Goal: Task Accomplishment & Management: Manage account settings

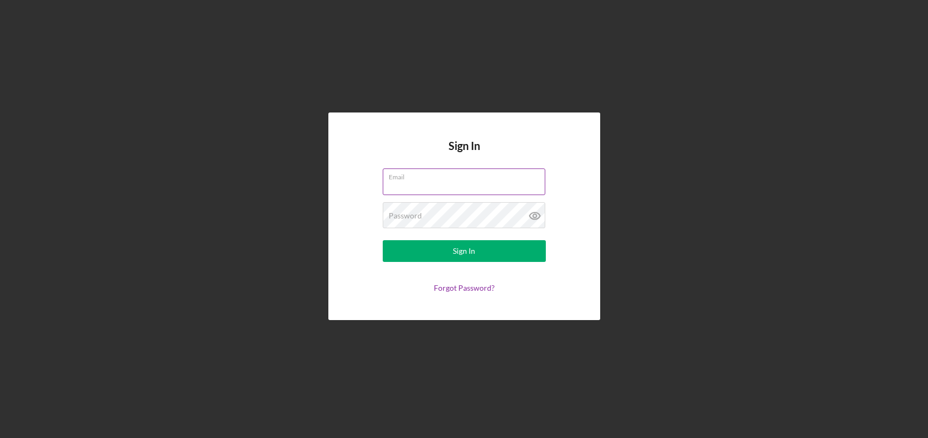
click at [417, 175] on label "Email" at bounding box center [467, 175] width 157 height 12
click at [417, 175] on input "Email" at bounding box center [464, 181] width 162 height 26
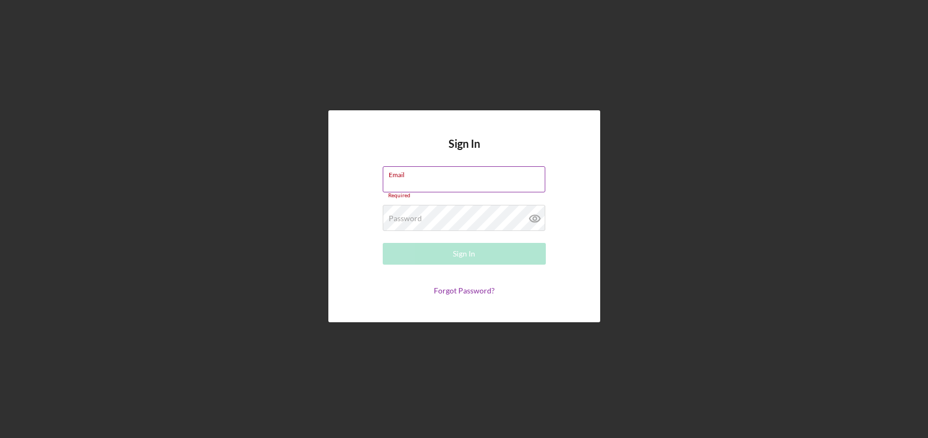
click at [421, 184] on input "Email" at bounding box center [464, 179] width 162 height 26
type input "[EMAIL_ADDRESS][DOMAIN_NAME]"
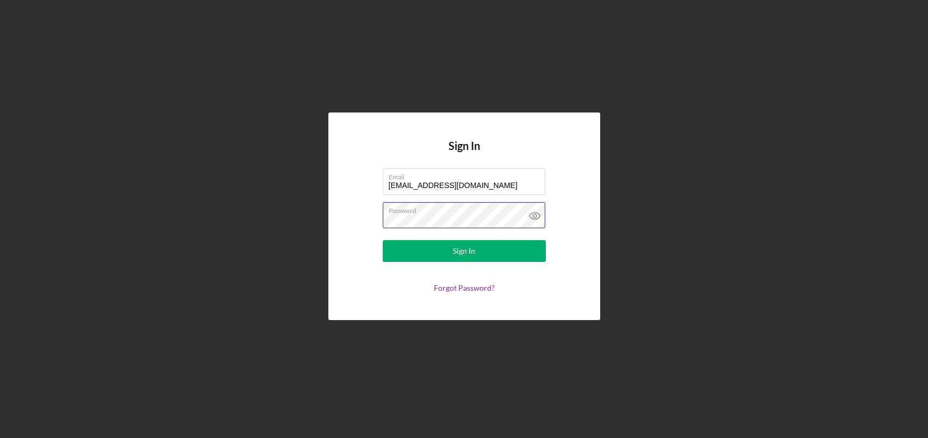
click at [383, 240] on button "Sign In" at bounding box center [464, 251] width 163 height 22
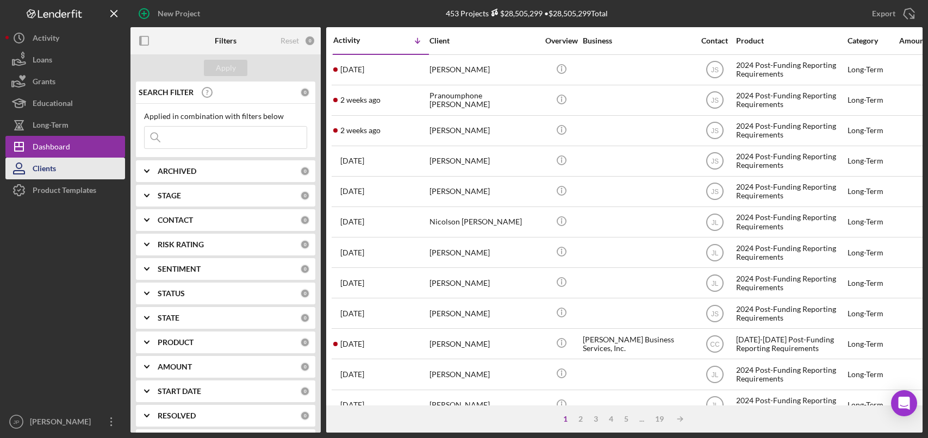
click at [58, 161] on button "Clients" at bounding box center [65, 169] width 120 height 22
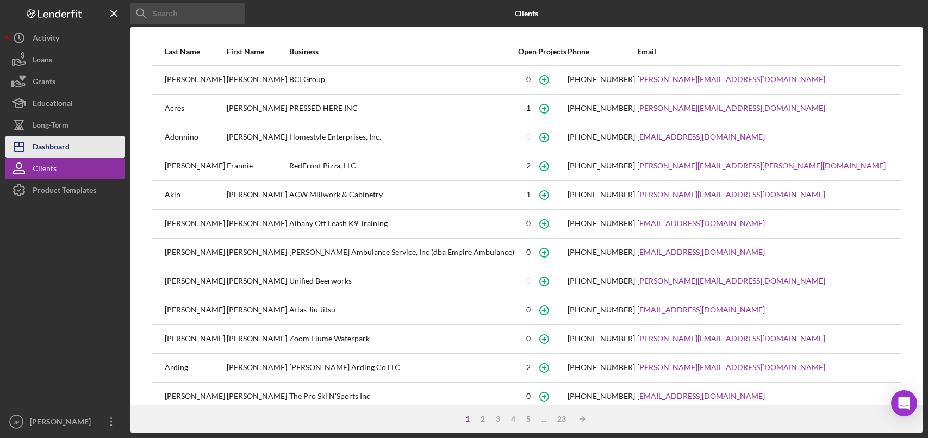
click at [56, 149] on div "Dashboard" at bounding box center [51, 148] width 37 height 24
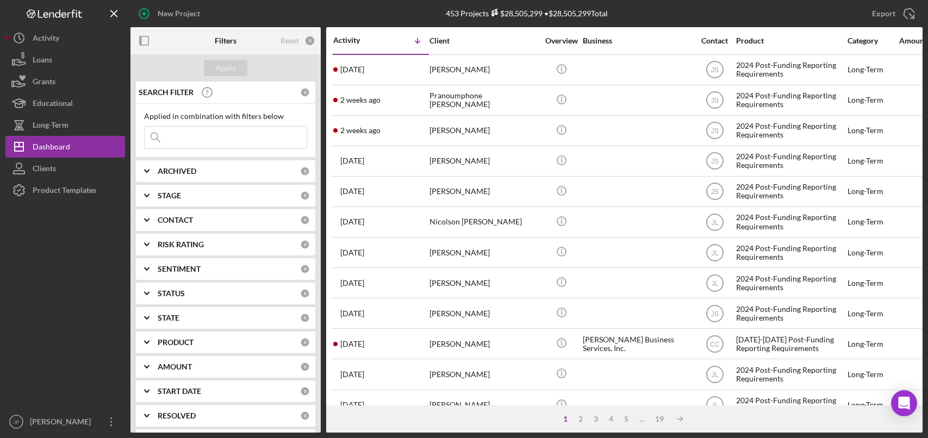
click at [179, 140] on input at bounding box center [226, 138] width 162 height 22
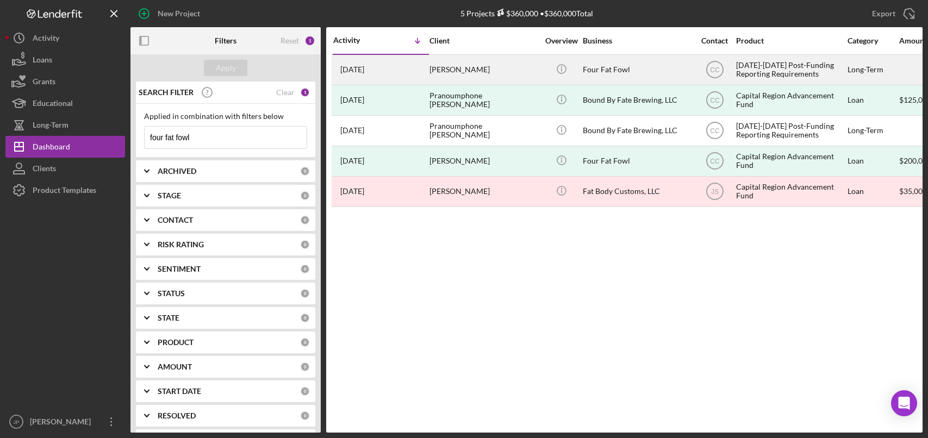
type input "four fat fowl"
click at [614, 68] on div "Four Fat Fowl" at bounding box center [637, 69] width 109 height 29
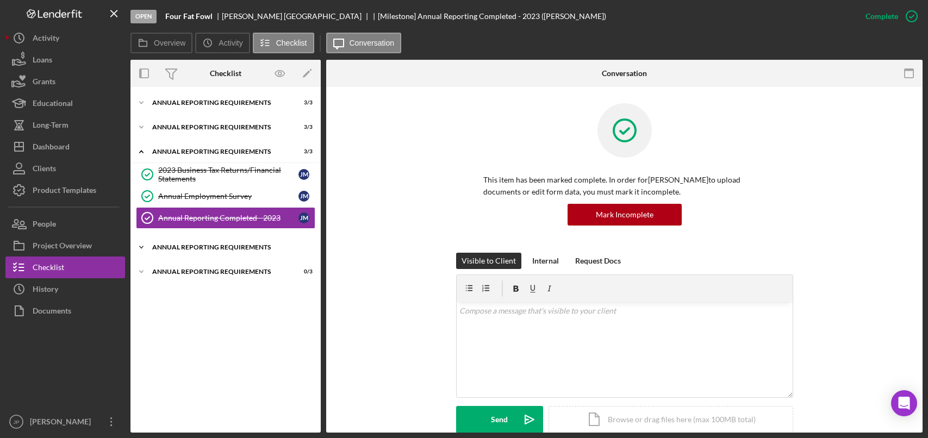
click at [203, 250] on div "Annual Reporting Requirements" at bounding box center [229, 247] width 155 height 7
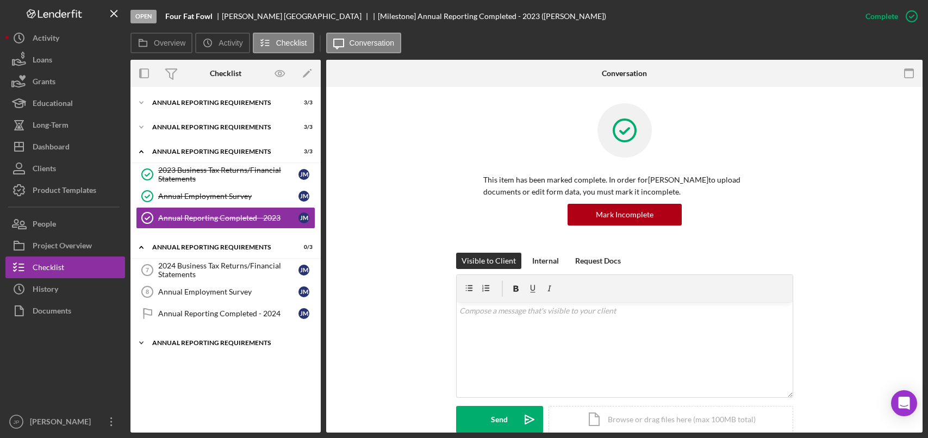
click at [217, 340] on div "Annual Reporting Requirements" at bounding box center [229, 343] width 155 height 7
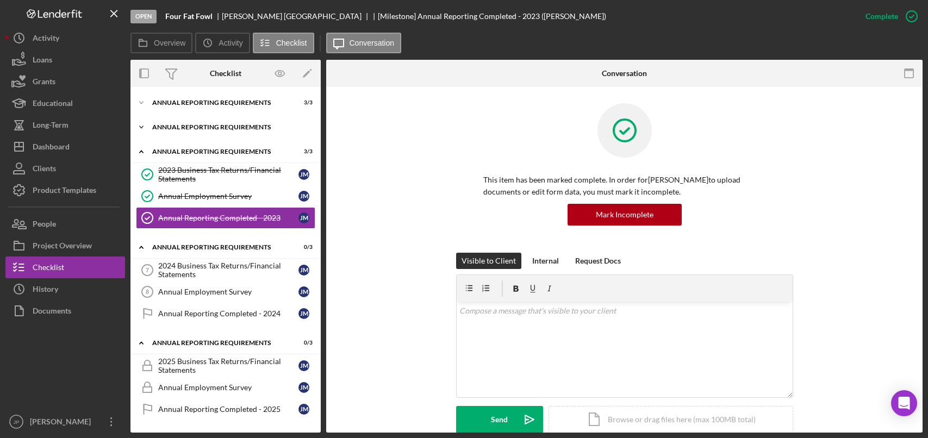
click at [227, 133] on div "Icon/Expander Annual Reporting Requirements 3 / 3" at bounding box center [225, 127] width 190 height 22
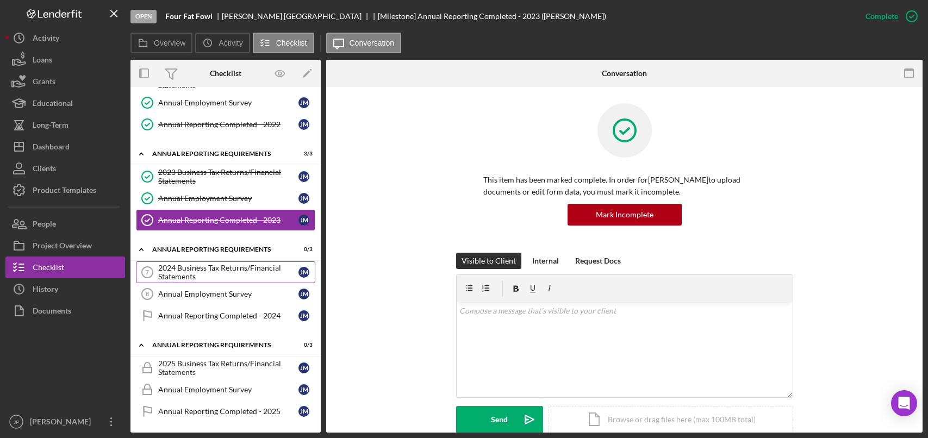
scroll to position [70, 0]
click at [224, 178] on div "2023 Business Tax Returns/Financial Statements" at bounding box center [228, 175] width 140 height 17
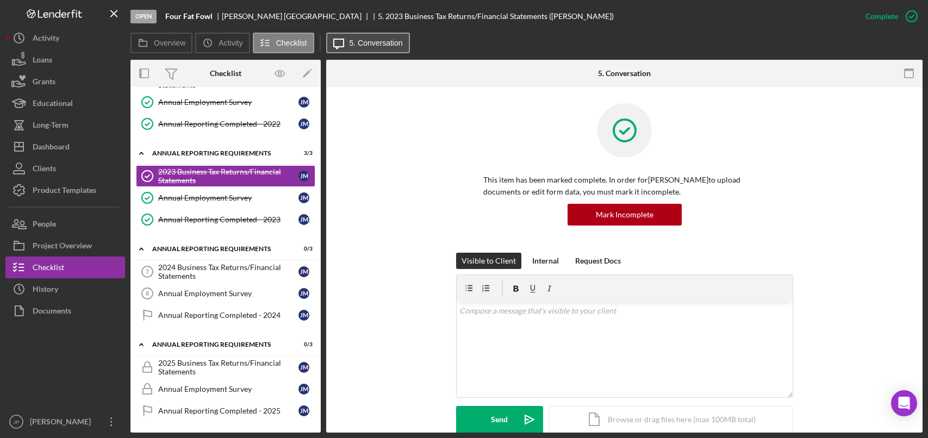
click at [394, 46] on label "5. Conversation" at bounding box center [375, 43] width 53 height 9
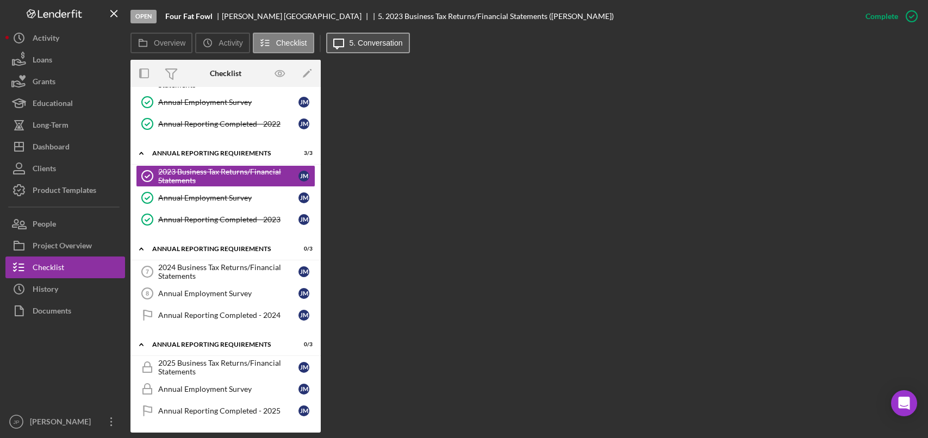
click at [393, 46] on label "5. Conversation" at bounding box center [375, 43] width 53 height 9
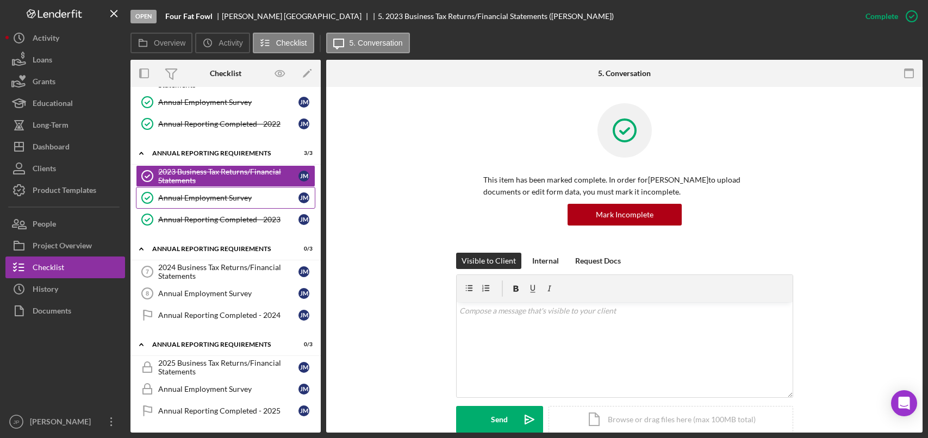
click at [220, 197] on div "Annual Employment Survey" at bounding box center [228, 197] width 140 height 9
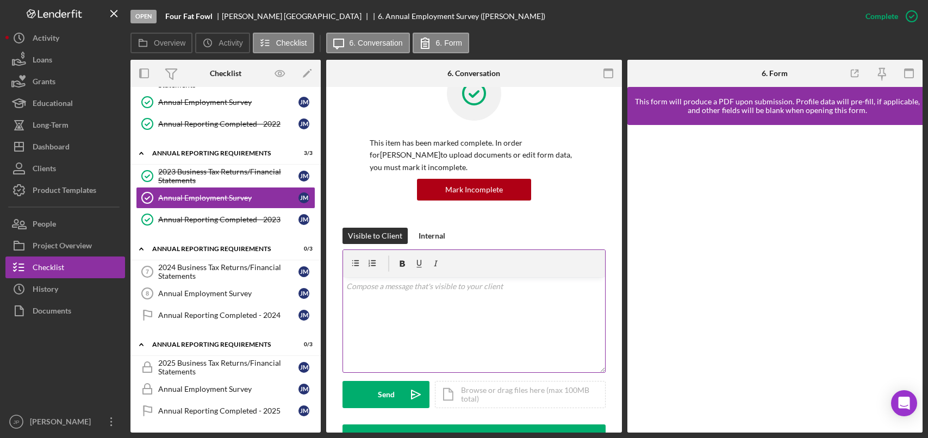
scroll to position [272, 0]
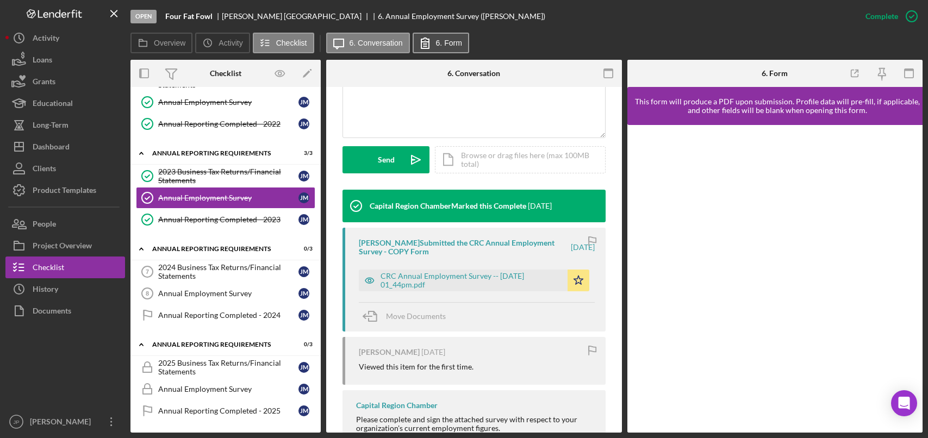
click at [449, 49] on button "6. Form" at bounding box center [440, 43] width 57 height 21
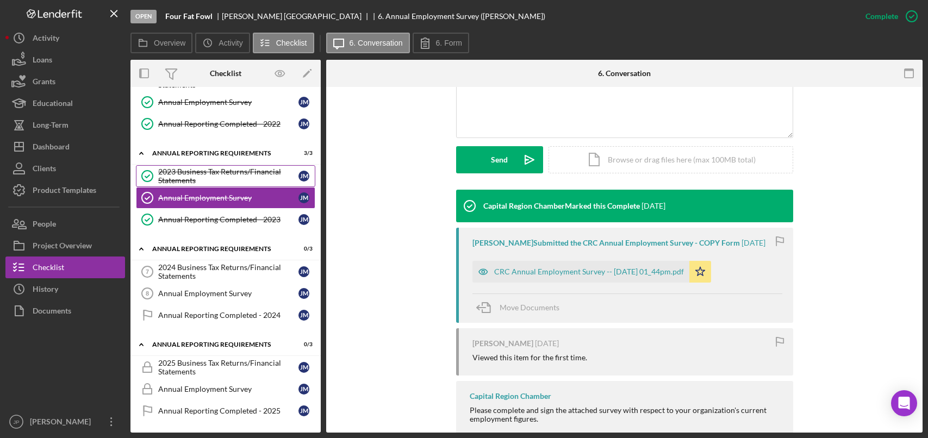
click at [253, 177] on div "2023 Business Tax Returns/Financial Statements" at bounding box center [228, 175] width 140 height 17
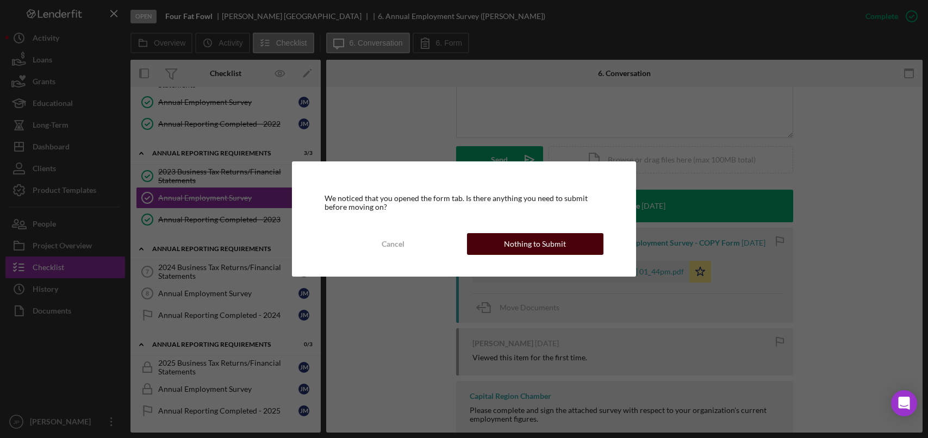
click at [539, 247] on div "Nothing to Submit" at bounding box center [535, 244] width 62 height 22
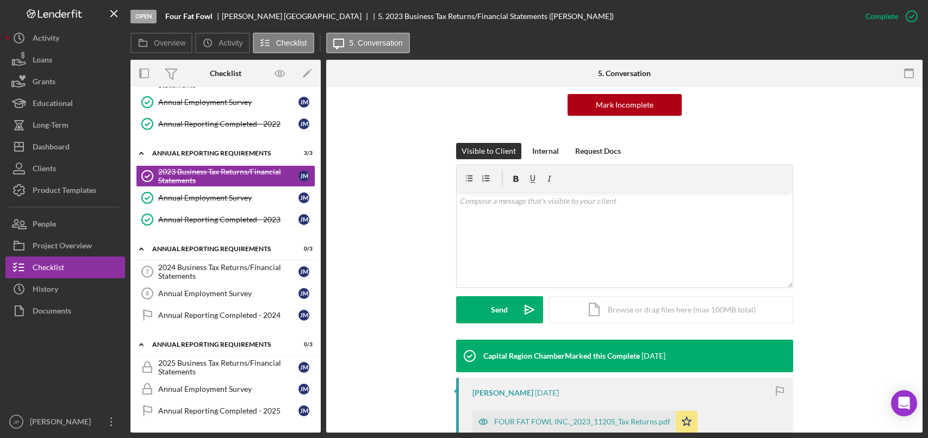
scroll to position [286, 0]
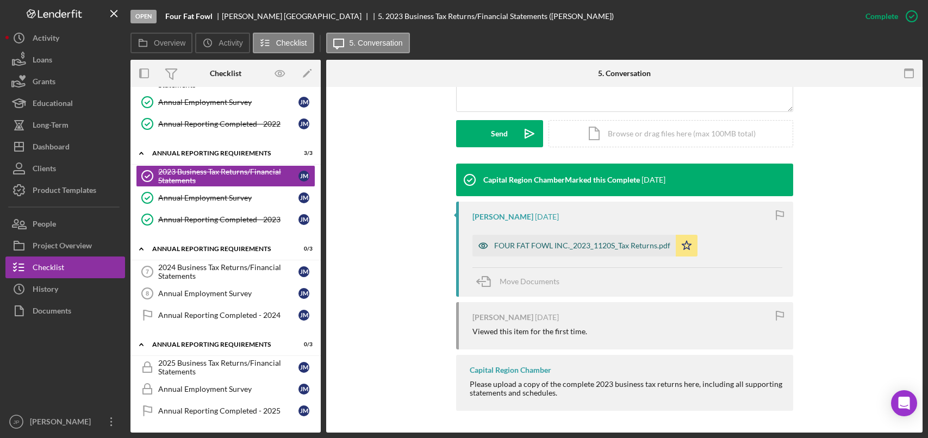
click at [581, 247] on div "FOUR FAT FOWL INC._2023_1120S_Tax Returns.pdf" at bounding box center [582, 245] width 176 height 9
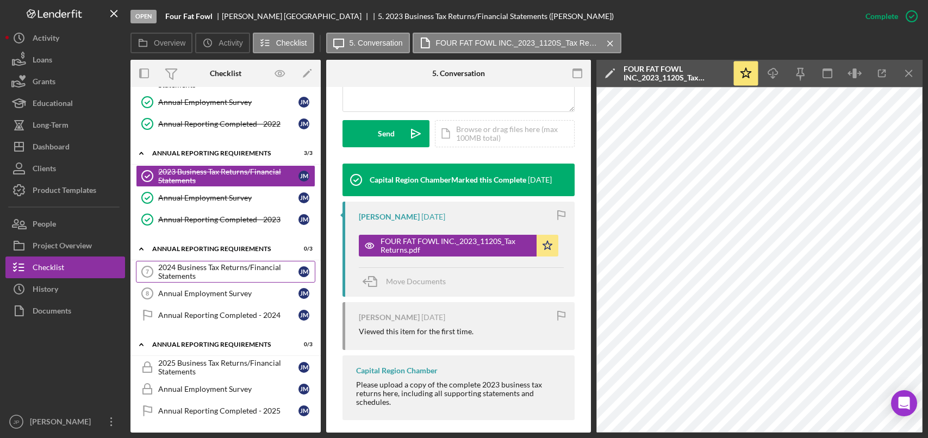
click at [217, 270] on div "2024 Business Tax Returns/Financial Statements" at bounding box center [228, 271] width 140 height 17
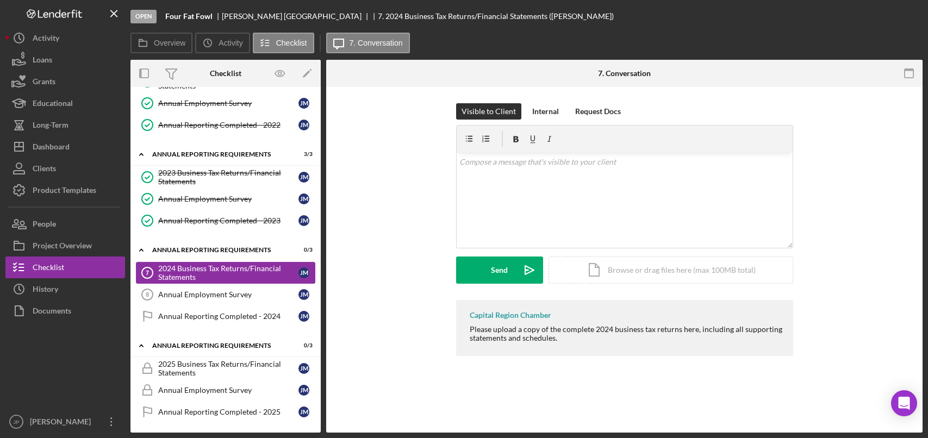
scroll to position [70, 0]
click at [532, 106] on div "Internal" at bounding box center [545, 111] width 27 height 16
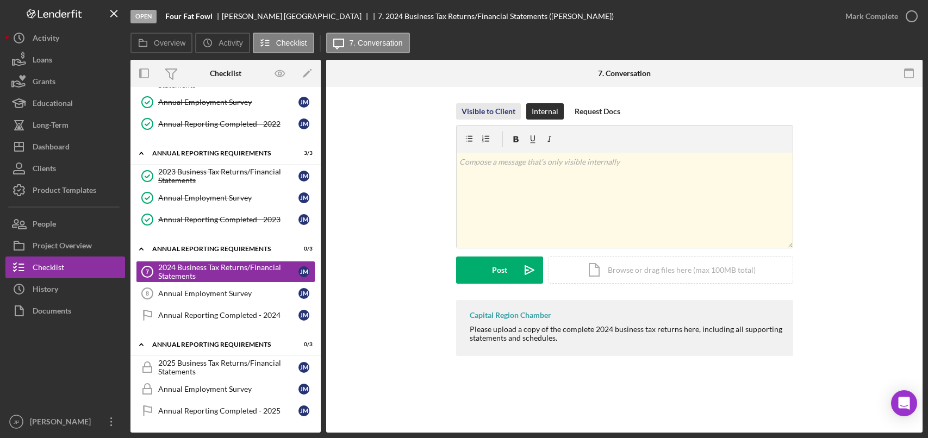
click at [488, 107] on div "Visible to Client" at bounding box center [488, 111] width 54 height 16
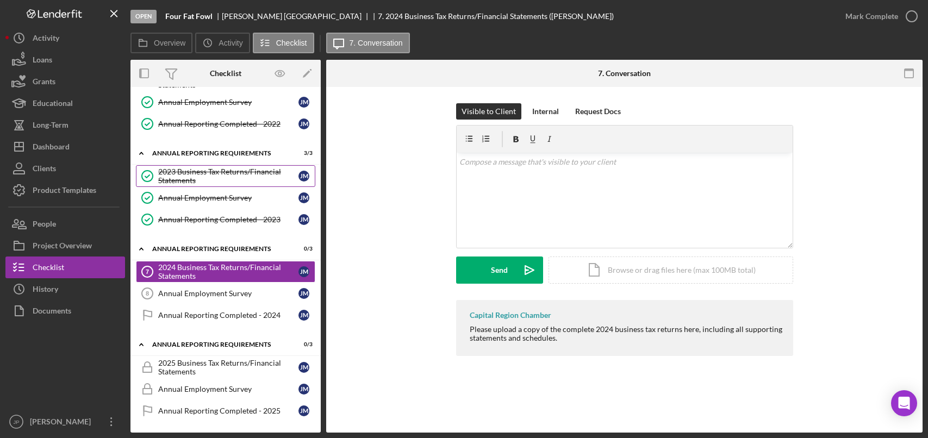
click at [201, 172] on div "2023 Business Tax Returns/Financial Statements" at bounding box center [228, 175] width 140 height 17
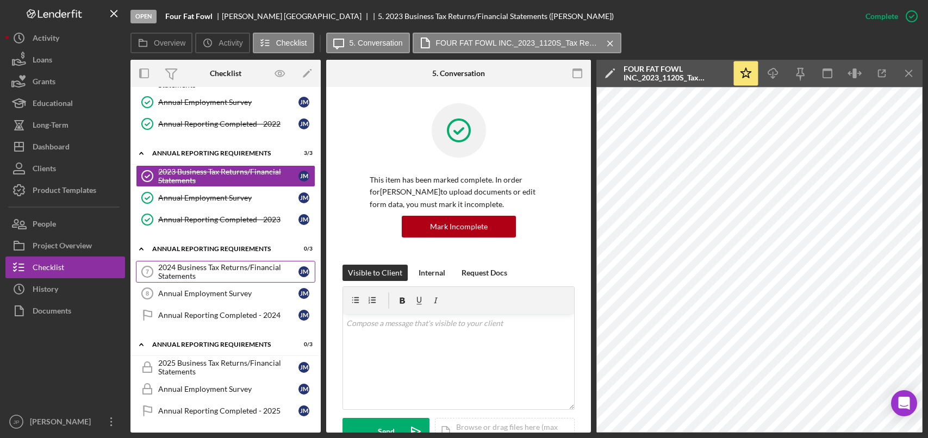
click at [204, 271] on div "2024 Business Tax Returns/Financial Statements" at bounding box center [228, 271] width 140 height 17
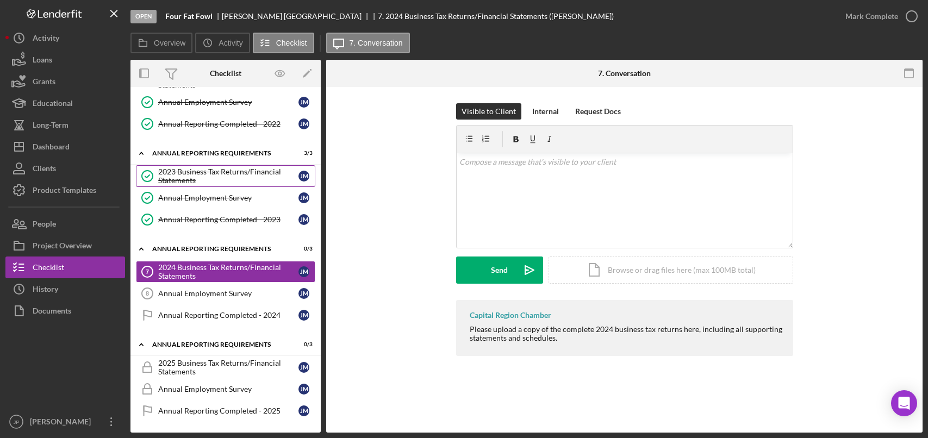
click at [257, 171] on div "2023 Business Tax Returns/Financial Statements" at bounding box center [228, 175] width 140 height 17
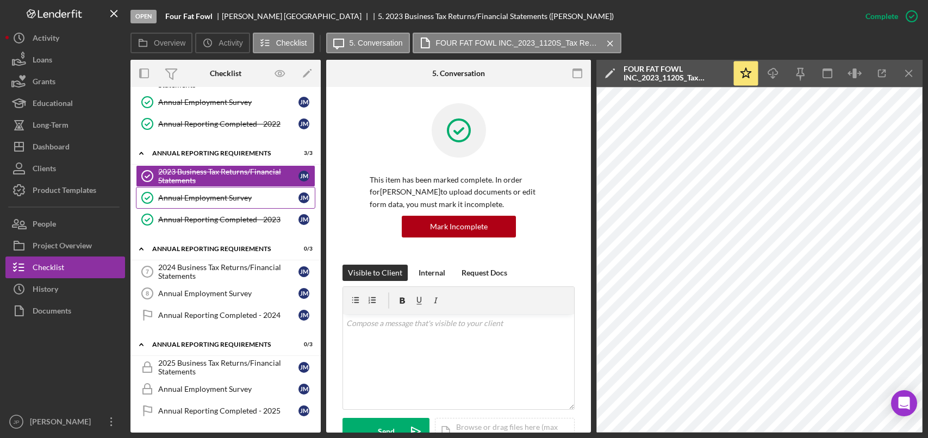
click at [238, 203] on link "Annual Employment Survey Annual Employment Survey [PERSON_NAME]" at bounding box center [225, 198] width 179 height 22
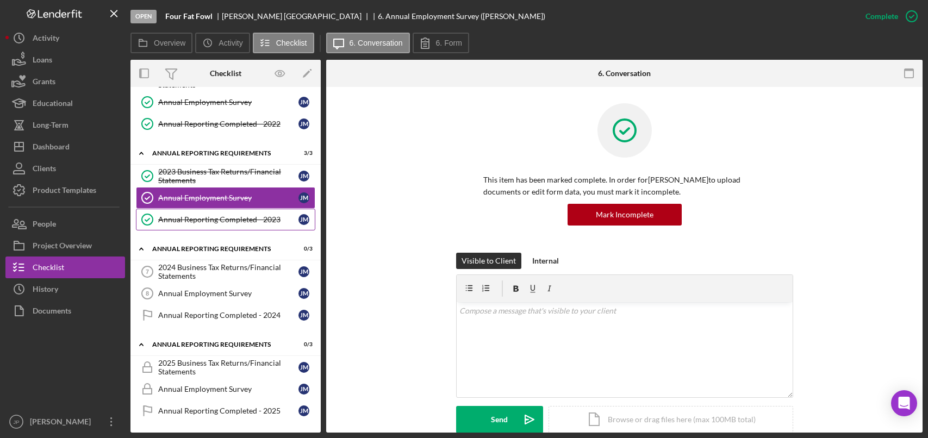
click at [241, 217] on div "Annual Reporting Completed - 2023" at bounding box center [228, 219] width 140 height 9
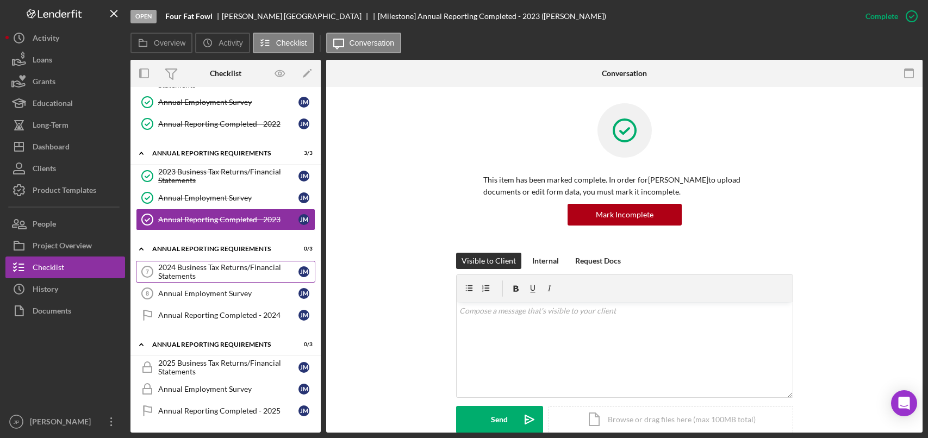
click at [216, 266] on div "2024 Business Tax Returns/Financial Statements" at bounding box center [228, 271] width 140 height 17
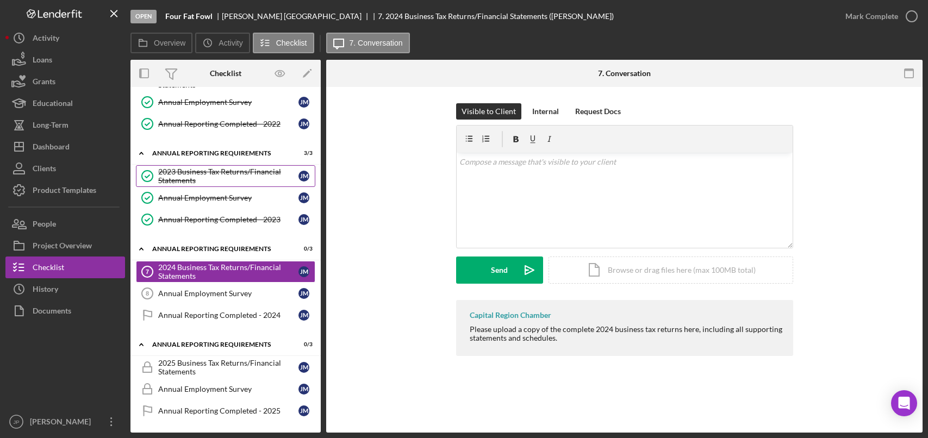
click at [227, 171] on div "2023 Business Tax Returns/Financial Statements" at bounding box center [228, 175] width 140 height 17
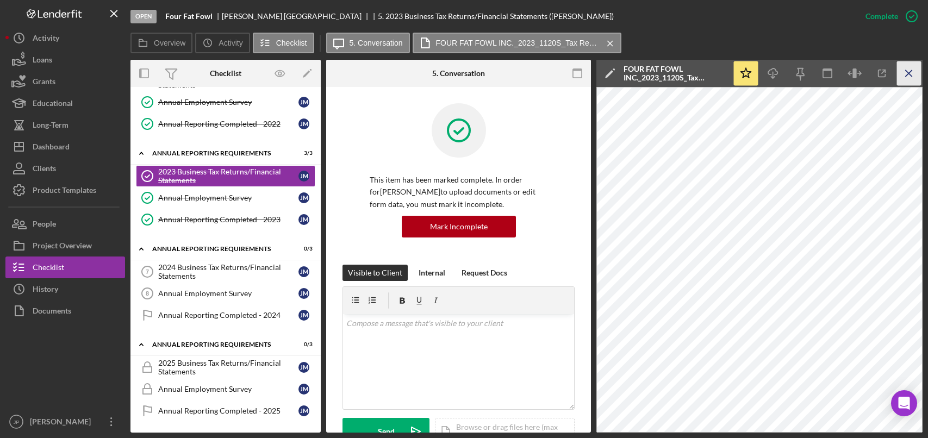
click at [908, 71] on icon "Icon/Menu Close" at bounding box center [909, 73] width 24 height 24
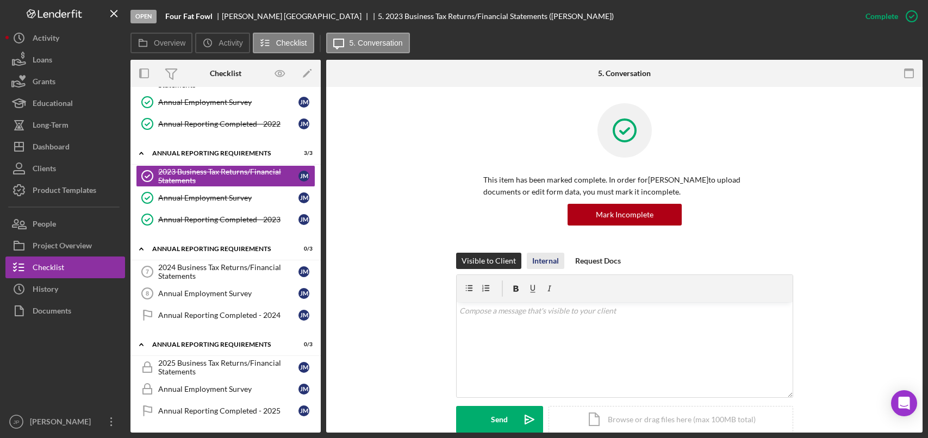
click at [547, 261] on div "Internal" at bounding box center [545, 261] width 27 height 16
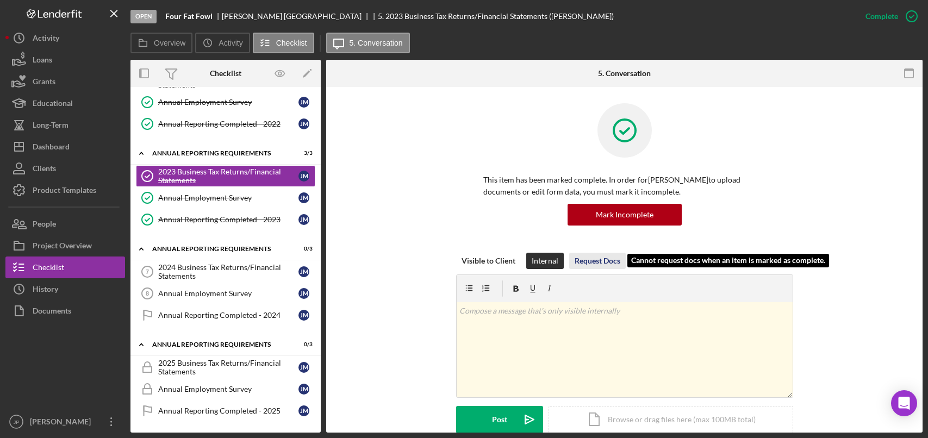
click at [586, 261] on div "Request Docs" at bounding box center [597, 261] width 46 height 16
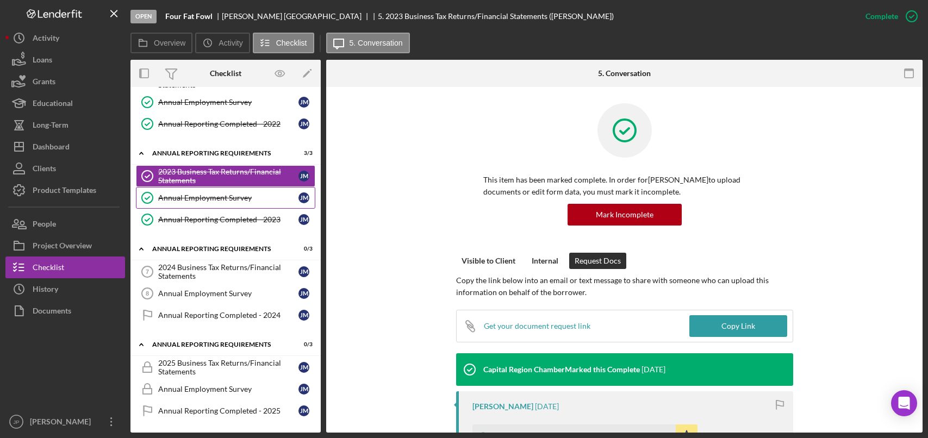
click at [212, 190] on link "Annual Employment Survey Annual Employment Survey [PERSON_NAME]" at bounding box center [225, 198] width 179 height 22
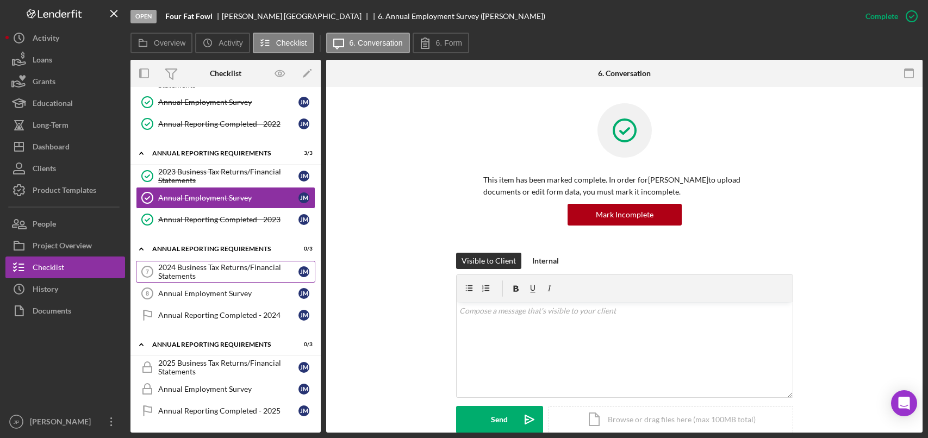
click at [228, 274] on div "2024 Business Tax Returns/Financial Statements" at bounding box center [228, 271] width 140 height 17
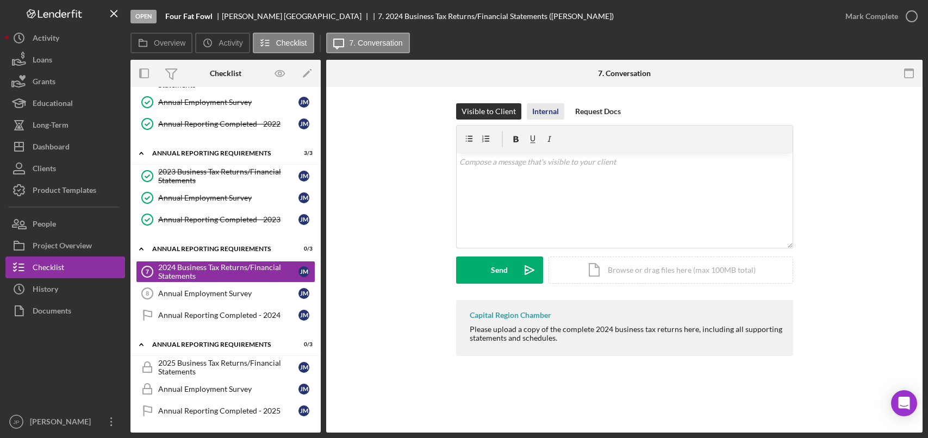
click at [547, 114] on div "Internal" at bounding box center [545, 111] width 27 height 16
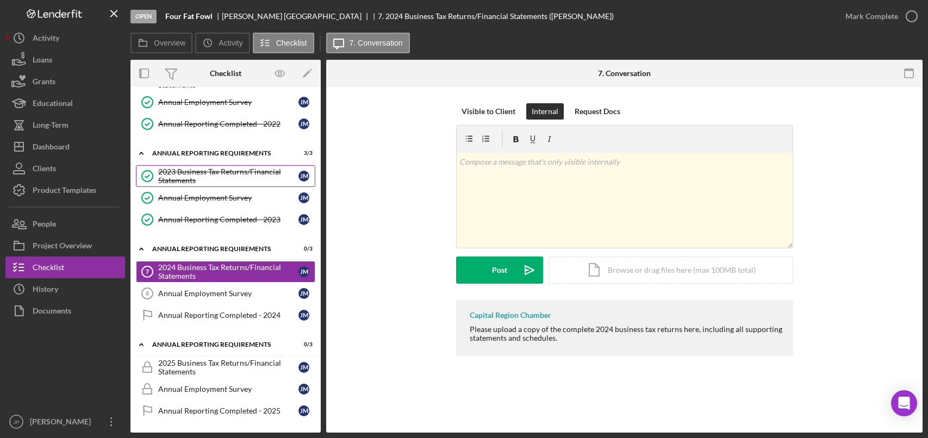
click at [211, 175] on div "2023 Business Tax Returns/Financial Statements" at bounding box center [228, 175] width 140 height 17
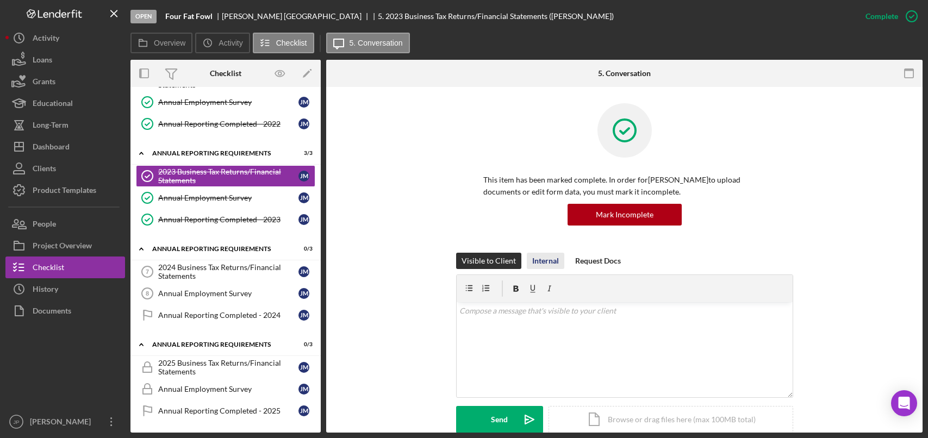
click at [540, 258] on div "Internal" at bounding box center [545, 261] width 27 height 16
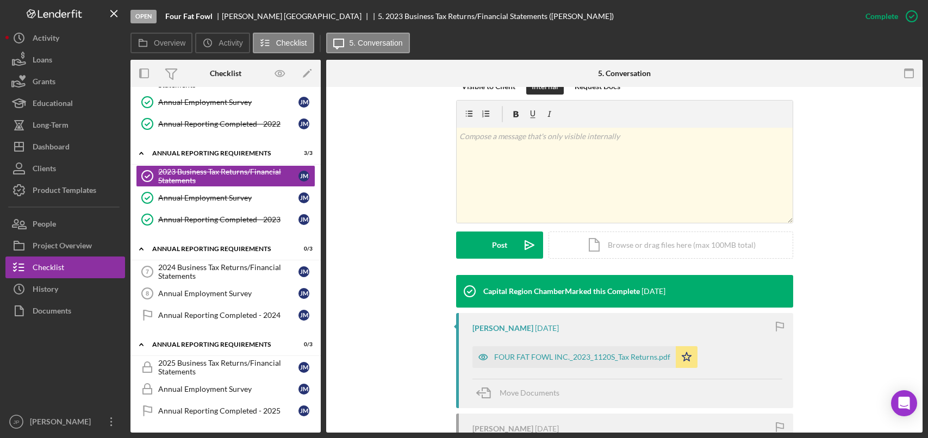
scroll to position [54, 0]
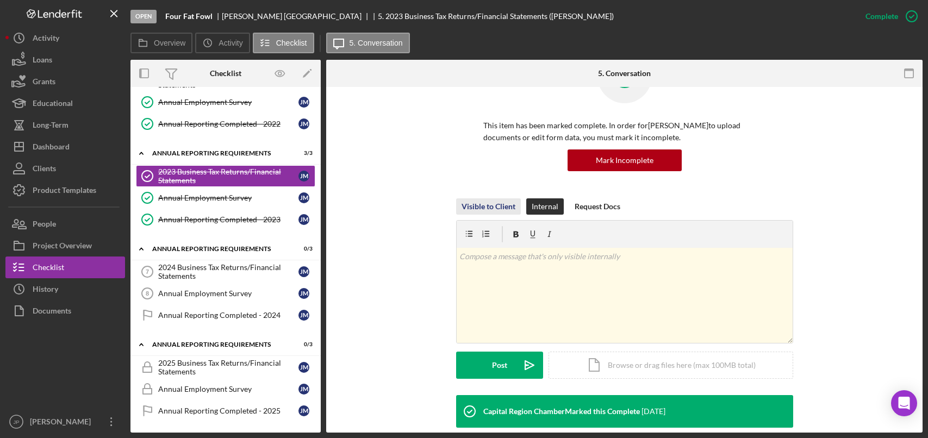
click at [484, 209] on div "Visible to Client" at bounding box center [488, 206] width 54 height 16
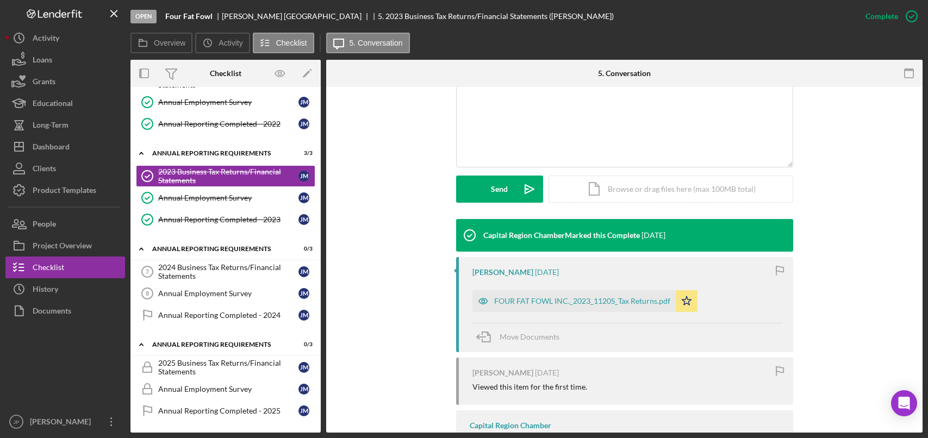
scroll to position [14, 0]
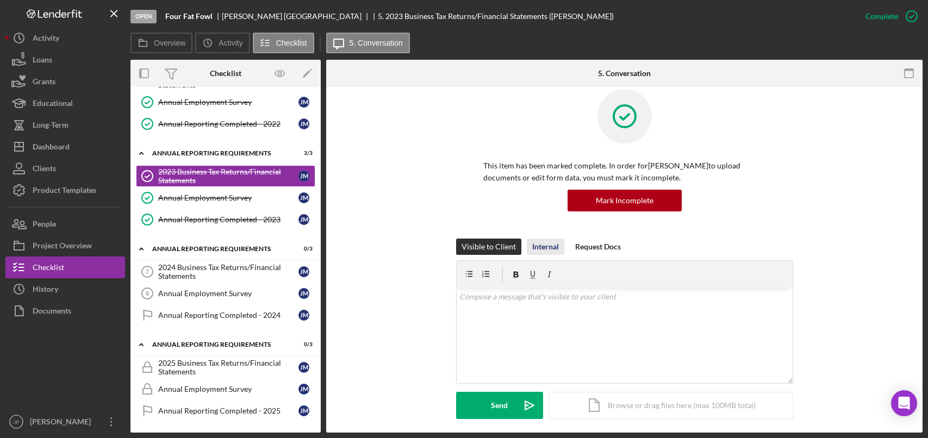
click at [543, 248] on div "Internal" at bounding box center [545, 247] width 27 height 16
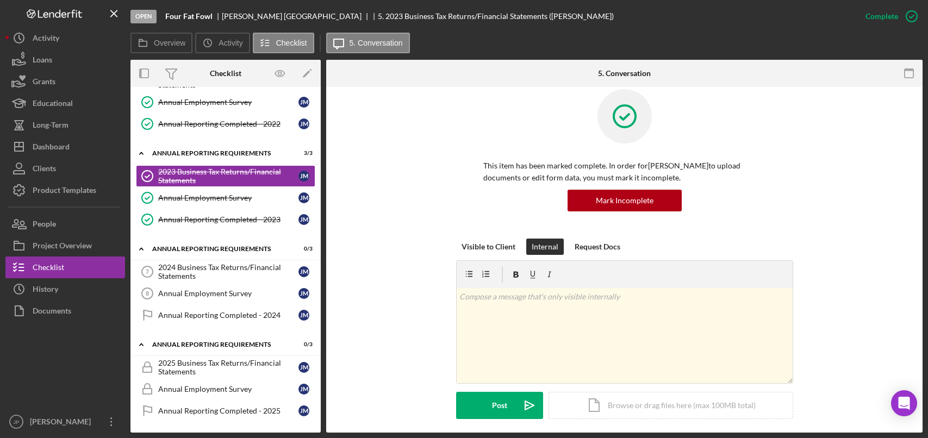
scroll to position [286, 0]
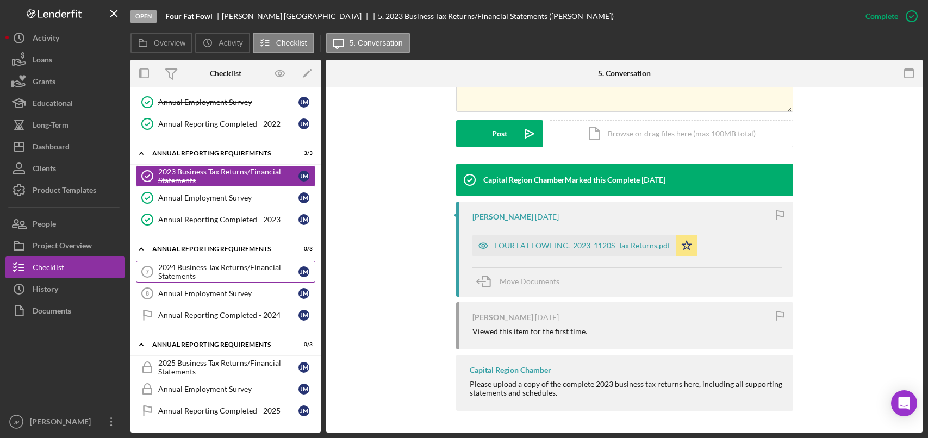
click at [203, 267] on div "2024 Business Tax Returns/Financial Statements" at bounding box center [228, 271] width 140 height 17
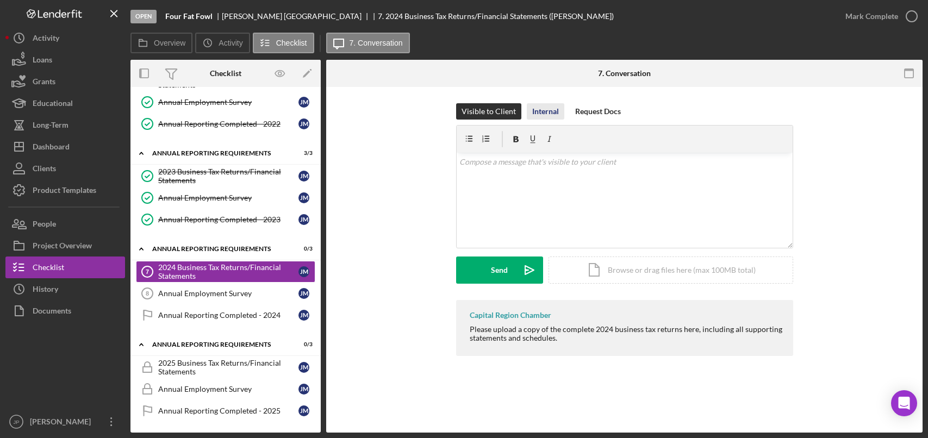
click at [545, 112] on div "Internal" at bounding box center [545, 111] width 27 height 16
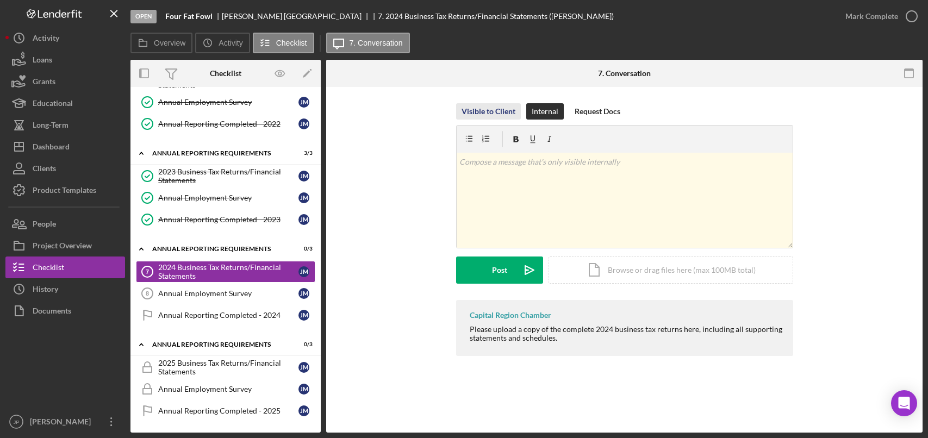
click at [500, 116] on div "Visible to Client" at bounding box center [488, 111] width 54 height 16
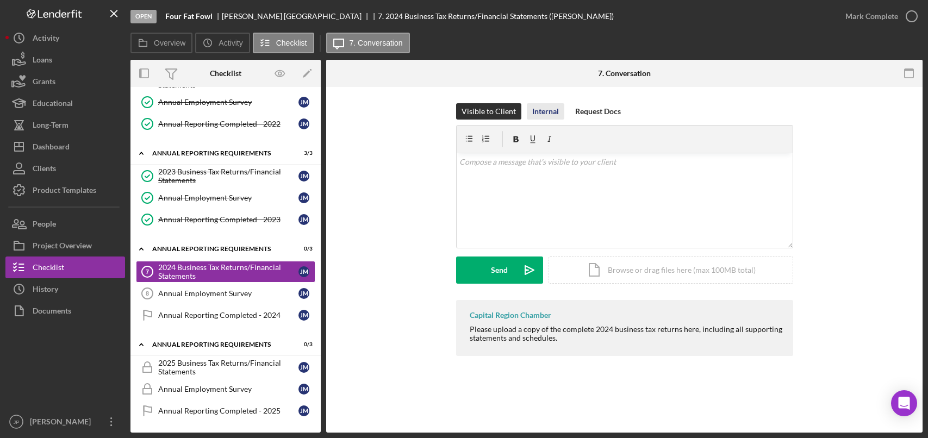
click at [540, 113] on div "Internal" at bounding box center [545, 111] width 27 height 16
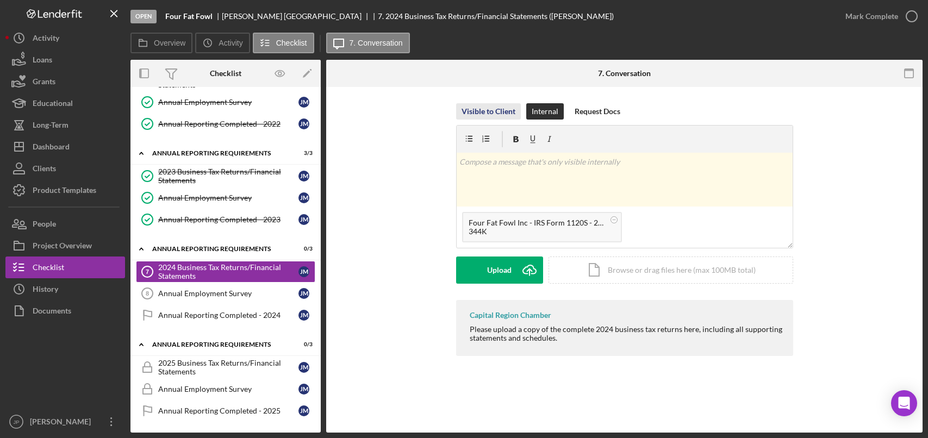
click at [492, 109] on div "Visible to Client" at bounding box center [488, 111] width 54 height 16
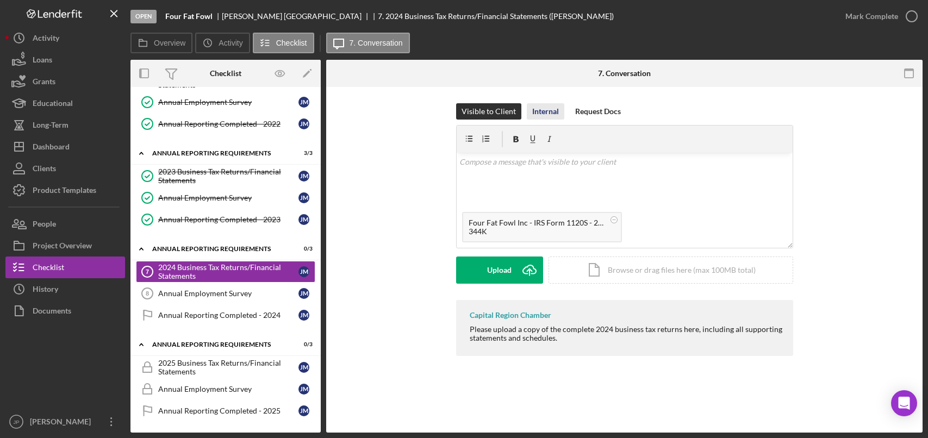
click at [547, 112] on div "Internal" at bounding box center [545, 111] width 27 height 16
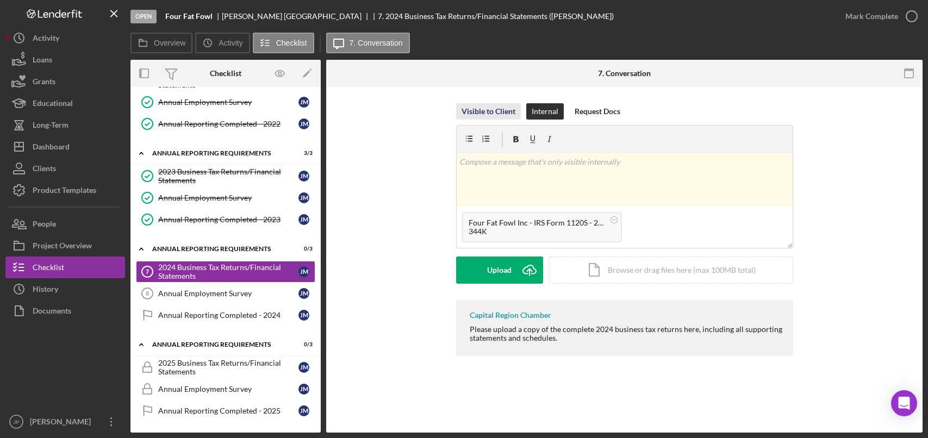
click at [492, 114] on div "Visible to Client" at bounding box center [488, 111] width 54 height 16
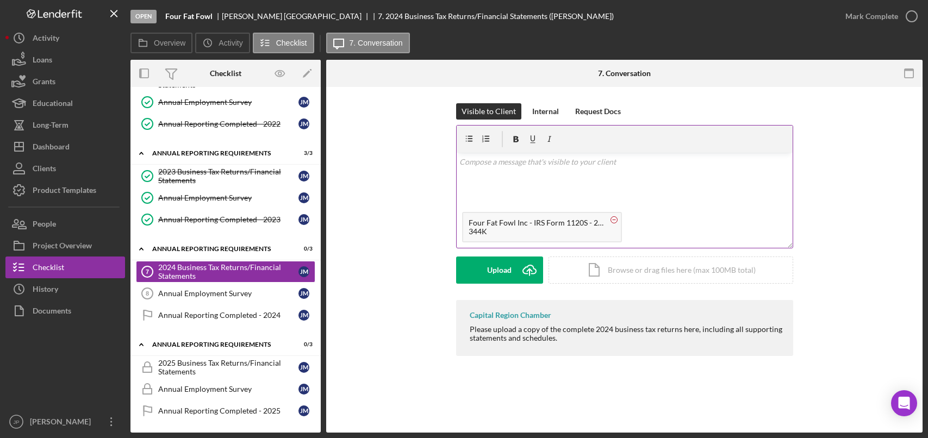
click at [615, 220] on rect at bounding box center [613, 220] width 3 height 1
click at [547, 108] on div "Internal" at bounding box center [545, 111] width 27 height 16
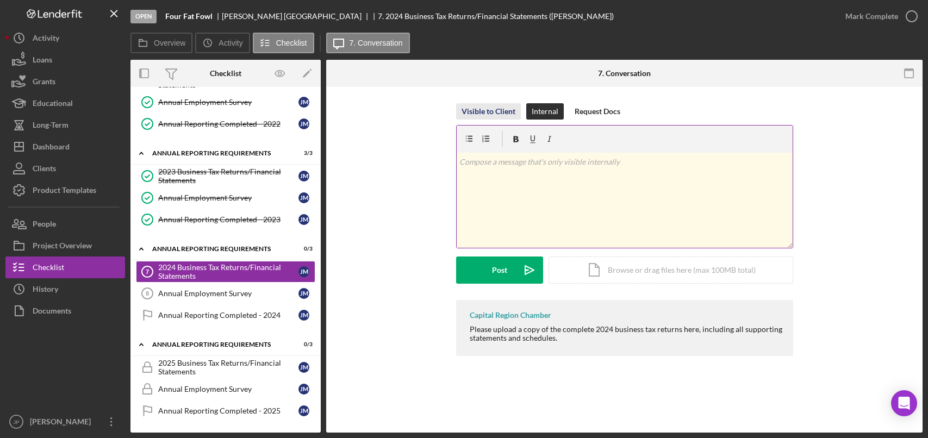
click at [493, 111] on div "Visible to Client" at bounding box center [488, 111] width 54 height 16
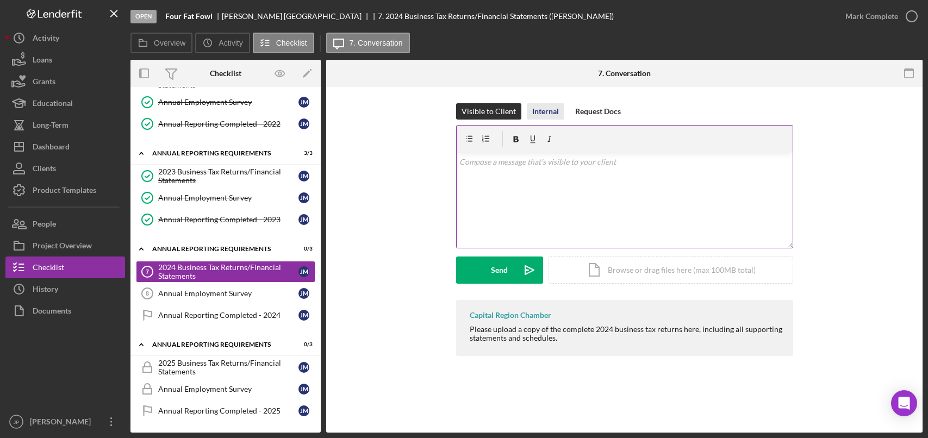
click at [539, 108] on div "Internal" at bounding box center [545, 111] width 27 height 16
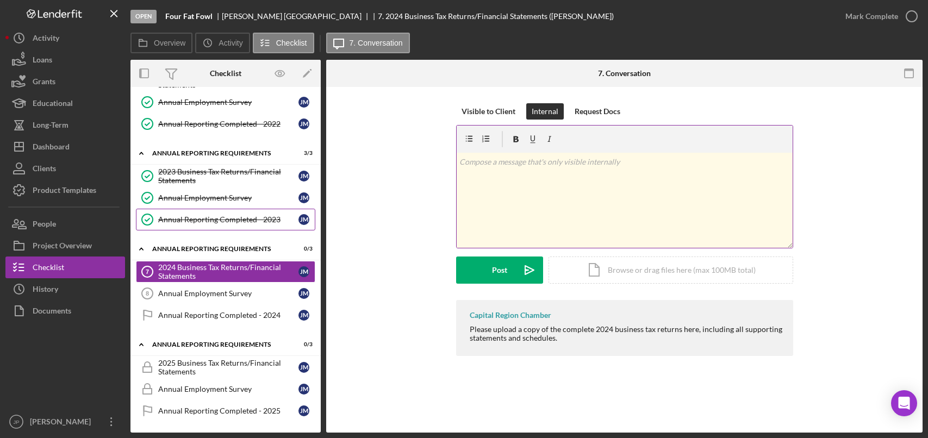
click at [236, 218] on div "Annual Reporting Completed - 2023" at bounding box center [228, 219] width 140 height 9
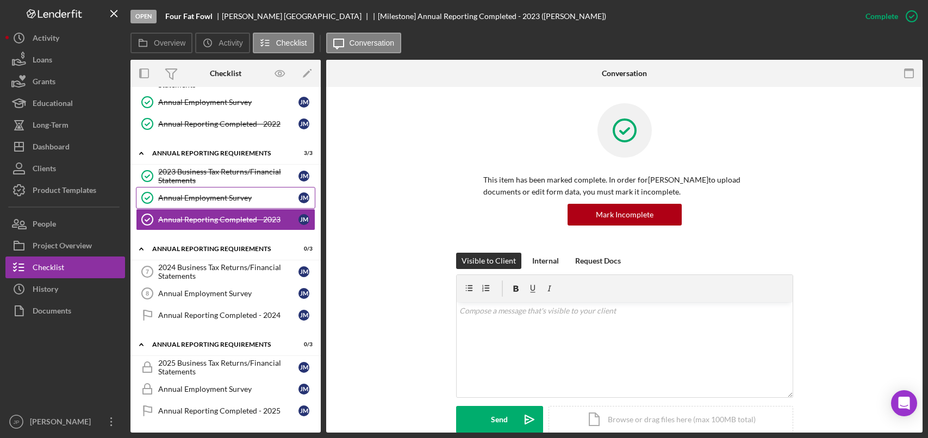
click at [232, 202] on div "Annual Employment Survey" at bounding box center [228, 197] width 140 height 9
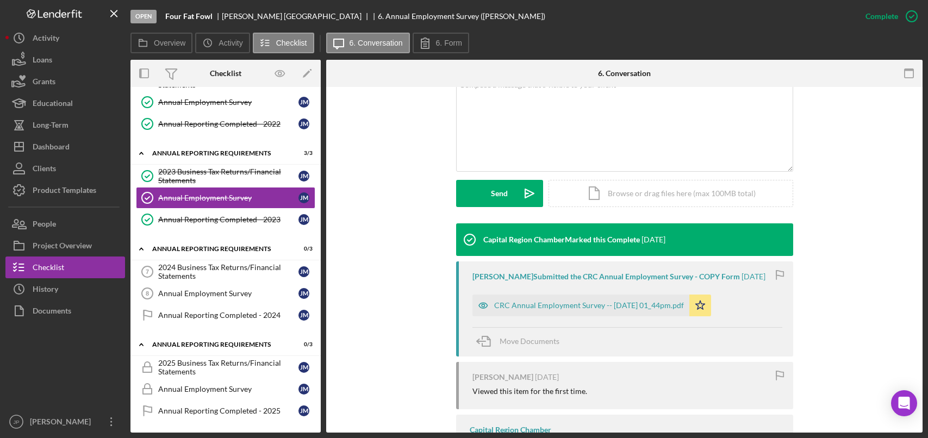
scroll to position [286, 0]
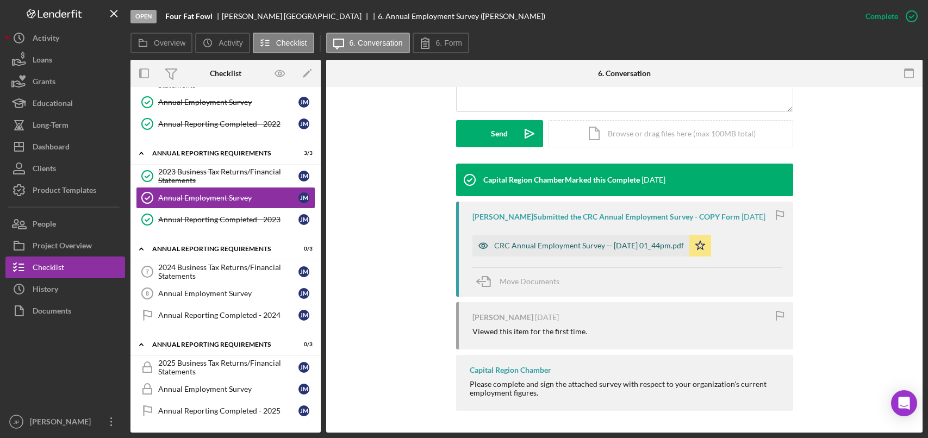
click at [629, 247] on div "CRC Annual Employment Survey -- [DATE] 01_44pm.pdf" at bounding box center [589, 245] width 190 height 9
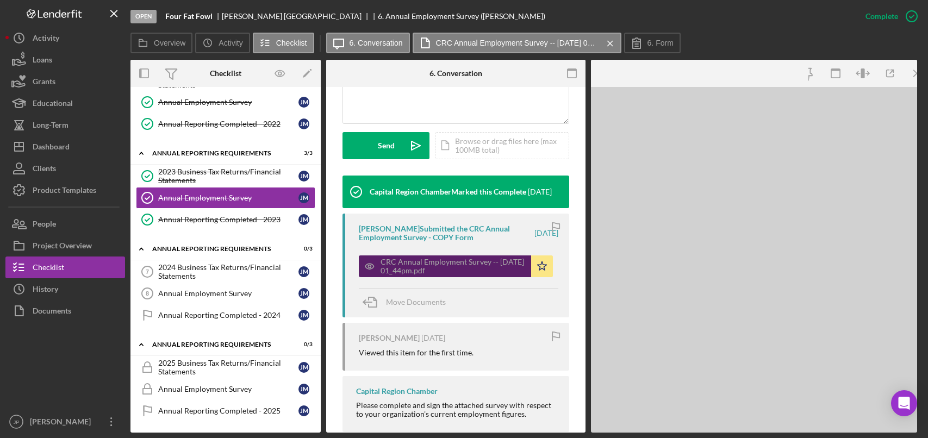
scroll to position [298, 0]
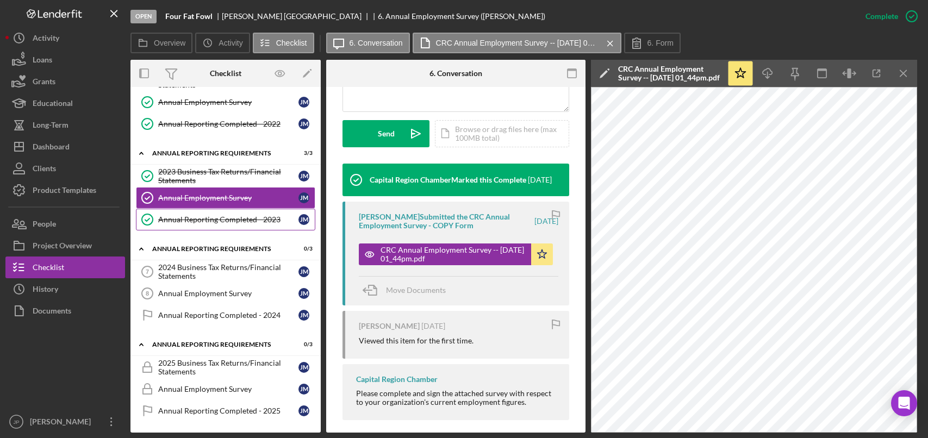
click at [229, 224] on link "Annual Reporting Completed - 2023 Annual Reporting Completed - 2023 [PERSON_NAM…" at bounding box center [225, 220] width 179 height 22
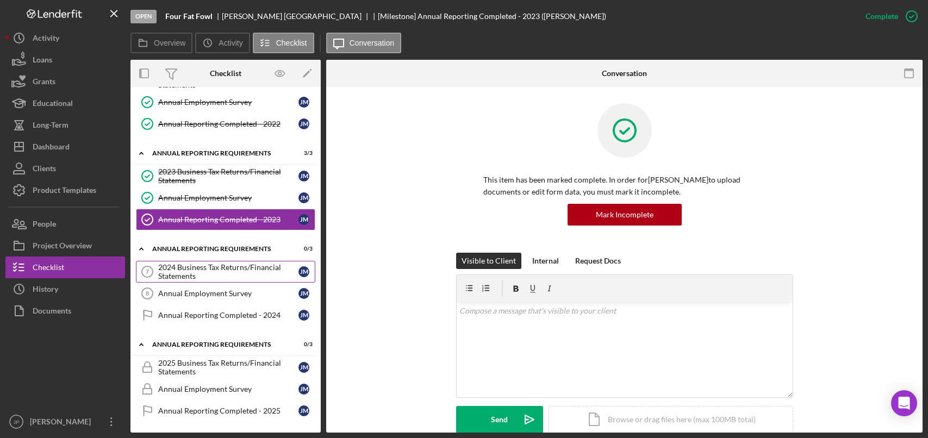
click at [191, 272] on div "2024 Business Tax Returns/Financial Statements" at bounding box center [228, 271] width 140 height 17
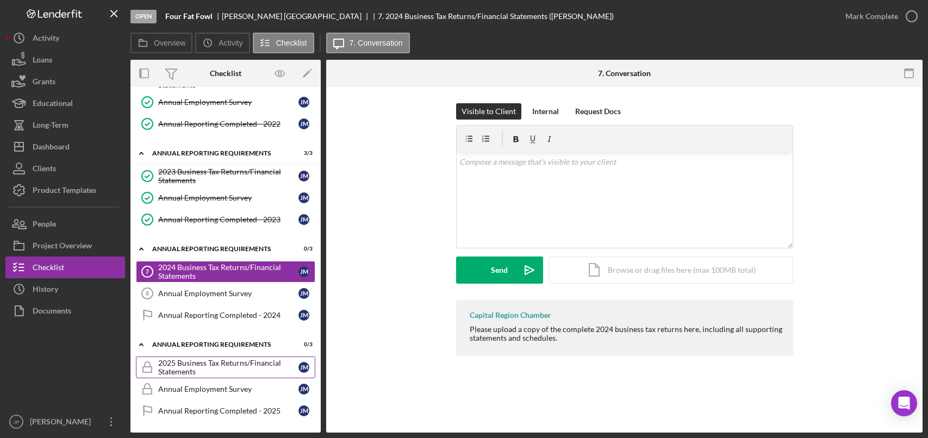
click at [247, 362] on div "2025 Business Tax Returns/Financial Statements" at bounding box center [228, 367] width 140 height 17
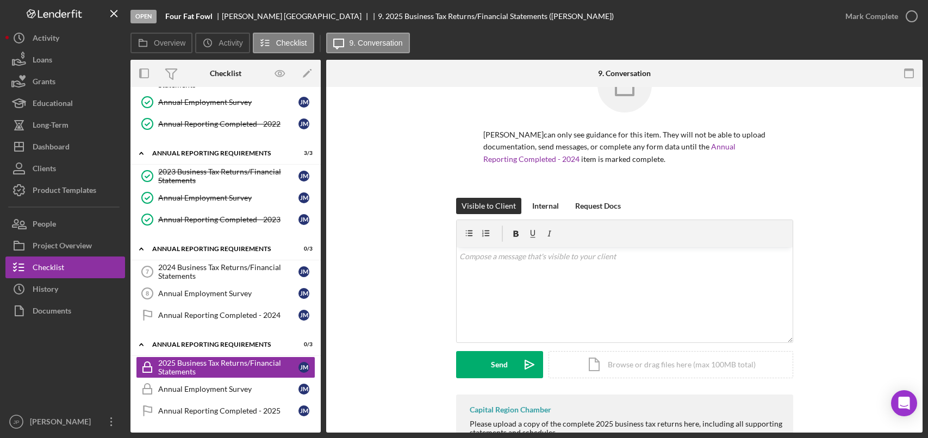
scroll to position [85, 0]
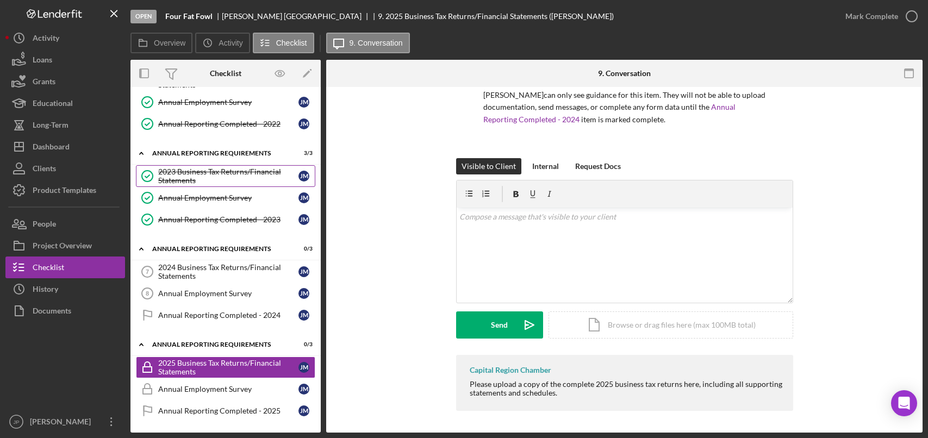
click at [206, 176] on div "2023 Business Tax Returns/Financial Statements" at bounding box center [228, 175] width 140 height 17
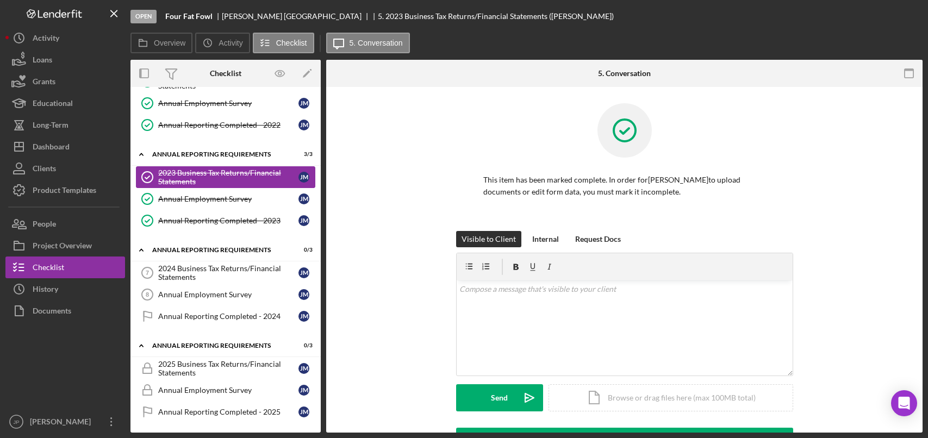
scroll to position [70, 0]
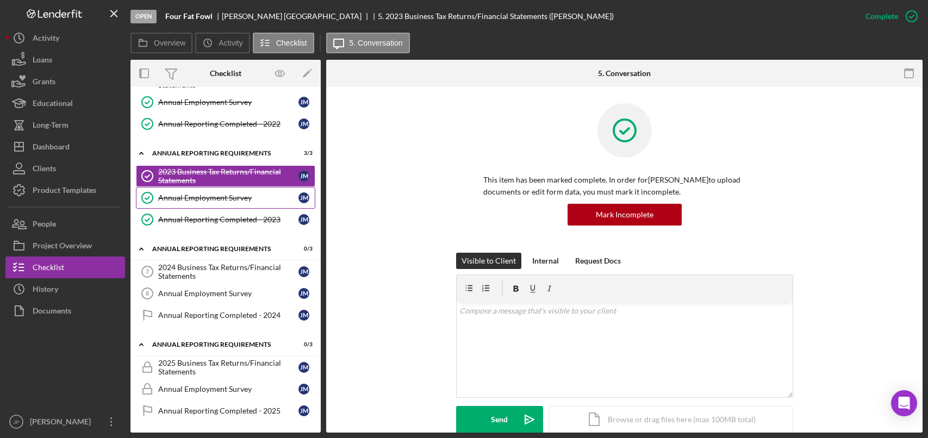
click at [174, 196] on div "Annual Employment Survey" at bounding box center [228, 197] width 140 height 9
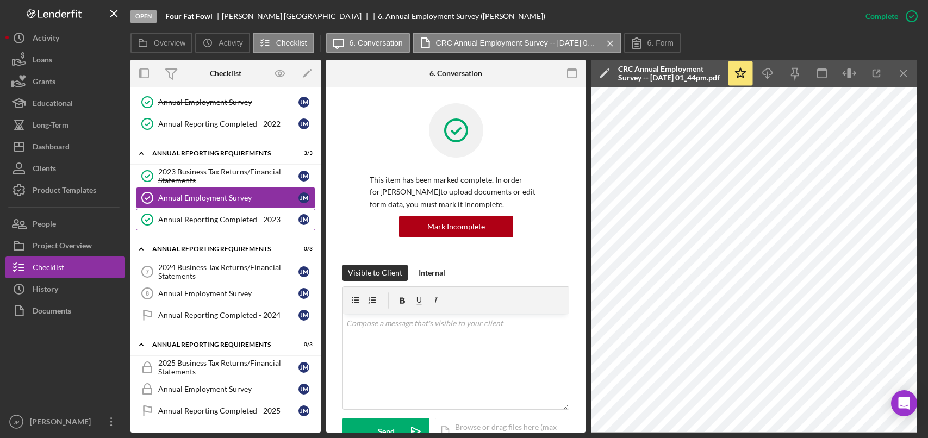
click at [183, 218] on div "Annual Reporting Completed - 2023" at bounding box center [228, 219] width 140 height 9
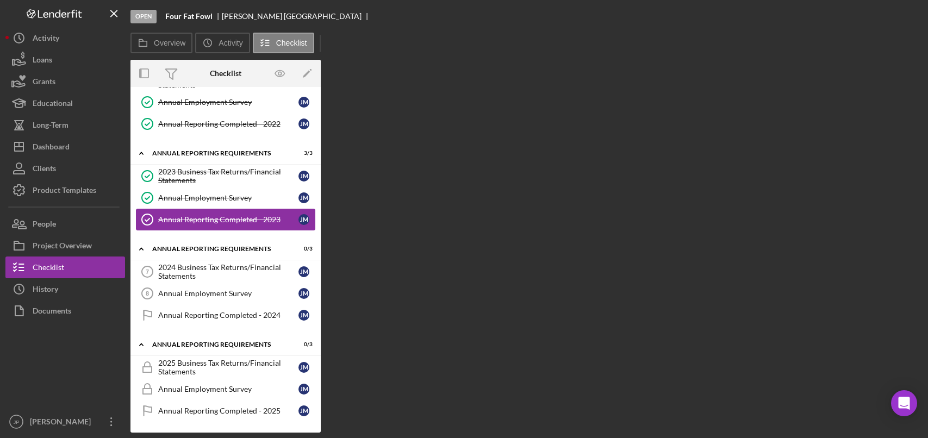
scroll to position [70, 0]
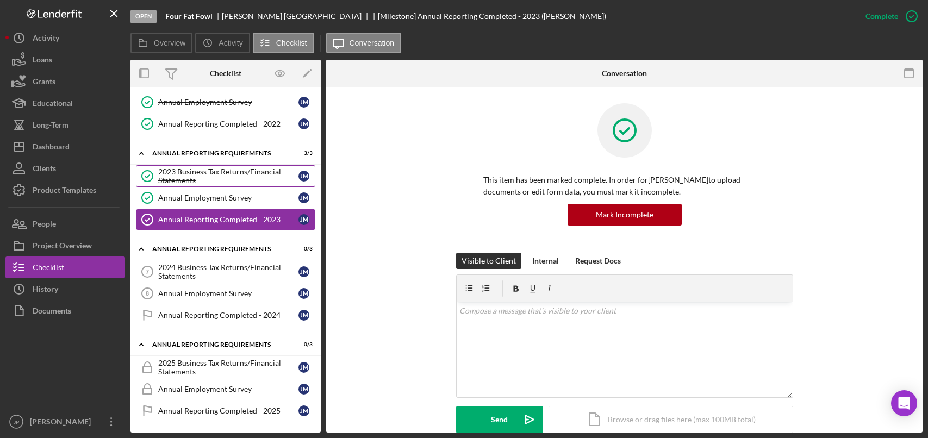
click at [194, 174] on div "2023 Business Tax Returns/Financial Statements" at bounding box center [228, 175] width 140 height 17
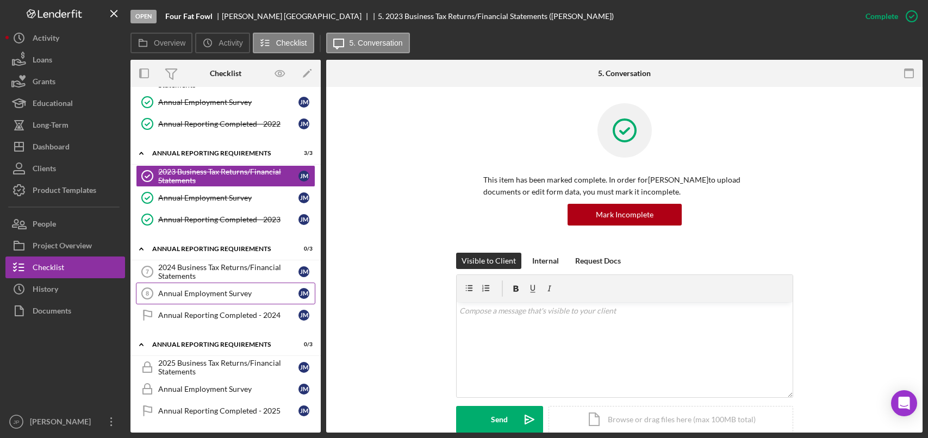
click at [197, 289] on div "Annual Employment Survey" at bounding box center [228, 293] width 140 height 9
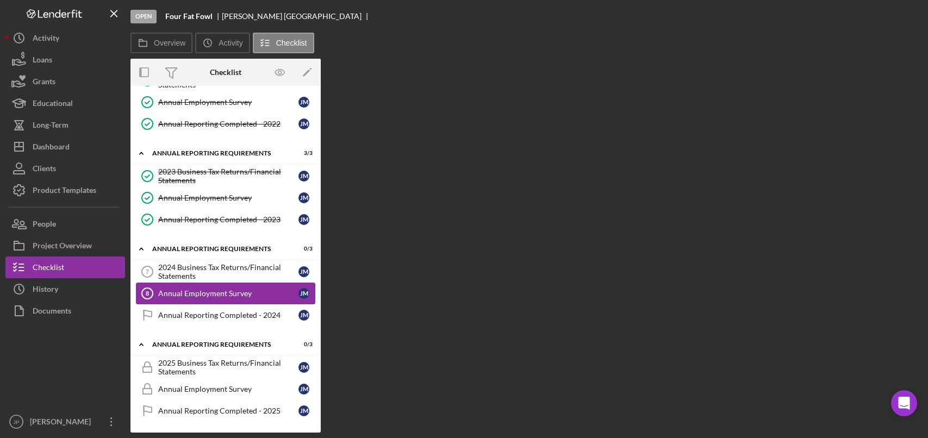
scroll to position [70, 0]
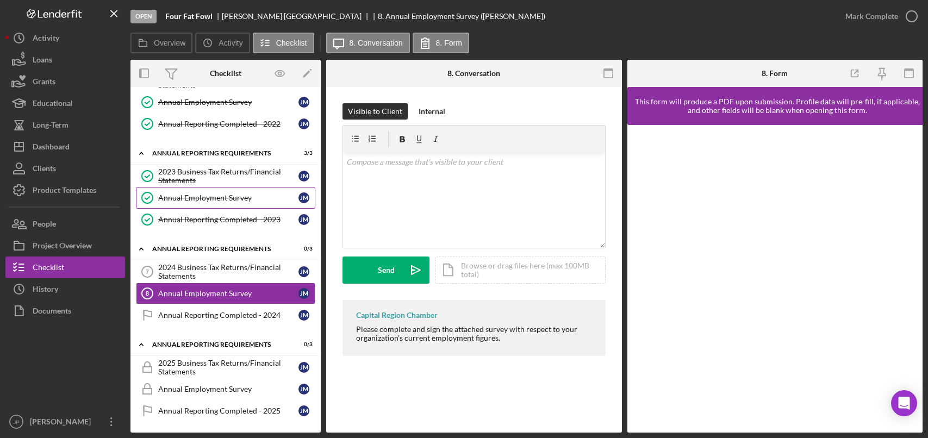
click at [222, 201] on div "Annual Employment Survey" at bounding box center [228, 197] width 140 height 9
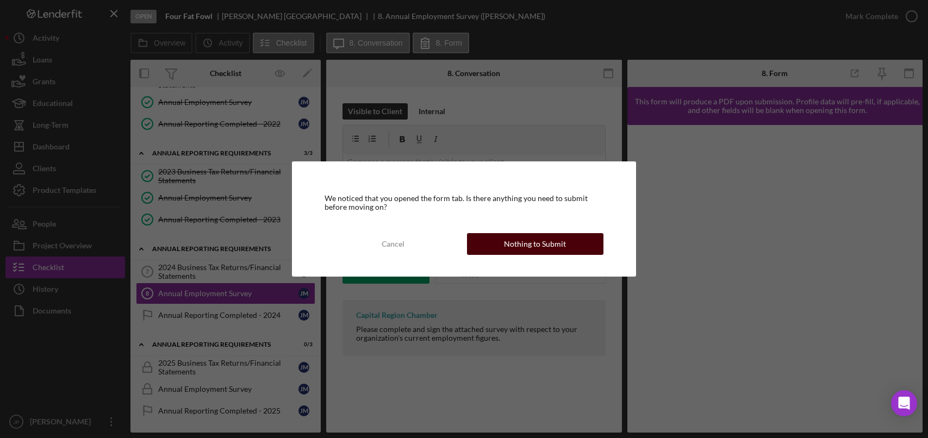
click at [505, 246] on button "Nothing to Submit" at bounding box center [535, 244] width 136 height 22
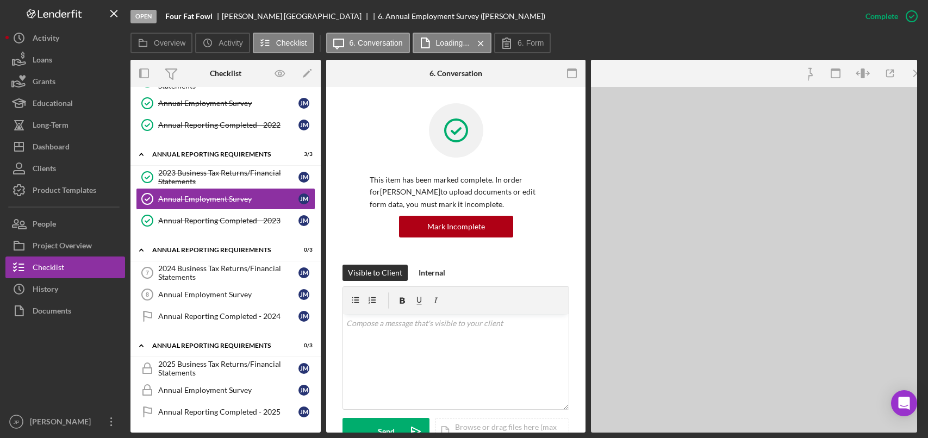
scroll to position [70, 0]
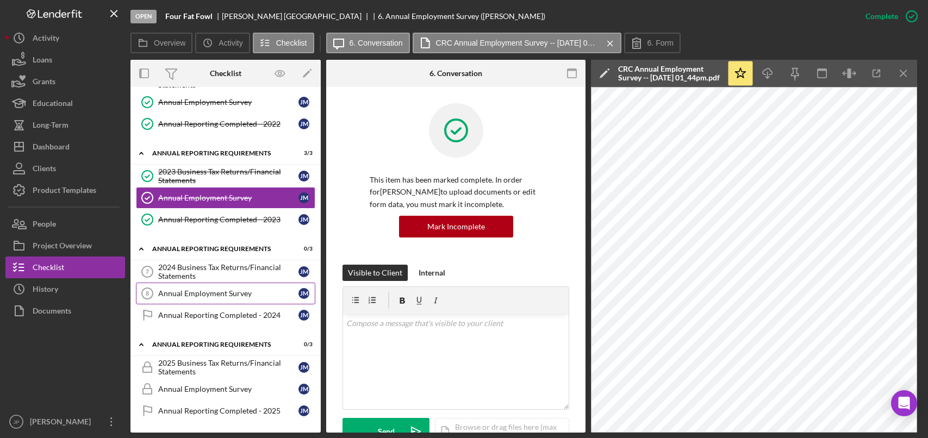
click at [226, 288] on link "Annual Employment Survey 8 Annual Employment Survey [PERSON_NAME]" at bounding box center [225, 294] width 179 height 22
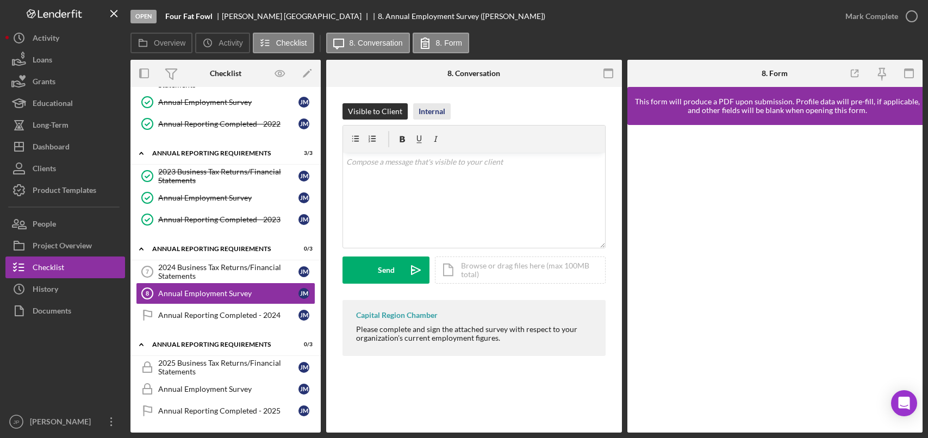
click at [432, 111] on div "Internal" at bounding box center [431, 111] width 27 height 16
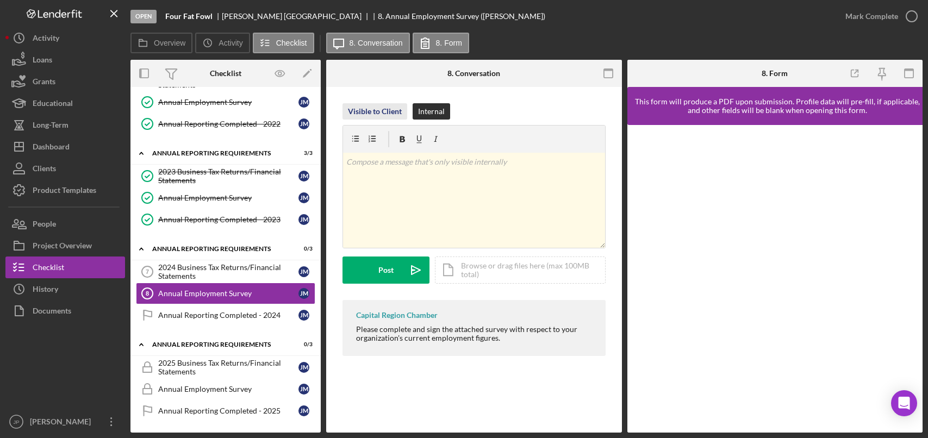
click at [384, 110] on div "Visible to Client" at bounding box center [375, 111] width 54 height 16
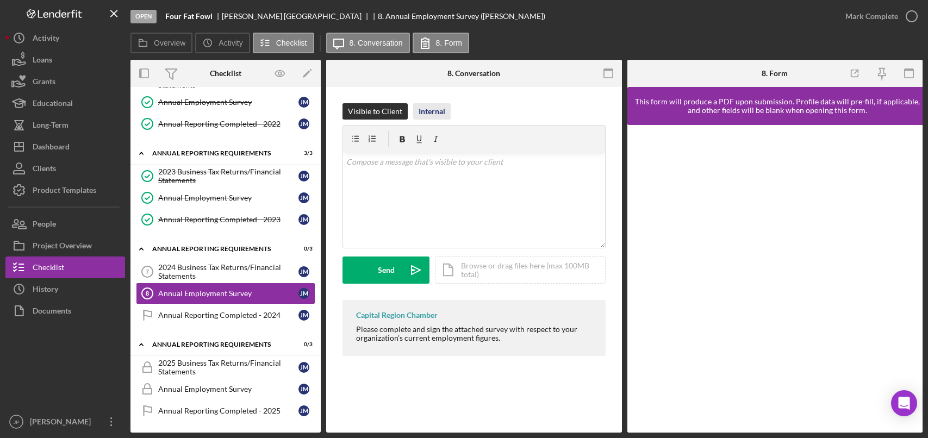
click at [437, 113] on div "Internal" at bounding box center [431, 111] width 27 height 16
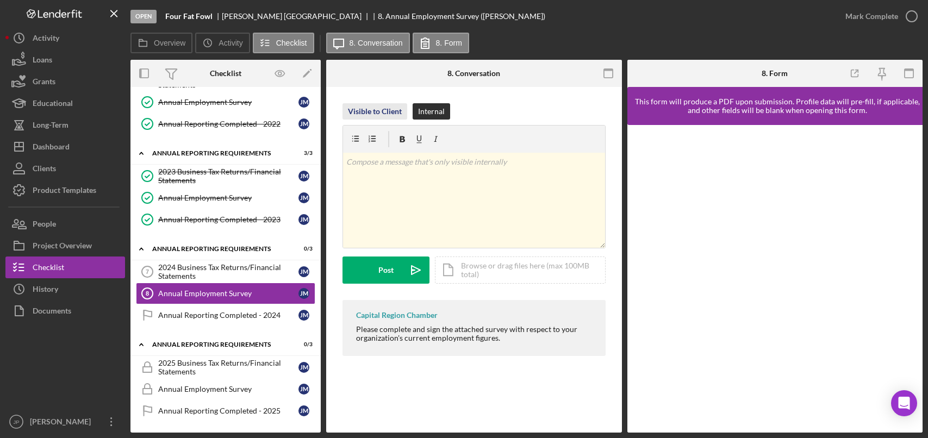
click at [378, 115] on div "Visible to Client" at bounding box center [375, 111] width 54 height 16
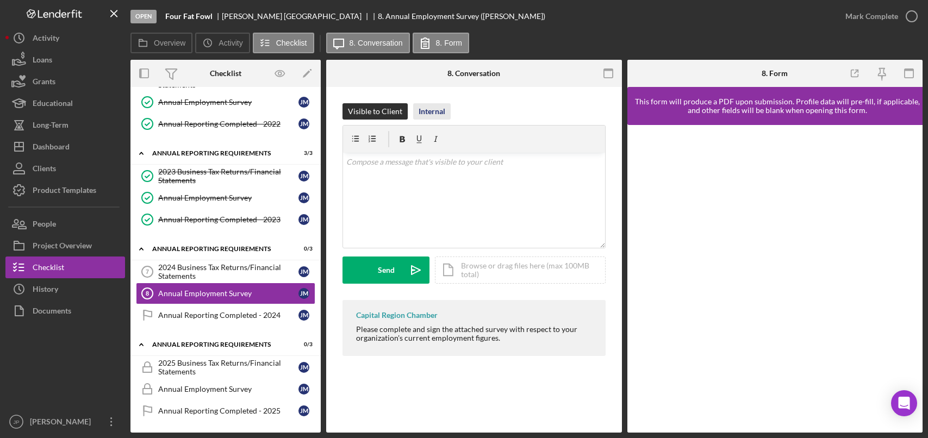
click at [429, 113] on div "Internal" at bounding box center [431, 111] width 27 height 16
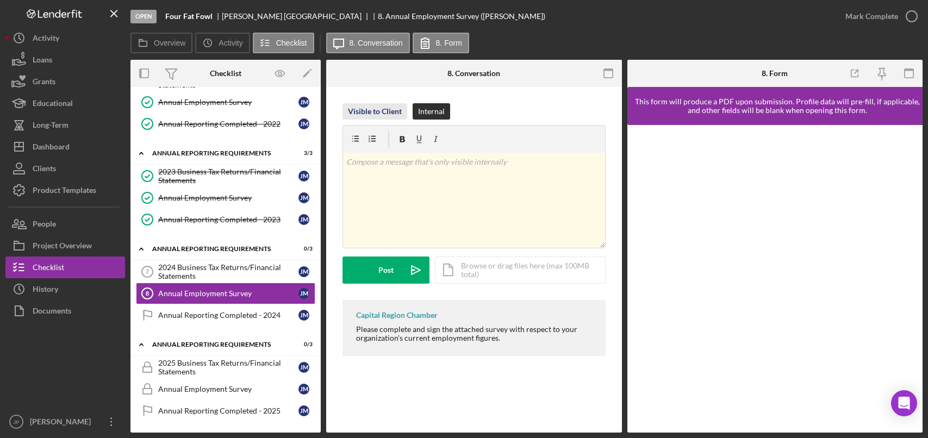
click at [392, 114] on div "Visible to Client" at bounding box center [375, 111] width 54 height 16
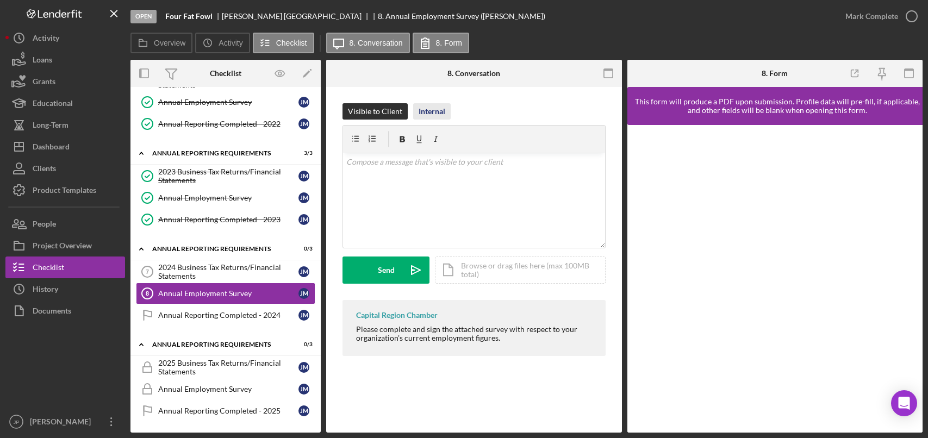
click at [433, 112] on div "Internal" at bounding box center [431, 111] width 27 height 16
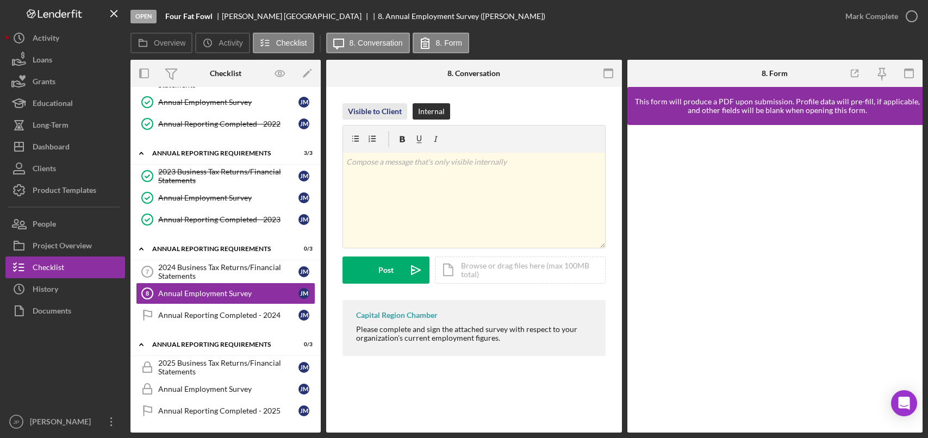
click at [383, 111] on div "Visible to Client" at bounding box center [375, 111] width 54 height 16
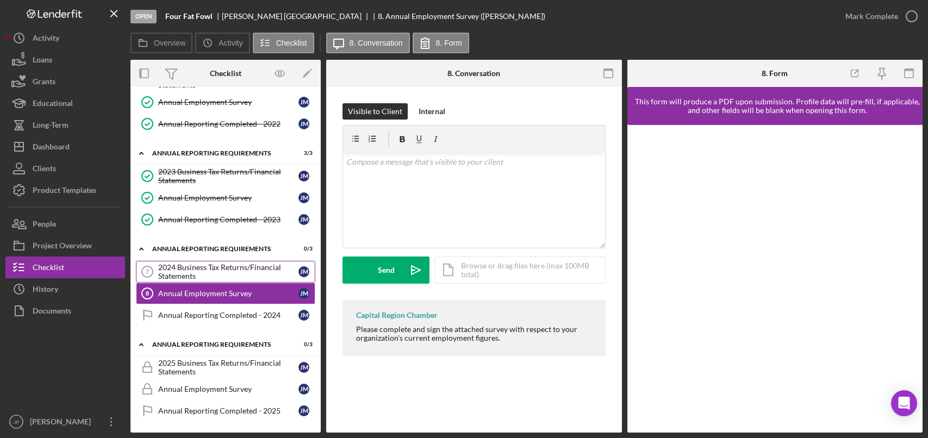
click at [221, 278] on div "2024 Business Tax Returns/Financial Statements" at bounding box center [228, 271] width 140 height 17
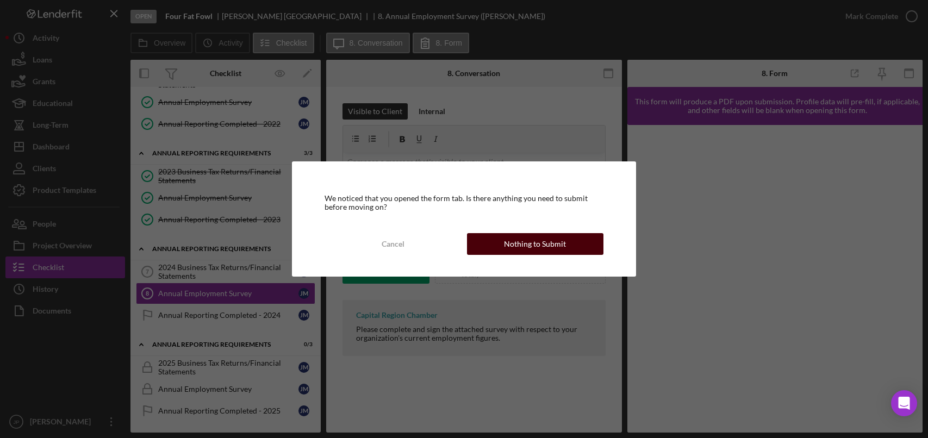
click at [525, 248] on div "Nothing to Submit" at bounding box center [535, 244] width 62 height 22
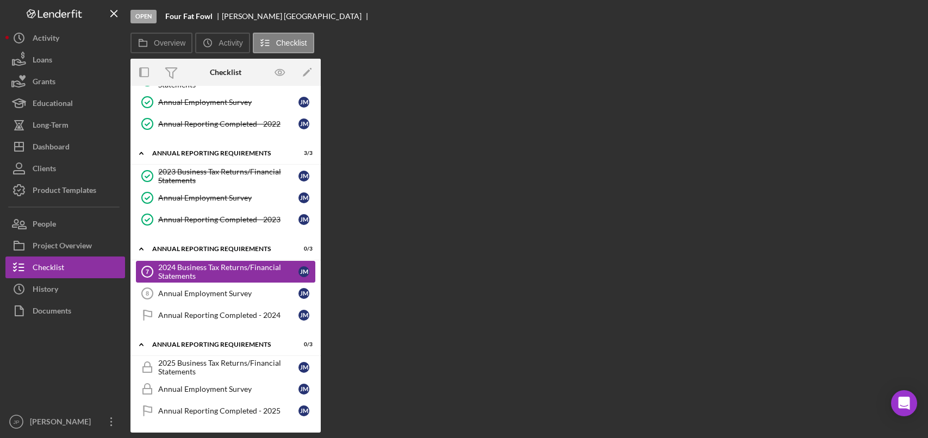
scroll to position [70, 0]
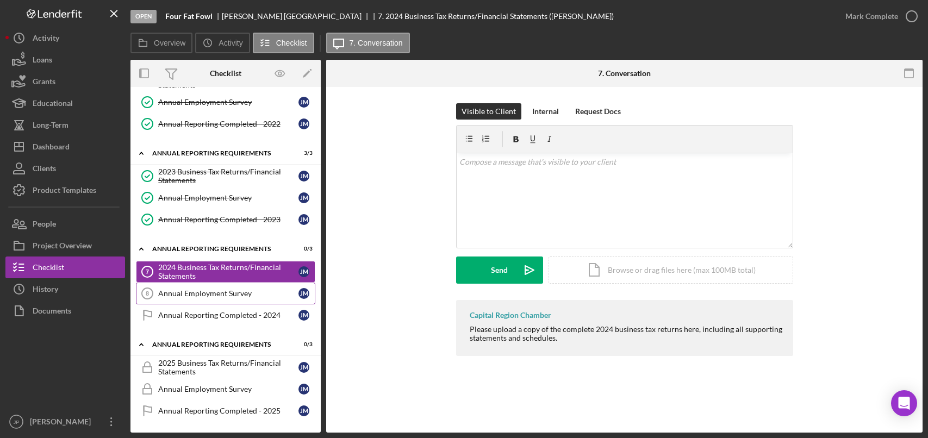
click at [232, 299] on link "Annual Employment Survey 8 Annual Employment Survey [PERSON_NAME]" at bounding box center [225, 294] width 179 height 22
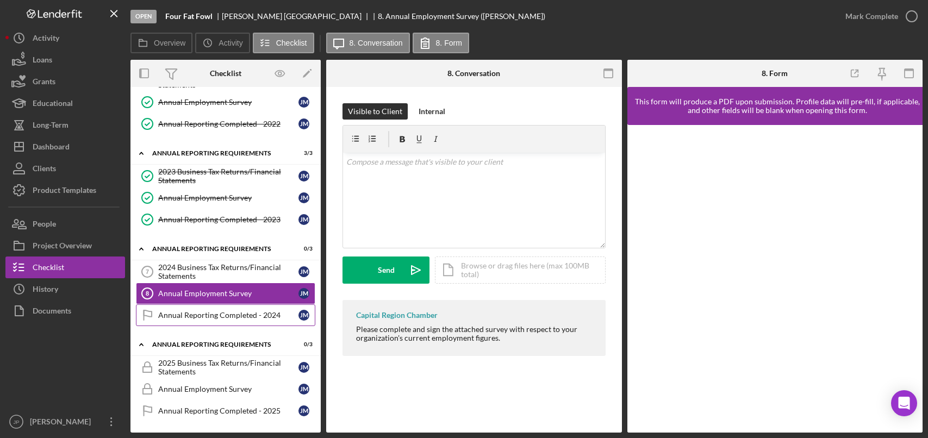
click at [233, 317] on div "Annual Reporting Completed - 2024" at bounding box center [228, 315] width 140 height 9
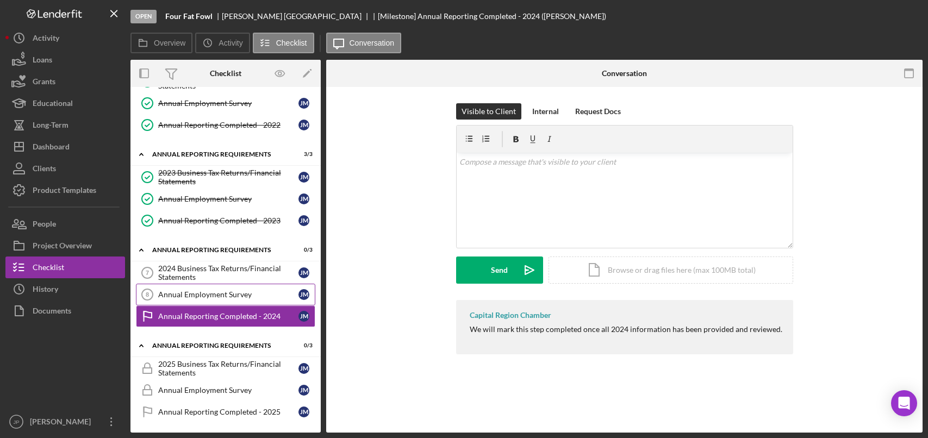
scroll to position [70, 0]
click at [229, 271] on div "2024 Business Tax Returns/Financial Statements" at bounding box center [228, 271] width 140 height 17
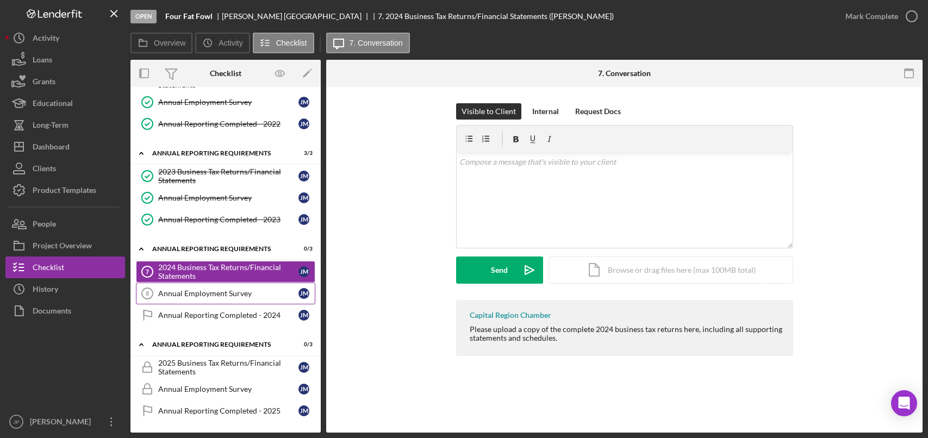
click at [227, 295] on div "Annual Employment Survey" at bounding box center [228, 293] width 140 height 9
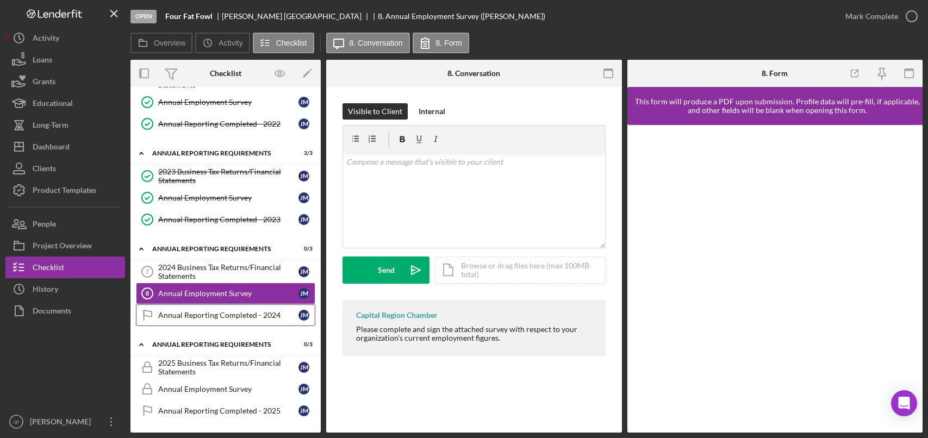
click at [228, 313] on div "Annual Reporting Completed - 2024" at bounding box center [228, 315] width 140 height 9
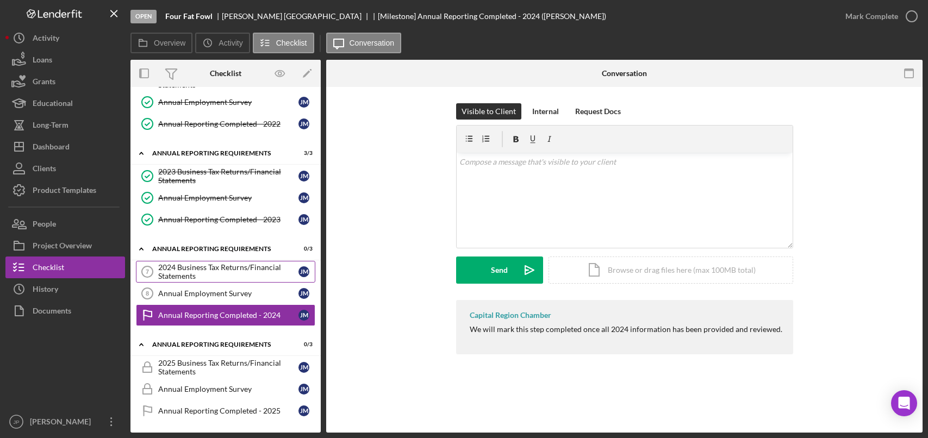
click at [228, 274] on div "2024 Business Tax Returns/Financial Statements" at bounding box center [228, 271] width 140 height 17
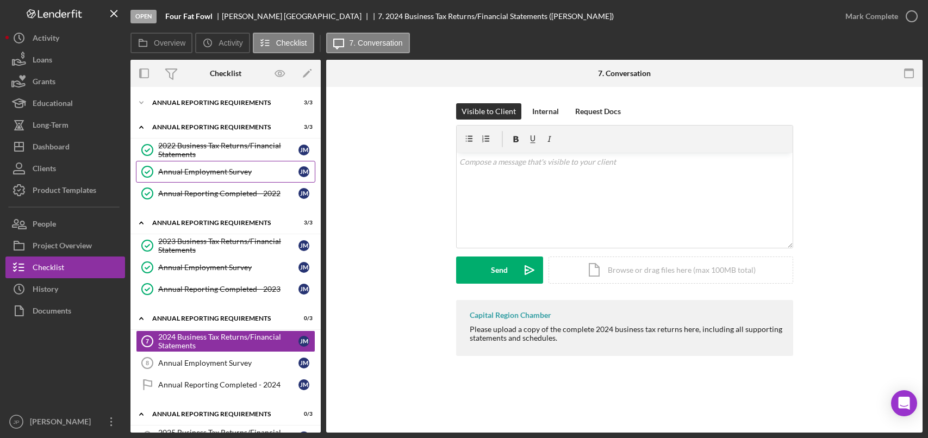
click at [224, 176] on div "Annual Employment Survey" at bounding box center [228, 171] width 140 height 9
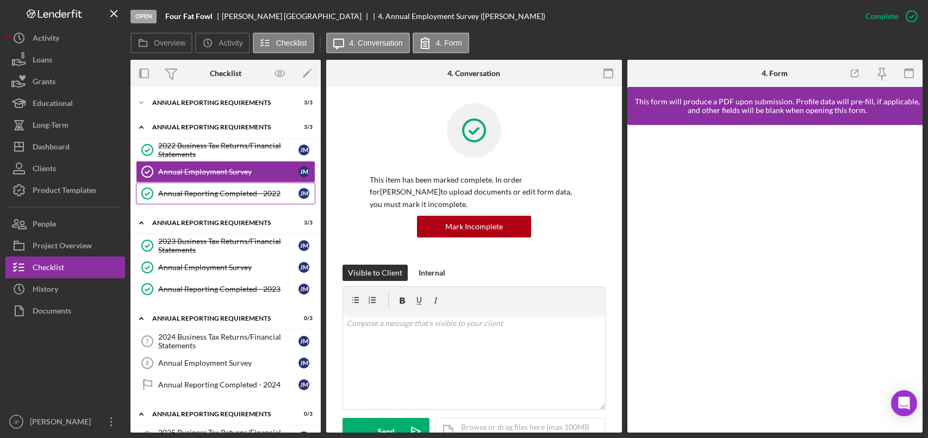
click at [228, 193] on div "Annual Reporting Completed - 2022" at bounding box center [228, 193] width 140 height 9
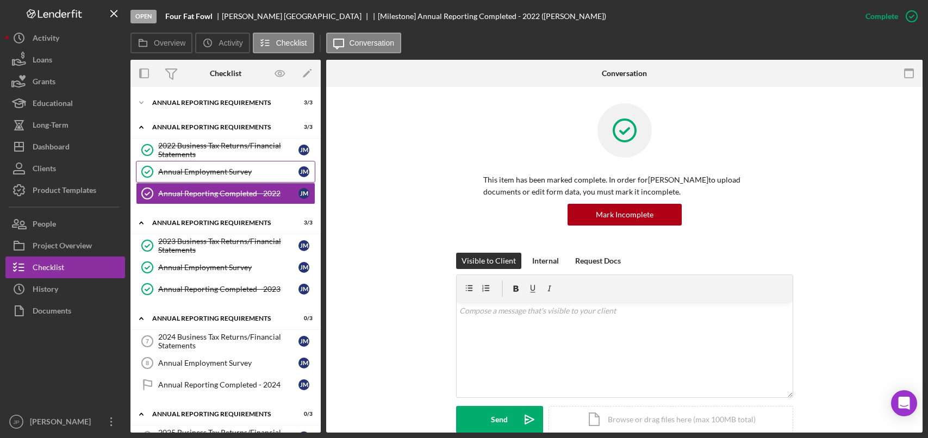
click at [221, 170] on div "Annual Employment Survey" at bounding box center [228, 171] width 140 height 9
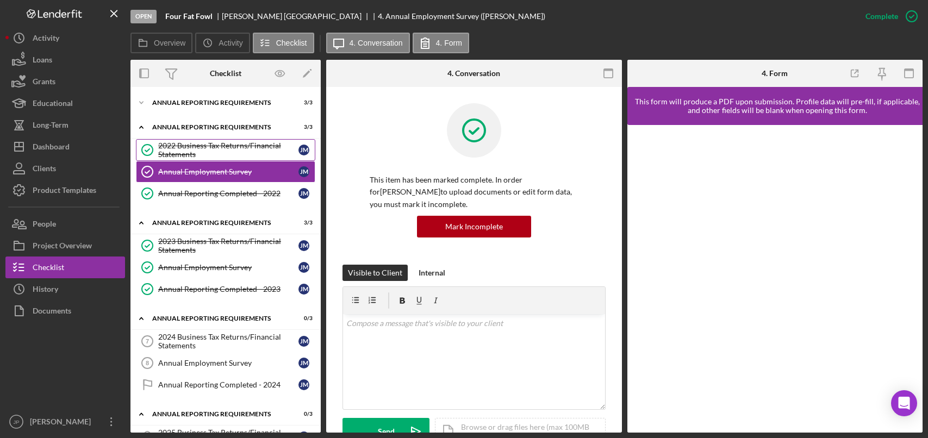
click at [215, 154] on div "2022 Business Tax Returns/Financial Statements" at bounding box center [228, 149] width 140 height 17
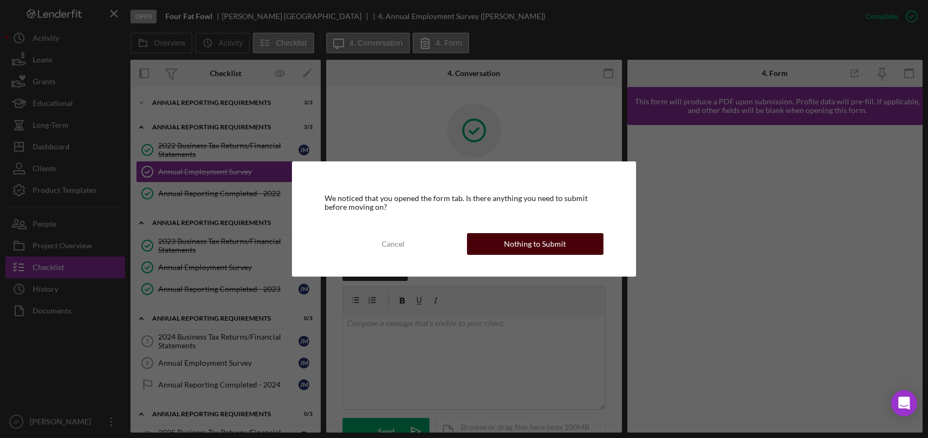
click at [546, 241] on div "Nothing to Submit" at bounding box center [535, 244] width 62 height 22
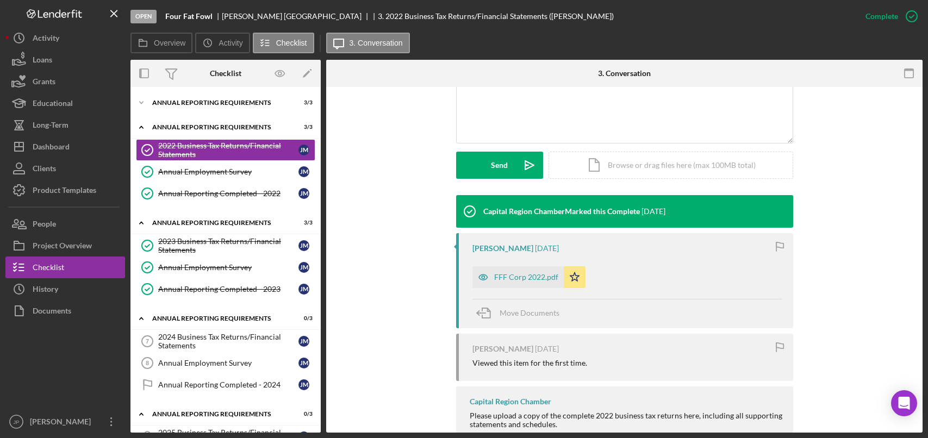
scroll to position [286, 0]
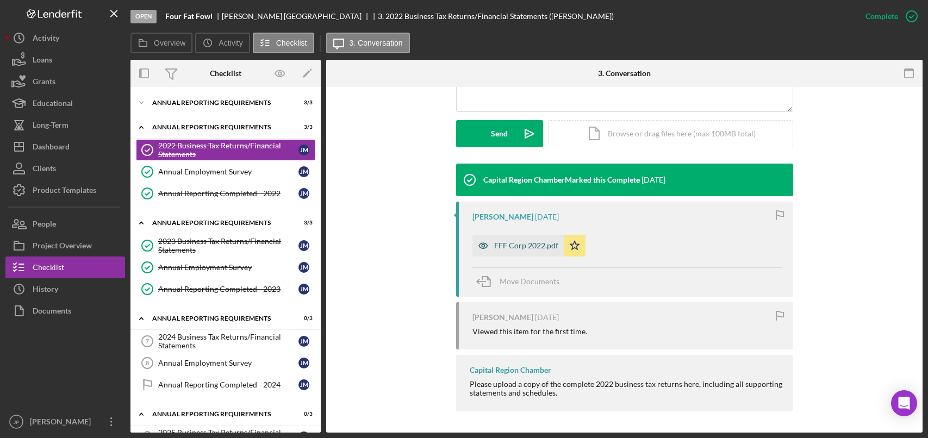
click at [521, 245] on div "FFF Corp 2022.pdf" at bounding box center [526, 245] width 64 height 9
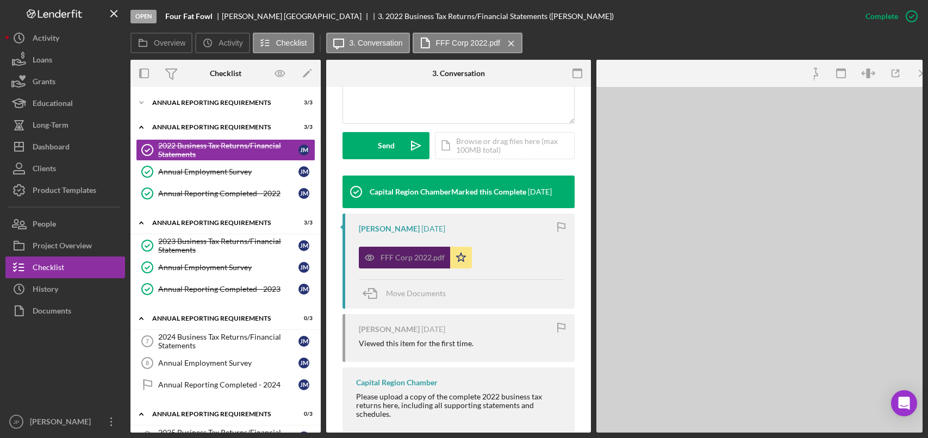
scroll to position [298, 0]
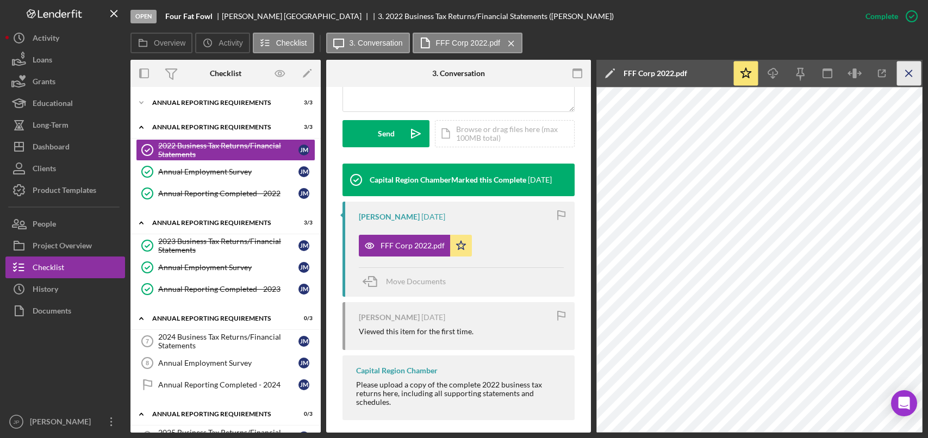
click at [915, 73] on icon "Icon/Menu Close" at bounding box center [909, 73] width 24 height 24
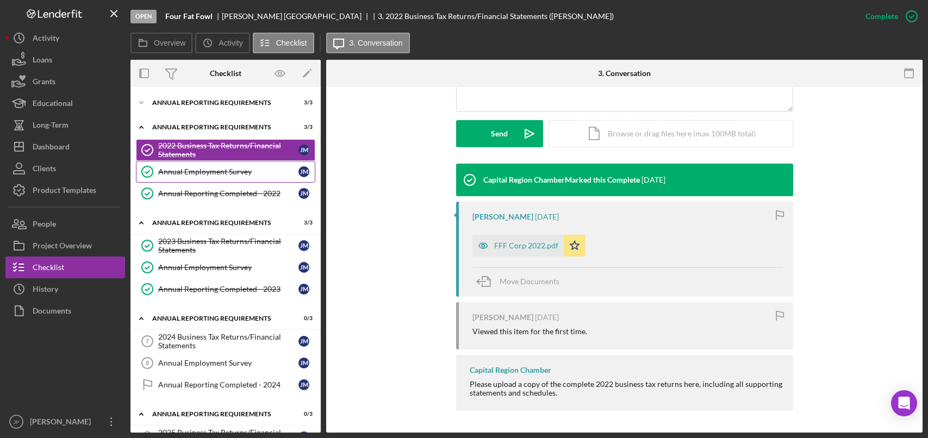
click at [213, 172] on div "Annual Employment Survey" at bounding box center [228, 171] width 140 height 9
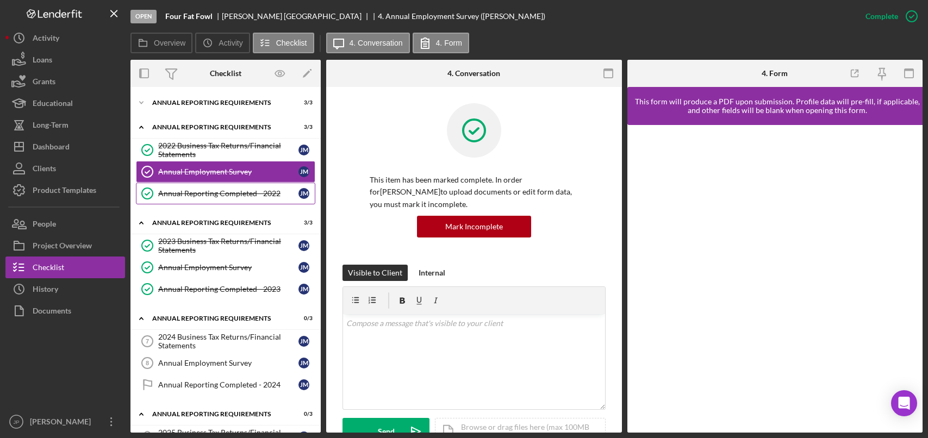
click at [203, 193] on div "Annual Reporting Completed - 2022" at bounding box center [228, 193] width 140 height 9
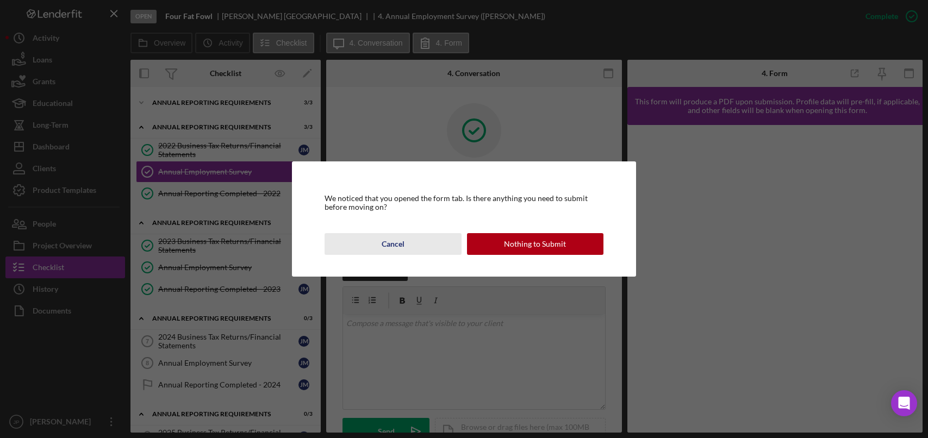
click at [396, 243] on div "Cancel" at bounding box center [392, 244] width 23 height 22
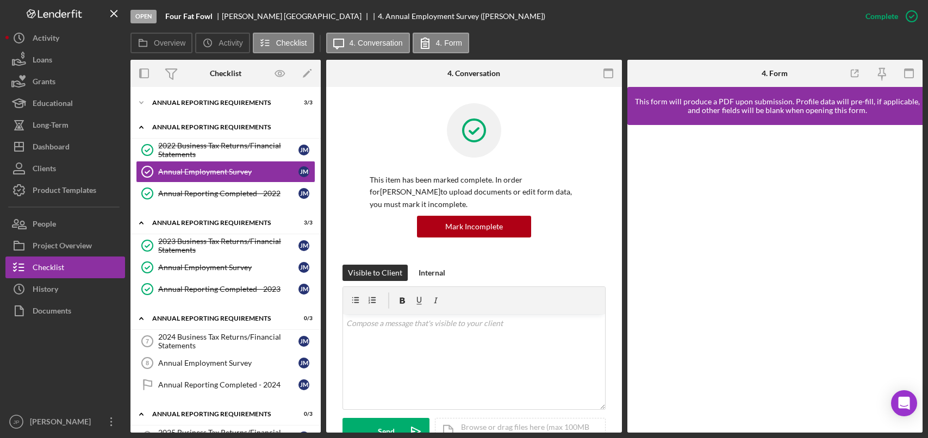
click at [201, 127] on div "Annual Reporting Requirements" at bounding box center [229, 127] width 155 height 7
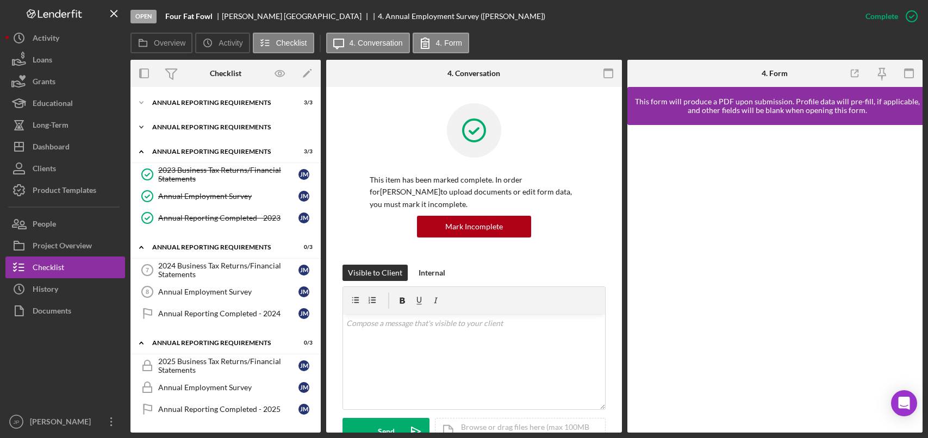
click at [201, 127] on div "Annual Reporting Requirements" at bounding box center [229, 127] width 155 height 7
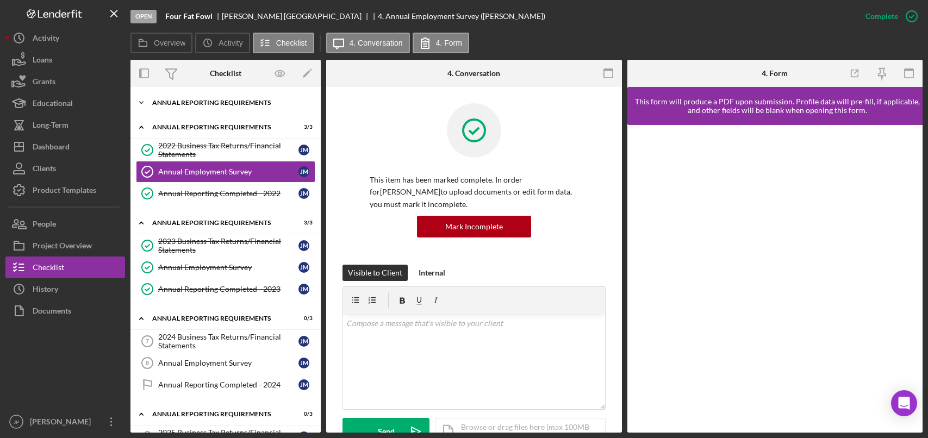
click at [218, 100] on div "Annual Reporting Requirements" at bounding box center [229, 102] width 155 height 7
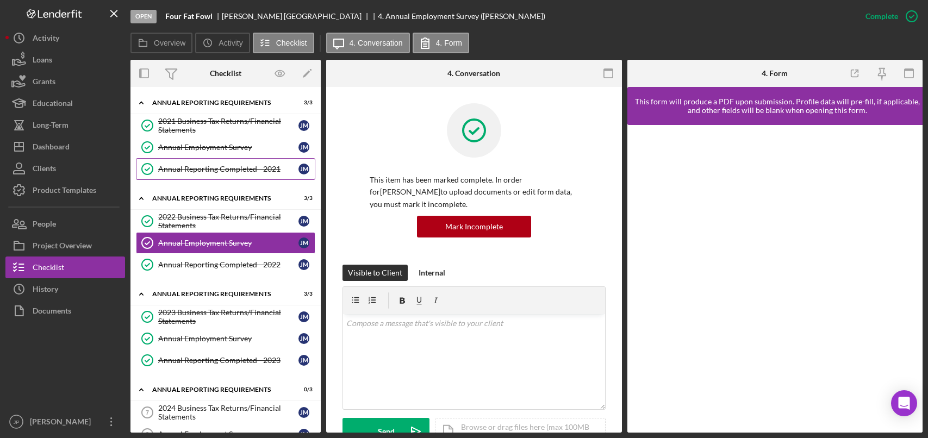
click at [193, 169] on div "Annual Reporting Completed - 2021" at bounding box center [228, 169] width 140 height 9
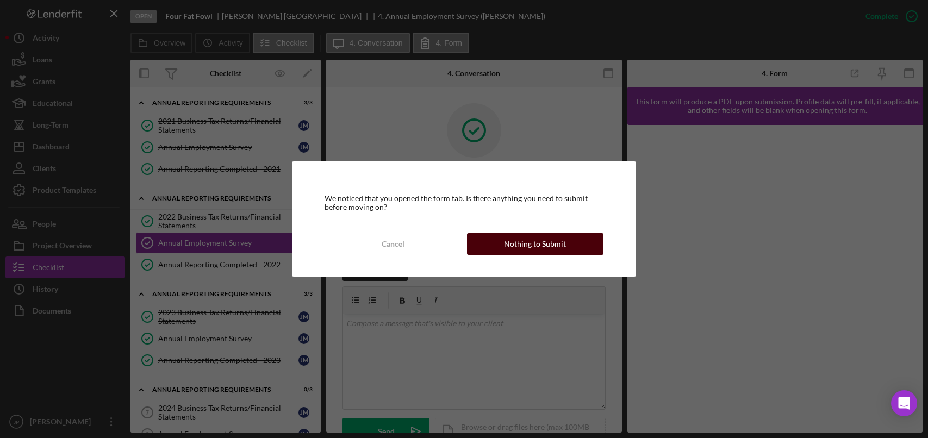
click at [515, 246] on div "Nothing to Submit" at bounding box center [535, 244] width 62 height 22
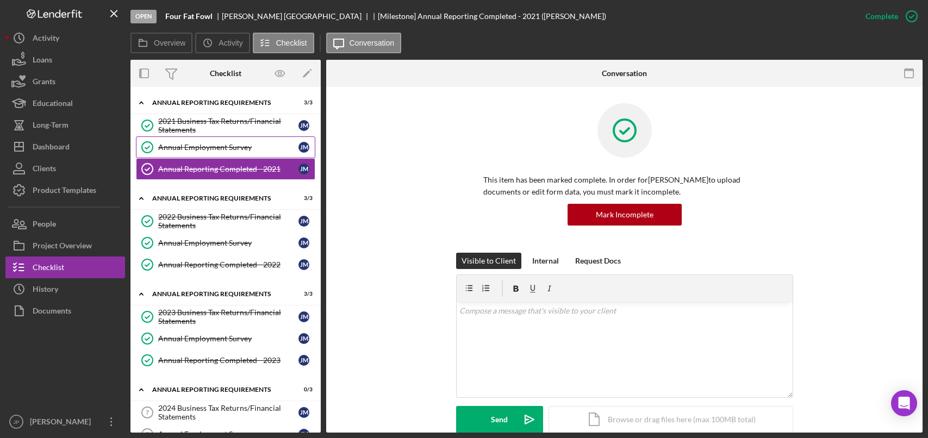
click at [220, 151] on div "Annual Employment Survey" at bounding box center [228, 147] width 140 height 9
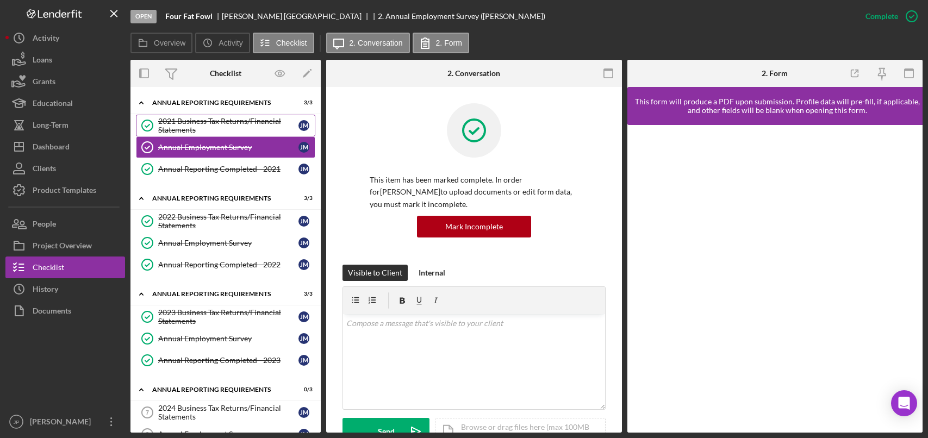
click at [232, 125] on div "2021 Business Tax Returns/Financial Statements" at bounding box center [228, 125] width 140 height 17
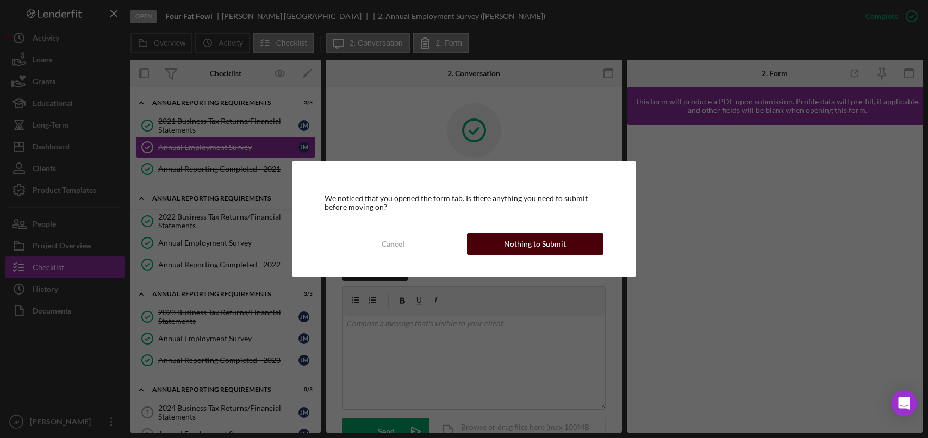
click at [547, 247] on div "Nothing to Submit" at bounding box center [535, 244] width 62 height 22
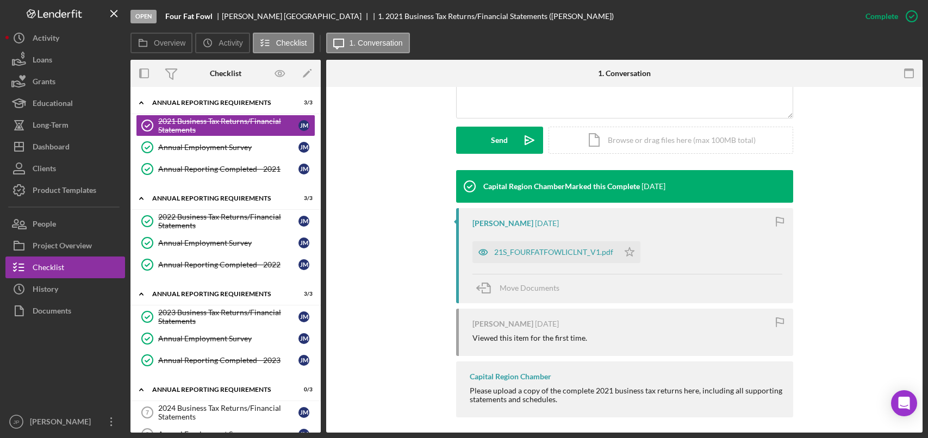
scroll to position [286, 0]
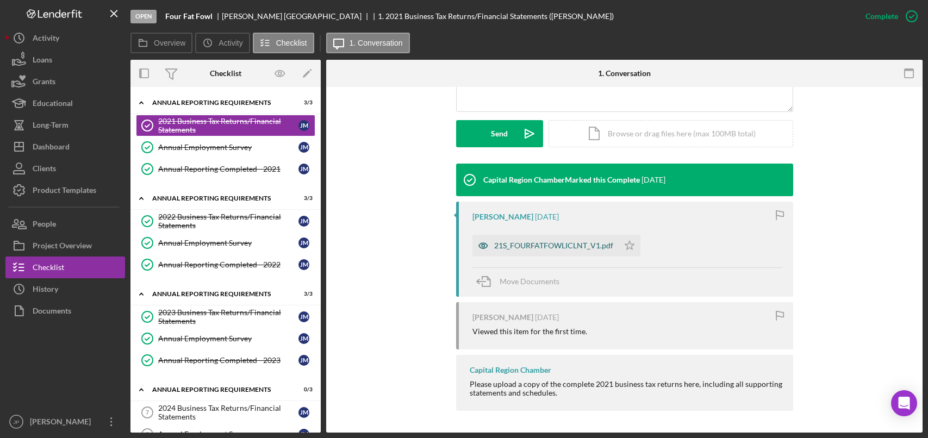
click at [577, 248] on div "21S_FOURFATFOWLICLNT_V1.pdf" at bounding box center [553, 245] width 119 height 9
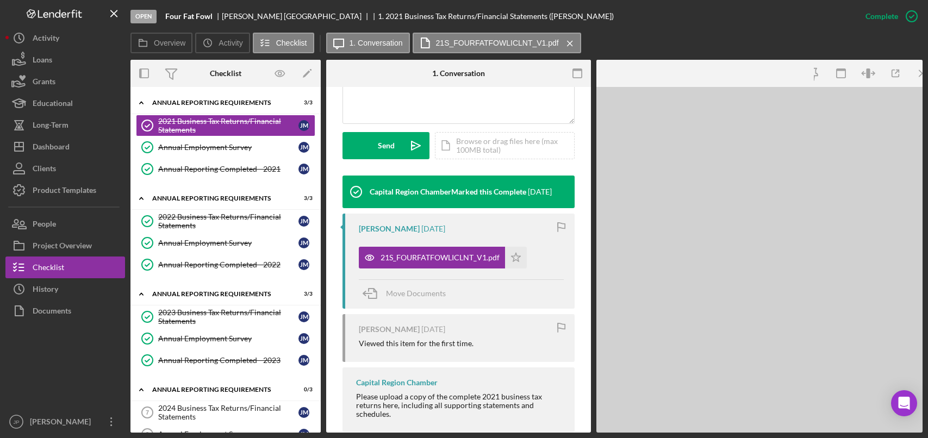
scroll to position [298, 0]
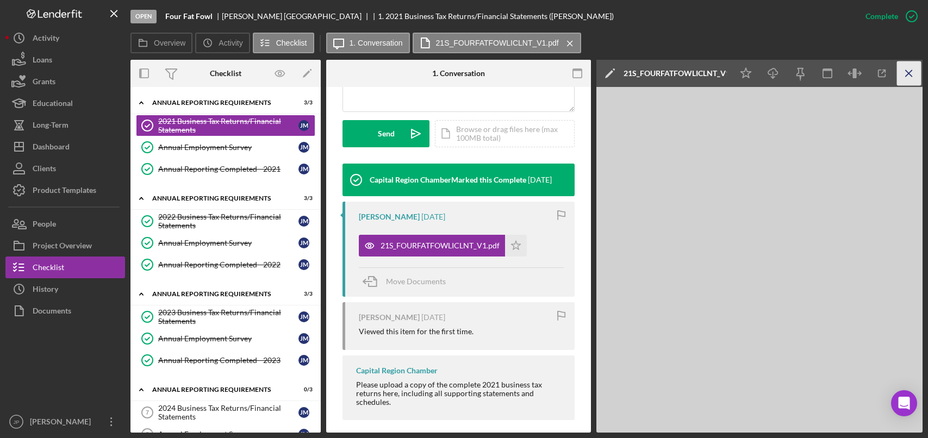
click at [914, 69] on icon "Icon/Menu Close" at bounding box center [909, 73] width 24 height 24
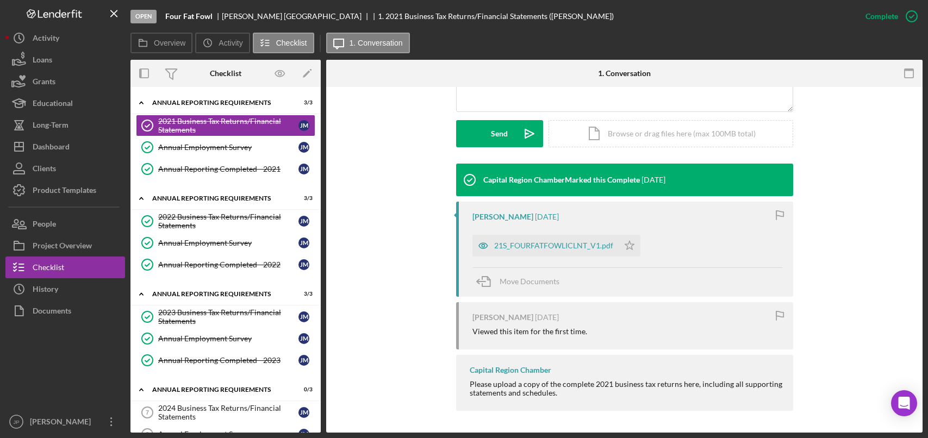
scroll to position [286, 0]
click at [159, 101] on div "Annual Reporting Requirements" at bounding box center [229, 102] width 155 height 7
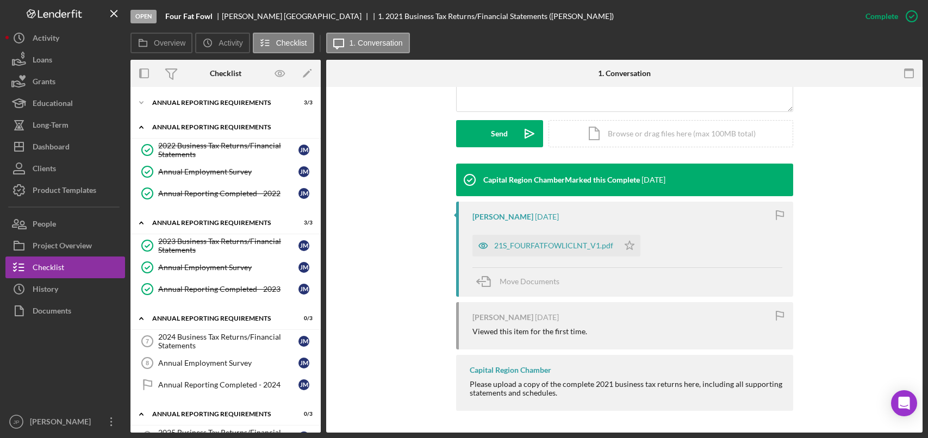
click at [166, 125] on div "Annual Reporting Requirements" at bounding box center [229, 127] width 155 height 7
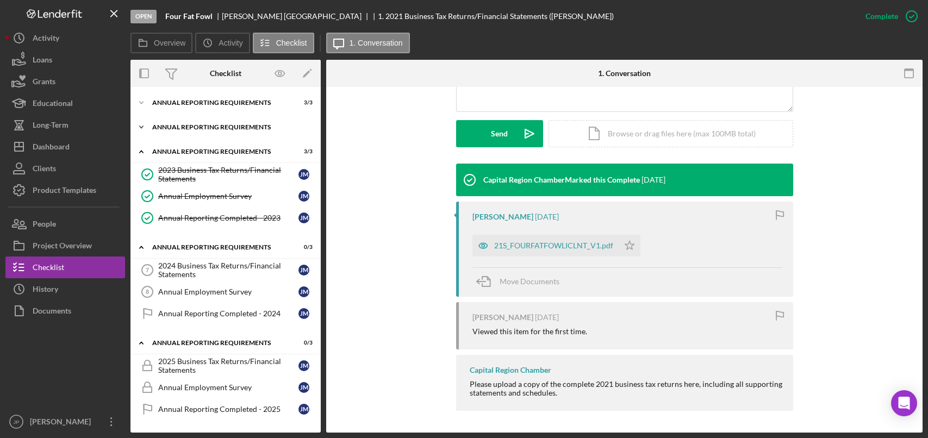
click at [183, 125] on div "Annual Reporting Requirements" at bounding box center [229, 127] width 155 height 7
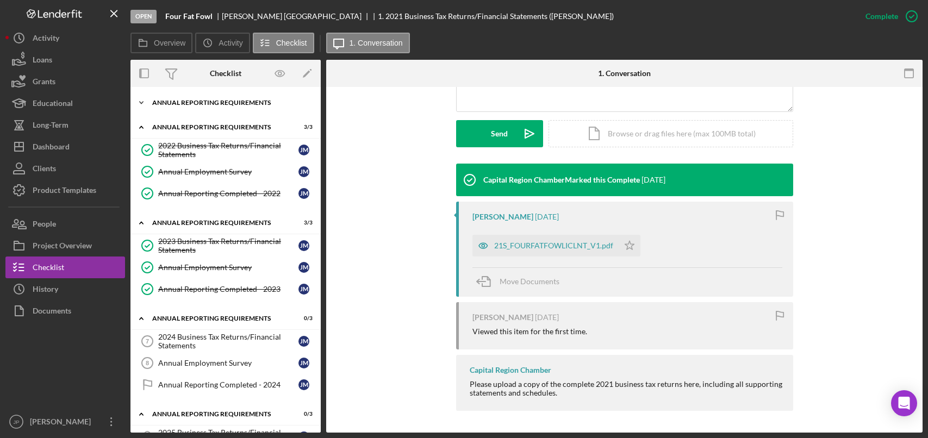
click at [221, 106] on div "Icon/Expander Annual Reporting Requirements 3 / 3" at bounding box center [225, 103] width 190 height 22
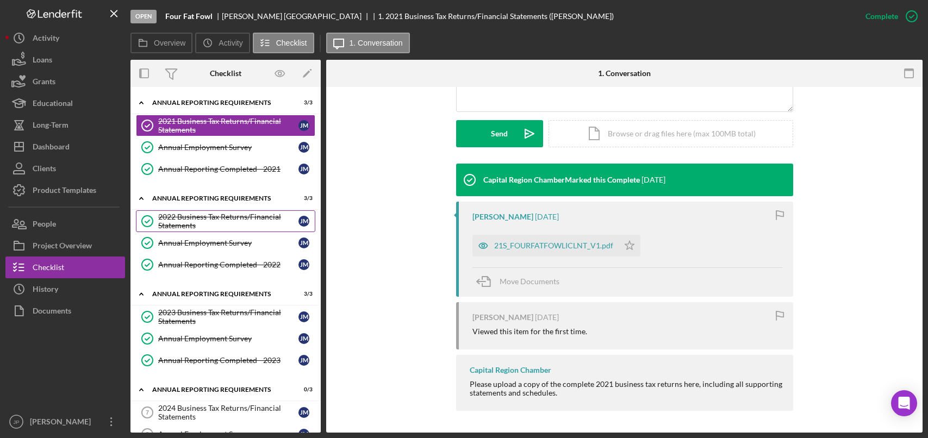
click at [205, 220] on div "2022 Business Tax Returns/Financial Statements" at bounding box center [228, 220] width 140 height 17
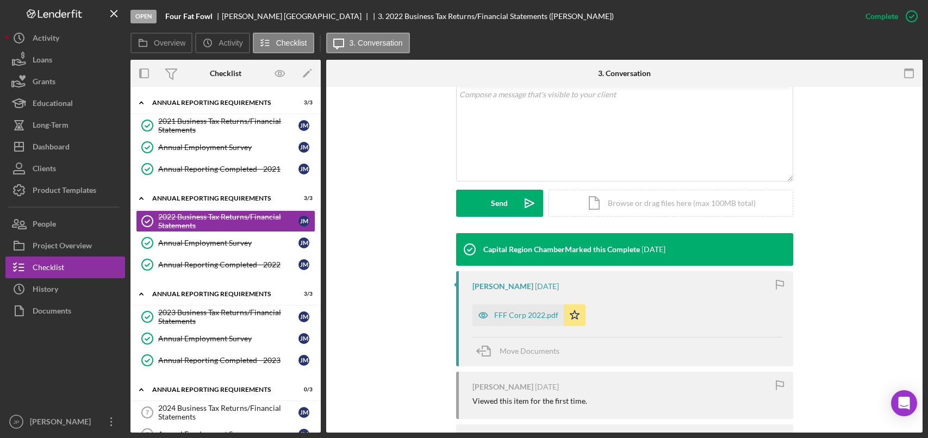
scroll to position [217, 0]
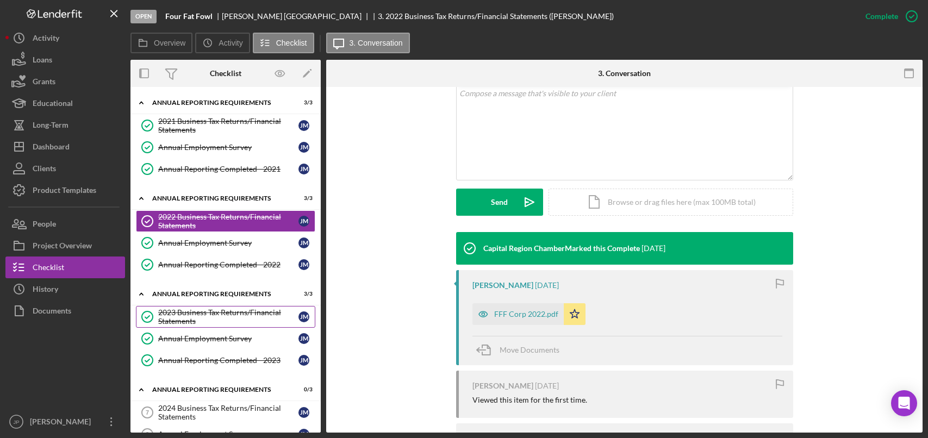
click at [201, 322] on div "2023 Business Tax Returns/Financial Statements" at bounding box center [228, 316] width 140 height 17
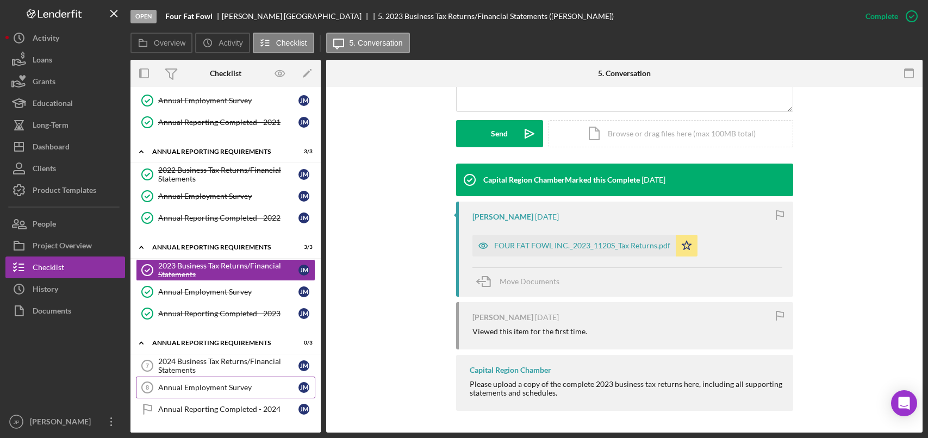
scroll to position [141, 0]
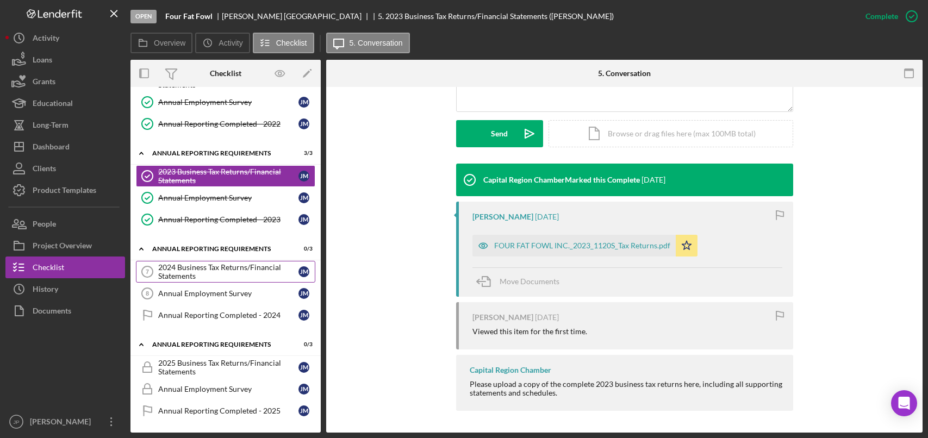
click at [210, 272] on div "2024 Business Tax Returns/Financial Statements" at bounding box center [228, 271] width 140 height 17
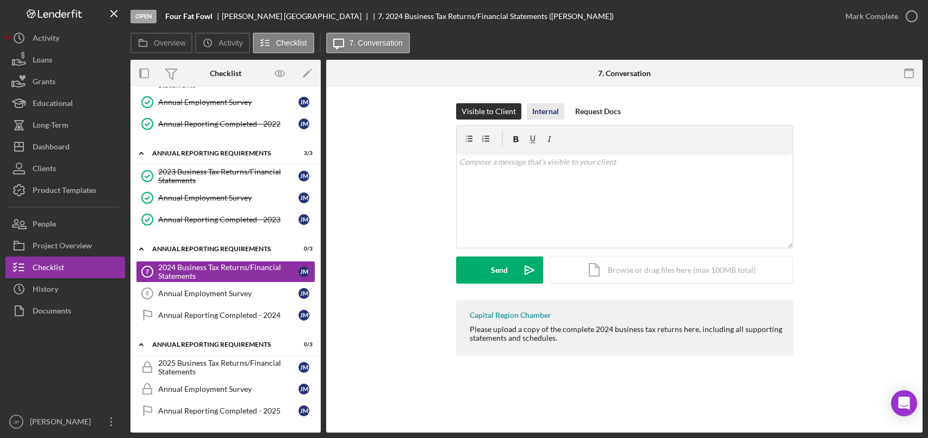
click at [552, 117] on div "Internal" at bounding box center [545, 111] width 27 height 16
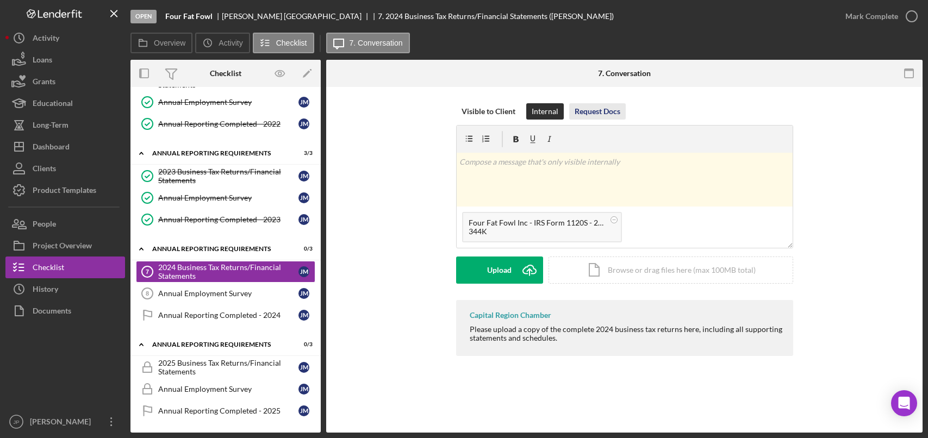
click at [591, 114] on div "Request Docs" at bounding box center [597, 111] width 46 height 16
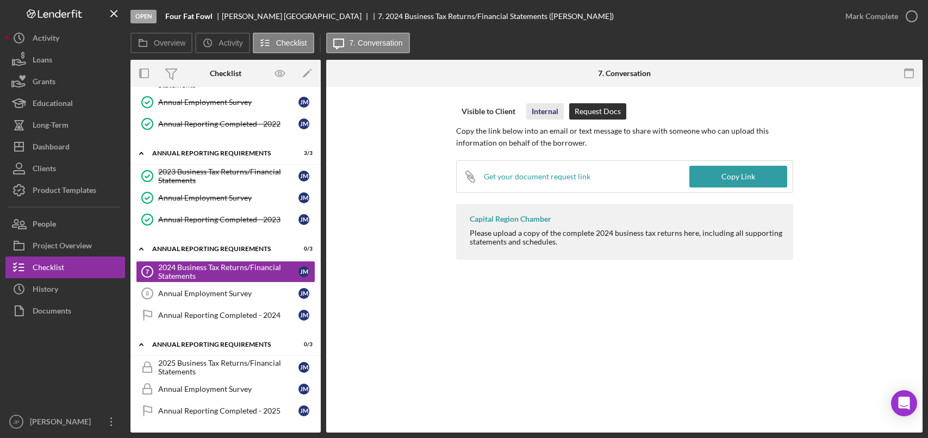
click at [546, 113] on div "Internal" at bounding box center [544, 111] width 27 height 16
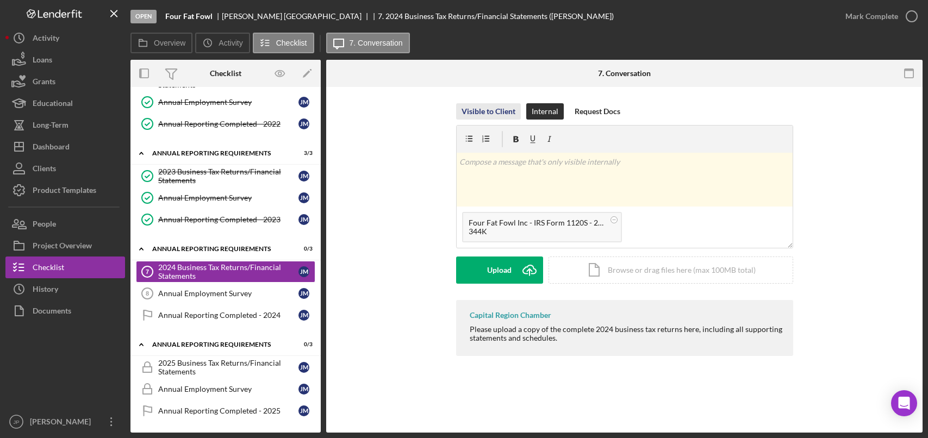
click at [473, 110] on div "Visible to Client" at bounding box center [488, 111] width 54 height 16
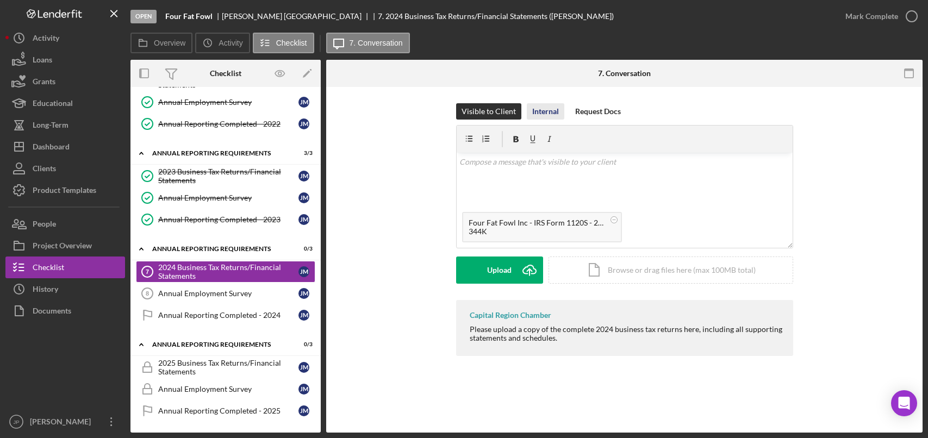
click at [542, 110] on div "Internal" at bounding box center [545, 111] width 27 height 16
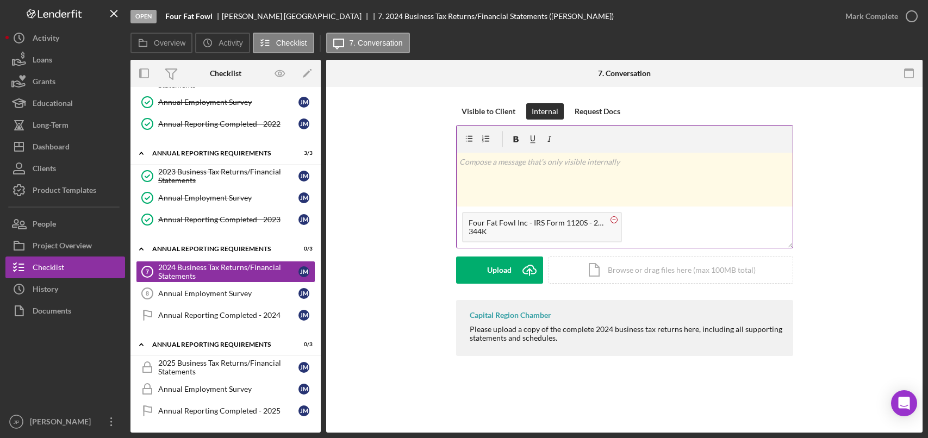
click at [616, 218] on circle at bounding box center [613, 219] width 7 height 7
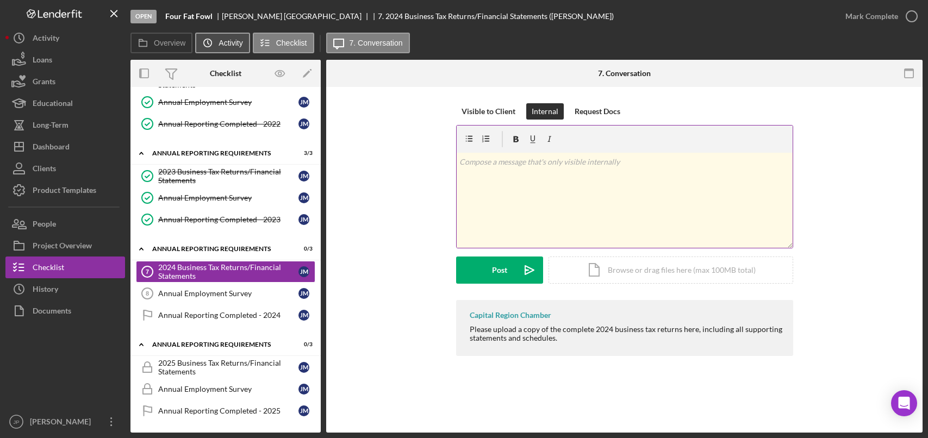
click at [229, 42] on label "Activity" at bounding box center [230, 43] width 24 height 9
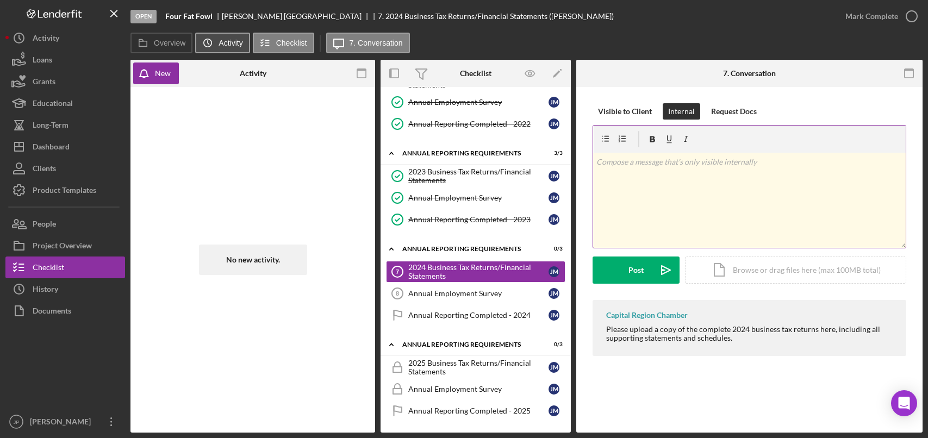
click at [226, 43] on label "Activity" at bounding box center [230, 43] width 24 height 9
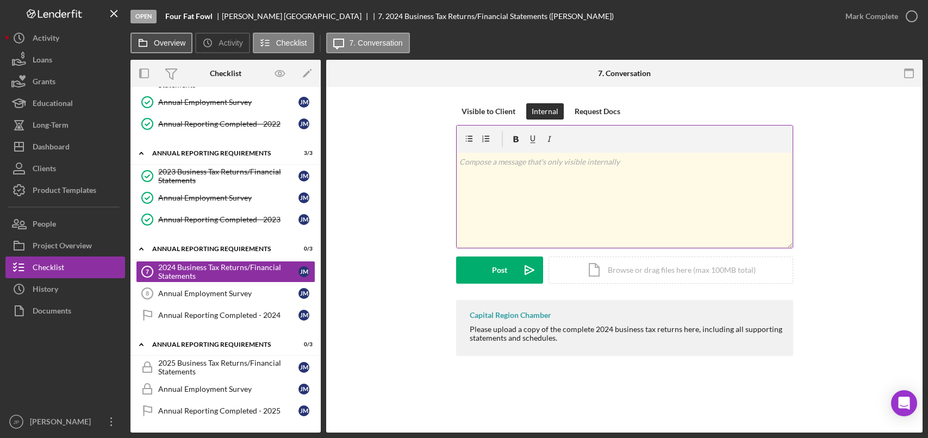
click at [177, 46] on label "Overview" at bounding box center [170, 43] width 32 height 9
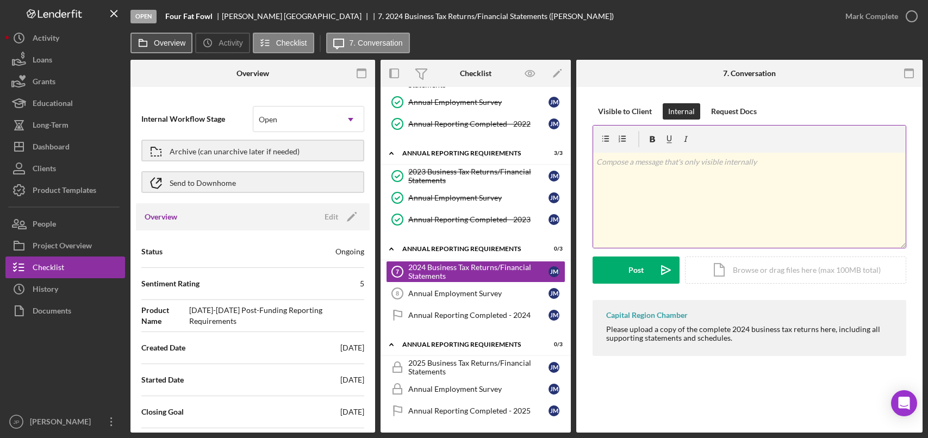
click at [177, 46] on label "Overview" at bounding box center [170, 43] width 32 height 9
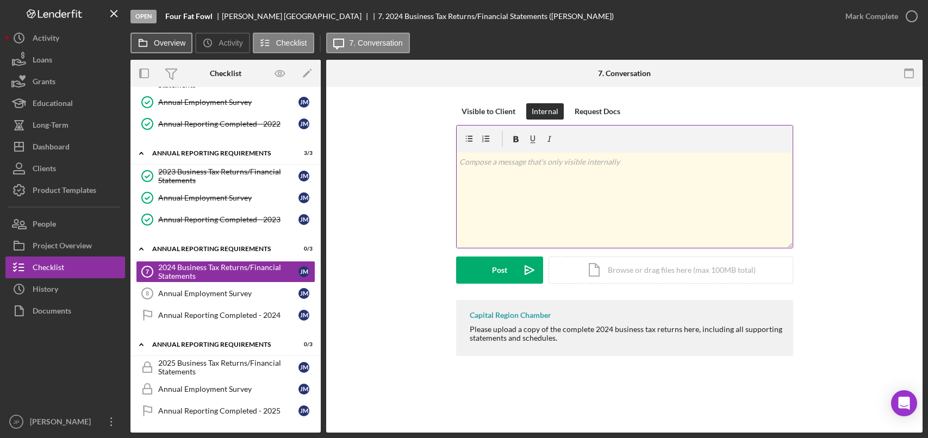
click at [177, 46] on label "Overview" at bounding box center [170, 43] width 32 height 9
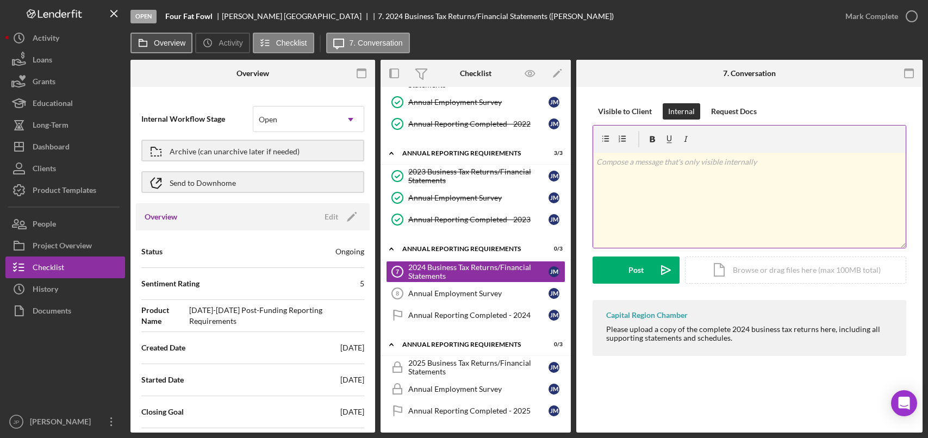
click at [177, 46] on label "Overview" at bounding box center [170, 43] width 32 height 9
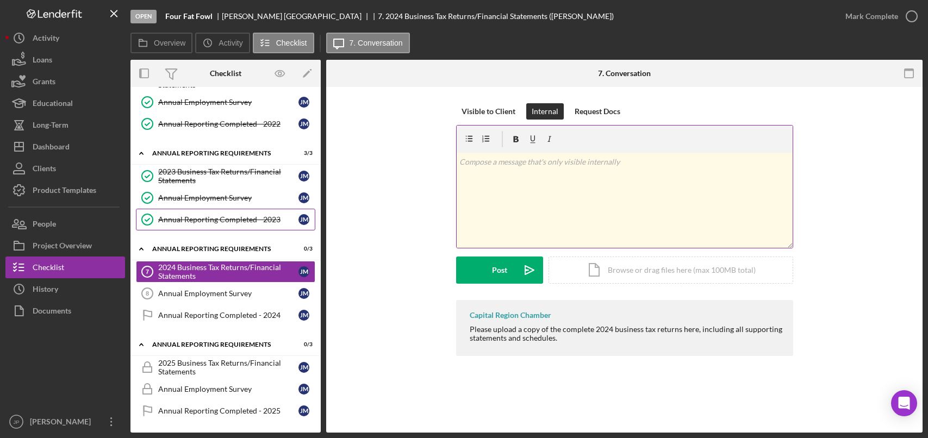
click at [260, 224] on link "Annual Reporting Completed - 2023 Annual Reporting Completed - 2023 [PERSON_NAM…" at bounding box center [225, 220] width 179 height 22
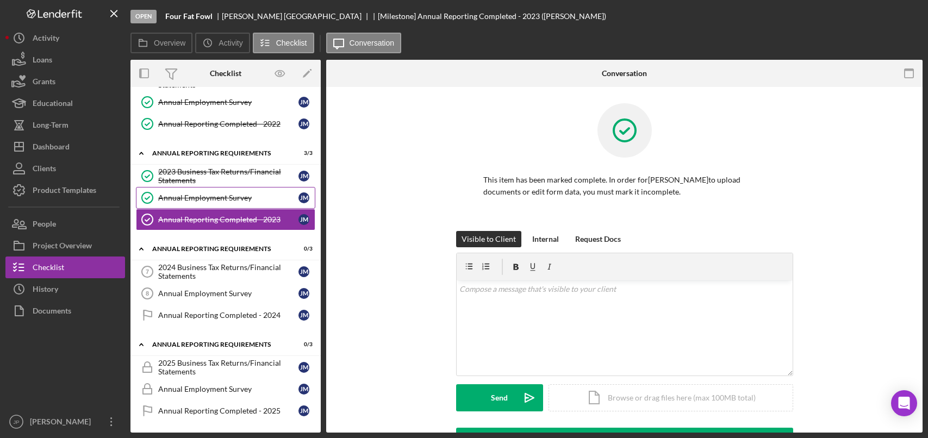
click at [246, 196] on div "Annual Employment Survey" at bounding box center [228, 197] width 140 height 9
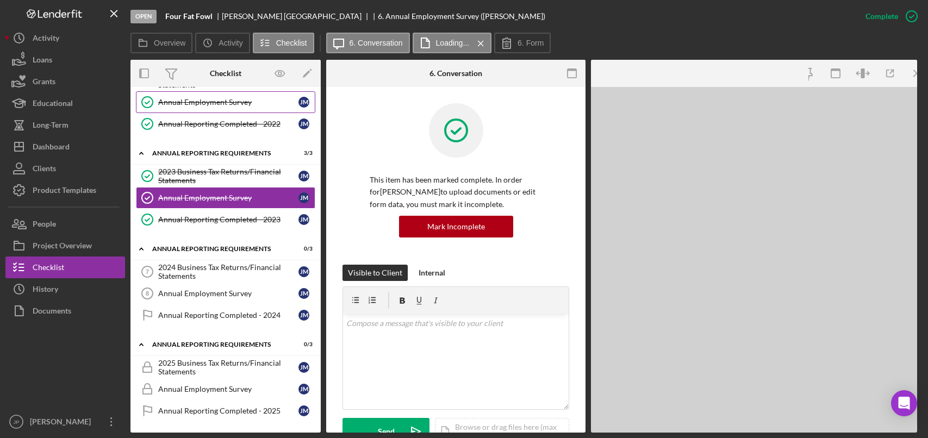
click at [235, 103] on div "Annual Employment Survey" at bounding box center [228, 102] width 140 height 9
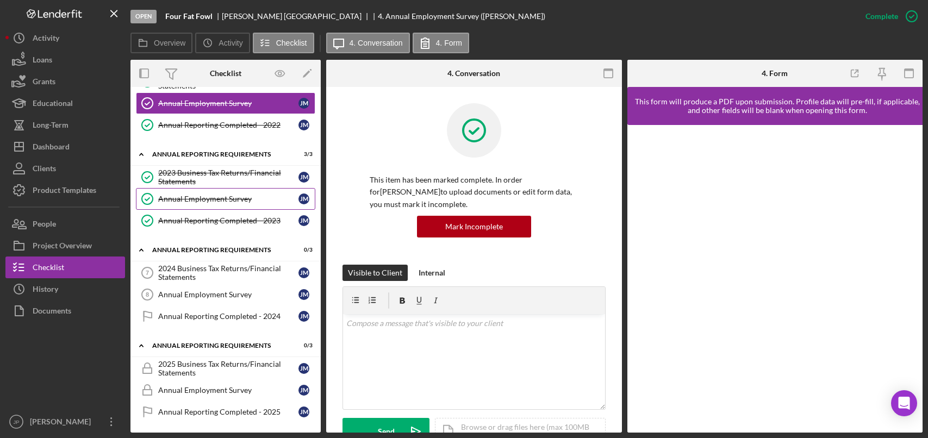
scroll to position [141, 0]
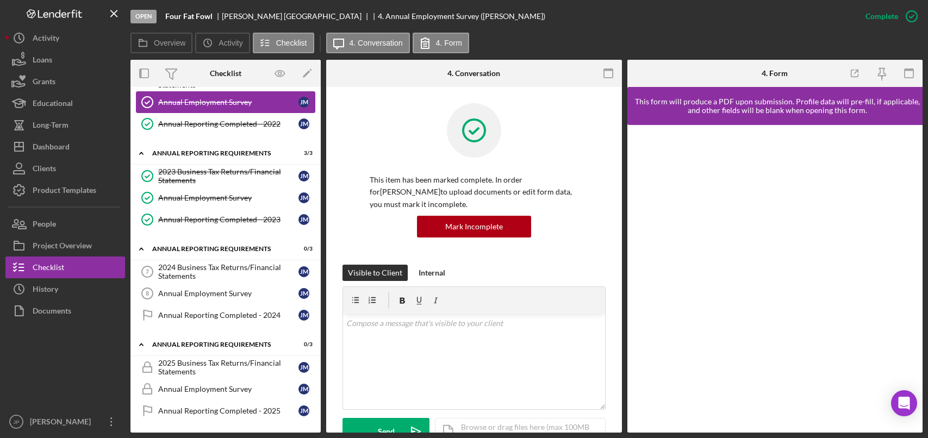
click at [212, 103] on div "Annual Employment Survey" at bounding box center [228, 102] width 140 height 9
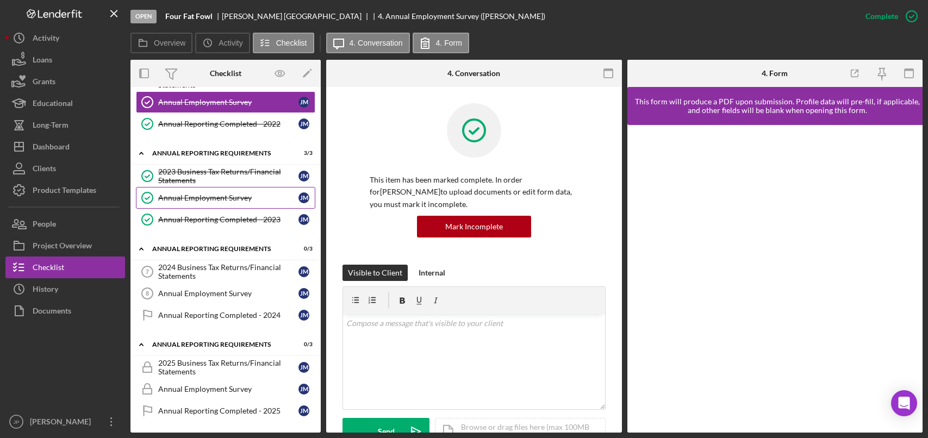
click at [215, 196] on div "Annual Employment Survey" at bounding box center [228, 197] width 140 height 9
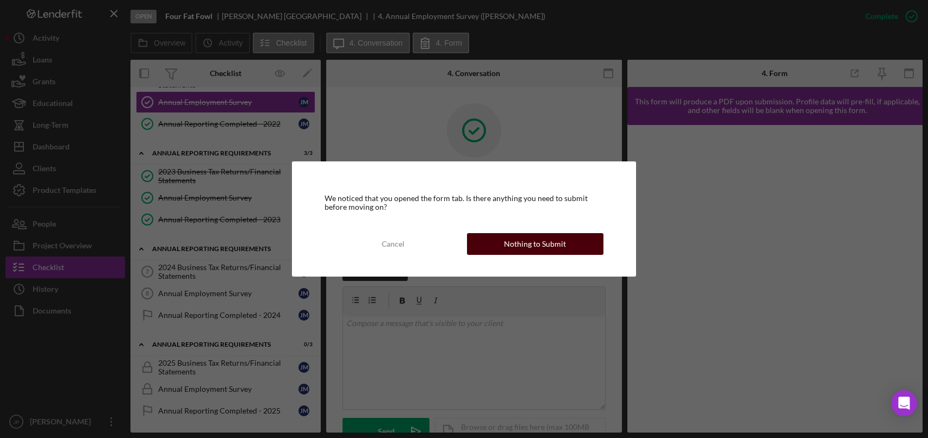
click at [540, 243] on div "Nothing to Submit" at bounding box center [535, 244] width 62 height 22
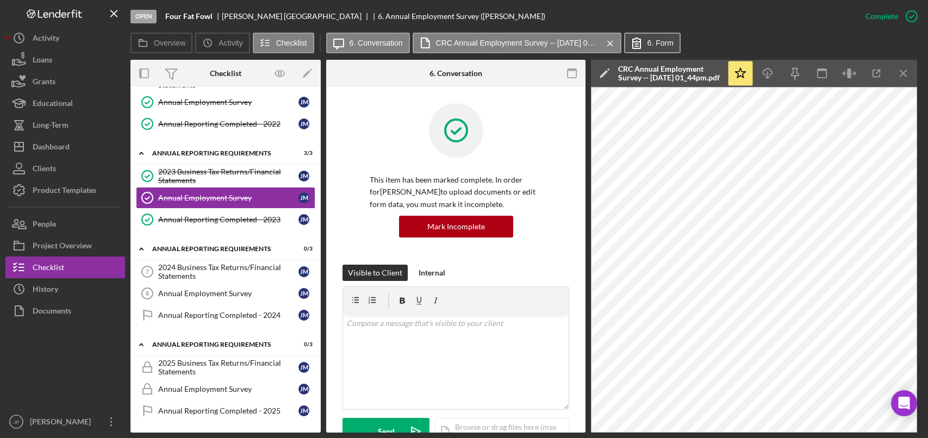
click at [663, 41] on label "6. Form" at bounding box center [660, 43] width 26 height 9
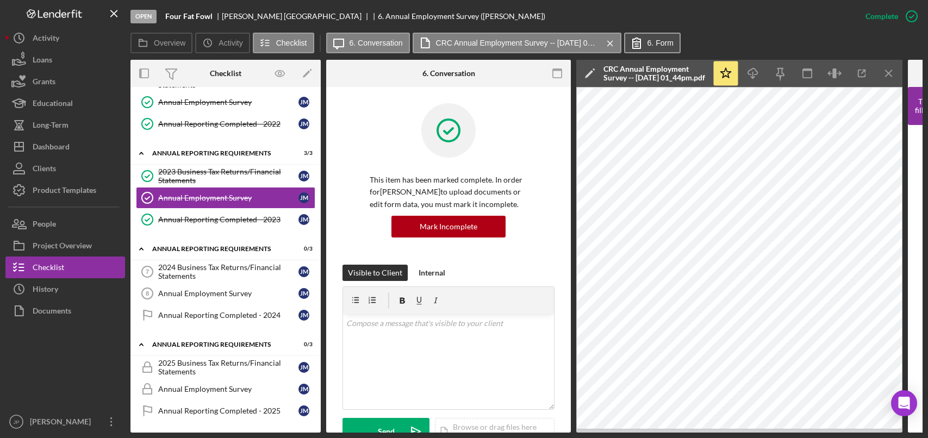
click at [670, 37] on button "6. Form" at bounding box center [652, 43] width 57 height 21
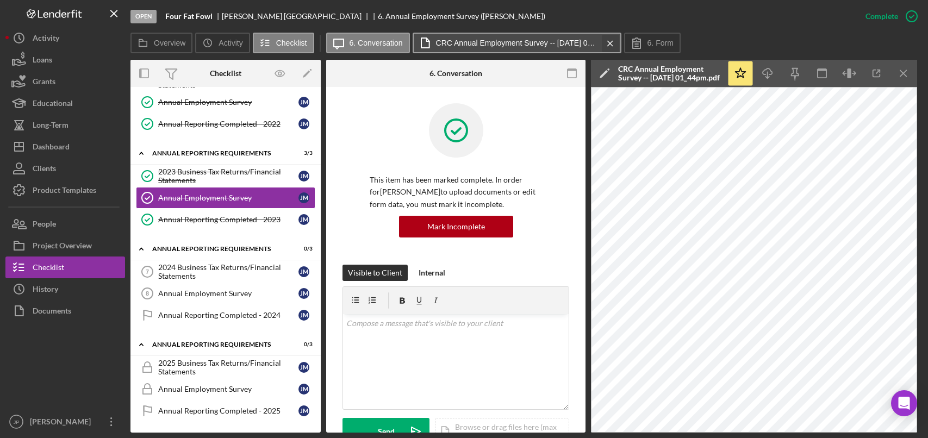
click at [612, 43] on icon "Icon/Menu Close" at bounding box center [609, 43] width 19 height 27
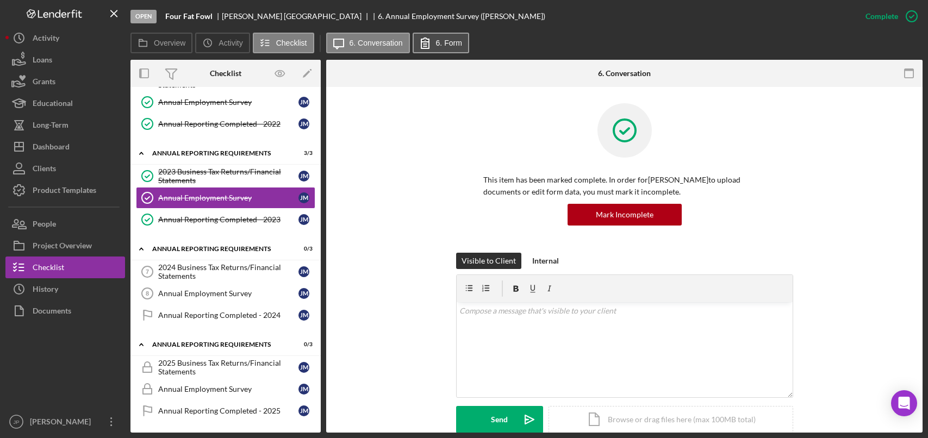
click at [452, 44] on label "6. Form" at bounding box center [449, 43] width 26 height 9
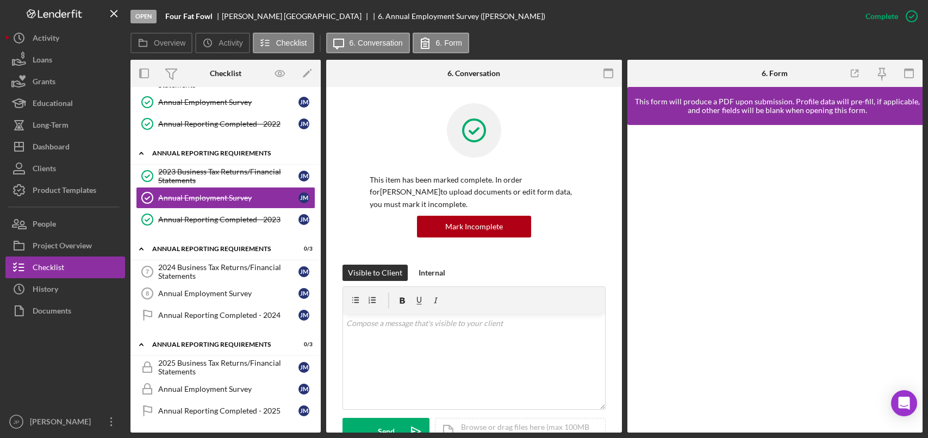
click at [226, 157] on div "Icon/Expander Annual Reporting Requirements 3 / 3" at bounding box center [225, 153] width 190 height 22
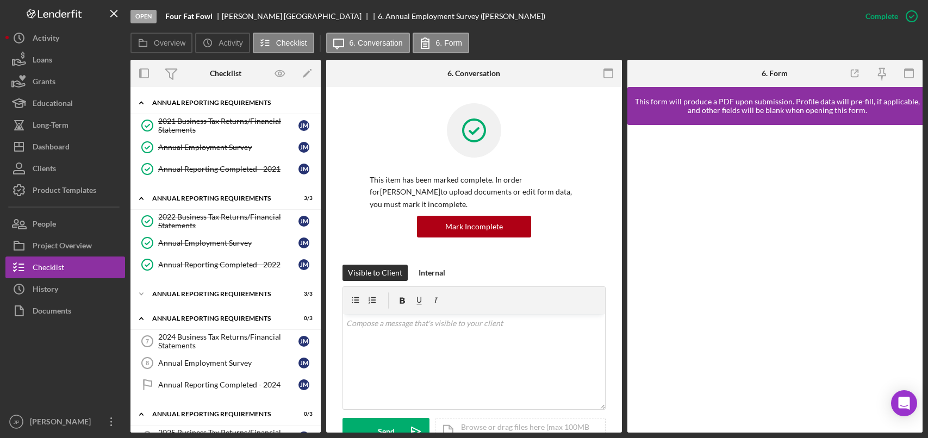
click at [215, 104] on div "Annual Reporting Requirements" at bounding box center [229, 102] width 155 height 7
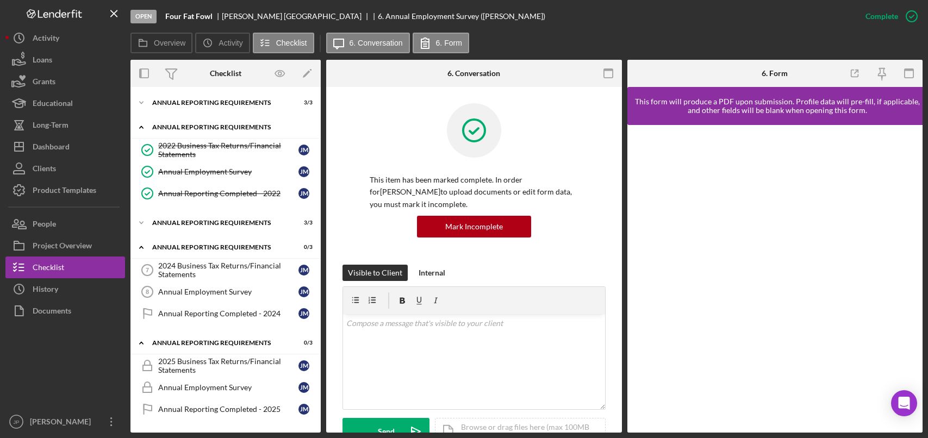
click at [203, 129] on div "Annual Reporting Requirements" at bounding box center [229, 127] width 155 height 7
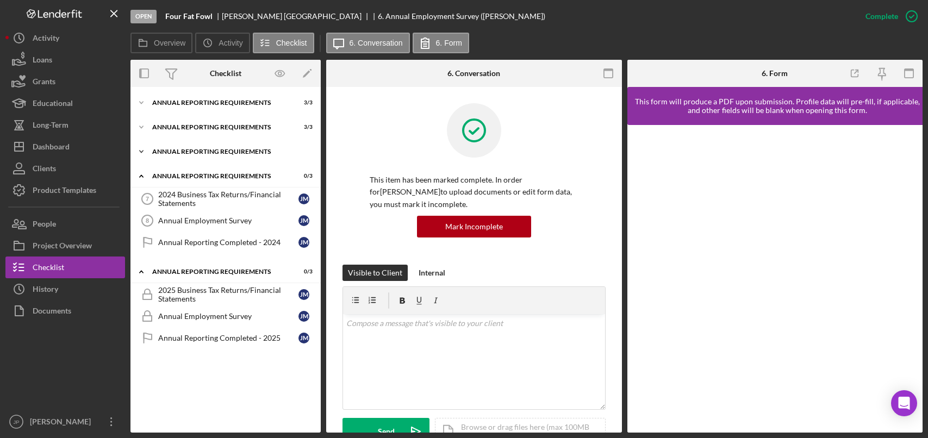
click at [227, 152] on div "Annual Reporting Requirements" at bounding box center [229, 151] width 155 height 7
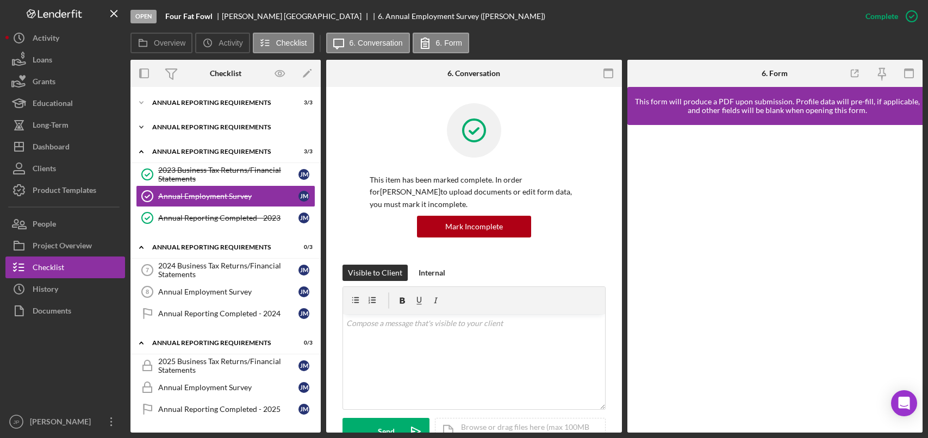
click at [221, 126] on div "Annual Reporting Requirements" at bounding box center [229, 127] width 155 height 7
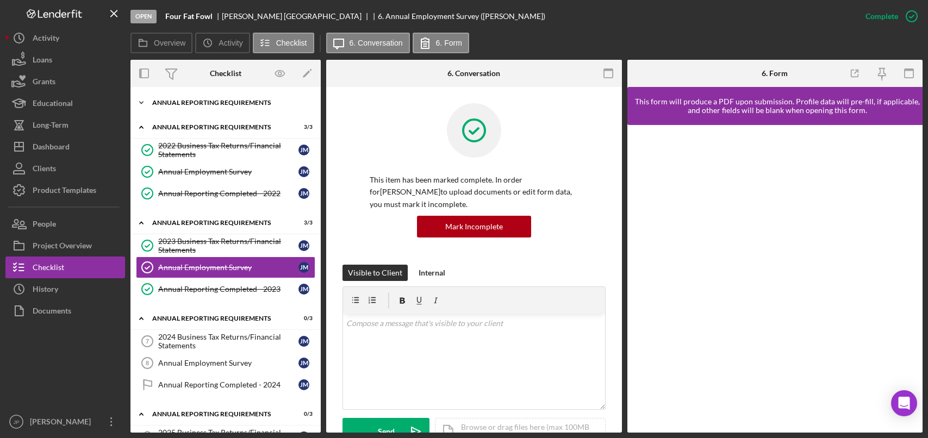
click at [217, 102] on div "Annual Reporting Requirements" at bounding box center [229, 102] width 155 height 7
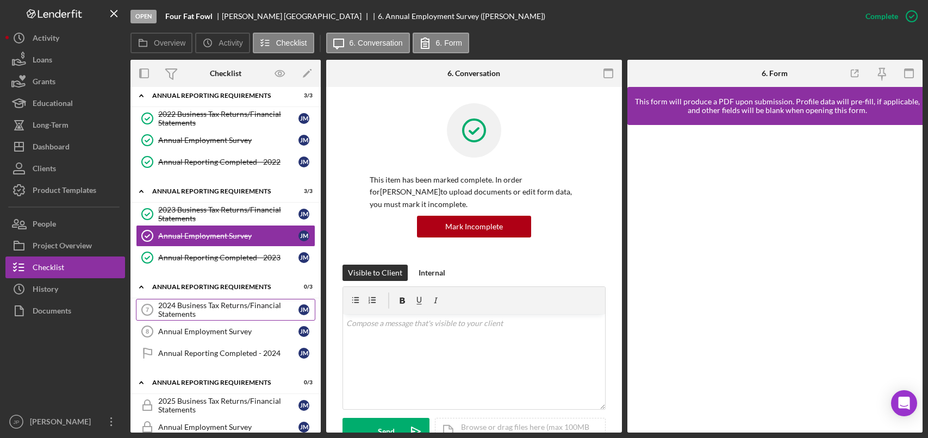
scroll to position [141, 0]
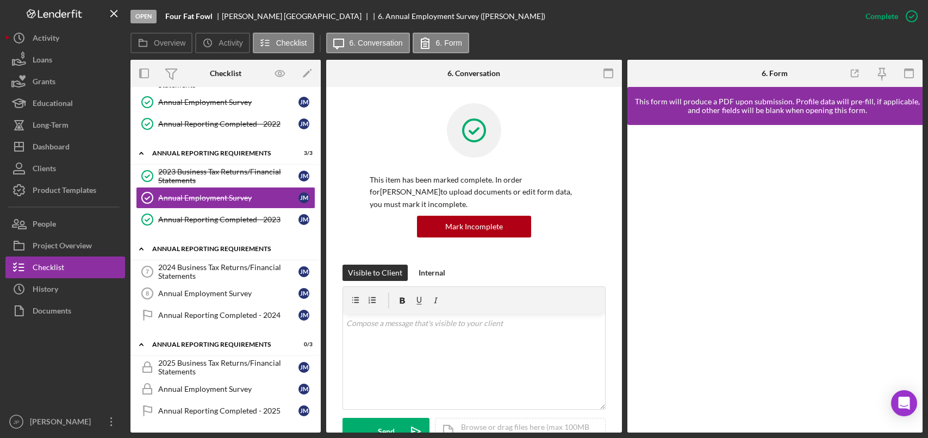
click at [226, 249] on div "Annual Reporting Requirements" at bounding box center [229, 249] width 155 height 7
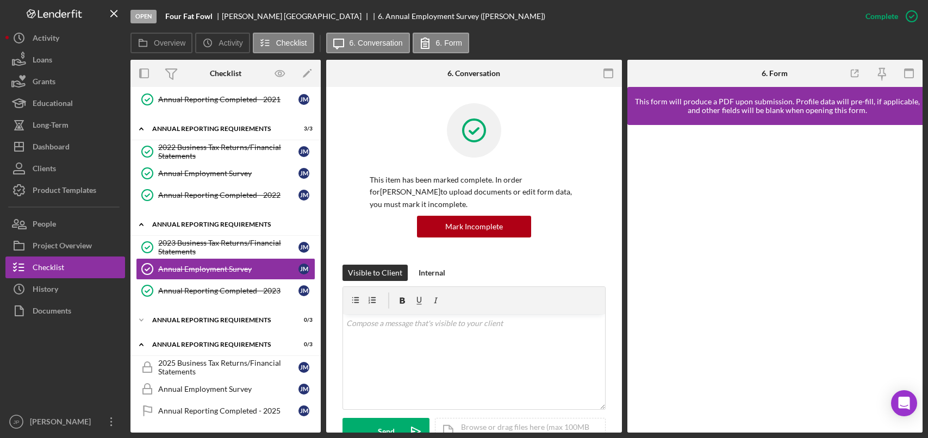
click at [225, 221] on div "Annual Reporting Requirements" at bounding box center [229, 224] width 155 height 7
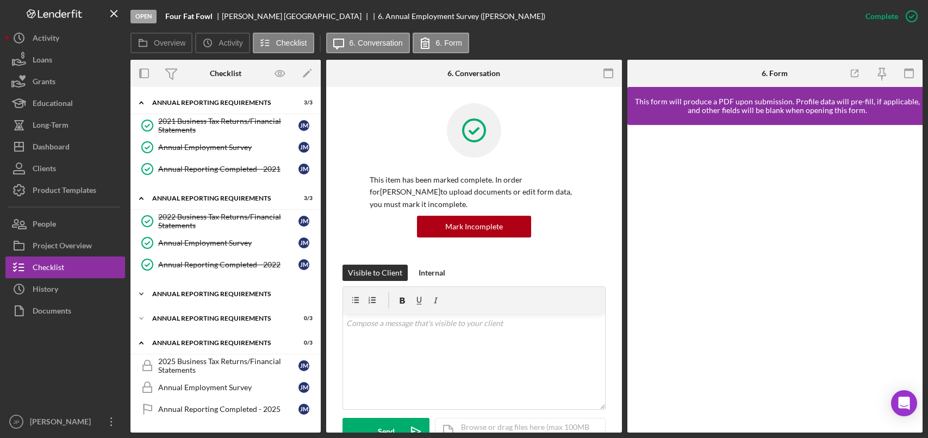
scroll to position [0, 0]
click at [216, 195] on div "Annual Reporting Requirements" at bounding box center [229, 198] width 155 height 7
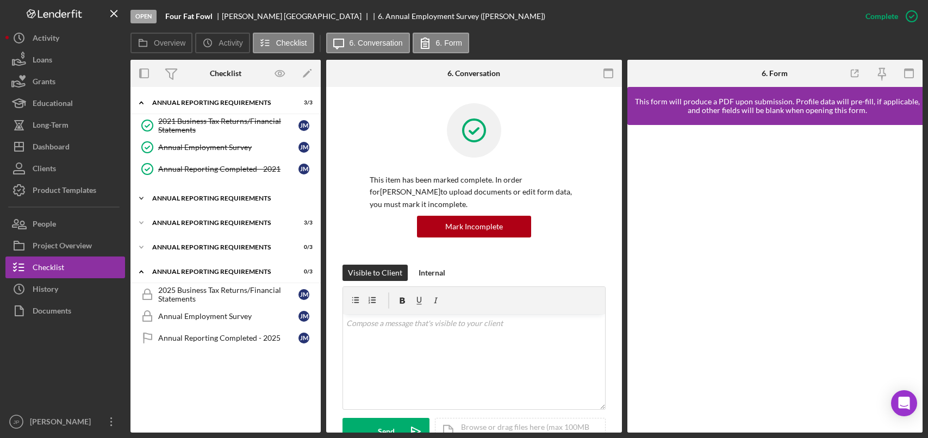
click at [205, 196] on div "Annual Reporting Requirements" at bounding box center [229, 198] width 155 height 7
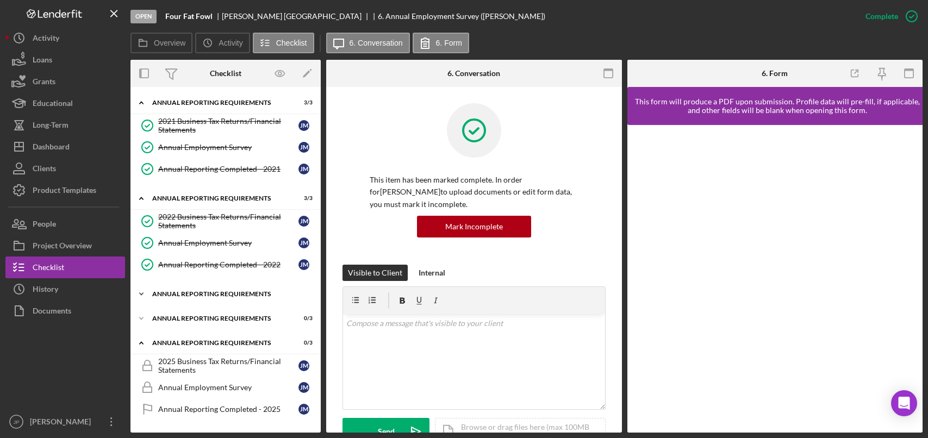
click at [209, 289] on div "Icon/Expander Annual Reporting Requirements 3 / 3" at bounding box center [225, 294] width 190 height 22
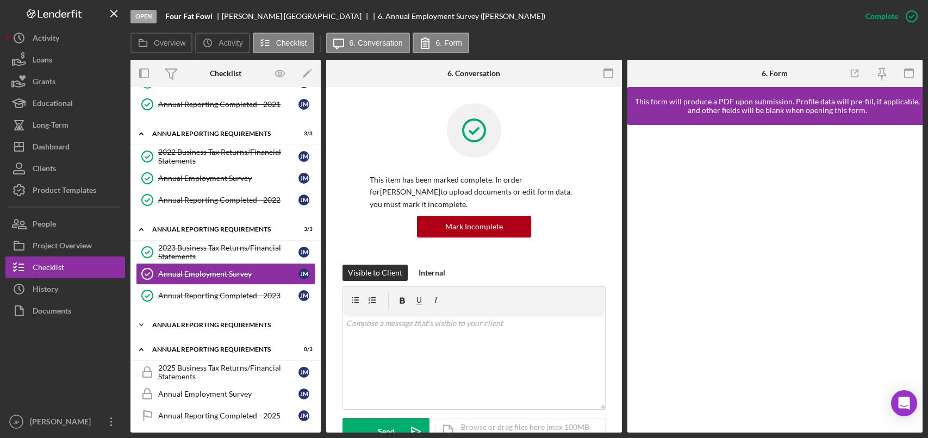
scroll to position [70, 0]
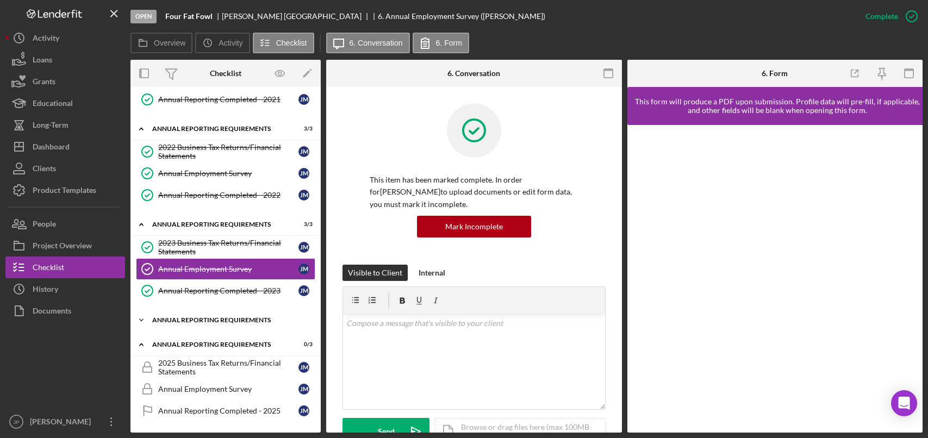
click at [201, 317] on div "Annual Reporting Requirements" at bounding box center [229, 320] width 155 height 7
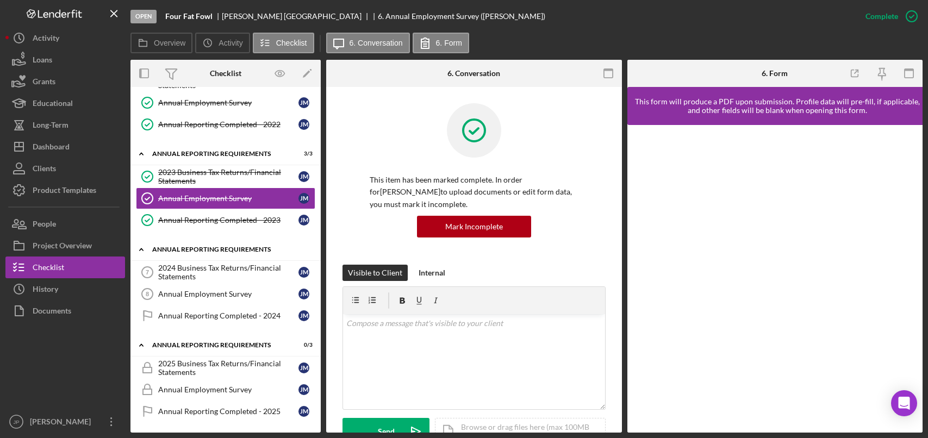
scroll to position [141, 0]
click at [220, 275] on div "2024 Business Tax Returns/Financial Statements" at bounding box center [228, 271] width 140 height 17
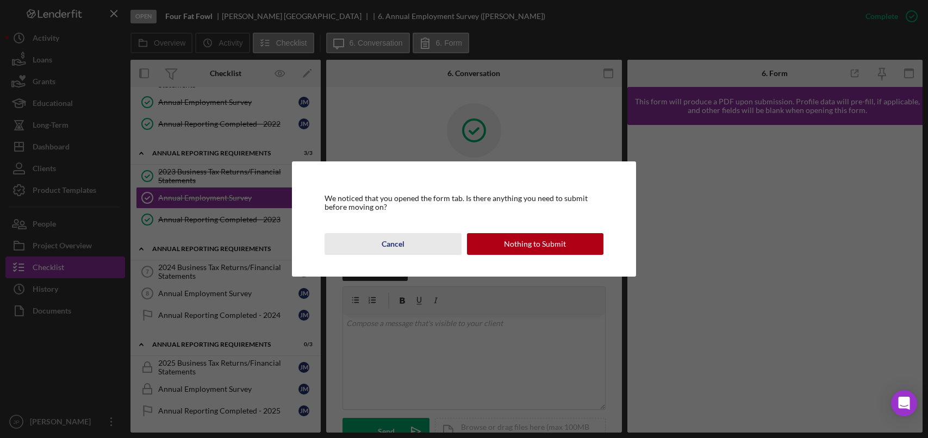
click at [387, 247] on div "Cancel" at bounding box center [392, 244] width 23 height 22
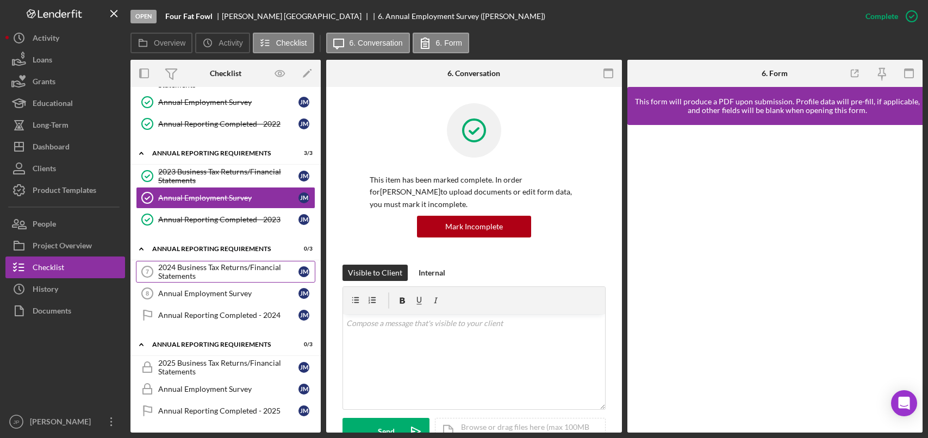
click at [218, 274] on div "2024 Business Tax Returns/Financial Statements" at bounding box center [228, 271] width 140 height 17
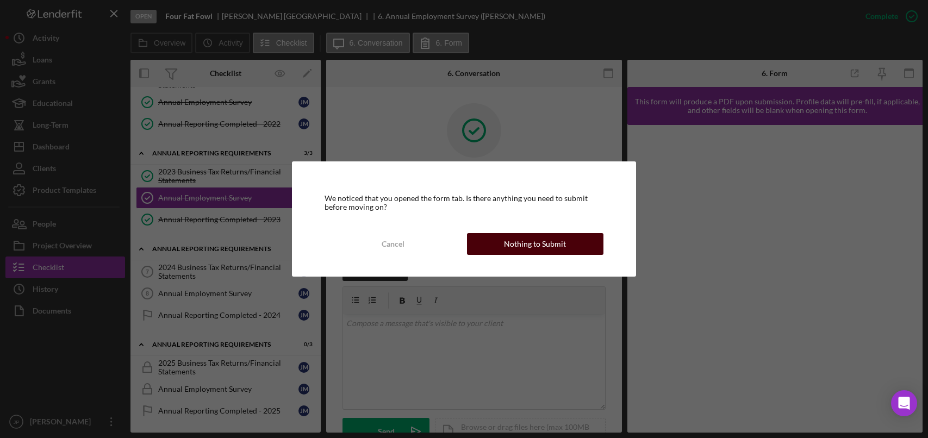
click at [549, 240] on div "Nothing to Submit" at bounding box center [535, 244] width 62 height 22
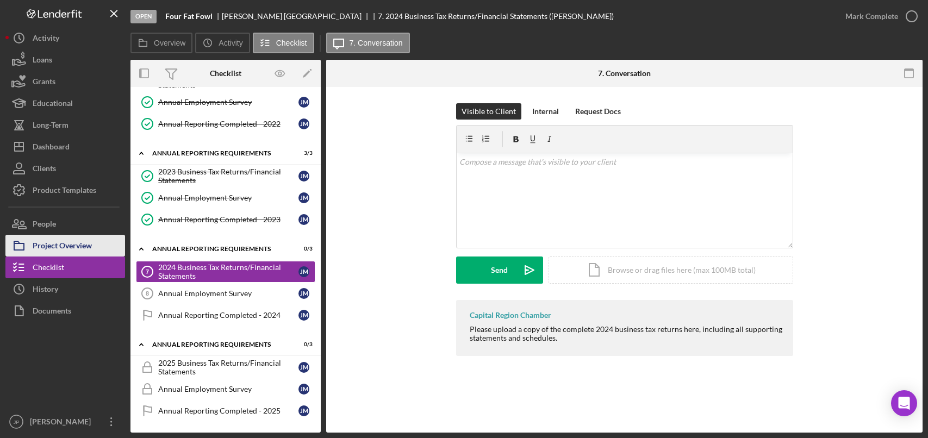
click at [90, 248] on div "Project Overview" at bounding box center [62, 247] width 59 height 24
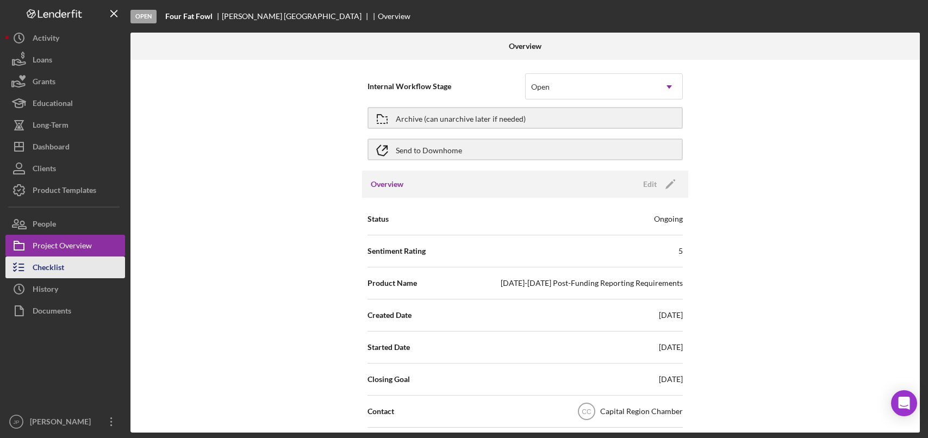
click at [70, 270] on button "Checklist" at bounding box center [65, 268] width 120 height 22
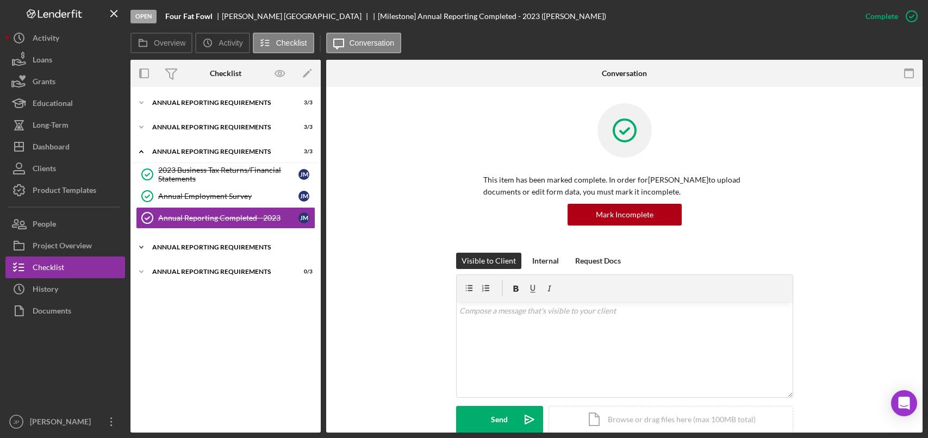
click at [187, 249] on div "Annual Reporting Requirements" at bounding box center [229, 247] width 155 height 7
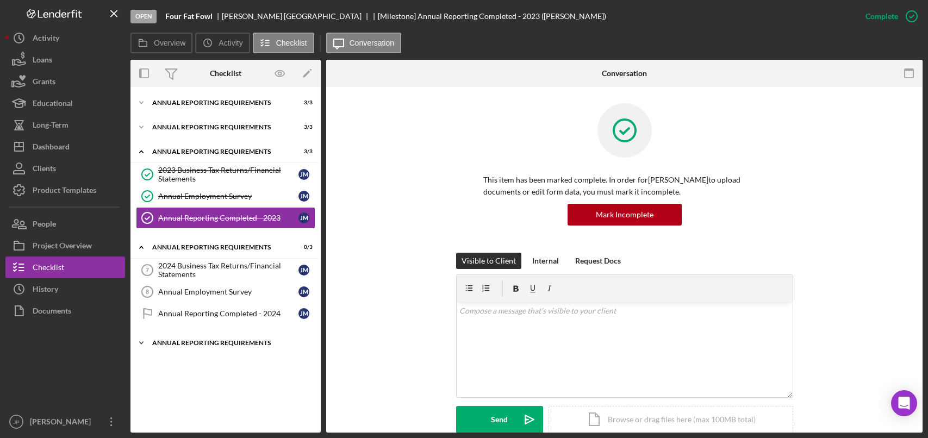
click at [198, 340] on div "Annual Reporting Requirements" at bounding box center [229, 343] width 155 height 7
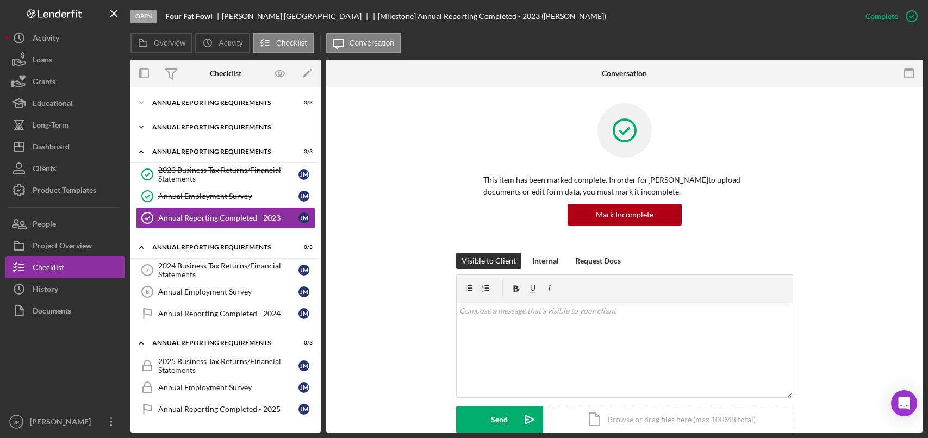
click at [231, 126] on div "Annual Reporting Requirements" at bounding box center [229, 127] width 155 height 7
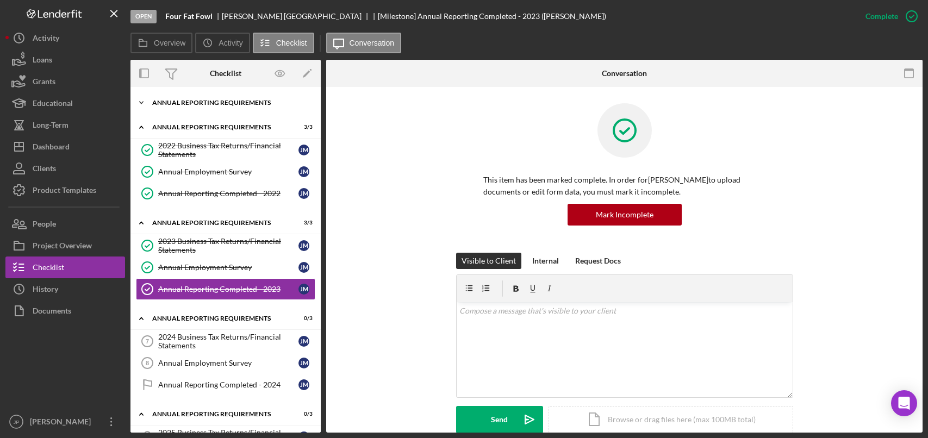
click at [226, 101] on div "Annual Reporting Requirements" at bounding box center [229, 102] width 155 height 7
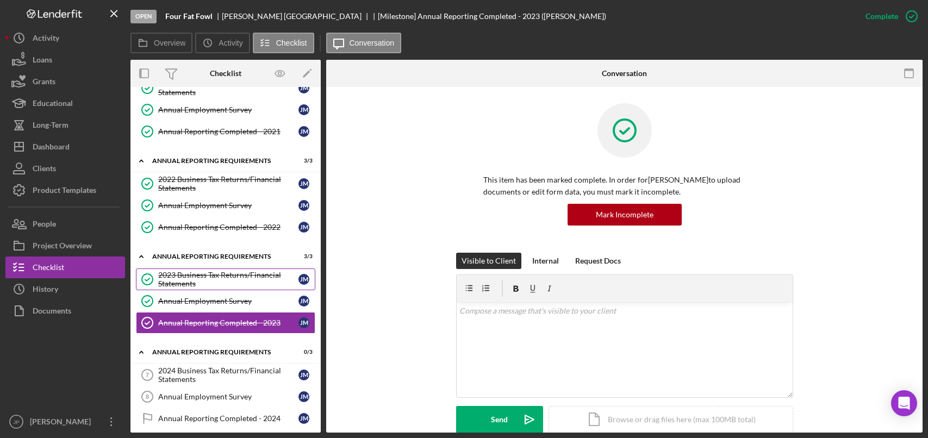
scroll to position [141, 0]
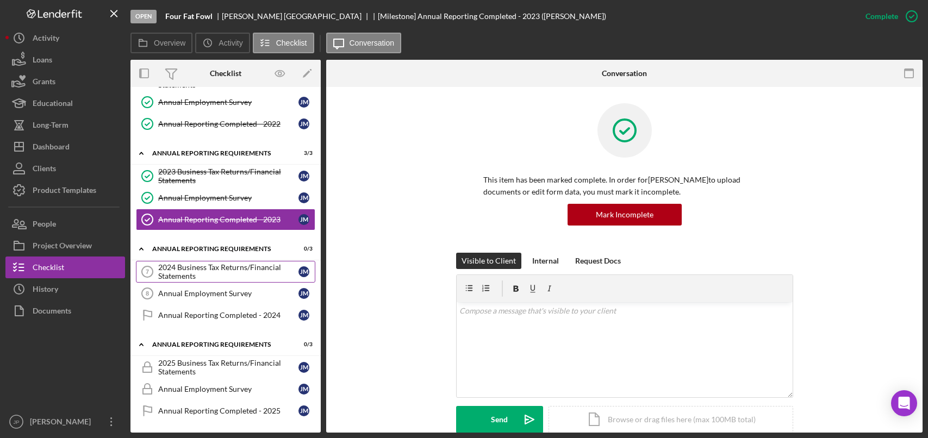
click at [237, 273] on div "2024 Business Tax Returns/Financial Statements" at bounding box center [228, 271] width 140 height 17
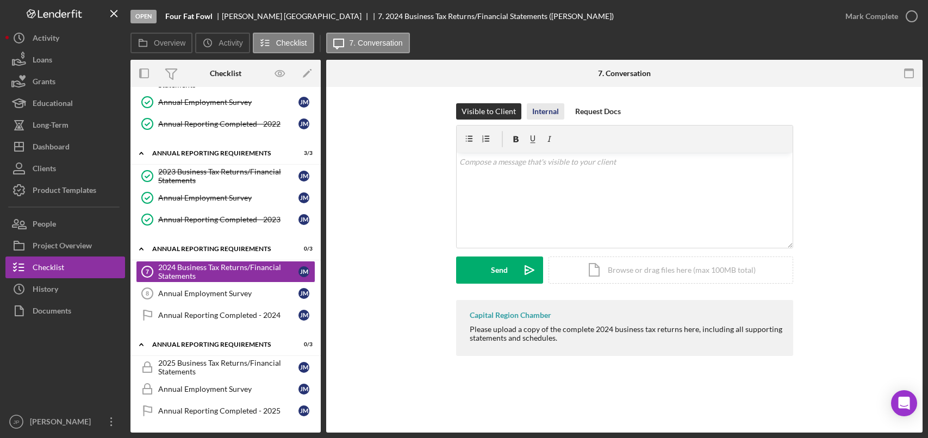
click at [549, 110] on div "Internal" at bounding box center [545, 111] width 27 height 16
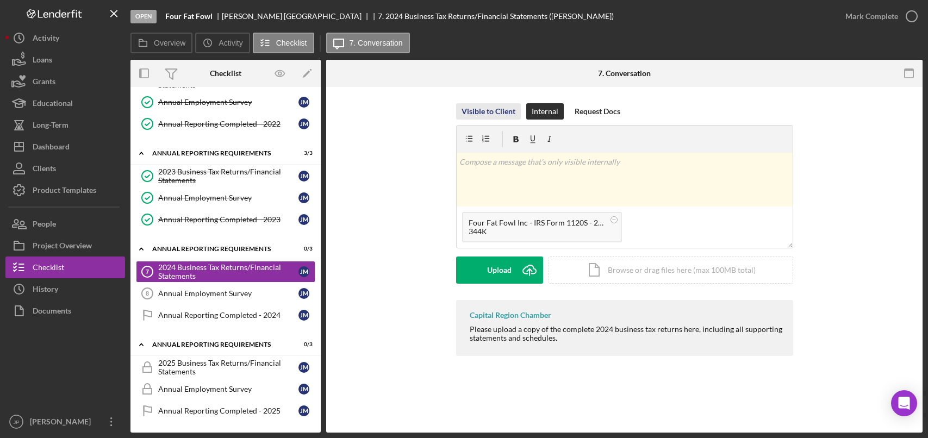
click at [498, 108] on div "Visible to Client" at bounding box center [488, 111] width 54 height 16
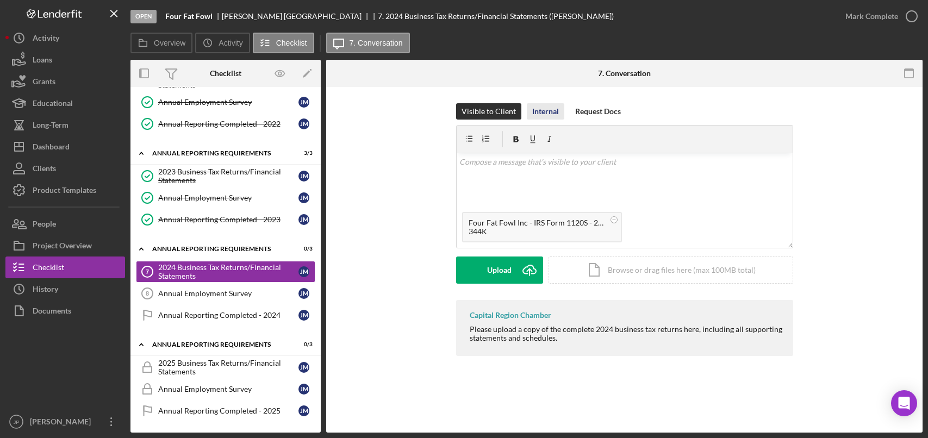
click at [540, 108] on div "Internal" at bounding box center [545, 111] width 27 height 16
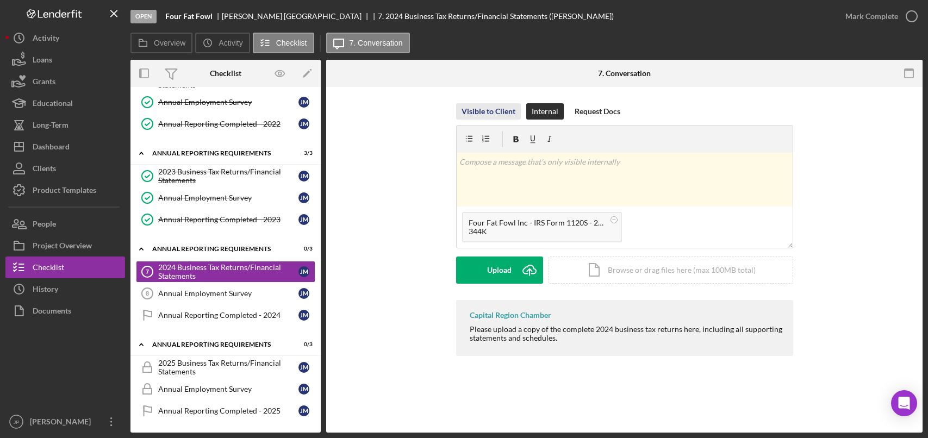
click at [508, 111] on div "Visible to Client" at bounding box center [488, 111] width 54 height 16
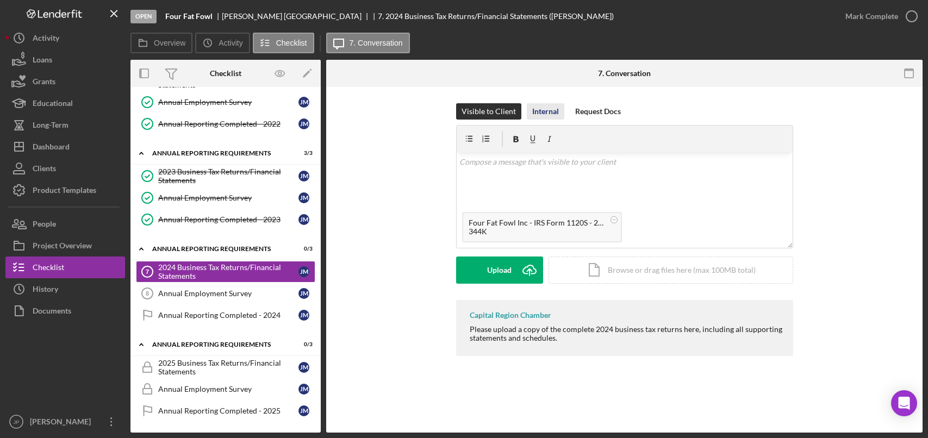
click at [549, 111] on div "Internal" at bounding box center [545, 111] width 27 height 16
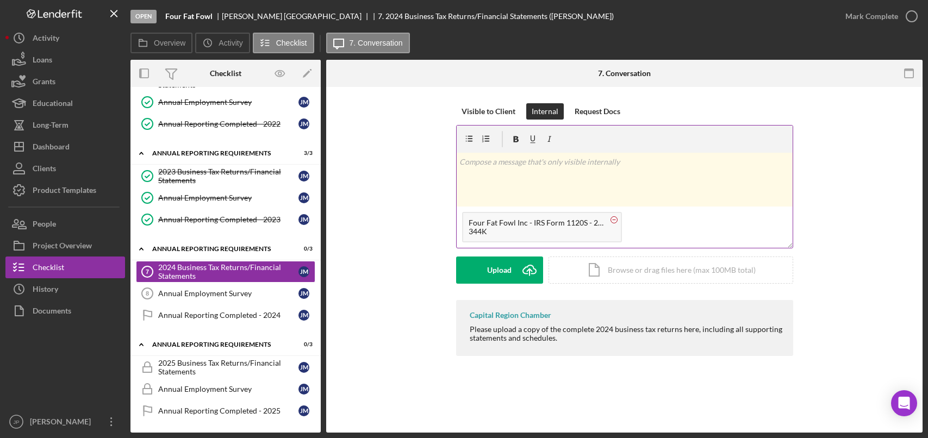
click at [617, 218] on icon at bounding box center [614, 220] width 14 height 14
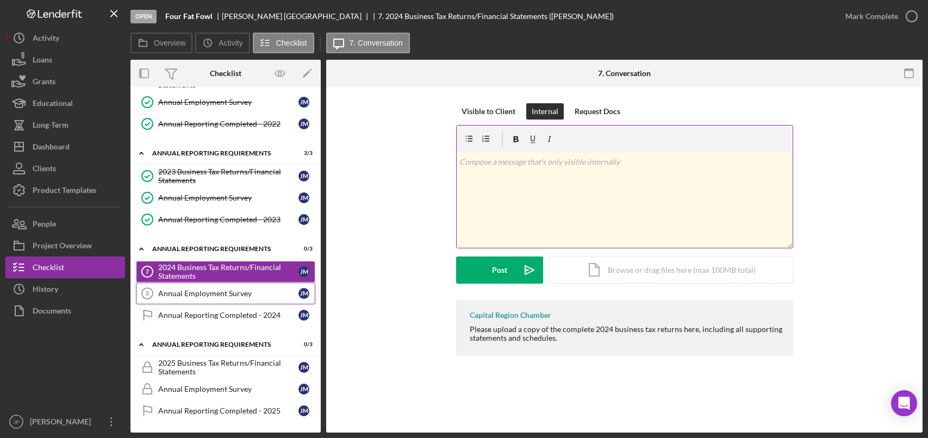
click at [239, 300] on link "Annual Employment Survey 8 Annual Employment Survey [PERSON_NAME]" at bounding box center [225, 294] width 179 height 22
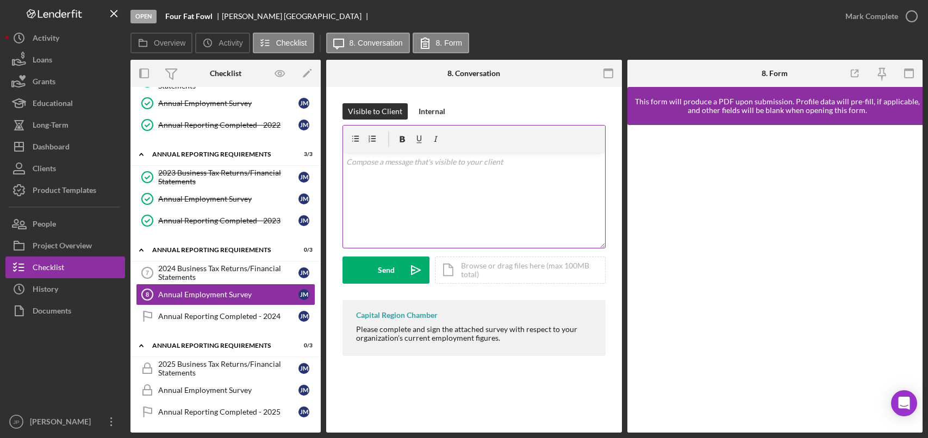
scroll to position [141, 0]
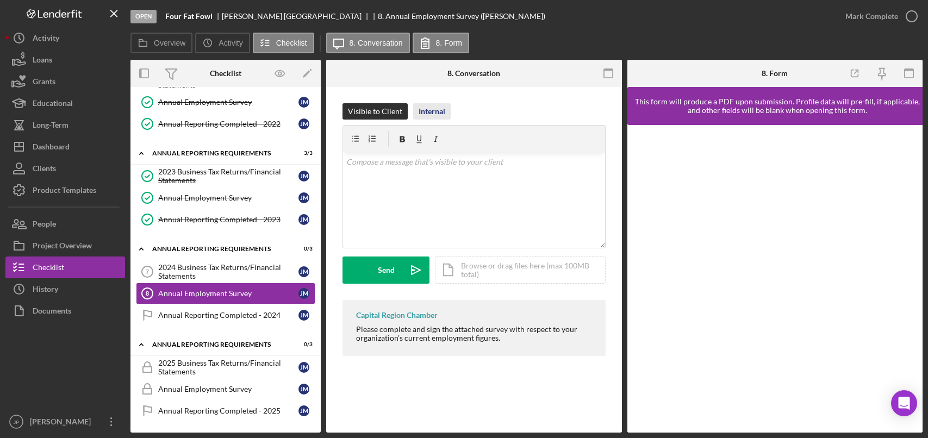
click at [425, 108] on div "Internal" at bounding box center [431, 111] width 27 height 16
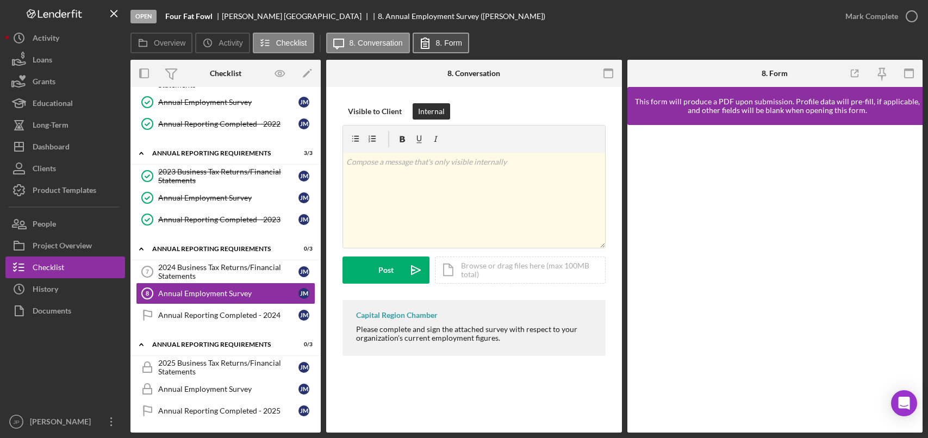
click at [456, 45] on label "8. Form" at bounding box center [449, 43] width 26 height 9
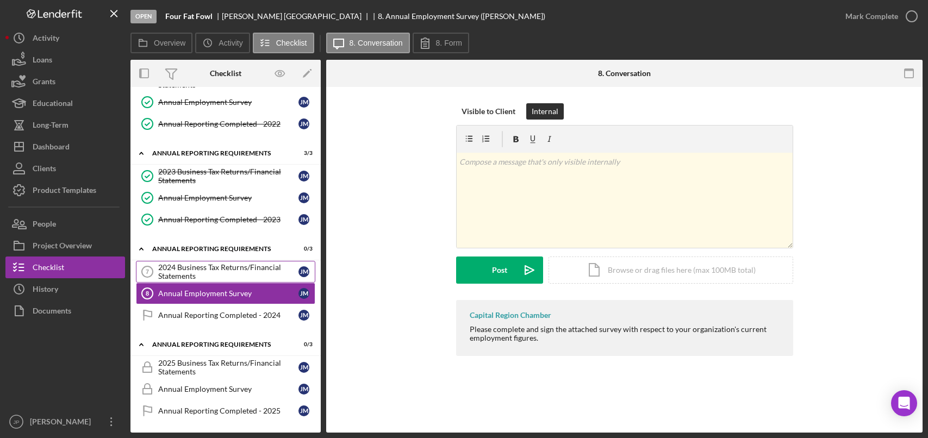
click at [226, 271] on div "2024 Business Tax Returns/Financial Statements" at bounding box center [228, 271] width 140 height 17
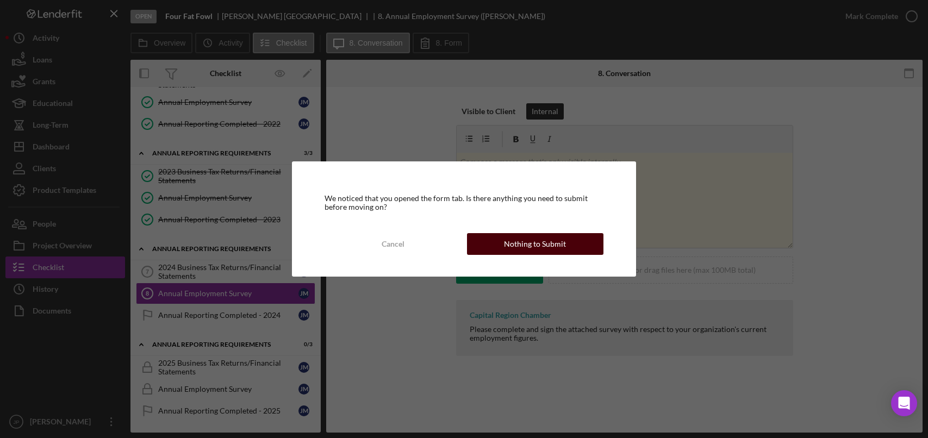
click at [534, 247] on div "Nothing to Submit" at bounding box center [535, 244] width 62 height 22
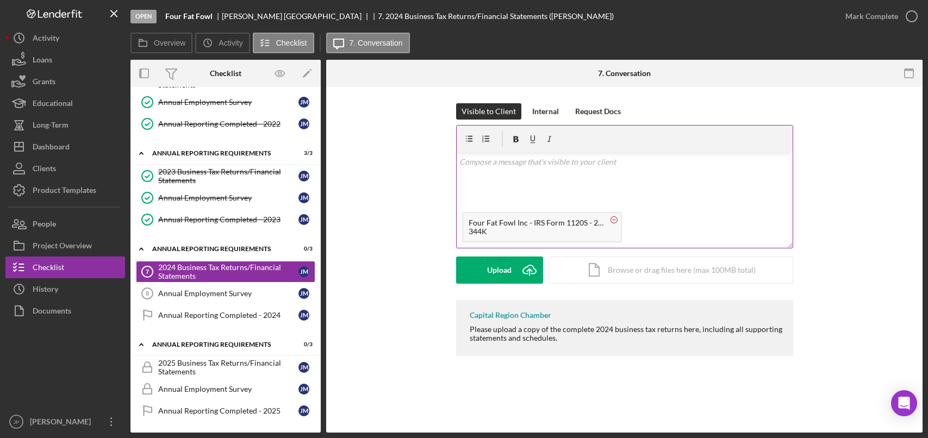
click at [615, 220] on circle at bounding box center [613, 219] width 7 height 7
click at [542, 114] on div "Internal" at bounding box center [545, 111] width 27 height 16
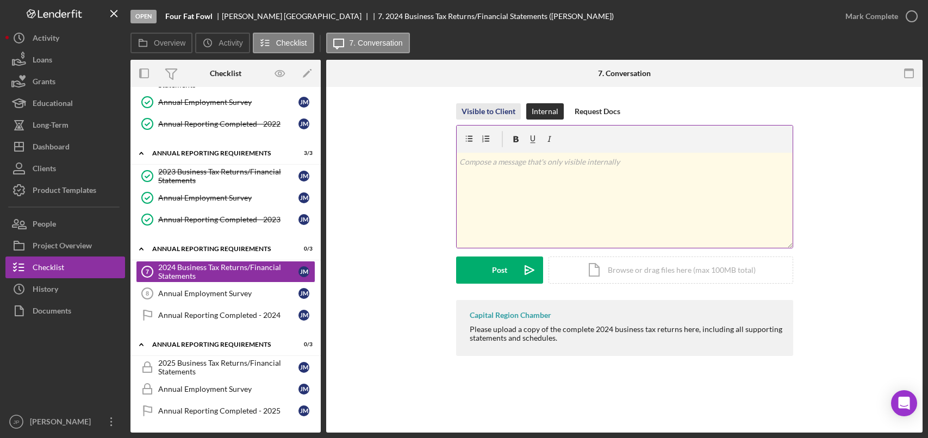
click at [483, 113] on div "Visible to Client" at bounding box center [488, 111] width 54 height 16
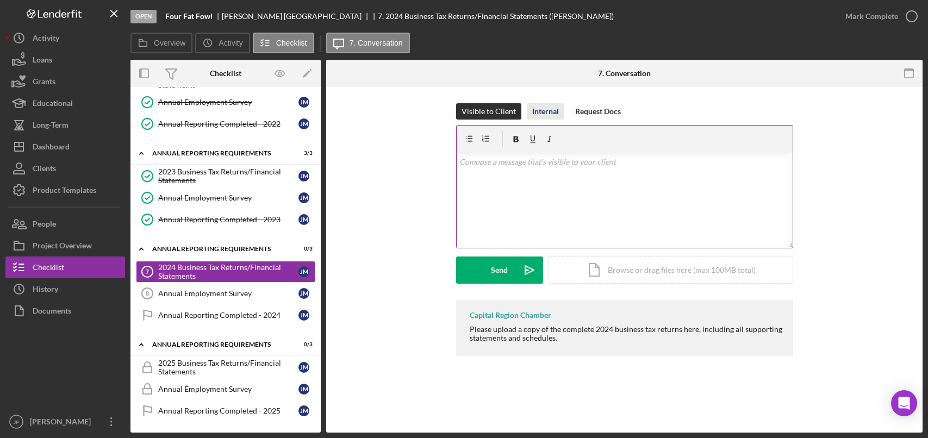
click at [532, 110] on div "Internal" at bounding box center [545, 111] width 27 height 16
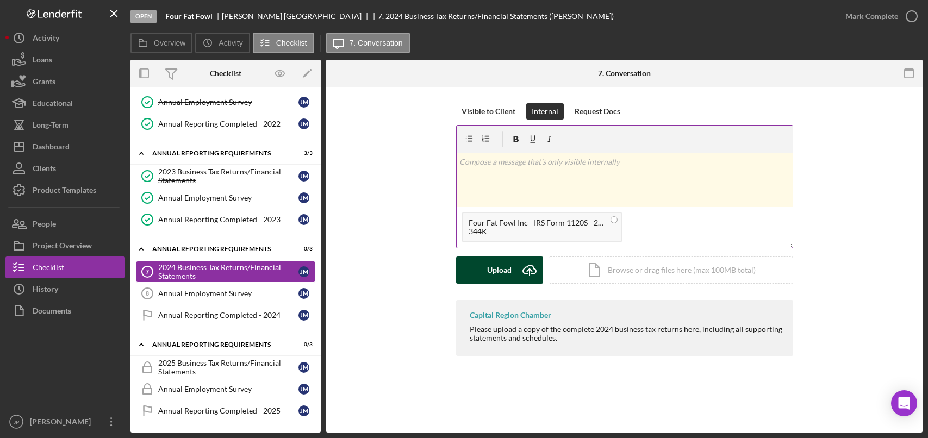
click at [502, 272] on div "Upload" at bounding box center [499, 270] width 24 height 27
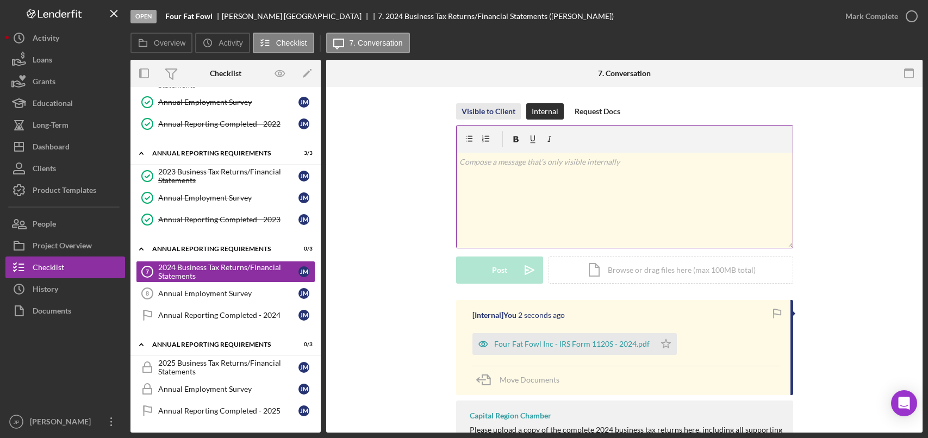
click at [490, 109] on div "Visible to Client" at bounding box center [488, 111] width 54 height 16
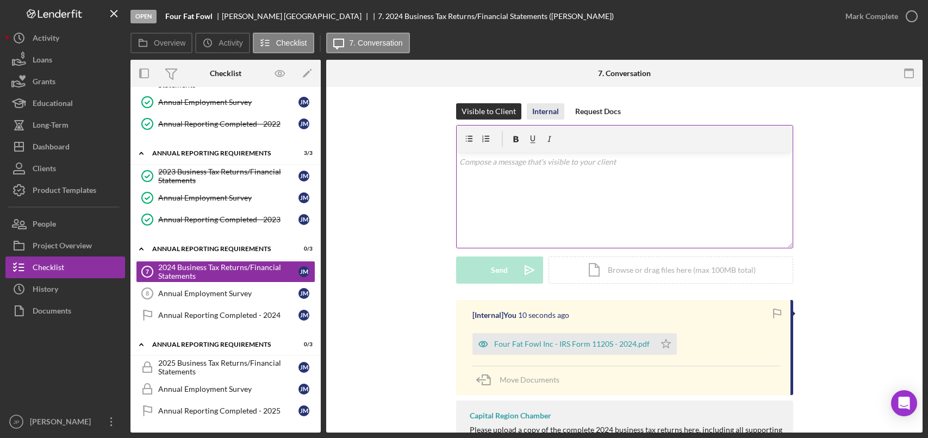
click at [543, 105] on div "Internal" at bounding box center [545, 111] width 27 height 16
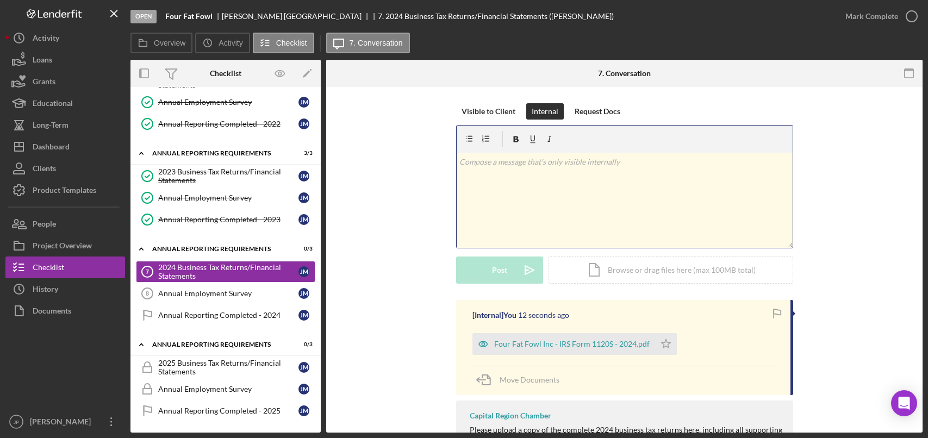
click at [610, 161] on p at bounding box center [624, 162] width 330 height 12
drag, startPoint x: 258, startPoint y: 272, endPoint x: 377, endPoint y: 233, distance: 124.6
click at [376, 234] on div "Visible to Client Internal Request Docs v Color teal Color pink Remove color Ad…" at bounding box center [624, 200] width 564 height 195
click at [472, 107] on div "Visible to Client" at bounding box center [488, 111] width 54 height 16
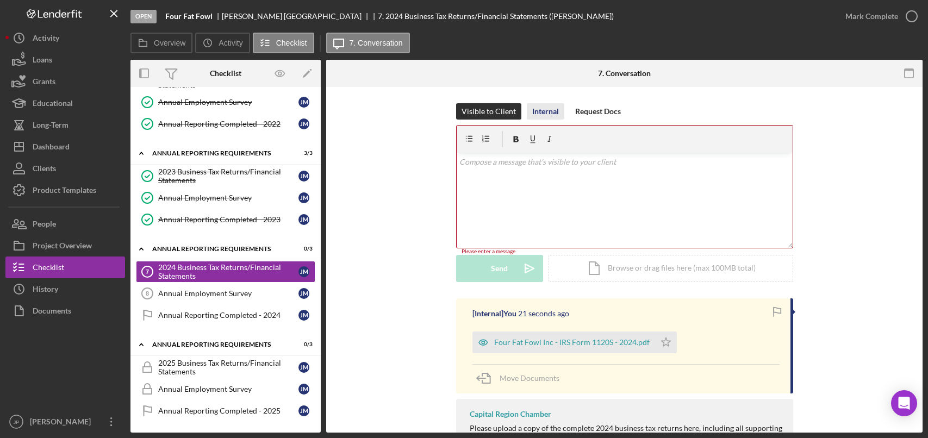
click at [541, 110] on div "Internal" at bounding box center [545, 111] width 27 height 16
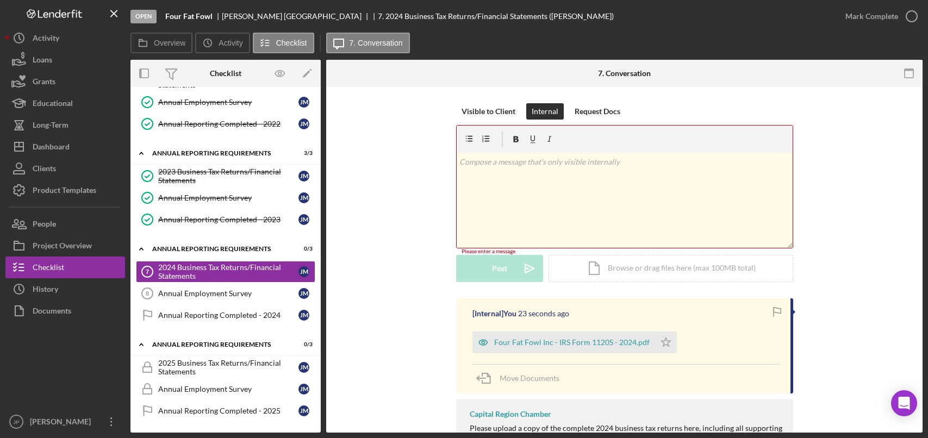
click at [624, 170] on div "v Color teal Color pink Remove color Add row above Add row below Add column bef…" at bounding box center [624, 200] width 336 height 95
click at [578, 205] on div "v Color teal Color pink Remove color Add row above Add row below Add column bef…" at bounding box center [624, 200] width 336 height 95
click at [597, 183] on div "v Color teal Color pink Remove color Add row above Add row below Add column bef…" at bounding box center [624, 200] width 336 height 95
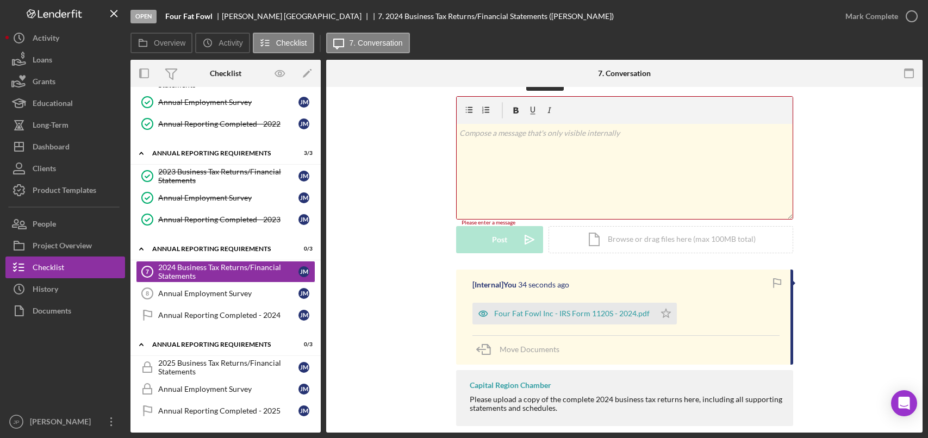
scroll to position [44, 0]
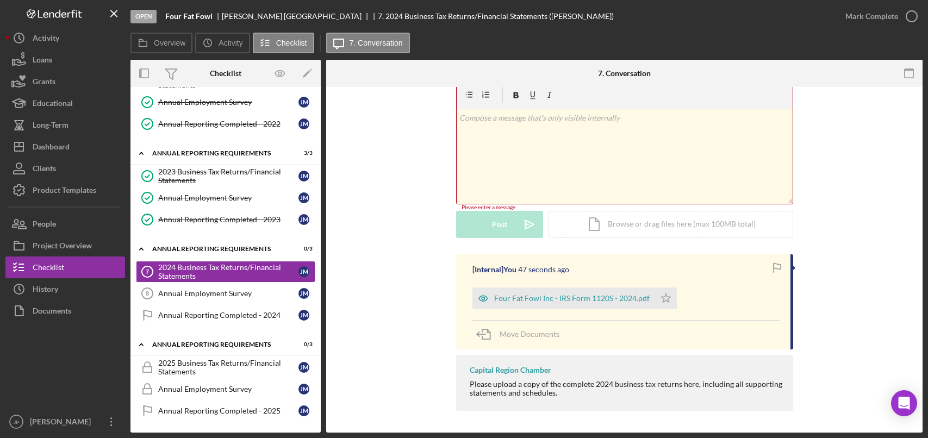
click at [538, 139] on div "v Color teal Color pink Remove color Add row above Add row below Add column bef…" at bounding box center [624, 156] width 336 height 95
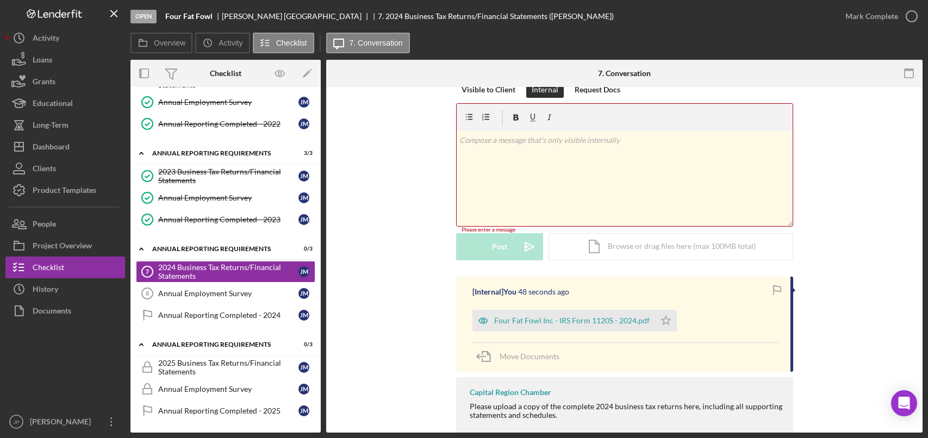
scroll to position [0, 0]
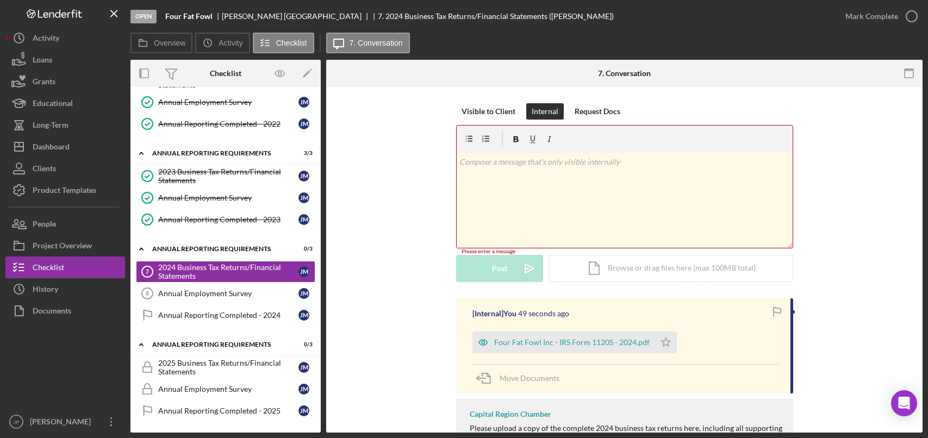
click at [596, 194] on div "v Color teal Color pink Remove color Add row above Add row below Add column bef…" at bounding box center [624, 200] width 336 height 95
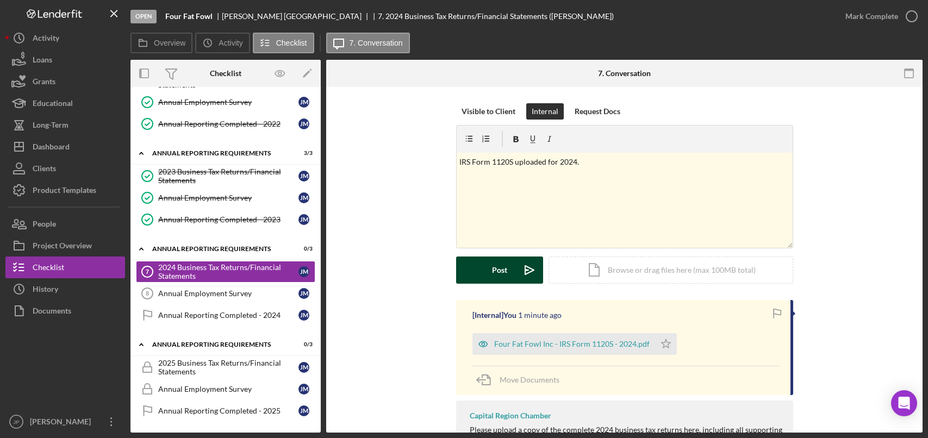
click at [487, 277] on button "Post Icon/icon-invite-send" at bounding box center [499, 270] width 87 height 27
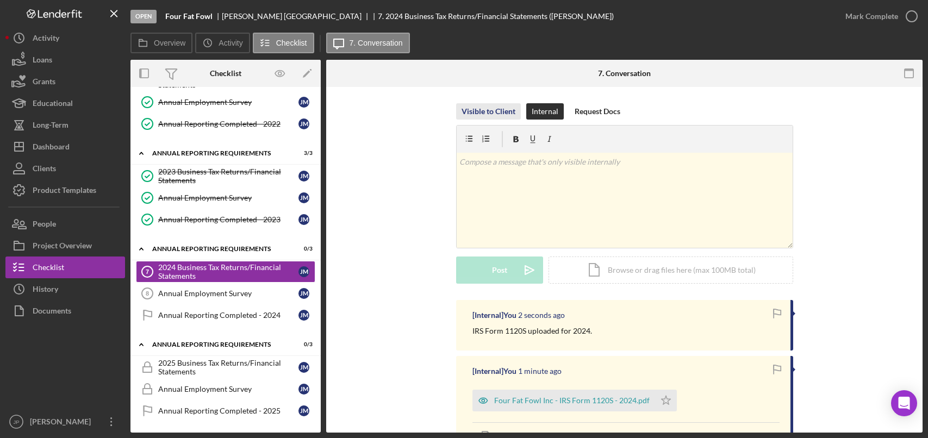
click at [503, 115] on div "Visible to Client" at bounding box center [488, 111] width 54 height 16
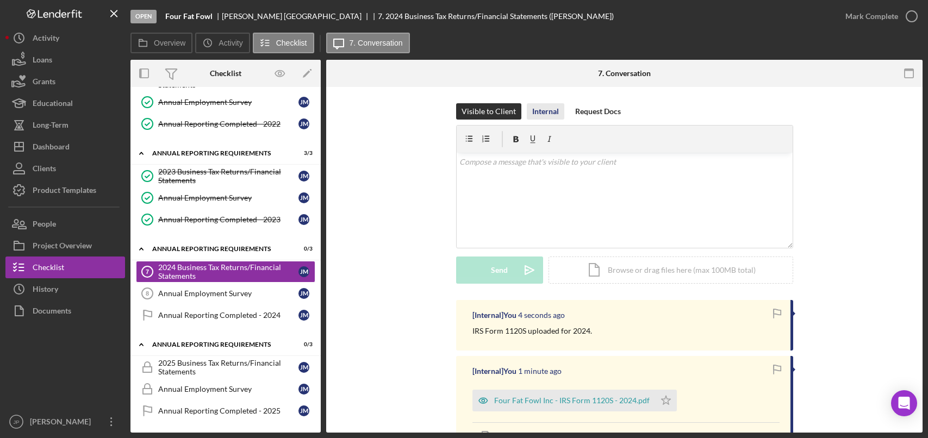
click at [546, 110] on div "Internal" at bounding box center [545, 111] width 27 height 16
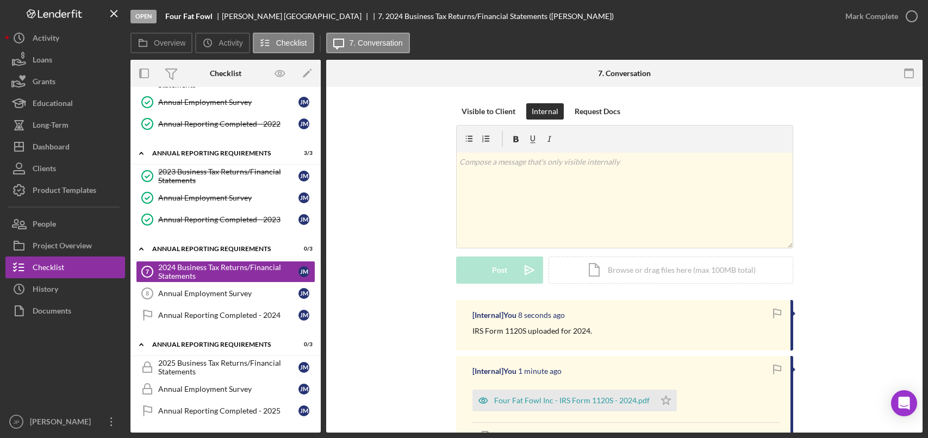
drag, startPoint x: 262, startPoint y: 271, endPoint x: 361, endPoint y: 226, distance: 108.7
click at [361, 226] on div "Visible to Client Internal Request Docs v Color teal Color pink Remove color Ad…" at bounding box center [624, 201] width 564 height 197
click at [232, 299] on link "Annual Employment Survey 8 Annual Employment Survey [PERSON_NAME]" at bounding box center [225, 294] width 179 height 22
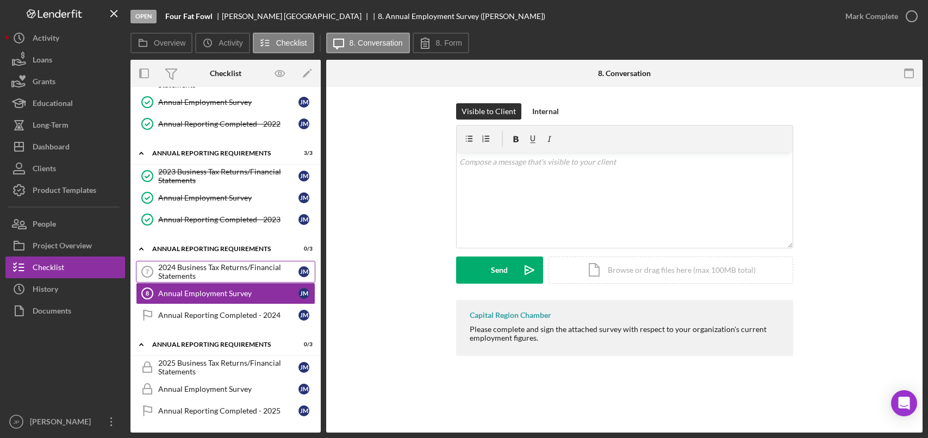
click at [226, 268] on div "2024 Business Tax Returns/Financial Statements" at bounding box center [228, 271] width 140 height 17
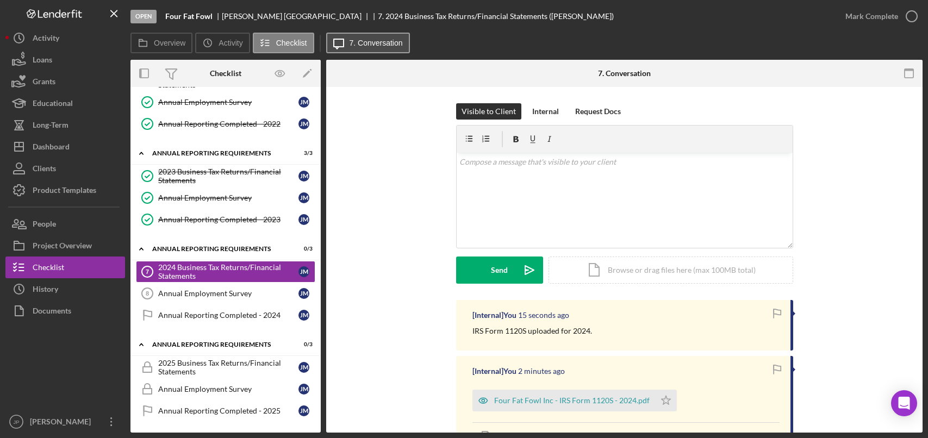
click at [380, 45] on label "7. Conversation" at bounding box center [375, 43] width 53 height 9
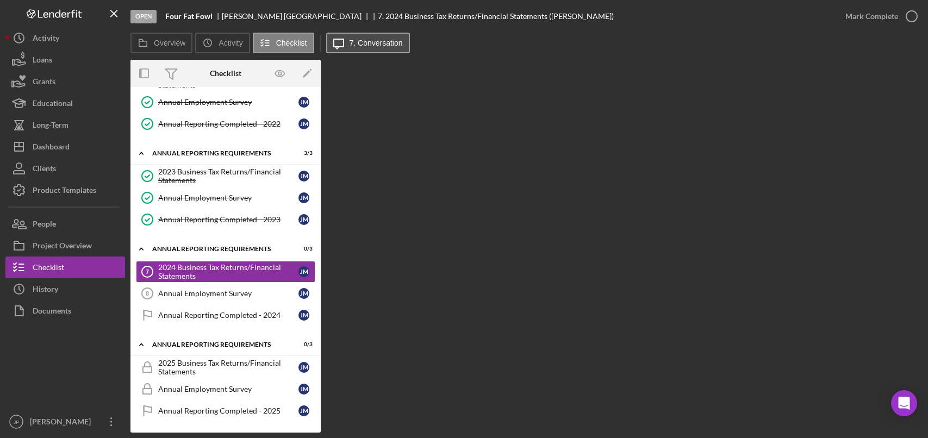
click at [380, 44] on label "7. Conversation" at bounding box center [375, 43] width 53 height 9
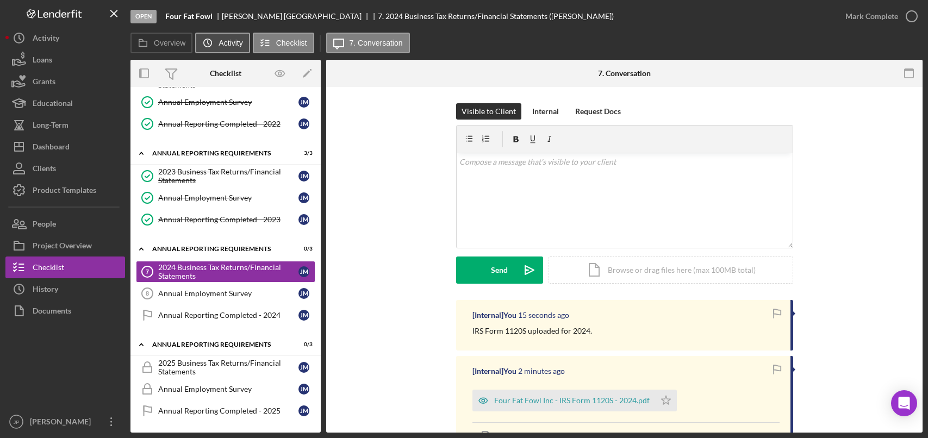
click at [228, 45] on label "Activity" at bounding box center [230, 43] width 24 height 9
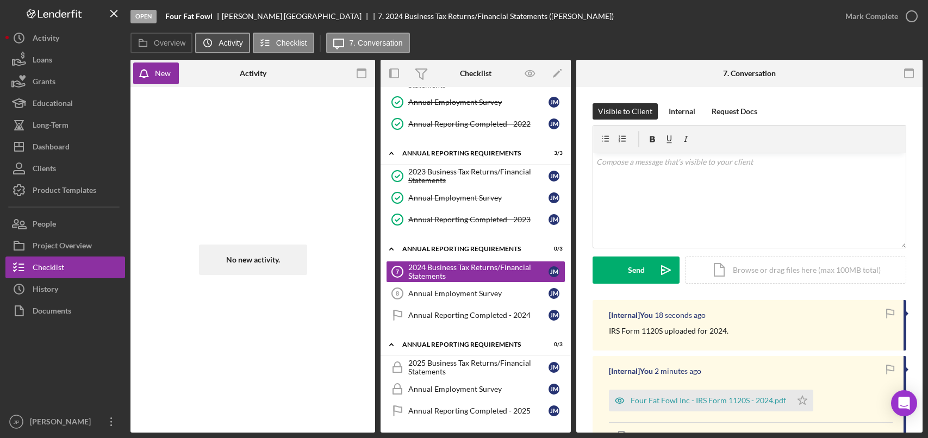
click at [228, 45] on label "Activity" at bounding box center [230, 43] width 24 height 9
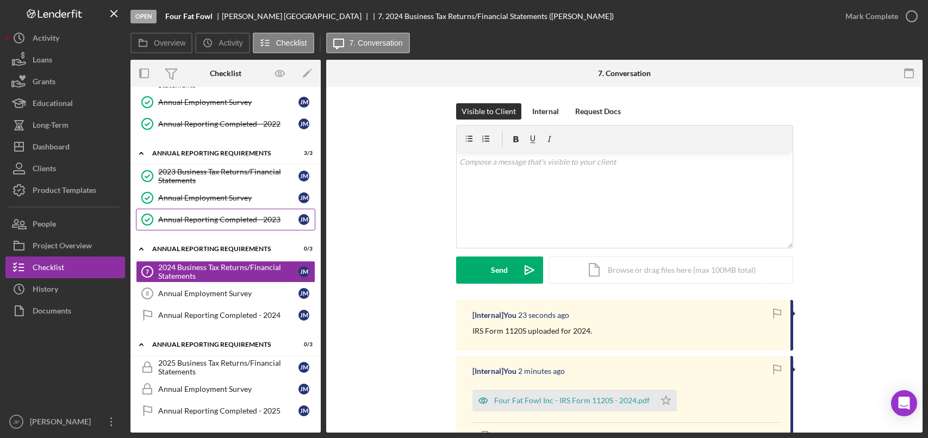
click at [224, 216] on div "Annual Reporting Completed - 2023" at bounding box center [228, 219] width 140 height 9
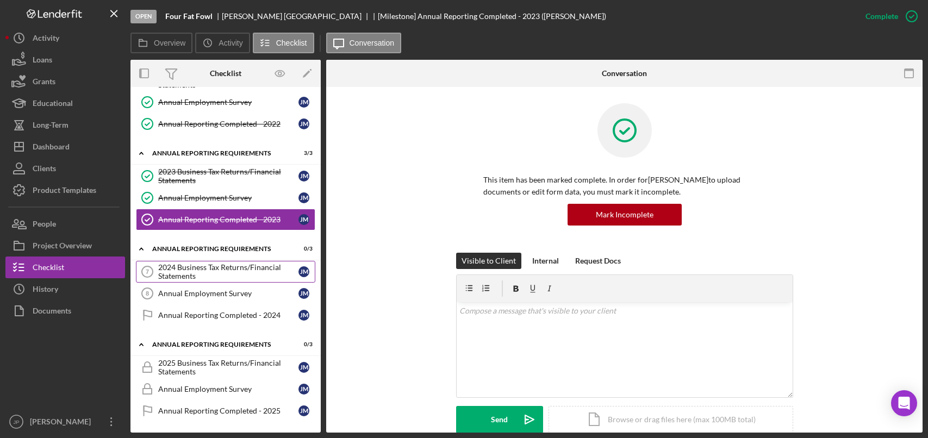
click at [214, 278] on div "2024 Business Tax Returns/Financial Statements" at bounding box center [228, 271] width 140 height 17
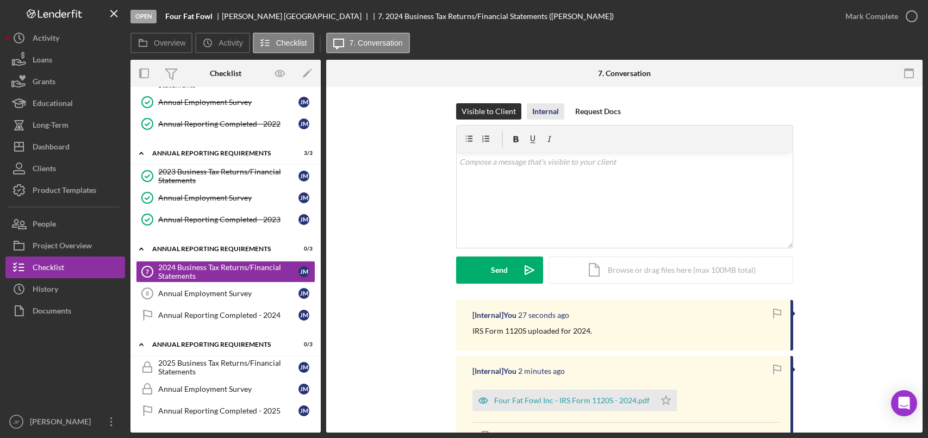
click at [535, 110] on div "Internal" at bounding box center [545, 111] width 27 height 16
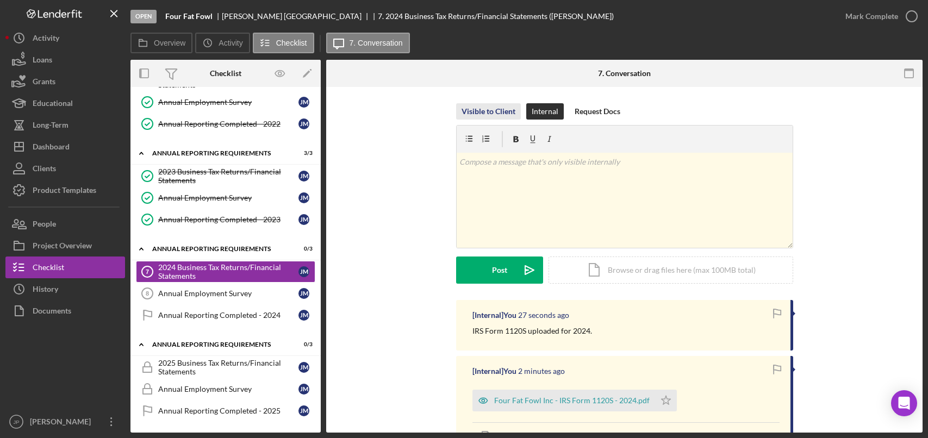
click at [492, 108] on div "Visible to Client" at bounding box center [488, 111] width 54 height 16
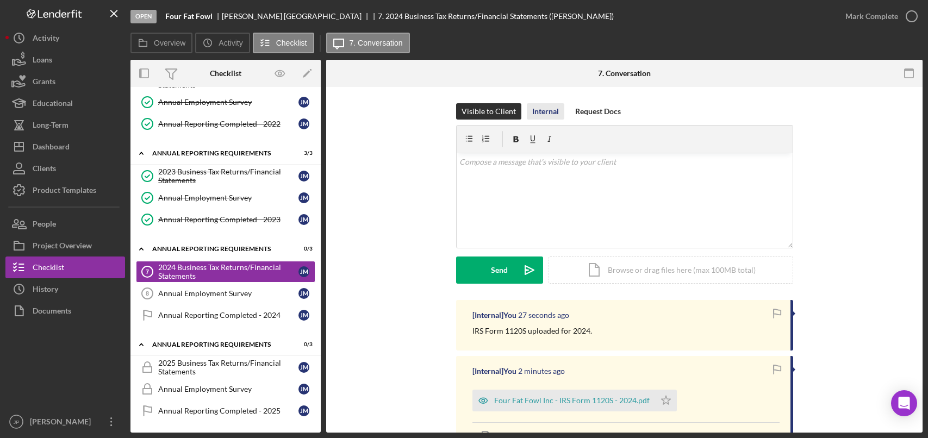
click at [537, 107] on div "Internal" at bounding box center [545, 111] width 27 height 16
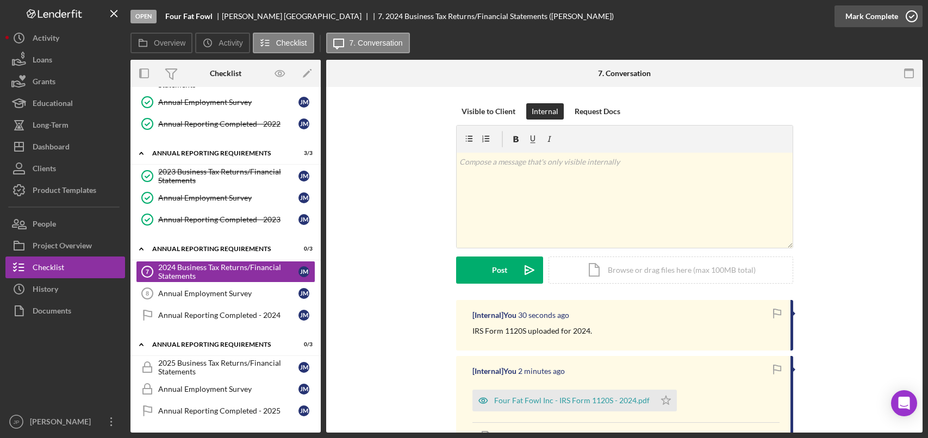
click at [910, 16] on icon "button" at bounding box center [911, 16] width 27 height 27
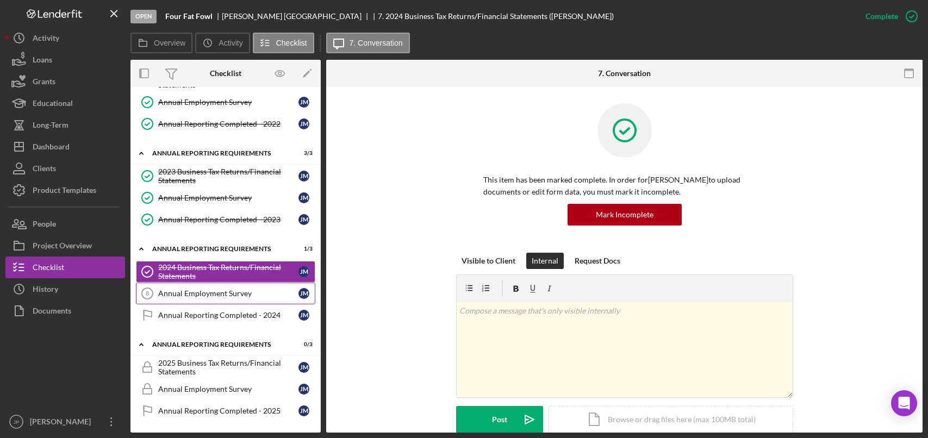
click at [196, 292] on div "Annual Employment Survey" at bounding box center [228, 293] width 140 height 9
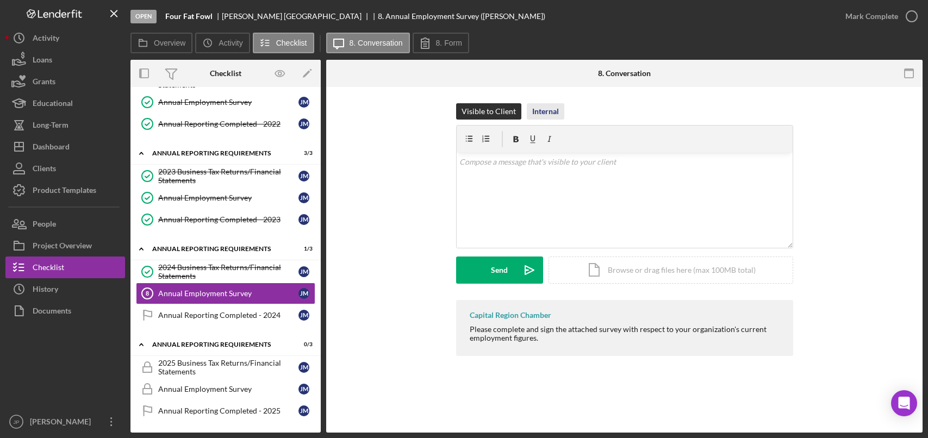
click at [548, 114] on div "Internal" at bounding box center [545, 111] width 27 height 16
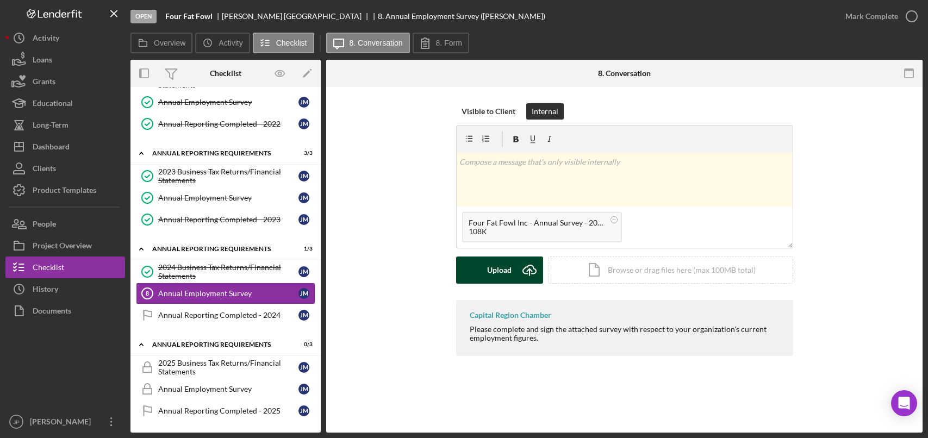
click at [494, 277] on div "Upload" at bounding box center [499, 270] width 24 height 27
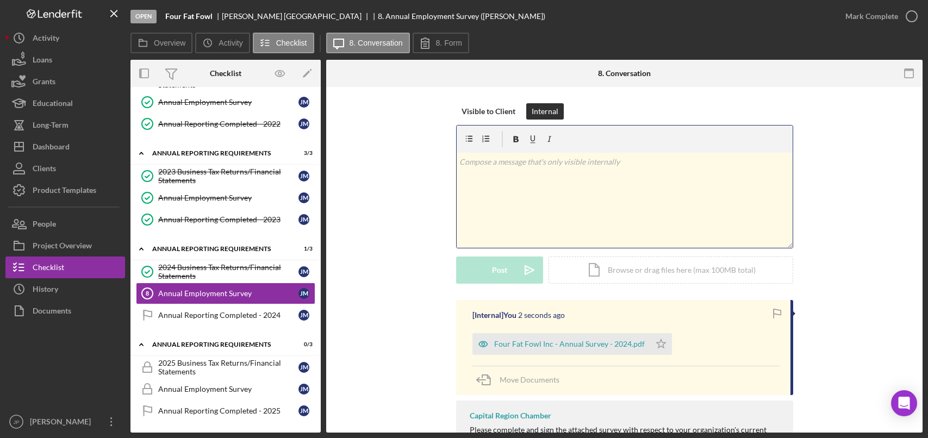
click at [606, 195] on div "v Color teal Color pink Remove color Add row above Add row below Add column bef…" at bounding box center [624, 200] width 336 height 95
click at [501, 266] on div "Post" at bounding box center [499, 270] width 15 height 27
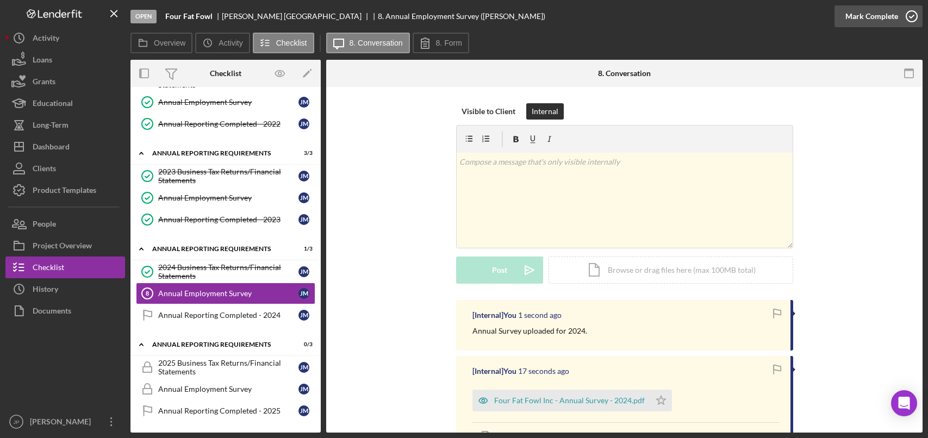
click at [915, 17] on icon "button" at bounding box center [911, 16] width 27 height 27
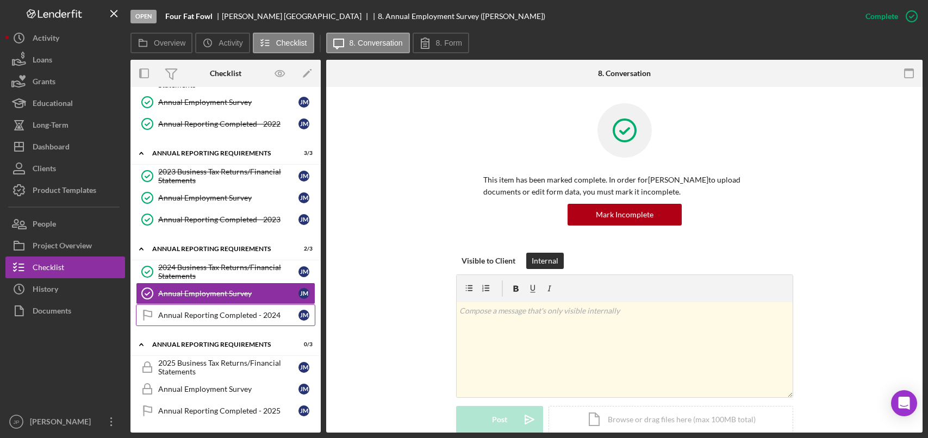
click at [239, 315] on div "Annual Reporting Completed - 2024" at bounding box center [228, 315] width 140 height 9
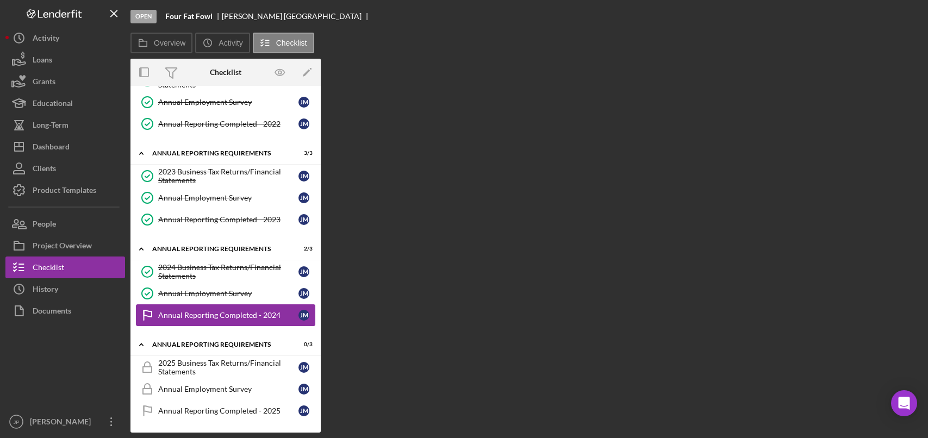
scroll to position [141, 0]
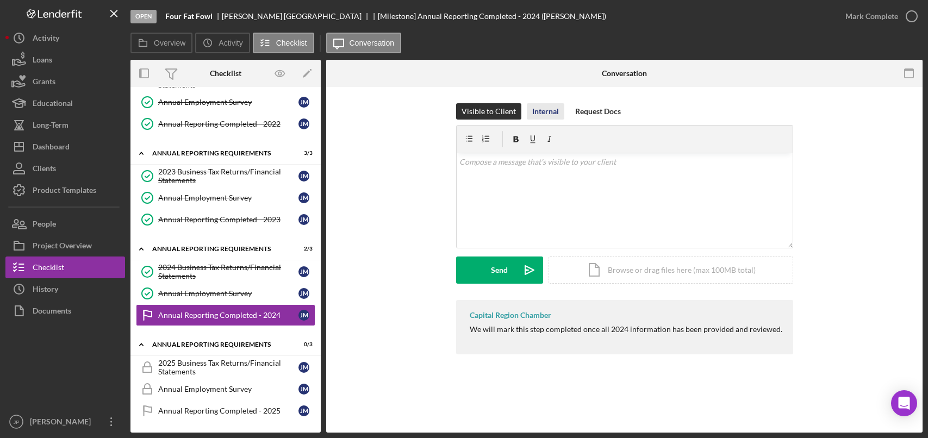
click at [545, 113] on div "Internal" at bounding box center [545, 111] width 27 height 16
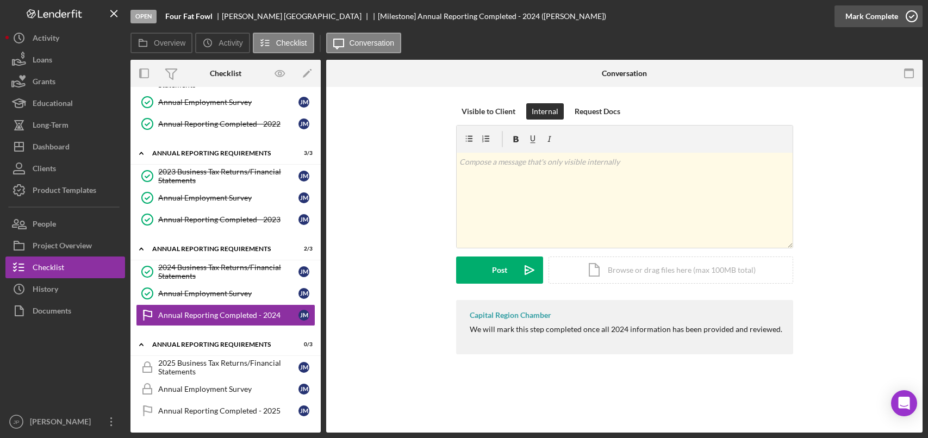
click at [915, 16] on icon "button" at bounding box center [911, 16] width 27 height 27
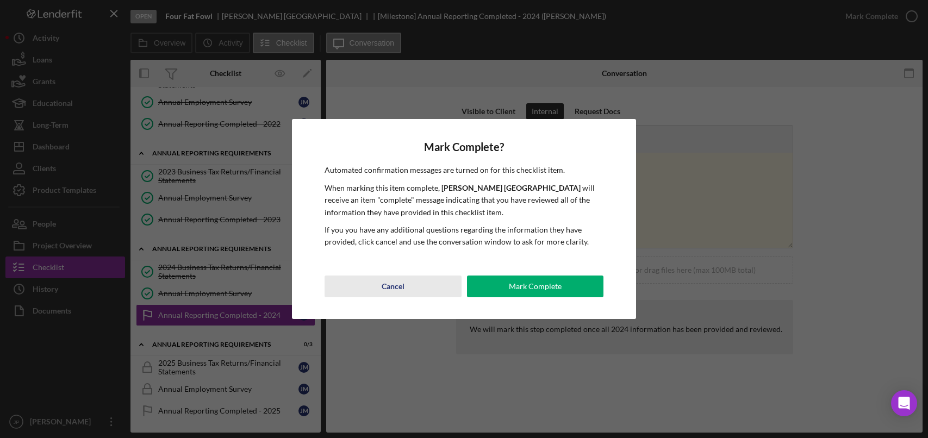
click at [399, 289] on div "Cancel" at bounding box center [392, 287] width 23 height 22
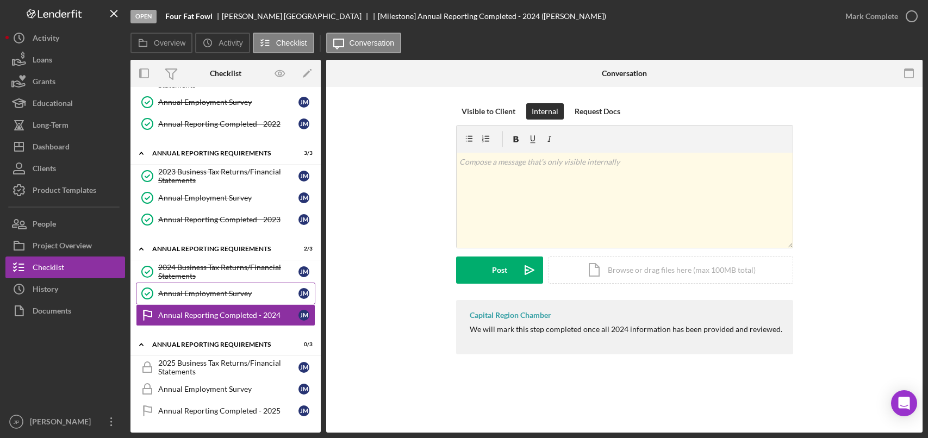
click at [233, 296] on div "Annual Employment Survey" at bounding box center [228, 293] width 140 height 9
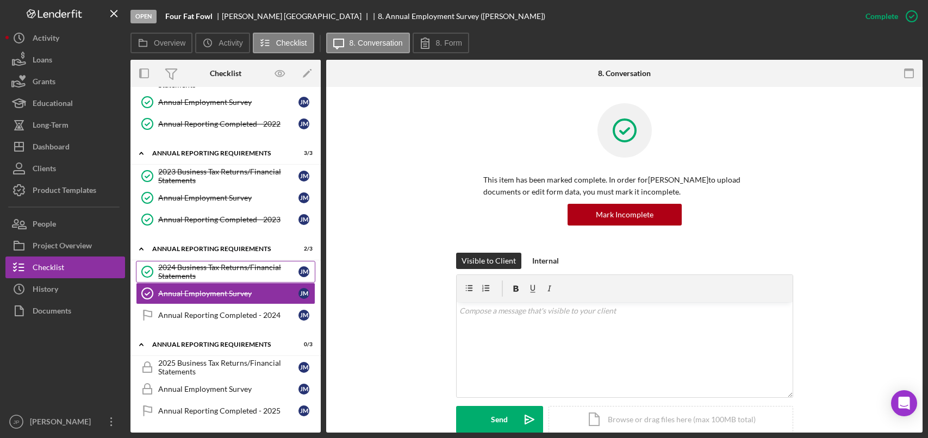
click at [243, 270] on div "2024 Business Tax Returns/Financial Statements" at bounding box center [228, 271] width 140 height 17
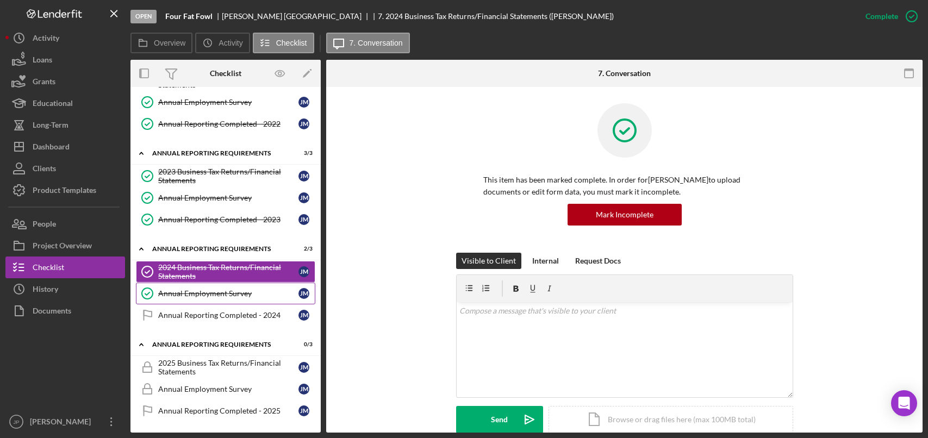
click at [224, 288] on link "Annual Employment Survey Annual Employment Survey [PERSON_NAME]" at bounding box center [225, 294] width 179 height 22
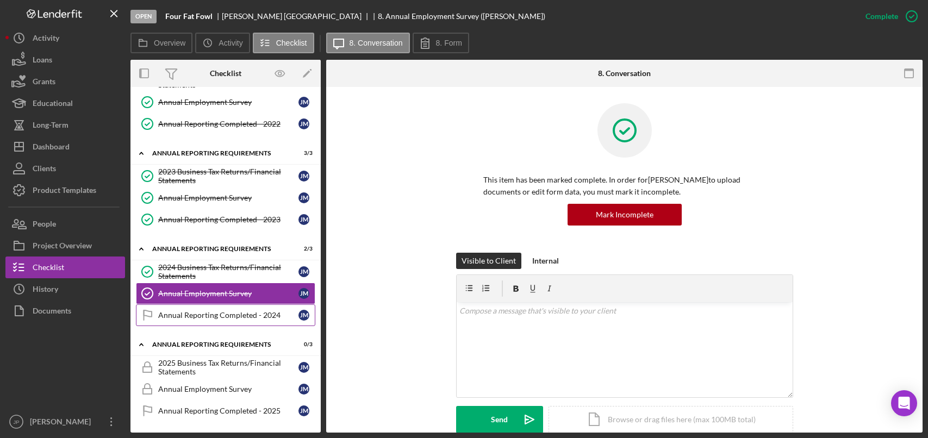
click at [229, 315] on div "Annual Reporting Completed - 2024" at bounding box center [228, 315] width 140 height 9
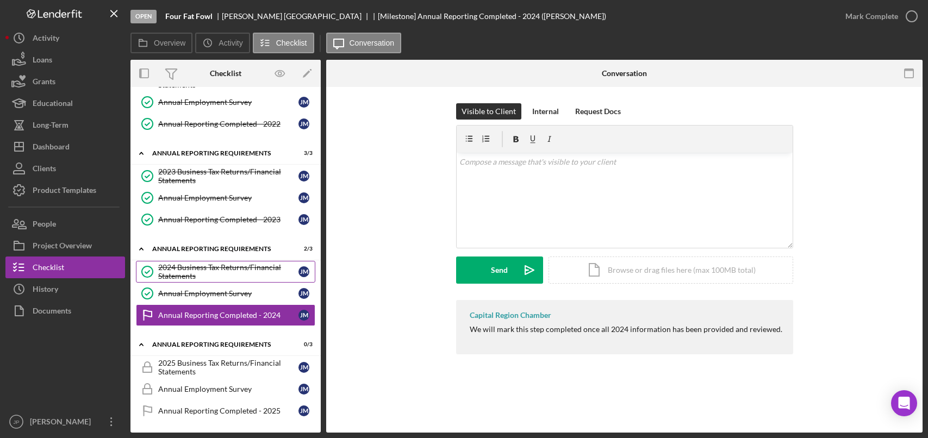
click at [230, 269] on div "2024 Business Tax Returns/Financial Statements" at bounding box center [228, 271] width 140 height 17
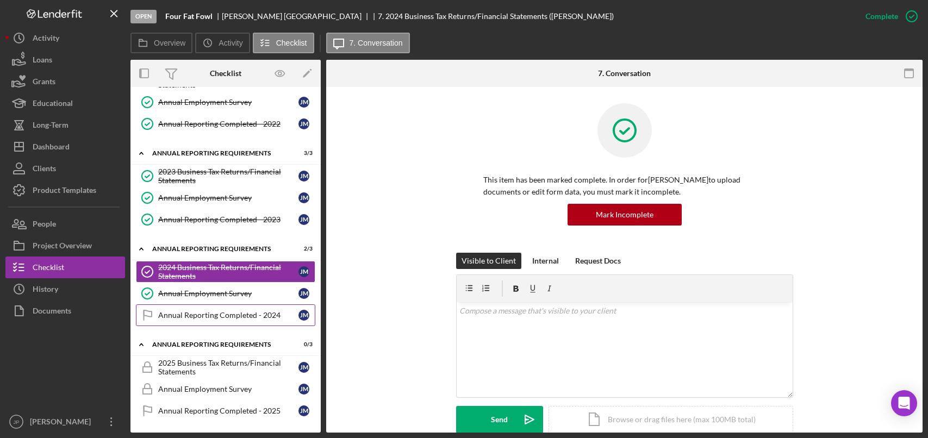
click at [229, 315] on div "Annual Reporting Completed - 2024" at bounding box center [228, 315] width 140 height 9
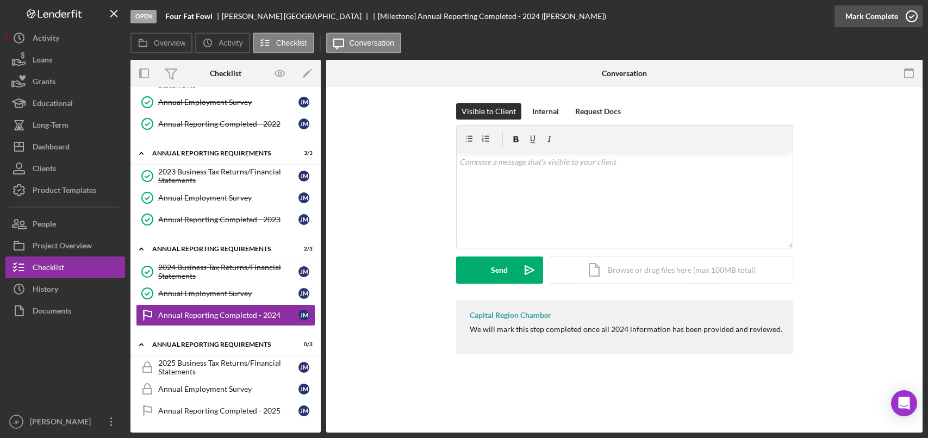
click at [911, 17] on icon "button" at bounding box center [911, 16] width 27 height 27
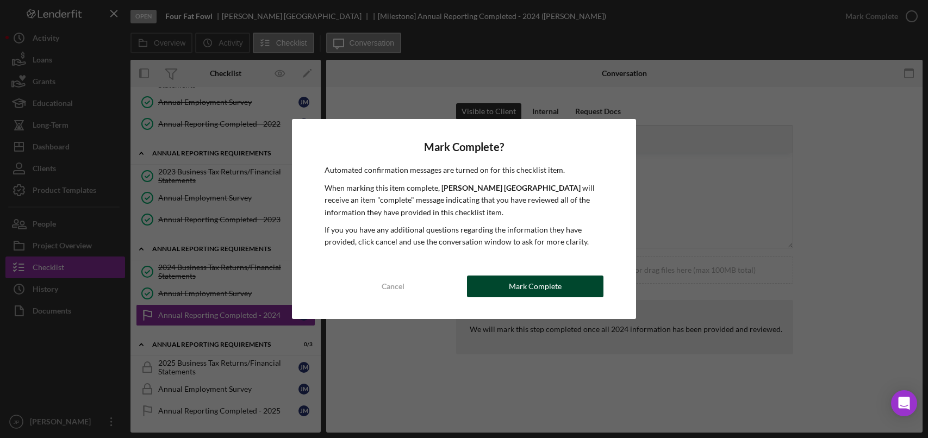
click at [546, 290] on div "Mark Complete" at bounding box center [535, 287] width 53 height 22
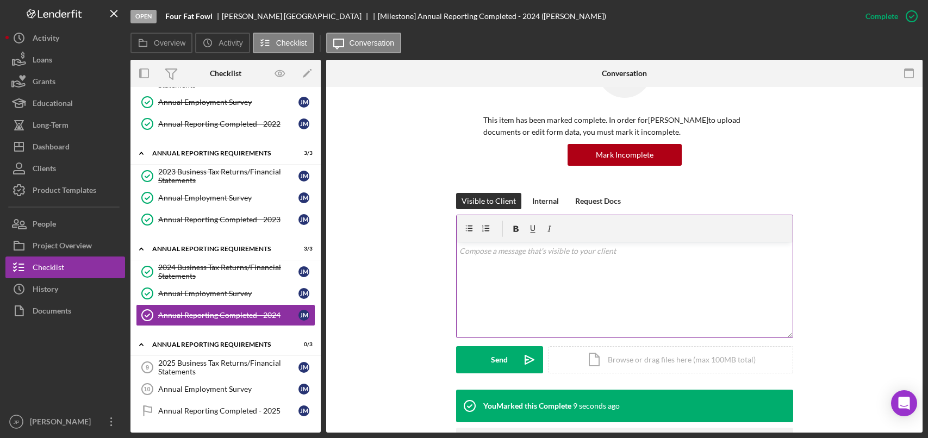
scroll to position [131, 0]
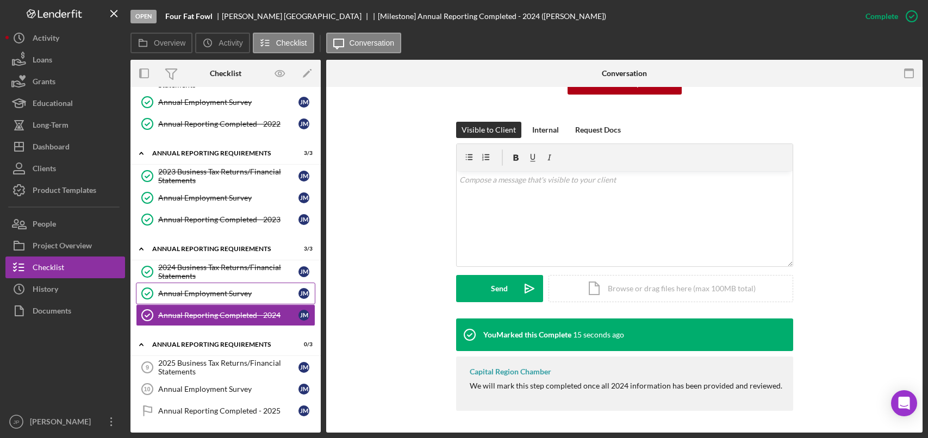
click at [214, 296] on div "Annual Employment Survey" at bounding box center [228, 293] width 140 height 9
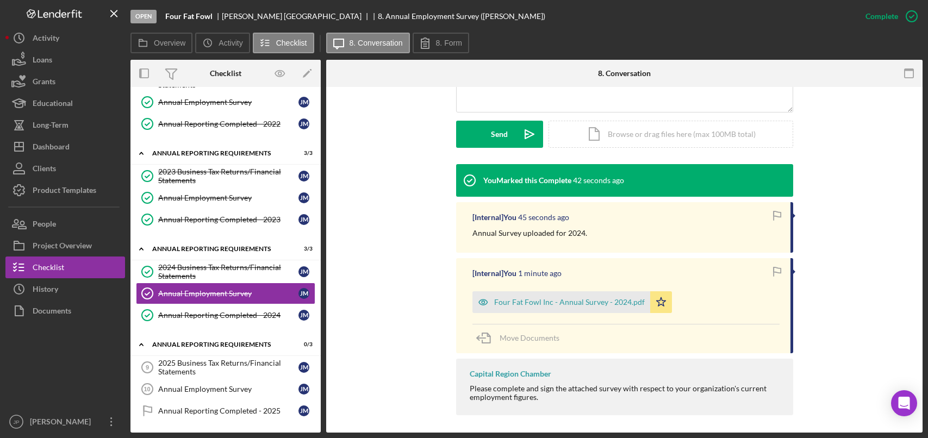
scroll to position [290, 0]
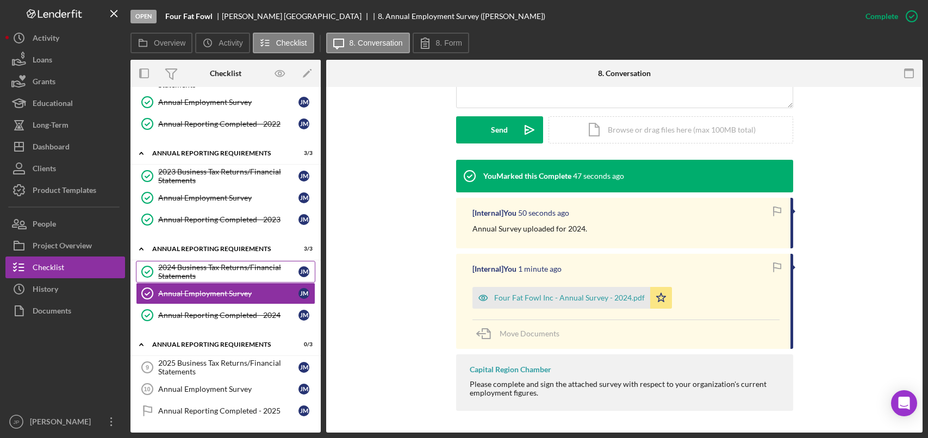
click at [240, 267] on div "2024 Business Tax Returns/Financial Statements" at bounding box center [228, 271] width 140 height 17
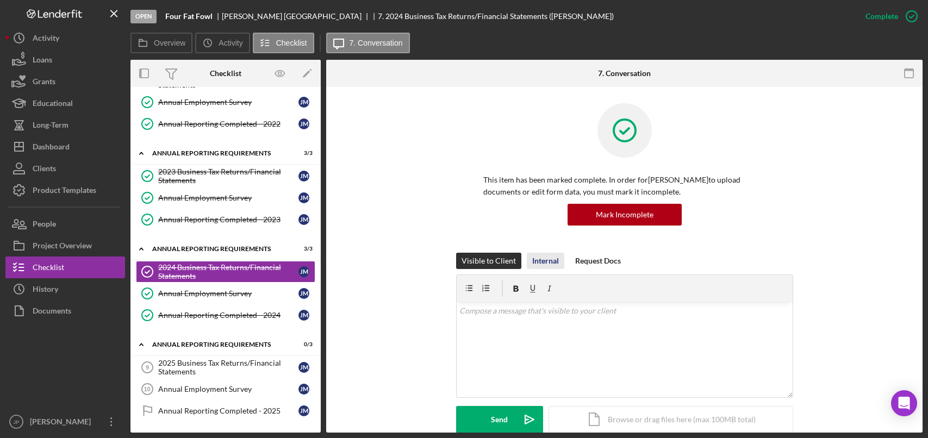
click at [548, 264] on div "Internal" at bounding box center [545, 261] width 27 height 16
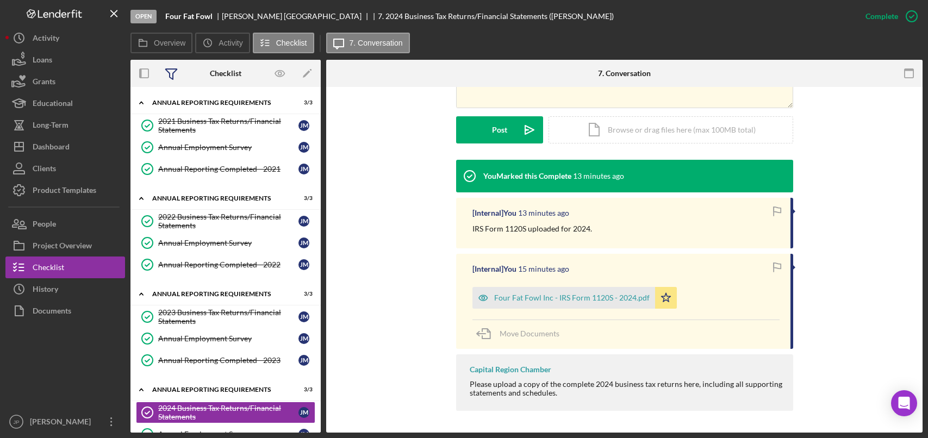
click at [170, 70] on icon at bounding box center [171, 73] width 27 height 27
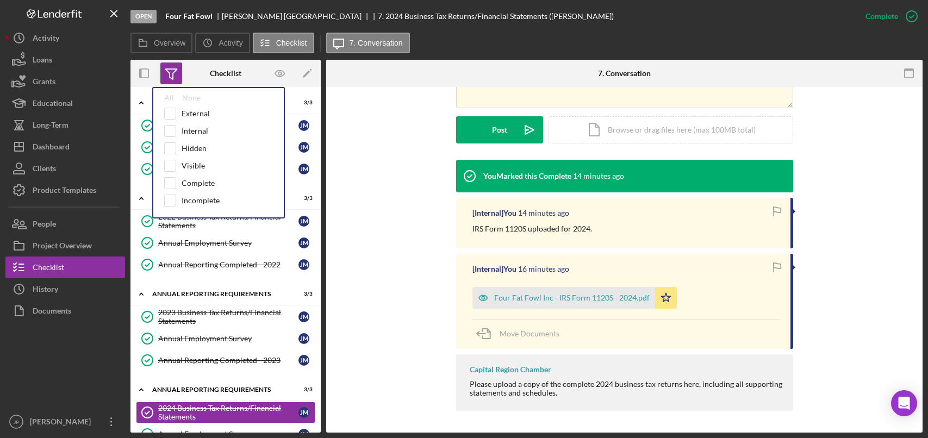
click at [170, 72] on icon at bounding box center [171, 73] width 27 height 27
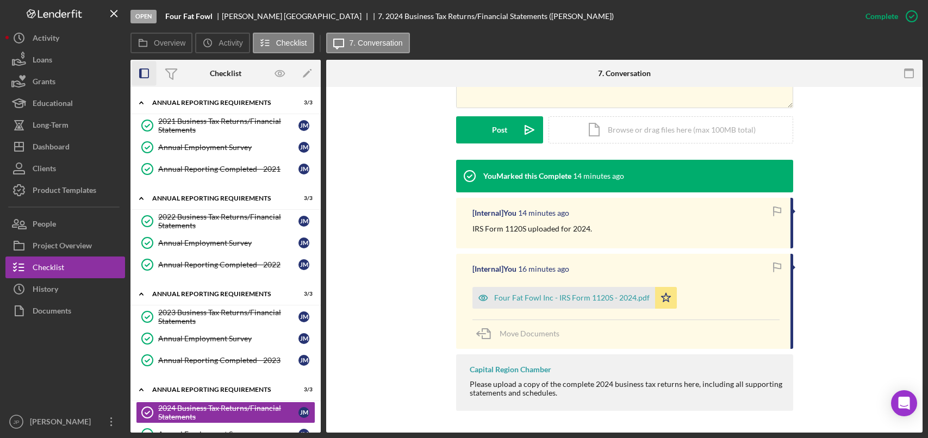
click at [148, 73] on icon "button" at bounding box center [144, 73] width 24 height 24
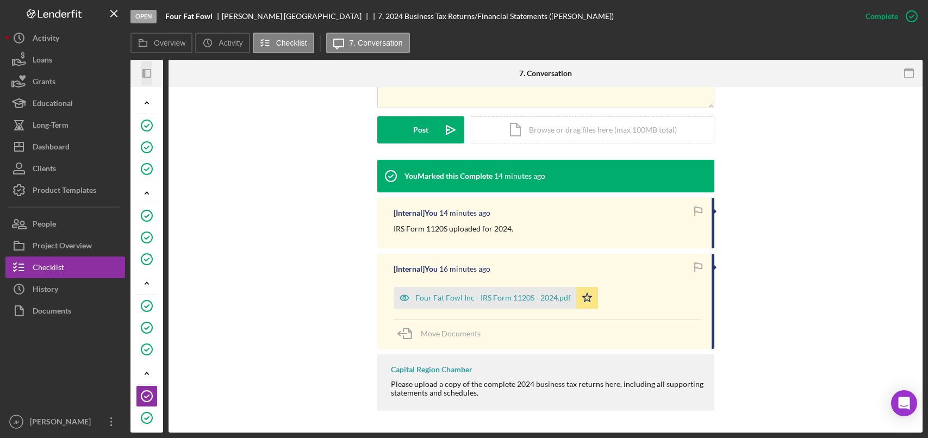
click at [147, 73] on icon "Icon/Panel Side Expand" at bounding box center [147, 73] width 24 height 24
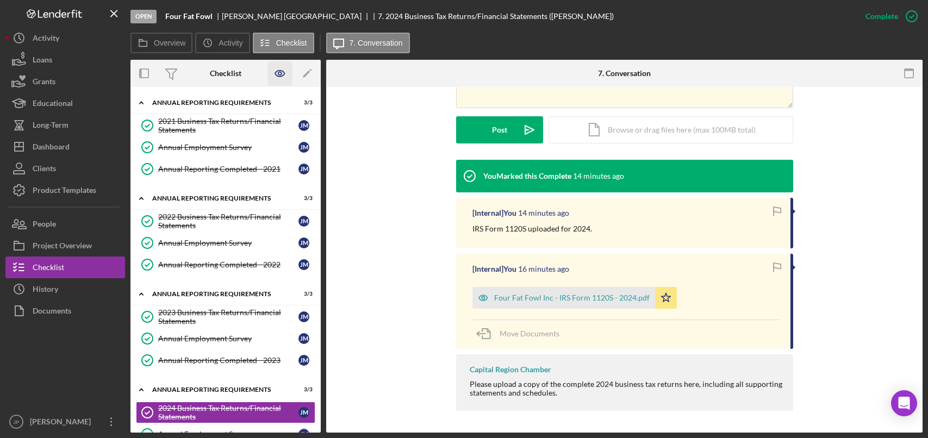
click at [278, 72] on icon "button" at bounding box center [280, 73] width 24 height 24
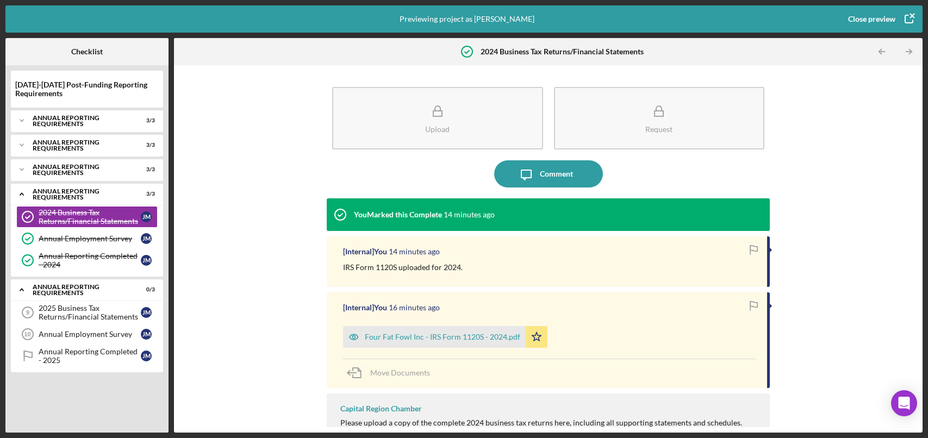
click at [907, 19] on icon "button" at bounding box center [908, 18] width 27 height 27
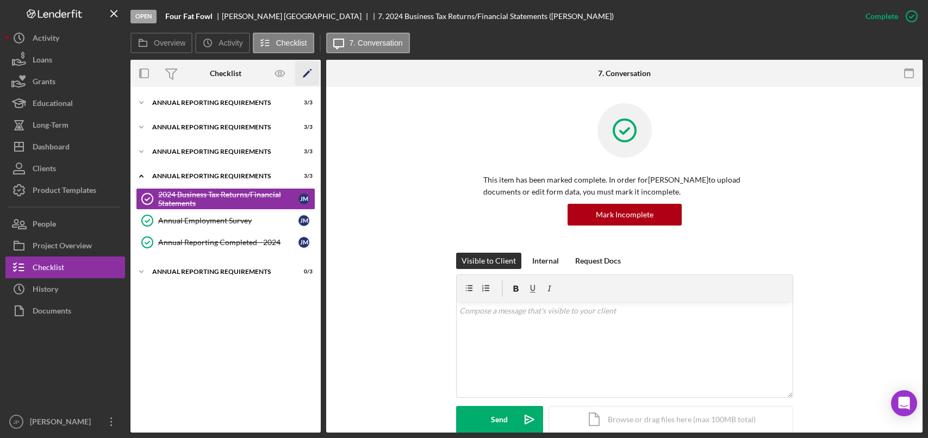
click at [305, 76] on polygon "button" at bounding box center [307, 75] width 8 height 8
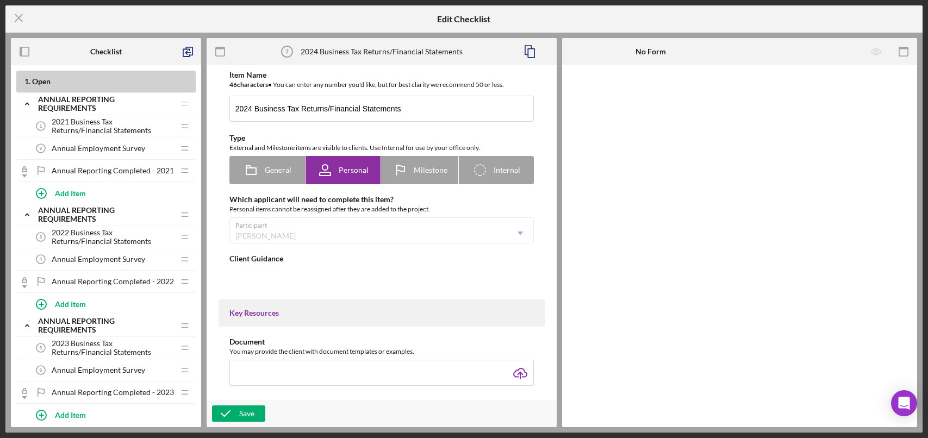
type textarea "<div>Please upload a copy of the complete 2024 business tax returns here, inclu…"
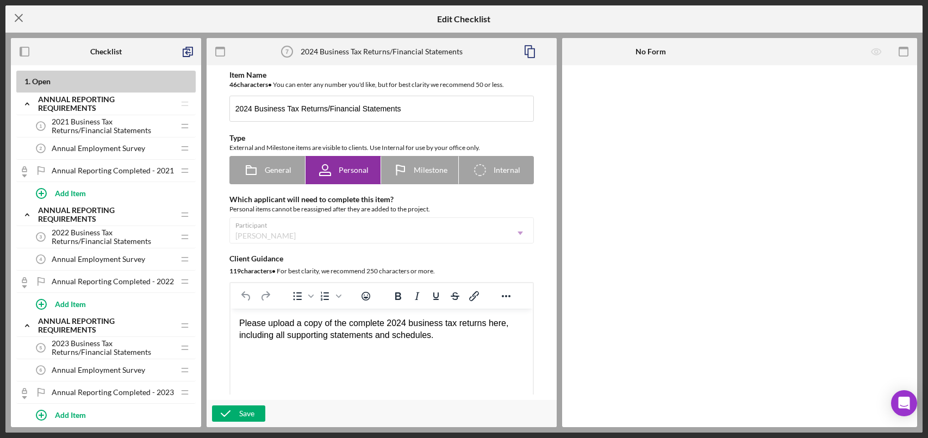
click at [22, 18] on icon "Icon/Menu Close" at bounding box center [18, 17] width 27 height 27
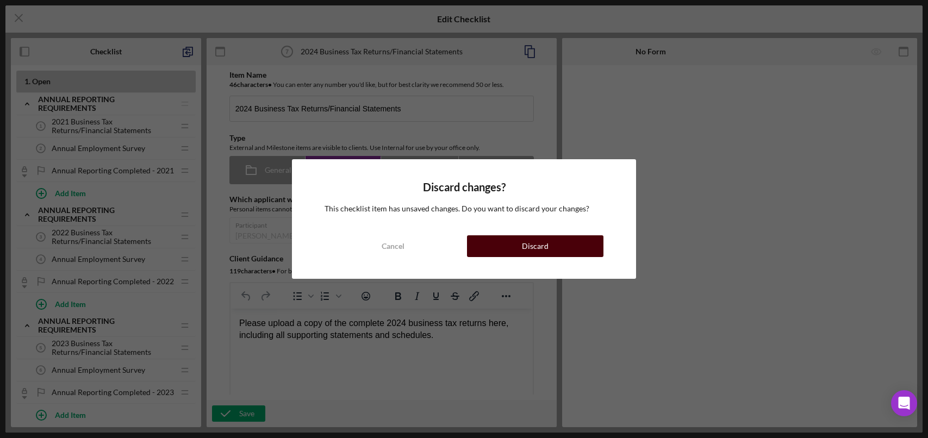
click at [546, 249] on div "Discard" at bounding box center [535, 246] width 27 height 22
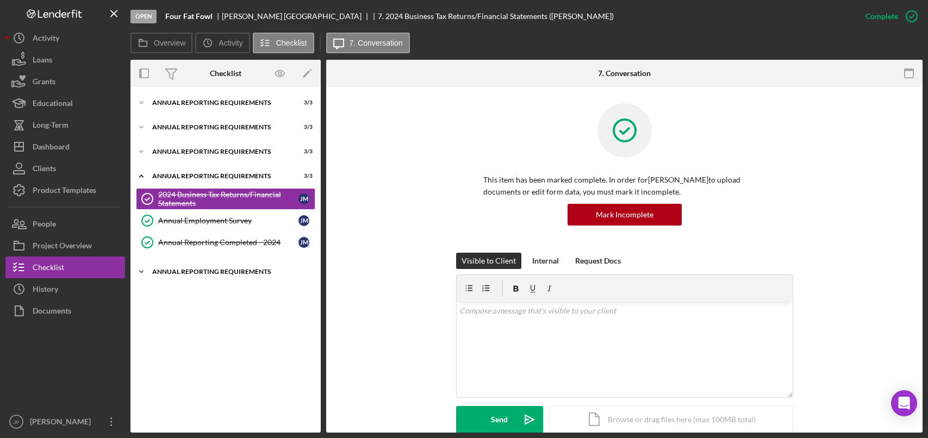
click at [186, 268] on div "Annual Reporting Requirements" at bounding box center [229, 271] width 155 height 7
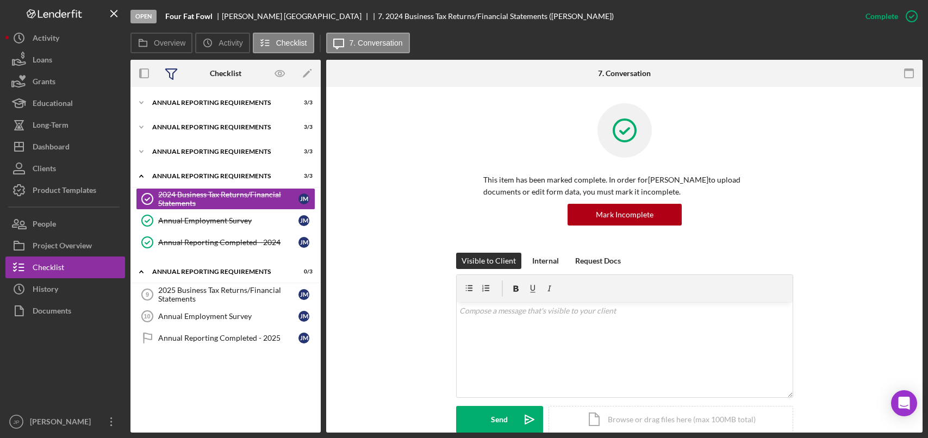
click at [174, 78] on icon at bounding box center [171, 73] width 27 height 27
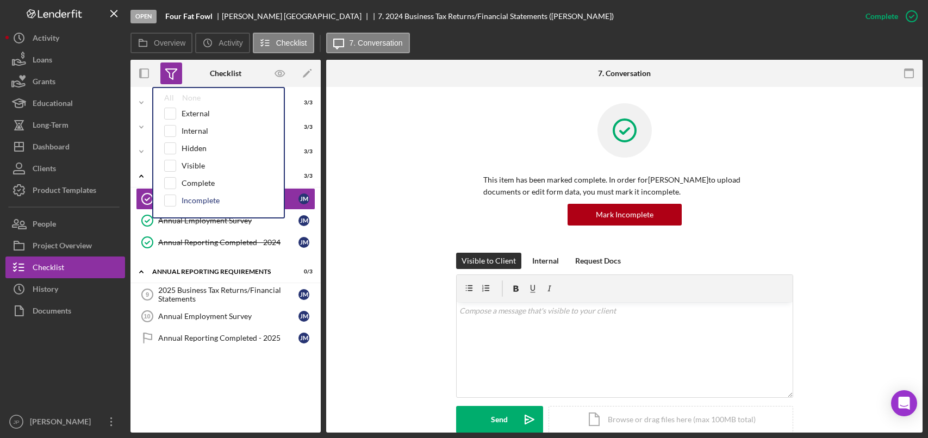
click at [190, 197] on div "Incomplete" at bounding box center [201, 200] width 38 height 9
checkbox input "true"
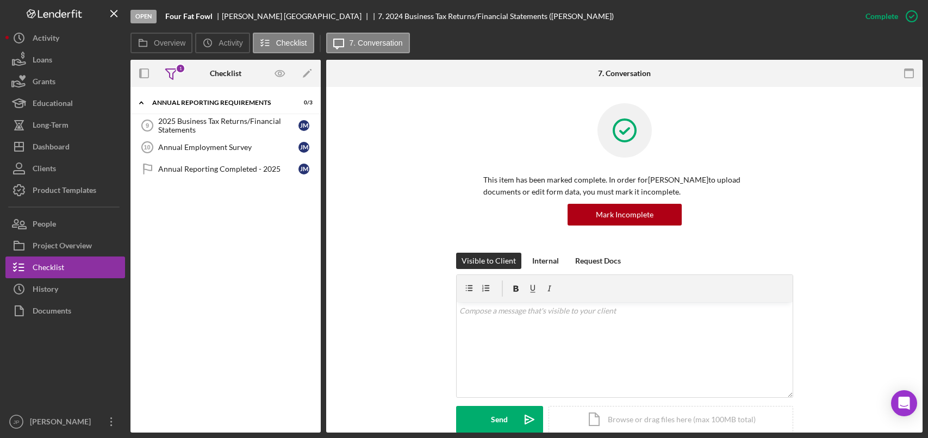
click at [230, 283] on div "Icon/Expander Annual Reporting Requirements 0 / 3 2025 Business Tax Returns/Fin…" at bounding box center [225, 259] width 190 height 335
click at [175, 74] on icon at bounding box center [171, 73] width 27 height 27
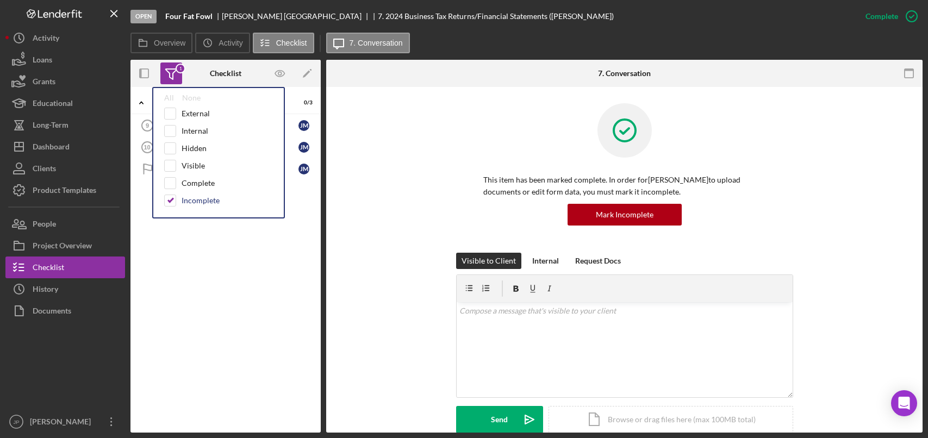
click at [184, 201] on div "Incomplete" at bounding box center [201, 200] width 38 height 9
checkbox input "false"
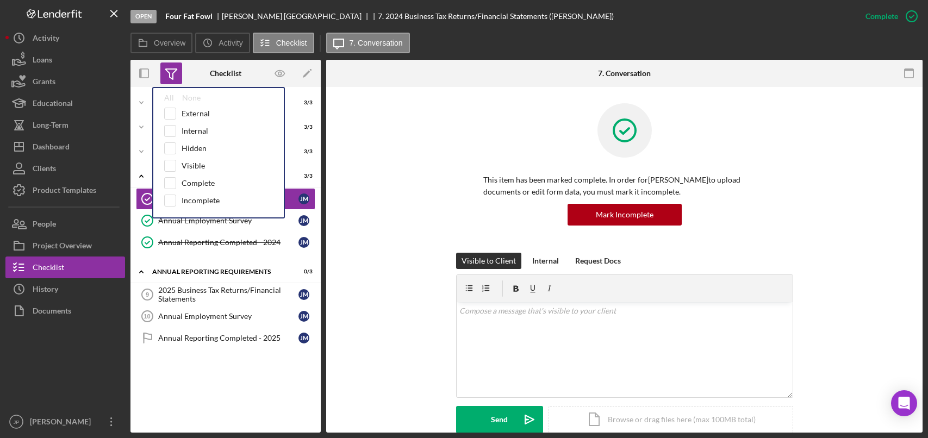
click at [253, 396] on div "Icon/Expander Annual Reporting Requirements 3 / 3 Icon/Expander Annual Reportin…" at bounding box center [225, 259] width 190 height 335
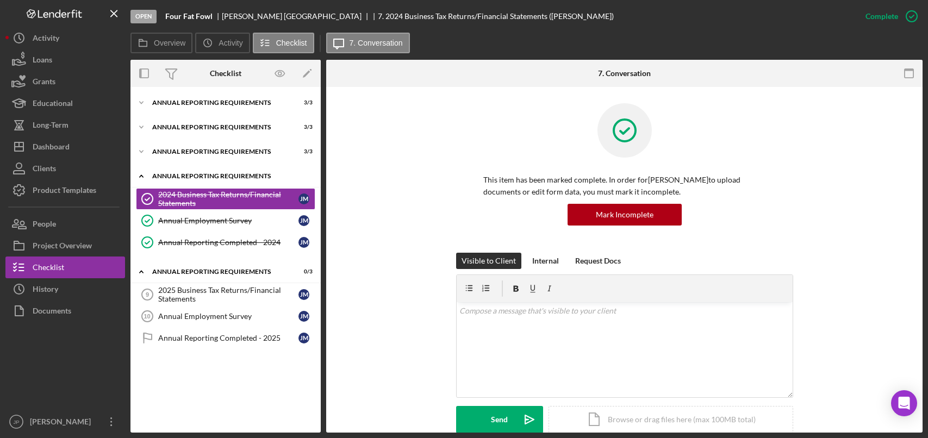
click at [185, 180] on div "Icon/Expander Annual Reporting Requirements 3 / 3" at bounding box center [225, 176] width 190 height 22
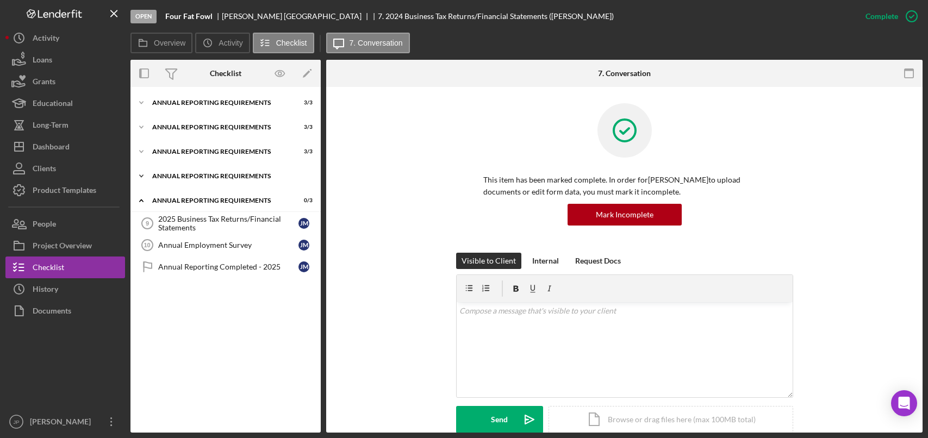
click at [192, 178] on div "Annual Reporting Requirements" at bounding box center [229, 176] width 155 height 7
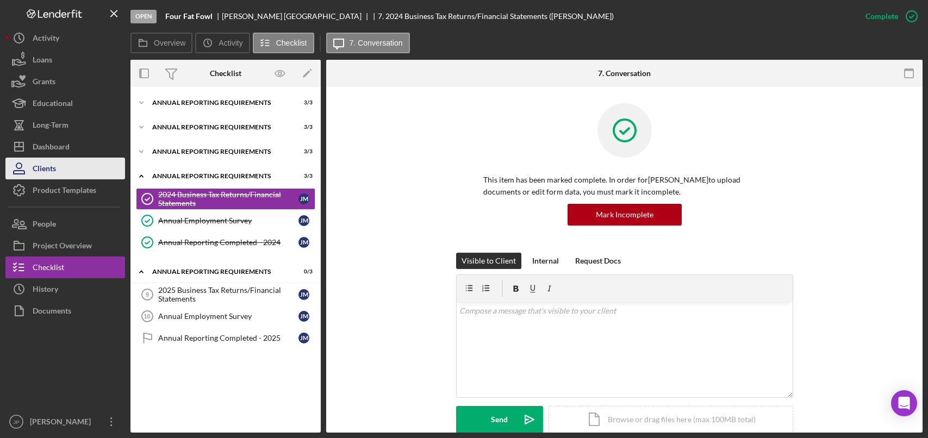
click at [47, 165] on div "Clients" at bounding box center [44, 170] width 23 height 24
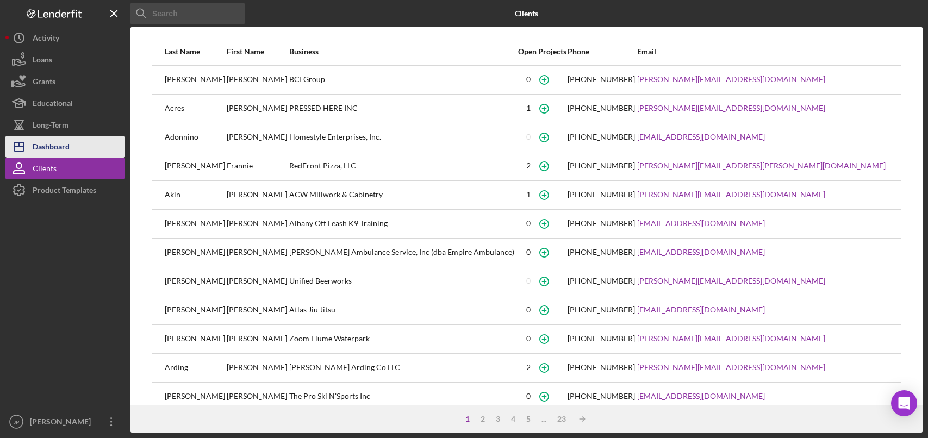
click at [49, 146] on div "Dashboard" at bounding box center [51, 148] width 37 height 24
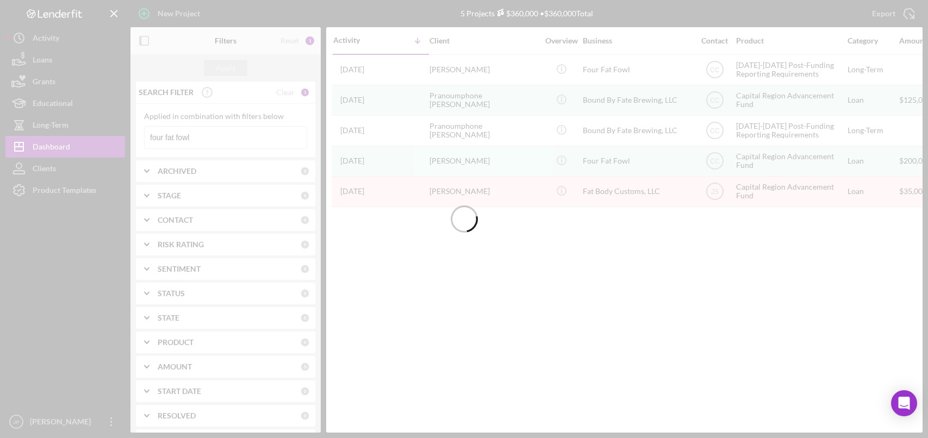
click at [216, 140] on div at bounding box center [464, 219] width 928 height 438
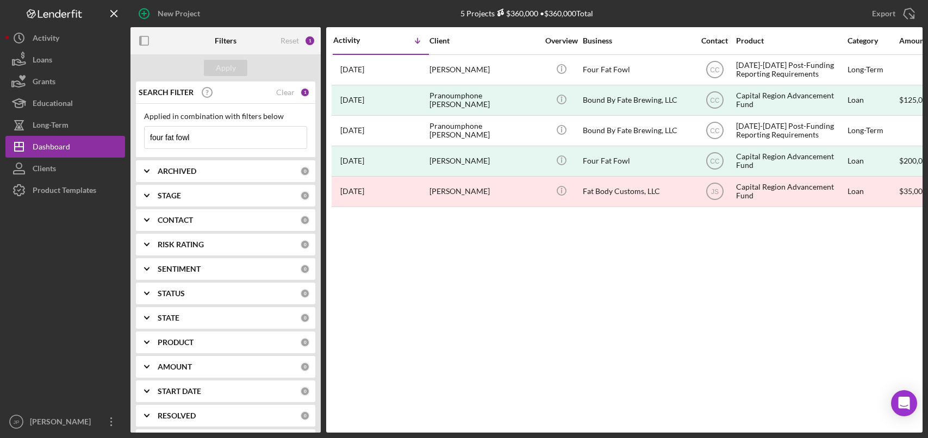
drag, startPoint x: 211, startPoint y: 136, endPoint x: 135, endPoint y: 138, distance: 76.6
click at [135, 137] on div "SEARCH FILTER Clear 1 Applied in combination with filters below four fat fowl I…" at bounding box center [225, 257] width 190 height 351
click at [288, 96] on div "Clear" at bounding box center [285, 92] width 18 height 9
click at [195, 133] on input at bounding box center [226, 138] width 162 height 22
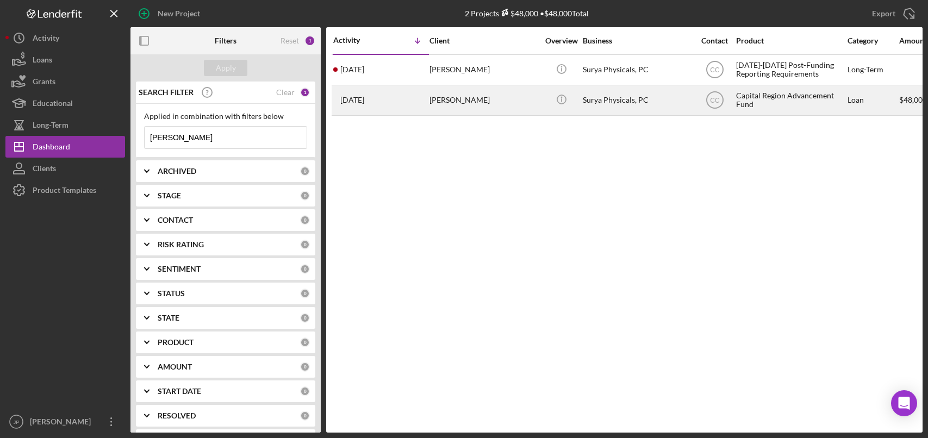
type input "[PERSON_NAME]"
click at [479, 97] on div "[PERSON_NAME]" at bounding box center [483, 100] width 109 height 29
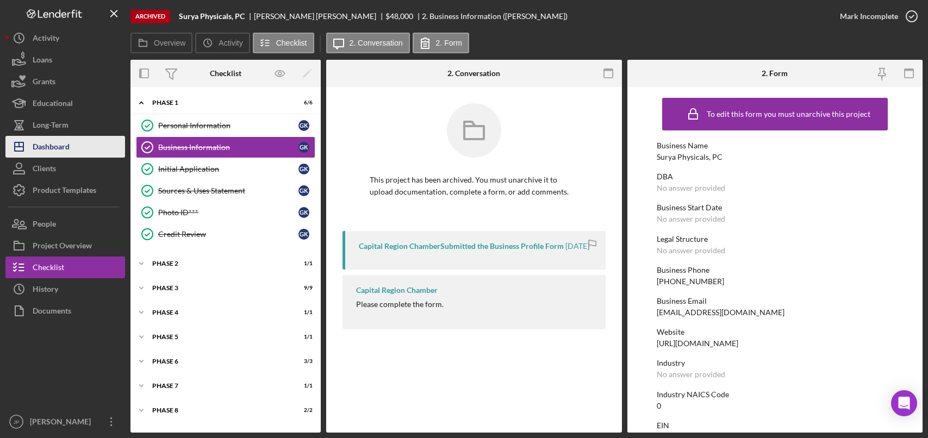
click at [60, 147] on div "Dashboard" at bounding box center [51, 148] width 37 height 24
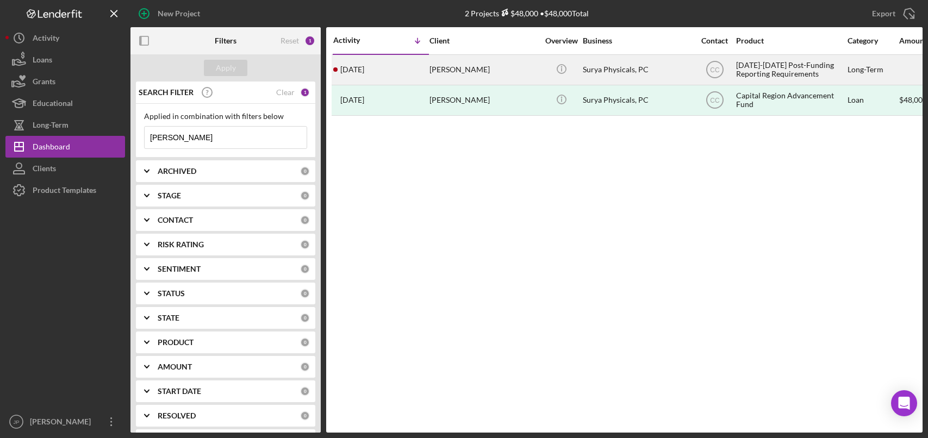
click at [471, 71] on div "[PERSON_NAME]" at bounding box center [483, 69] width 109 height 29
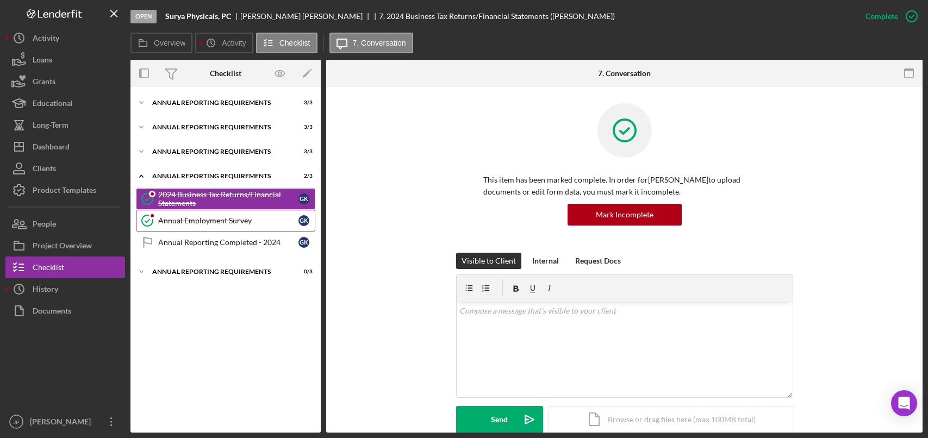
click at [229, 220] on div "Annual Employment Survey" at bounding box center [228, 220] width 140 height 9
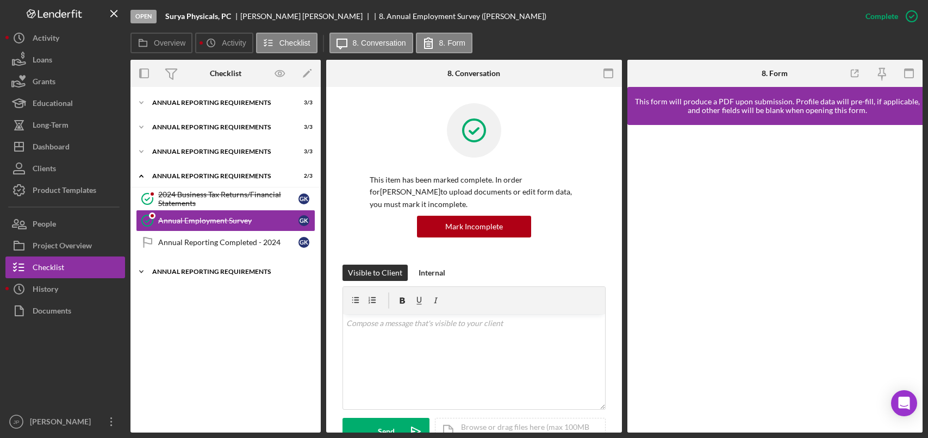
click at [142, 270] on icon "Icon/Expander" at bounding box center [141, 272] width 22 height 22
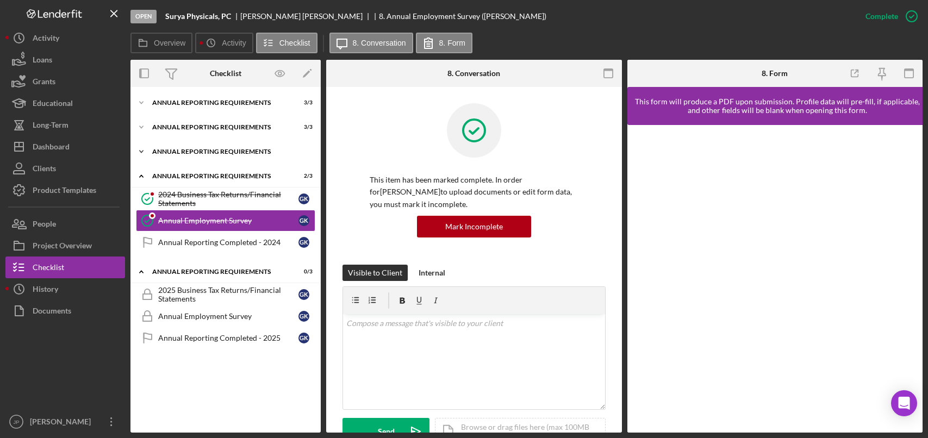
click at [165, 152] on div "Annual Reporting Requirements" at bounding box center [229, 151] width 155 height 7
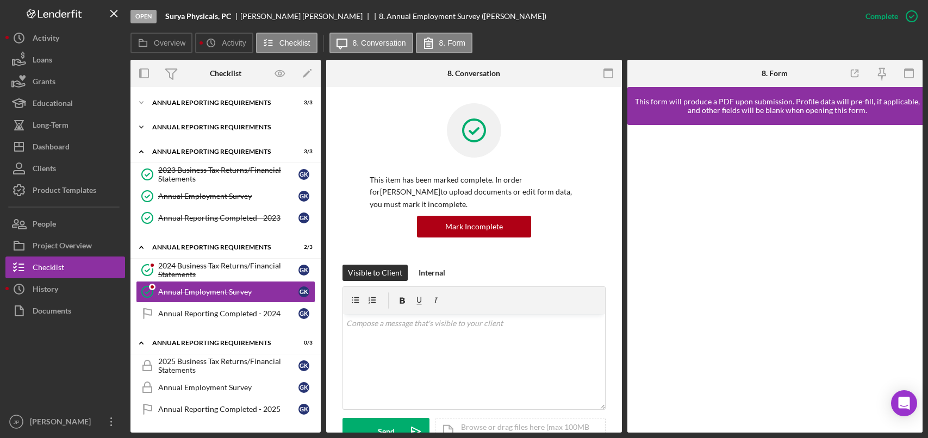
click at [209, 130] on div "Icon/Expander Annual Reporting Requirements 3 / 3" at bounding box center [225, 127] width 190 height 22
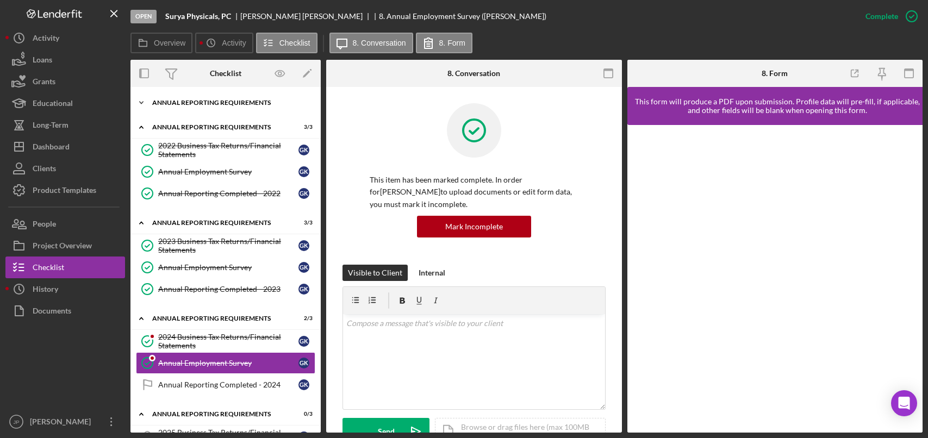
click at [205, 103] on div "Annual Reporting Requirements" at bounding box center [229, 102] width 155 height 7
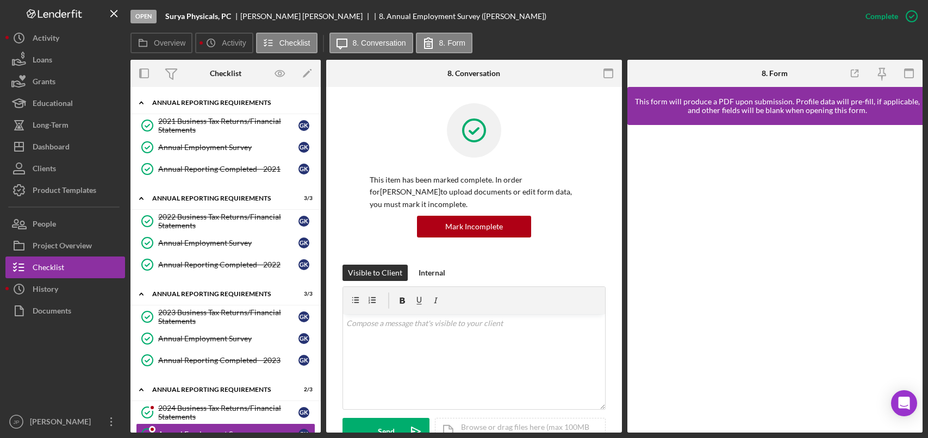
click at [205, 102] on div "Annual Reporting Requirements" at bounding box center [229, 102] width 155 height 7
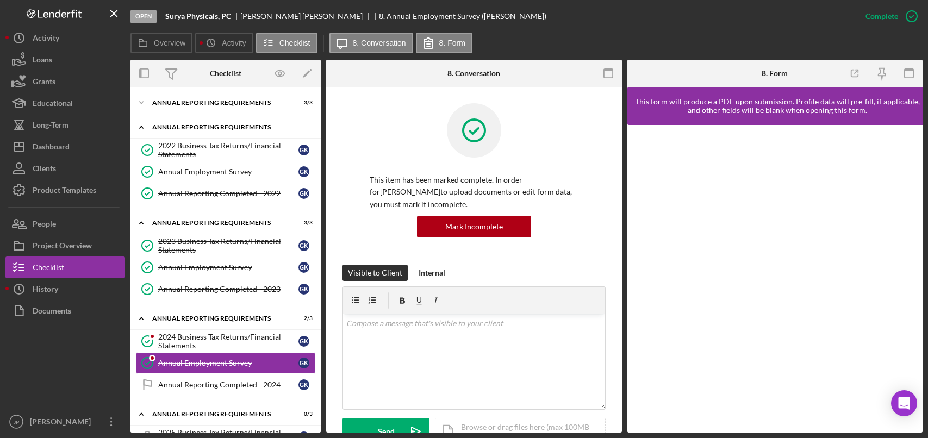
click at [195, 126] on div "Annual Reporting Requirements" at bounding box center [229, 127] width 155 height 7
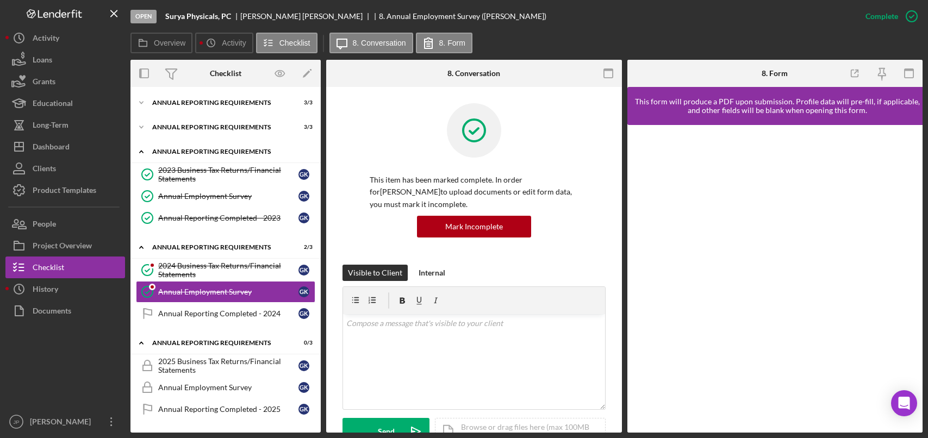
click at [192, 150] on div "Annual Reporting Requirements" at bounding box center [229, 151] width 155 height 7
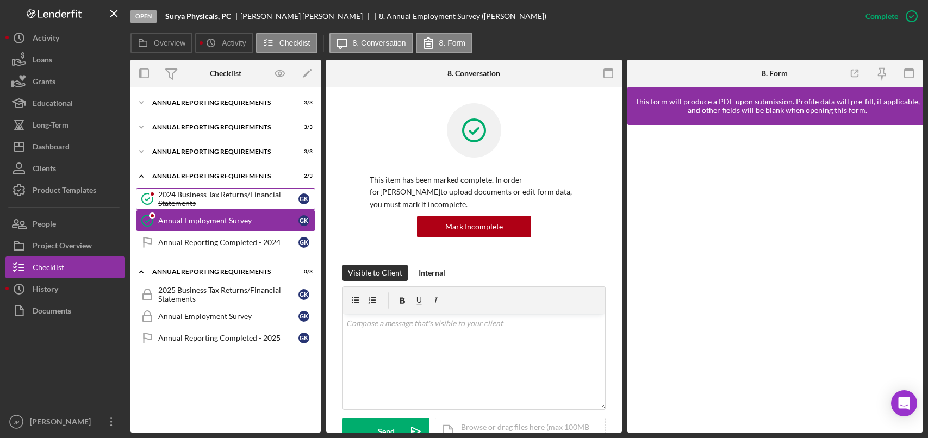
click at [189, 192] on div "2024 Business Tax Returns/Financial Statements" at bounding box center [228, 198] width 140 height 17
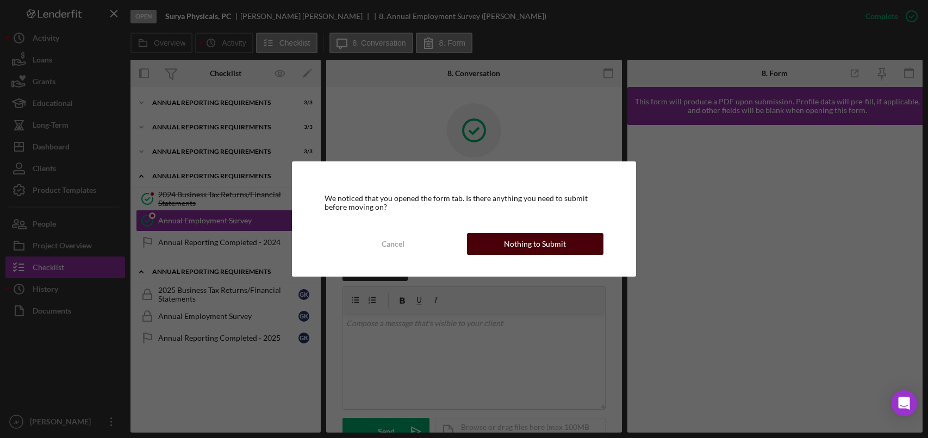
click at [513, 243] on div "Nothing to Submit" at bounding box center [535, 244] width 62 height 22
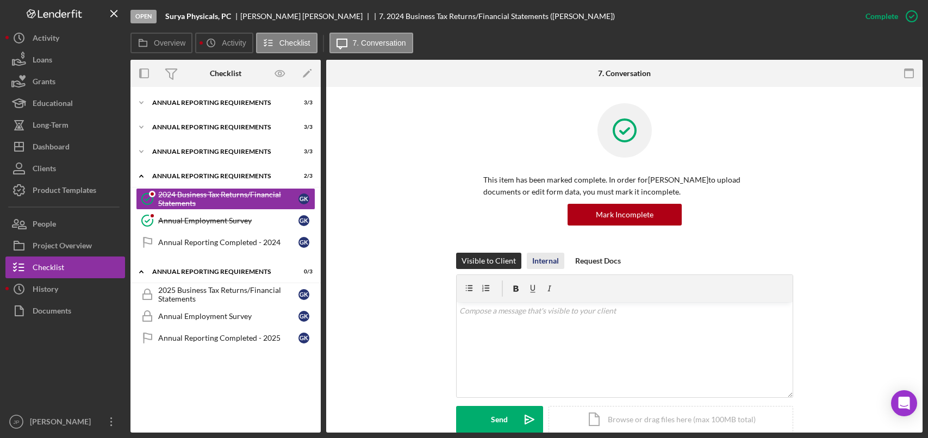
click at [537, 264] on div "Internal" at bounding box center [545, 261] width 27 height 16
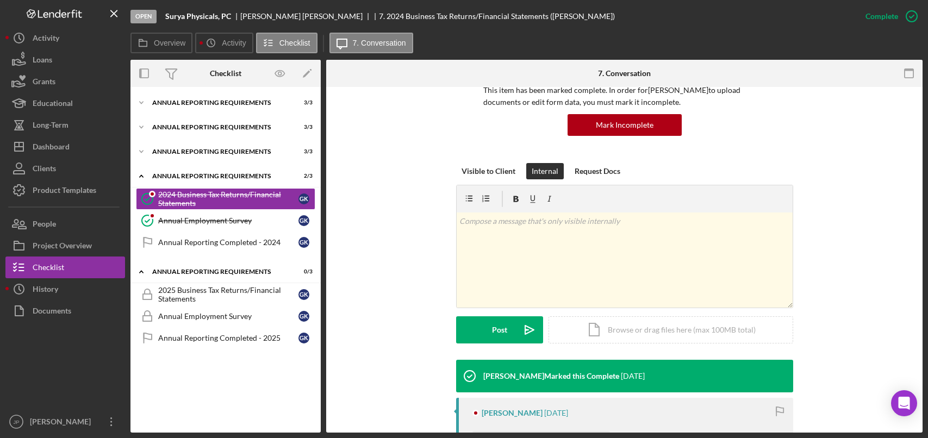
scroll to position [109, 0]
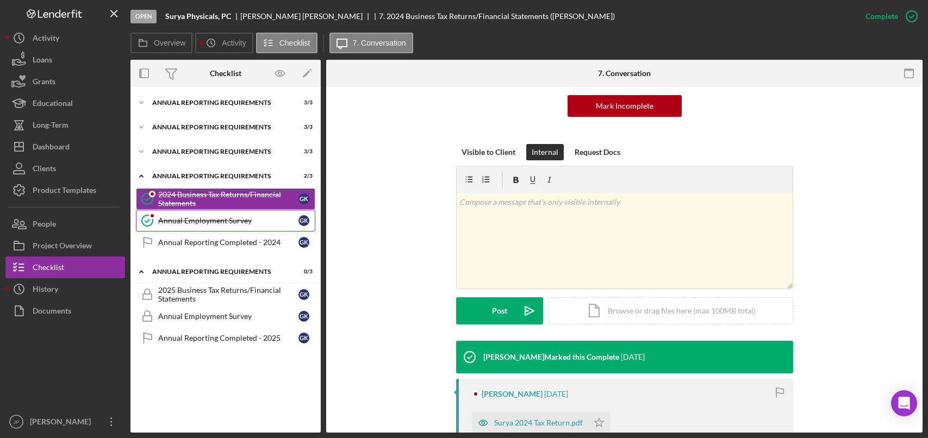
click at [228, 221] on div "Annual Employment Survey" at bounding box center [228, 220] width 140 height 9
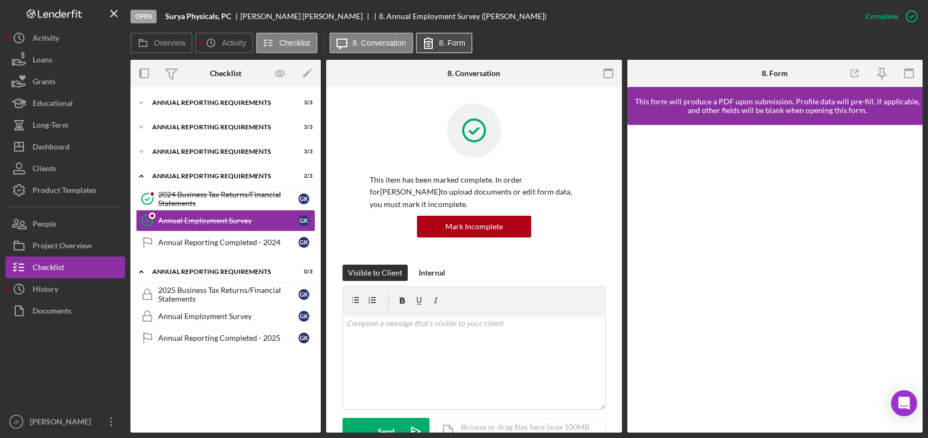
click at [454, 46] on label "8. Form" at bounding box center [452, 43] width 26 height 9
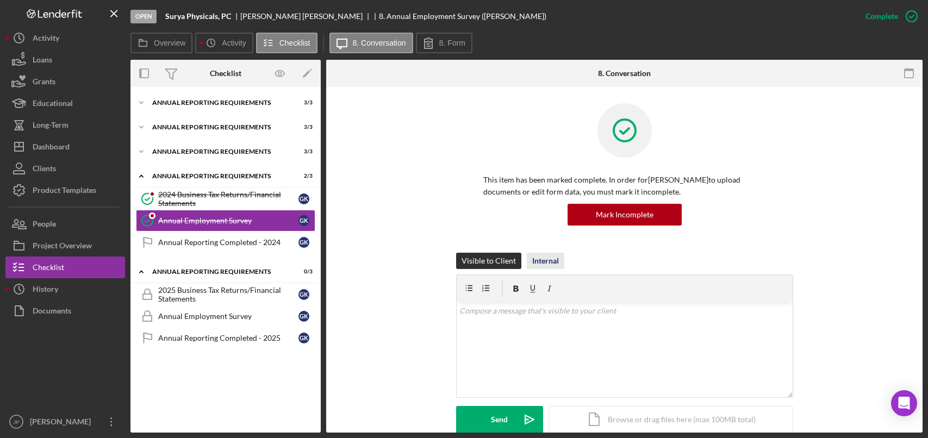
click at [554, 266] on button "Internal" at bounding box center [545, 261] width 37 height 16
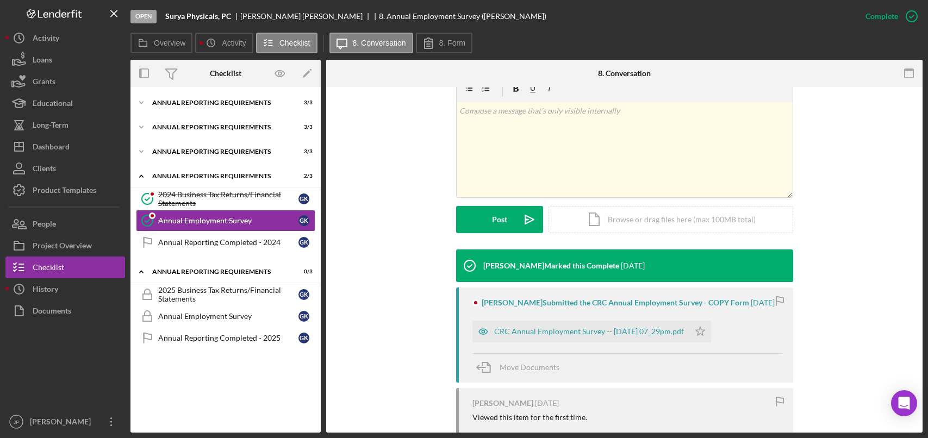
scroll to position [217, 0]
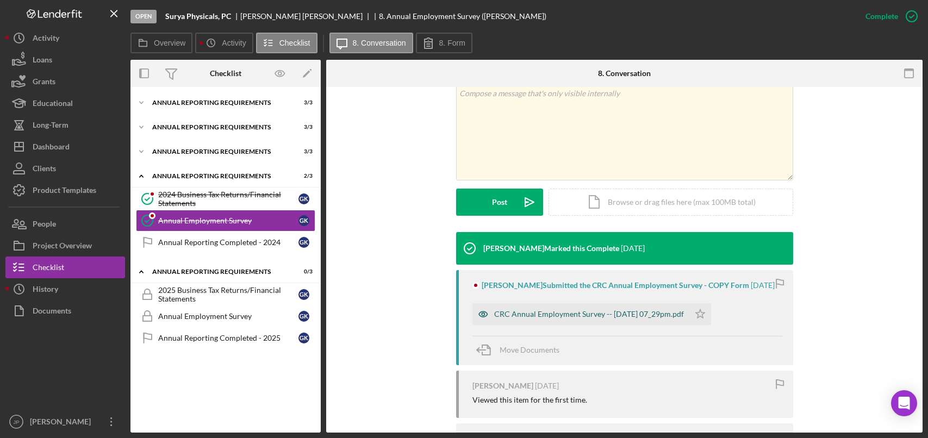
click at [583, 318] on div "CRC Annual Employment Survey -- [DATE] 07_29pm.pdf" at bounding box center [589, 314] width 190 height 9
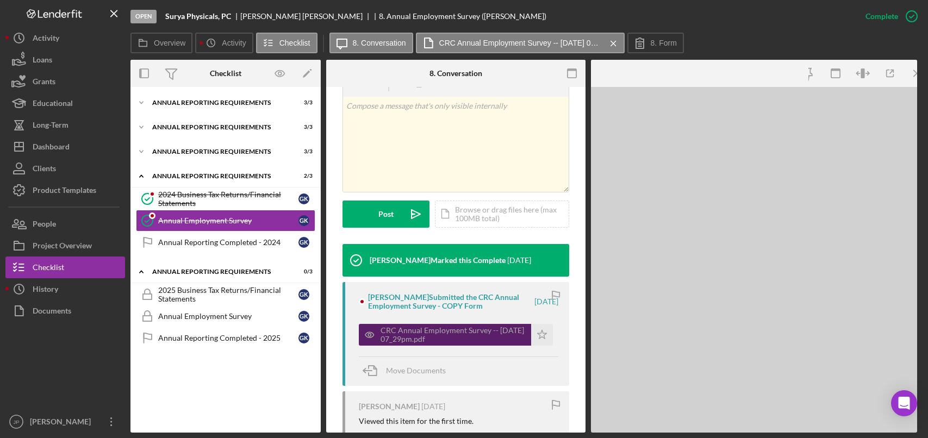
scroll to position [230, 0]
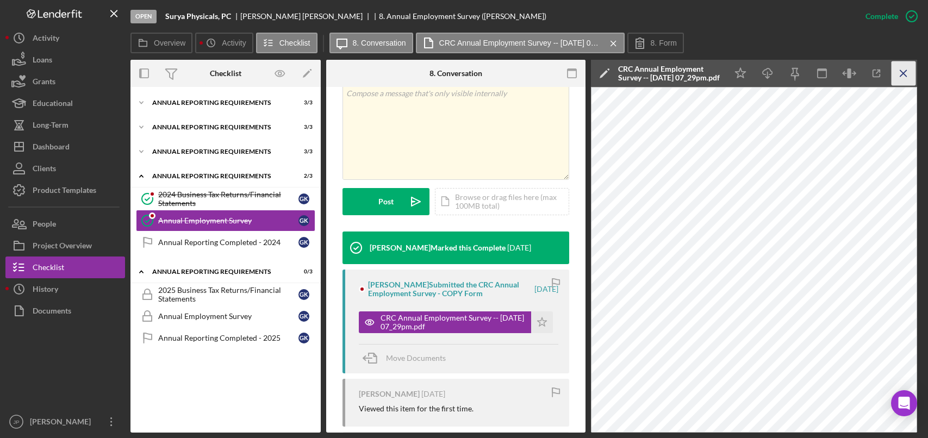
click at [899, 71] on icon "Icon/Menu Close" at bounding box center [903, 73] width 24 height 24
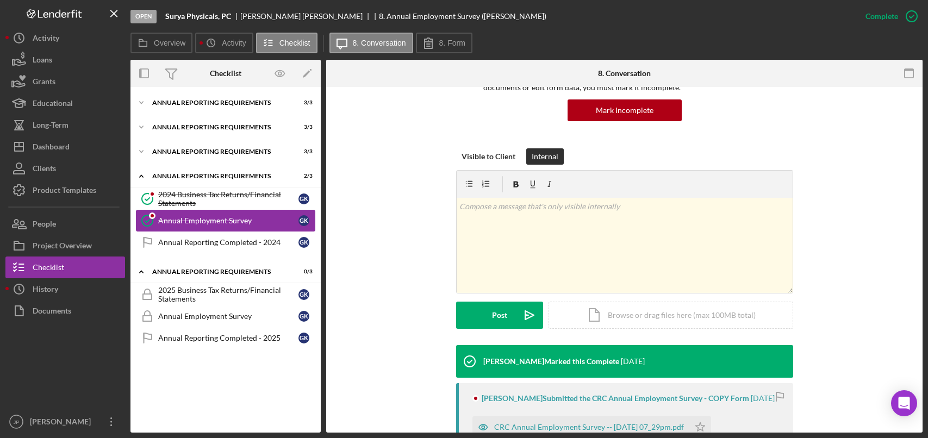
scroll to position [109, 0]
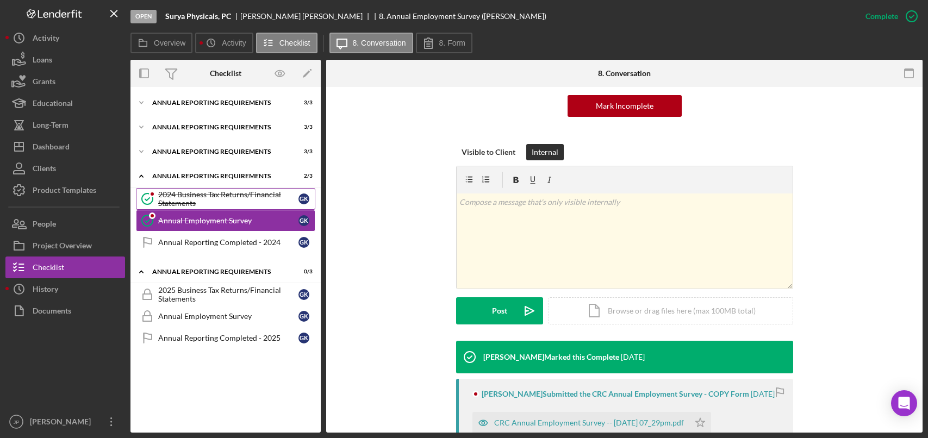
click at [203, 200] on div "2024 Business Tax Returns/Financial Statements" at bounding box center [228, 198] width 140 height 17
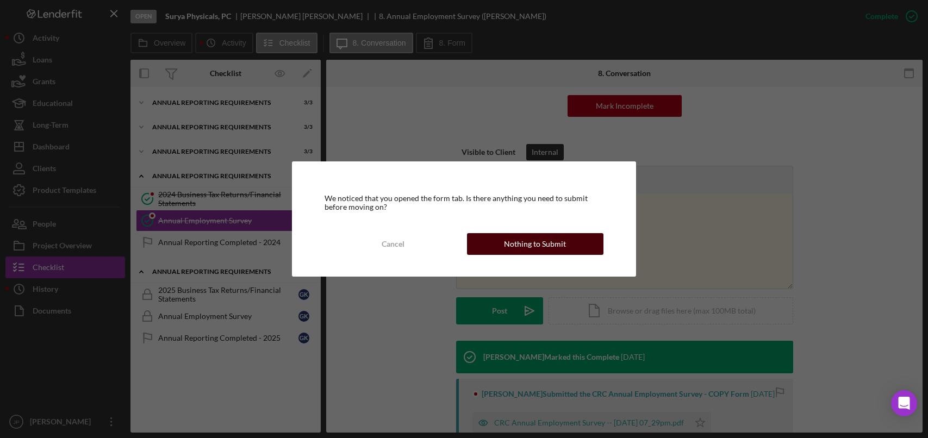
click at [550, 245] on div "Nothing to Submit" at bounding box center [535, 244] width 62 height 22
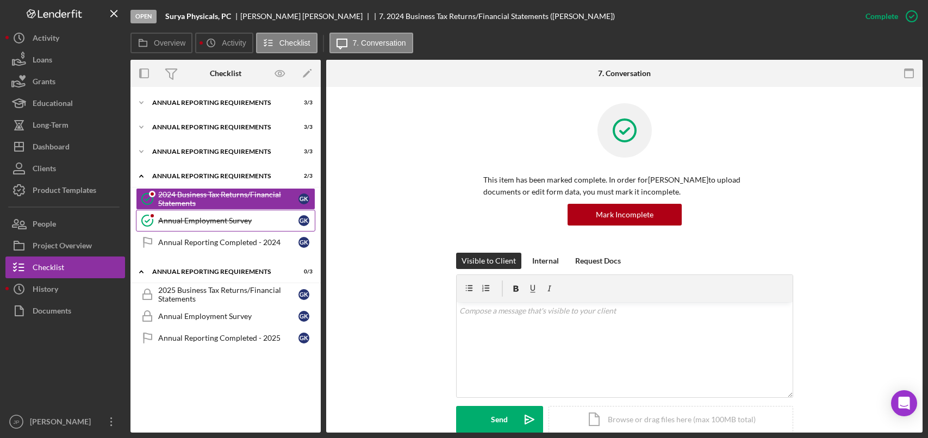
click at [217, 222] on div "Annual Employment Survey" at bounding box center [228, 220] width 140 height 9
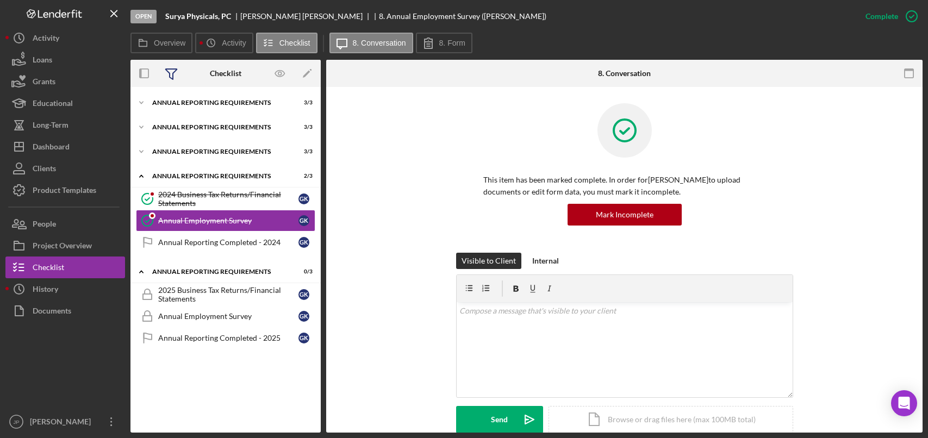
click at [178, 73] on icon at bounding box center [171, 73] width 27 height 27
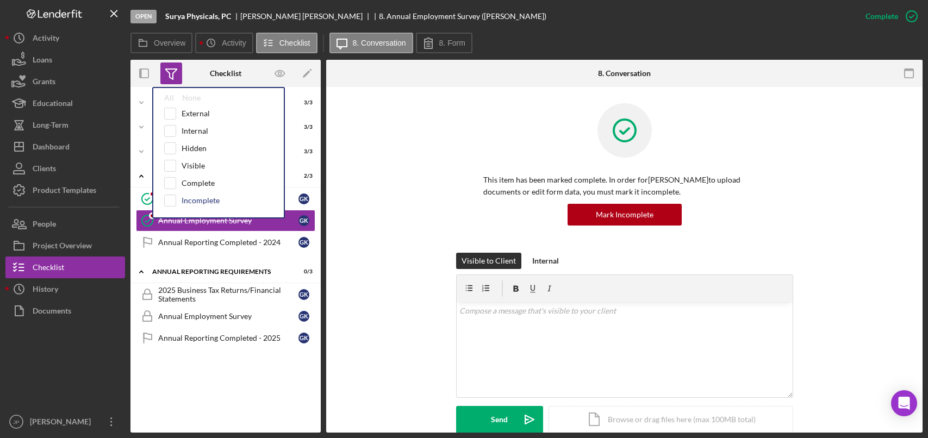
click at [207, 199] on div "Incomplete" at bounding box center [201, 200] width 38 height 9
checkbox input "true"
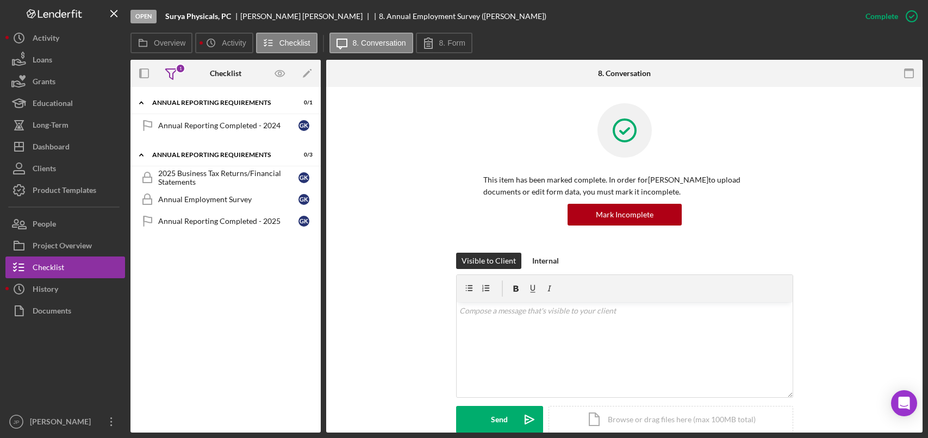
click at [240, 289] on div "Icon/Expander Annual Reporting Requirements 0 / 1 Annual Reporting Completed - …" at bounding box center [225, 259] width 190 height 335
click at [173, 73] on icon at bounding box center [171, 74] width 11 height 10
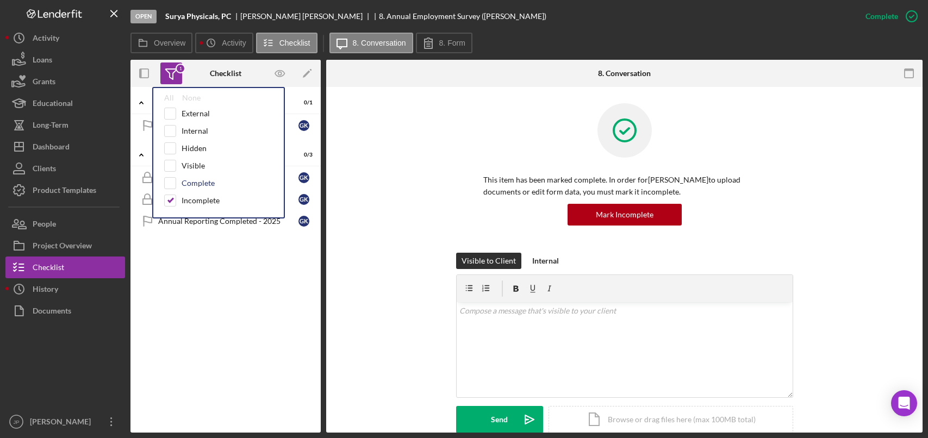
click at [193, 184] on div "Complete" at bounding box center [198, 183] width 33 height 9
checkbox input "true"
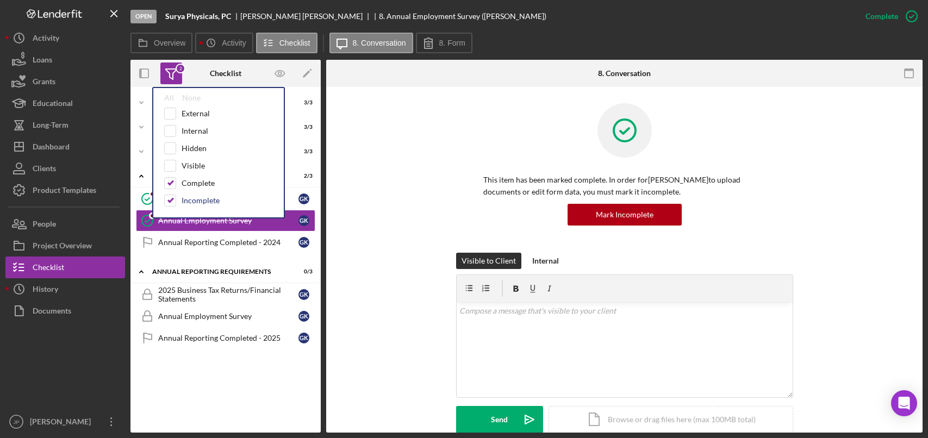
click at [189, 201] on div "Incomplete" at bounding box center [201, 200] width 38 height 9
checkbox input "false"
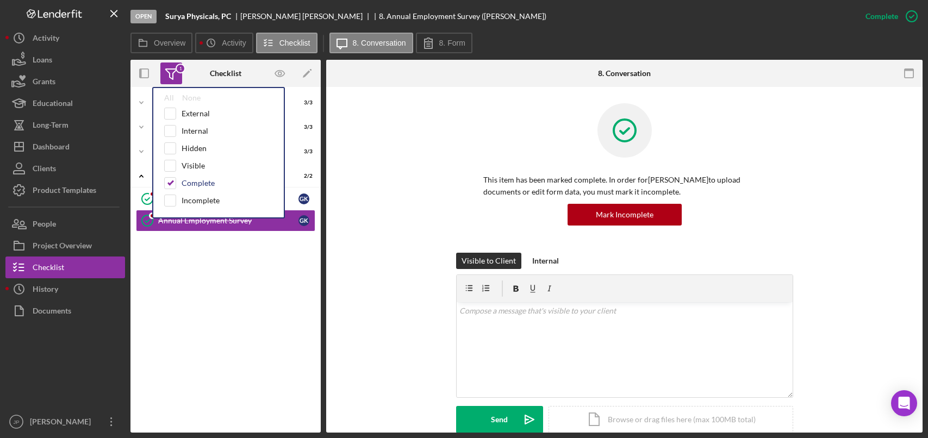
click at [200, 183] on div "Complete" at bounding box center [198, 183] width 33 height 9
checkbox input "false"
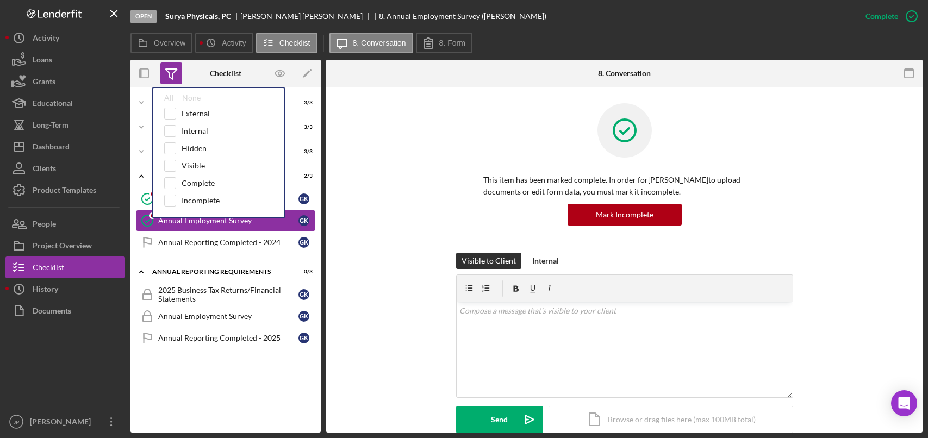
click at [218, 389] on div "Icon/Expander Annual Reporting Requirements 3 / 3 Icon/Expander Annual Reportin…" at bounding box center [225, 259] width 190 height 335
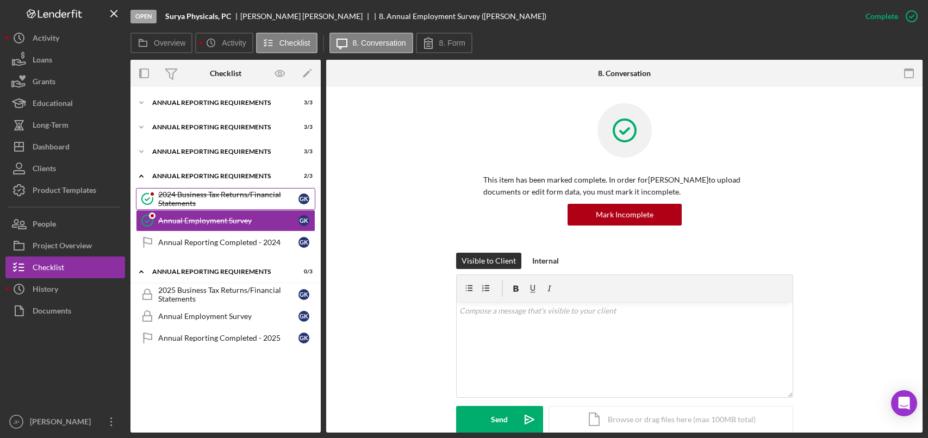
click at [208, 197] on div "2024 Business Tax Returns/Financial Statements" at bounding box center [228, 198] width 140 height 17
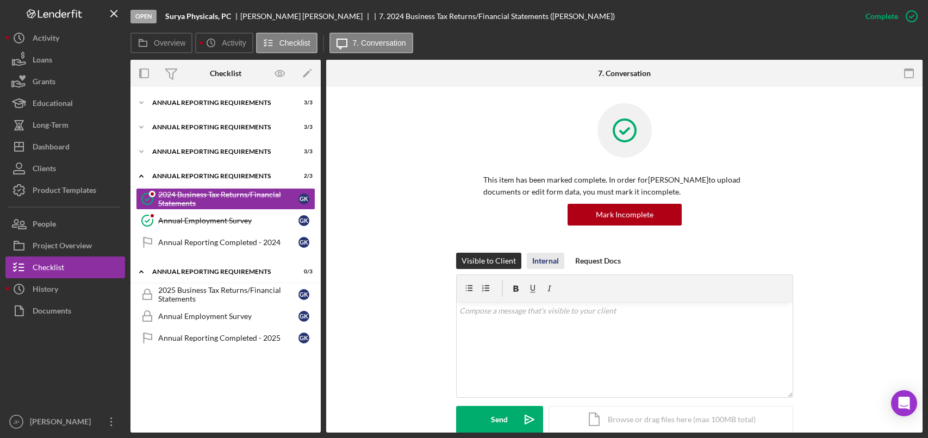
click at [548, 257] on div "Internal" at bounding box center [545, 261] width 27 height 16
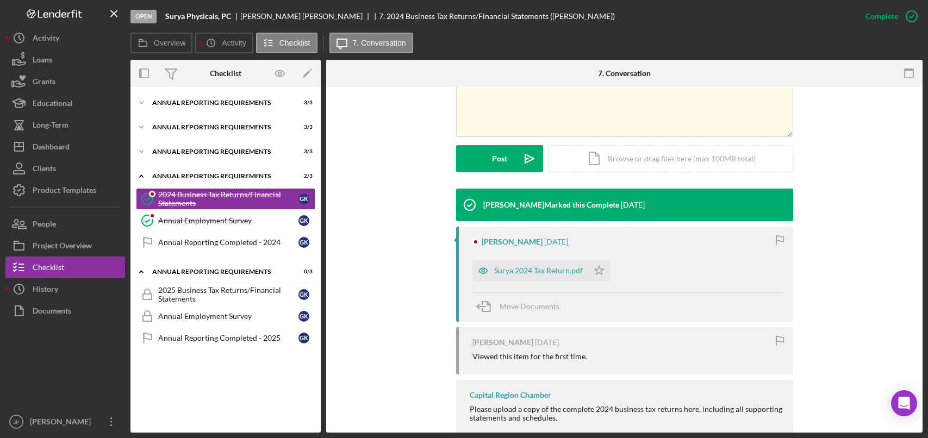
scroll to position [286, 0]
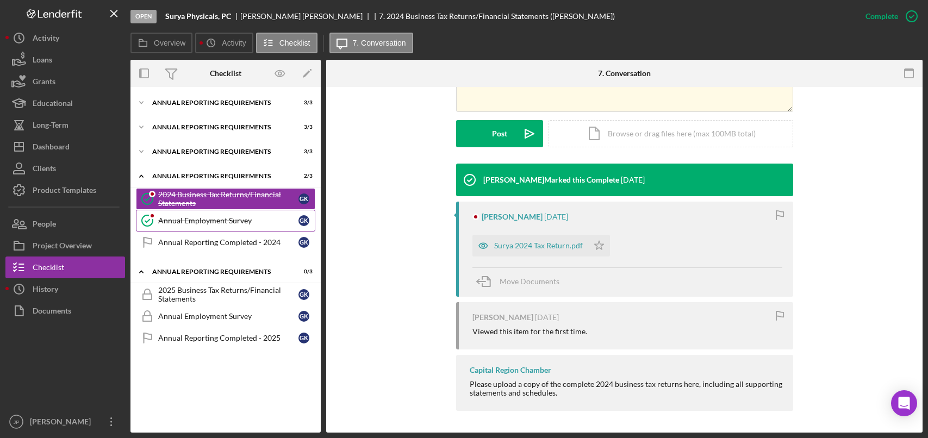
click at [224, 223] on div "Annual Employment Survey" at bounding box center [228, 220] width 140 height 9
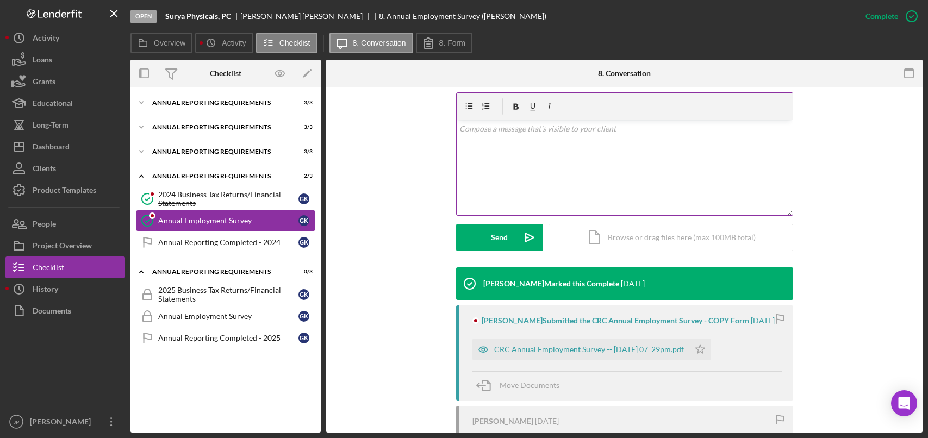
scroll to position [163, 0]
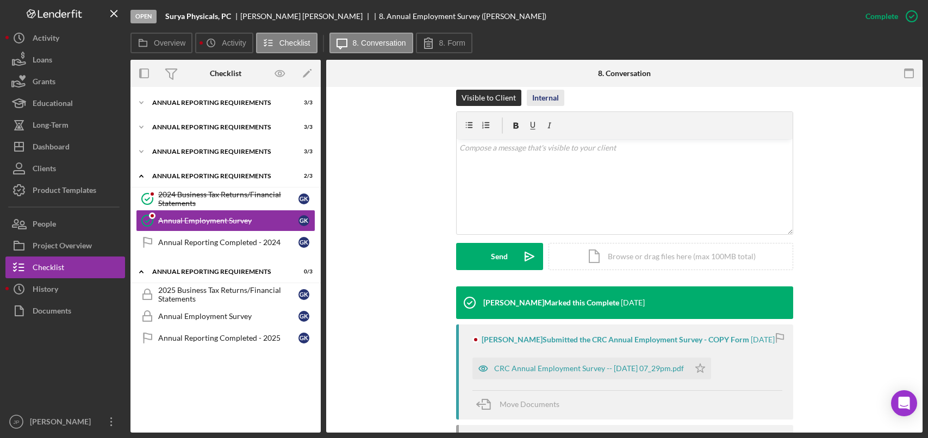
click at [549, 102] on div "Internal" at bounding box center [545, 98] width 27 height 16
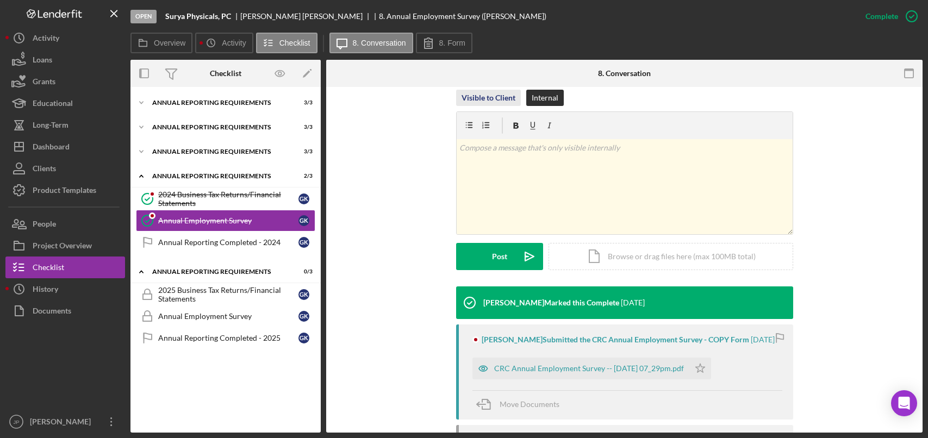
click at [490, 97] on div "Visible to Client" at bounding box center [488, 98] width 54 height 16
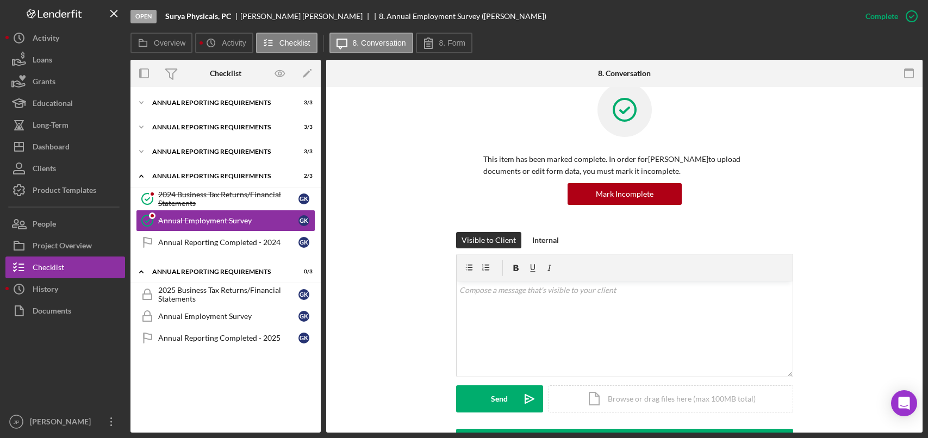
scroll to position [0, 0]
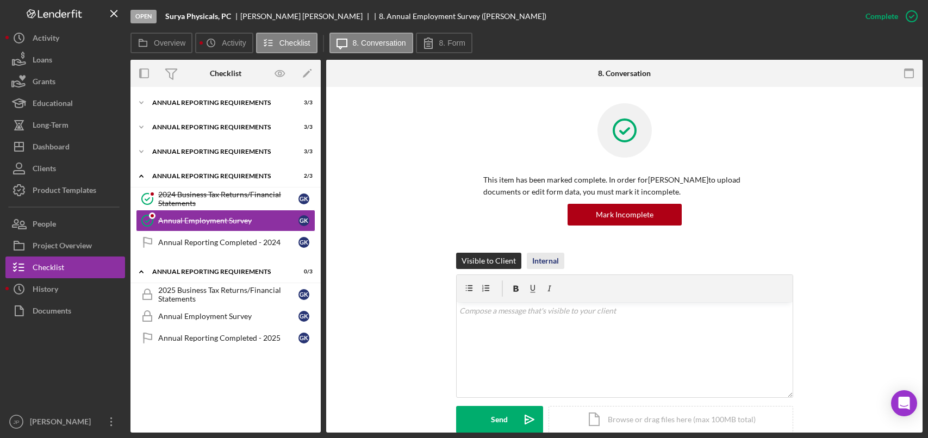
click at [544, 259] on div "Internal" at bounding box center [545, 261] width 27 height 16
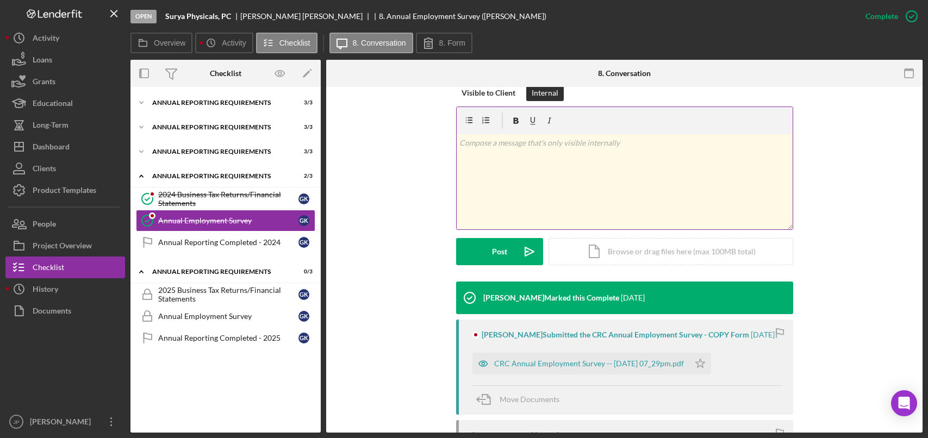
scroll to position [109, 0]
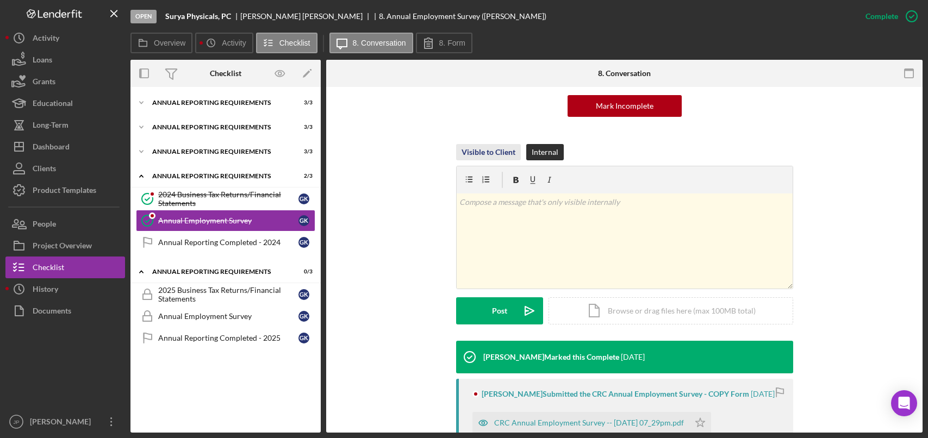
click at [492, 152] on div "Visible to Client" at bounding box center [488, 152] width 54 height 16
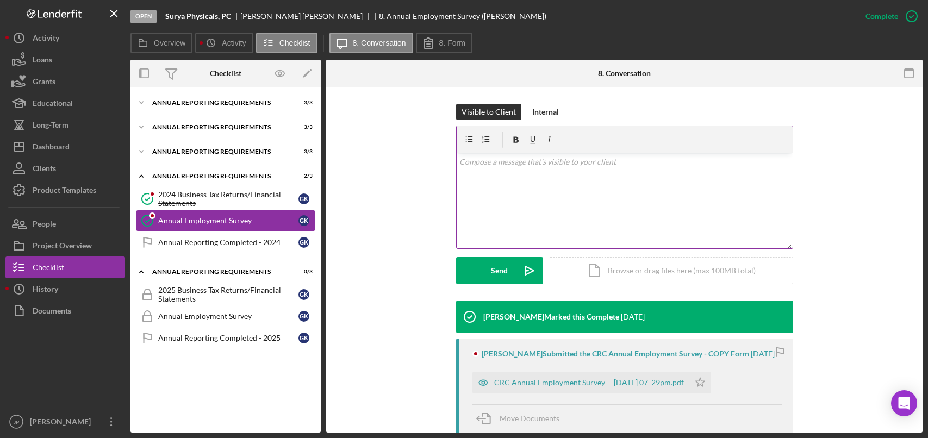
scroll to position [217, 0]
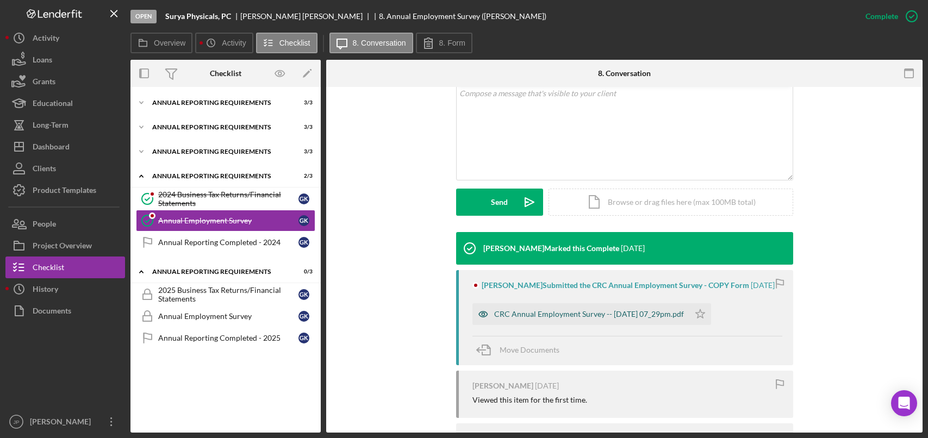
click at [589, 318] on div "CRC Annual Employment Survey -- [DATE] 07_29pm.pdf" at bounding box center [589, 314] width 190 height 9
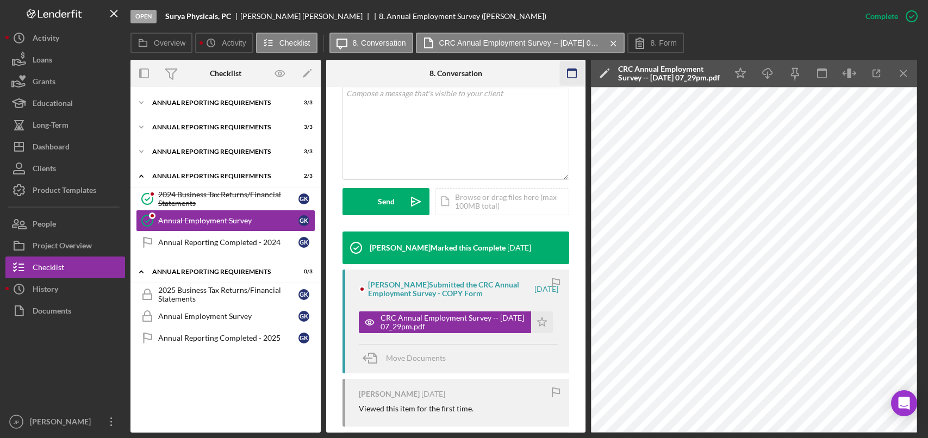
click at [901, 70] on icon "Icon/Menu Close" at bounding box center [903, 73] width 24 height 24
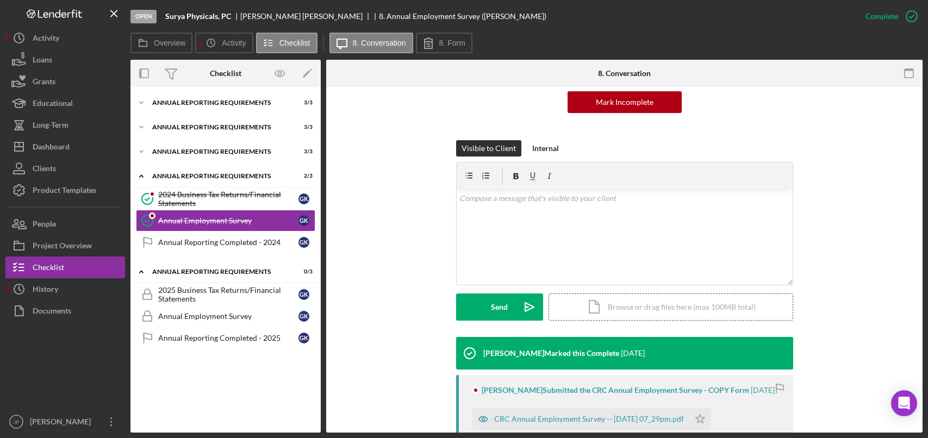
scroll to position [0, 0]
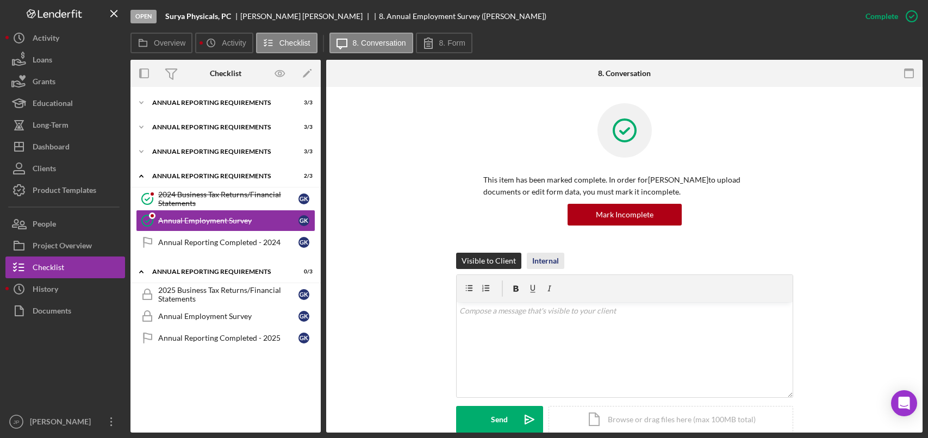
click at [528, 262] on button "Internal" at bounding box center [545, 261] width 37 height 16
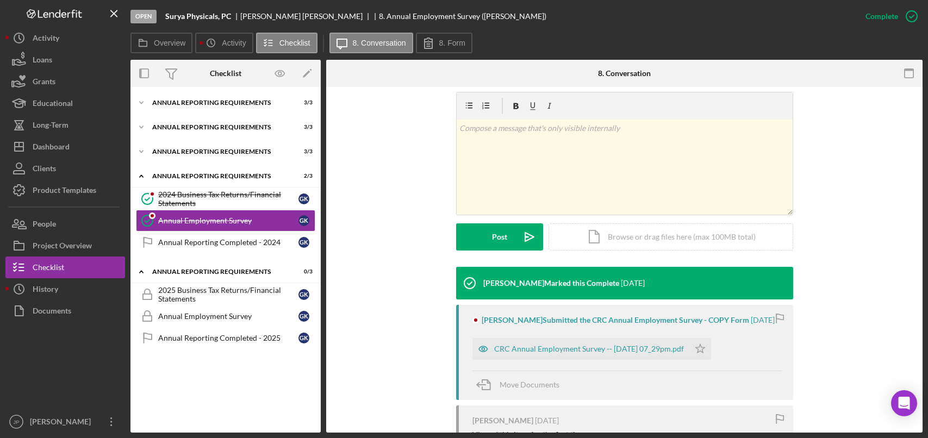
scroll to position [217, 0]
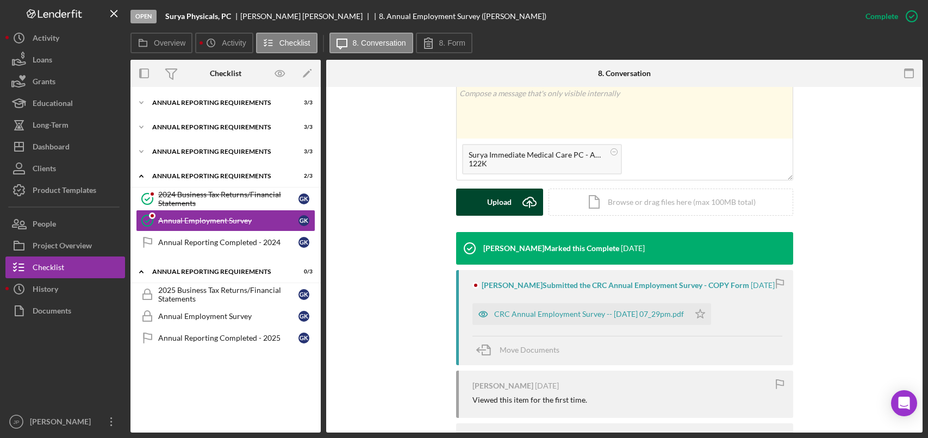
click at [509, 205] on div "Upload" at bounding box center [499, 202] width 24 height 27
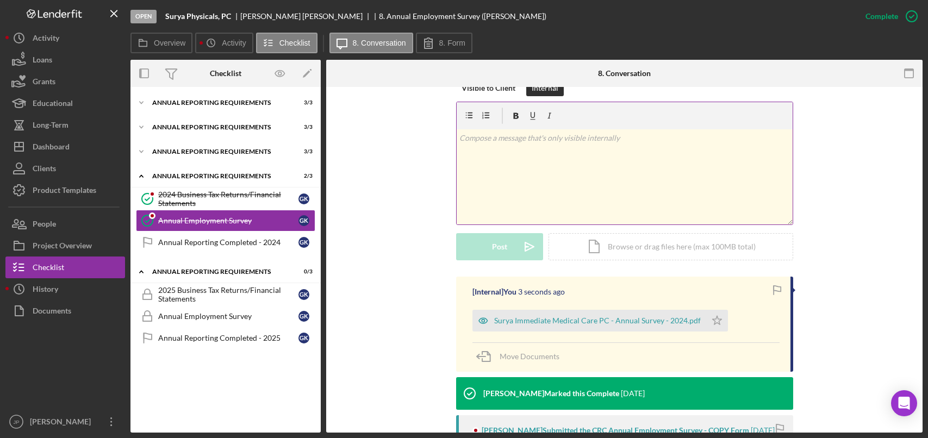
scroll to position [109, 0]
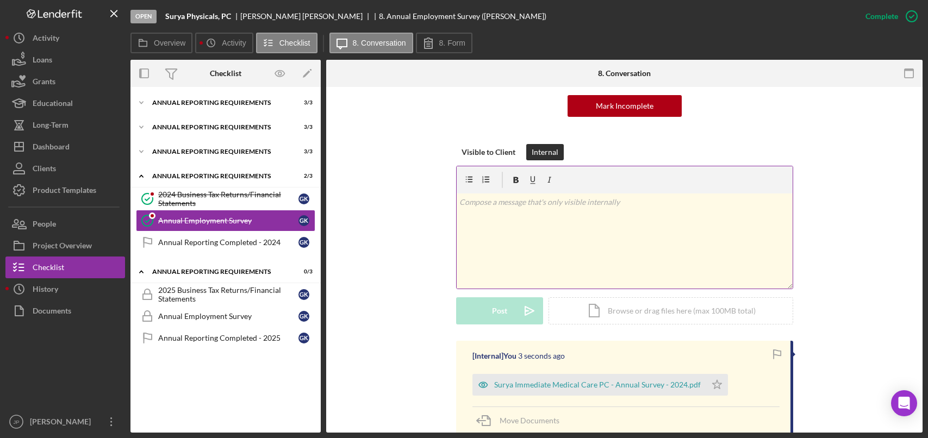
click at [585, 242] on div "v Color teal Color pink Remove color Add row above Add row below Add column bef…" at bounding box center [624, 240] width 336 height 95
click at [459, 196] on p "Newer version of the 2024 Annual Survey uploaded." at bounding box center [624, 202] width 330 height 12
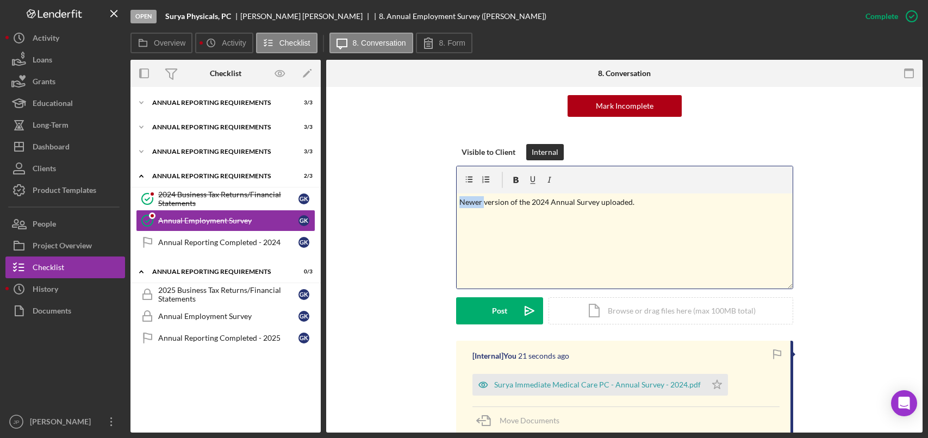
click at [459, 196] on p "Newer version of the 2024 Annual Survey uploaded." at bounding box center [624, 202] width 330 height 12
click at [675, 204] on p "Uploaded a more recent version of the 2024 Annual Survey uploaded." at bounding box center [624, 202] width 330 height 12
click at [674, 204] on p "Uploaded a more recent version of the 2024 Annual Survey uploaded." at bounding box center [624, 202] width 330 height 12
click at [675, 204] on p "Uploaded a more recent version of the 2024 Annual Survey uploaded." at bounding box center [624, 202] width 330 height 12
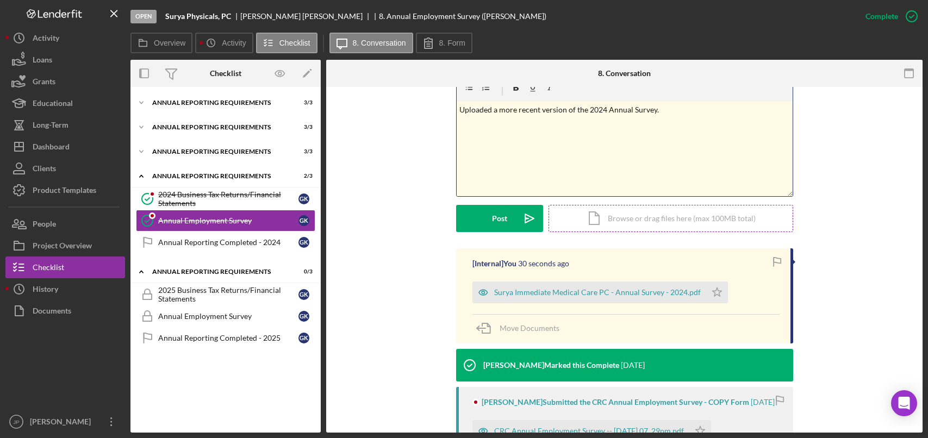
scroll to position [217, 0]
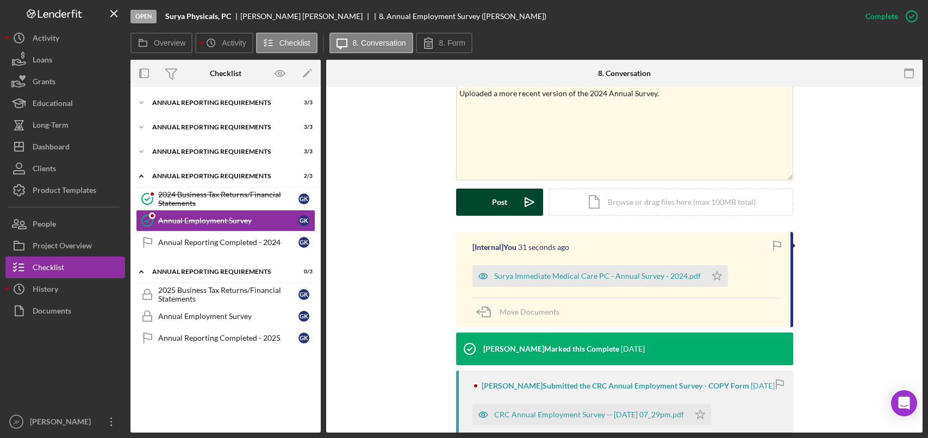
click at [502, 202] on div "Post" at bounding box center [499, 202] width 15 height 27
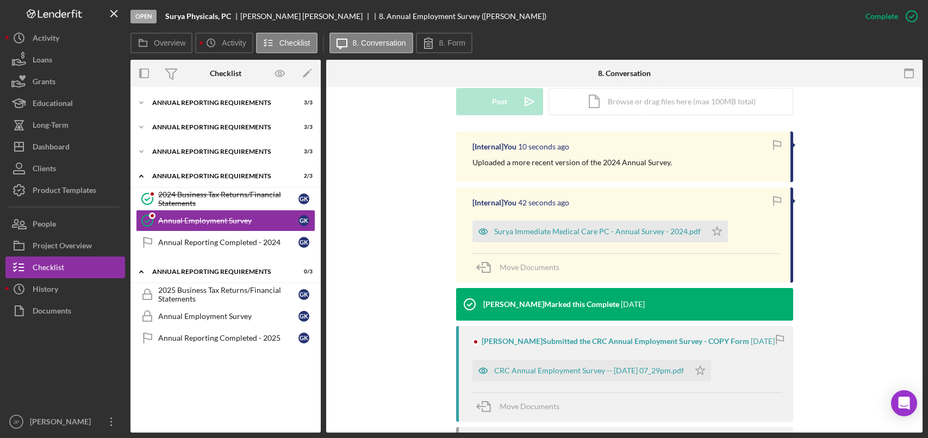
scroll to position [289, 0]
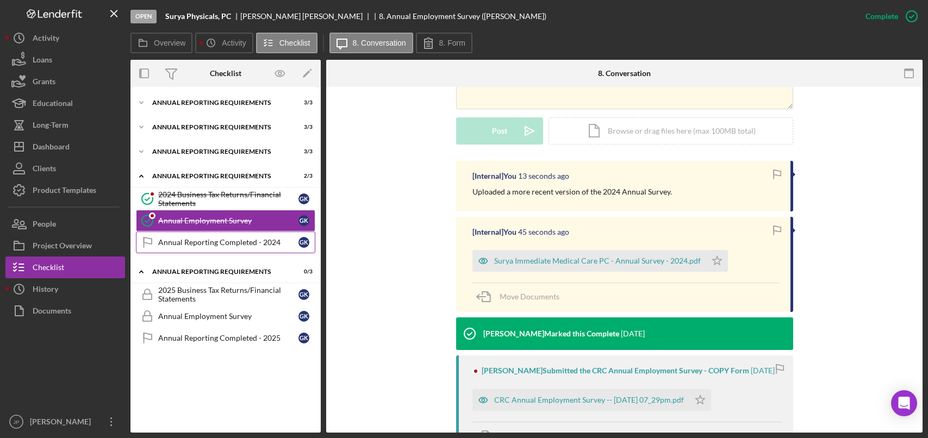
click at [198, 241] on div "Annual Reporting Completed - 2024" at bounding box center [228, 242] width 140 height 9
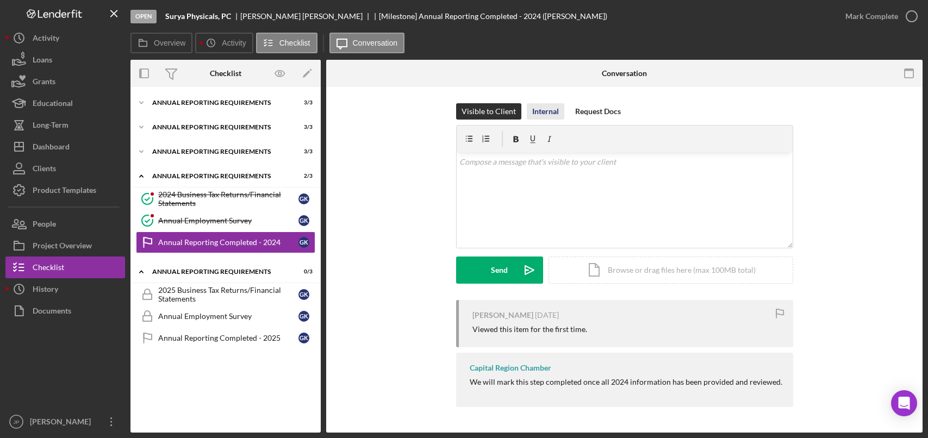
click at [537, 111] on div "Internal" at bounding box center [545, 111] width 27 height 16
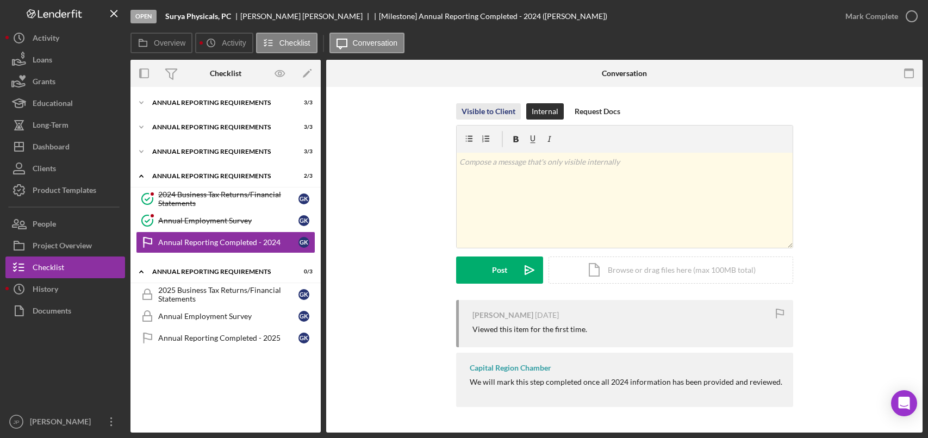
click at [515, 110] on button "Visible to Client" at bounding box center [488, 111] width 65 height 16
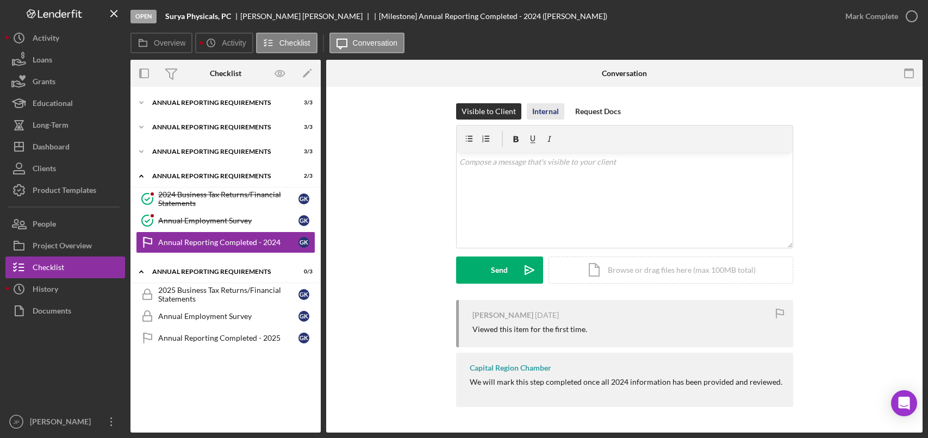
click at [551, 110] on div "Internal" at bounding box center [545, 111] width 27 height 16
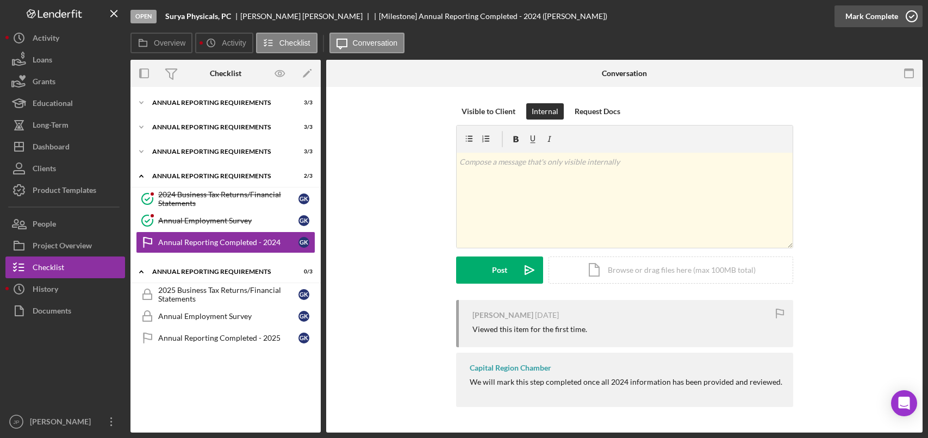
click at [912, 13] on icon "button" at bounding box center [911, 16] width 27 height 27
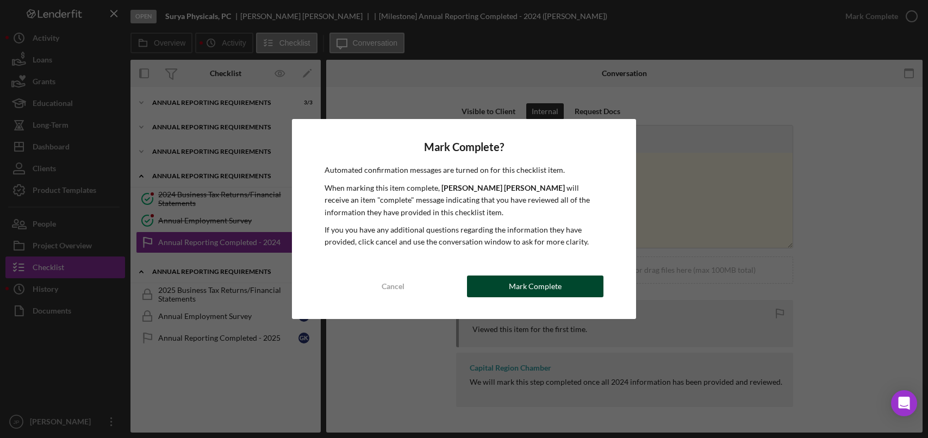
click at [530, 292] on div "Mark Complete" at bounding box center [535, 287] width 53 height 22
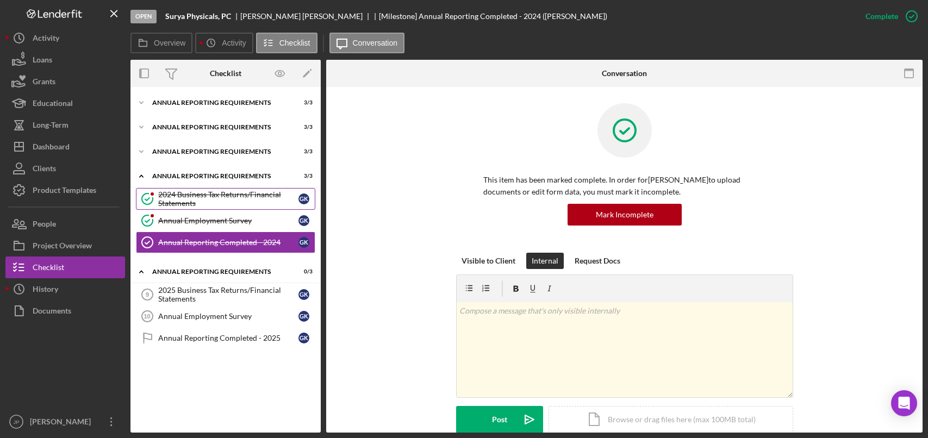
click at [220, 197] on div "2024 Business Tax Returns/Financial Statements" at bounding box center [228, 198] width 140 height 17
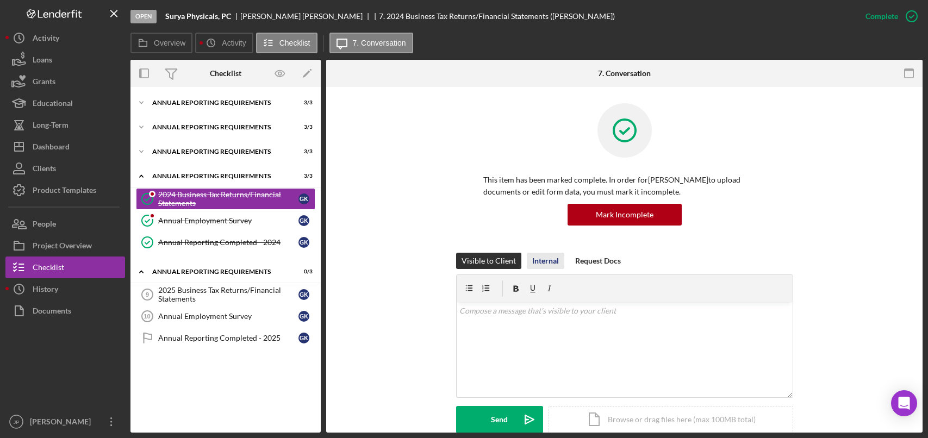
click at [545, 259] on div "Internal" at bounding box center [545, 261] width 27 height 16
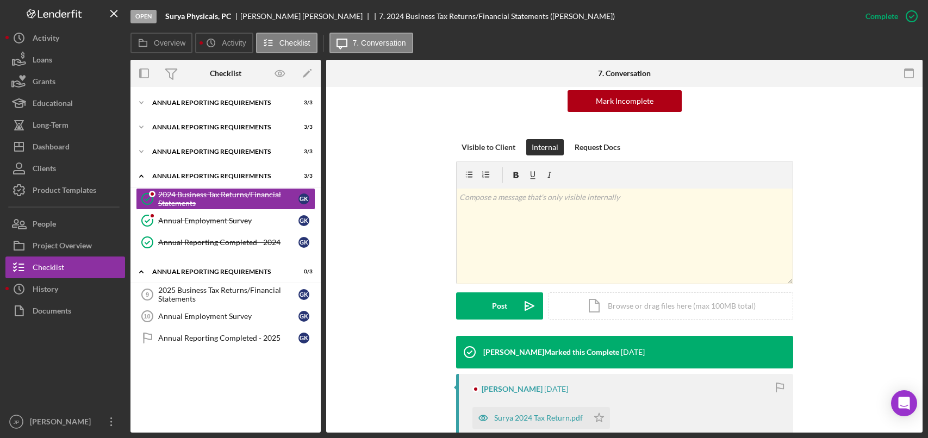
scroll to position [272, 0]
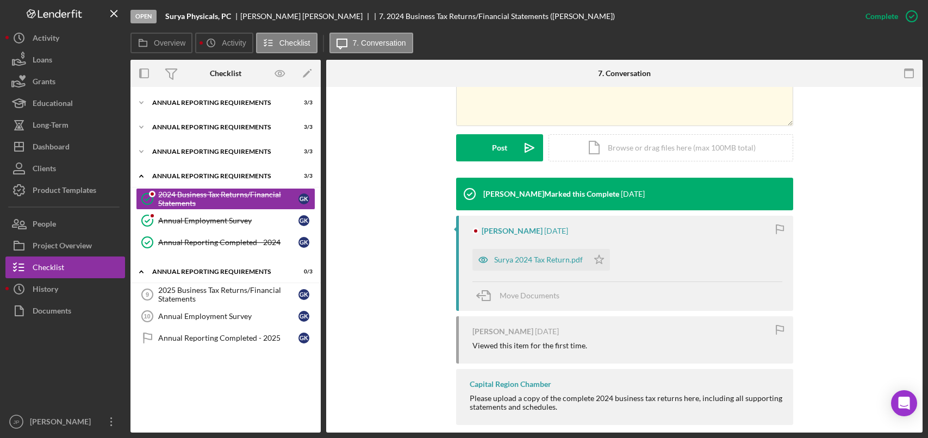
click at [520, 263] on div "Surya 2024 Tax Return.pdf" at bounding box center [538, 259] width 89 height 9
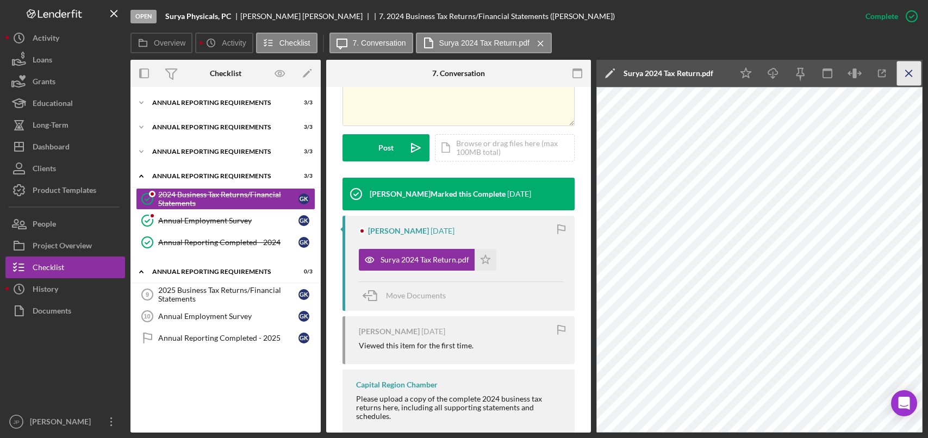
click at [913, 72] on icon "Icon/Menu Close" at bounding box center [909, 73] width 24 height 24
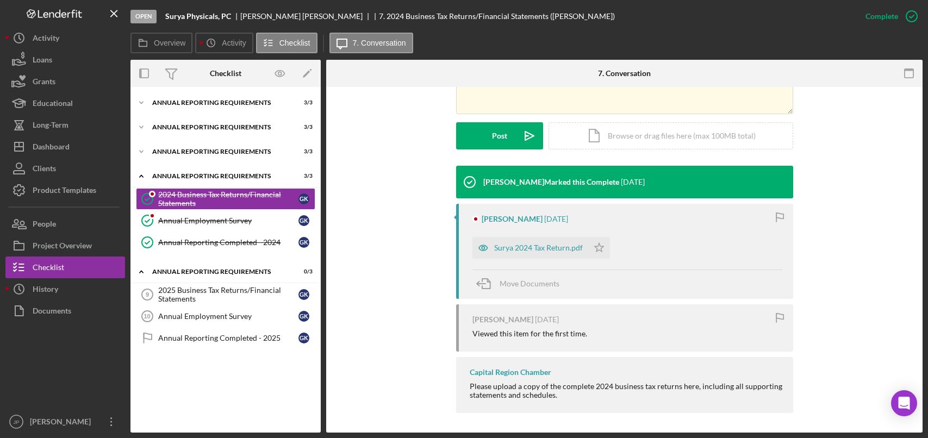
scroll to position [272, 0]
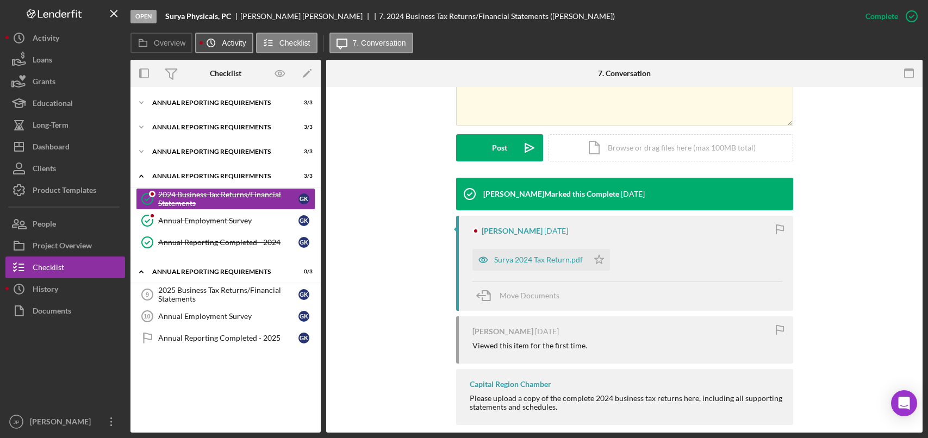
click at [227, 47] on label "Activity" at bounding box center [234, 43] width 24 height 9
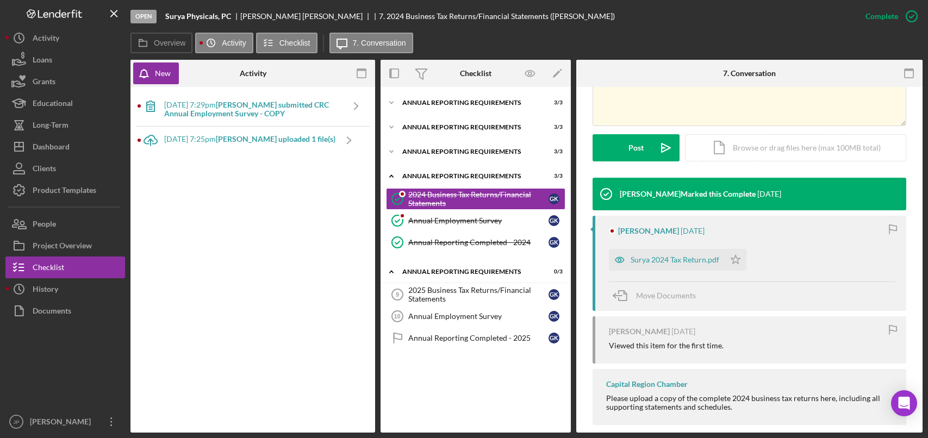
click at [301, 143] on b "[PERSON_NAME] uploaded 1 file(s)" at bounding box center [276, 138] width 120 height 9
click at [299, 137] on b "[PERSON_NAME] uploaded 1 file(s)" at bounding box center [276, 138] width 120 height 9
click at [291, 105] on b "[PERSON_NAME] submitted CRC Annual Employment Survey - COPY" at bounding box center [246, 109] width 165 height 18
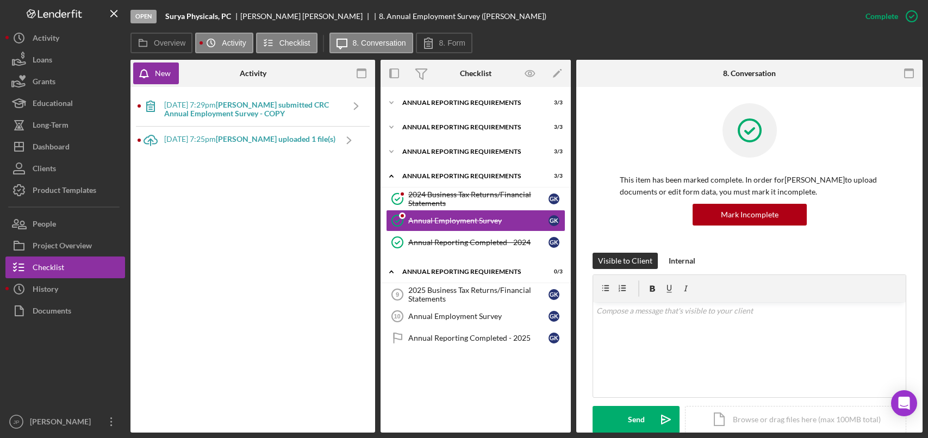
click at [290, 141] on b "[PERSON_NAME] uploaded 1 file(s)" at bounding box center [276, 138] width 120 height 9
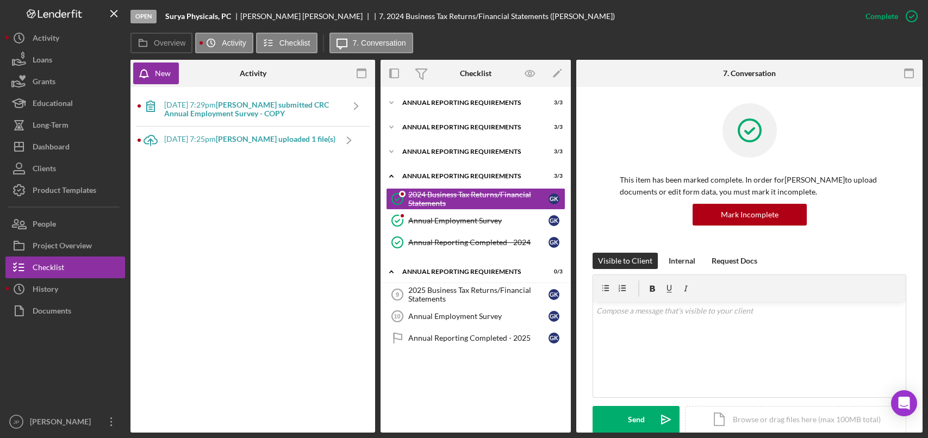
click at [283, 106] on b "[PERSON_NAME] submitted CRC Annual Employment Survey - COPY" at bounding box center [246, 109] width 165 height 18
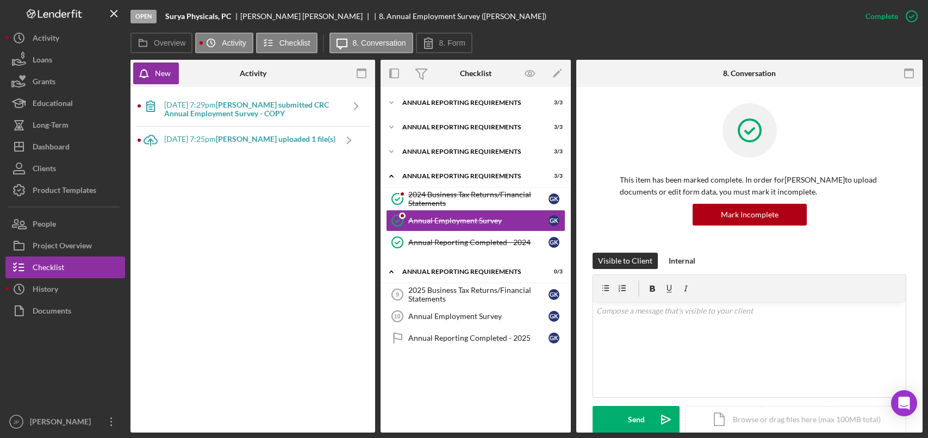
click at [274, 138] on b "[PERSON_NAME] uploaded 1 file(s)" at bounding box center [276, 138] width 120 height 9
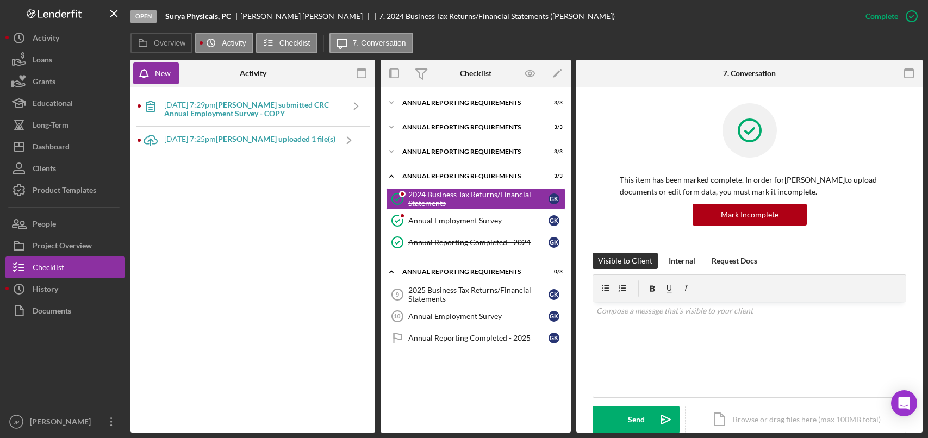
click at [276, 116] on b "[PERSON_NAME] submitted CRC Annual Employment Survey - COPY" at bounding box center [246, 109] width 165 height 18
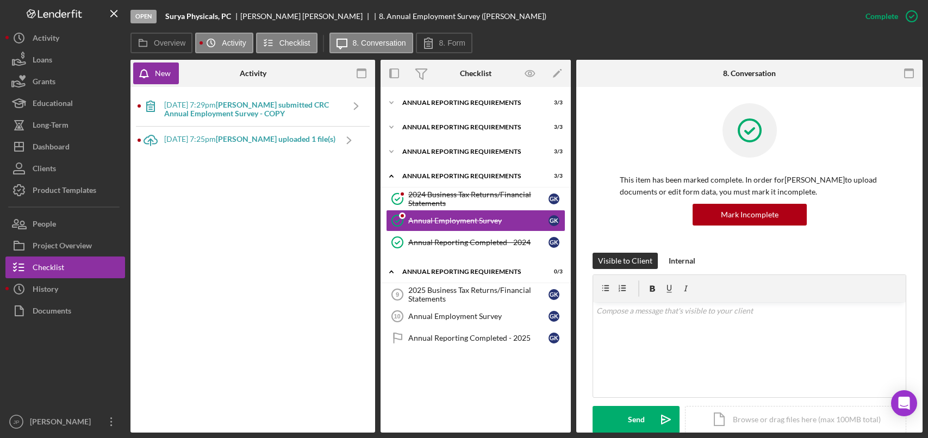
click at [268, 137] on b "[PERSON_NAME] uploaded 1 file(s)" at bounding box center [276, 138] width 120 height 9
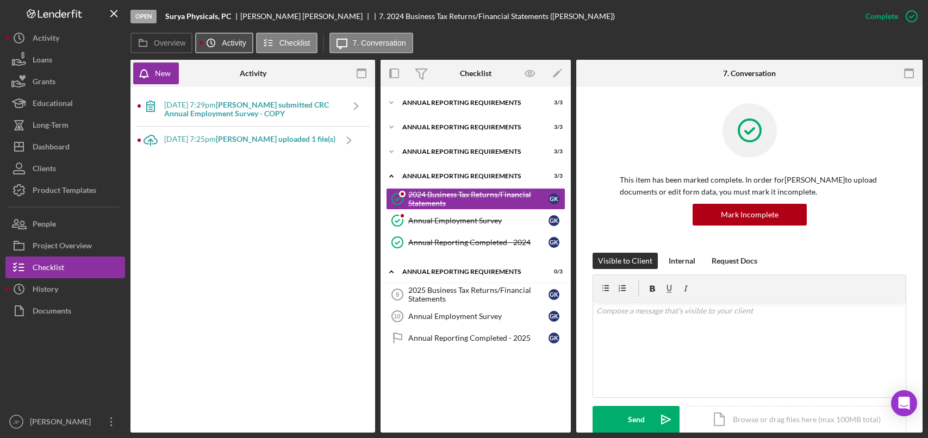
click at [226, 42] on label "Activity" at bounding box center [234, 43] width 24 height 9
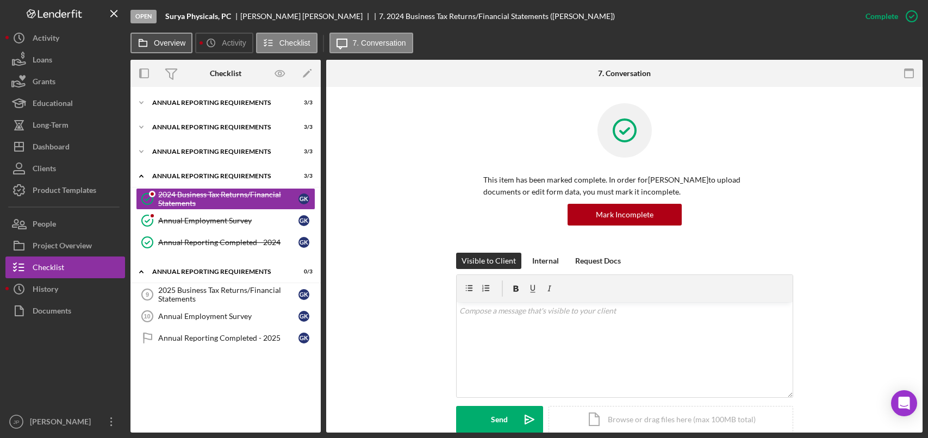
click at [174, 45] on label "Overview" at bounding box center [170, 43] width 32 height 9
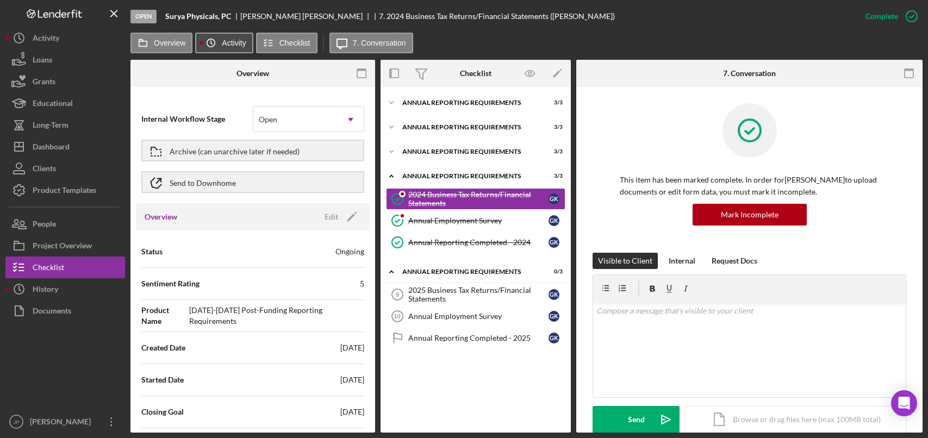
click at [214, 43] on icon "Icon/History" at bounding box center [211, 43] width 22 height 22
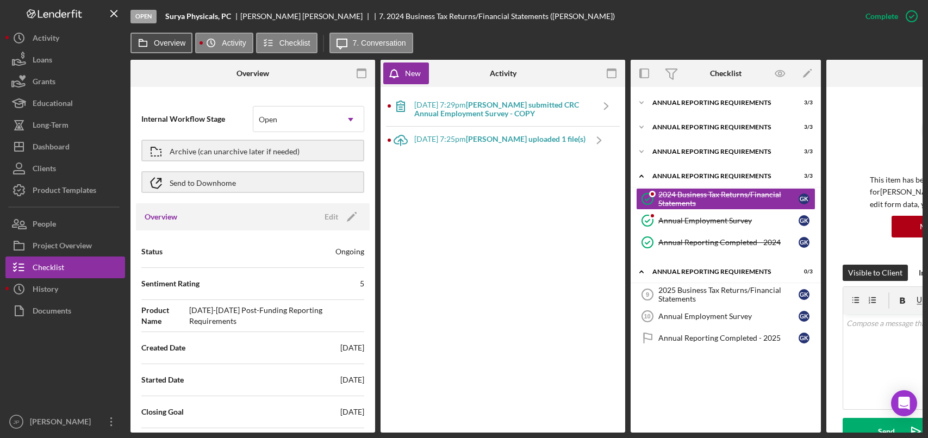
click at [173, 43] on label "Overview" at bounding box center [170, 43] width 32 height 9
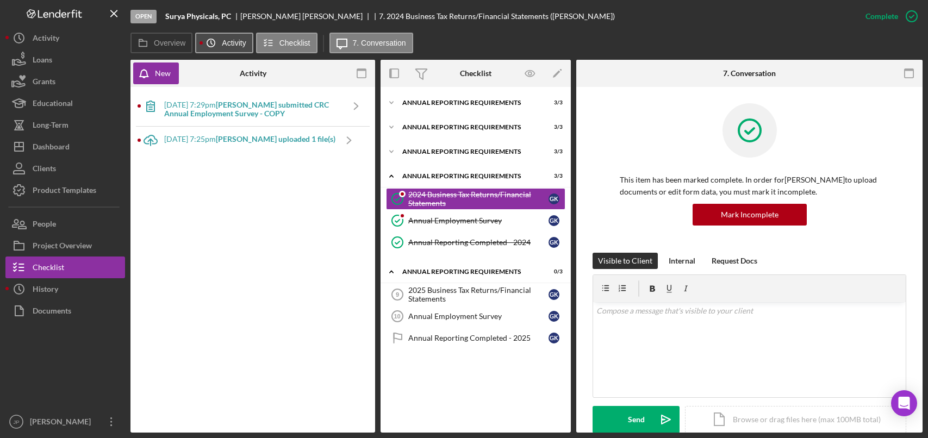
click at [217, 43] on icon "Icon/History" at bounding box center [211, 43] width 22 height 22
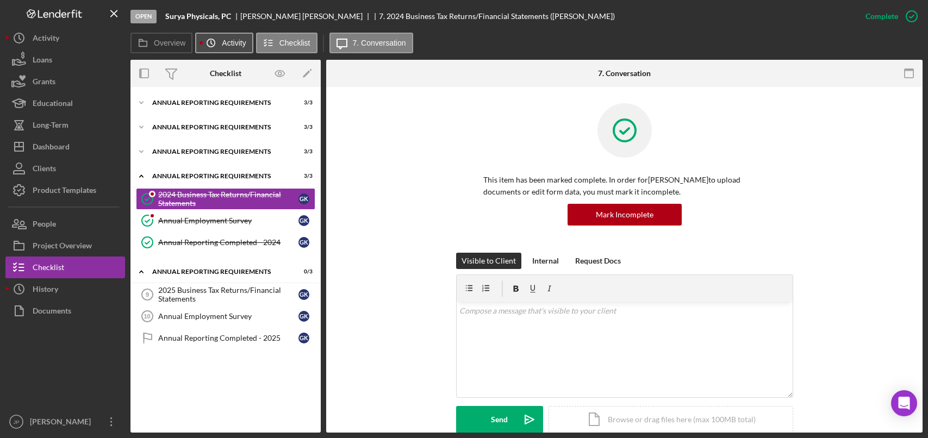
click at [216, 43] on icon "Icon/History" at bounding box center [211, 43] width 22 height 22
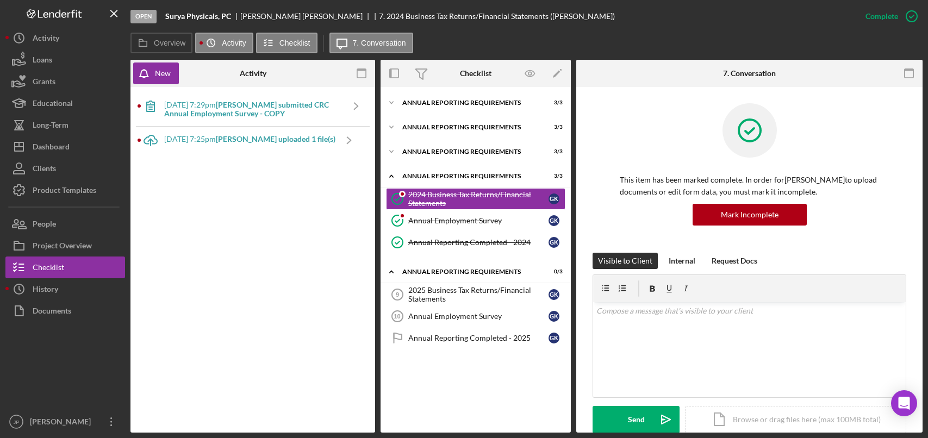
drag, startPoint x: 245, startPoint y: 108, endPoint x: 202, endPoint y: 177, distance: 81.0
click at [201, 178] on div "[DATE] 7:29pm [PERSON_NAME] submitted CRC Annual Employment Survey - COPY Icon/…" at bounding box center [253, 259] width 234 height 335
click at [354, 108] on icon "Icon/Navigate" at bounding box center [355, 105] width 27 height 27
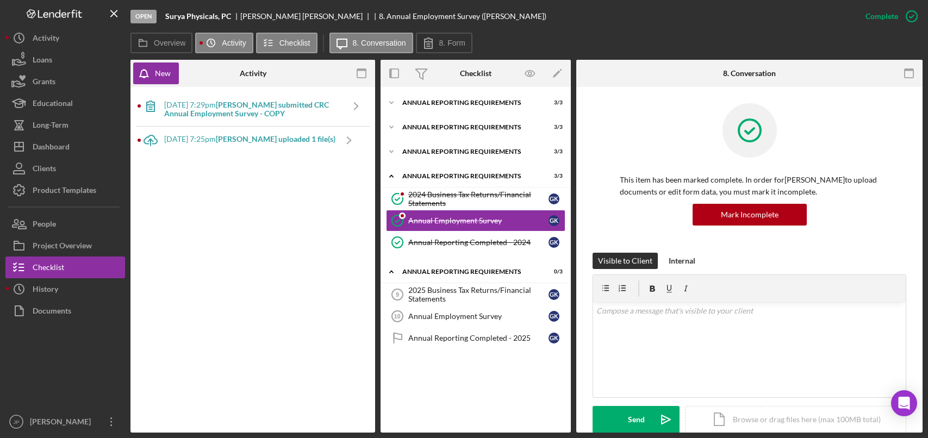
click at [277, 110] on b "[PERSON_NAME] submitted CRC Annual Employment Survey - COPY" at bounding box center [246, 109] width 165 height 18
click at [266, 137] on b "[PERSON_NAME] uploaded 1 file(s)" at bounding box center [276, 138] width 120 height 9
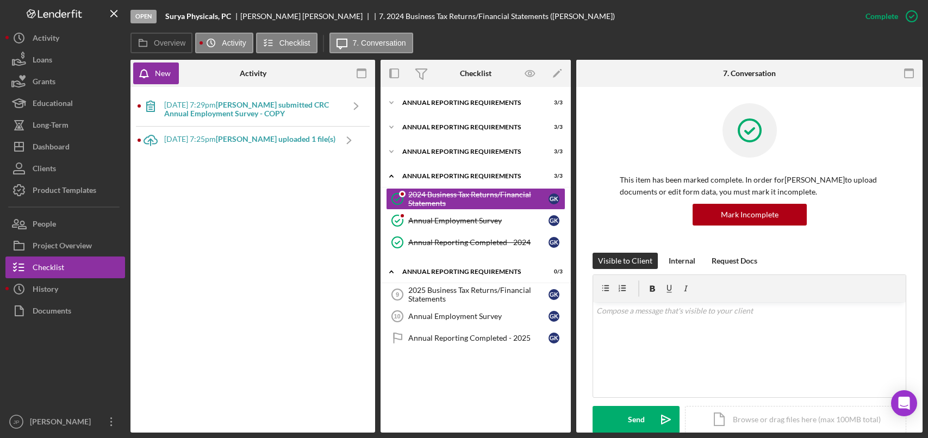
click at [274, 103] on b "[PERSON_NAME] submitted CRC Annual Employment Survey - COPY" at bounding box center [246, 109] width 165 height 18
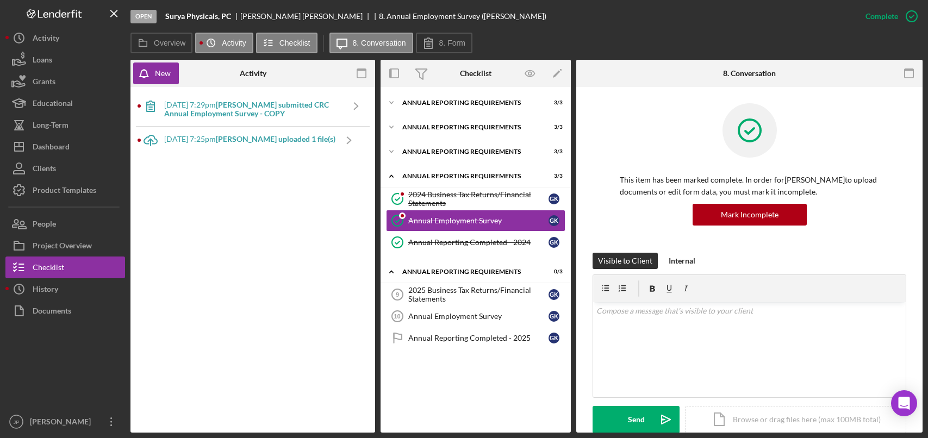
click at [270, 134] on b "[PERSON_NAME] uploaded 1 file(s)" at bounding box center [276, 138] width 120 height 9
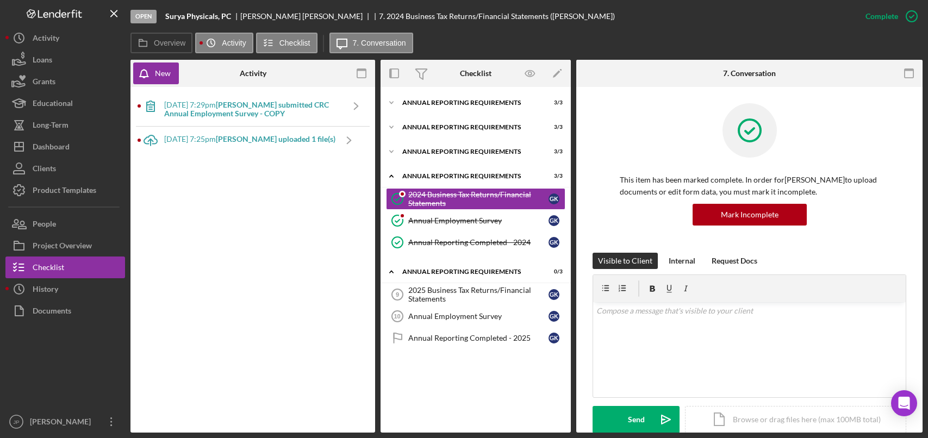
click at [276, 109] on b "[PERSON_NAME] submitted CRC Annual Employment Survey - COPY" at bounding box center [246, 109] width 165 height 18
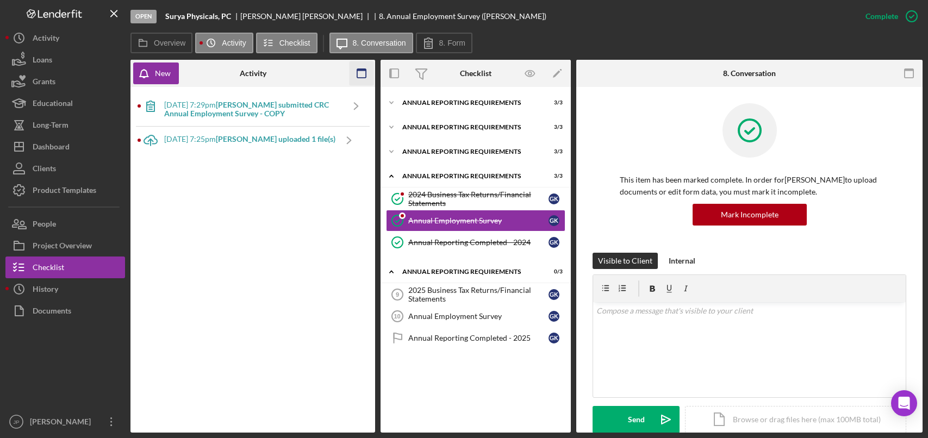
click at [362, 77] on icon "button" at bounding box center [361, 73] width 24 height 24
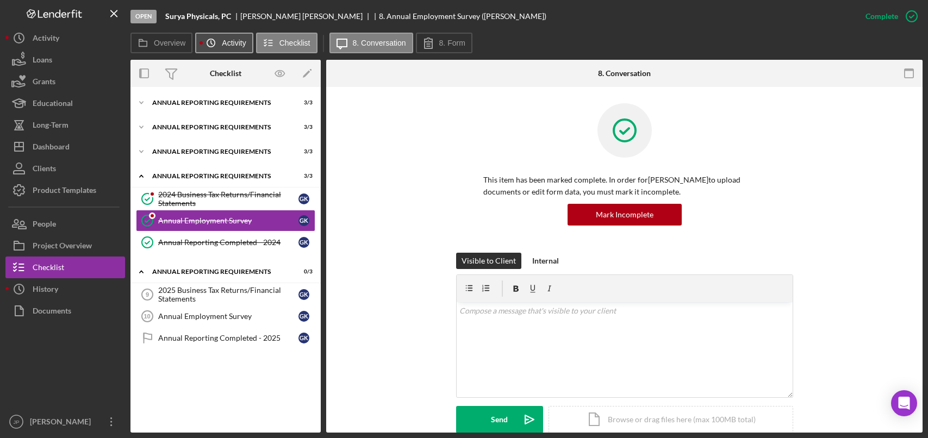
click at [233, 46] on label "Activity" at bounding box center [234, 43] width 24 height 9
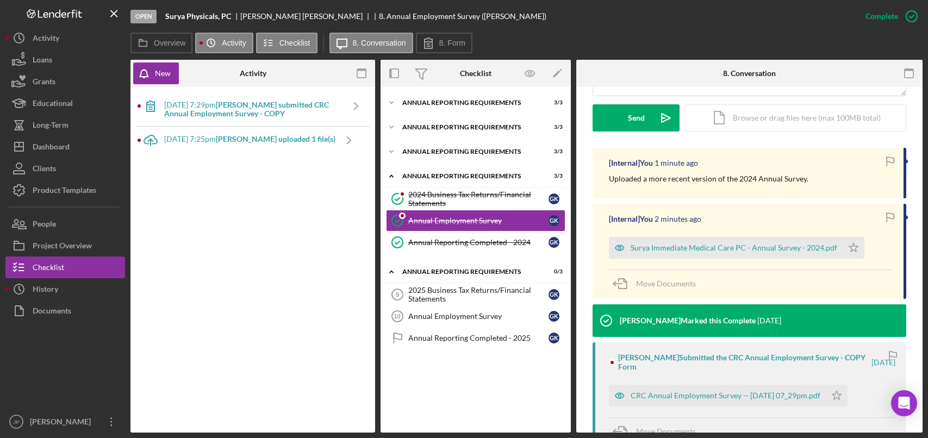
scroll to position [289, 0]
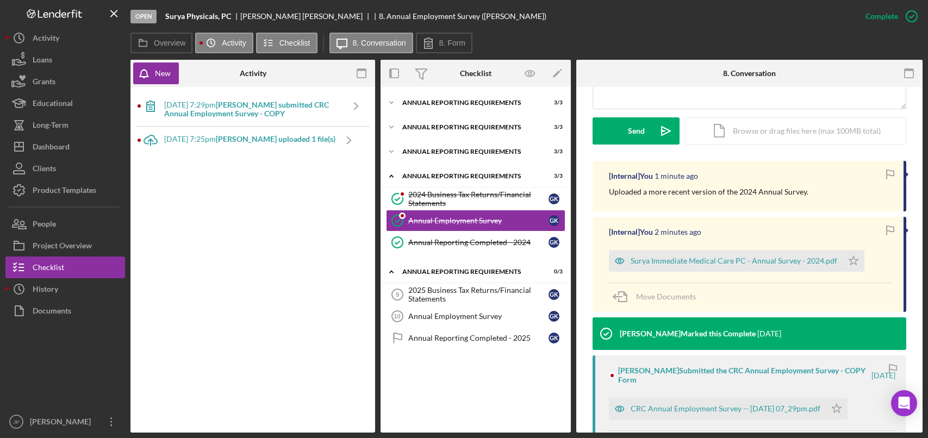
click at [240, 109] on b "[PERSON_NAME] submitted CRC Annual Employment Survey - COPY" at bounding box center [246, 109] width 165 height 18
click at [242, 138] on b "[PERSON_NAME] uploaded 1 file(s)" at bounding box center [276, 138] width 120 height 9
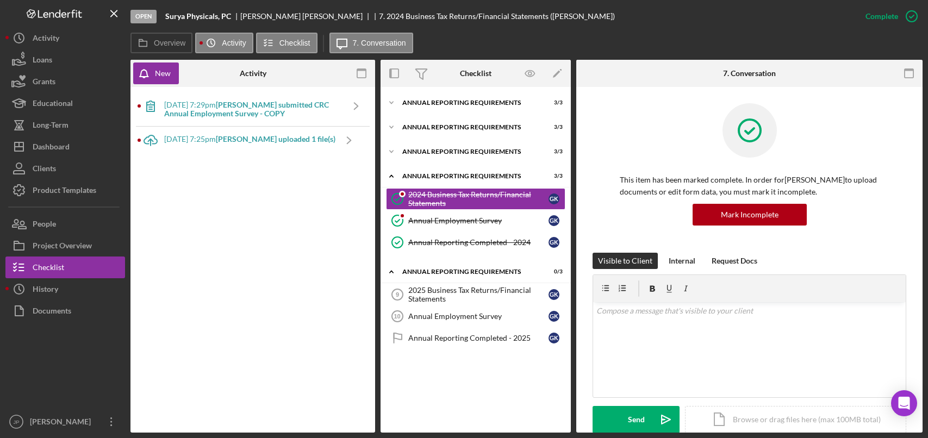
click at [253, 110] on b "[PERSON_NAME] submitted CRC Annual Employment Survey - COPY" at bounding box center [246, 109] width 165 height 18
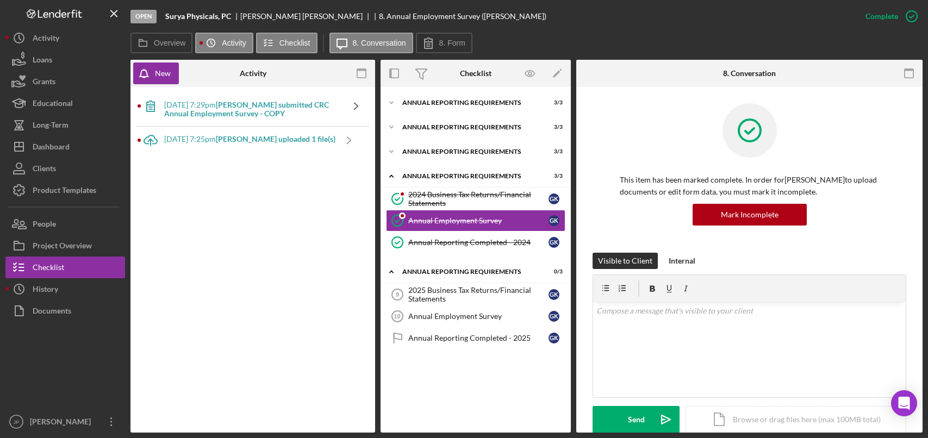
click at [358, 107] on polyline at bounding box center [356, 106] width 4 height 7
drag, startPoint x: 357, startPoint y: 109, endPoint x: 540, endPoint y: 220, distance: 213.6
click at [539, 219] on div "Annual Employment Survey" at bounding box center [478, 220] width 140 height 9
click at [483, 221] on div "Annual Employment Survey" at bounding box center [478, 220] width 140 height 9
click at [234, 44] on label "Activity" at bounding box center [234, 43] width 24 height 9
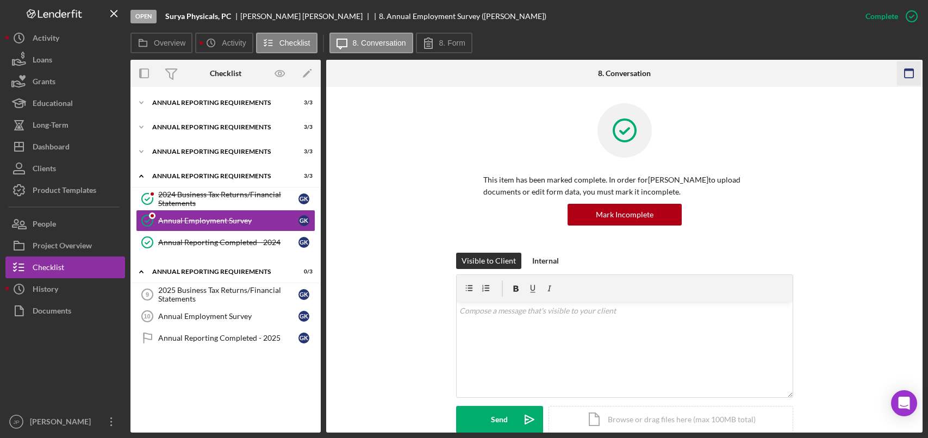
click at [911, 74] on icon "button" at bounding box center [909, 73] width 24 height 24
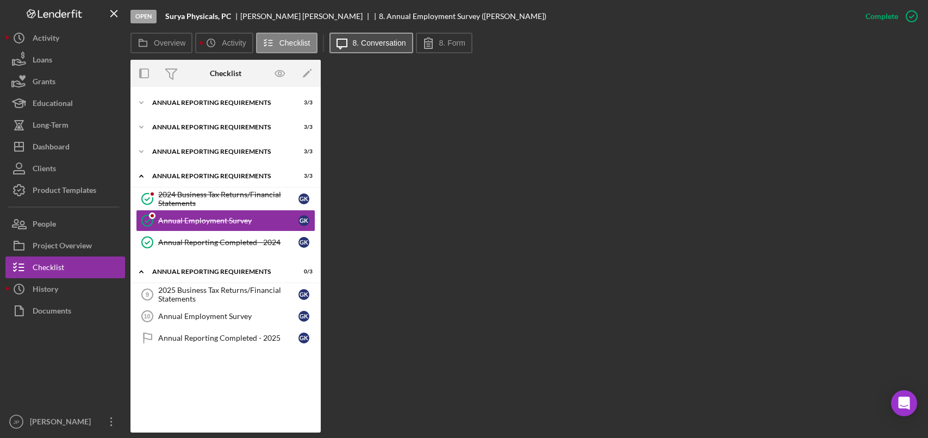
click at [372, 44] on label "8. Conversation" at bounding box center [379, 43] width 53 height 9
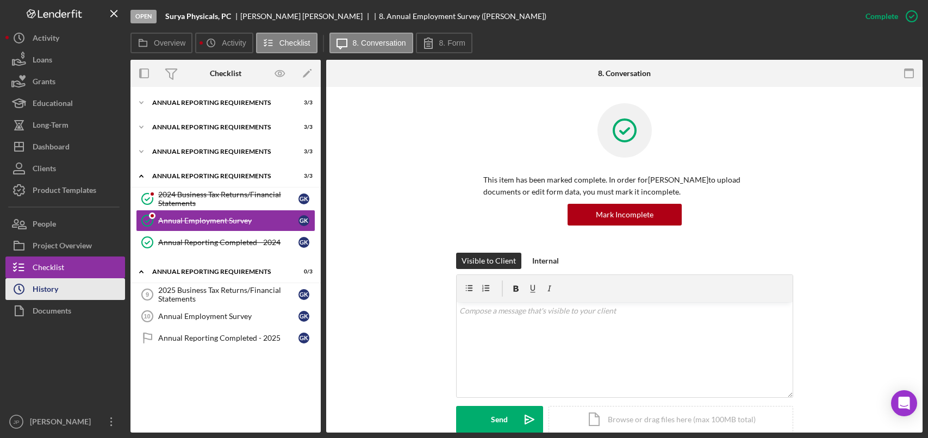
click at [52, 289] on div "History" at bounding box center [46, 290] width 26 height 24
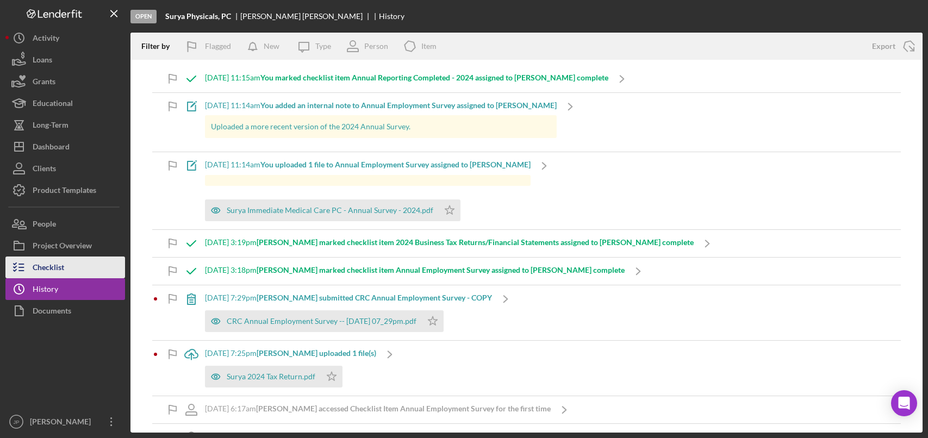
click at [59, 270] on div "Checklist" at bounding box center [49, 269] width 32 height 24
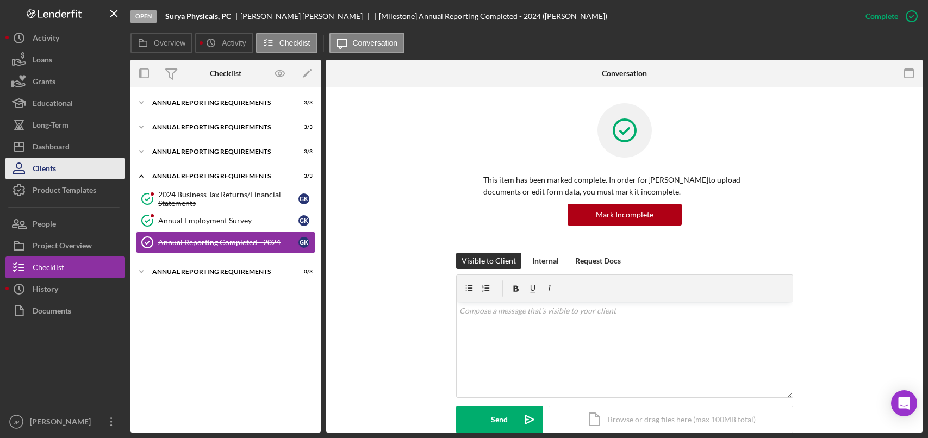
click at [54, 163] on div "Clients" at bounding box center [44, 170] width 23 height 24
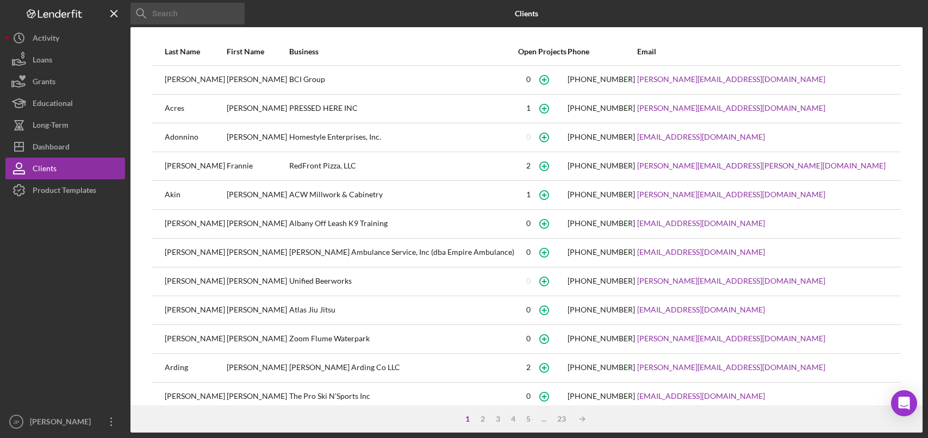
click at [180, 15] on input at bounding box center [187, 14] width 114 height 22
type input "red front pizza"
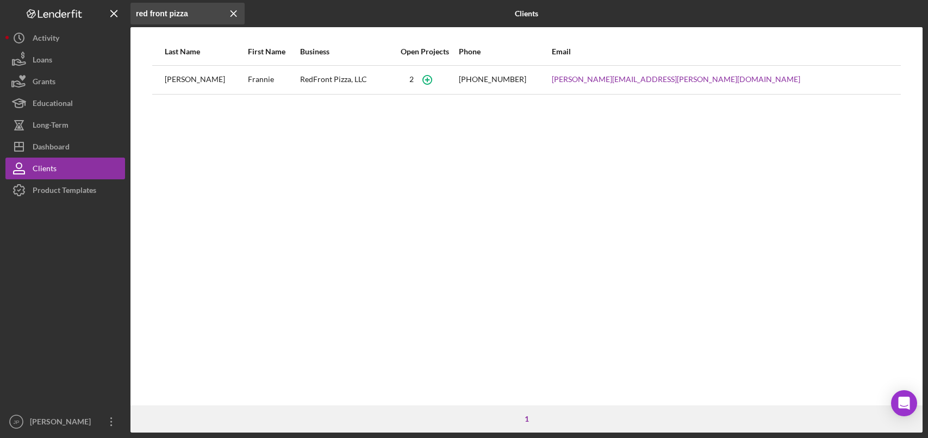
click at [354, 76] on div "RedFront Pizza, LLC" at bounding box center [345, 79] width 91 height 27
click at [439, 78] on icon "button" at bounding box center [427, 79] width 24 height 24
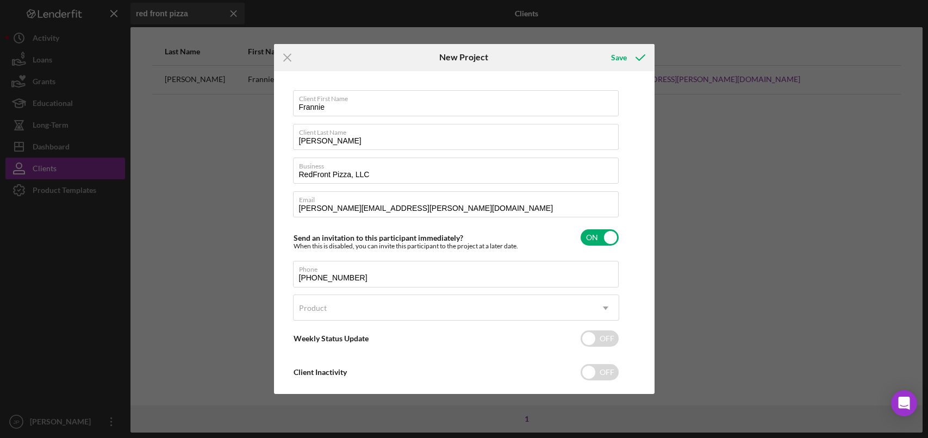
click at [289, 59] on icon "Icon/Menu Close" at bounding box center [287, 57] width 27 height 27
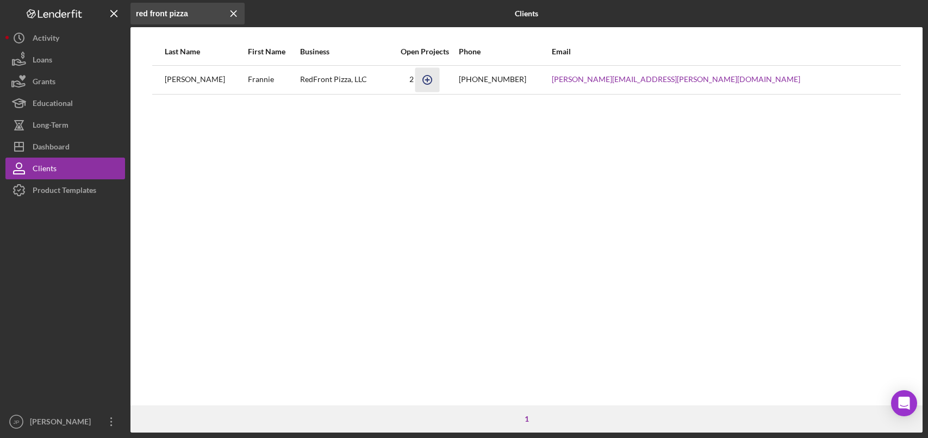
click at [439, 79] on icon "button" at bounding box center [427, 79] width 24 height 24
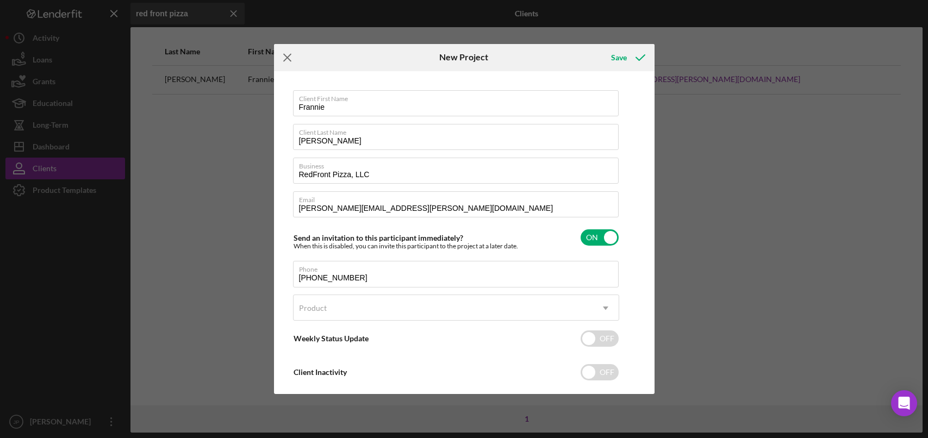
click at [290, 59] on icon "Icon/Menu Close" at bounding box center [287, 57] width 27 height 27
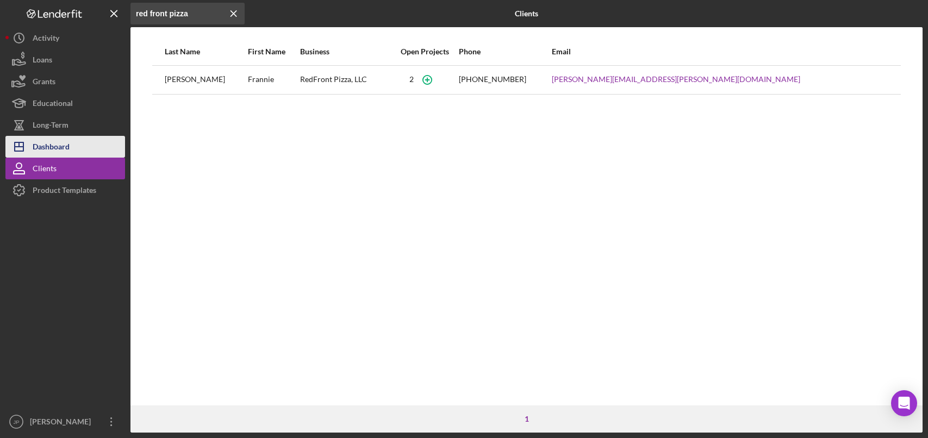
click at [49, 152] on div "Dashboard" at bounding box center [51, 148] width 37 height 24
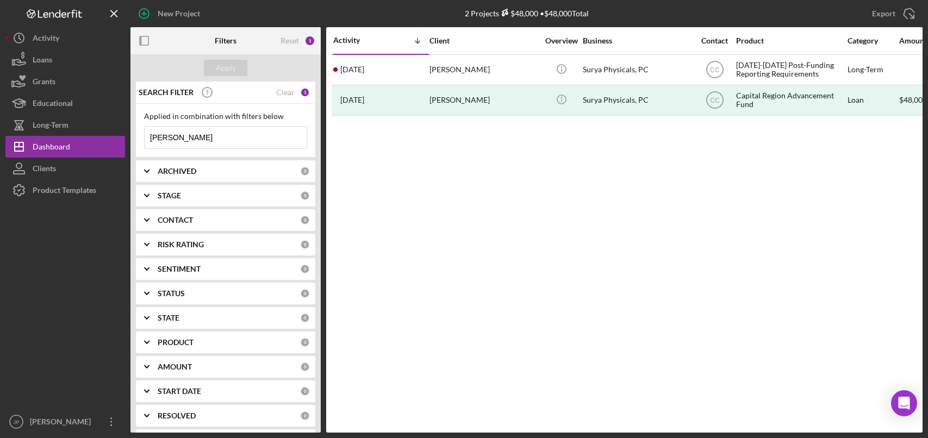
drag, startPoint x: 186, startPoint y: 139, endPoint x: 139, endPoint y: 134, distance: 48.1
click at [139, 134] on div "Applied in combination with filters below surya Icon/Menu Close" at bounding box center [225, 131] width 179 height 54
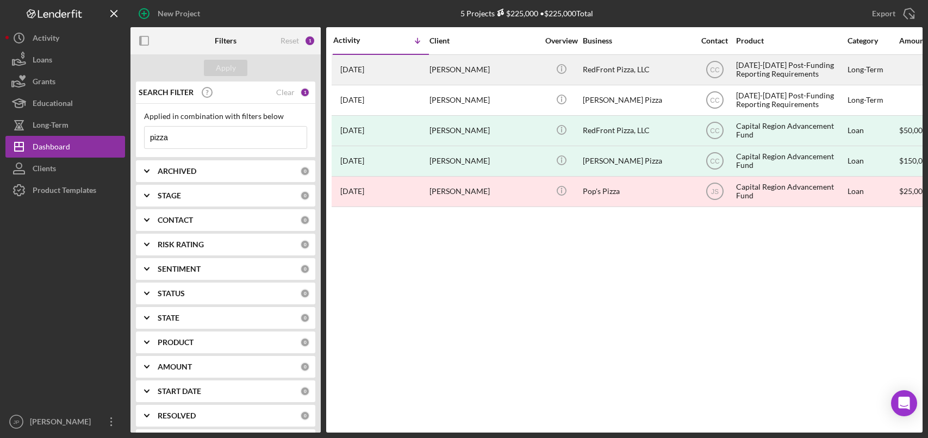
type input "pizza"
click at [614, 69] on div "RedFront Pizza, LLC" at bounding box center [637, 69] width 109 height 29
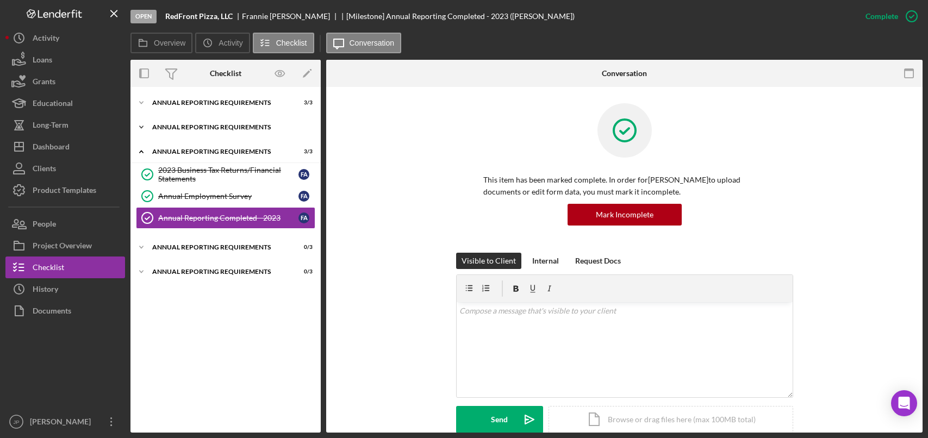
click at [186, 128] on div "Annual Reporting Requirements" at bounding box center [229, 127] width 155 height 7
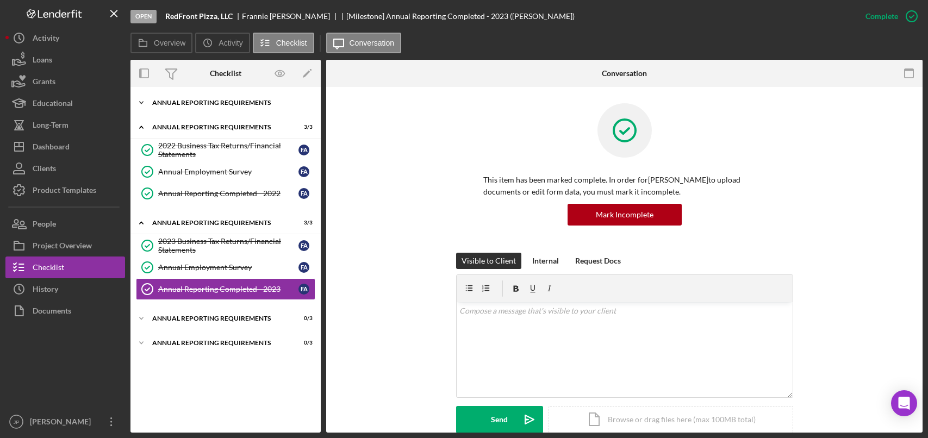
click at [197, 97] on div "Icon/Expander Annual Reporting Requirements 3 / 3" at bounding box center [225, 103] width 190 height 22
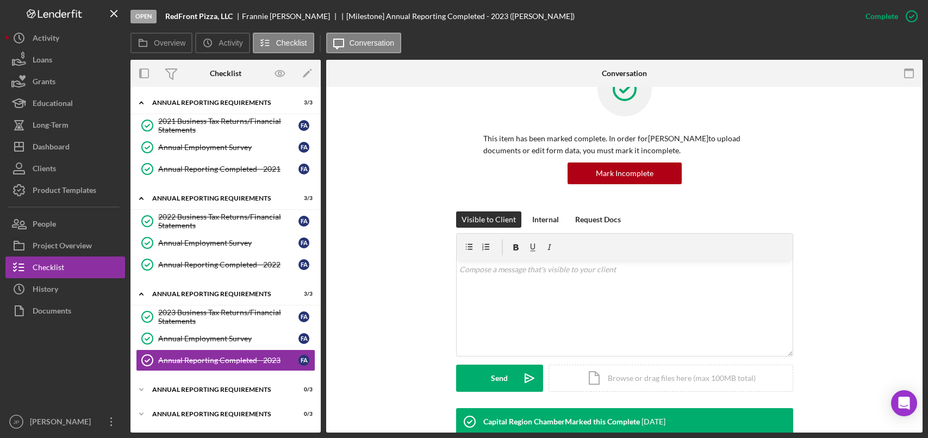
scroll to position [109, 0]
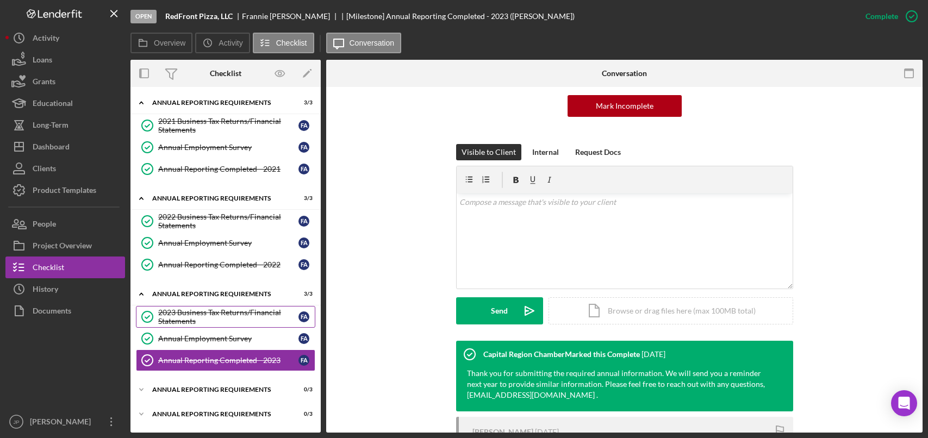
click at [220, 315] on div "2023 Business Tax Returns/Financial Statements" at bounding box center [228, 316] width 140 height 17
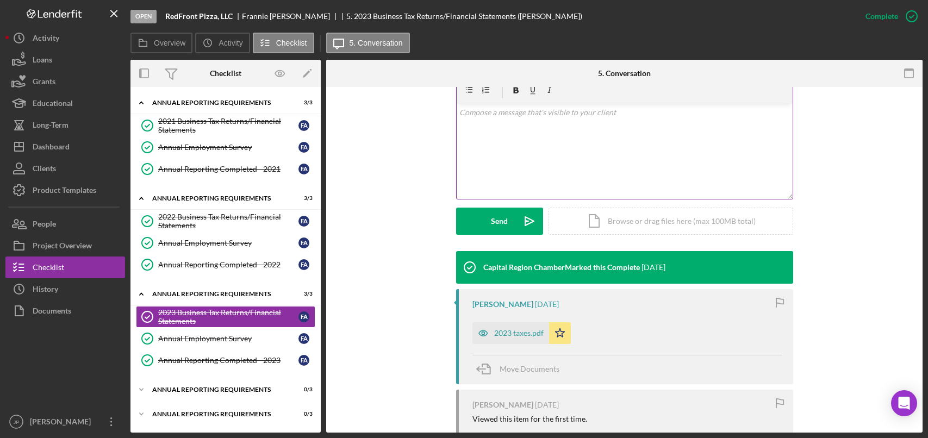
scroll to position [217, 0]
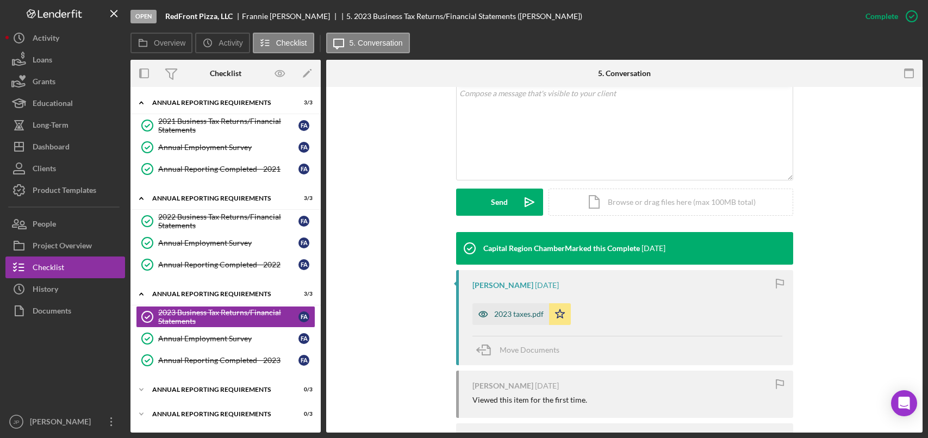
click at [524, 315] on div "2023 taxes.pdf" at bounding box center [518, 314] width 49 height 9
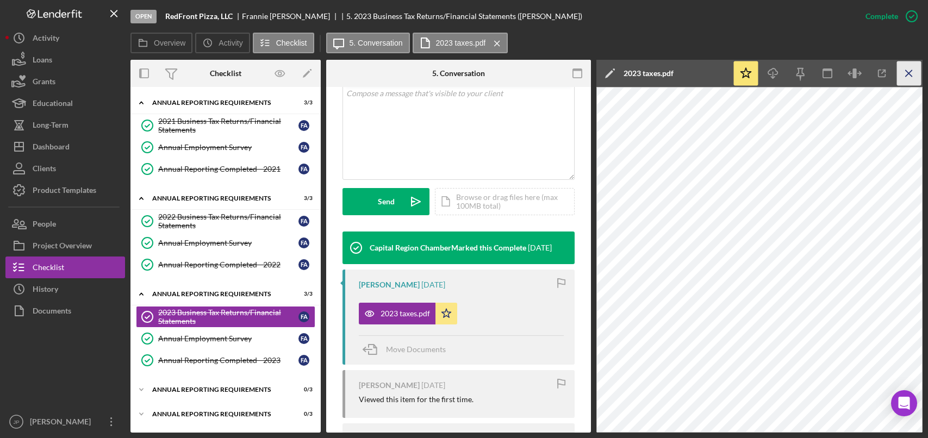
click at [915, 73] on icon "Icon/Menu Close" at bounding box center [909, 73] width 24 height 24
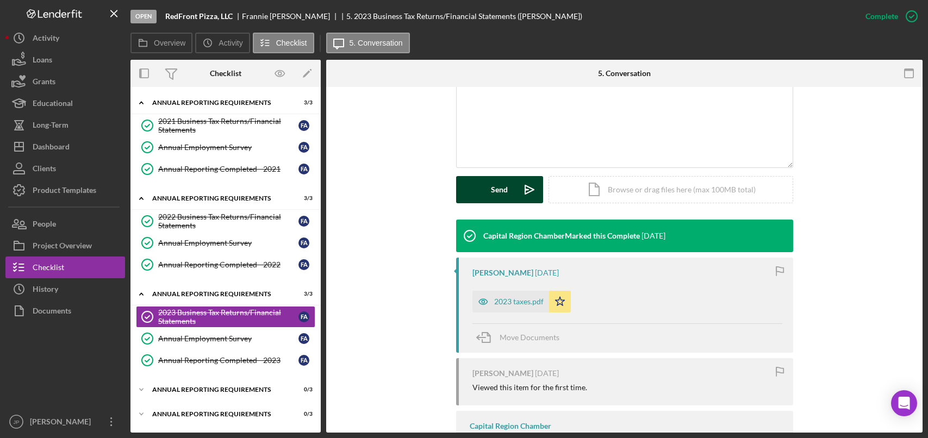
scroll to position [217, 0]
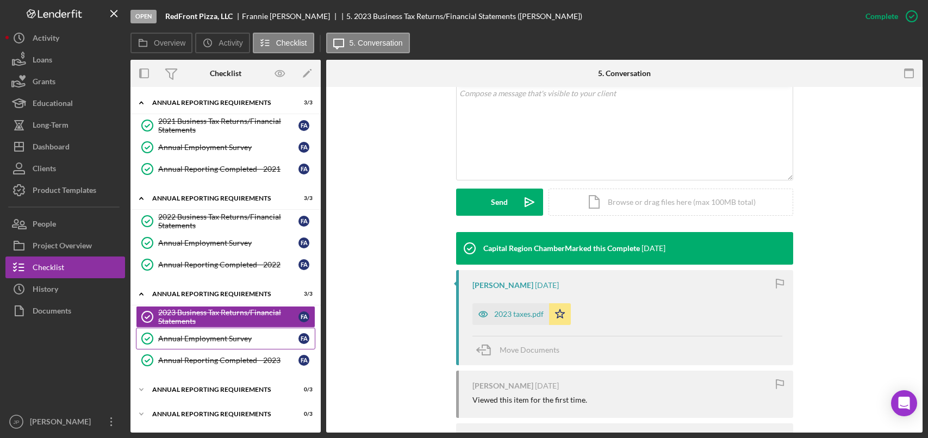
click at [236, 340] on div "Annual Employment Survey" at bounding box center [228, 338] width 140 height 9
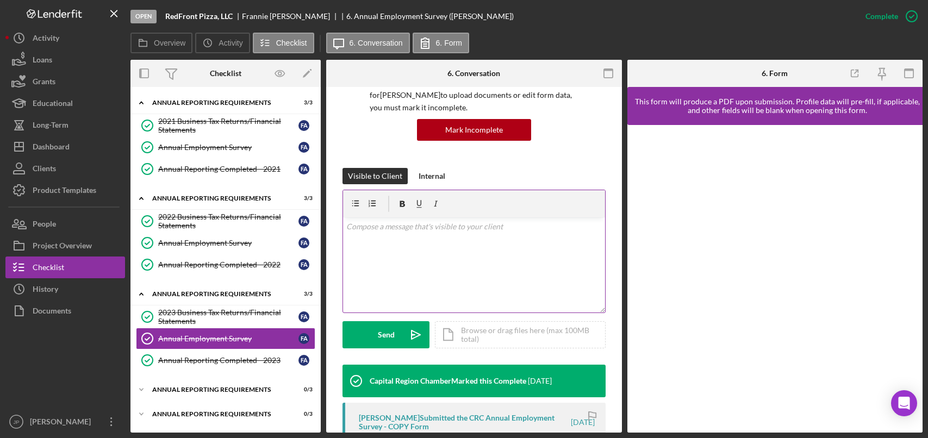
scroll to position [217, 0]
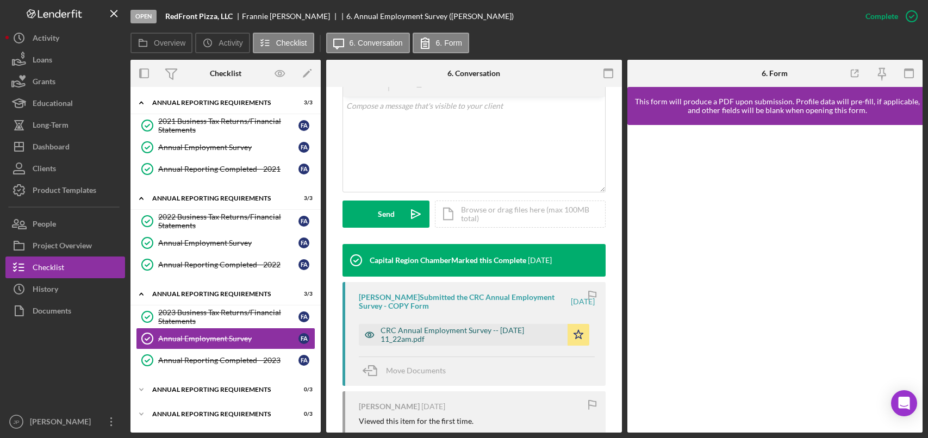
click at [474, 336] on div "CRC Annual Employment Survey -- [DATE] 11_22am.pdf" at bounding box center [471, 334] width 182 height 17
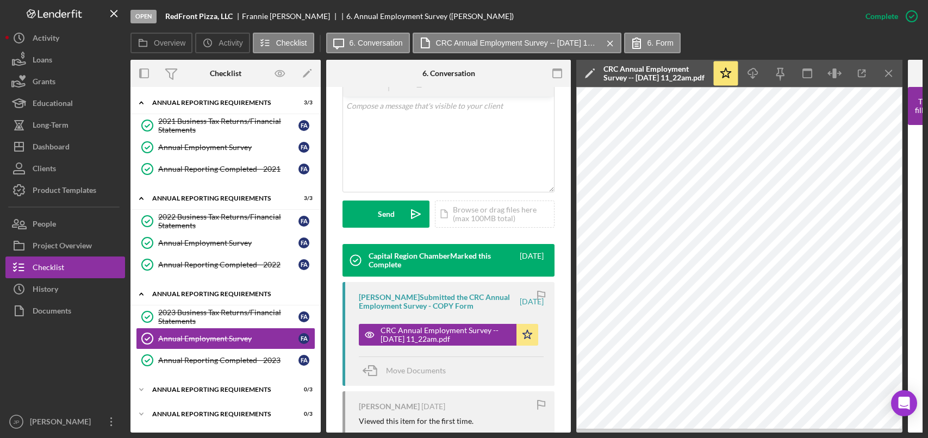
scroll to position [2, 0]
click at [210, 387] on div "Annual Reporting Requirements" at bounding box center [229, 389] width 155 height 7
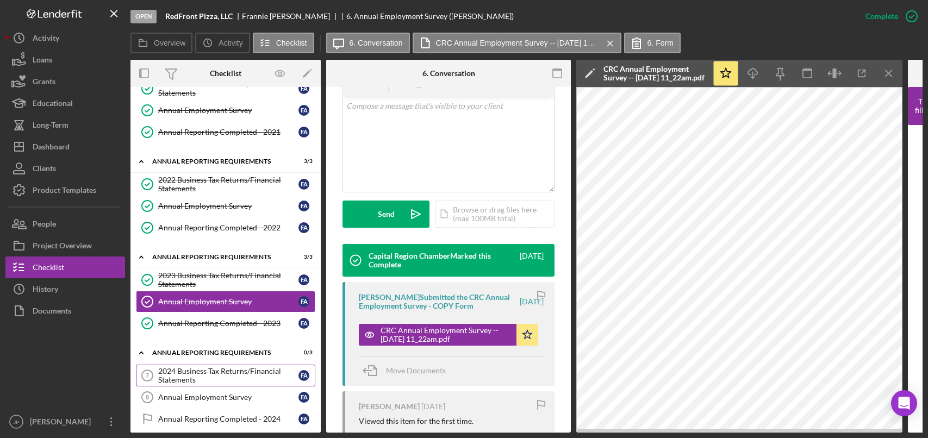
scroll to position [73, 0]
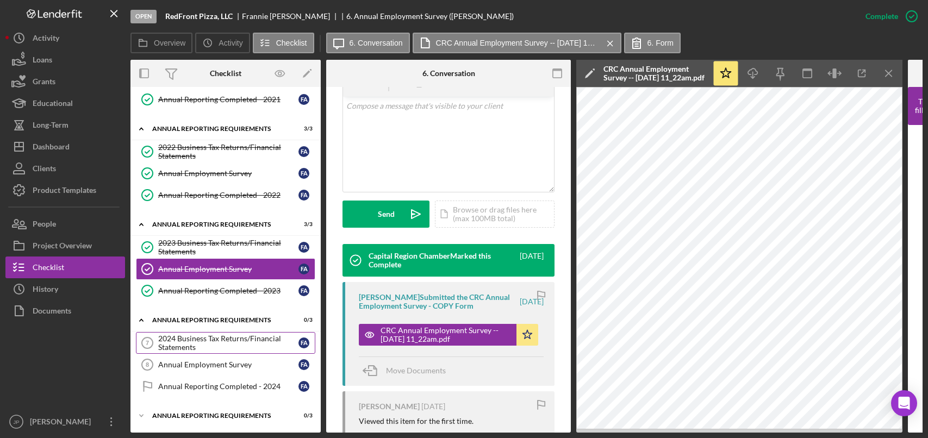
click at [226, 343] on div "2024 Business Tax Returns/Financial Statements" at bounding box center [228, 342] width 140 height 17
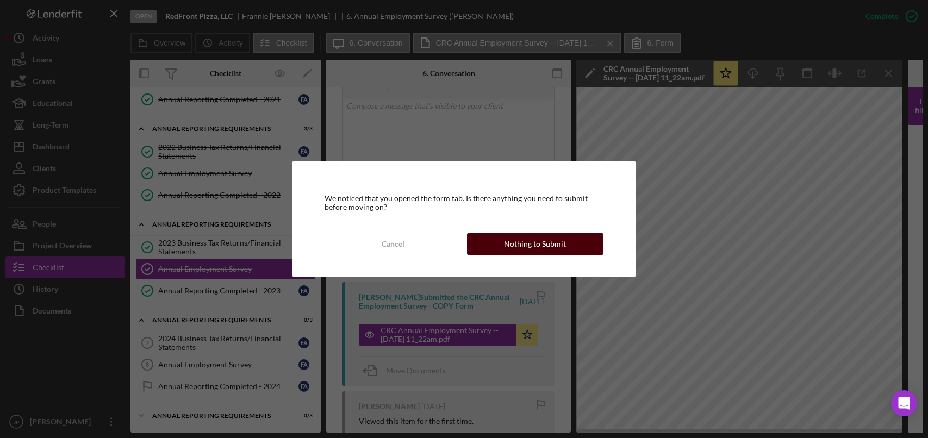
click at [530, 245] on div "Nothing to Submit" at bounding box center [535, 244] width 62 height 22
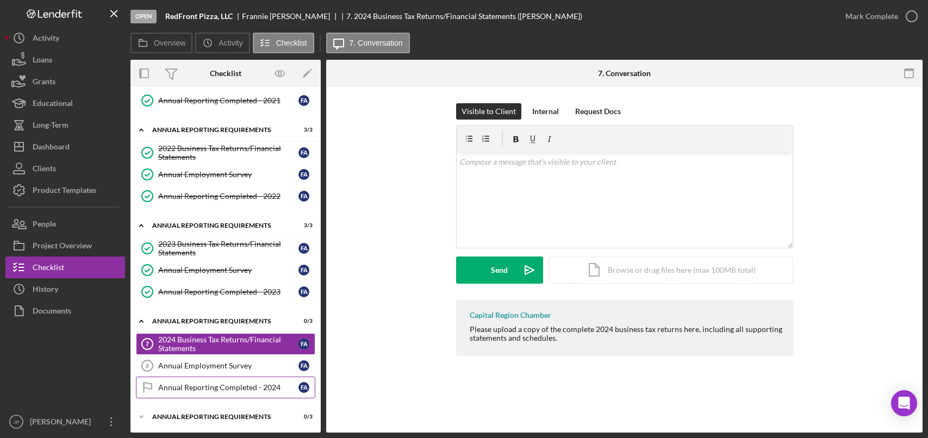
scroll to position [70, 0]
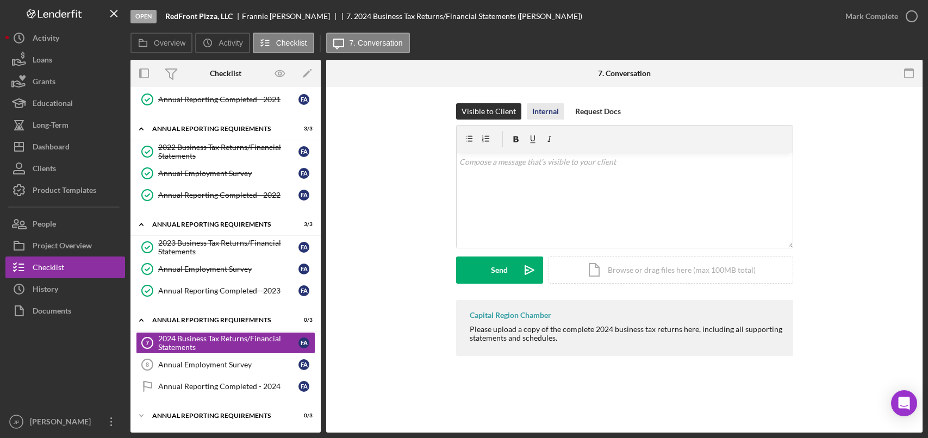
click at [549, 114] on div "Internal" at bounding box center [545, 111] width 27 height 16
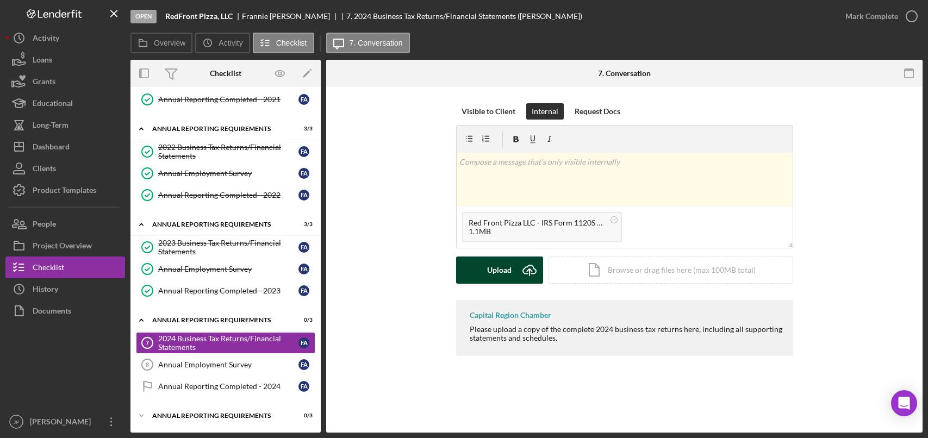
click at [500, 271] on div "Upload" at bounding box center [499, 270] width 24 height 27
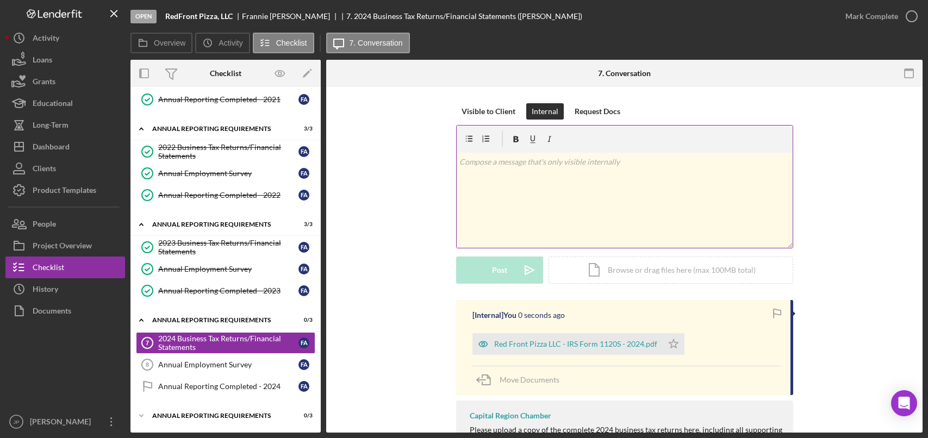
click at [579, 208] on div "v Color teal Color pink Remove color Add row above Add row below Add column bef…" at bounding box center [624, 200] width 336 height 95
click at [912, 15] on icon "button" at bounding box center [911, 16] width 27 height 27
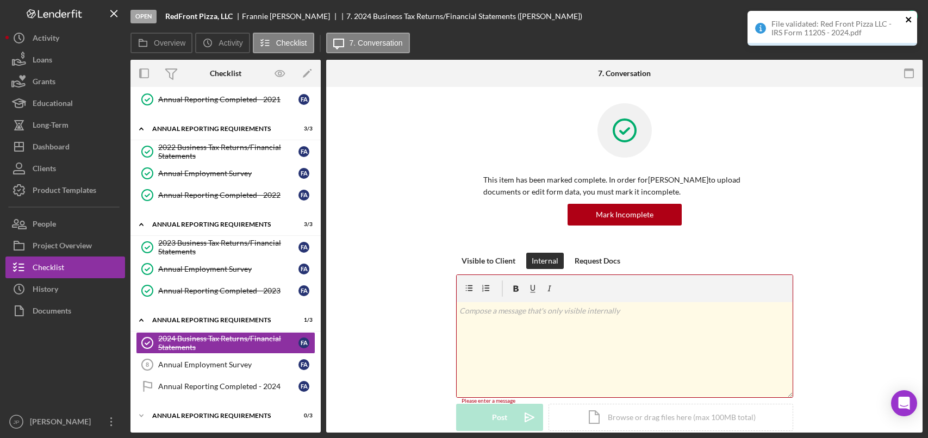
click at [910, 18] on icon "close" at bounding box center [909, 19] width 8 height 9
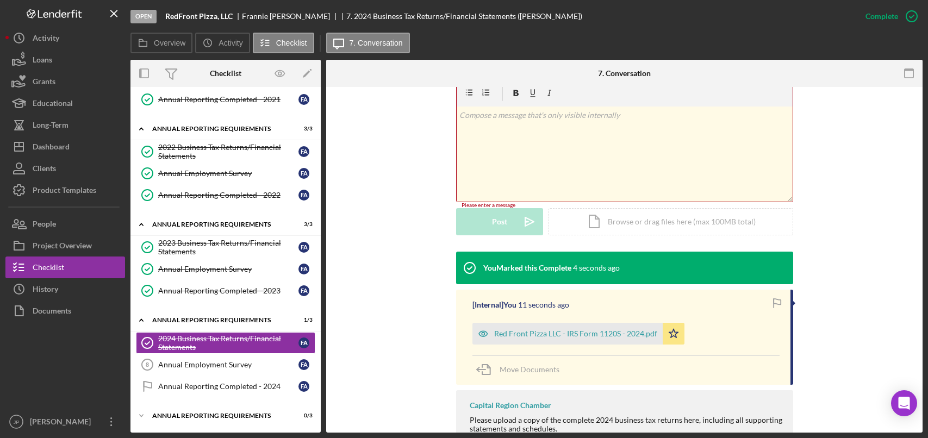
scroll to position [217, 0]
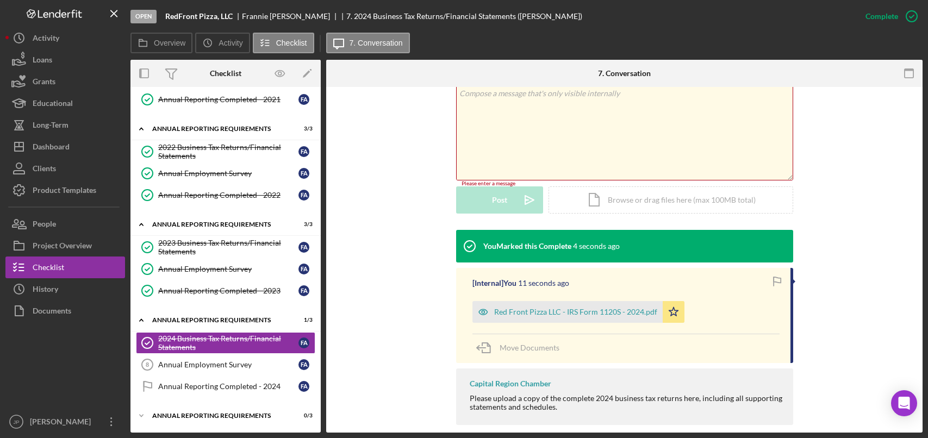
click at [591, 128] on div "v Color teal Color pink Remove color Add row above Add row below Add column bef…" at bounding box center [624, 132] width 336 height 95
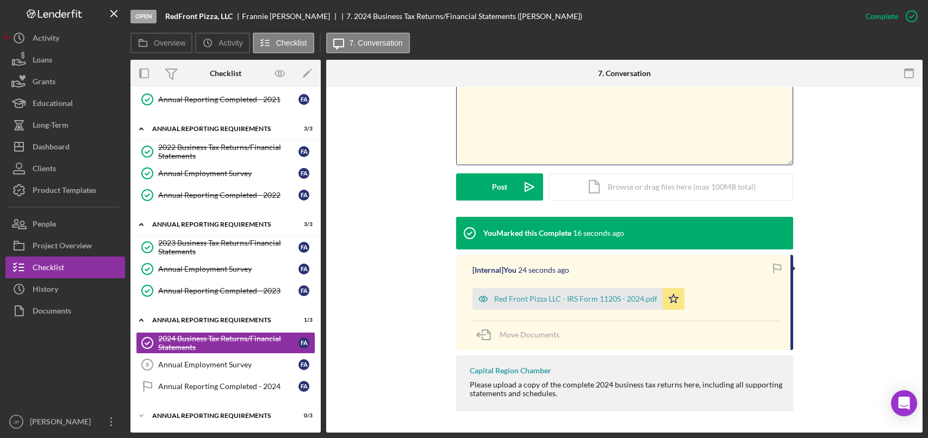
scroll to position [233, 0]
click at [608, 298] on div "Red Front Pizza LLC - IRS Form 1120S - 2024.pdf" at bounding box center [575, 298] width 163 height 9
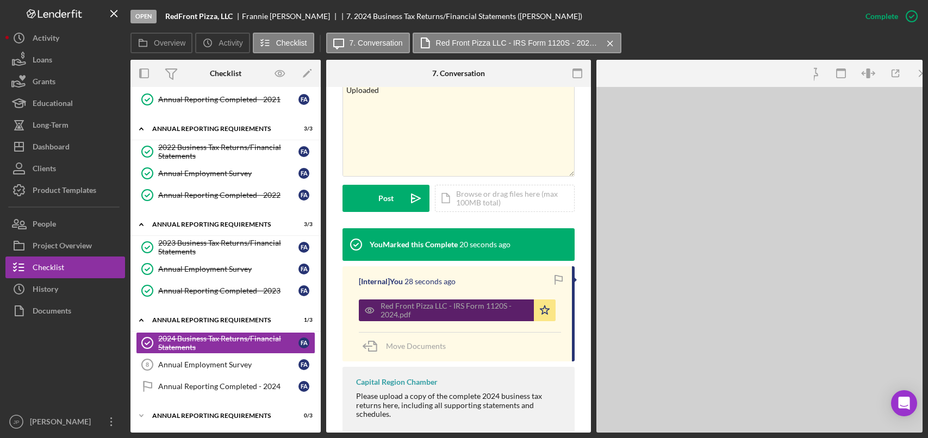
scroll to position [245, 0]
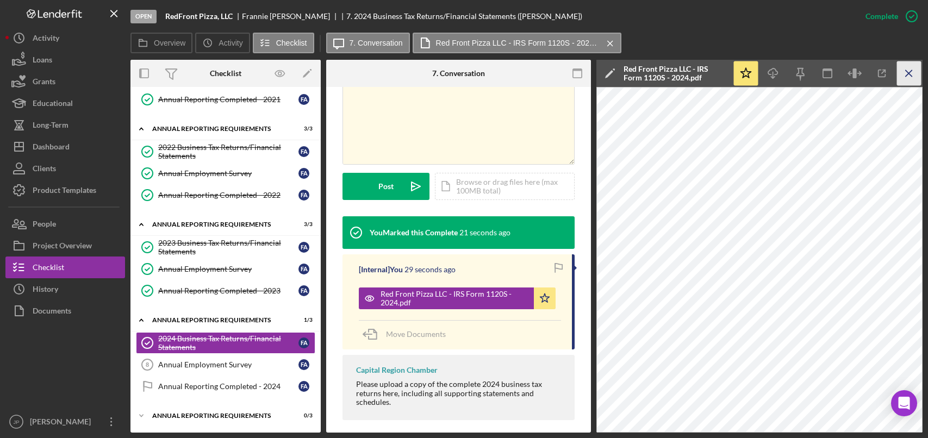
click at [908, 74] on line "button" at bounding box center [908, 73] width 6 height 6
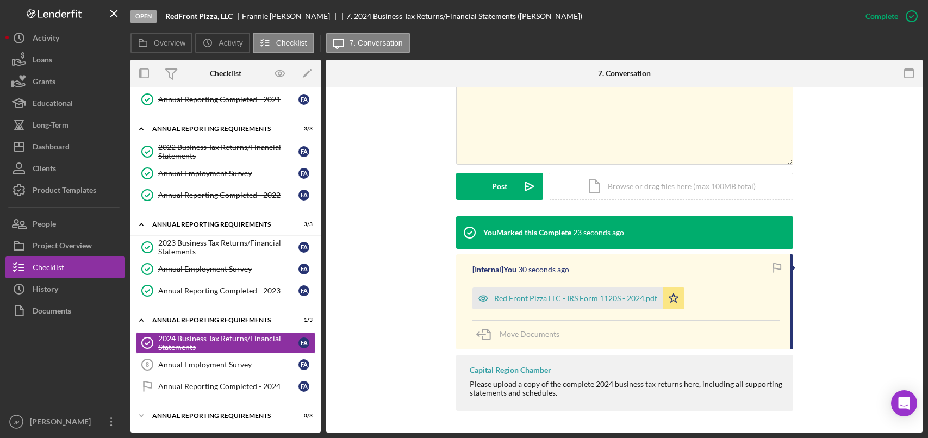
drag, startPoint x: 639, startPoint y: 295, endPoint x: 848, endPoint y: 326, distance: 210.9
click at [848, 326] on div "You Marked this Complete 23 seconds ago [Internal] You 30 seconds ago Red Front…" at bounding box center [624, 316] width 564 height 200
drag, startPoint x: 621, startPoint y: 296, endPoint x: 839, endPoint y: 293, distance: 217.9
click at [839, 294] on div "You Marked this Complete 30 seconds ago [Internal] You 37 seconds ago Red Front…" at bounding box center [624, 316] width 564 height 200
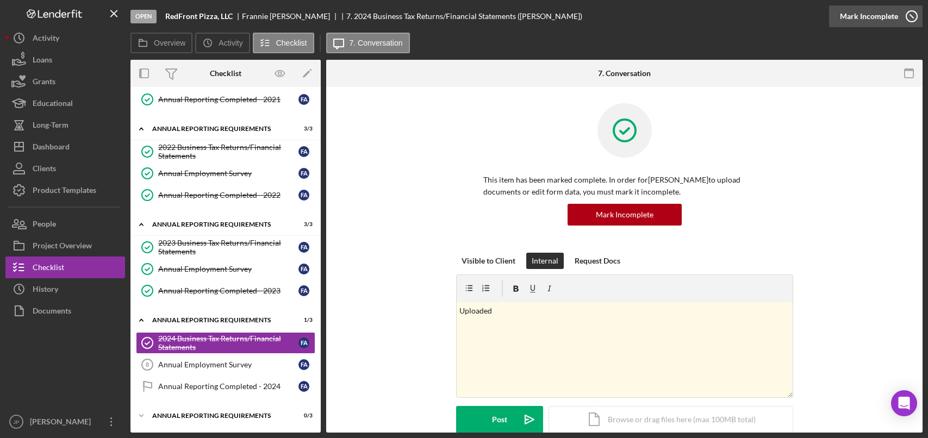
click at [910, 15] on icon "button" at bounding box center [911, 16] width 27 height 27
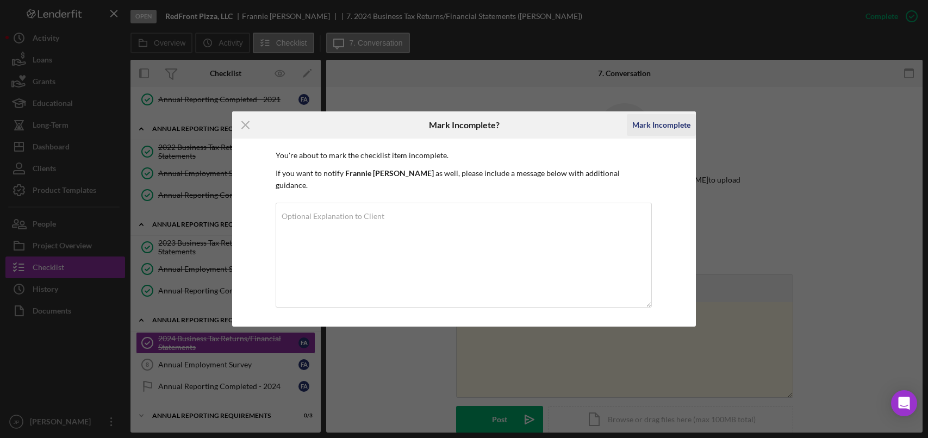
click at [667, 129] on div "Mark Incomplete" at bounding box center [661, 125] width 58 height 22
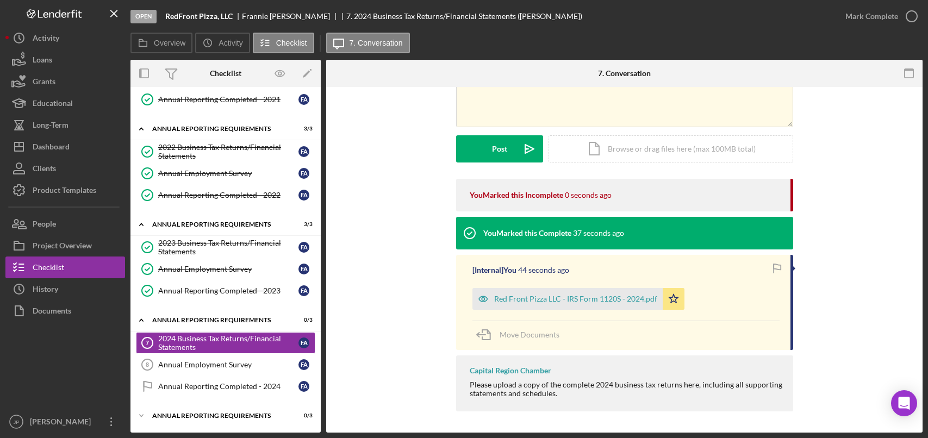
scroll to position [122, 0]
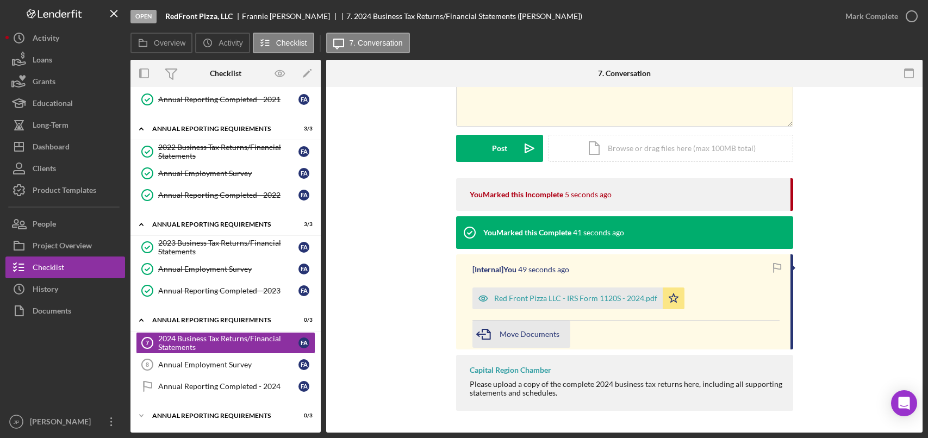
click at [521, 334] on span "Move Documents" at bounding box center [529, 333] width 60 height 9
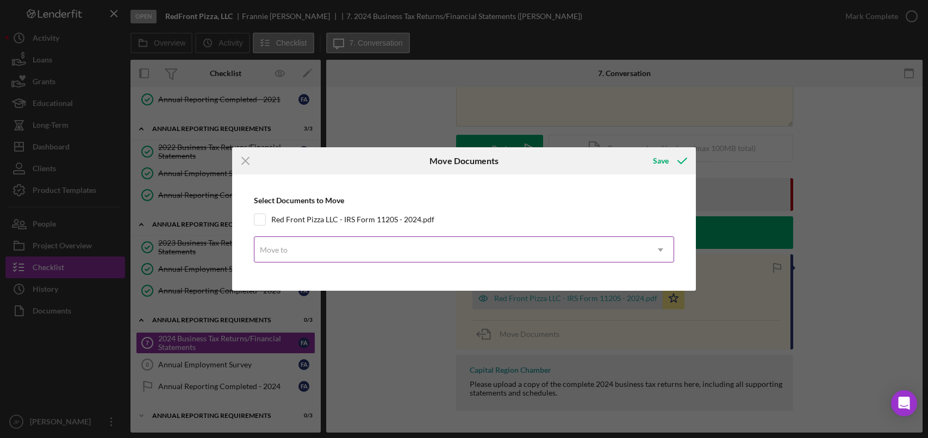
click at [664, 251] on icon "Icon/Dropdown Arrow" at bounding box center [660, 250] width 26 height 26
click at [642, 209] on div "Select Documents to Move Red Front Pizza LLC - IRS Form 1120S - 2024.pdf Move t…" at bounding box center [463, 232] width 453 height 105
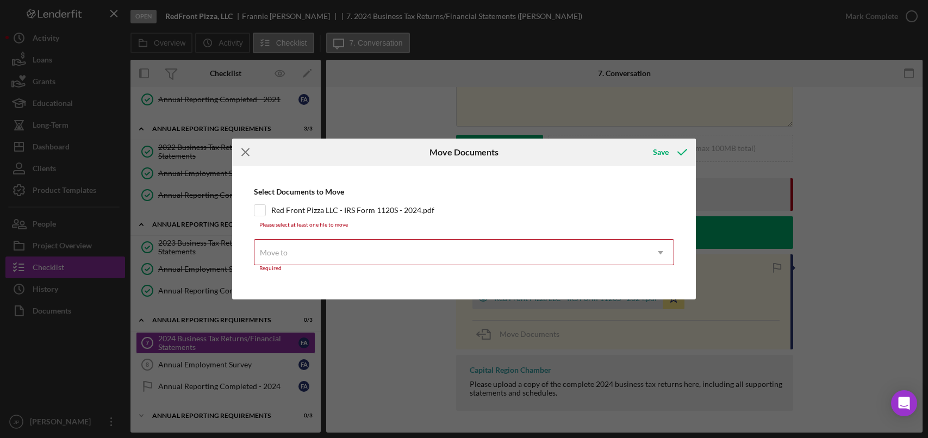
click at [248, 151] on icon "Icon/Menu Close" at bounding box center [245, 152] width 27 height 27
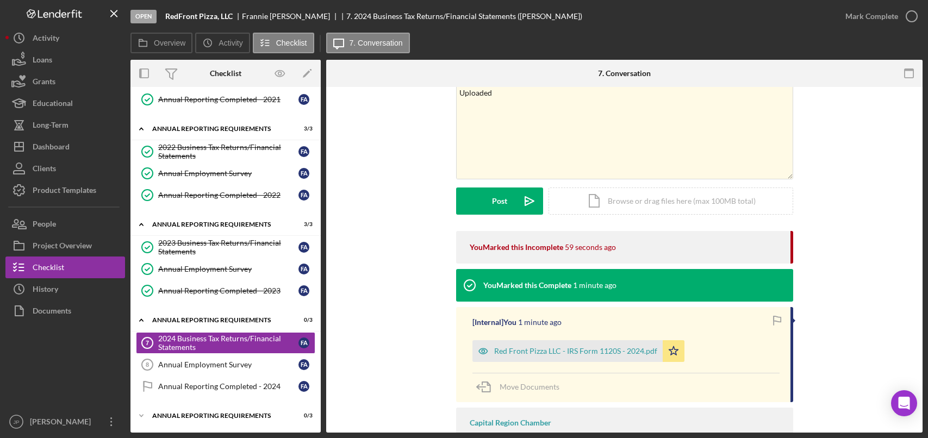
scroll to position [0, 0]
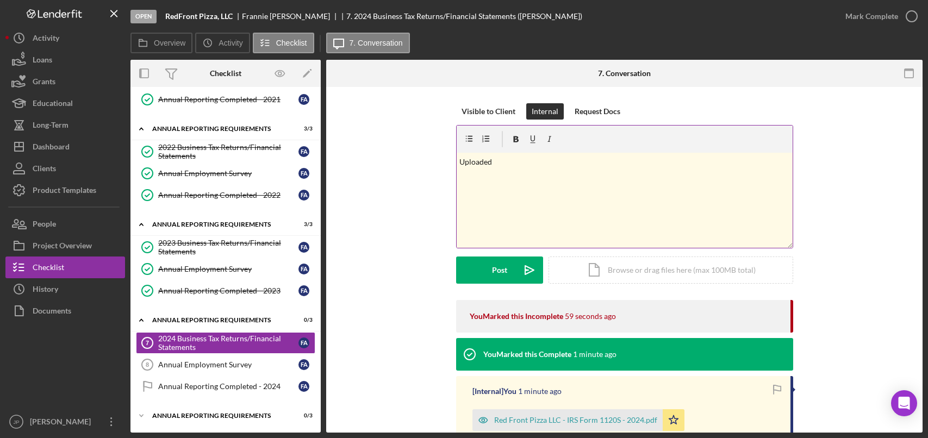
click at [577, 182] on div "v Color teal Color pink Remove color Add row above Add row below Add column bef…" at bounding box center [624, 200] width 336 height 95
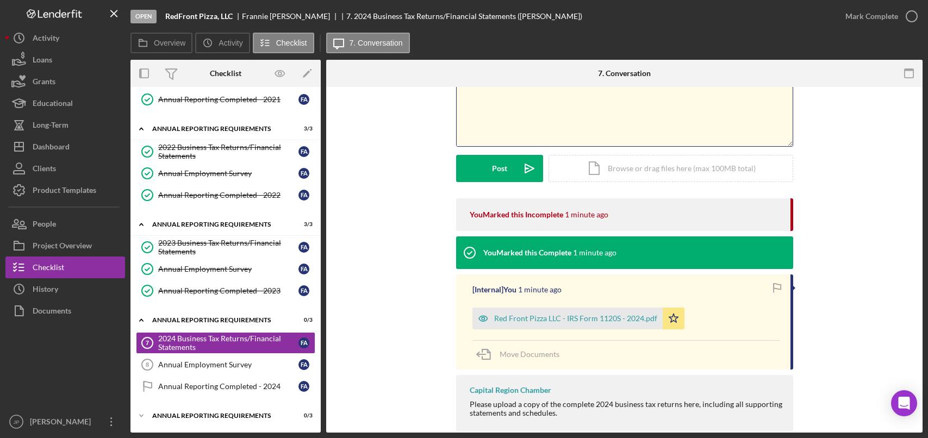
scroll to position [109, 0]
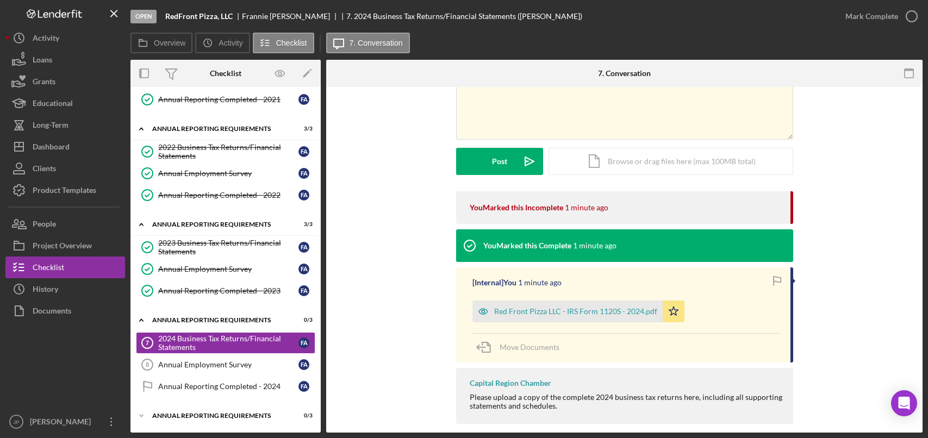
click at [778, 280] on icon "button" at bounding box center [776, 281] width 24 height 24
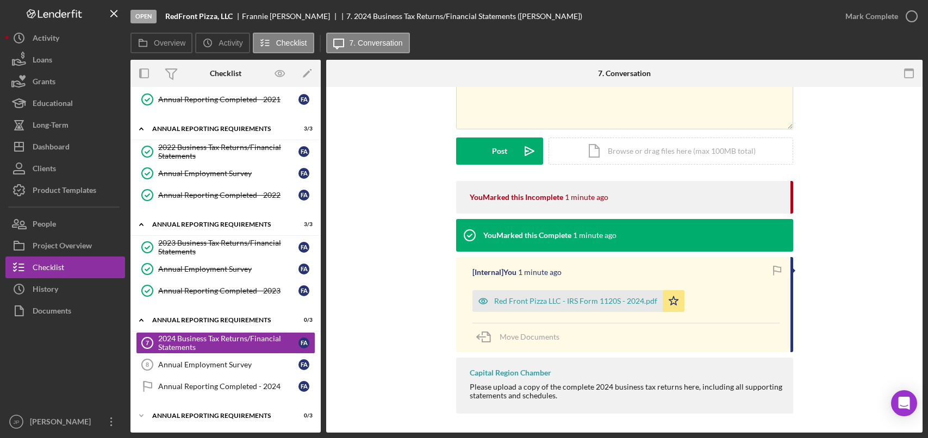
scroll to position [122, 0]
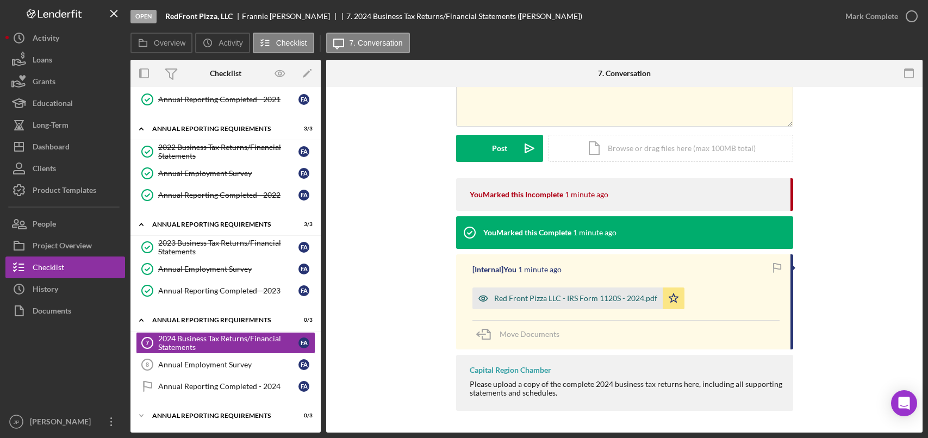
click at [554, 303] on div "Red Front Pizza LLC - IRS Form 1120S - 2024.pdf" at bounding box center [567, 298] width 190 height 22
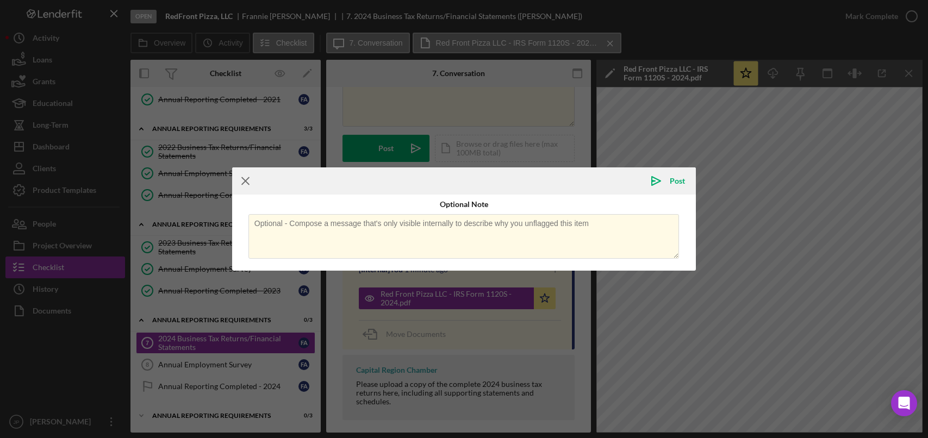
click at [244, 177] on icon "Icon/Menu Close" at bounding box center [245, 180] width 27 height 27
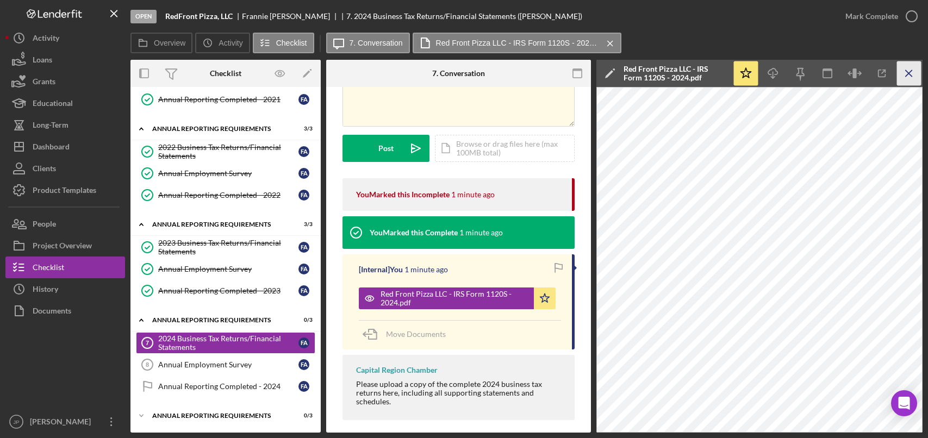
click at [912, 72] on icon "Icon/Menu Close" at bounding box center [909, 73] width 24 height 24
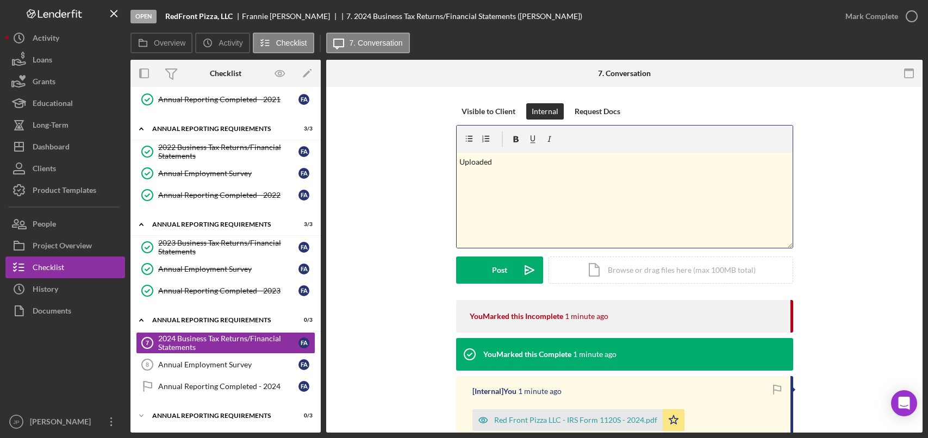
click at [589, 188] on div "v Color teal Color pink Remove color Add row above Add row below Add column bef…" at bounding box center [624, 200] width 336 height 95
click at [501, 276] on div "Post" at bounding box center [499, 270] width 15 height 27
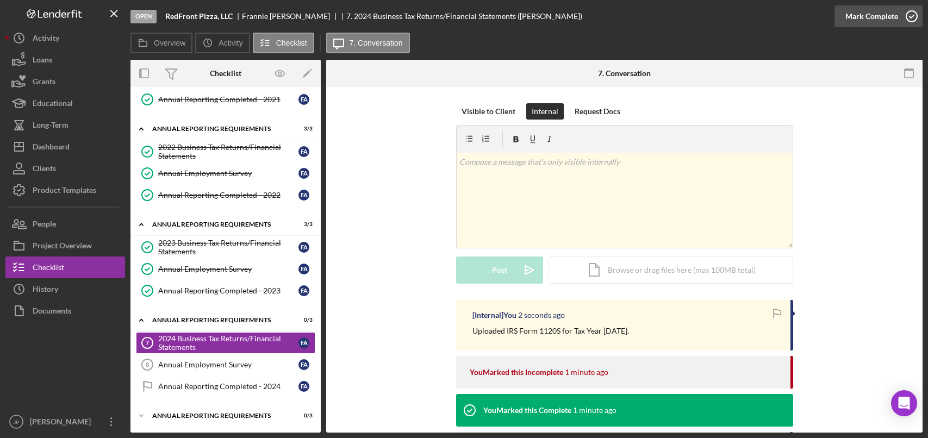
click at [911, 16] on icon "button" at bounding box center [911, 16] width 27 height 27
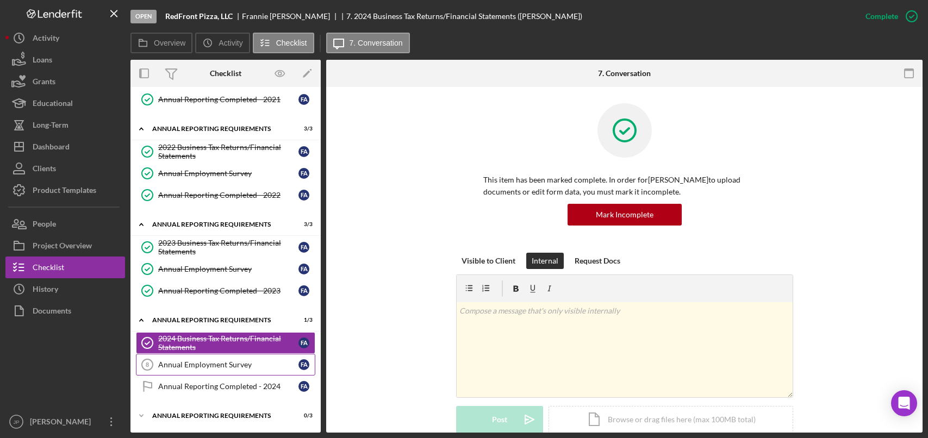
click at [199, 366] on div "Annual Employment Survey" at bounding box center [228, 364] width 140 height 9
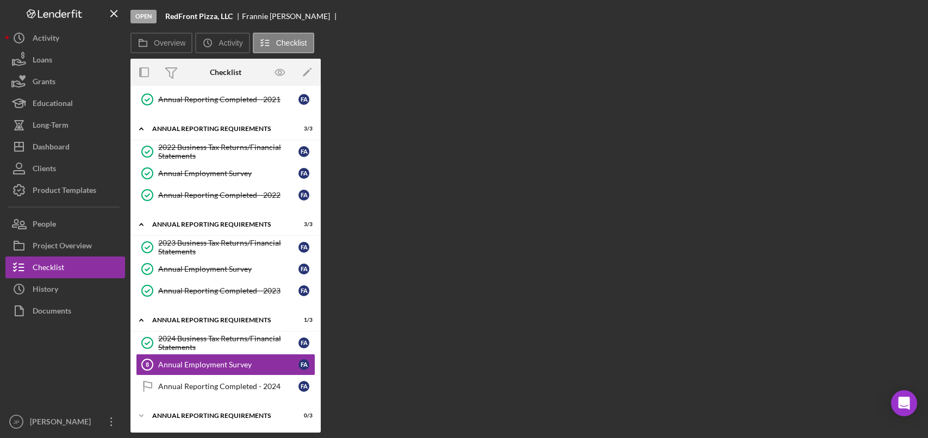
scroll to position [70, 0]
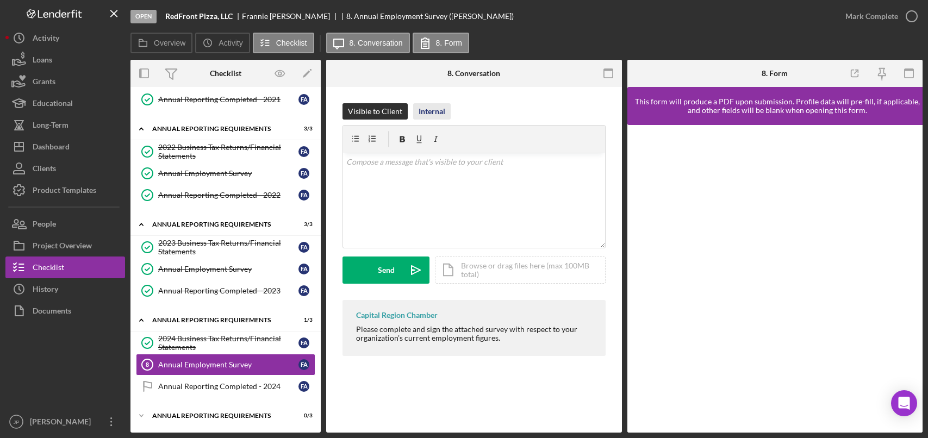
click at [436, 110] on div "Internal" at bounding box center [431, 111] width 27 height 16
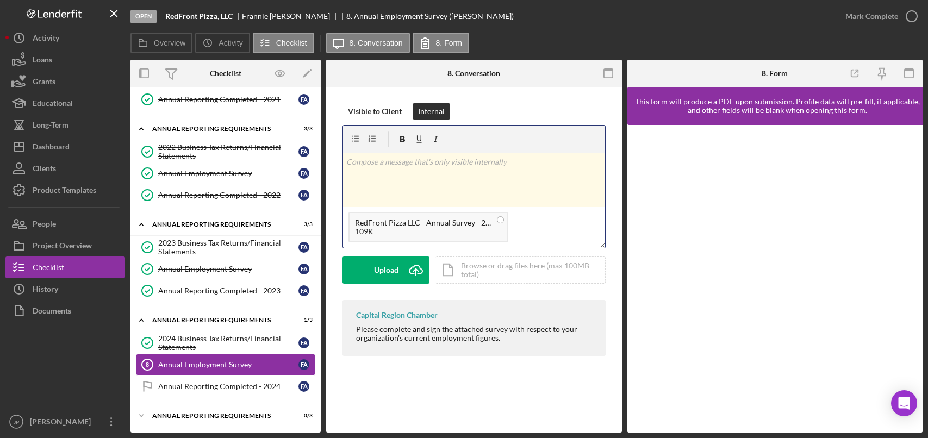
click at [418, 179] on div "v Color teal Color pink Remove color Add row above Add row below Add column bef…" at bounding box center [474, 180] width 262 height 54
click at [385, 276] on div "Post" at bounding box center [385, 270] width 15 height 27
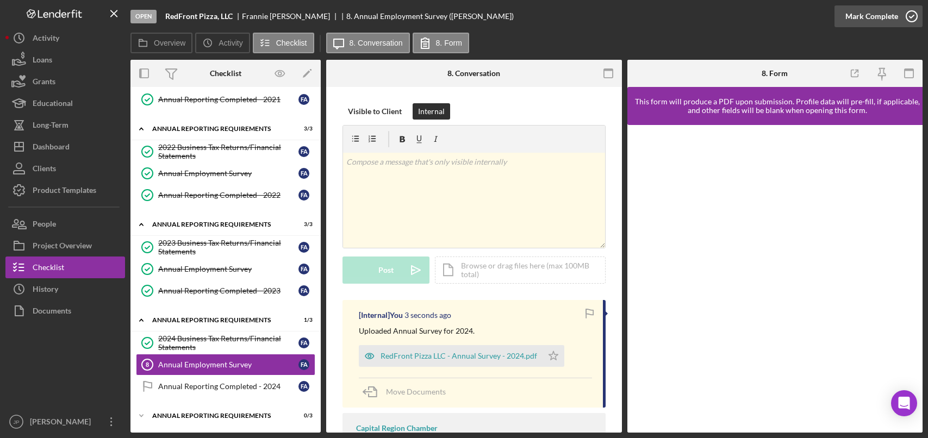
click at [912, 16] on icon "button" at bounding box center [911, 16] width 27 height 27
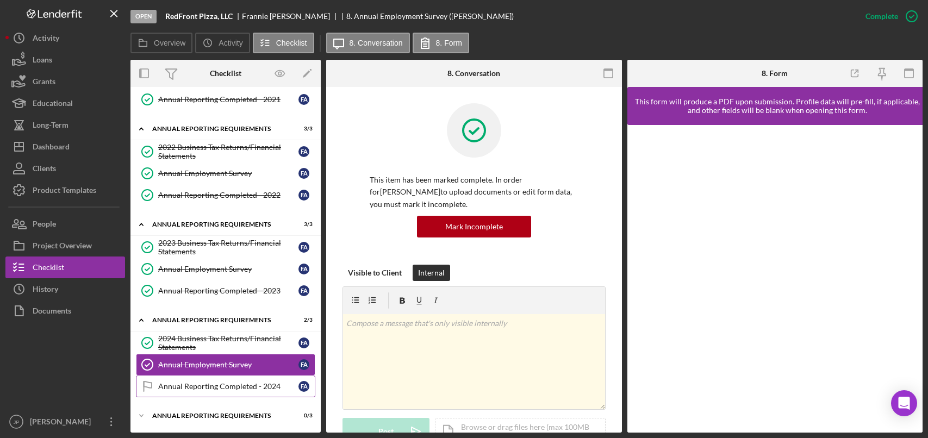
click at [219, 384] on div "Annual Reporting Completed - 2024" at bounding box center [228, 386] width 140 height 9
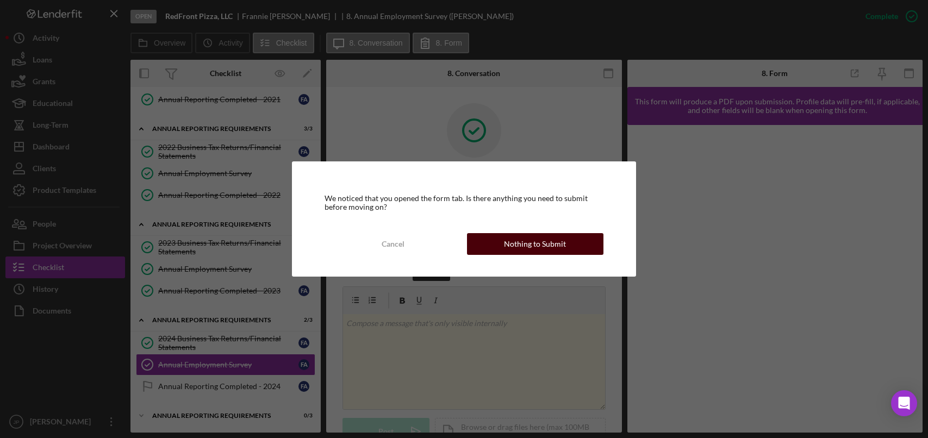
click at [554, 238] on div "Nothing to Submit" at bounding box center [535, 244] width 62 height 22
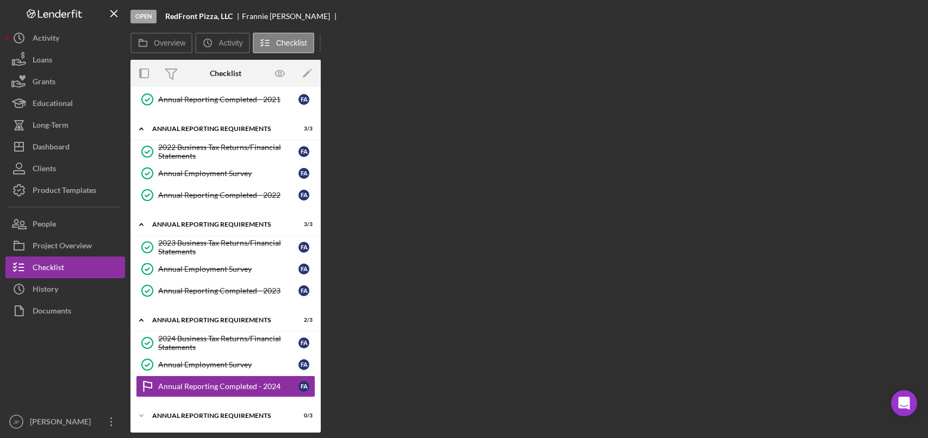
scroll to position [70, 0]
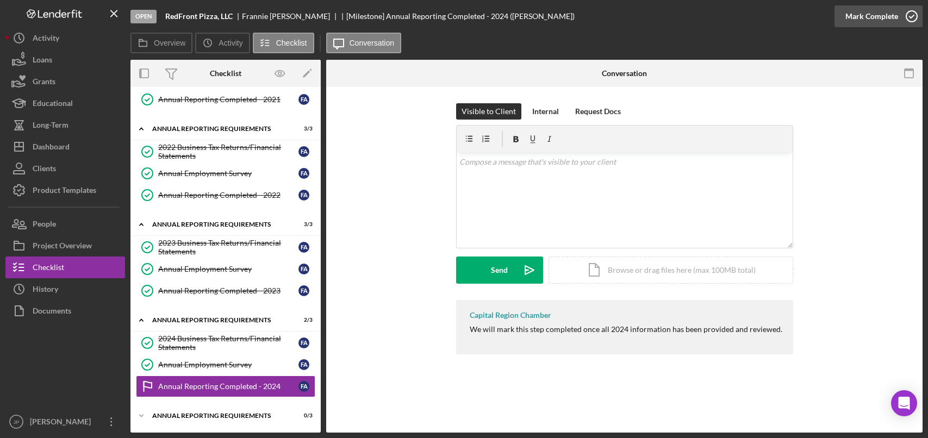
click at [914, 18] on icon "button" at bounding box center [911, 16] width 27 height 27
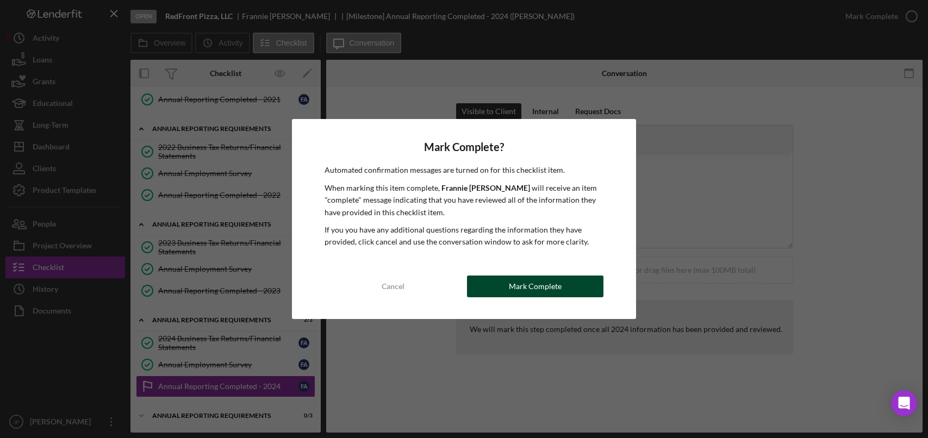
click at [532, 287] on div "Mark Complete" at bounding box center [535, 287] width 53 height 22
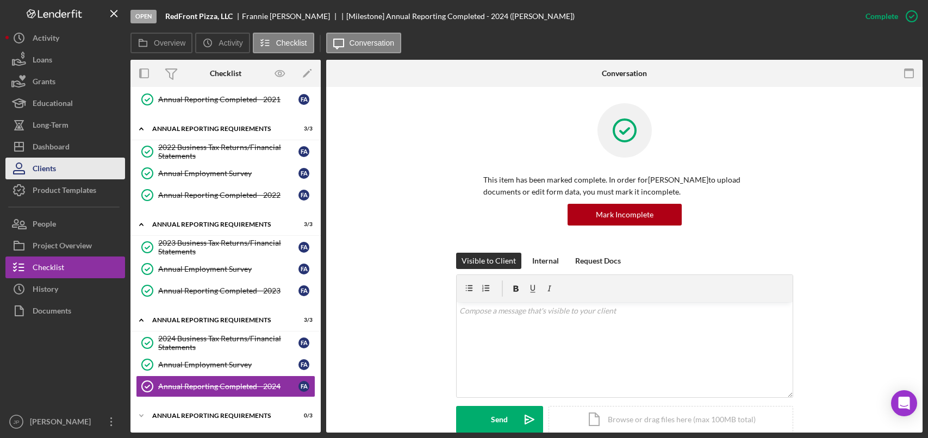
click at [57, 164] on button "Clients" at bounding box center [65, 169] width 120 height 22
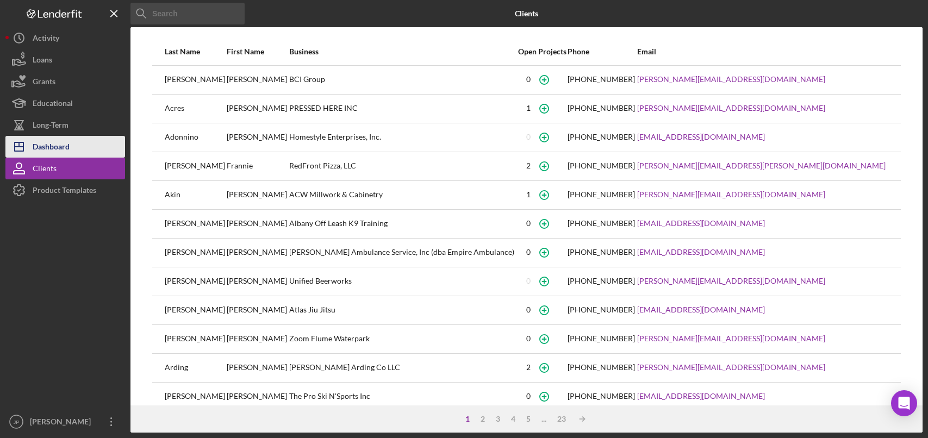
click at [62, 148] on div "Dashboard" at bounding box center [51, 148] width 37 height 24
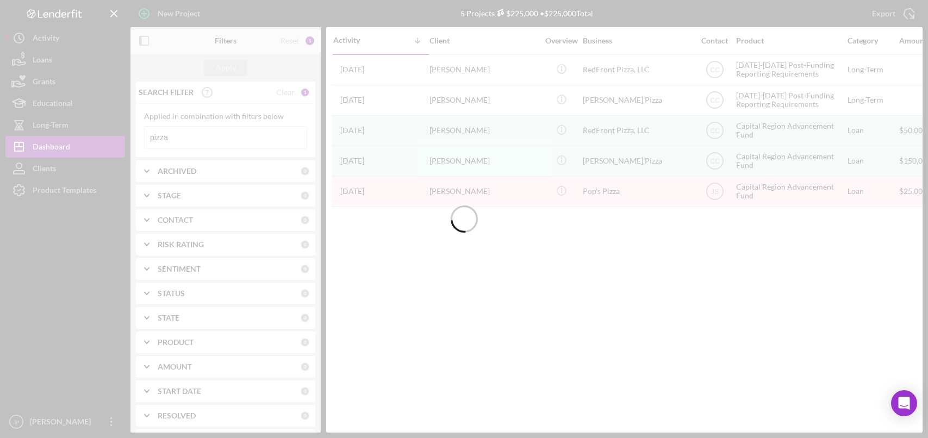
click at [175, 132] on div at bounding box center [464, 219] width 928 height 438
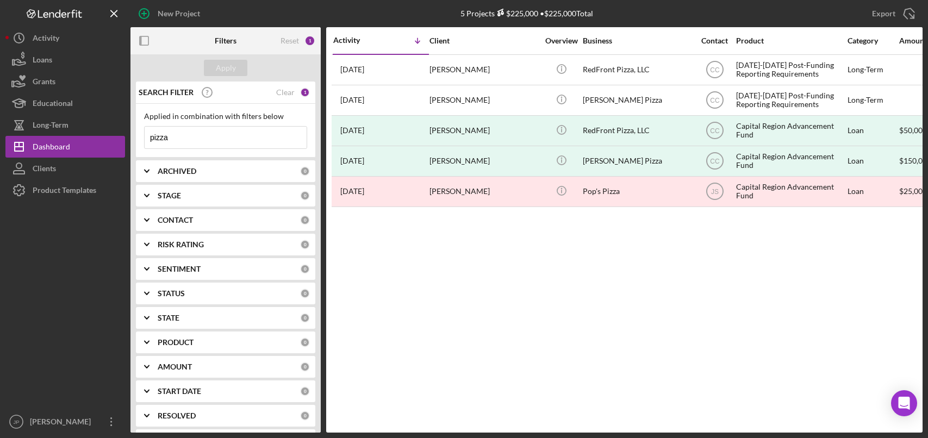
drag, startPoint x: 191, startPoint y: 140, endPoint x: 134, endPoint y: 130, distance: 58.0
click at [130, 133] on div "New Project 5 Projects $225,000 • $225,000 Total pizza Export Icon/Export Filte…" at bounding box center [463, 216] width 917 height 433
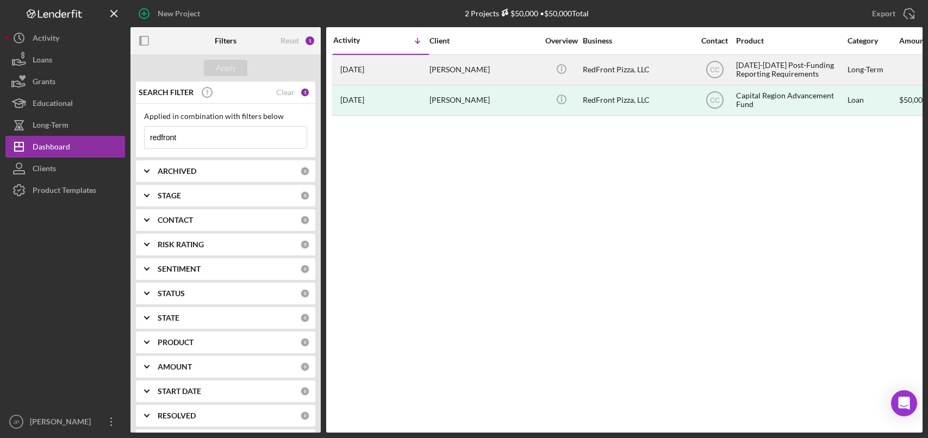
type input "redfront"
click at [791, 73] on div "[DATE]-[DATE] Post-Funding Reporting Requirements" at bounding box center [790, 69] width 109 height 29
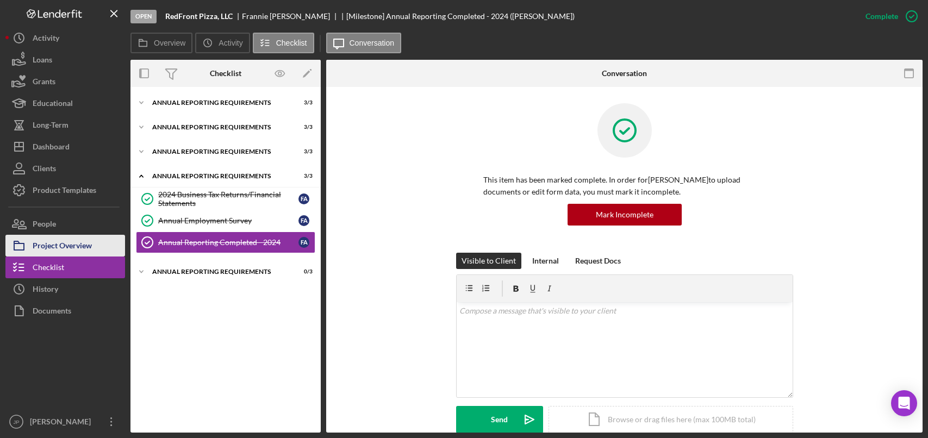
click at [85, 250] on div "Project Overview" at bounding box center [62, 247] width 59 height 24
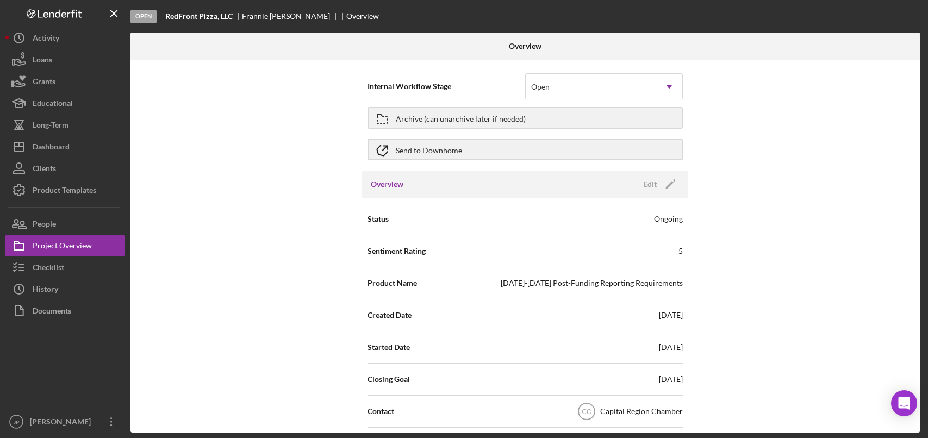
click at [652, 284] on div "[DATE]-[DATE] Post-Funding Reporting Requirements" at bounding box center [592, 283] width 182 height 11
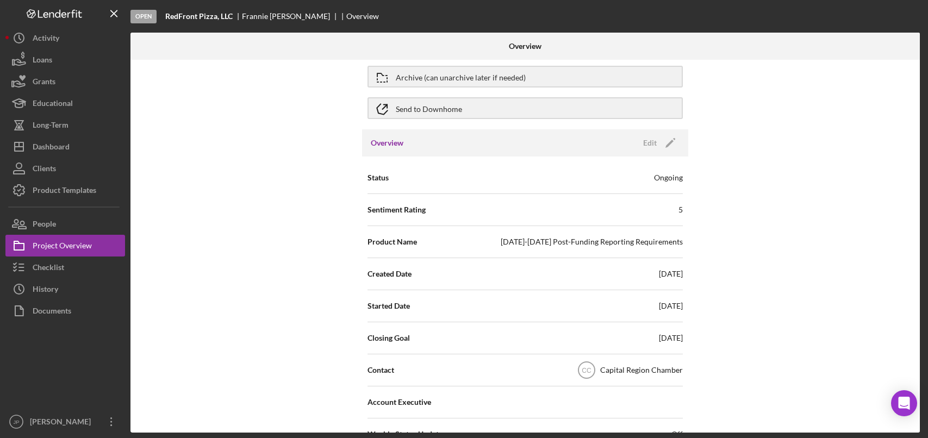
scroll to position [109, 0]
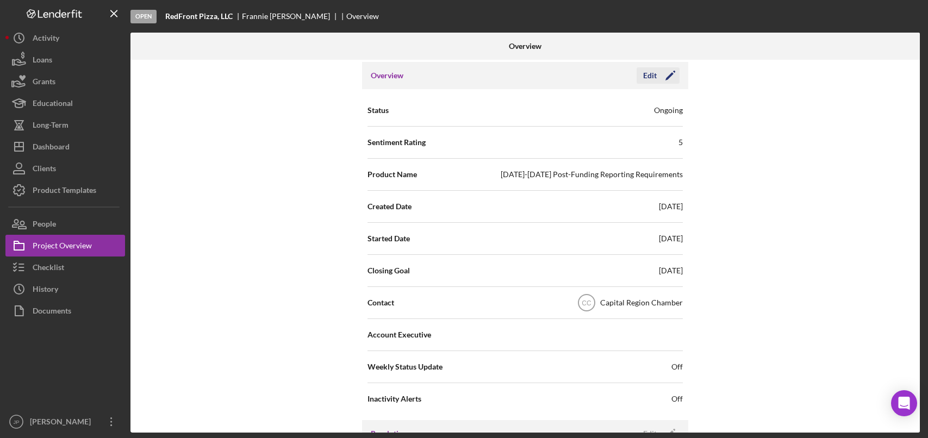
click at [668, 74] on icon "Icon/Edit" at bounding box center [669, 75] width 27 height 27
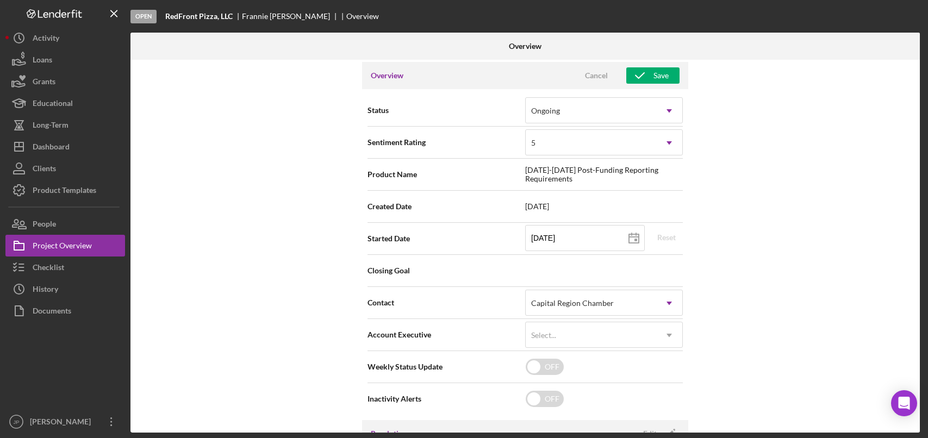
click at [583, 170] on span "[DATE]-[DATE] Post-Funding Reporting Requirements" at bounding box center [604, 174] width 158 height 17
click at [598, 75] on div "Cancel" at bounding box center [596, 75] width 23 height 16
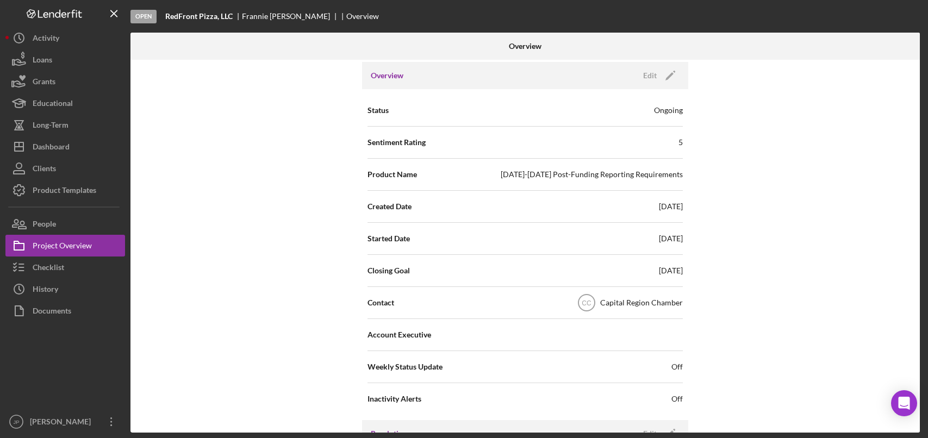
click at [670, 174] on div "[DATE]-[DATE] Post-Funding Reporting Requirements" at bounding box center [592, 174] width 182 height 11
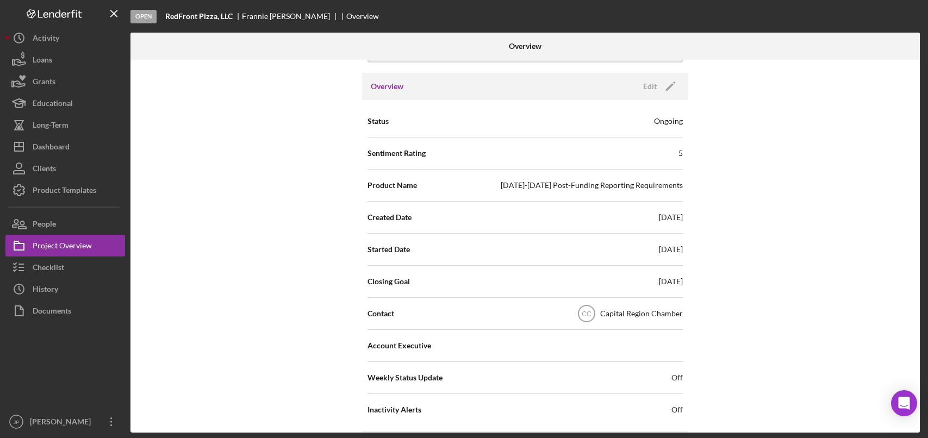
scroll to position [0, 0]
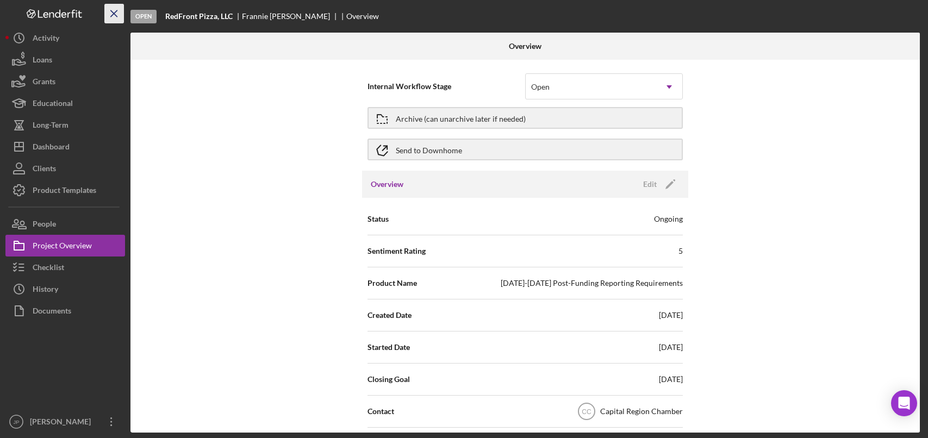
click at [118, 13] on icon "Icon/Menu Close" at bounding box center [114, 14] width 24 height 24
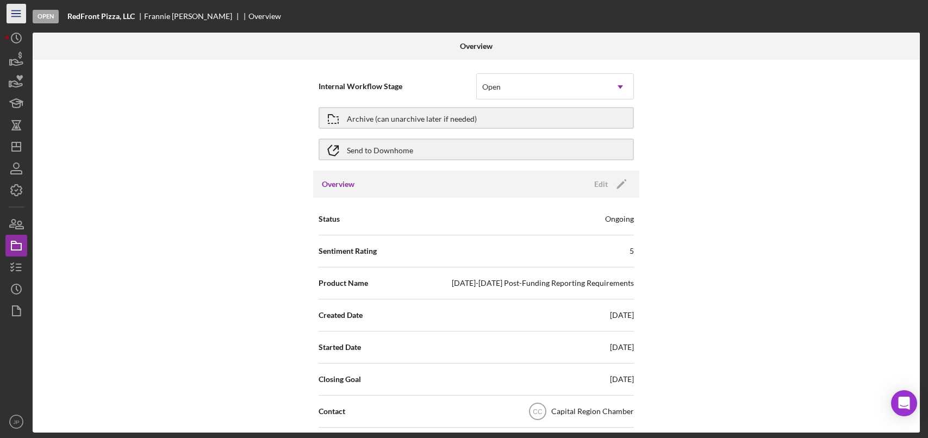
click at [18, 16] on line "button" at bounding box center [15, 16] width 9 height 0
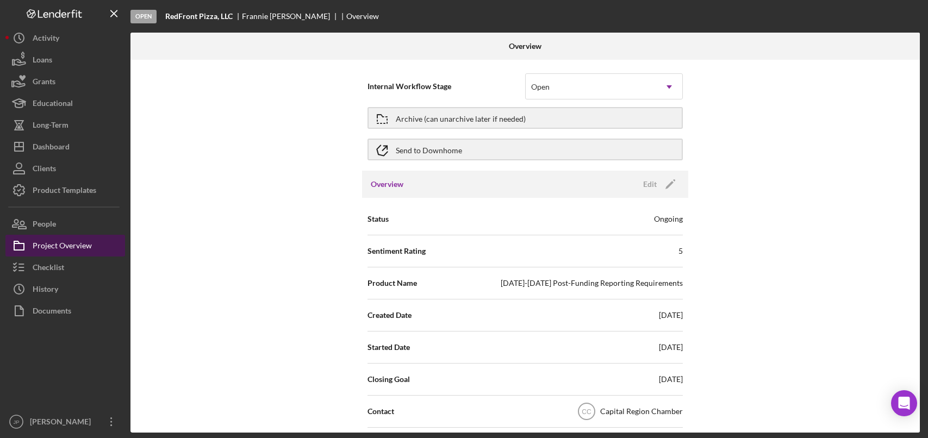
click at [76, 245] on div "Project Overview" at bounding box center [62, 247] width 59 height 24
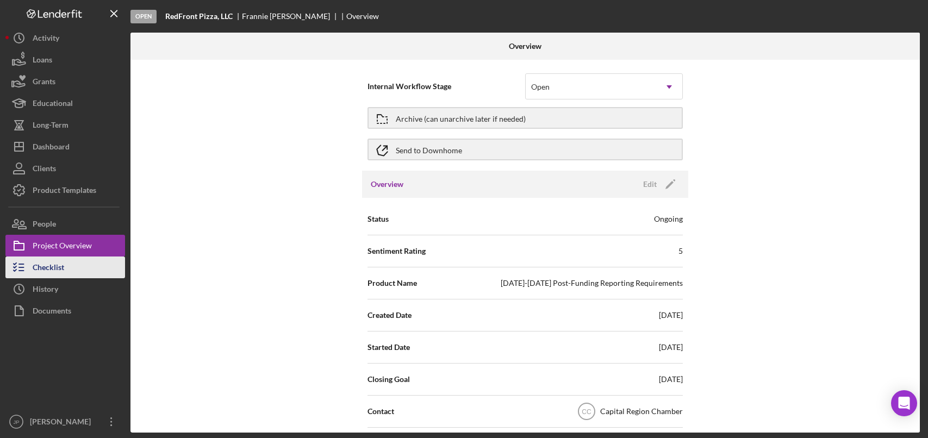
click at [63, 269] on div "Checklist" at bounding box center [49, 269] width 32 height 24
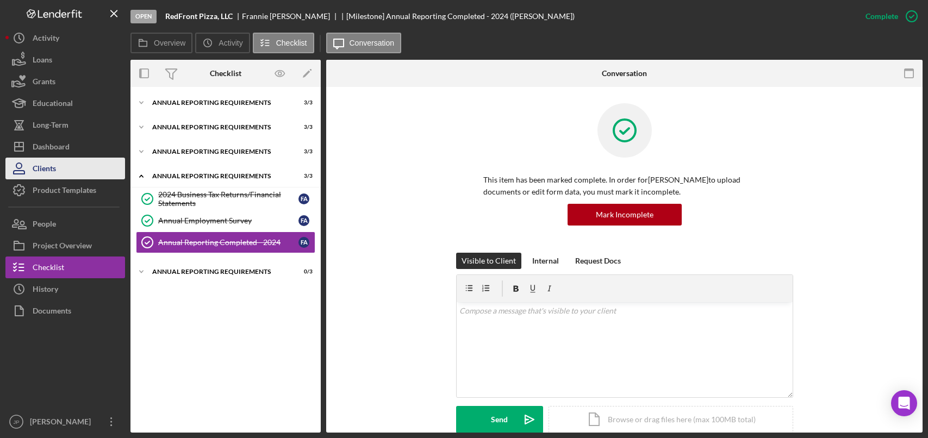
click at [42, 171] on div "Clients" at bounding box center [44, 170] width 23 height 24
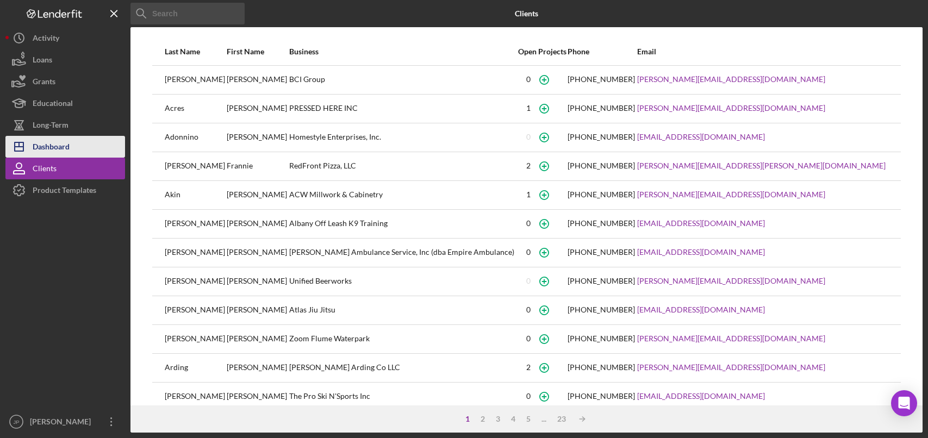
click at [47, 146] on div "Dashboard" at bounding box center [51, 148] width 37 height 24
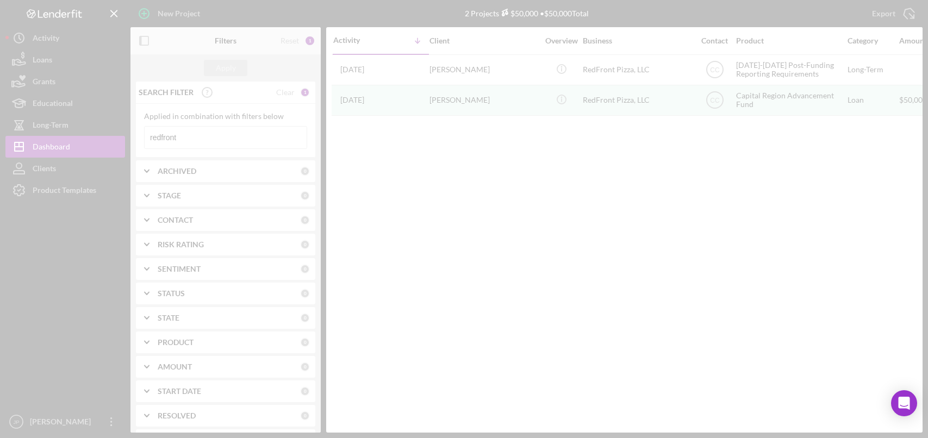
click at [201, 138] on div at bounding box center [464, 219] width 928 height 438
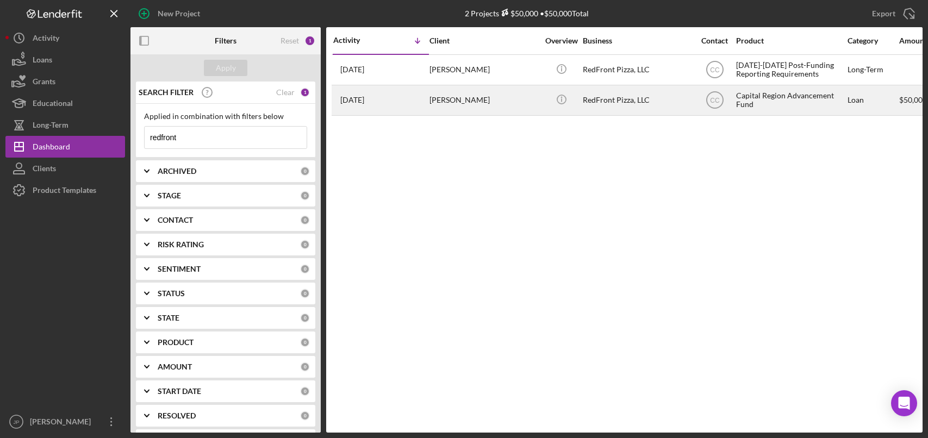
click at [609, 98] on div "RedFront Pizza, LLC" at bounding box center [637, 100] width 109 height 29
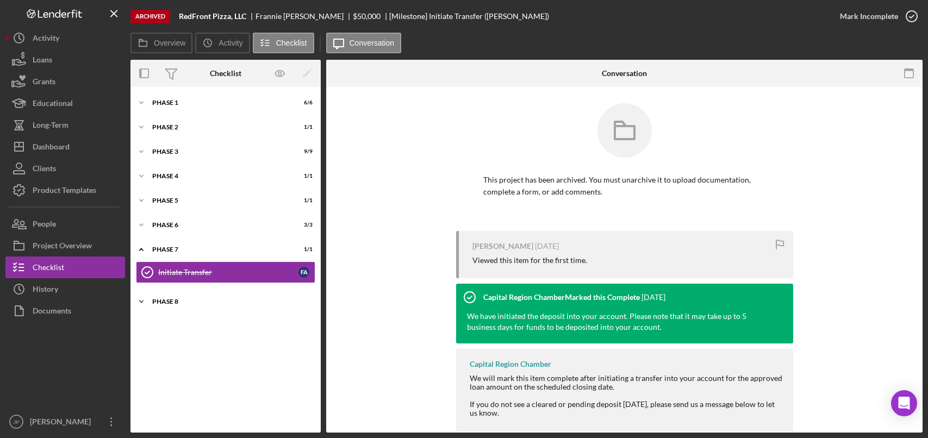
click at [168, 301] on div "Phase 8" at bounding box center [229, 301] width 155 height 7
click at [170, 225] on div "Phase 6" at bounding box center [229, 225] width 155 height 7
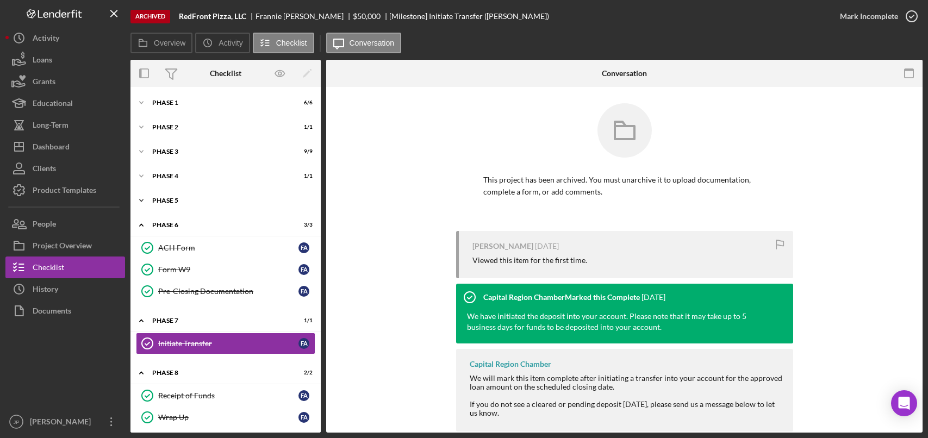
click at [169, 195] on div "Icon/Expander Phase 5 1 / 1" at bounding box center [225, 201] width 190 height 22
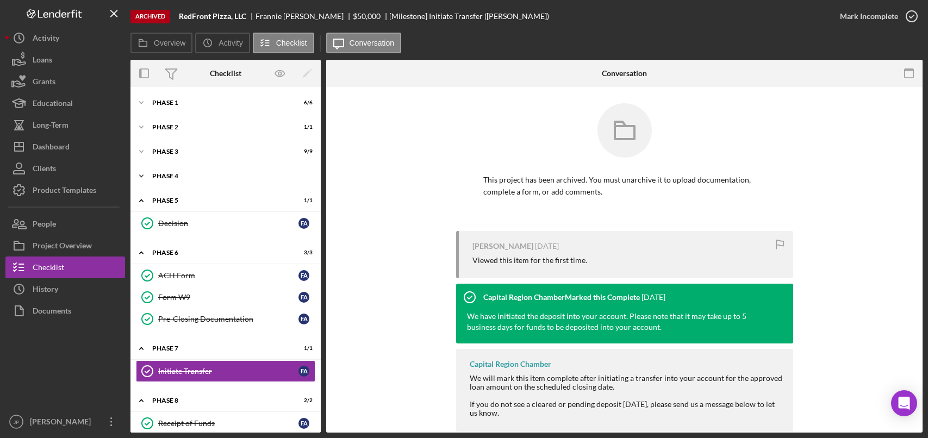
click at [165, 175] on div "Phase 4" at bounding box center [229, 176] width 155 height 7
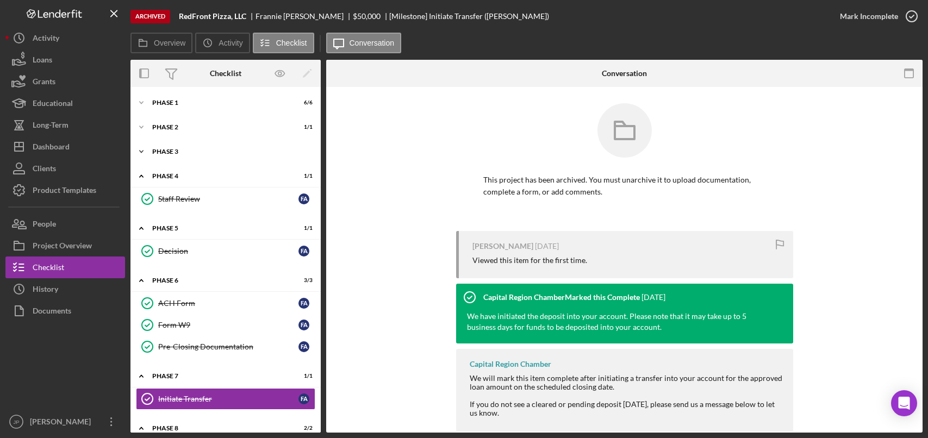
click at [161, 149] on div "Phase 3" at bounding box center [229, 151] width 155 height 7
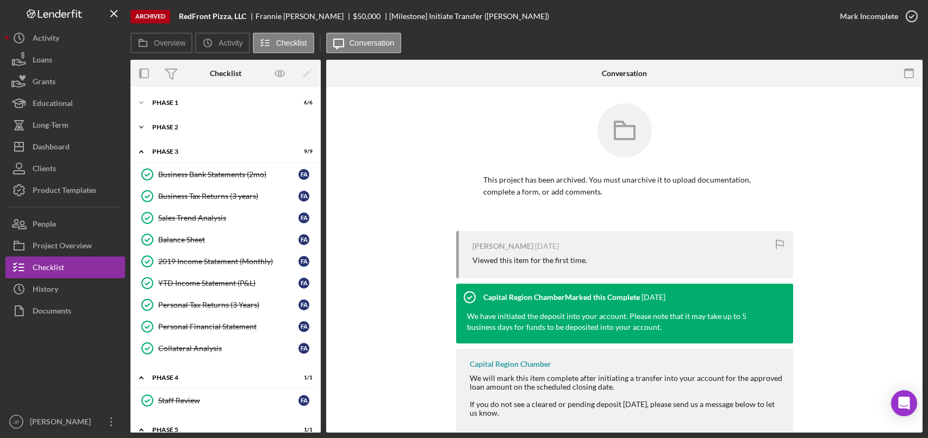
click at [166, 124] on div "Phase 2" at bounding box center [229, 127] width 155 height 7
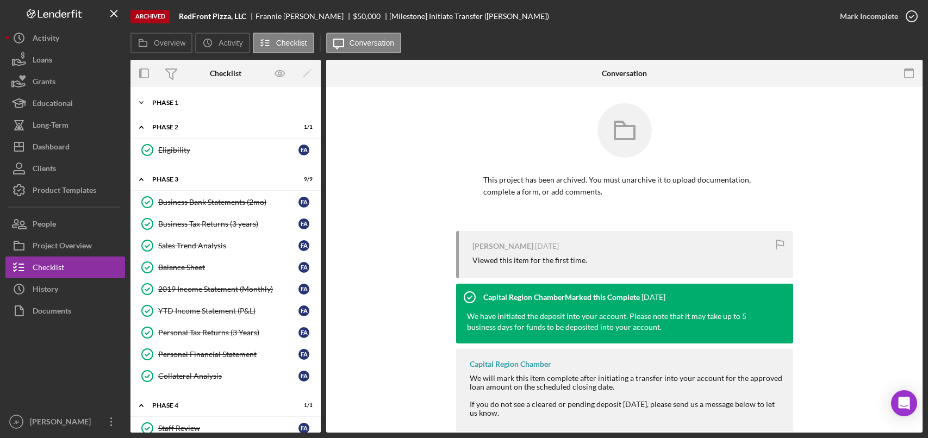
click at [167, 103] on div "Phase 1" at bounding box center [229, 102] width 155 height 7
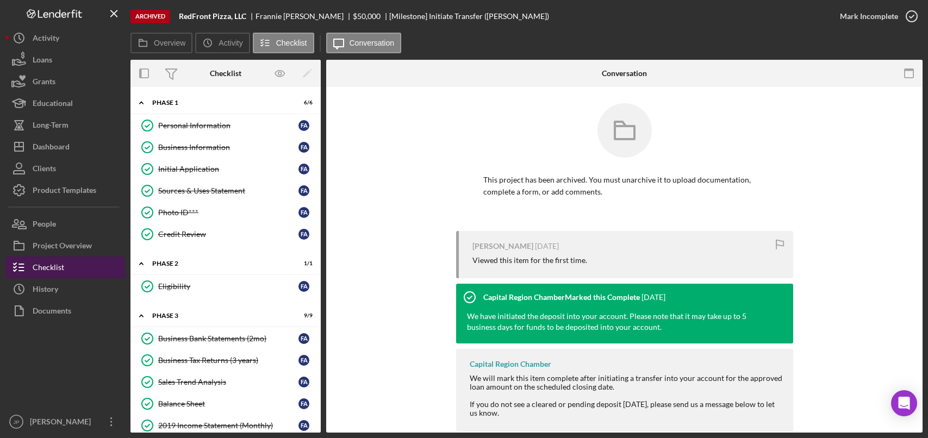
click at [58, 273] on div "Checklist" at bounding box center [49, 269] width 32 height 24
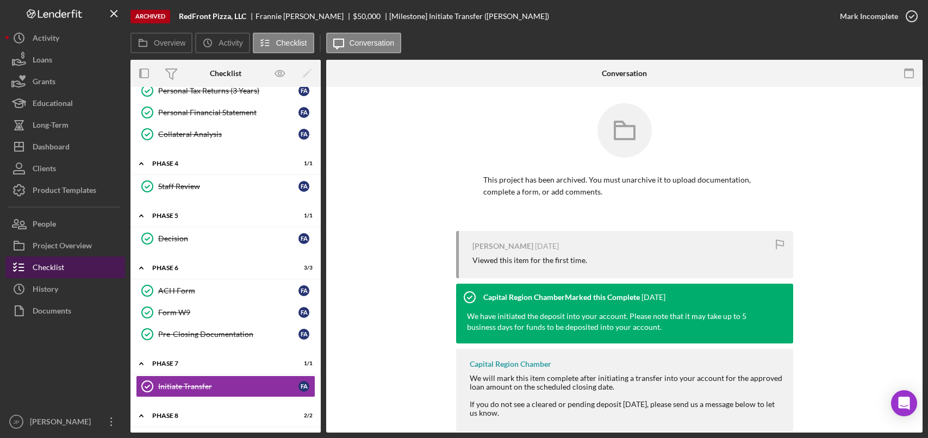
scroll to position [427, 0]
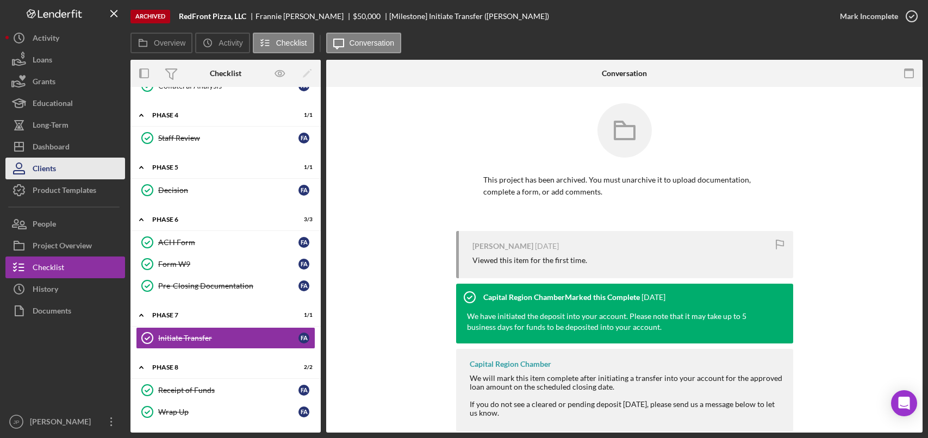
click at [60, 170] on button "Clients" at bounding box center [65, 169] width 120 height 22
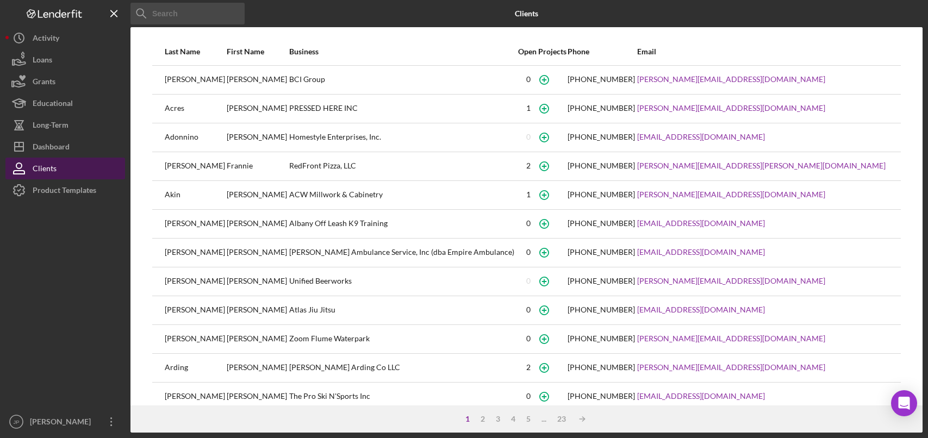
click at [51, 168] on div "Clients" at bounding box center [45, 170] width 24 height 24
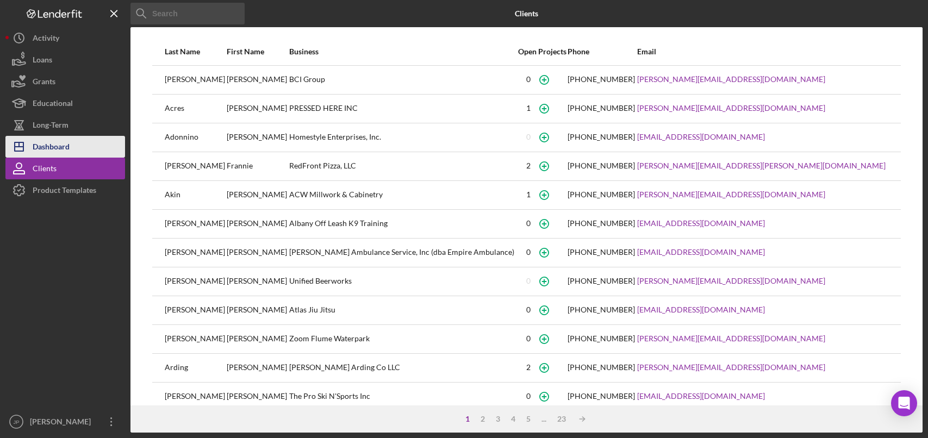
click at [61, 151] on div "Dashboard" at bounding box center [51, 148] width 37 height 24
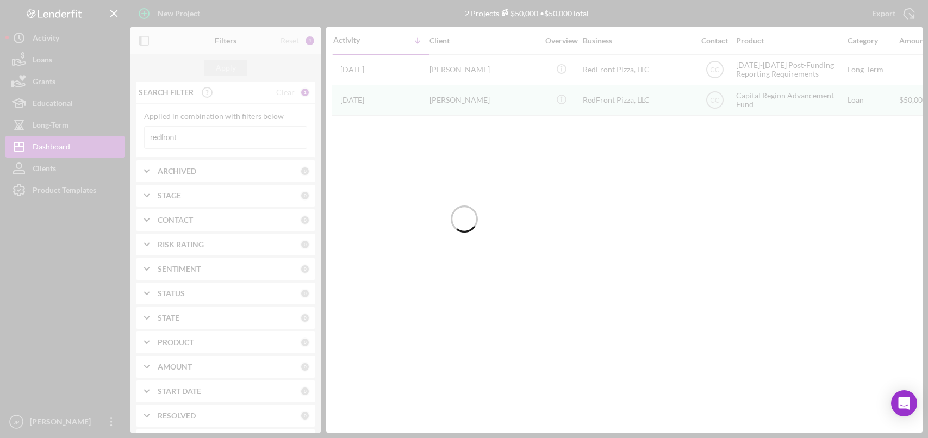
click at [204, 143] on div at bounding box center [464, 219] width 928 height 438
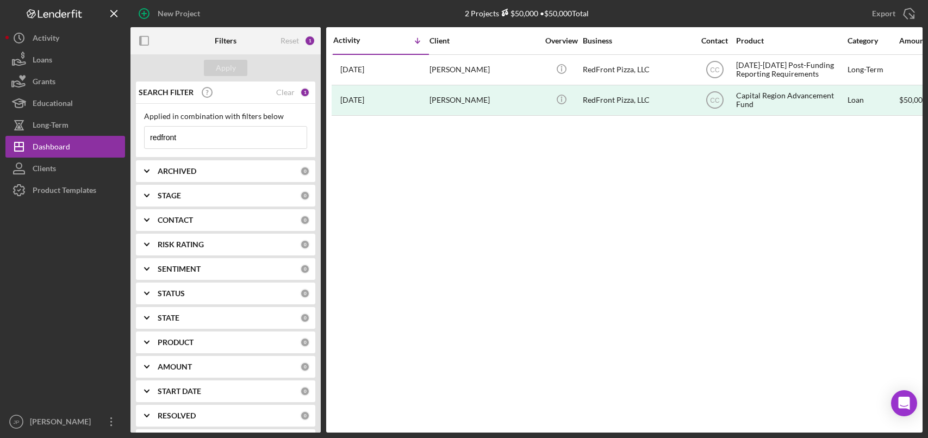
drag, startPoint x: 187, startPoint y: 136, endPoint x: 173, endPoint y: 136, distance: 14.7
click at [187, 136] on input "redfront" at bounding box center [226, 138] width 162 height 22
drag, startPoint x: 195, startPoint y: 139, endPoint x: 142, endPoint y: 136, distance: 53.3
click at [142, 136] on div "Applied in combination with filters below redfront Icon/Menu Close" at bounding box center [225, 131] width 179 height 54
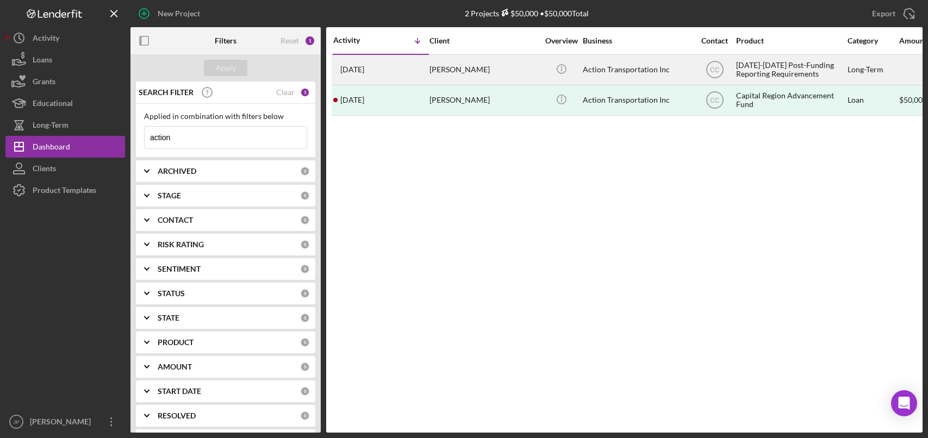
type input "action"
click at [635, 69] on div "Action Transportation Inc" at bounding box center [637, 69] width 109 height 29
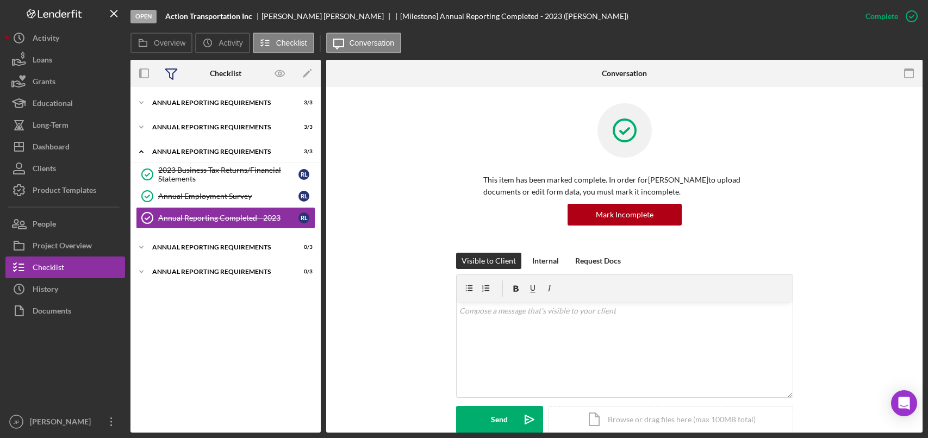
click at [171, 72] on icon at bounding box center [171, 73] width 27 height 27
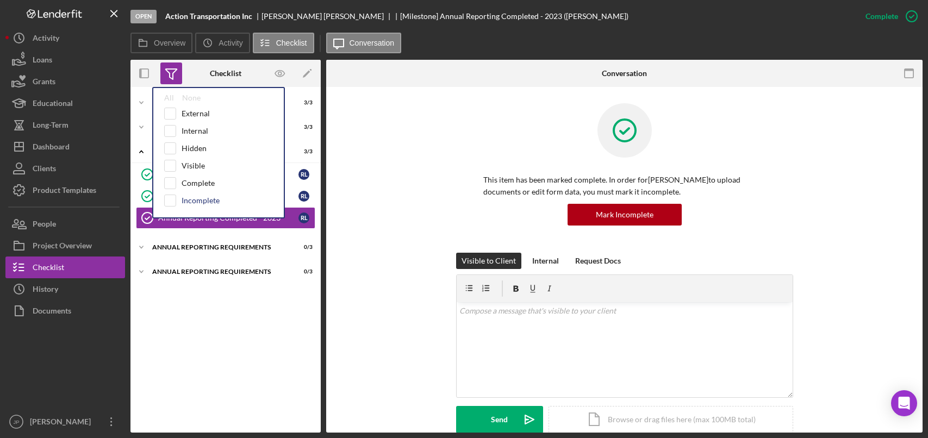
click at [187, 200] on div "Incomplete" at bounding box center [201, 200] width 38 height 9
checkbox input "true"
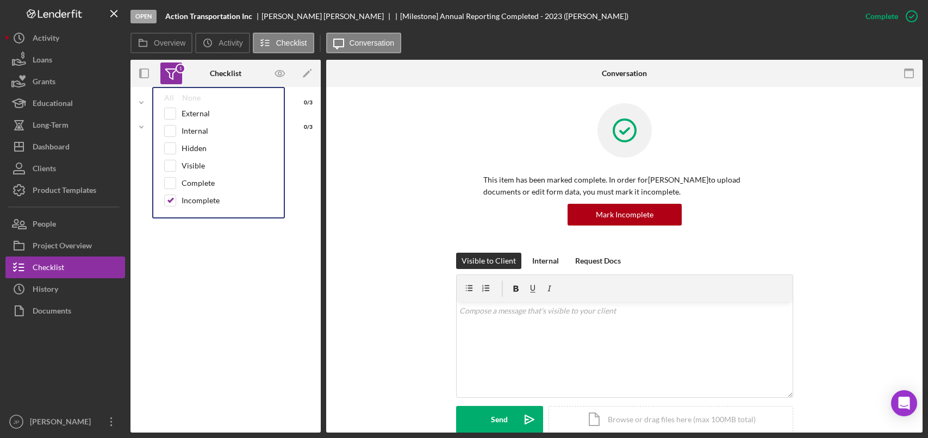
click at [192, 289] on div "Icon/Expander Annual Reporting Requirements 0 / 3 Icon/Expander Annual Reportin…" at bounding box center [225, 259] width 190 height 335
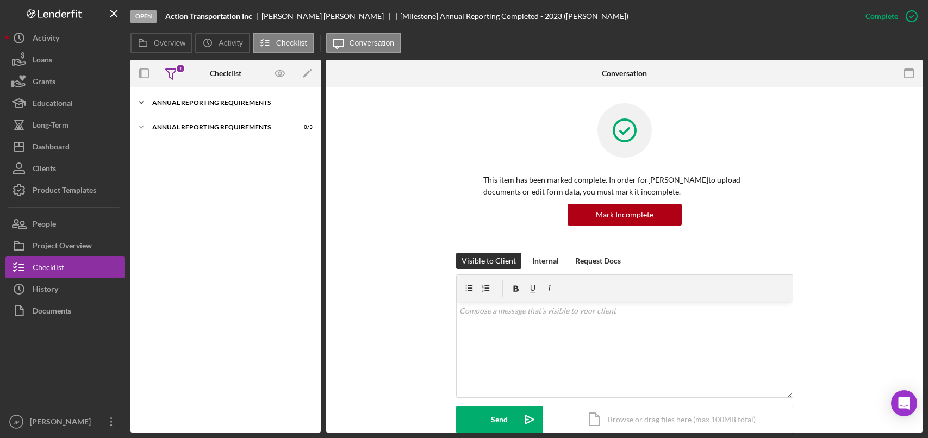
drag, startPoint x: 168, startPoint y: 103, endPoint x: 176, endPoint y: 111, distance: 11.5
click at [168, 103] on div "Annual Reporting Requirements" at bounding box center [229, 102] width 155 height 7
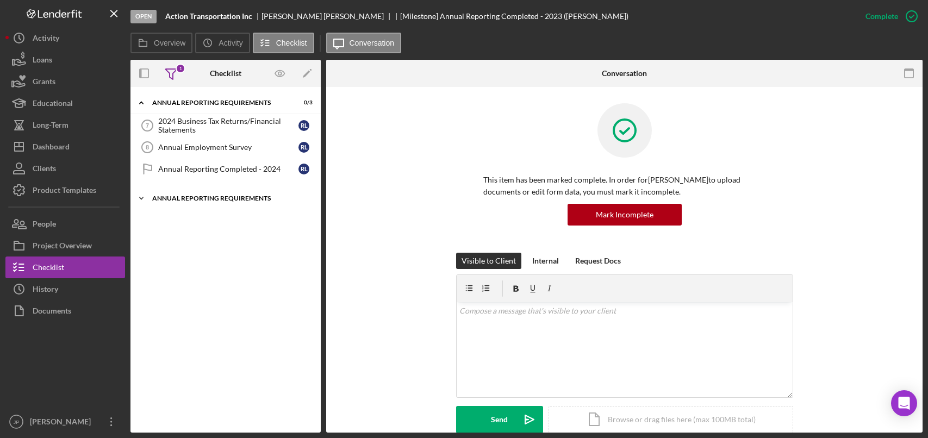
click at [179, 199] on div "Annual Reporting Requirements" at bounding box center [229, 198] width 155 height 7
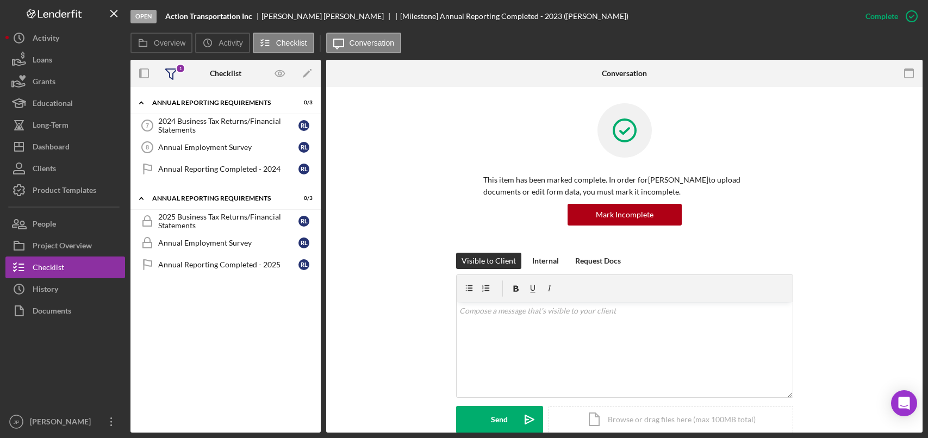
click at [174, 74] on icon at bounding box center [171, 73] width 27 height 27
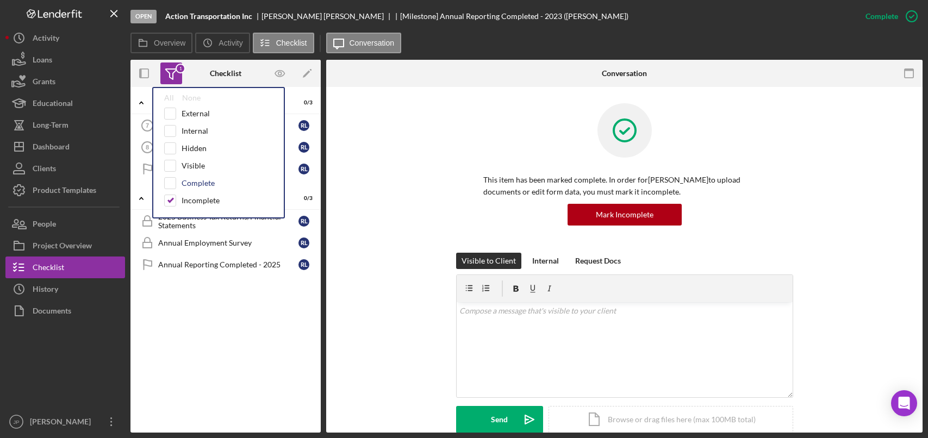
click at [190, 182] on div "Complete" at bounding box center [198, 183] width 33 height 9
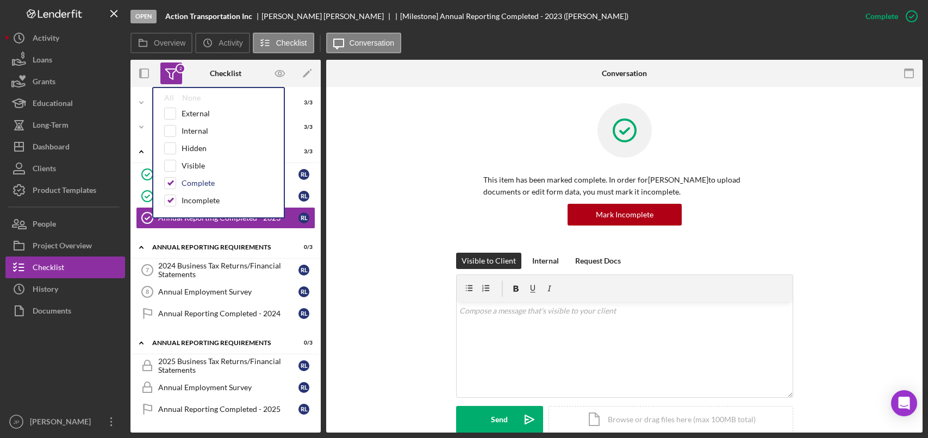
click at [190, 182] on div "Complete" at bounding box center [198, 183] width 33 height 9
checkbox input "false"
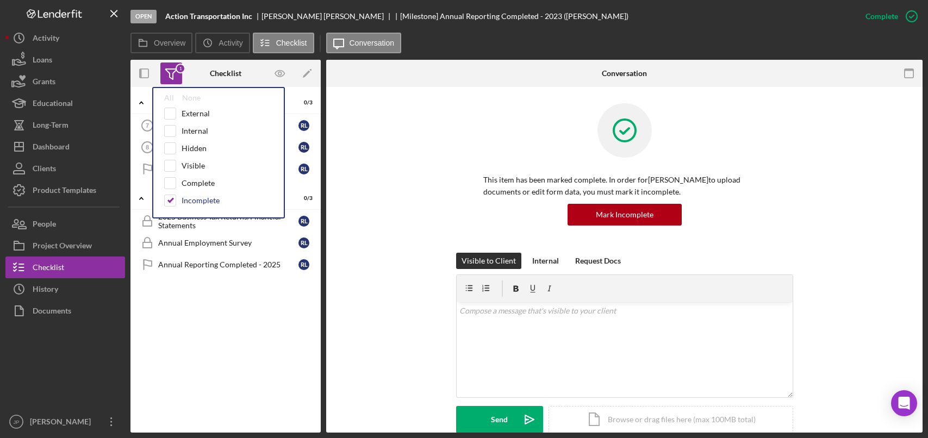
click at [190, 196] on div "Incomplete" at bounding box center [218, 201] width 109 height 12
click at [191, 198] on div "Incomplete" at bounding box center [201, 200] width 38 height 9
checkbox input "false"
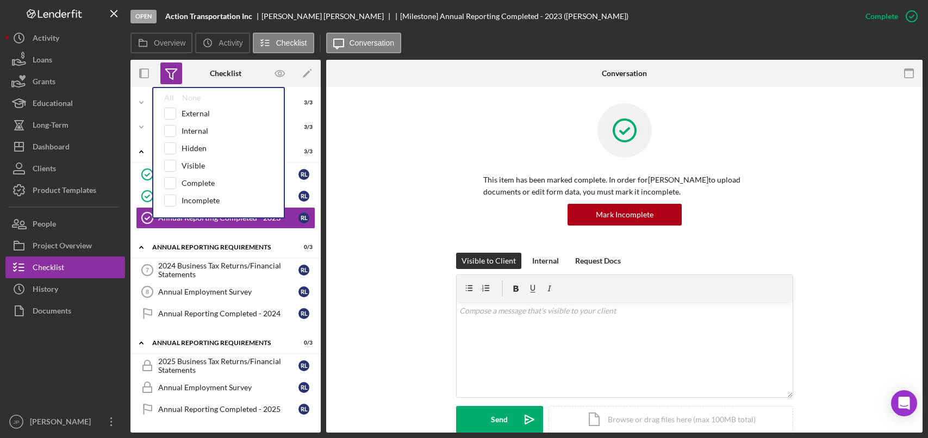
click at [173, 78] on icon at bounding box center [171, 73] width 27 height 27
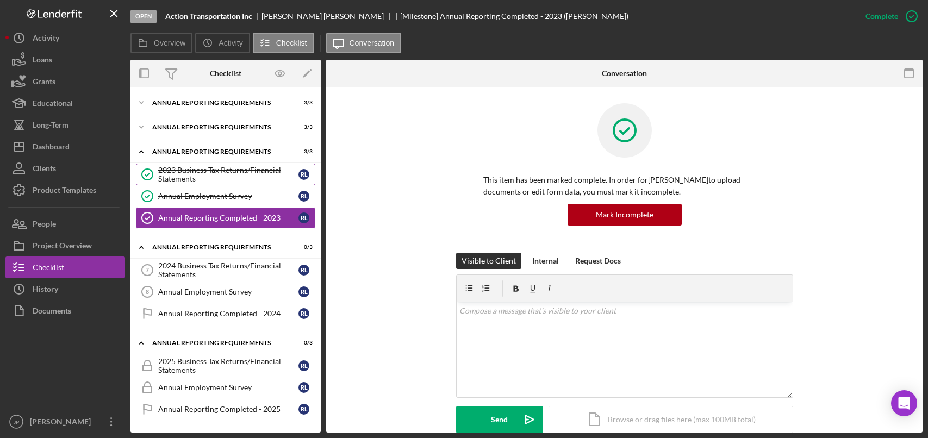
click at [220, 173] on div "2023 Business Tax Returns/Financial Statements" at bounding box center [228, 174] width 140 height 17
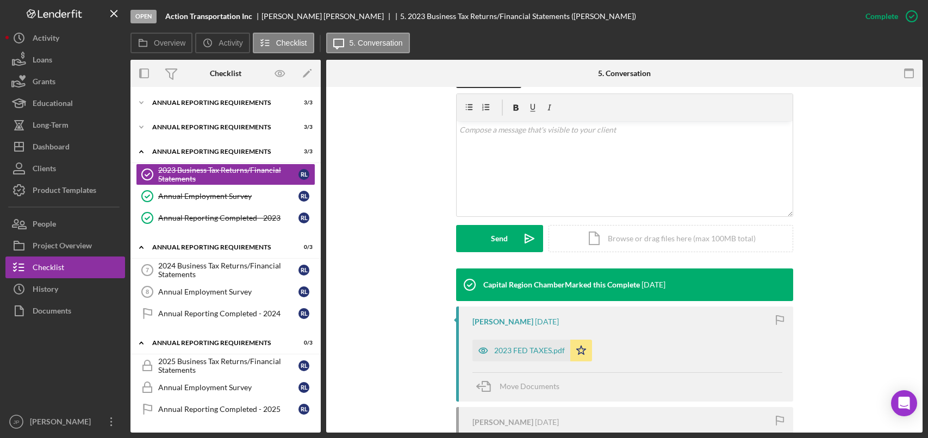
scroll to position [272, 0]
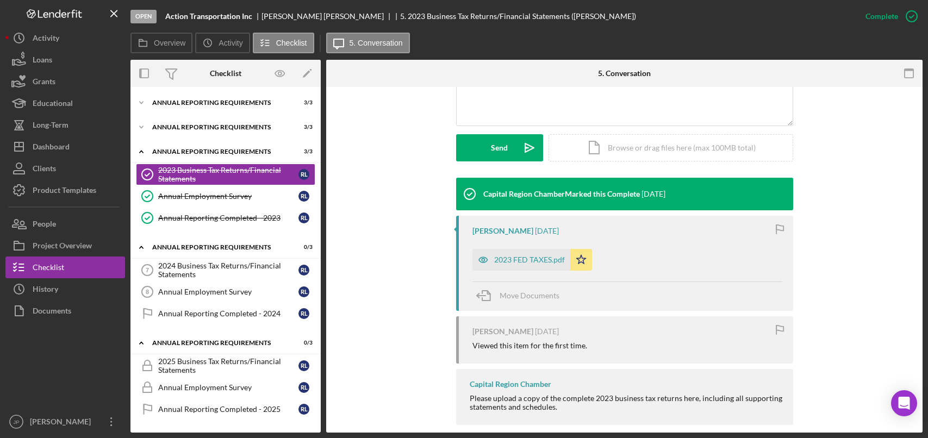
click at [537, 261] on div "2023 FED TAXES.pdf" at bounding box center [529, 259] width 71 height 9
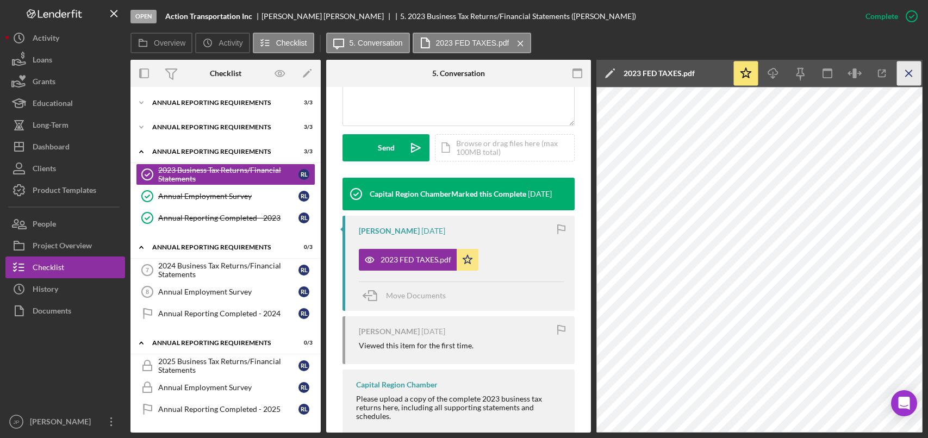
click at [914, 74] on icon "Icon/Menu Close" at bounding box center [909, 73] width 24 height 24
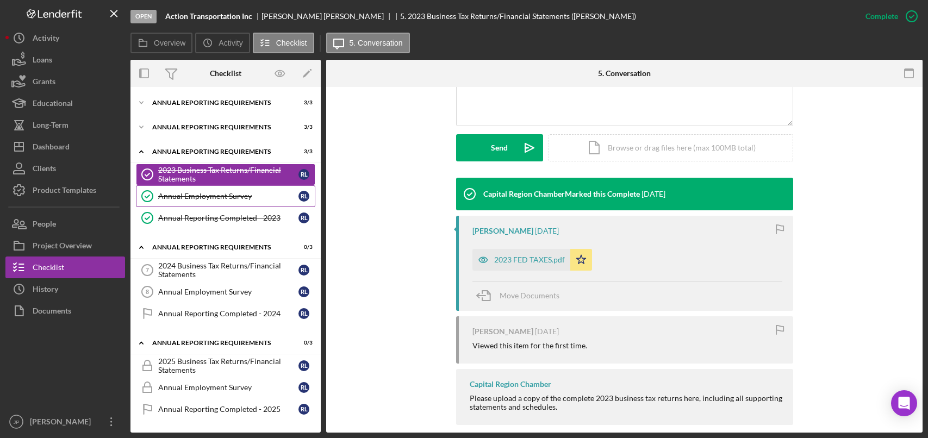
click at [205, 192] on div "Annual Employment Survey" at bounding box center [228, 196] width 140 height 9
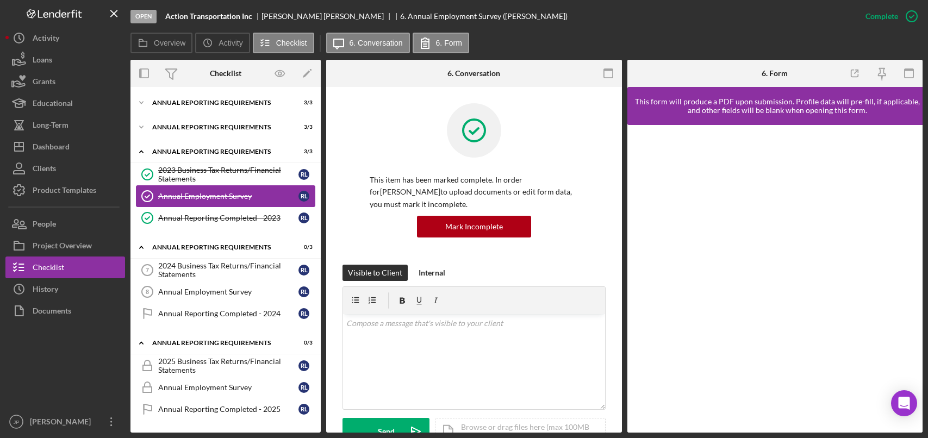
click at [246, 198] on div "Annual Employment Survey" at bounding box center [228, 196] width 140 height 9
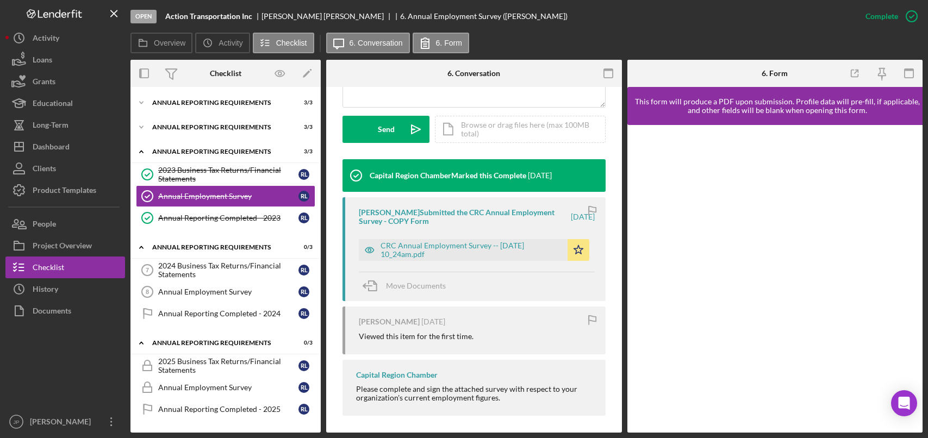
scroll to position [307, 0]
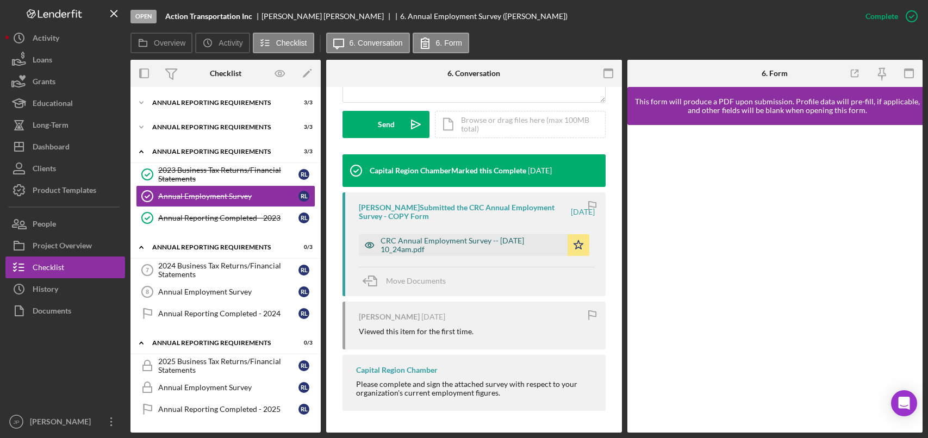
click at [520, 247] on div "CRC Annual Employment Survey -- [DATE] 10_24am.pdf" at bounding box center [471, 244] width 182 height 17
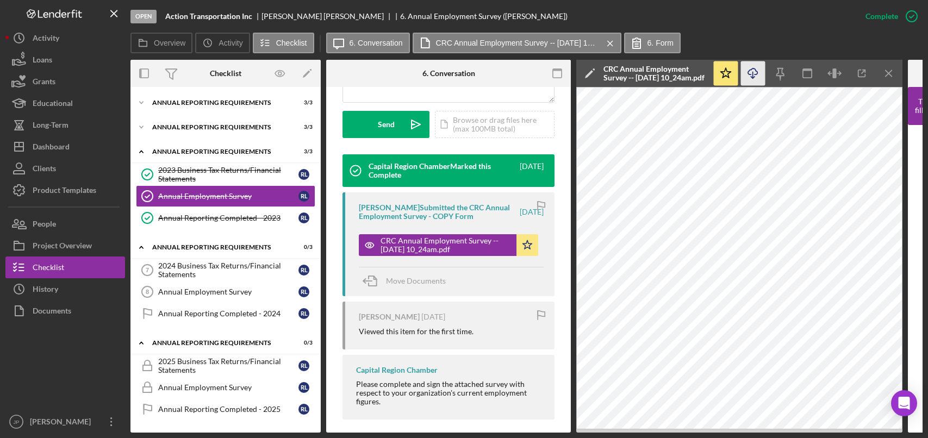
click at [755, 73] on icon "Icon/Download" at bounding box center [753, 73] width 24 height 24
click at [189, 147] on div "Icon/Expander Annual Reporting Requirements 3 / 3" at bounding box center [225, 152] width 190 height 22
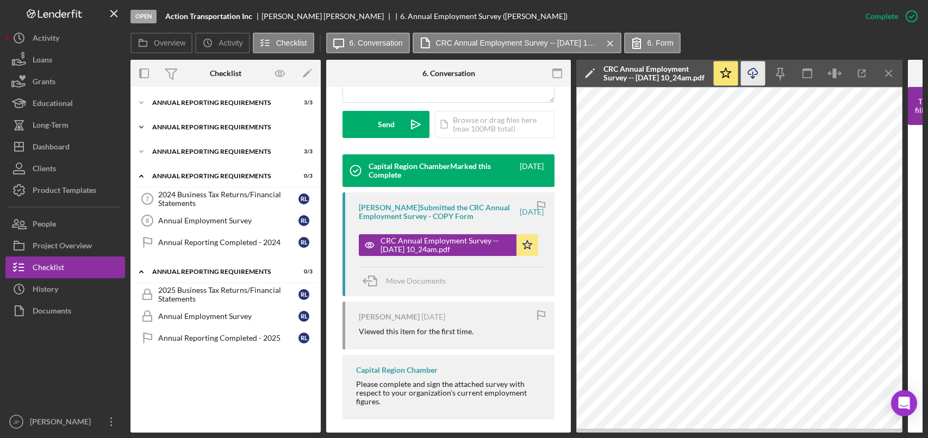
click at [188, 131] on div "Icon/Expander Annual Reporting Requirements 3 / 3" at bounding box center [225, 127] width 190 height 22
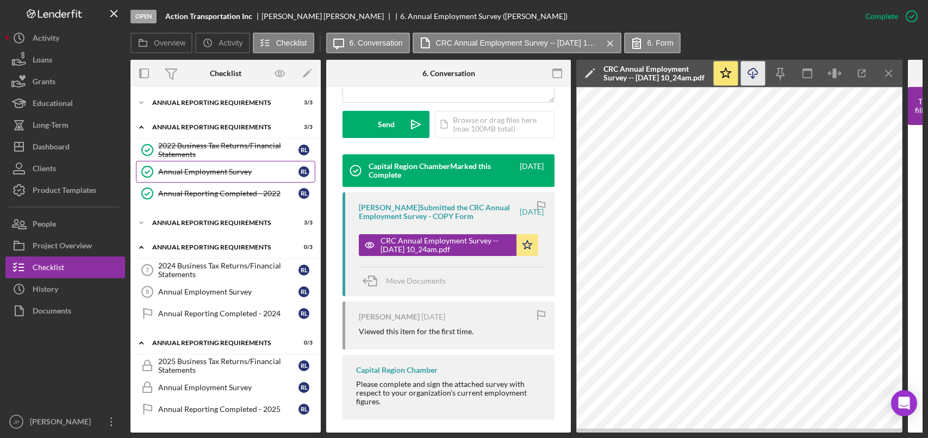
click at [195, 171] on div "Annual Employment Survey" at bounding box center [228, 171] width 140 height 9
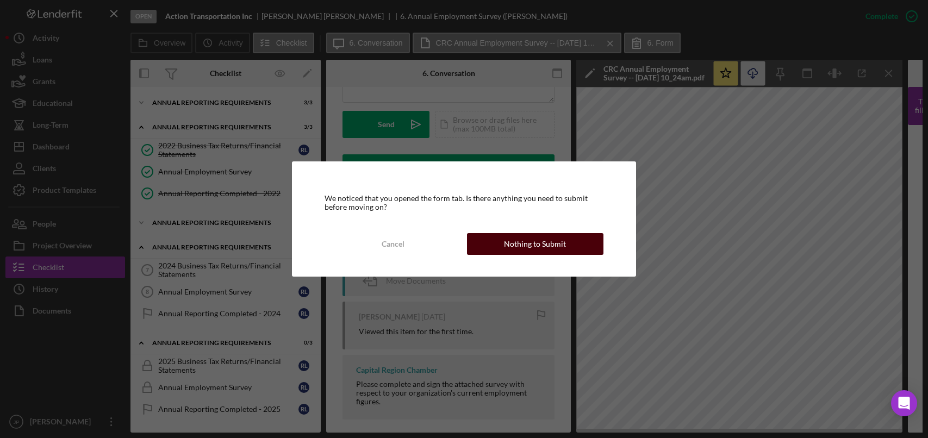
click at [555, 248] on div "Nothing to Submit" at bounding box center [535, 244] width 62 height 22
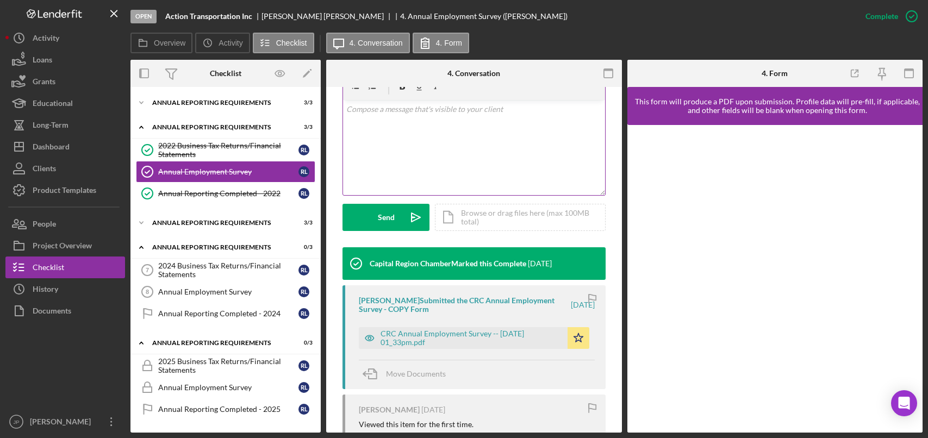
scroll to position [217, 0]
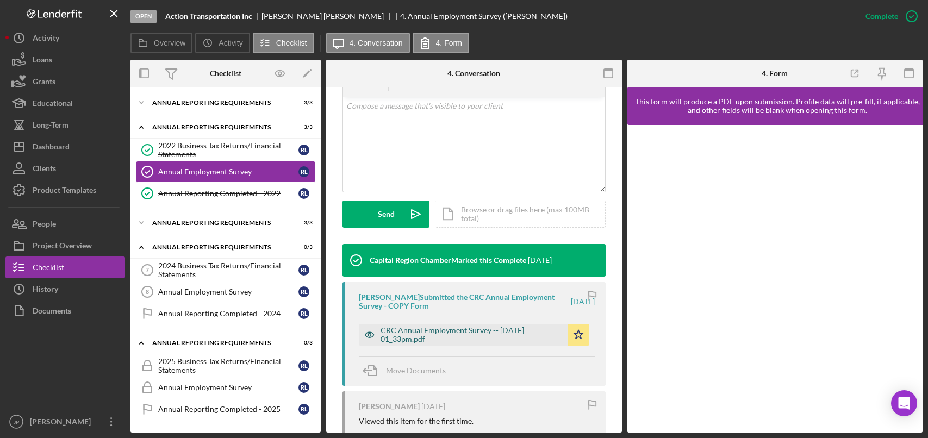
click at [478, 329] on div "CRC Annual Employment Survey -- [DATE] 01_33pm.pdf" at bounding box center [471, 334] width 182 height 17
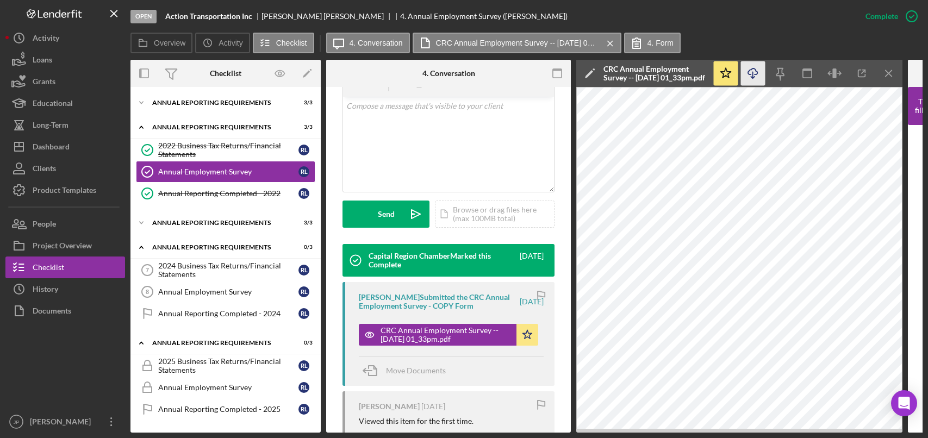
click at [758, 74] on icon "Icon/Download" at bounding box center [753, 73] width 24 height 24
click at [180, 130] on div "Icon/Expander Annual Reporting Requirements 3 / 3" at bounding box center [225, 127] width 190 height 22
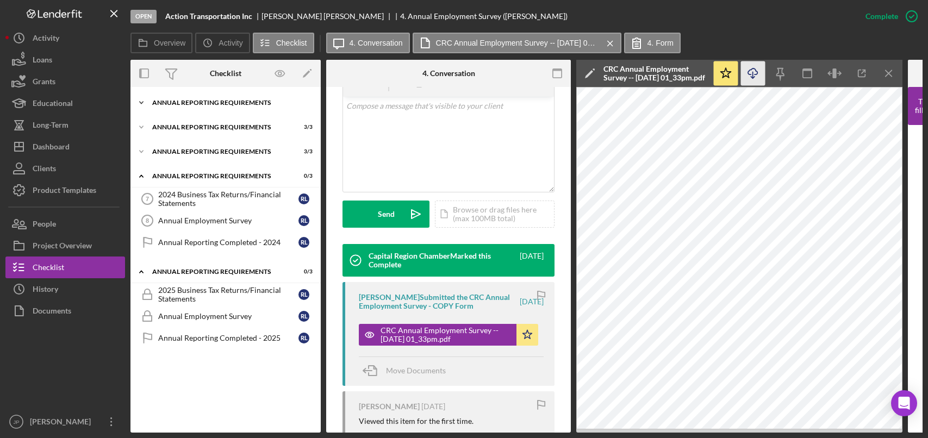
click at [187, 102] on div "Annual Reporting Requirements" at bounding box center [229, 102] width 155 height 7
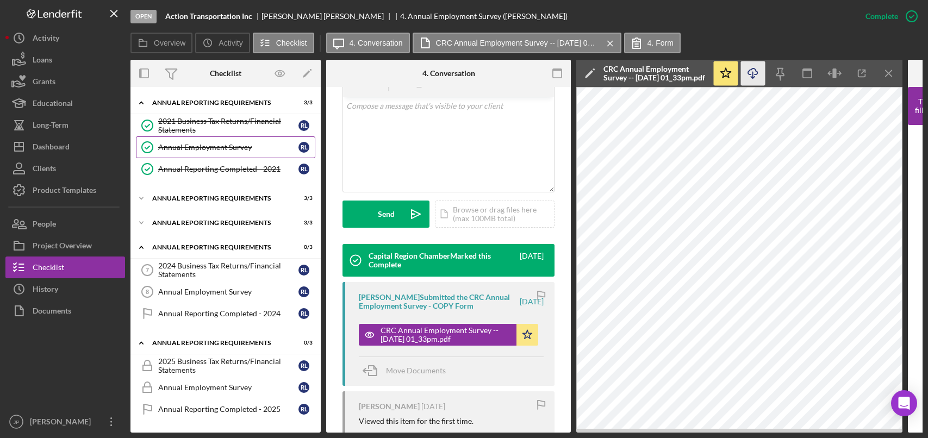
click at [199, 145] on div "Annual Employment Survey" at bounding box center [228, 147] width 140 height 9
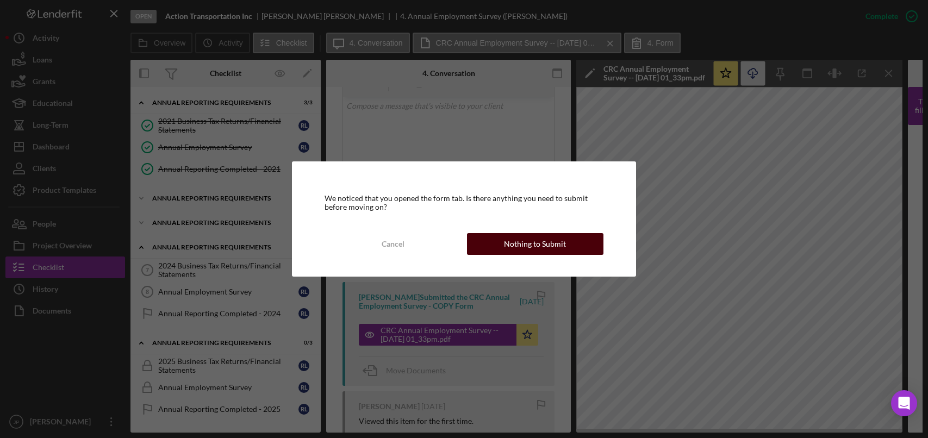
click at [539, 251] on div "Nothing to Submit" at bounding box center [535, 244] width 62 height 22
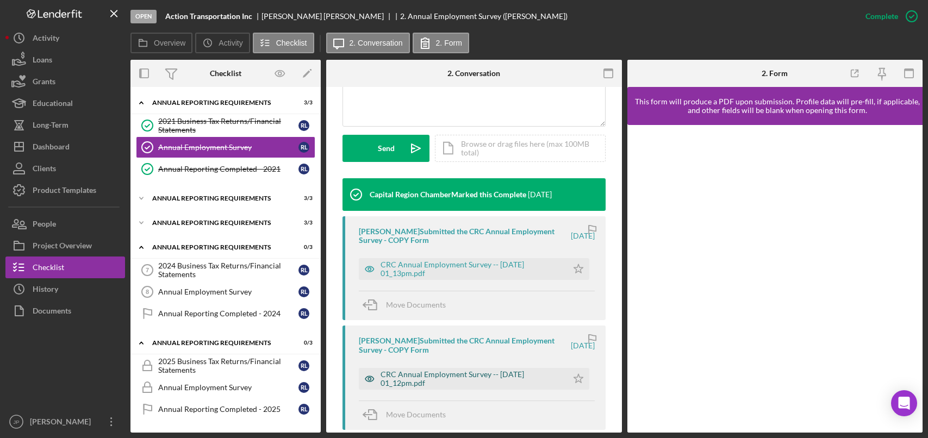
scroll to position [380, 0]
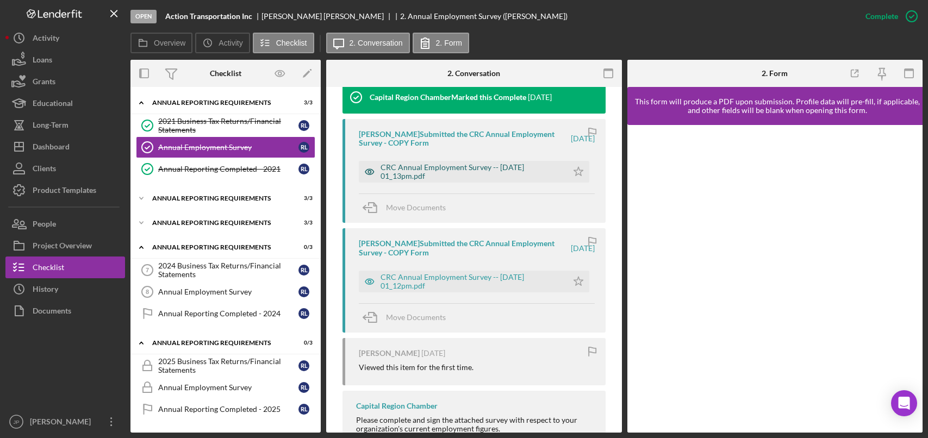
click at [501, 166] on div "CRC Annual Employment Survey -- [DATE] 01_13pm.pdf" at bounding box center [471, 171] width 182 height 17
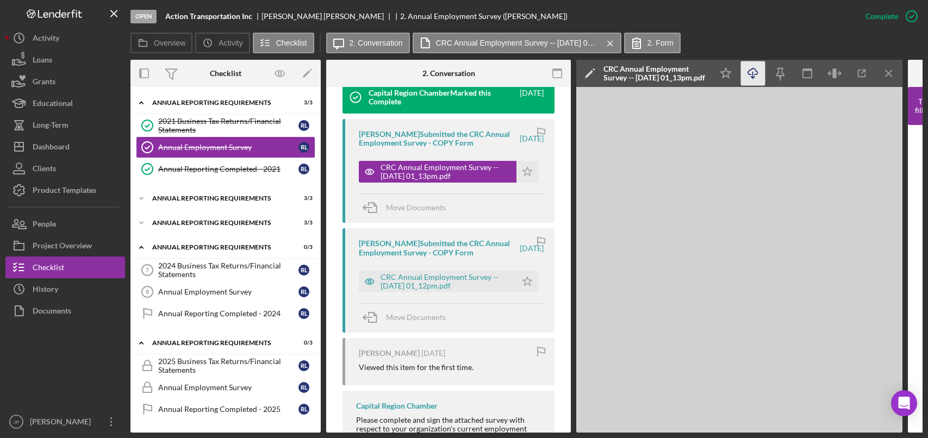
click at [753, 73] on line "button" at bounding box center [753, 75] width 0 height 6
click at [894, 73] on icon "Icon/Menu Close" at bounding box center [889, 73] width 24 height 24
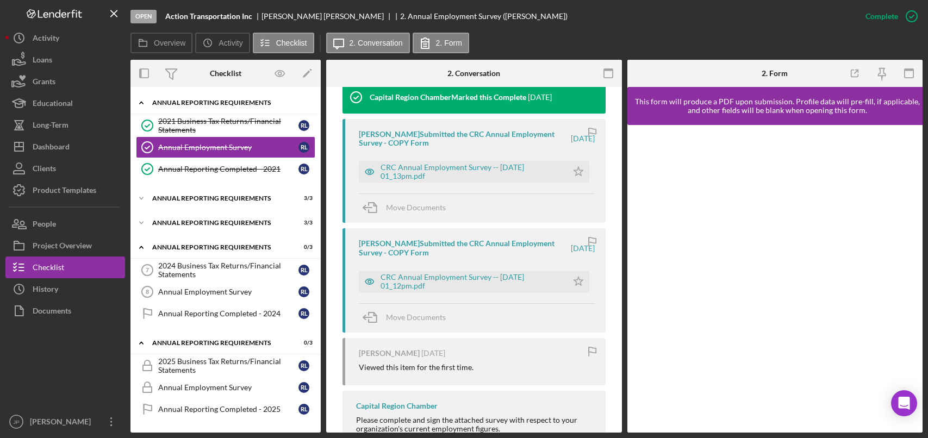
click at [207, 104] on div "Annual Reporting Requirements" at bounding box center [229, 102] width 155 height 7
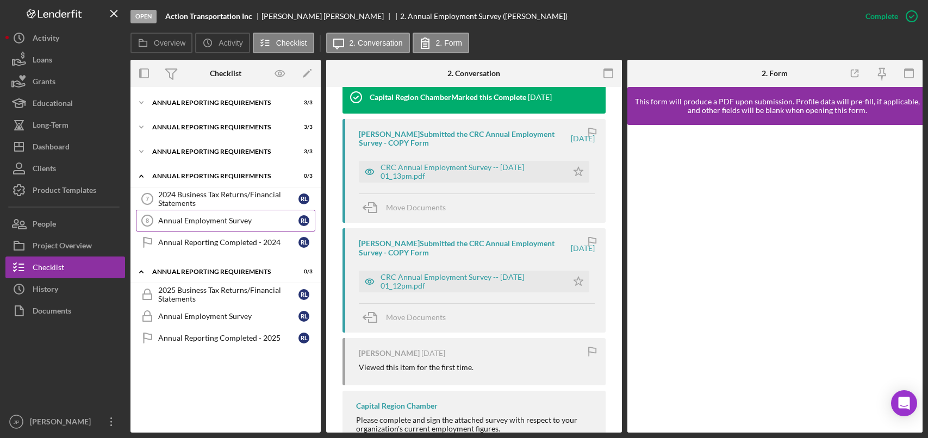
click at [217, 223] on div "Annual Employment Survey" at bounding box center [228, 220] width 140 height 9
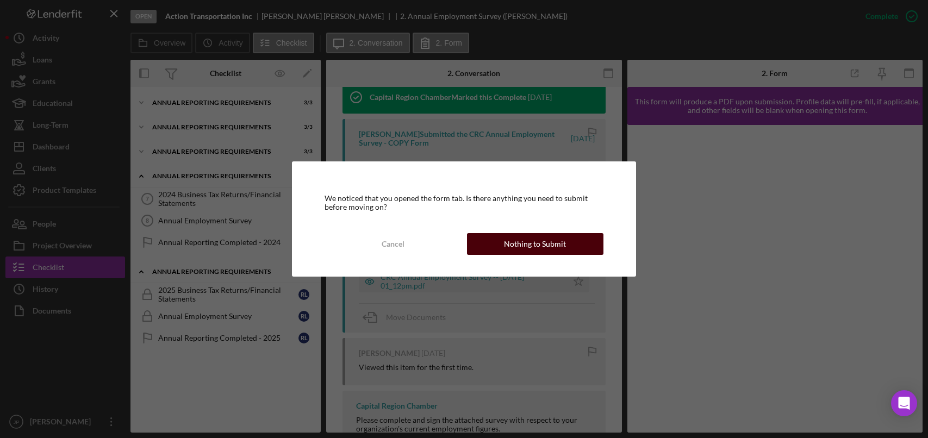
click at [558, 245] on div "Nothing to Submit" at bounding box center [535, 244] width 62 height 22
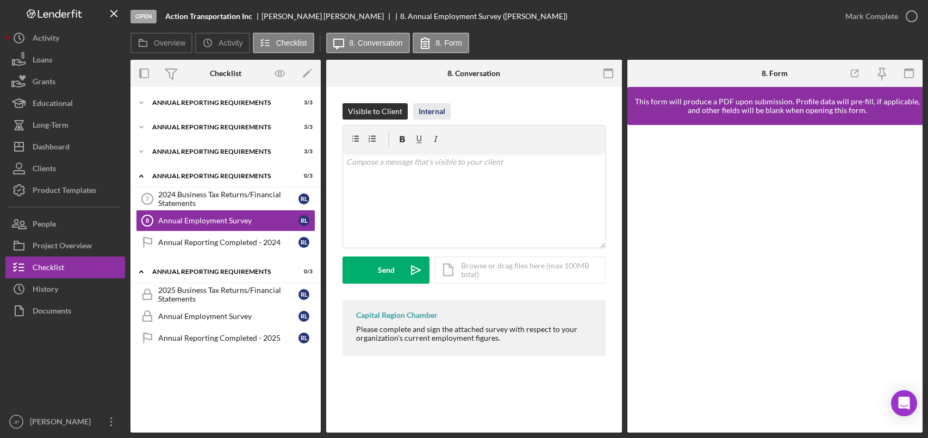
click at [436, 114] on div "Internal" at bounding box center [431, 111] width 27 height 16
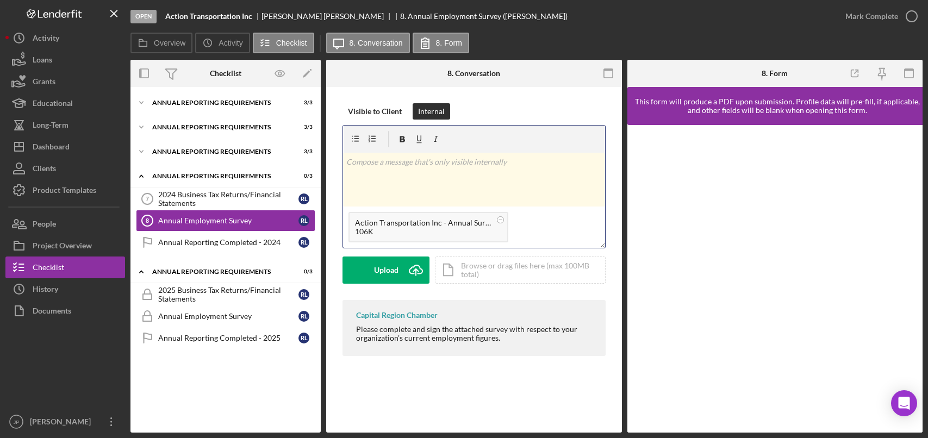
click at [404, 186] on div "v Color teal Color pink Remove color Add row above Add row below Add column bef…" at bounding box center [474, 180] width 262 height 54
click at [452, 37] on button "8. Form" at bounding box center [440, 43] width 57 height 21
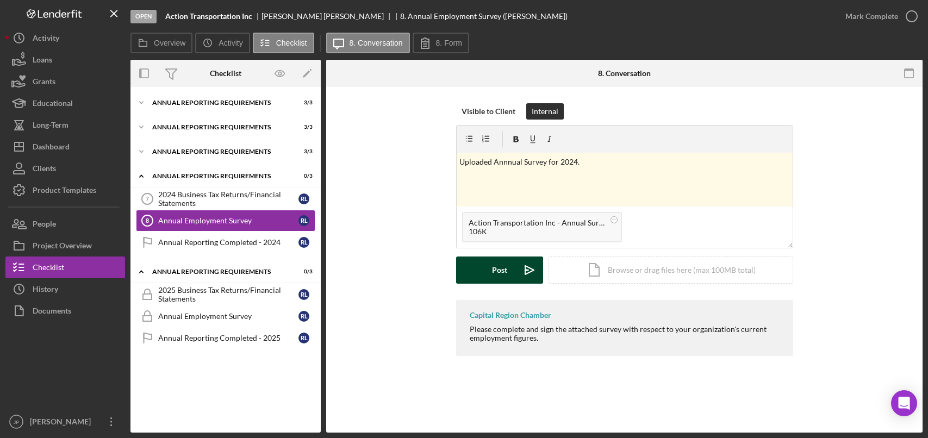
click at [495, 266] on div "Post" at bounding box center [499, 270] width 15 height 27
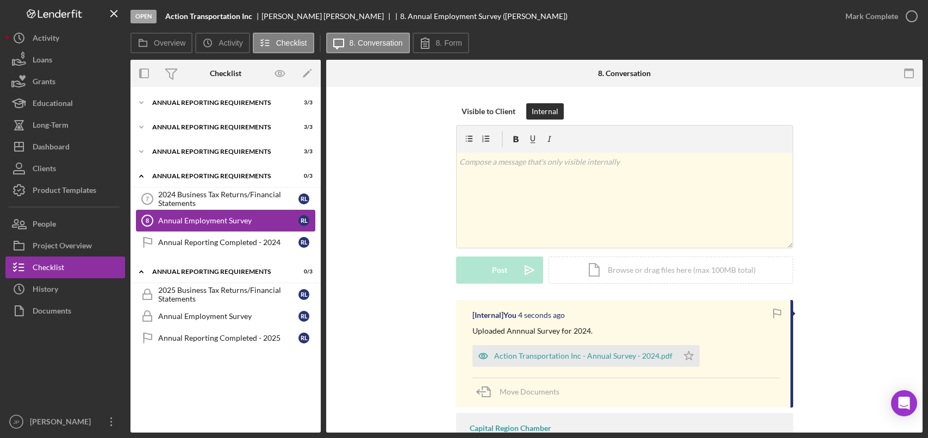
click at [253, 223] on div "Annual Employment Survey" at bounding box center [228, 220] width 140 height 9
click at [910, 15] on icon "button" at bounding box center [911, 16] width 27 height 27
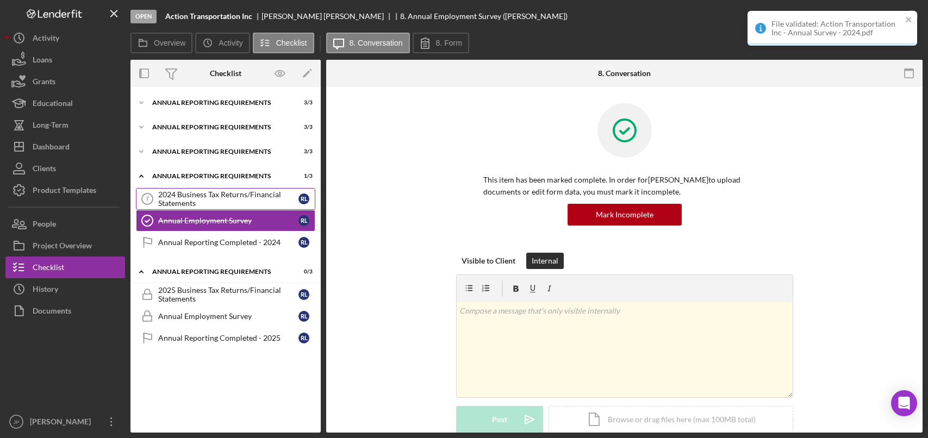
click at [206, 198] on div "2024 Business Tax Returns/Financial Statements" at bounding box center [228, 198] width 140 height 17
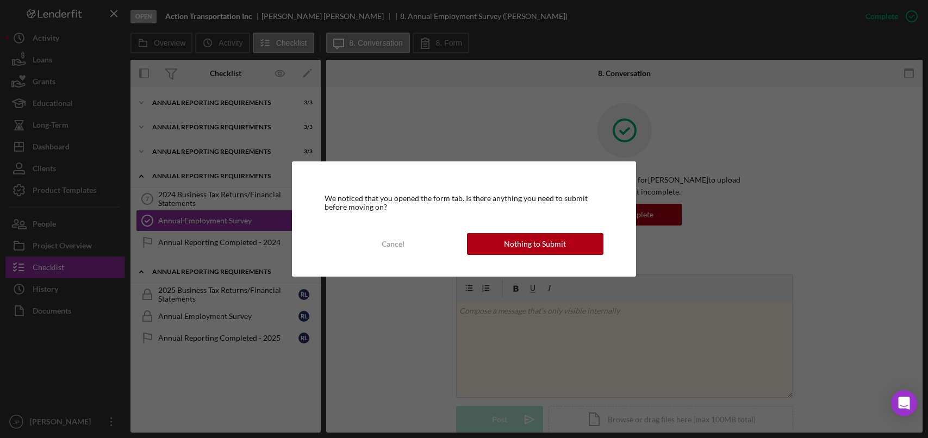
click at [561, 242] on div "Nothing to Submit" at bounding box center [535, 244] width 62 height 22
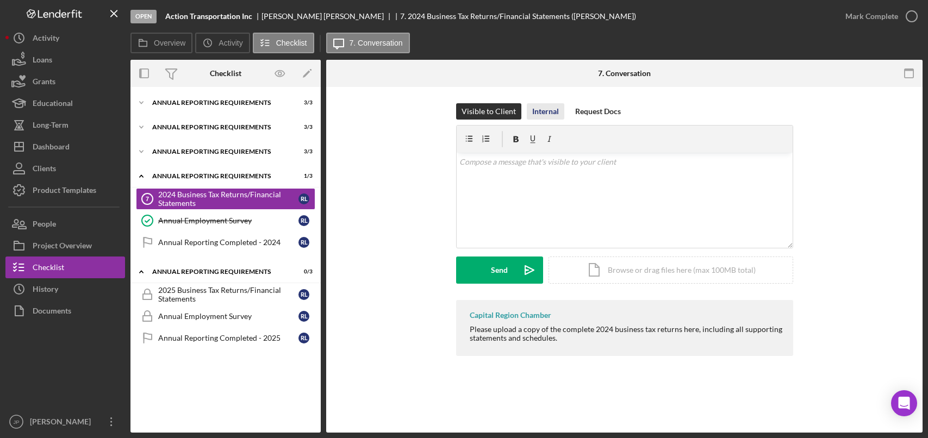
click at [553, 111] on div "Internal" at bounding box center [545, 111] width 27 height 16
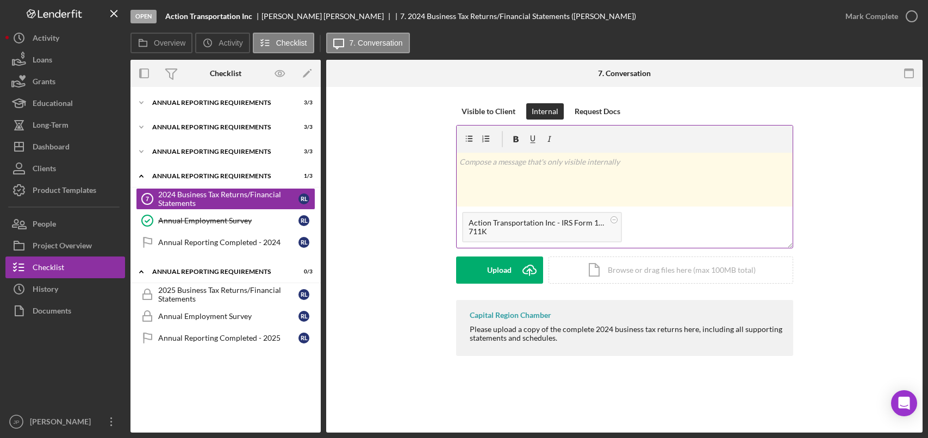
click at [533, 166] on p at bounding box center [624, 162] width 330 height 12
click at [492, 268] on div "Post" at bounding box center [499, 270] width 15 height 27
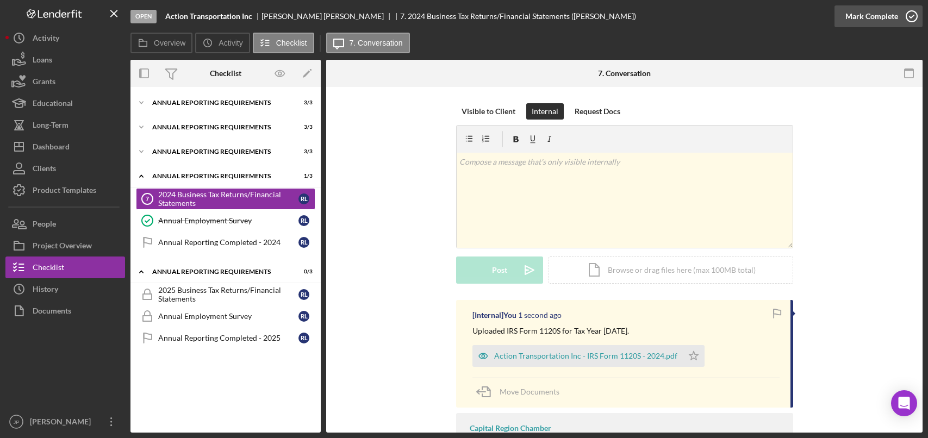
click at [912, 17] on icon "button" at bounding box center [911, 16] width 27 height 27
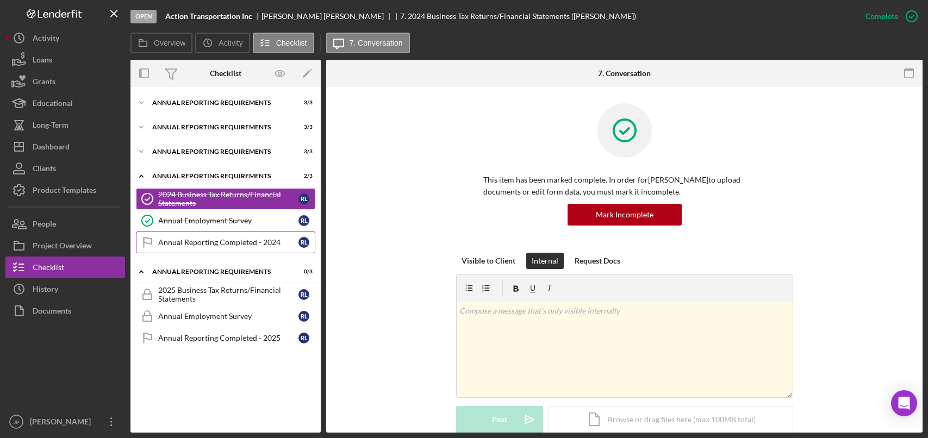
click at [203, 239] on div "Annual Reporting Completed - 2024" at bounding box center [228, 242] width 140 height 9
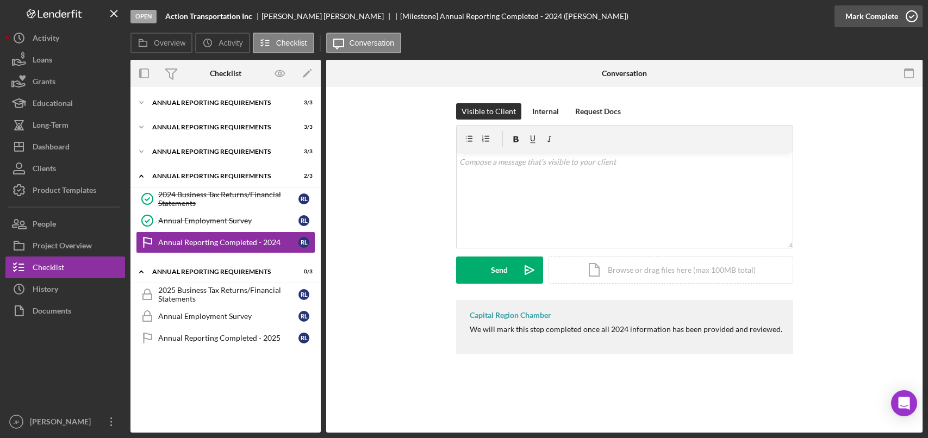
click at [914, 15] on icon "button" at bounding box center [911, 16] width 27 height 27
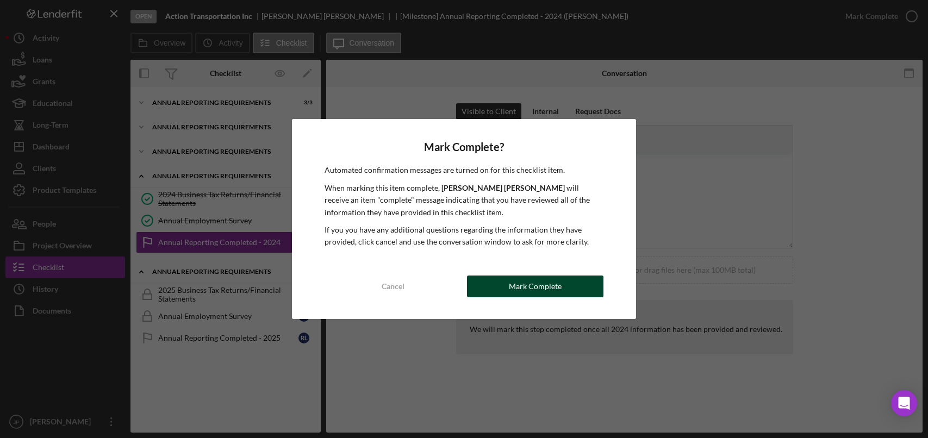
click at [559, 285] on div "Mark Complete" at bounding box center [535, 287] width 53 height 22
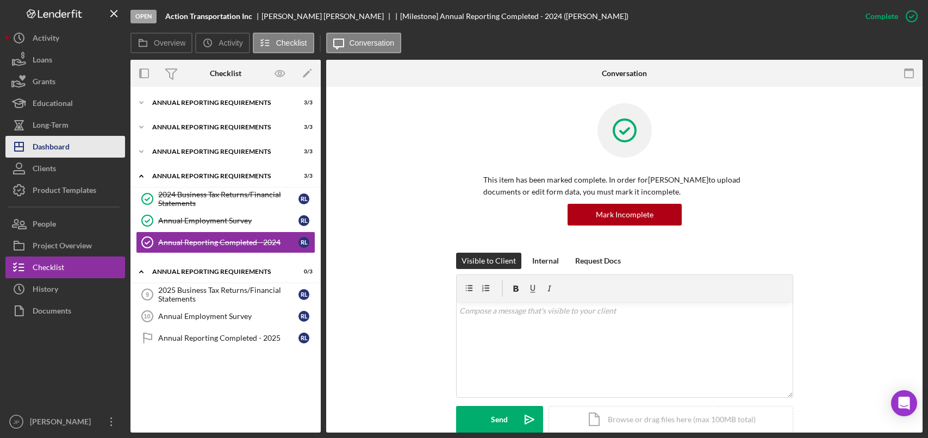
click at [54, 140] on div "Dashboard" at bounding box center [51, 148] width 37 height 24
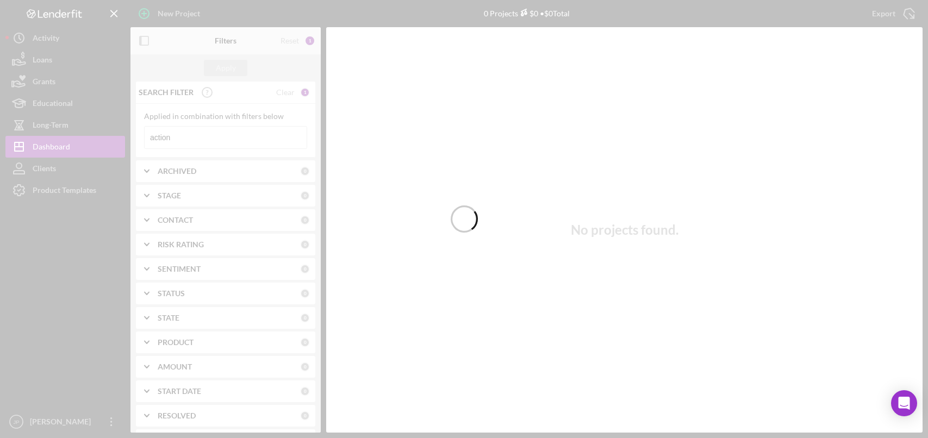
click at [153, 134] on div at bounding box center [464, 219] width 928 height 438
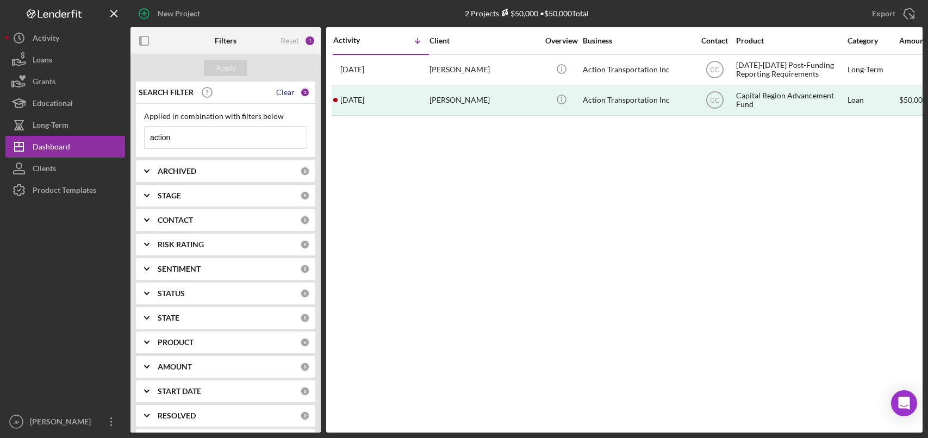
click at [282, 93] on div "Clear" at bounding box center [285, 92] width 18 height 9
click at [191, 134] on input at bounding box center [226, 138] width 162 height 22
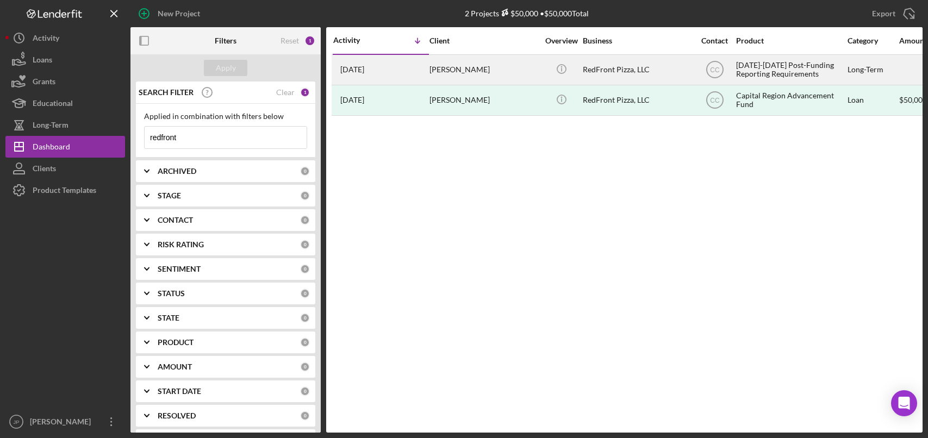
type input "redfront"
click at [774, 65] on div "[DATE]-[DATE] Post-Funding Reporting Requirements" at bounding box center [790, 69] width 109 height 29
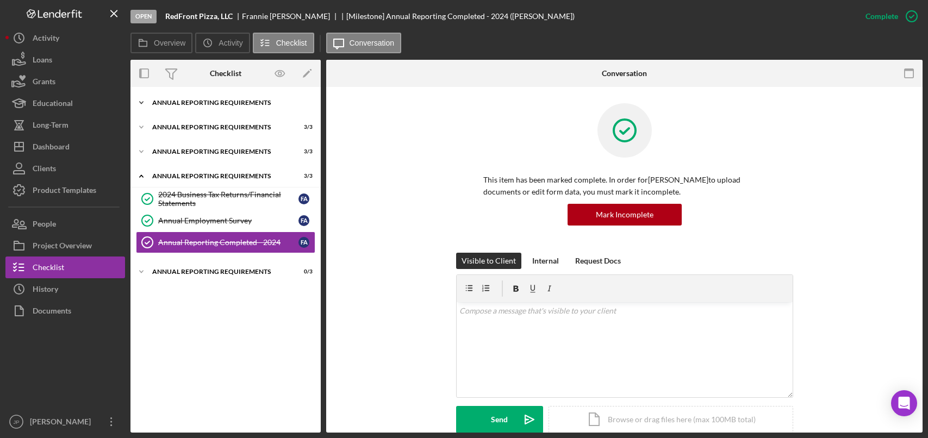
click at [215, 104] on div "Annual Reporting Requirements" at bounding box center [229, 102] width 155 height 7
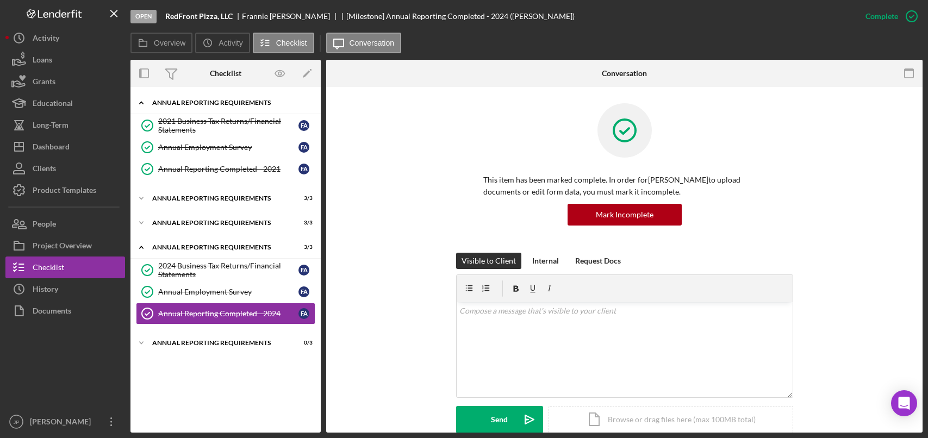
click at [221, 102] on div "Annual Reporting Requirements" at bounding box center [229, 102] width 155 height 7
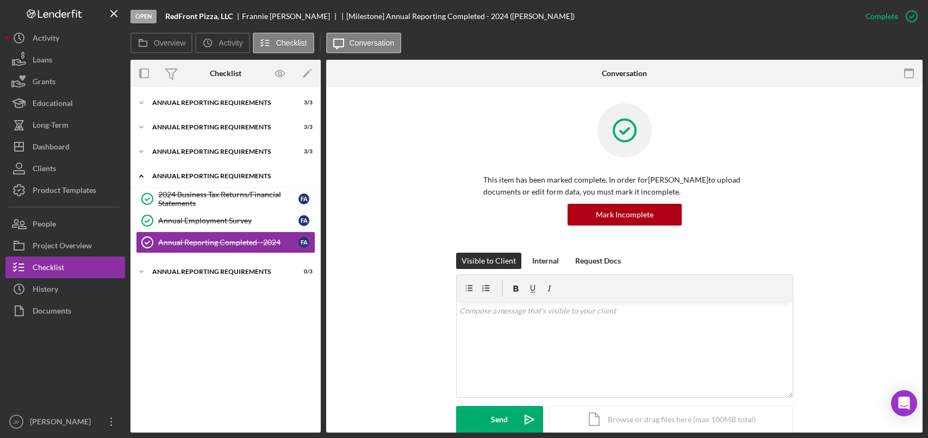
click at [195, 177] on div "Annual Reporting Requirements" at bounding box center [229, 176] width 155 height 7
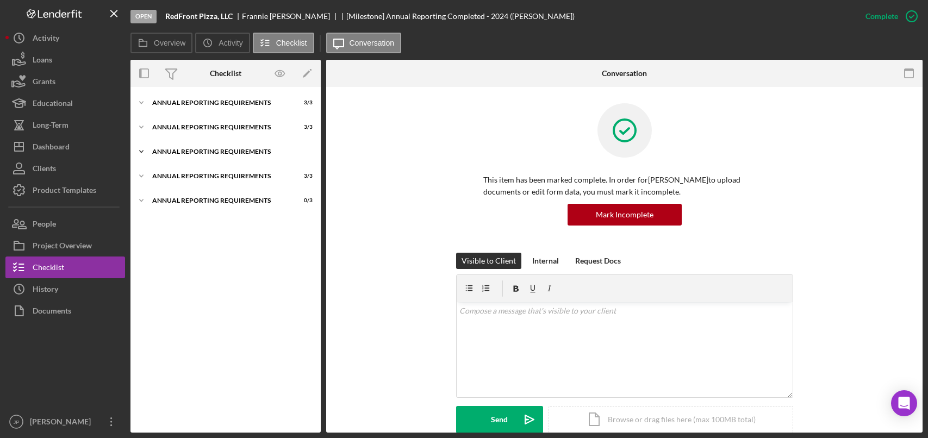
click at [196, 152] on div "Annual Reporting Requirements" at bounding box center [229, 151] width 155 height 7
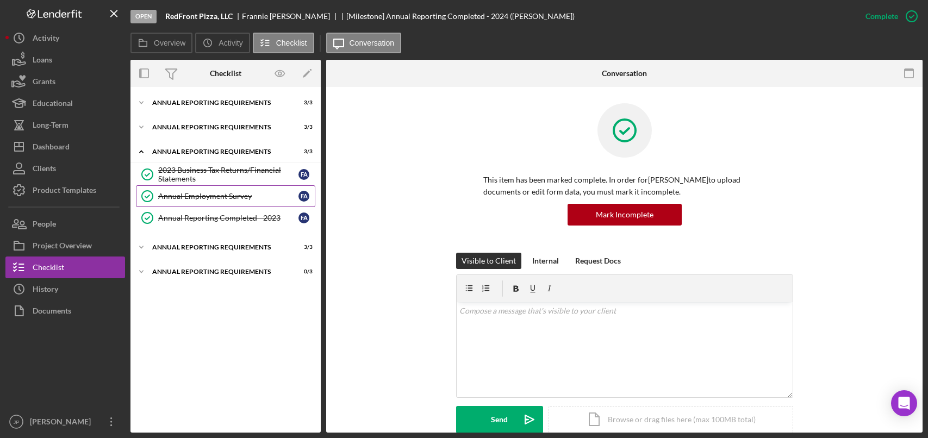
click at [198, 193] on div "Annual Employment Survey" at bounding box center [228, 196] width 140 height 9
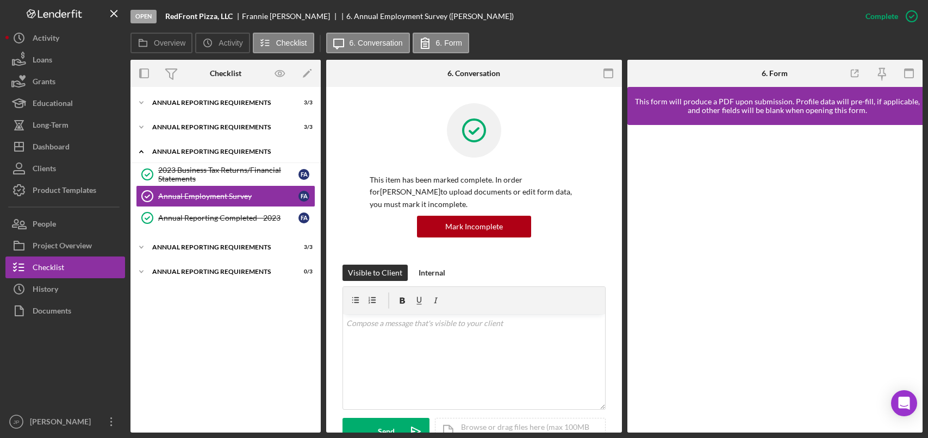
click at [217, 152] on div "Annual Reporting Requirements" at bounding box center [229, 151] width 155 height 7
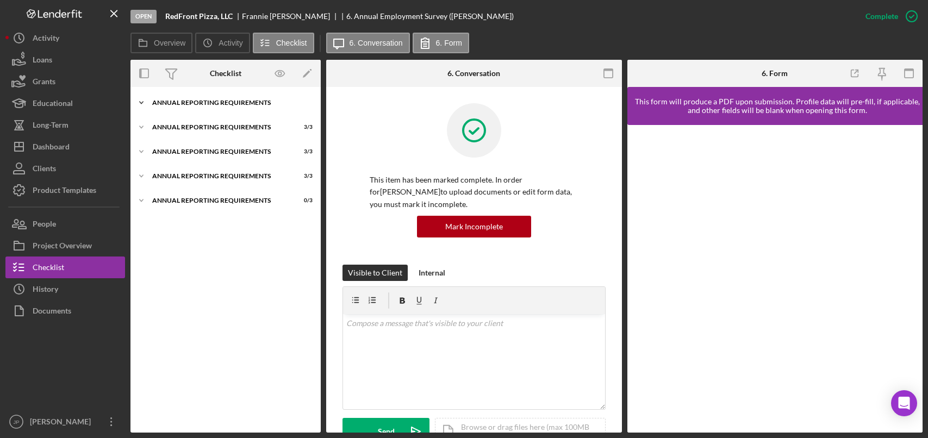
click at [216, 105] on div "Annual Reporting Requirements" at bounding box center [229, 102] width 155 height 7
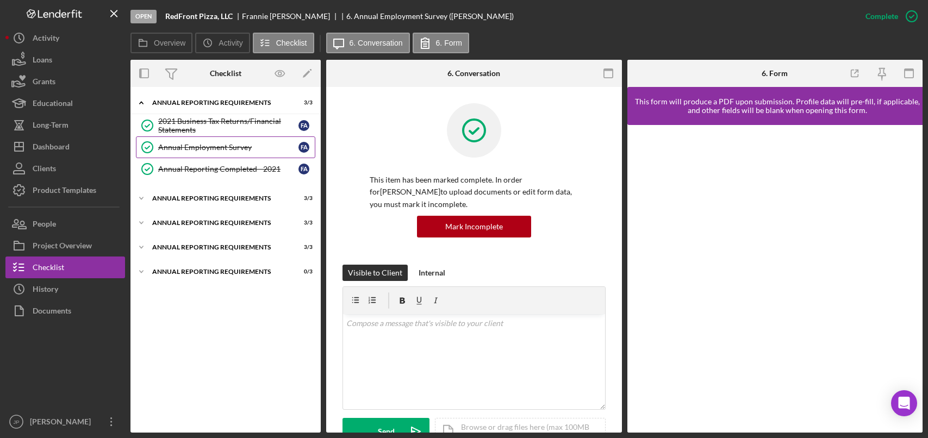
click at [206, 148] on div "Annual Employment Survey" at bounding box center [228, 147] width 140 height 9
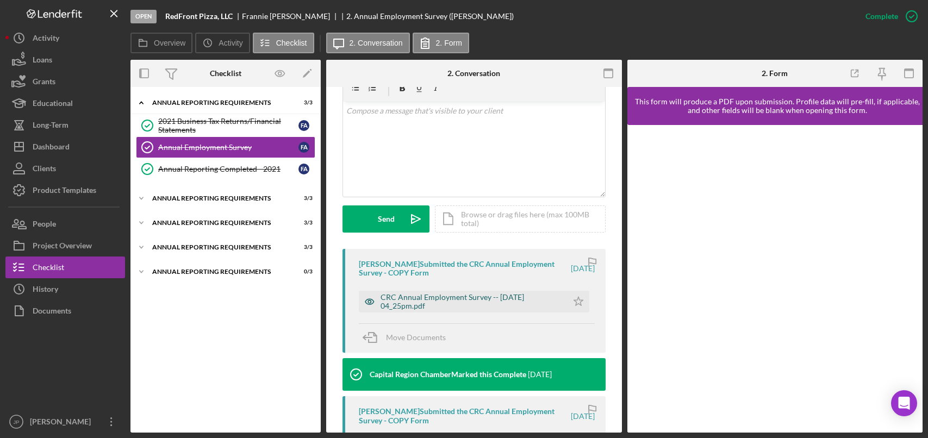
scroll to position [217, 0]
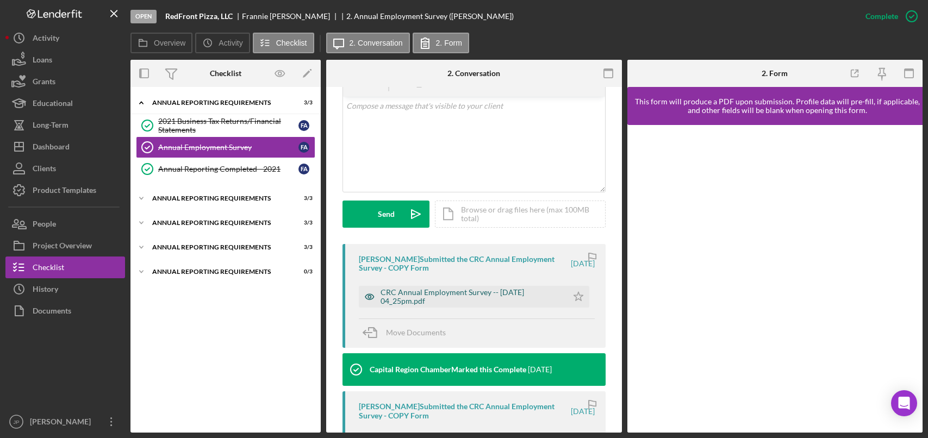
click at [480, 290] on div "CRC Annual Employment Survey -- [DATE] 04_25pm.pdf" at bounding box center [471, 296] width 182 height 17
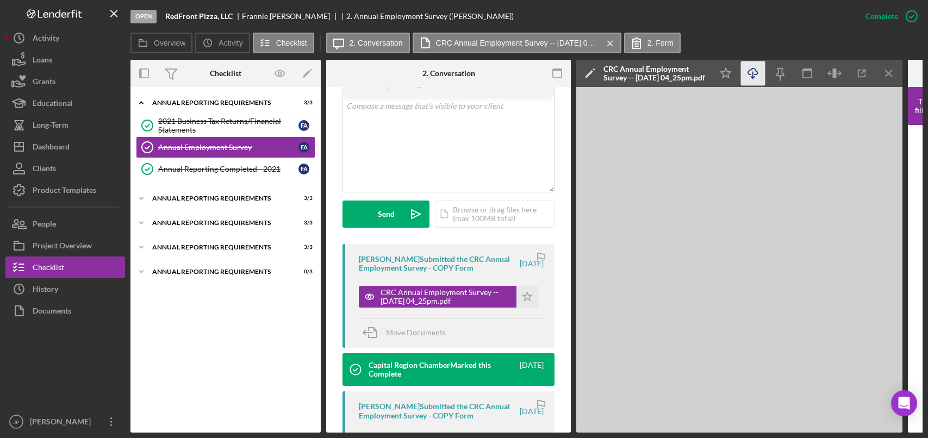
click at [755, 74] on icon "button" at bounding box center [752, 71] width 9 height 6
click at [885, 70] on line "button" at bounding box center [888, 73] width 6 height 6
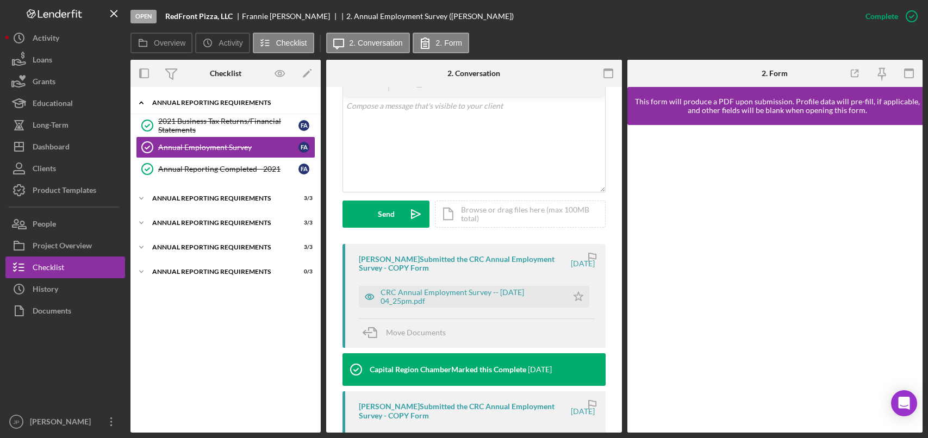
click at [200, 103] on div "Annual Reporting Requirements" at bounding box center [229, 102] width 155 height 7
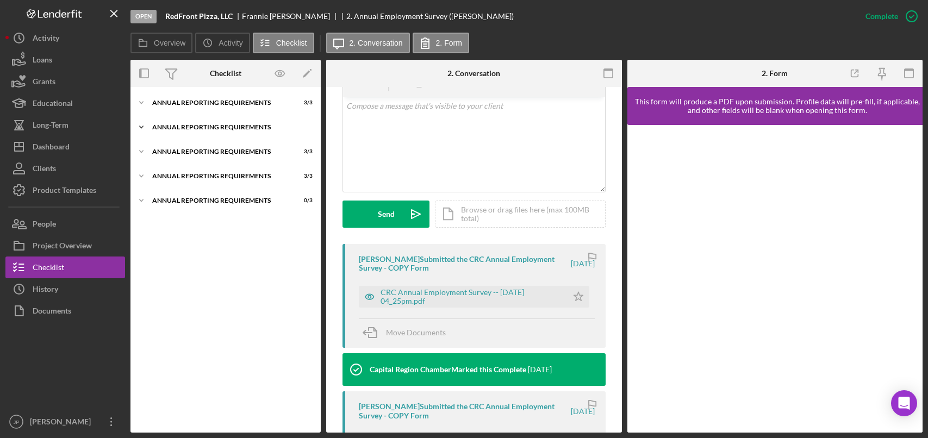
click at [199, 126] on div "Annual Reporting Requirements" at bounding box center [229, 127] width 155 height 7
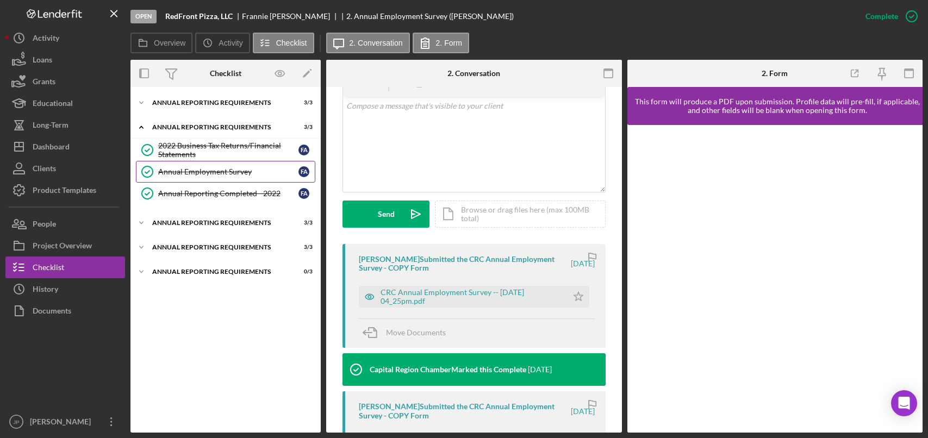
click at [203, 172] on div "Annual Employment Survey" at bounding box center [228, 171] width 140 height 9
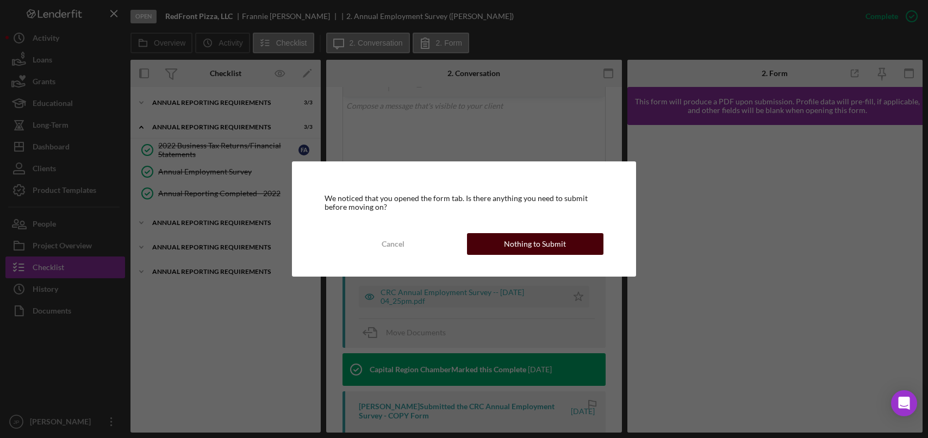
click at [554, 250] on div "Nothing to Submit" at bounding box center [535, 244] width 62 height 22
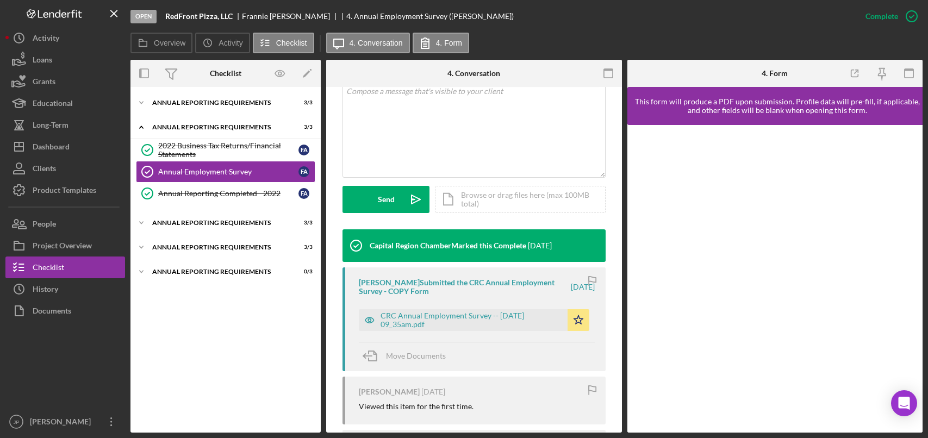
scroll to position [307, 0]
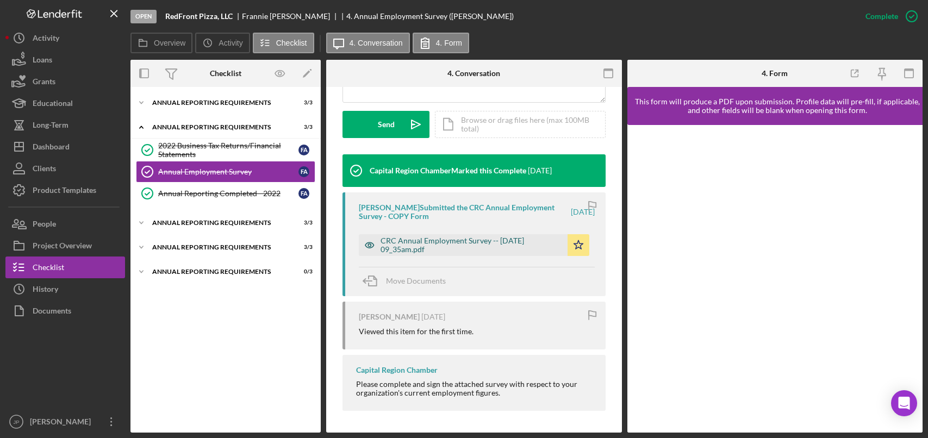
click at [470, 242] on div "CRC Annual Employment Survey -- [DATE] 09_35am.pdf" at bounding box center [471, 244] width 182 height 17
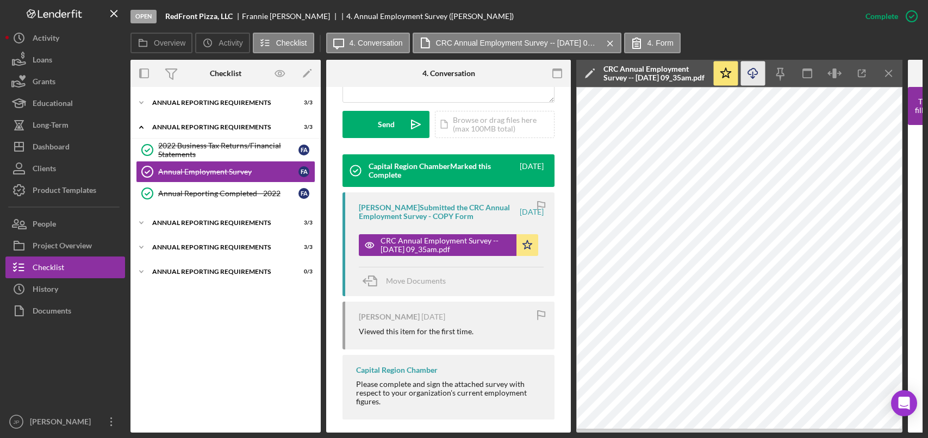
click at [749, 71] on icon "button" at bounding box center [752, 71] width 9 height 6
click at [217, 126] on div "Annual Reporting Requirements" at bounding box center [229, 127] width 155 height 7
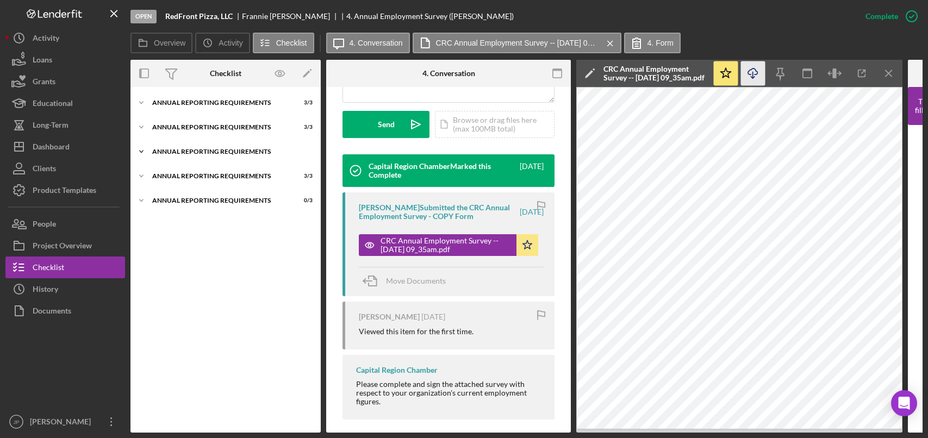
click at [212, 151] on div "Annual Reporting Requirements" at bounding box center [229, 151] width 155 height 7
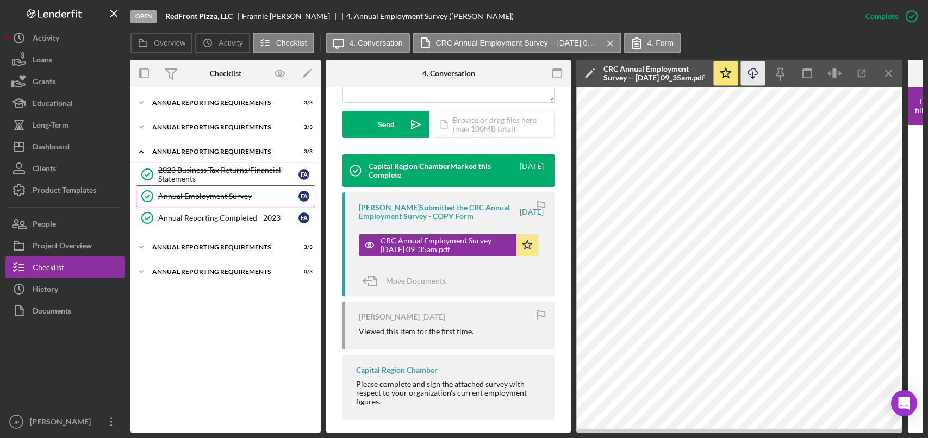
click at [208, 201] on div "Annual Employment Survey" at bounding box center [228, 196] width 140 height 9
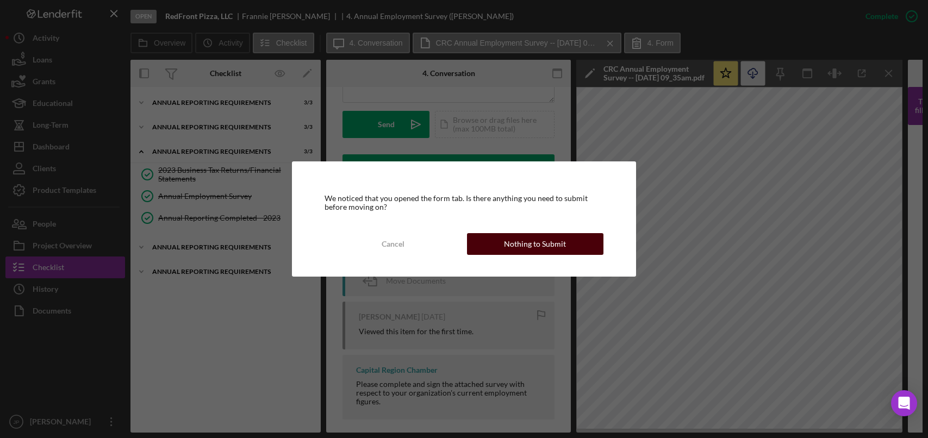
click at [540, 245] on div "Nothing to Submit" at bounding box center [535, 244] width 62 height 22
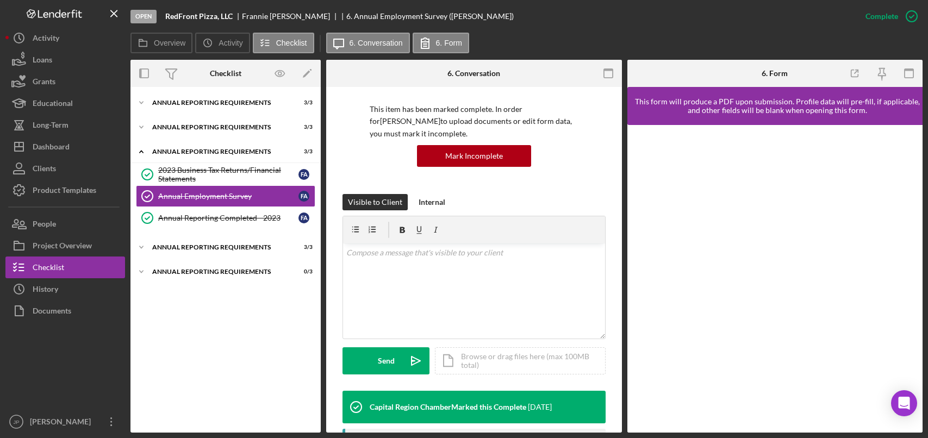
scroll to position [217, 0]
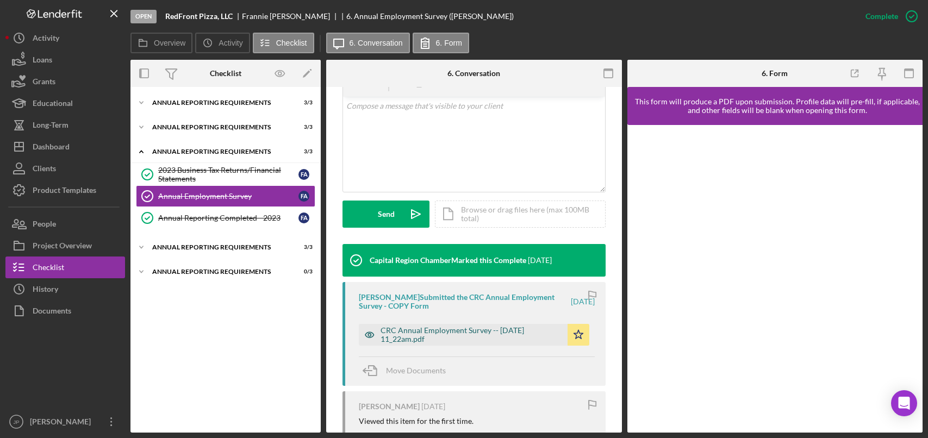
click at [472, 335] on div "CRC Annual Employment Survey -- [DATE] 11_22am.pdf" at bounding box center [471, 334] width 182 height 17
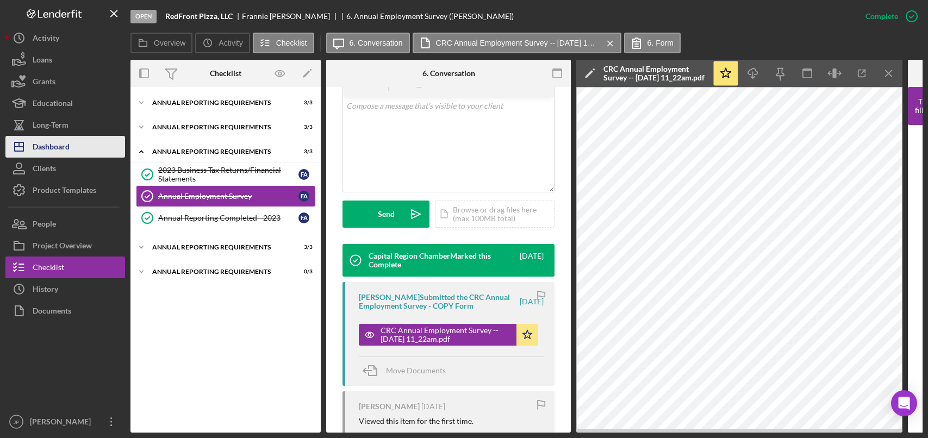
click at [60, 146] on div "Dashboard" at bounding box center [51, 148] width 37 height 24
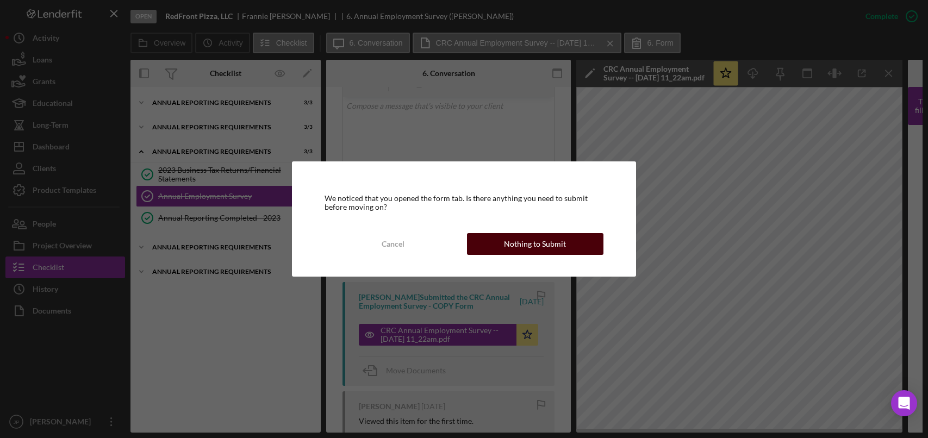
click at [531, 239] on div "Nothing to Submit" at bounding box center [535, 244] width 62 height 22
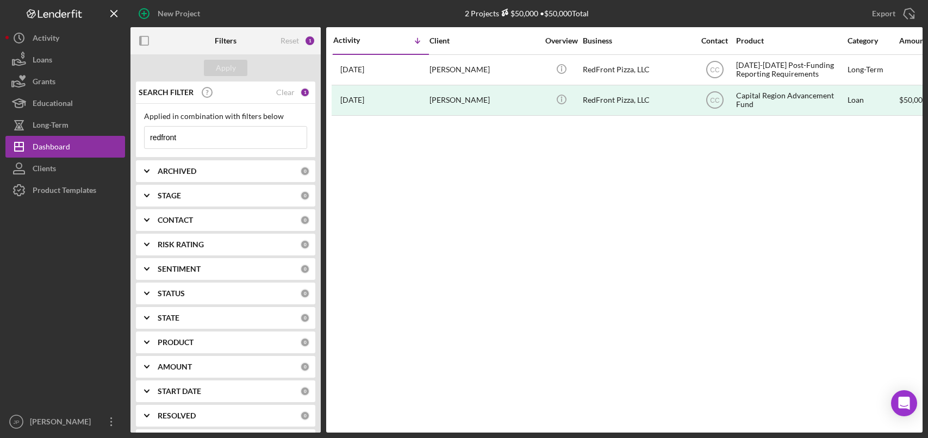
click at [203, 135] on input "redfront" at bounding box center [226, 138] width 162 height 22
drag, startPoint x: 195, startPoint y: 142, endPoint x: 142, endPoint y: 141, distance: 52.2
click at [142, 141] on div "Applied in combination with filters below redfront Icon/Menu Close" at bounding box center [225, 131] width 179 height 54
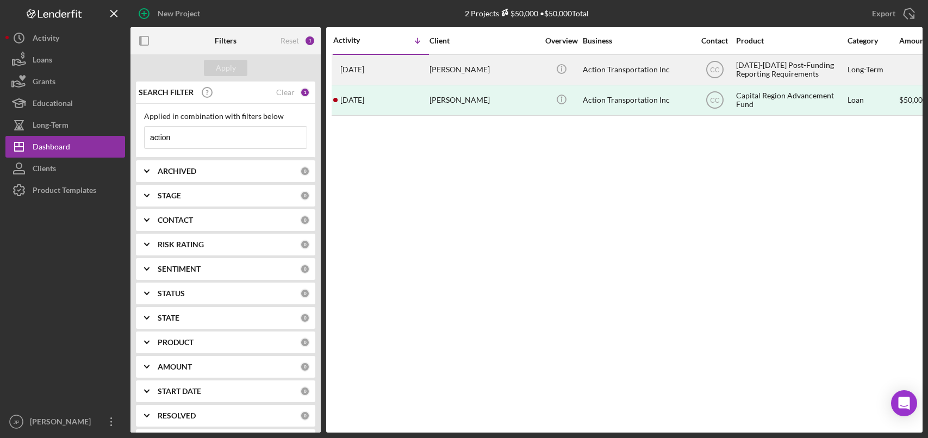
type input "action"
click at [639, 67] on div "Action Transportation Inc" at bounding box center [637, 69] width 109 height 29
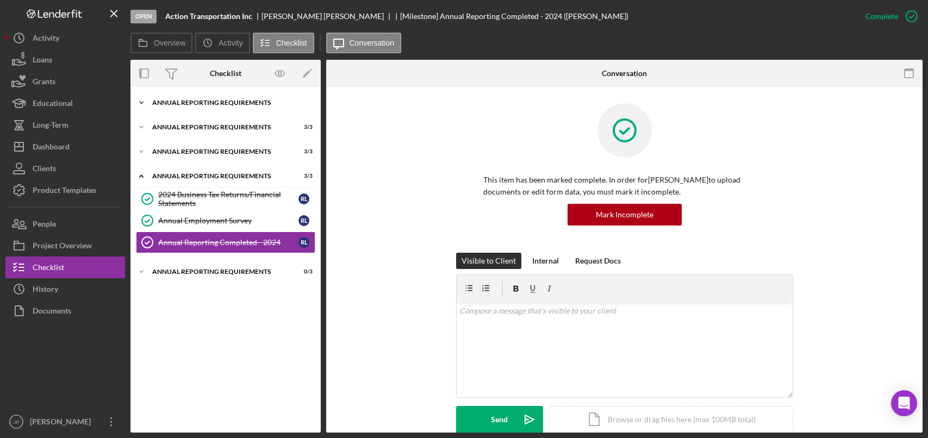
click at [232, 105] on div "Annual Reporting Requirements" at bounding box center [229, 102] width 155 height 7
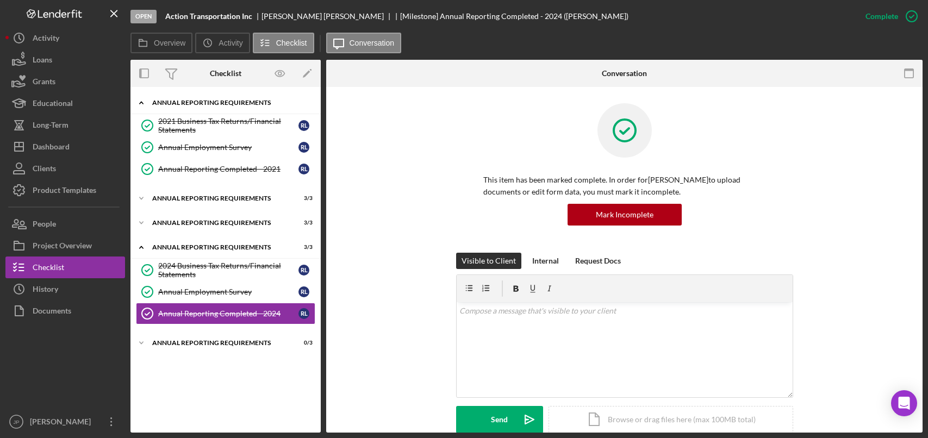
click at [232, 105] on div "Annual Reporting Requirements" at bounding box center [229, 102] width 155 height 7
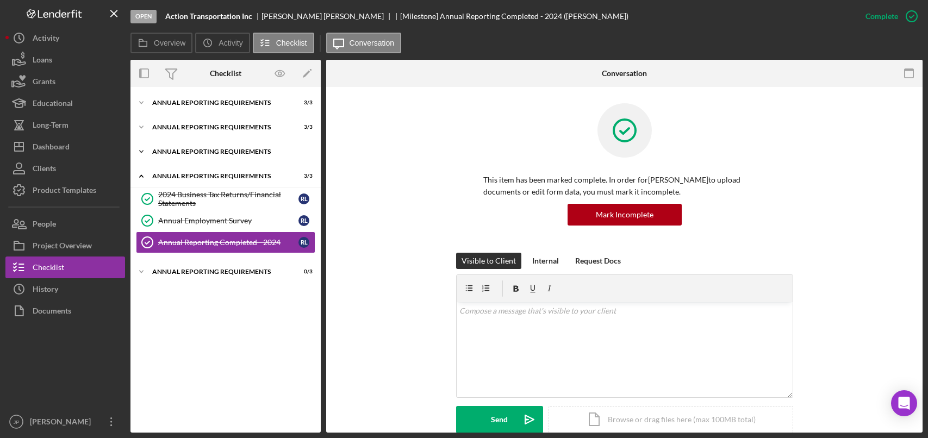
click at [238, 152] on div "Annual Reporting Requirements" at bounding box center [229, 151] width 155 height 7
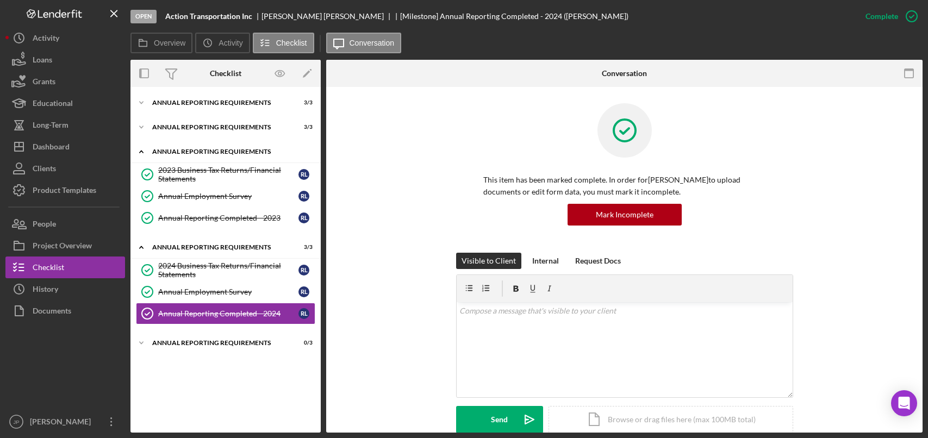
click at [237, 151] on div "Annual Reporting Requirements" at bounding box center [229, 151] width 155 height 7
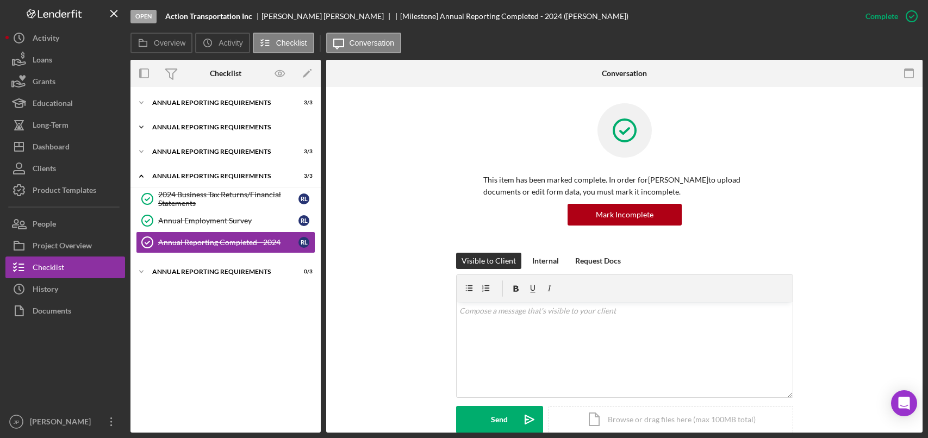
click at [237, 127] on div "Annual Reporting Requirements" at bounding box center [229, 127] width 155 height 7
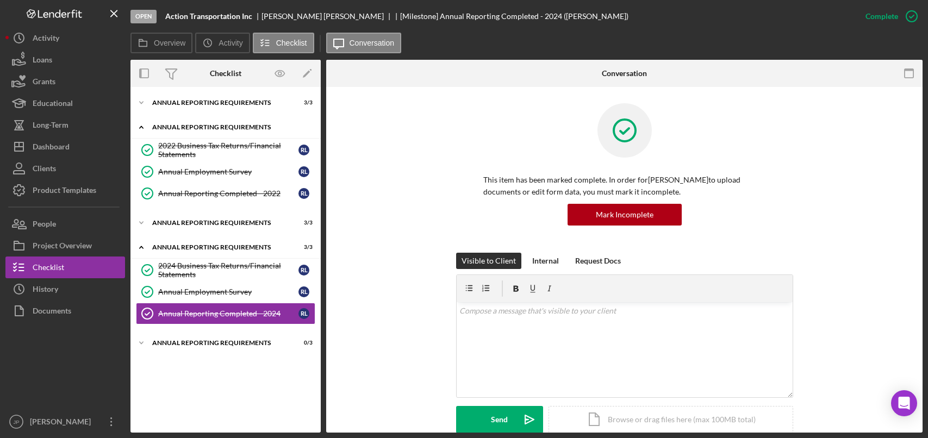
click at [236, 127] on div "Annual Reporting Requirements" at bounding box center [229, 127] width 155 height 7
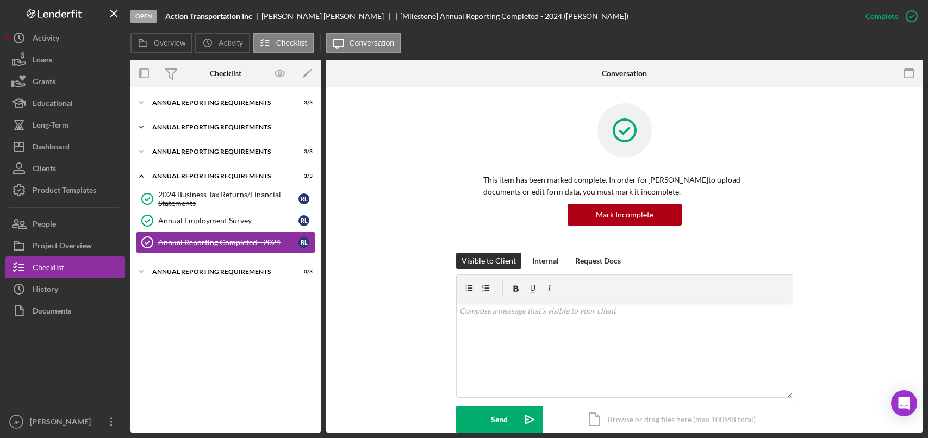
click at [236, 127] on div "Annual Reporting Requirements" at bounding box center [229, 127] width 155 height 7
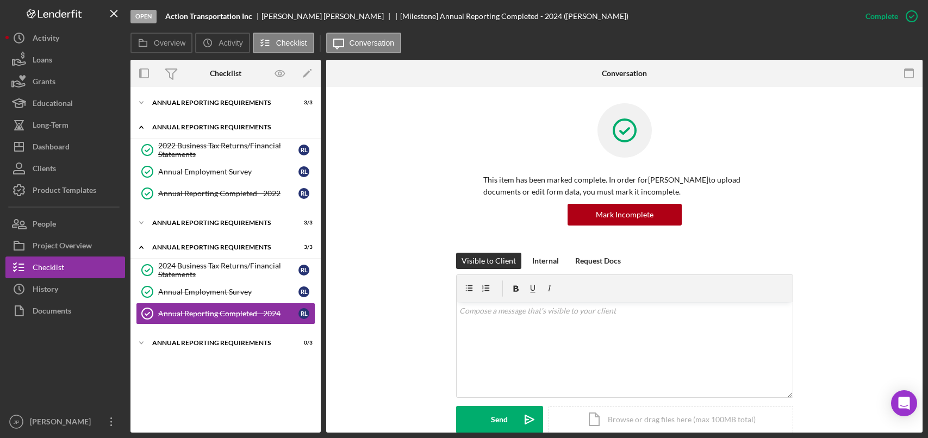
click at [236, 127] on div "Annual Reporting Requirements" at bounding box center [229, 127] width 155 height 7
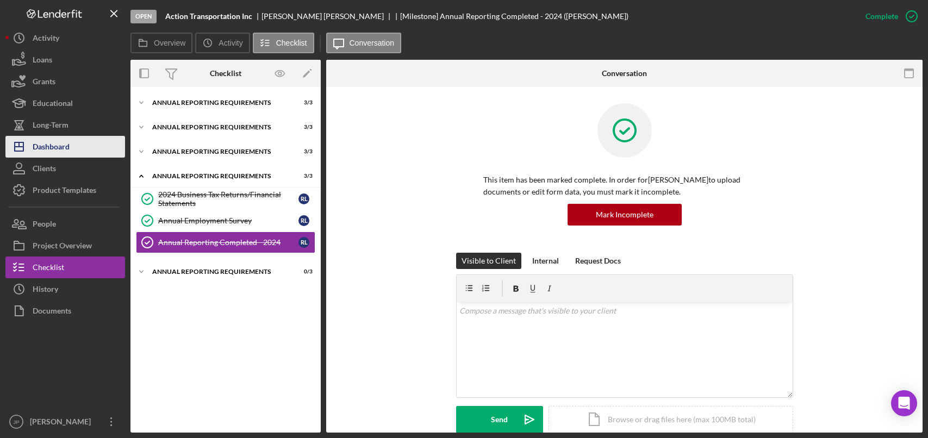
click at [62, 148] on div "Dashboard" at bounding box center [51, 148] width 37 height 24
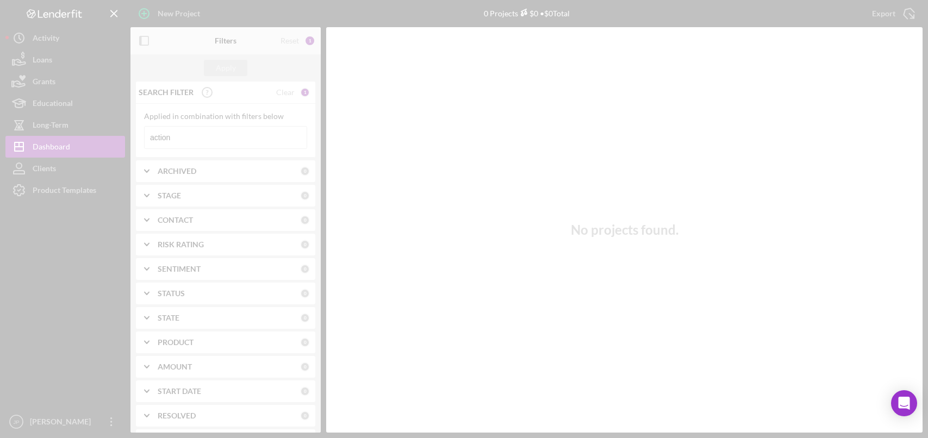
click at [182, 137] on div at bounding box center [464, 219] width 928 height 438
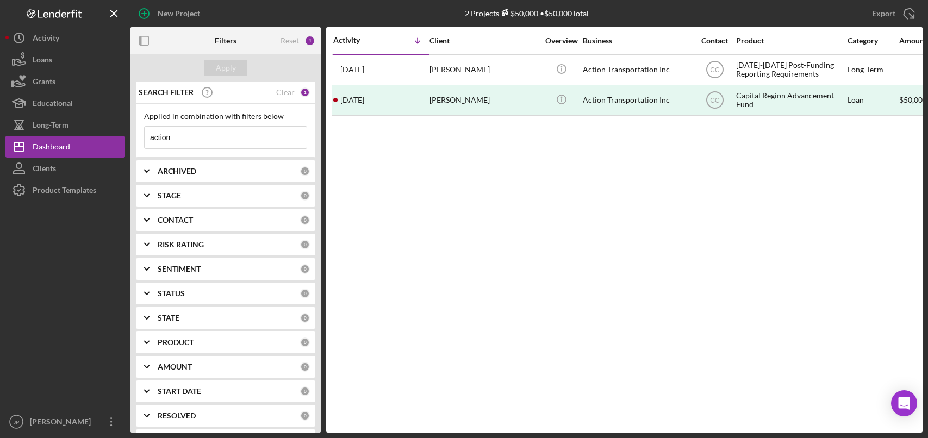
click at [199, 136] on input "action" at bounding box center [226, 138] width 162 height 22
drag, startPoint x: 179, startPoint y: 137, endPoint x: 140, endPoint y: 140, distance: 39.3
click at [140, 140] on div "Applied in combination with filters below action Icon/Menu Close" at bounding box center [225, 131] width 179 height 54
type input "redfront"
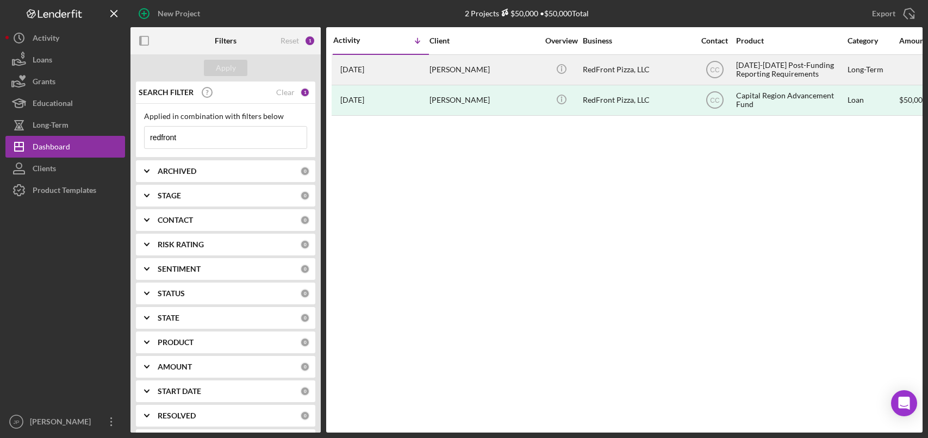
click at [760, 74] on div "[DATE]-[DATE] Post-Funding Reporting Requirements" at bounding box center [790, 69] width 109 height 29
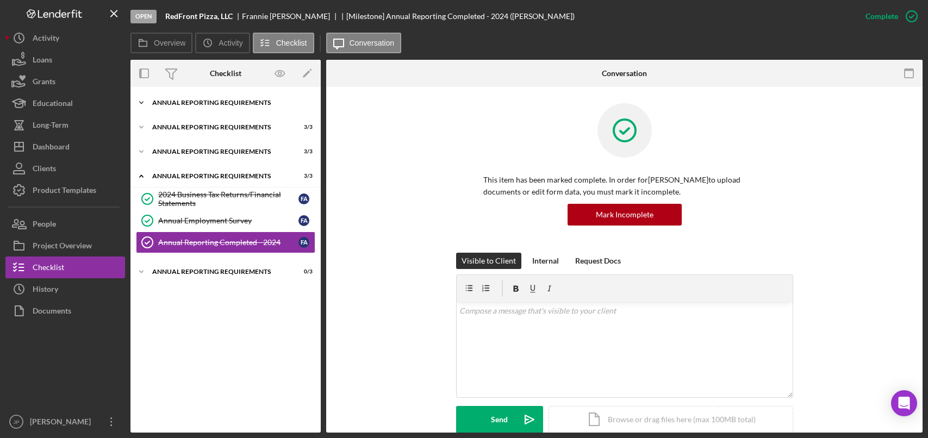
click at [252, 106] on div "Icon/Expander Annual Reporting Requirements 3 / 3" at bounding box center [225, 103] width 190 height 22
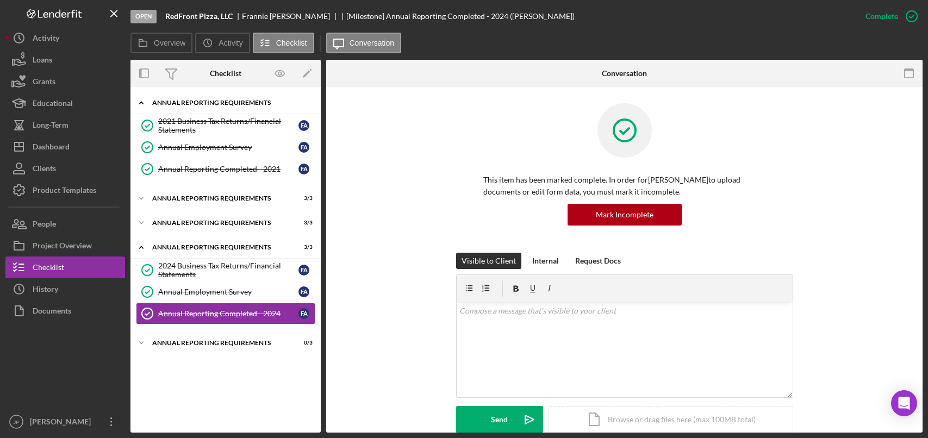
click at [252, 106] on div "Icon/Expander Annual Reporting Requirements 3 / 3" at bounding box center [225, 103] width 190 height 22
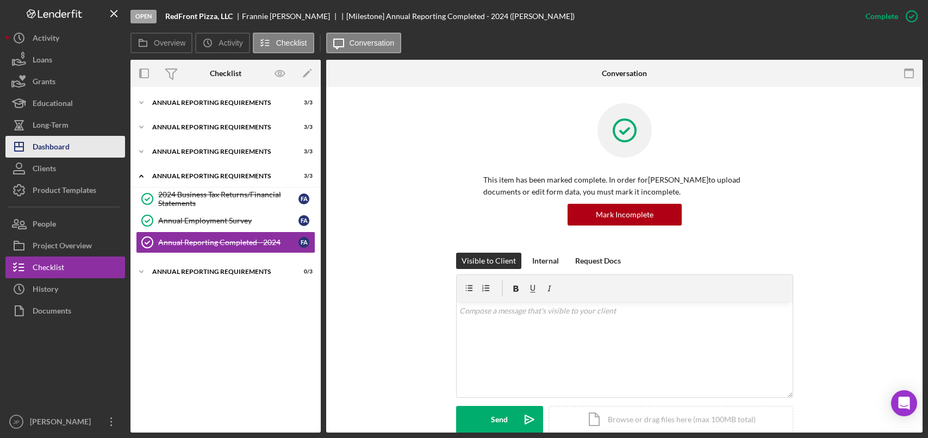
click at [58, 148] on div "Dashboard" at bounding box center [51, 148] width 37 height 24
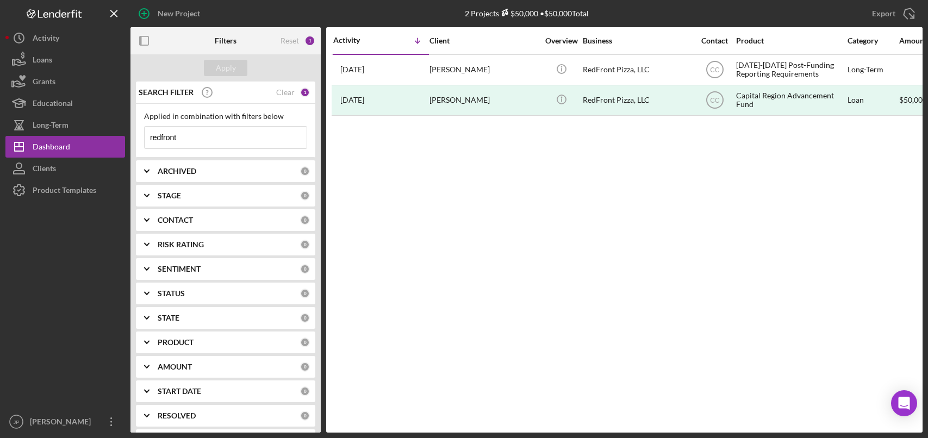
click at [286, 94] on div "Clear" at bounding box center [285, 92] width 18 height 9
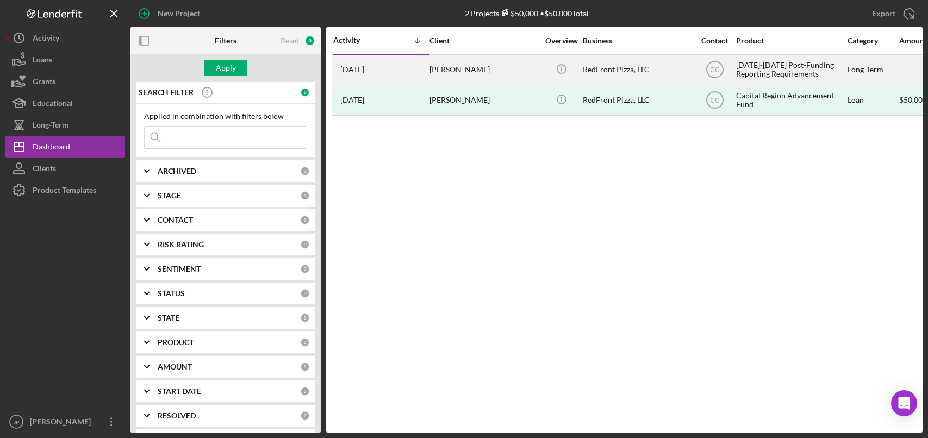
click at [799, 74] on div "[DATE]-[DATE] Post-Funding Reporting Requirements" at bounding box center [790, 69] width 109 height 29
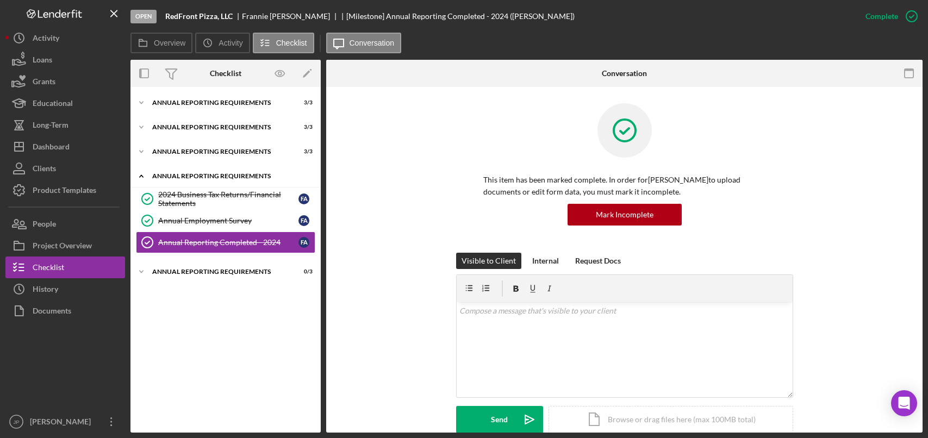
click at [193, 178] on div "Annual Reporting Requirements" at bounding box center [229, 176] width 155 height 7
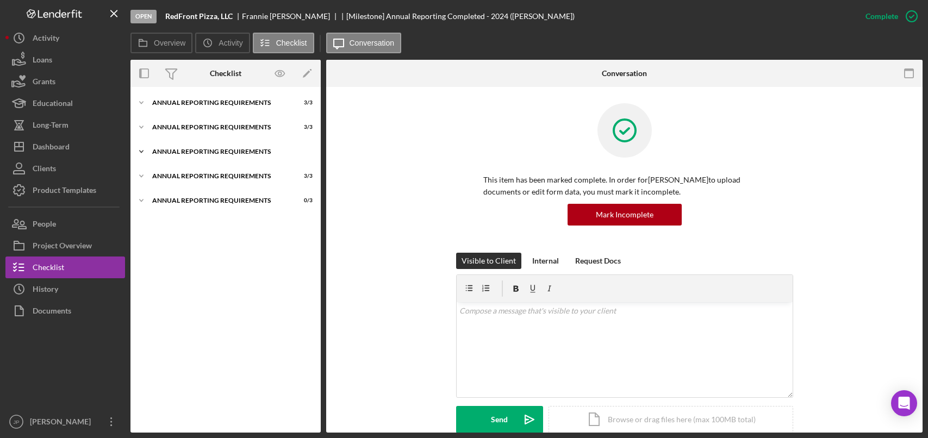
click at [197, 153] on div "Annual Reporting Requirements" at bounding box center [229, 151] width 155 height 7
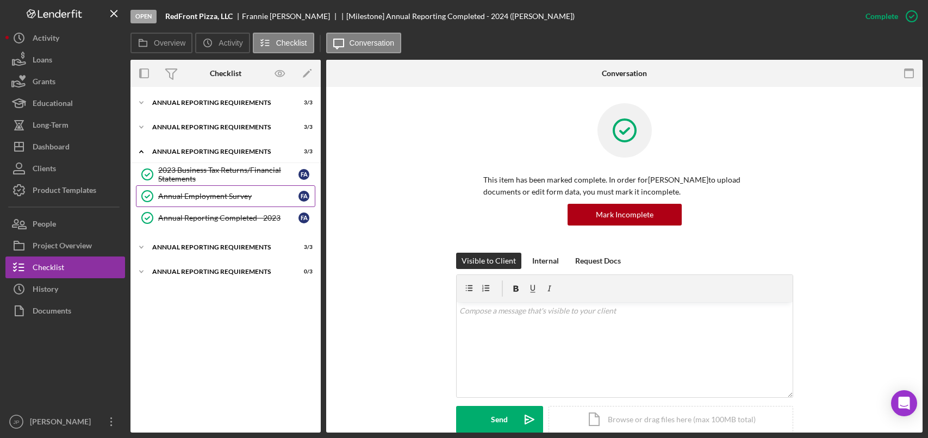
click at [201, 194] on div "Annual Employment Survey" at bounding box center [228, 196] width 140 height 9
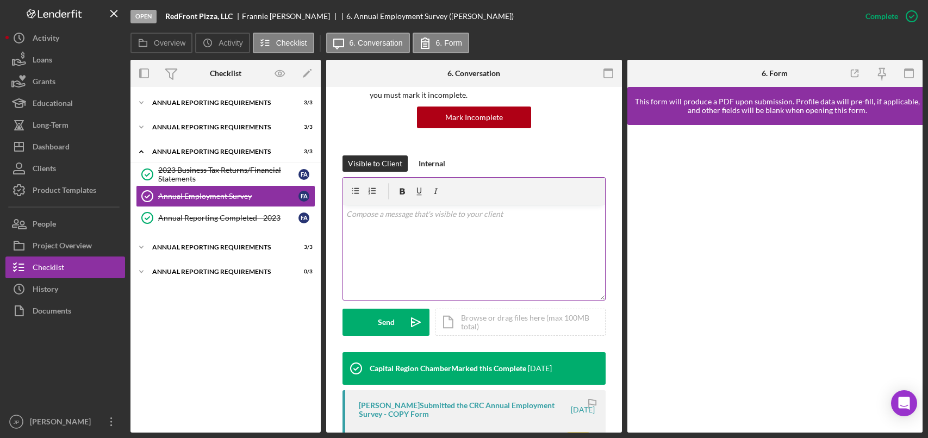
scroll to position [307, 0]
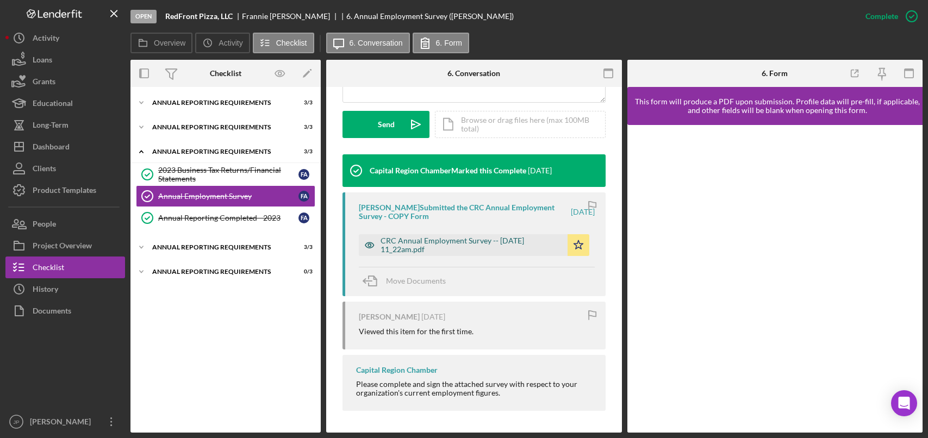
click at [464, 238] on div "CRC Annual Employment Survey -- [DATE] 11_22am.pdf" at bounding box center [471, 244] width 182 height 17
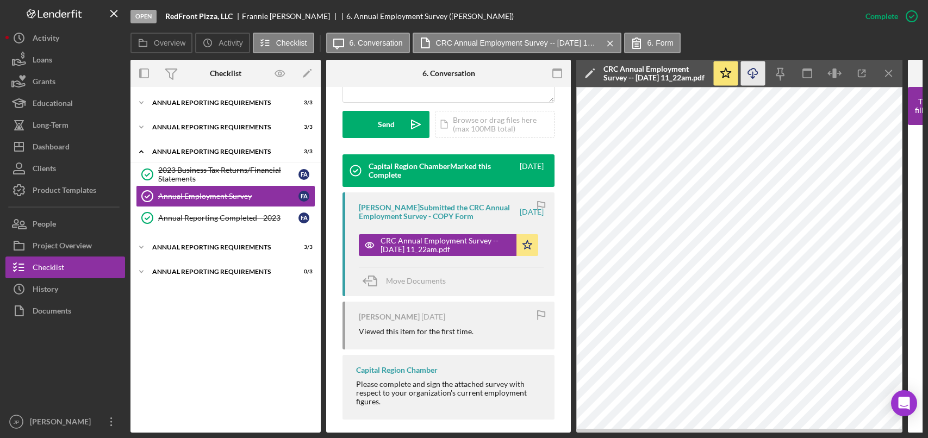
click at [756, 72] on icon "Icon/Download" at bounding box center [753, 73] width 24 height 24
click at [204, 154] on div "Annual Reporting Requirements" at bounding box center [229, 151] width 155 height 7
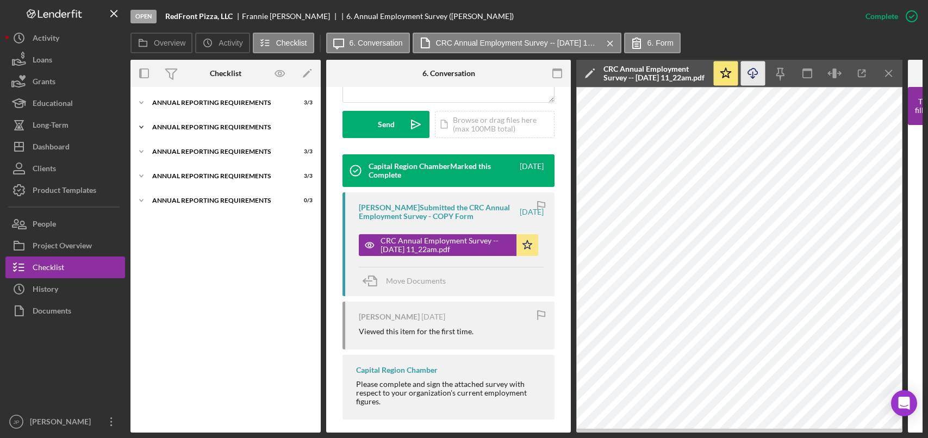
click at [202, 122] on div "Icon/Expander Annual Reporting Requirements 3 / 3" at bounding box center [225, 127] width 190 height 22
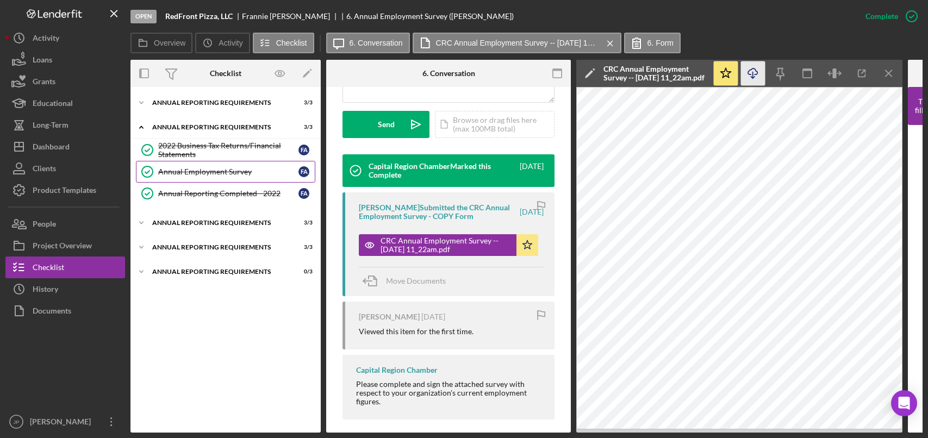
click at [189, 171] on div "Annual Employment Survey" at bounding box center [228, 171] width 140 height 9
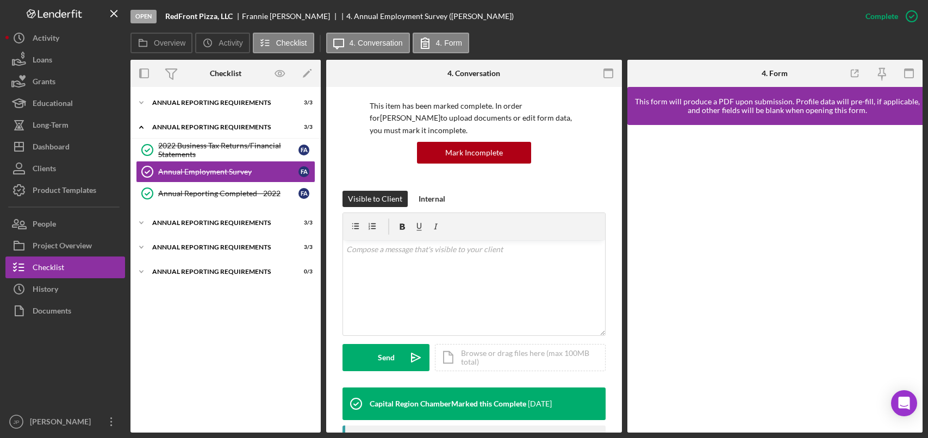
scroll to position [272, 0]
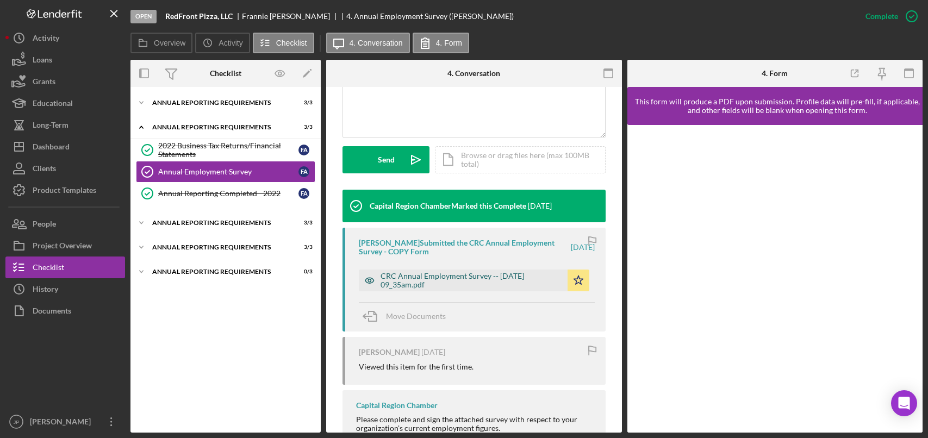
click at [459, 274] on div "CRC Annual Employment Survey -- [DATE] 09_35am.pdf" at bounding box center [471, 280] width 182 height 17
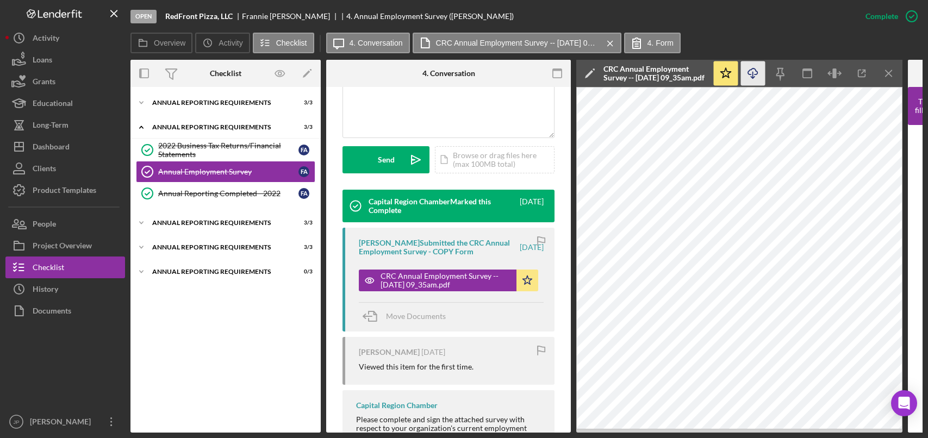
click at [754, 72] on icon "Icon/Download" at bounding box center [753, 73] width 24 height 24
click at [201, 130] on div "Annual Reporting Requirements" at bounding box center [229, 127] width 155 height 7
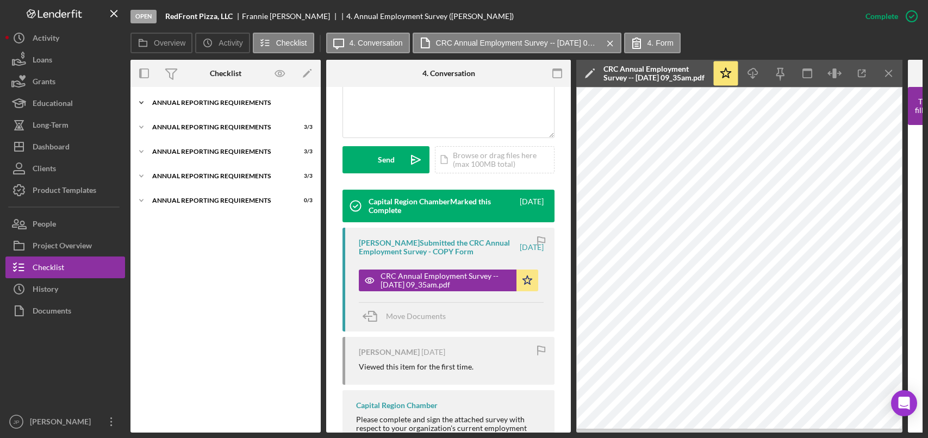
click at [198, 96] on div "Icon/Expander Annual Reporting Requirements 3 / 3" at bounding box center [225, 103] width 190 height 22
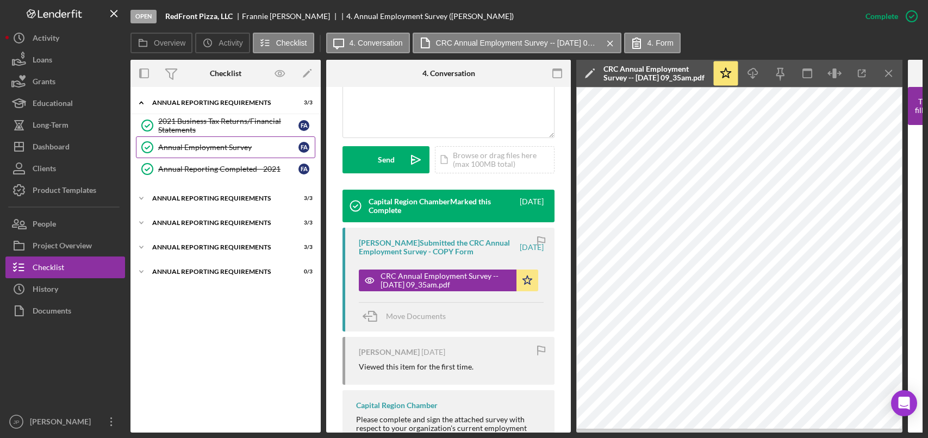
click at [215, 146] on div "Annual Employment Survey" at bounding box center [228, 147] width 140 height 9
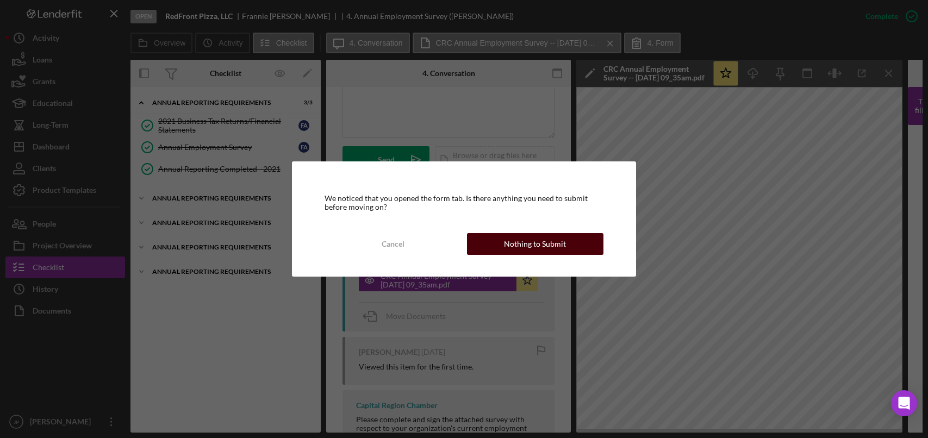
click at [558, 247] on div "Nothing to Submit" at bounding box center [535, 244] width 62 height 22
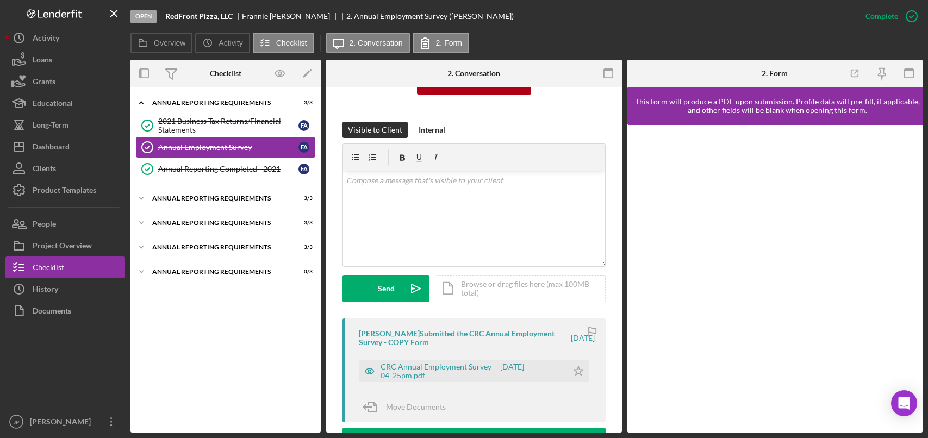
scroll to position [272, 0]
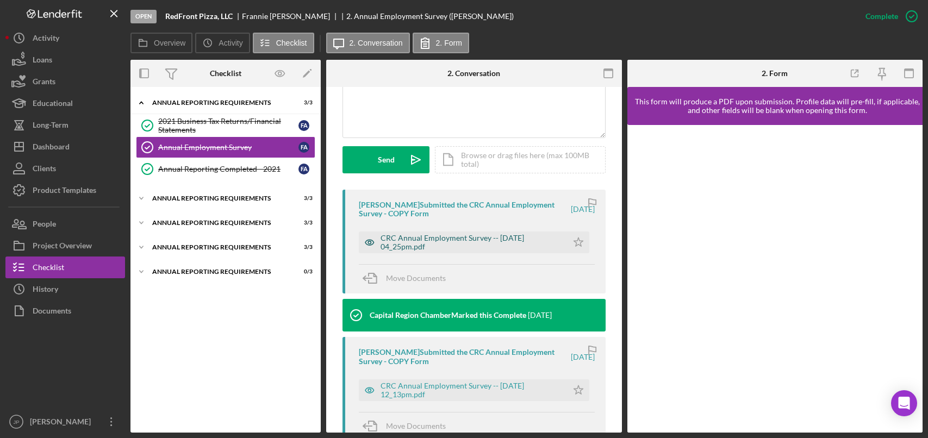
click at [470, 238] on div "CRC Annual Employment Survey -- [DATE] 04_25pm.pdf" at bounding box center [471, 242] width 182 height 17
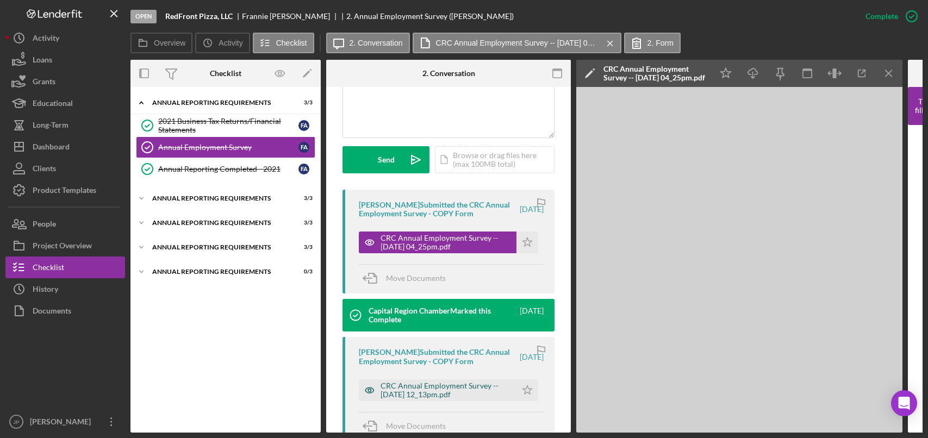
click at [446, 394] on div "CRC Annual Employment Survey -- [DATE] 12_13pm.pdf" at bounding box center [445, 389] width 130 height 17
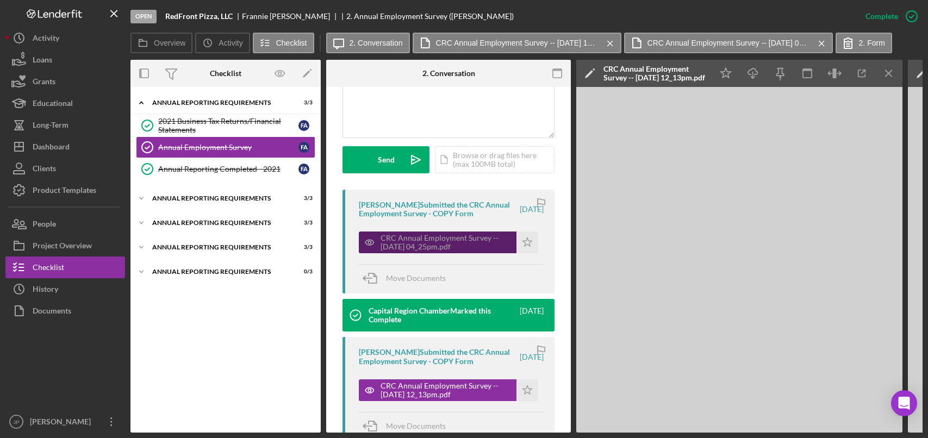
click at [434, 245] on div "CRC Annual Employment Survey -- [DATE] 04_25pm.pdf" at bounding box center [445, 242] width 130 height 17
click at [437, 245] on div "CRC Annual Employment Survey -- [DATE] 04_25pm.pdf" at bounding box center [445, 242] width 130 height 17
click at [441, 244] on div "CRC Annual Employment Survey -- [DATE] 04_25pm.pdf" at bounding box center [445, 242] width 130 height 17
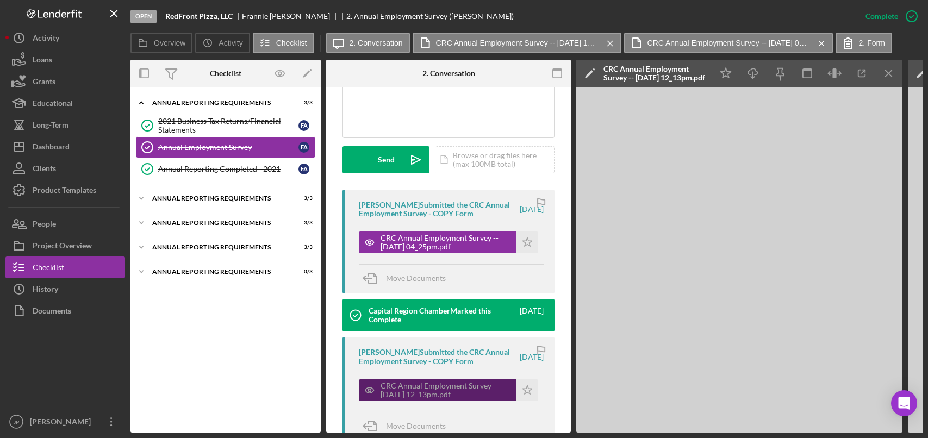
click at [445, 393] on div "CRC Annual Employment Survey -- [DATE] 12_13pm.pdf" at bounding box center [445, 389] width 130 height 17
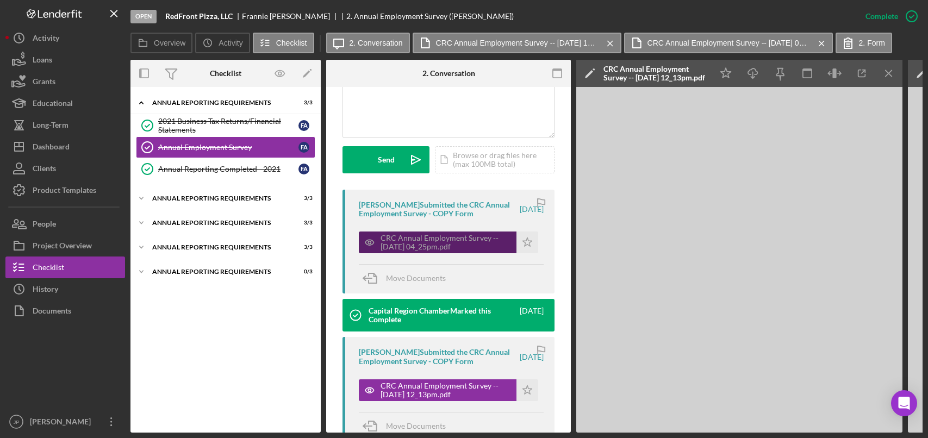
click at [433, 239] on div "CRC Annual Employment Survey -- [DATE] 04_25pm.pdf" at bounding box center [445, 242] width 130 height 17
click at [889, 68] on icon "Icon/Menu Close" at bounding box center [889, 73] width 24 height 24
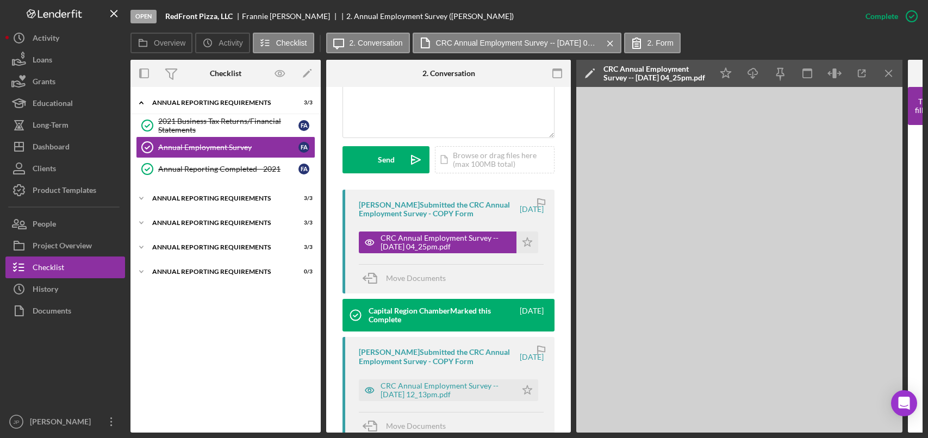
click at [890, 73] on icon "Icon/Menu Close" at bounding box center [889, 73] width 24 height 24
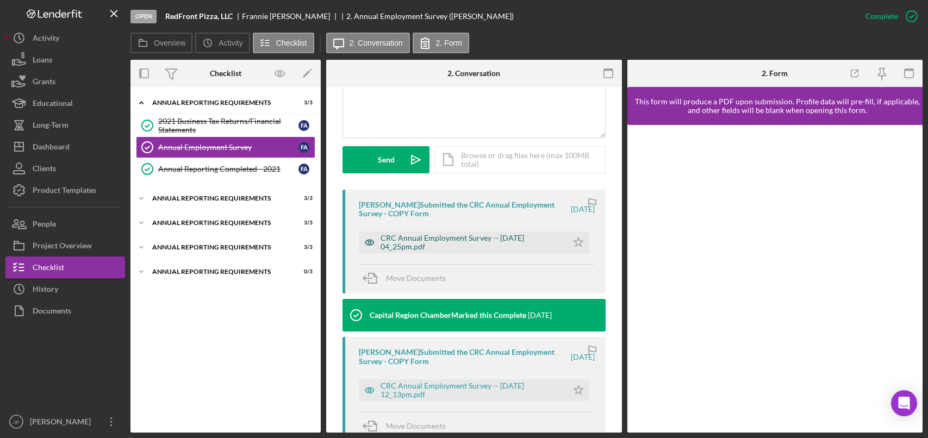
click at [488, 241] on div "CRC Annual Employment Survey -- [DATE] 04_25pm.pdf" at bounding box center [471, 242] width 182 height 17
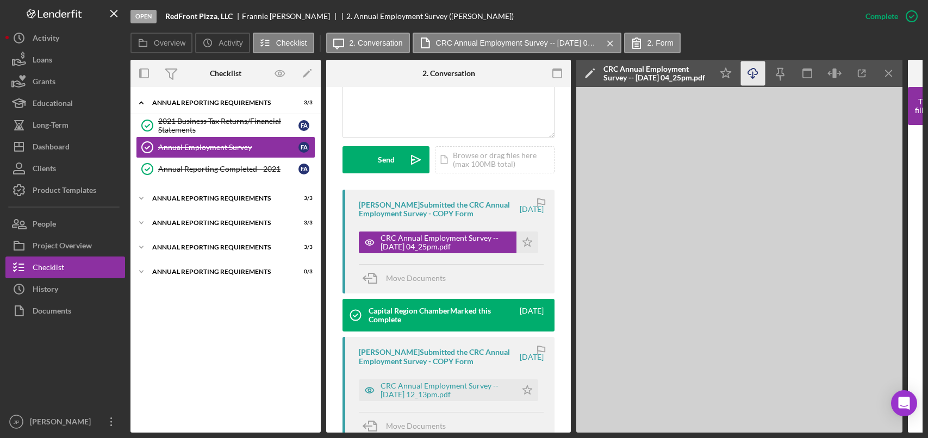
click at [753, 74] on line "button" at bounding box center [753, 75] width 0 height 6
click at [223, 104] on div "Annual Reporting Requirements" at bounding box center [229, 102] width 155 height 7
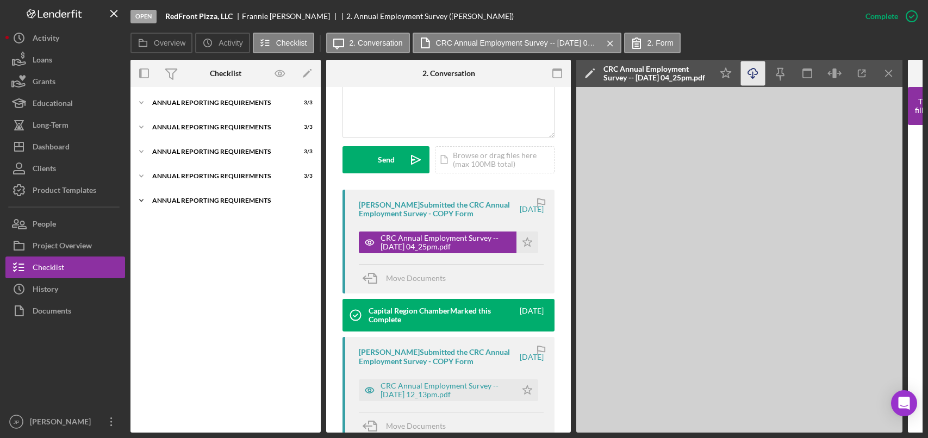
click at [204, 195] on div "Icon/Expander Annual Reporting Requirements 0 / 3" at bounding box center [225, 201] width 190 height 22
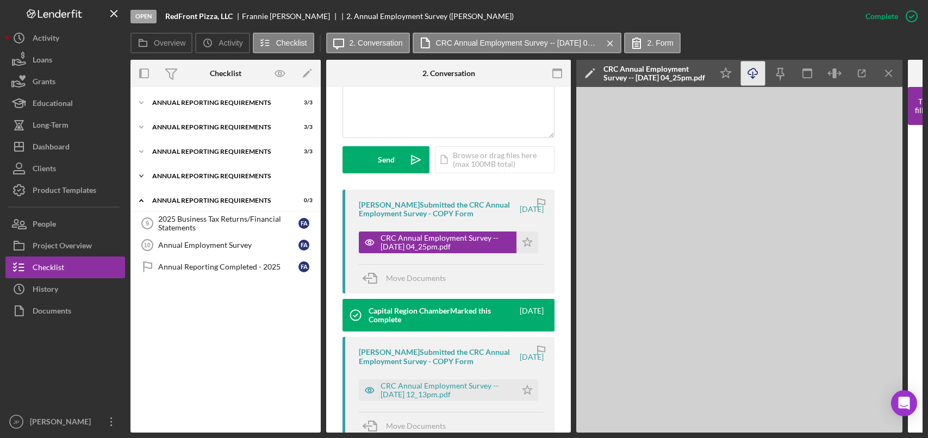
click at [212, 174] on div "Annual Reporting Requirements" at bounding box center [229, 176] width 155 height 7
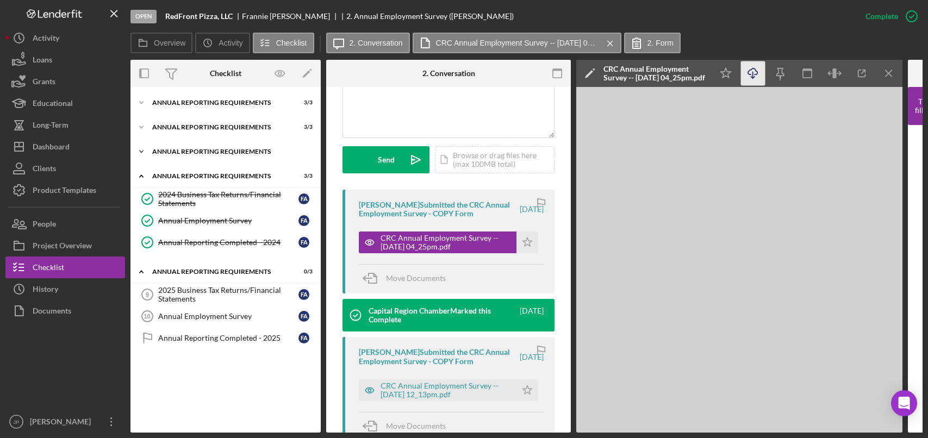
click at [216, 150] on div "Annual Reporting Requirements" at bounding box center [229, 151] width 155 height 7
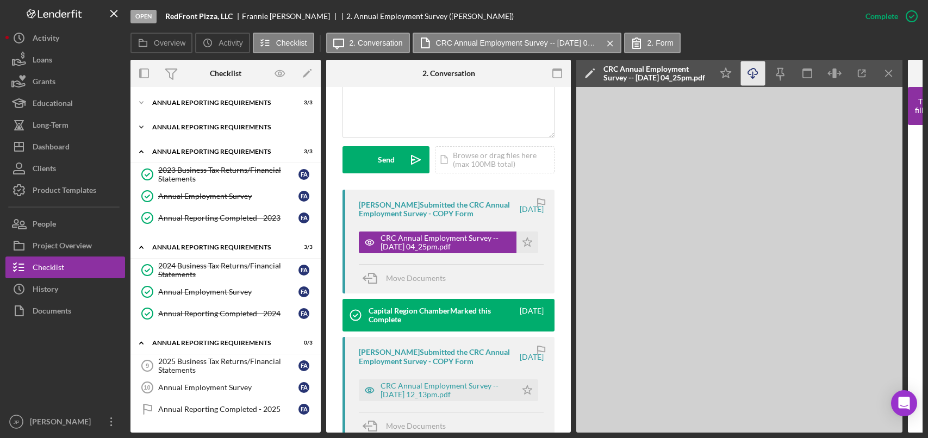
click at [215, 130] on div "Icon/Expander Annual Reporting Requirements 3 / 3" at bounding box center [225, 127] width 190 height 22
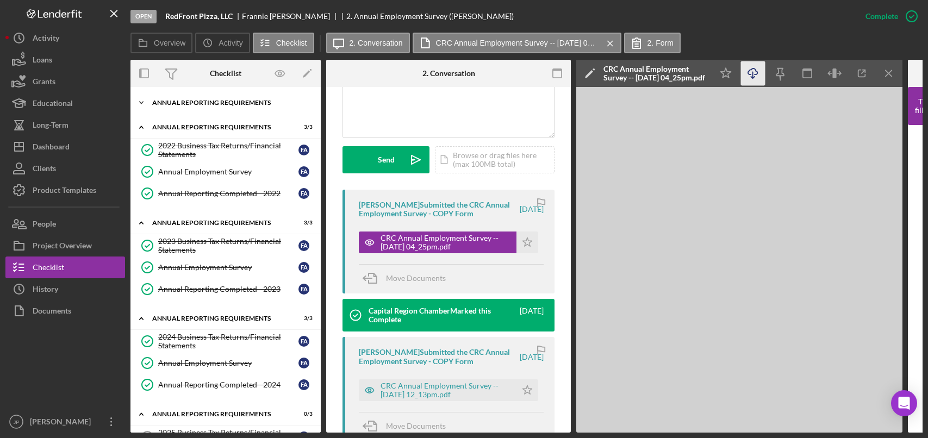
click at [212, 108] on div "Icon/Expander Annual Reporting Requirements 3 / 3" at bounding box center [225, 103] width 190 height 22
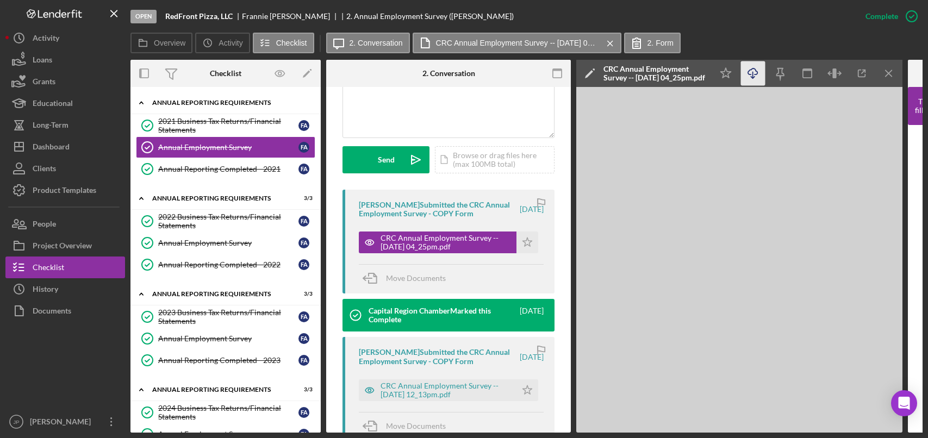
click at [203, 106] on div "Icon/Expander Annual Reporting Requirements 3 / 3" at bounding box center [225, 103] width 190 height 22
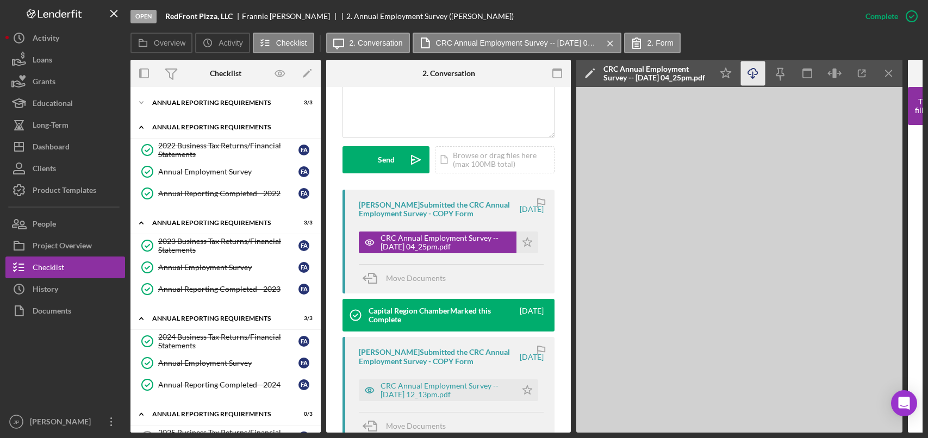
click at [195, 127] on div "Annual Reporting Requirements" at bounding box center [229, 127] width 155 height 7
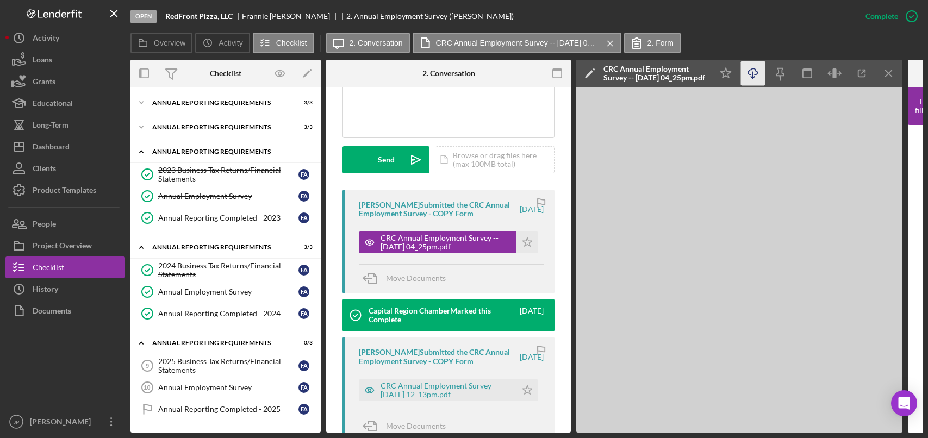
click at [192, 151] on div "Annual Reporting Requirements" at bounding box center [229, 151] width 155 height 7
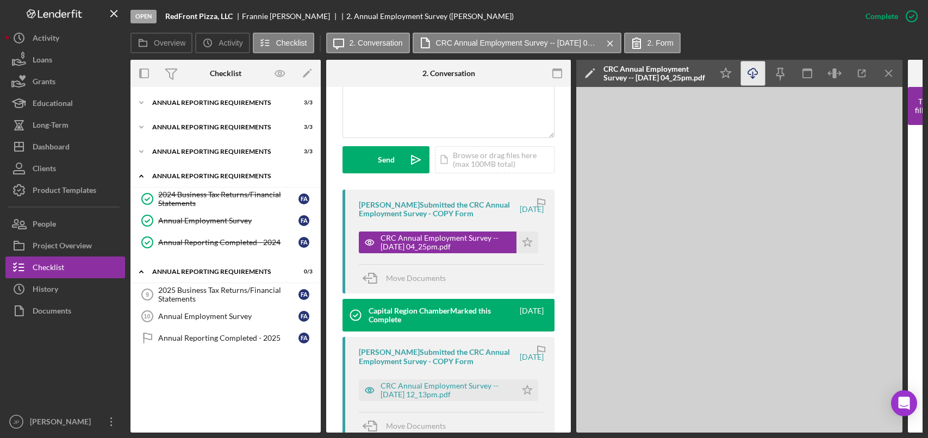
click at [192, 178] on div "Annual Reporting Requirements" at bounding box center [229, 176] width 155 height 7
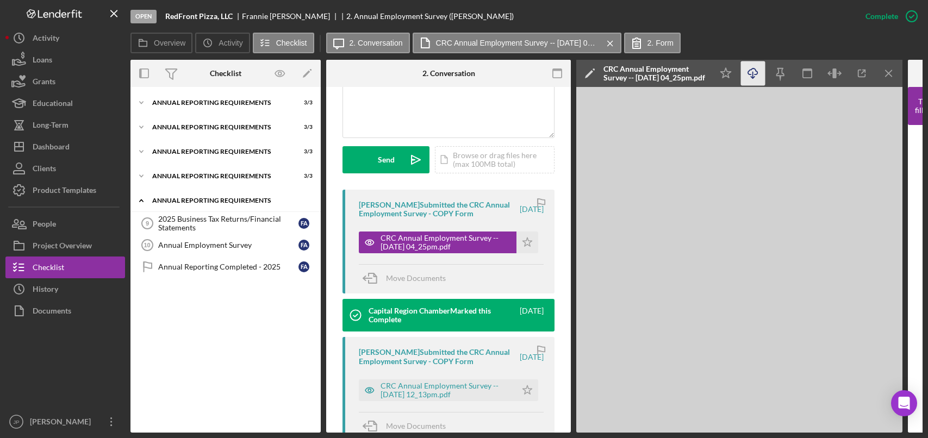
click at [190, 203] on div "Annual Reporting Requirements" at bounding box center [229, 200] width 155 height 7
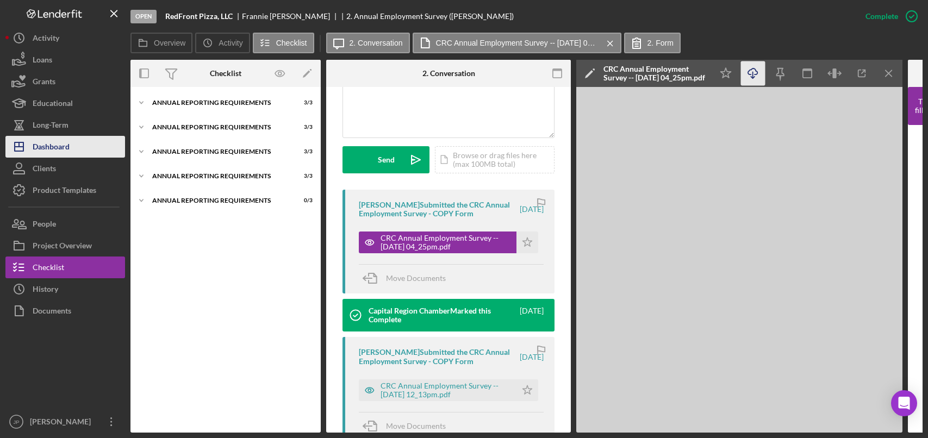
click at [67, 153] on div "Dashboard" at bounding box center [51, 148] width 37 height 24
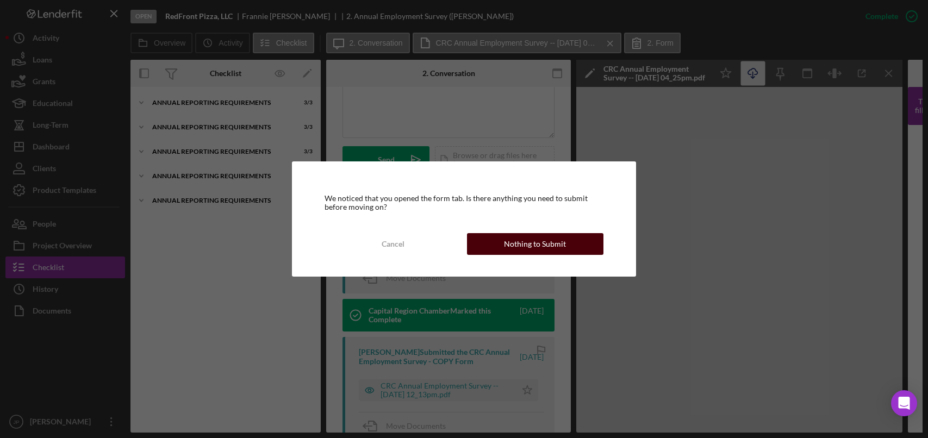
click at [531, 245] on div "Nothing to Submit" at bounding box center [535, 244] width 62 height 22
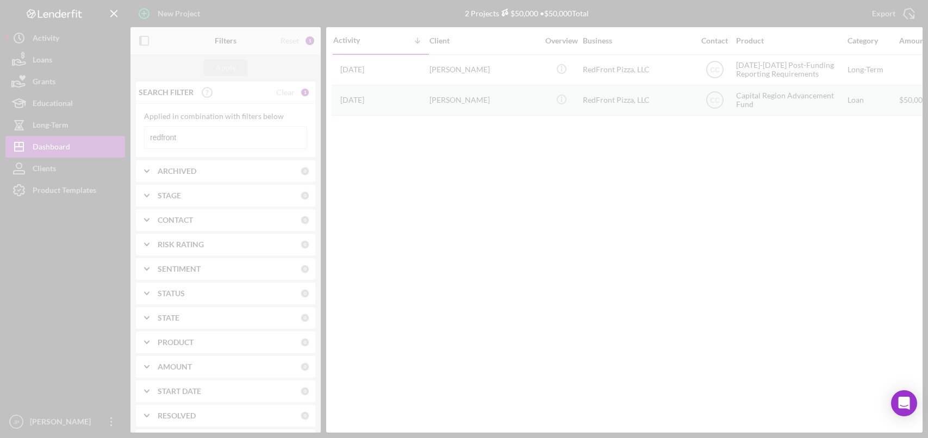
click at [180, 132] on div at bounding box center [464, 219] width 928 height 438
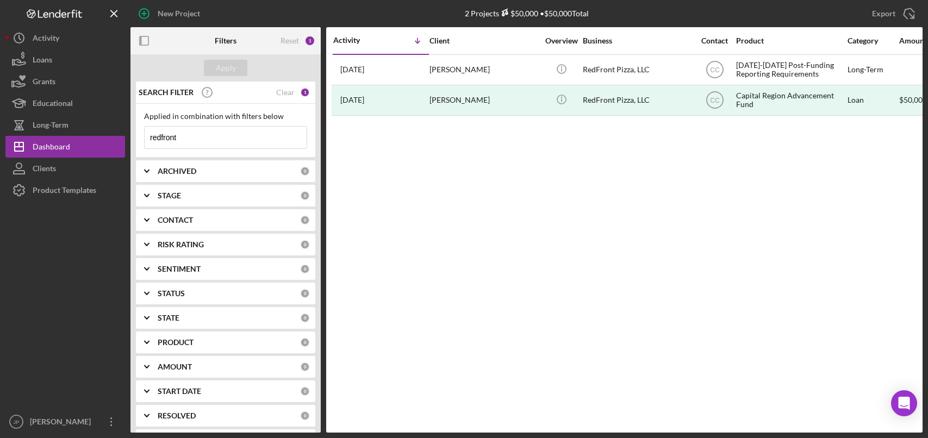
click at [280, 93] on div "Clear" at bounding box center [285, 92] width 18 height 9
click at [190, 139] on input at bounding box center [226, 138] width 162 height 22
type input "four fat fowl"
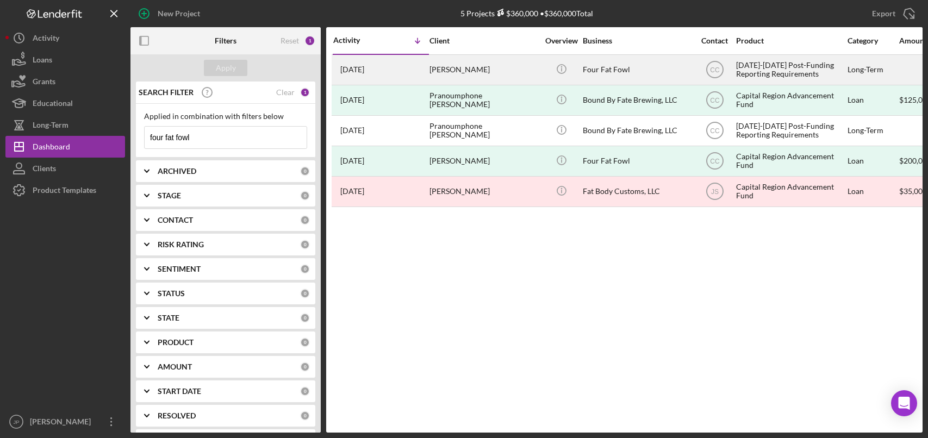
click at [784, 70] on div "[DATE]-[DATE] Post-Funding Reporting Requirements" at bounding box center [790, 69] width 109 height 29
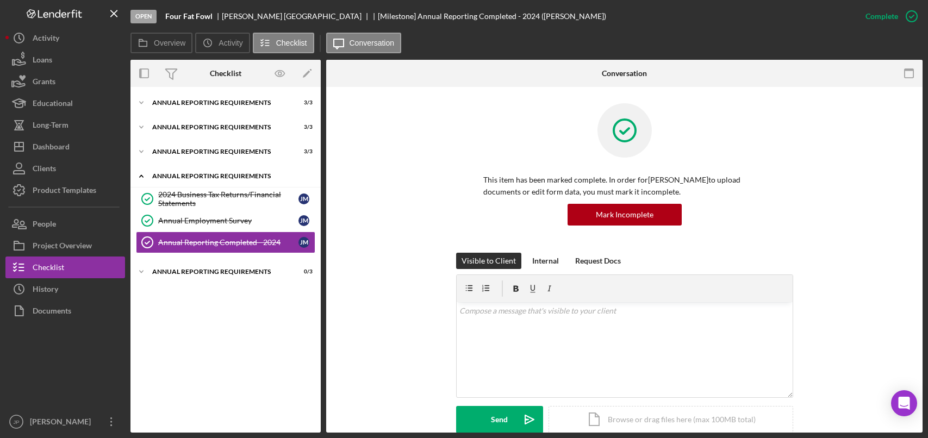
click at [183, 177] on div "Annual Reporting Requirements" at bounding box center [229, 176] width 155 height 7
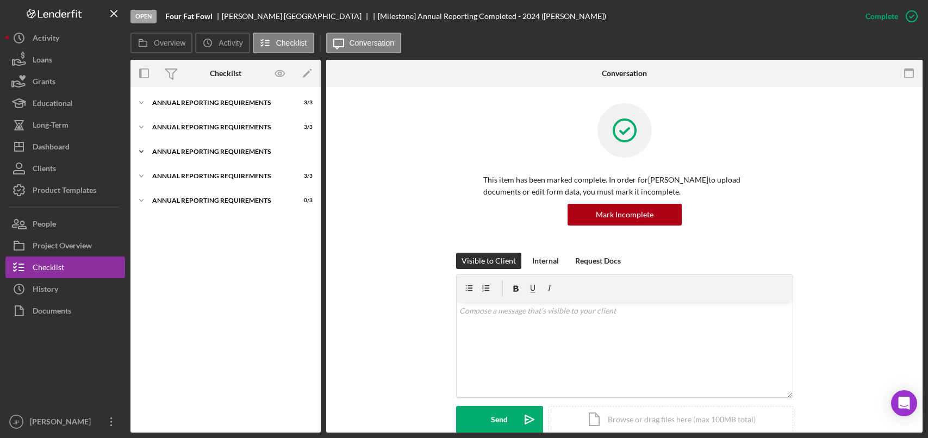
click at [199, 152] on div "Annual Reporting Requirements" at bounding box center [229, 151] width 155 height 7
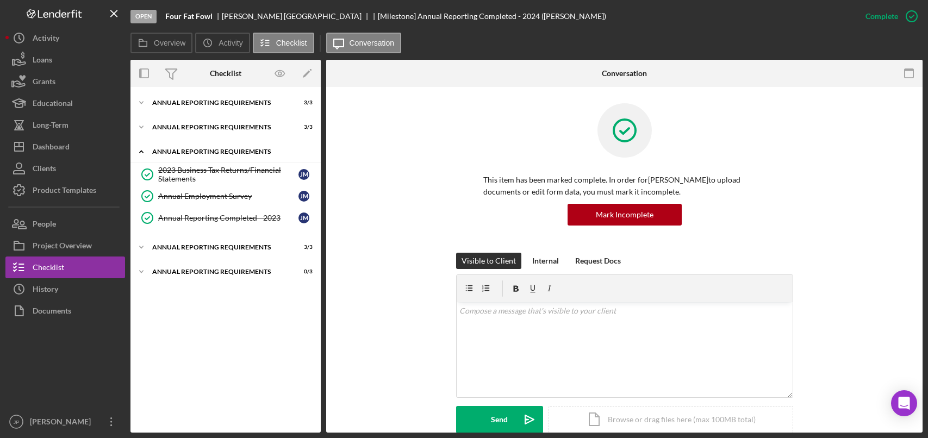
click at [200, 152] on div "Annual Reporting Requirements" at bounding box center [229, 151] width 155 height 7
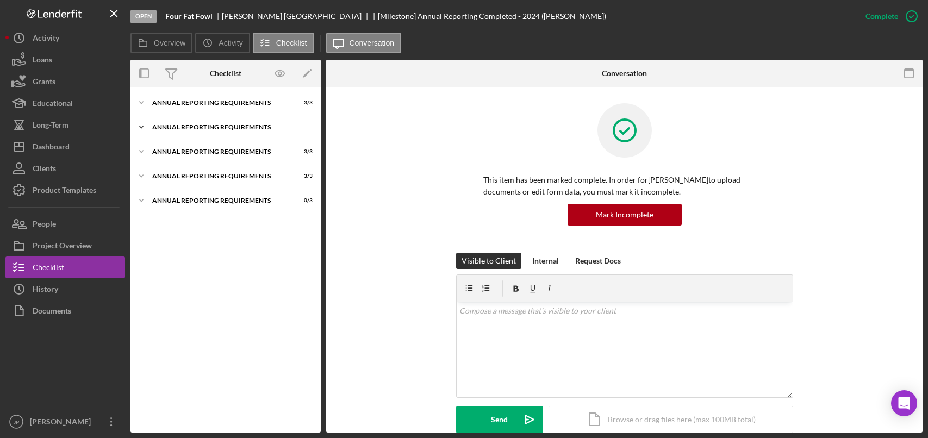
click at [196, 122] on div "Icon/Expander Annual Reporting Requirements 3 / 3" at bounding box center [225, 127] width 190 height 22
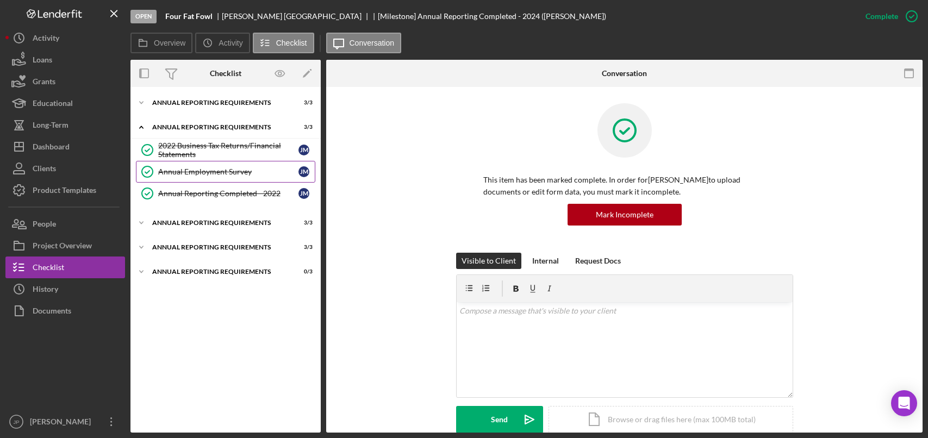
click at [209, 171] on div "Annual Employment Survey" at bounding box center [228, 171] width 140 height 9
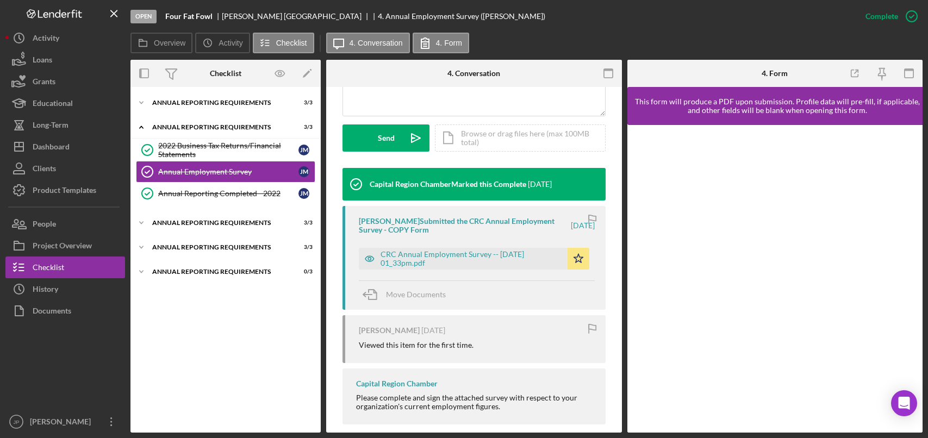
scroll to position [307, 0]
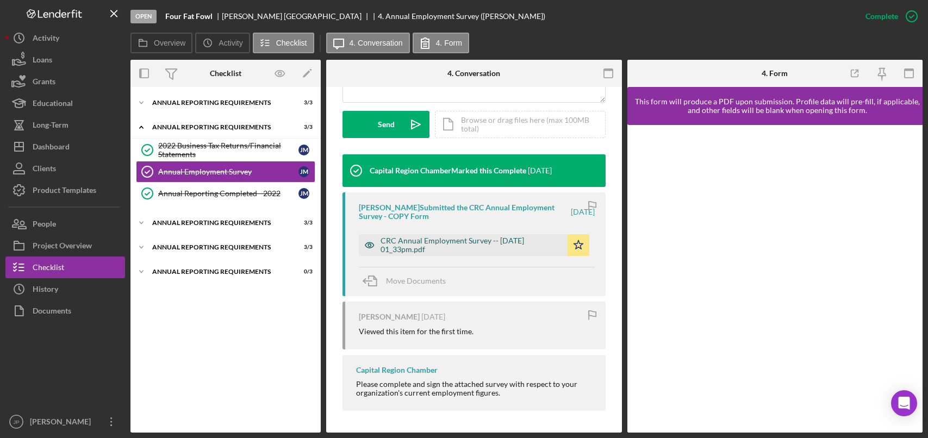
click at [459, 242] on div "CRC Annual Employment Survey -- [DATE] 01_33pm.pdf" at bounding box center [471, 244] width 182 height 17
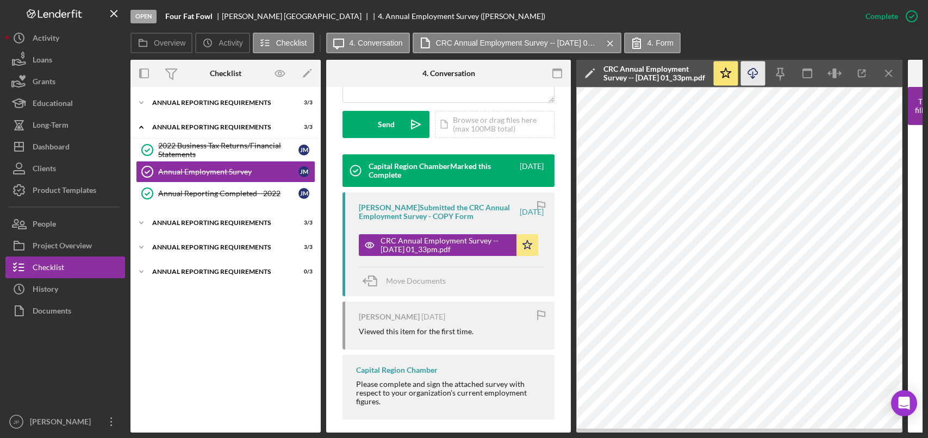
click at [756, 72] on icon "Icon/Download" at bounding box center [753, 73] width 24 height 24
click at [209, 124] on div "Annual Reporting Requirements" at bounding box center [229, 127] width 155 height 7
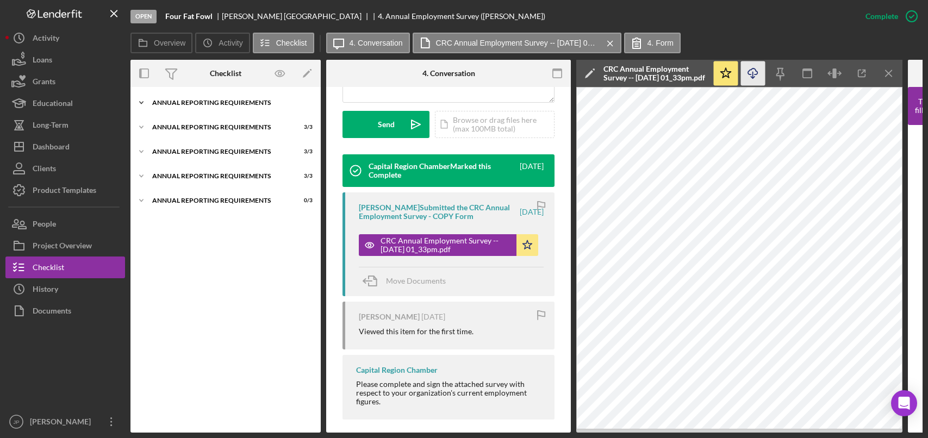
click at [216, 104] on div "Annual Reporting Requirements" at bounding box center [229, 102] width 155 height 7
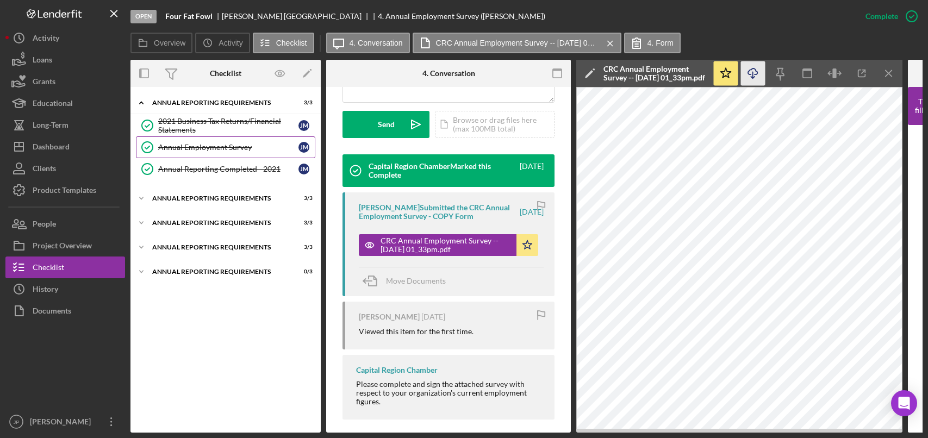
click at [217, 143] on div "Annual Employment Survey" at bounding box center [228, 147] width 140 height 9
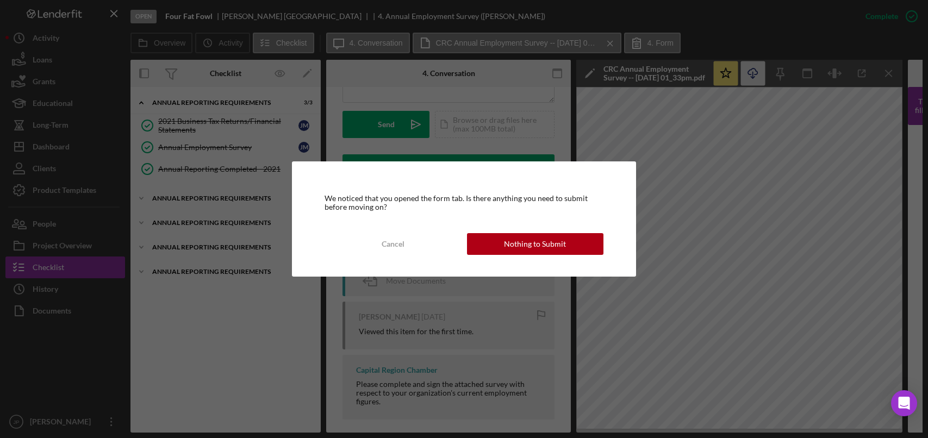
click at [527, 243] on div "Nothing to Submit" at bounding box center [535, 244] width 62 height 22
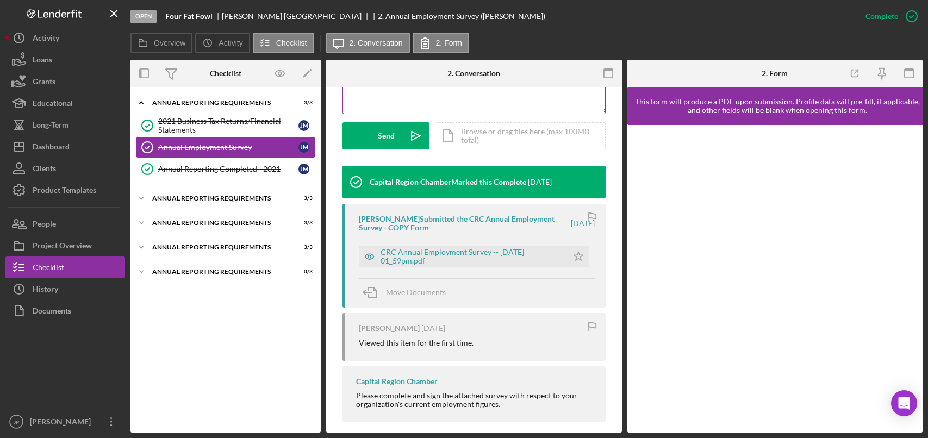
scroll to position [307, 0]
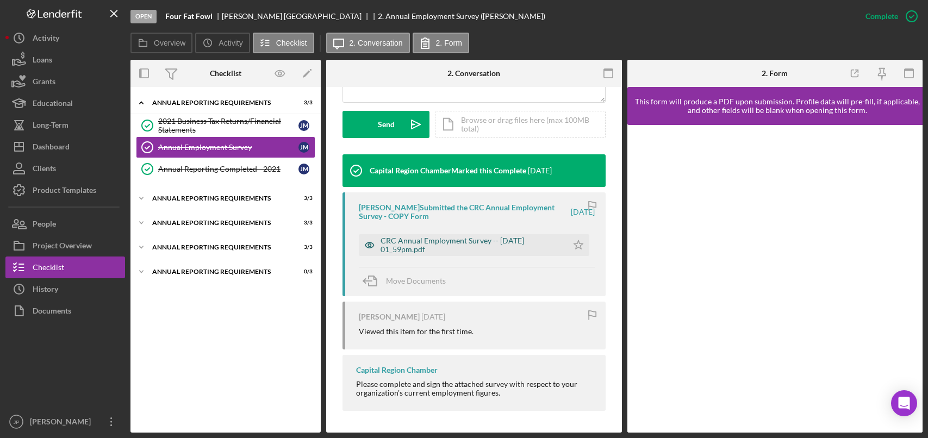
click at [472, 241] on div "CRC Annual Employment Survey -- [DATE] 01_59pm.pdf" at bounding box center [471, 244] width 182 height 17
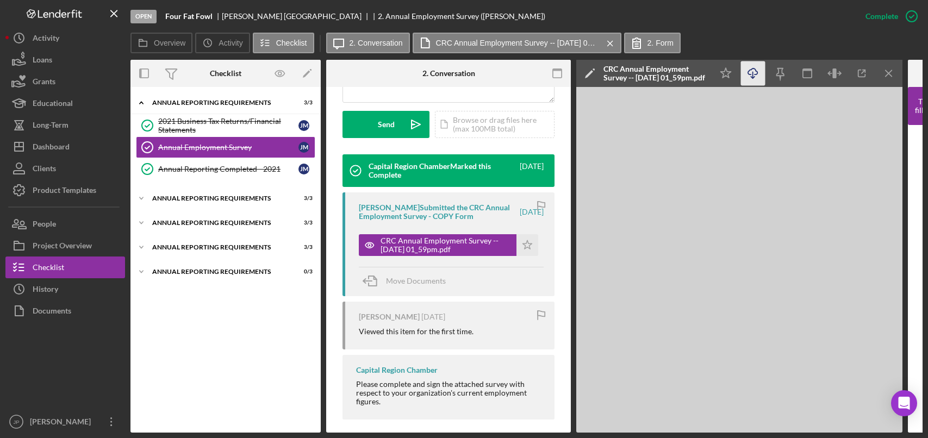
click at [752, 72] on icon "Icon/Download" at bounding box center [753, 73] width 24 height 24
click at [757, 73] on icon "button" at bounding box center [752, 71] width 9 height 6
click at [753, 72] on line "button" at bounding box center [753, 75] width 0 height 6
click at [215, 123] on div "2021 Business Tax Returns/Financial Statements" at bounding box center [228, 125] width 140 height 17
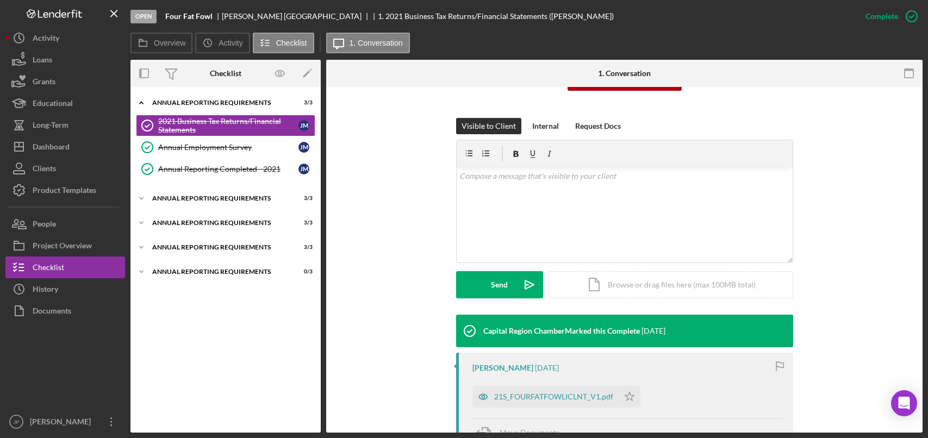
scroll to position [272, 0]
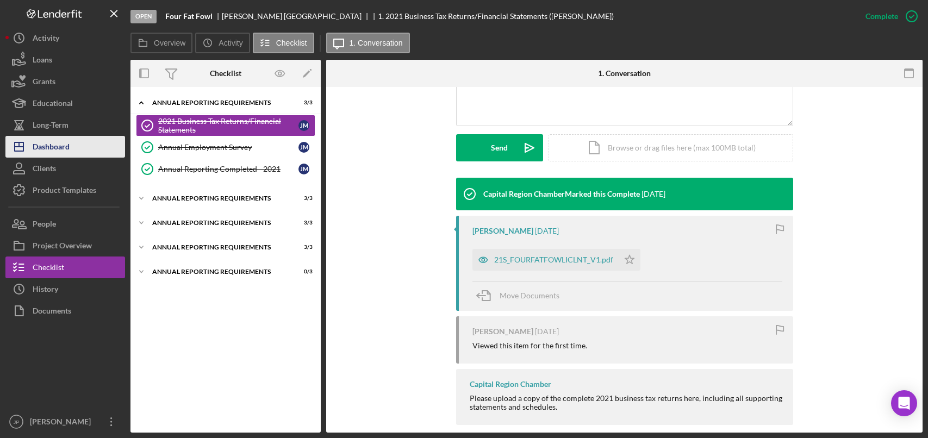
click at [50, 141] on div "Dashboard" at bounding box center [51, 148] width 37 height 24
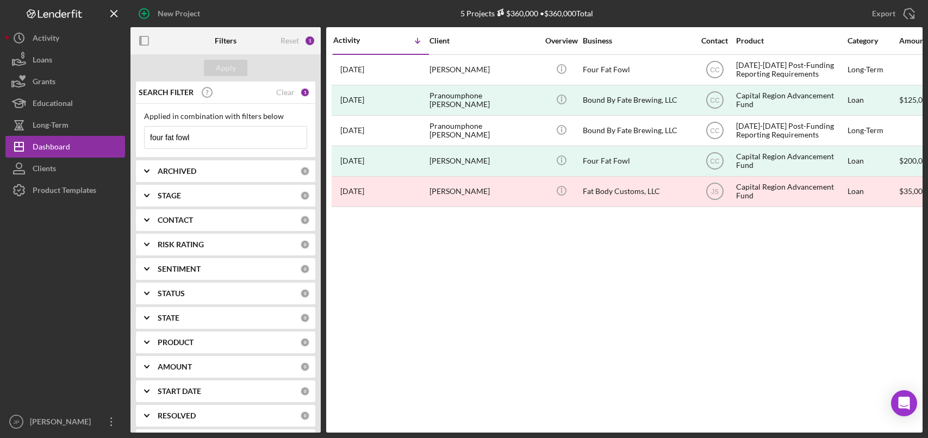
click at [203, 139] on input "four fat fowl" at bounding box center [226, 138] width 162 height 22
drag, startPoint x: 212, startPoint y: 136, endPoint x: 117, endPoint y: 130, distance: 95.3
click at [117, 130] on div "New Project 5 Projects $360,000 • $360,000 Total four fat fowl Export Icon/Expo…" at bounding box center [463, 216] width 917 height 433
click at [279, 93] on div "Clear" at bounding box center [285, 92] width 18 height 9
click at [217, 141] on input at bounding box center [226, 138] width 162 height 22
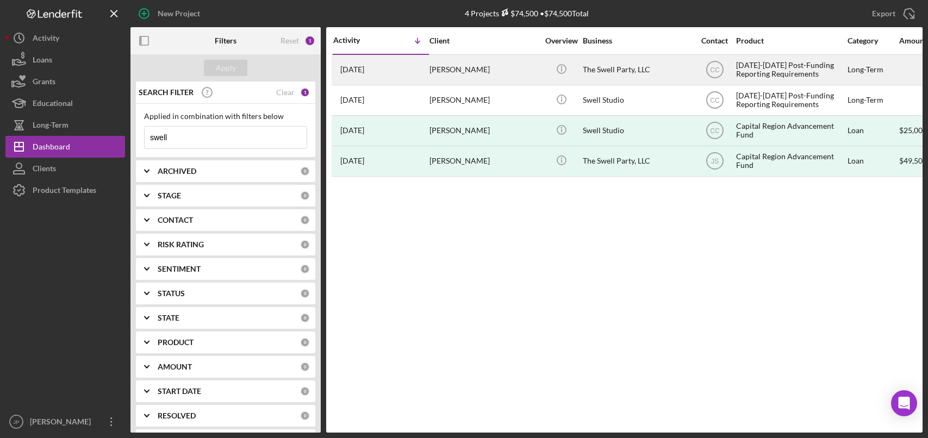
type input "swell"
click at [768, 67] on div "[DATE]-[DATE] Post-Funding Reporting Requirements" at bounding box center [790, 69] width 109 height 29
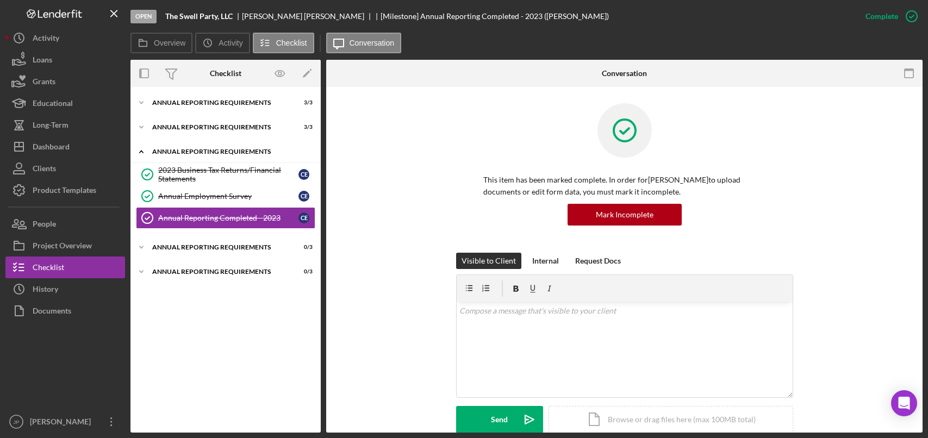
click at [206, 151] on div "Annual Reporting Requirements" at bounding box center [229, 151] width 155 height 7
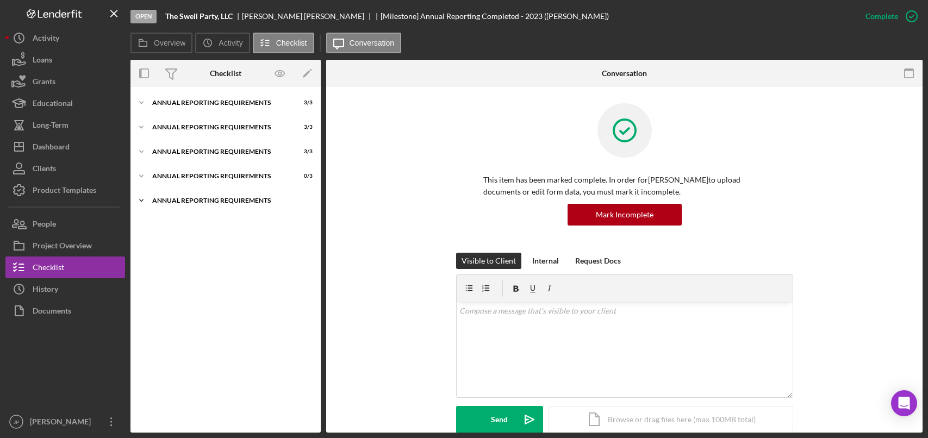
click at [218, 200] on div "Annual Reporting Requirements" at bounding box center [229, 200] width 155 height 7
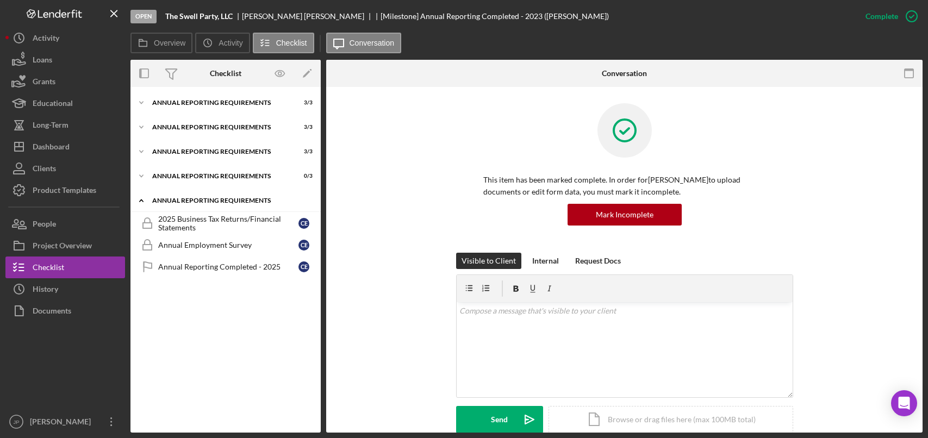
click at [218, 200] on div "Annual Reporting Requirements" at bounding box center [229, 200] width 155 height 7
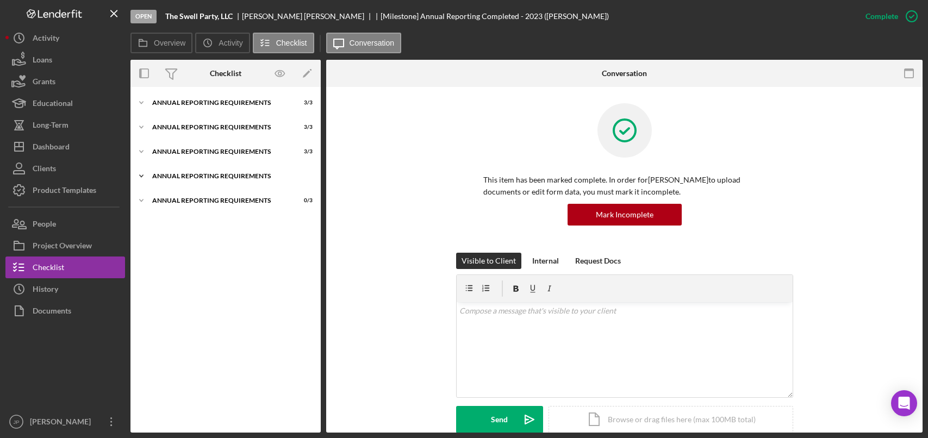
click at [219, 177] on div "Annual Reporting Requirements" at bounding box center [229, 176] width 155 height 7
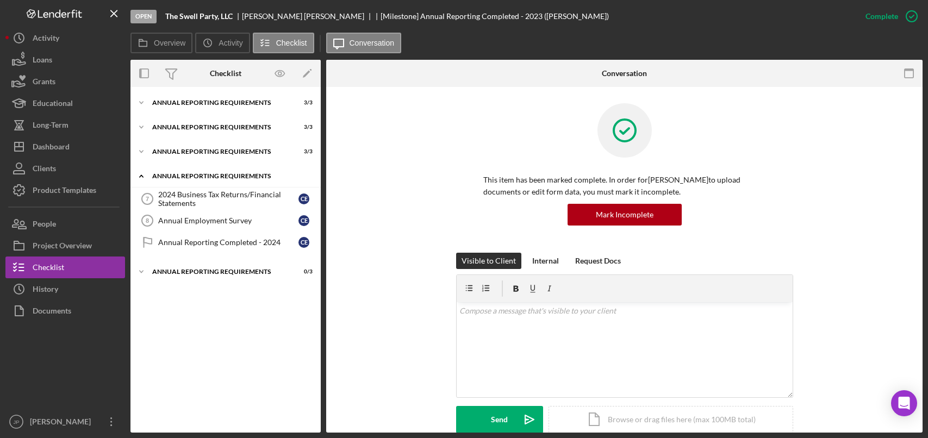
click at [219, 178] on div "Annual Reporting Requirements" at bounding box center [229, 176] width 155 height 7
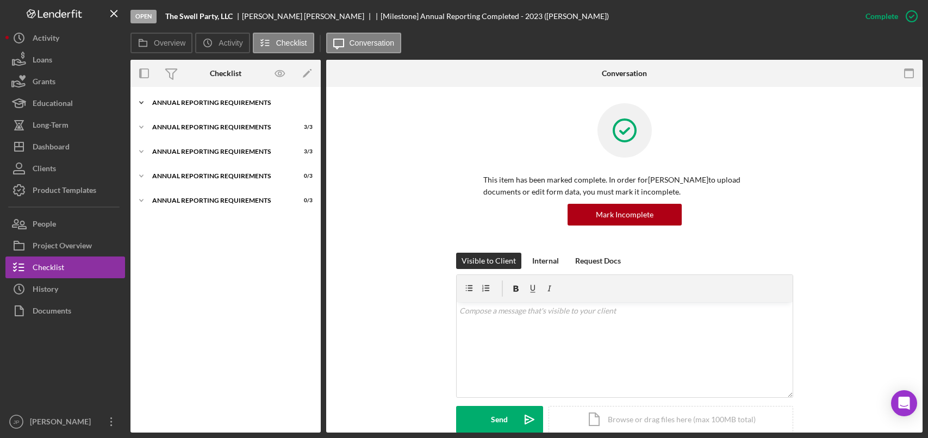
click at [203, 103] on div "Annual Reporting Requirements" at bounding box center [229, 102] width 155 height 7
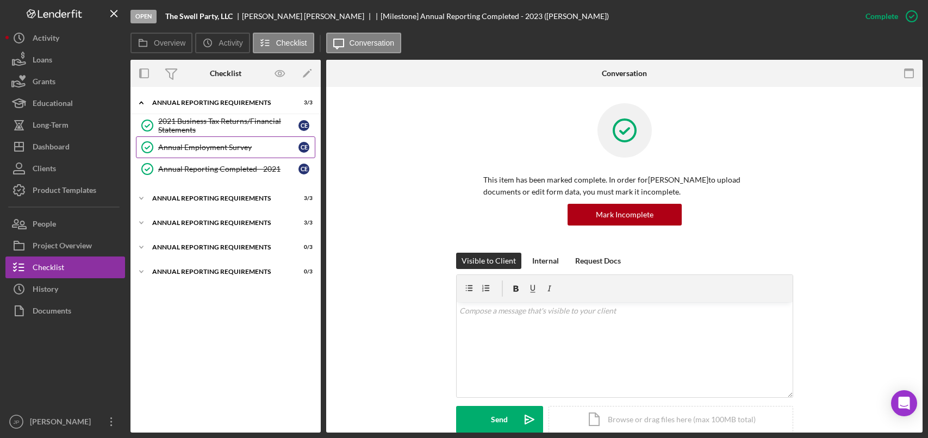
click at [203, 145] on div "Annual Employment Survey" at bounding box center [228, 147] width 140 height 9
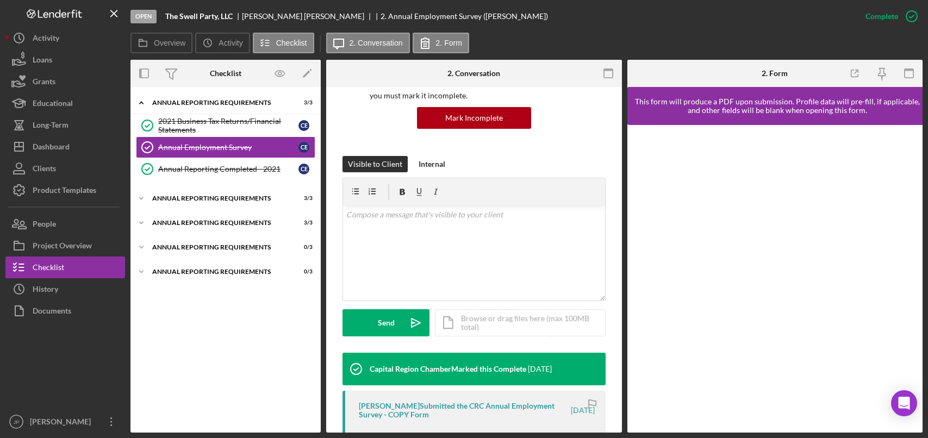
scroll to position [272, 0]
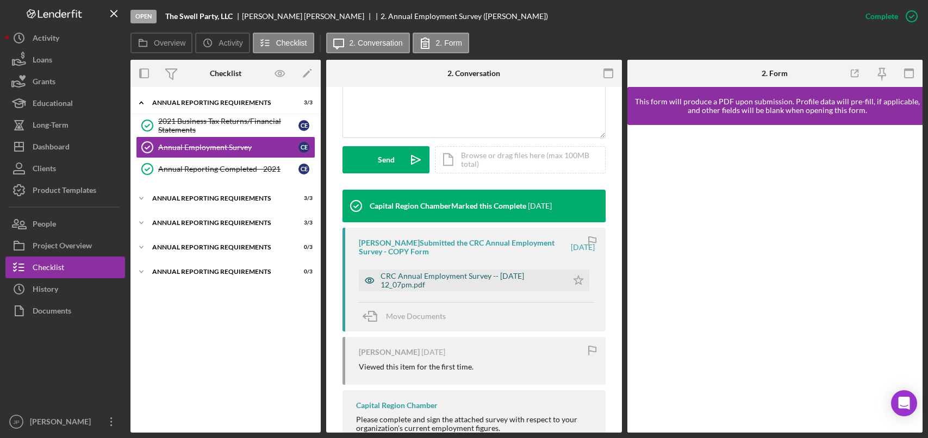
click at [445, 277] on div "CRC Annual Employment Survey -- [DATE] 12_07pm.pdf" at bounding box center [471, 280] width 182 height 17
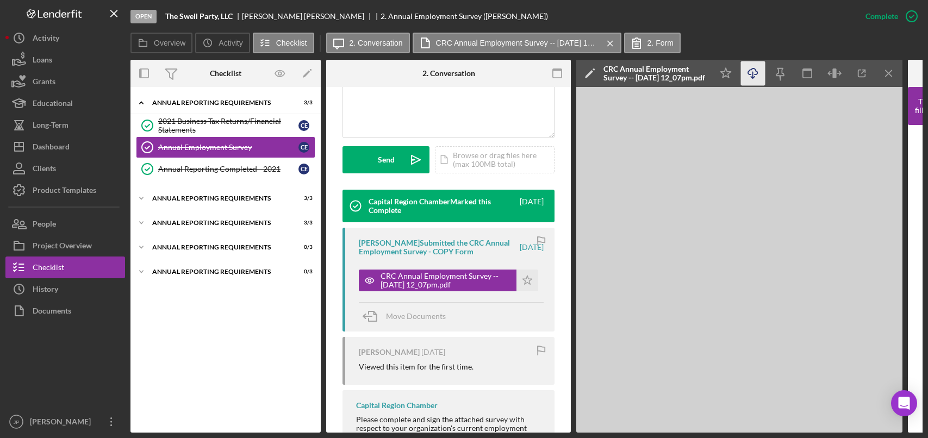
click at [753, 73] on icon "Icon/Download" at bounding box center [753, 73] width 24 height 24
click at [199, 105] on div "Annual Reporting Requirements" at bounding box center [229, 102] width 155 height 7
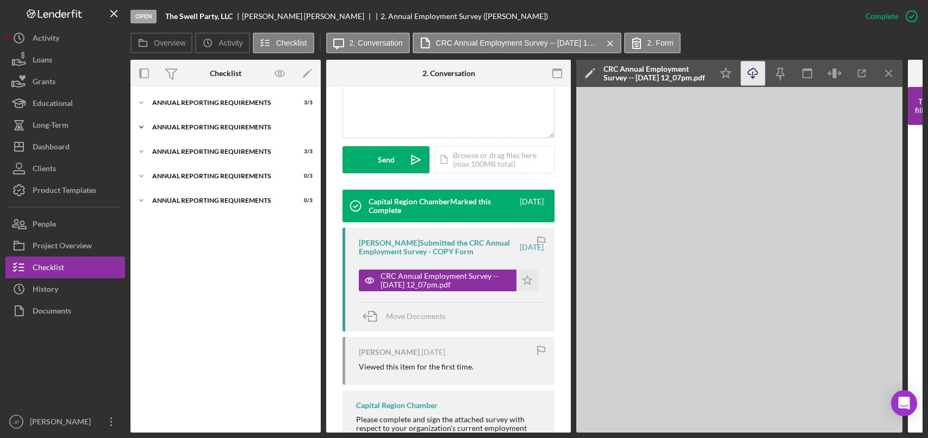
click at [199, 126] on div "Annual Reporting Requirements" at bounding box center [229, 127] width 155 height 7
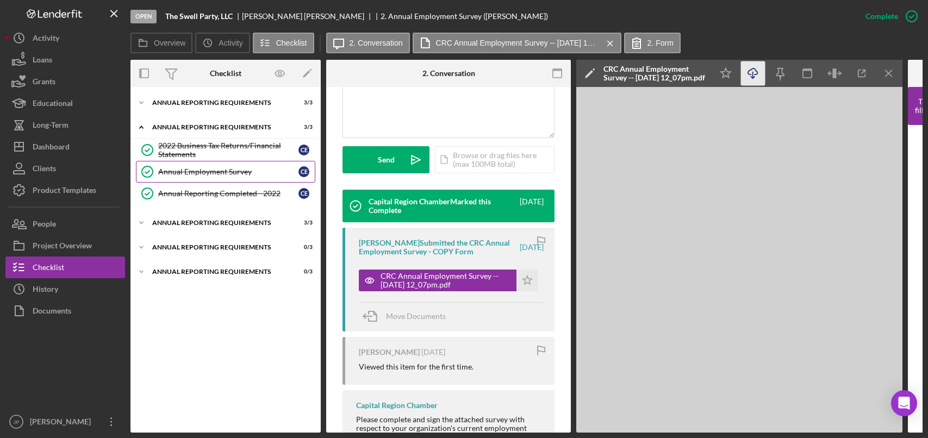
click at [190, 168] on div "Annual Employment Survey" at bounding box center [228, 171] width 140 height 9
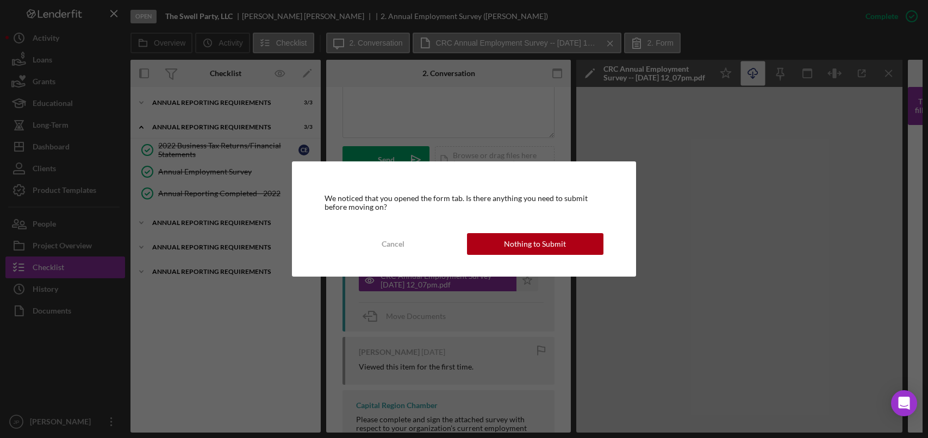
click at [550, 247] on div "Nothing to Submit" at bounding box center [535, 244] width 62 height 22
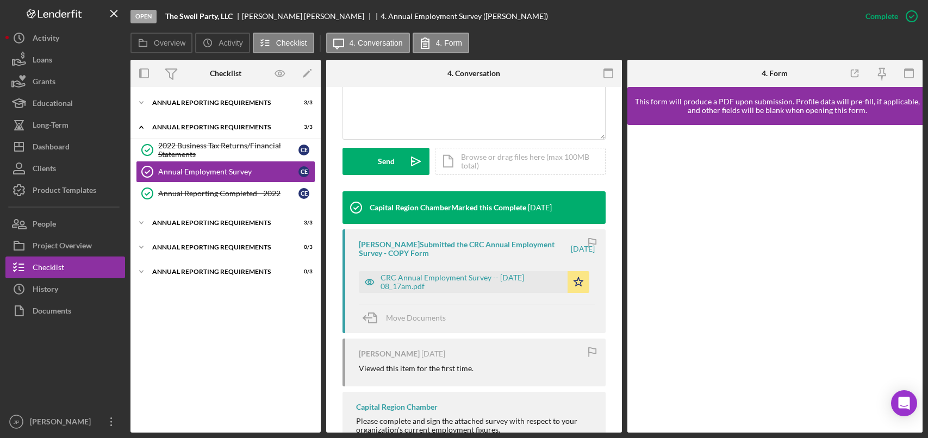
scroll to position [307, 0]
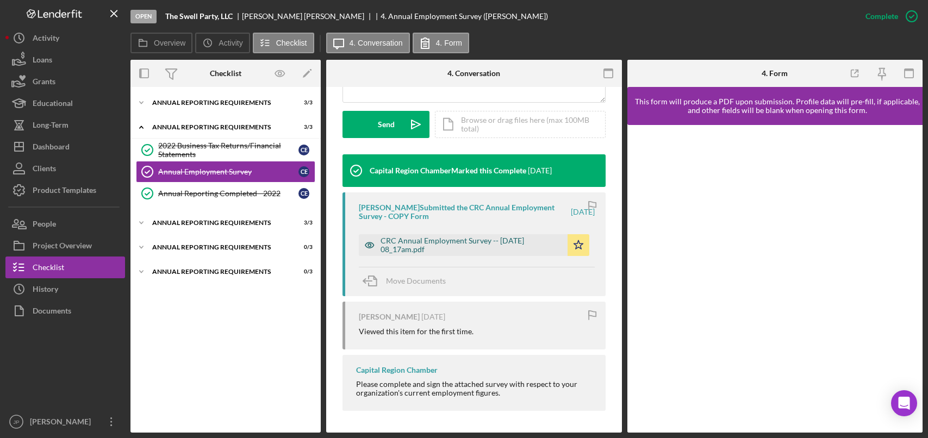
click at [458, 245] on div "CRC Annual Employment Survey -- [DATE] 08_17am.pdf" at bounding box center [471, 244] width 182 height 17
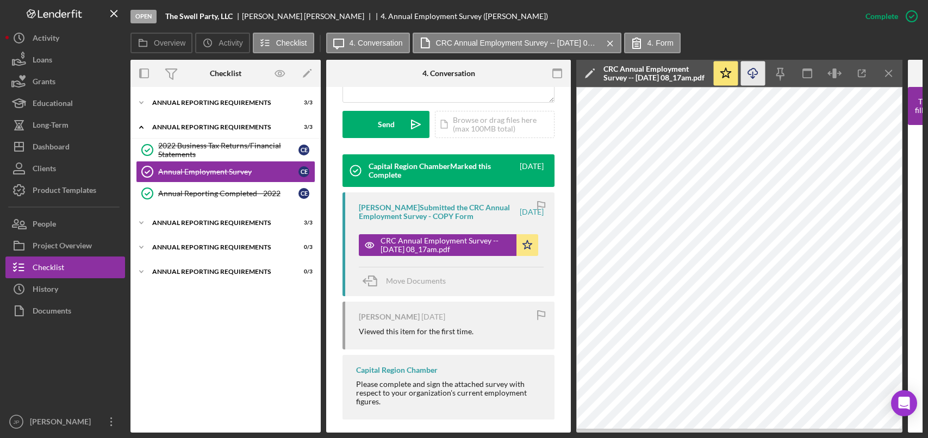
click at [755, 77] on icon "Icon/Download" at bounding box center [753, 73] width 24 height 24
click at [211, 129] on div "Annual Reporting Requirements" at bounding box center [229, 127] width 155 height 7
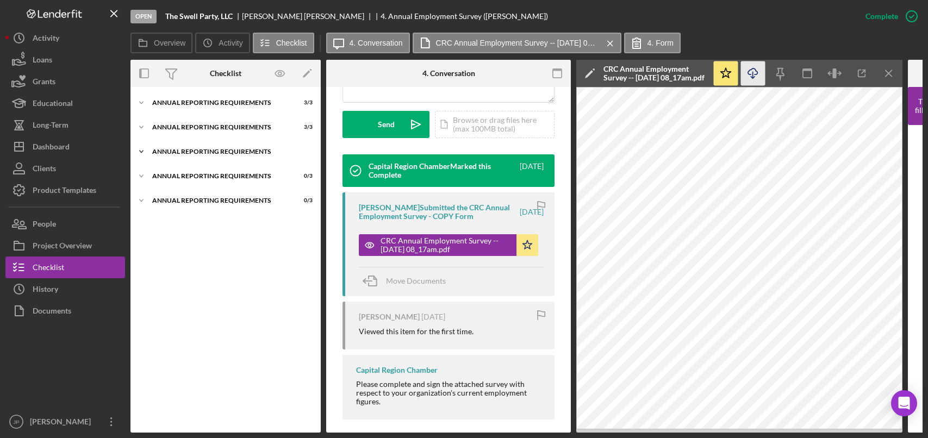
click at [202, 151] on div "Annual Reporting Requirements" at bounding box center [229, 151] width 155 height 7
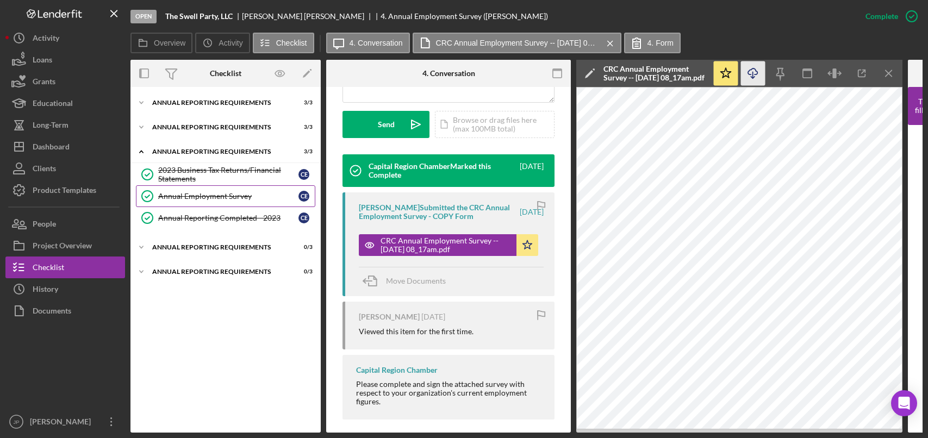
click at [212, 196] on div "Annual Employment Survey" at bounding box center [228, 196] width 140 height 9
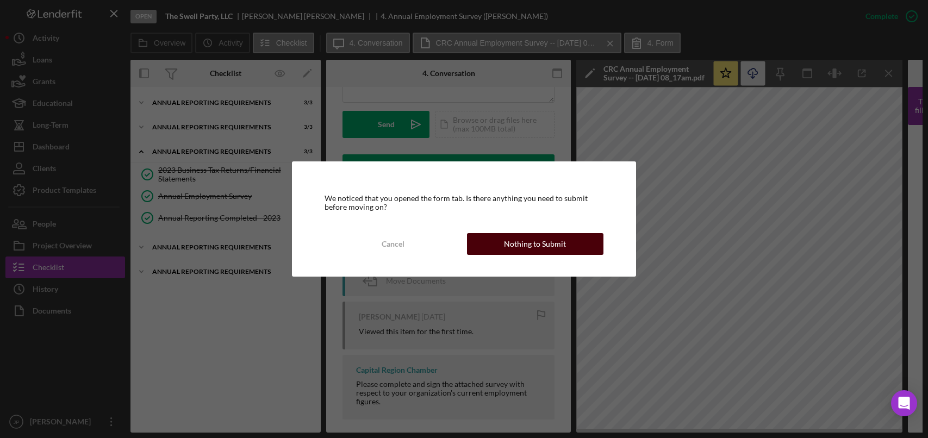
click at [536, 246] on div "Nothing to Submit" at bounding box center [535, 244] width 62 height 22
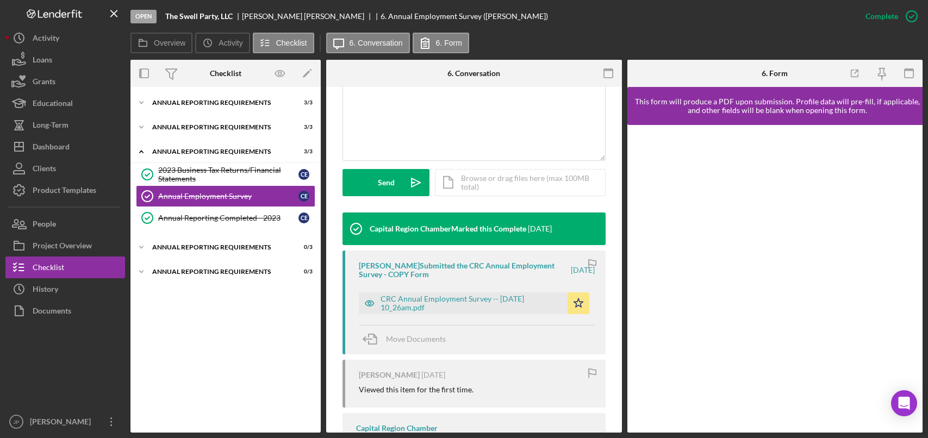
scroll to position [272, 0]
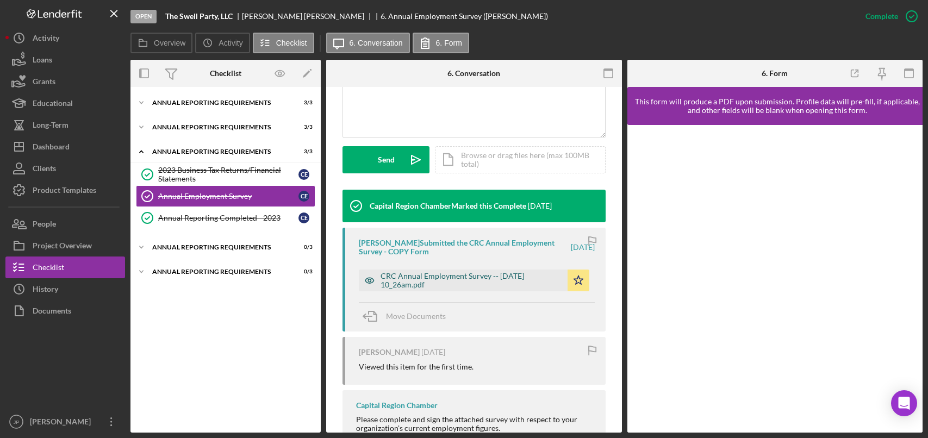
click at [478, 276] on div "CRC Annual Employment Survey -- [DATE] 10_26am.pdf" at bounding box center [471, 280] width 182 height 17
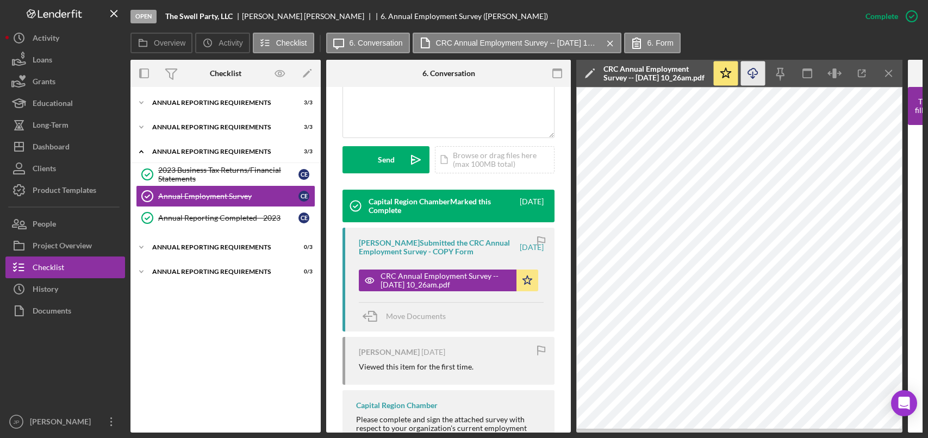
click at [757, 75] on icon "Icon/Download" at bounding box center [753, 73] width 24 height 24
click at [189, 151] on div "Annual Reporting Requirements" at bounding box center [229, 151] width 155 height 7
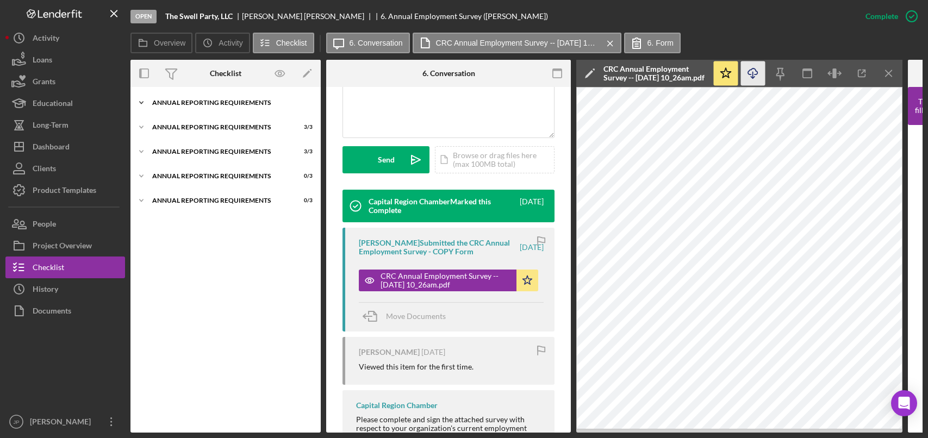
click at [193, 107] on div "Icon/Expander Annual Reporting Requirements 3 / 3" at bounding box center [225, 103] width 190 height 22
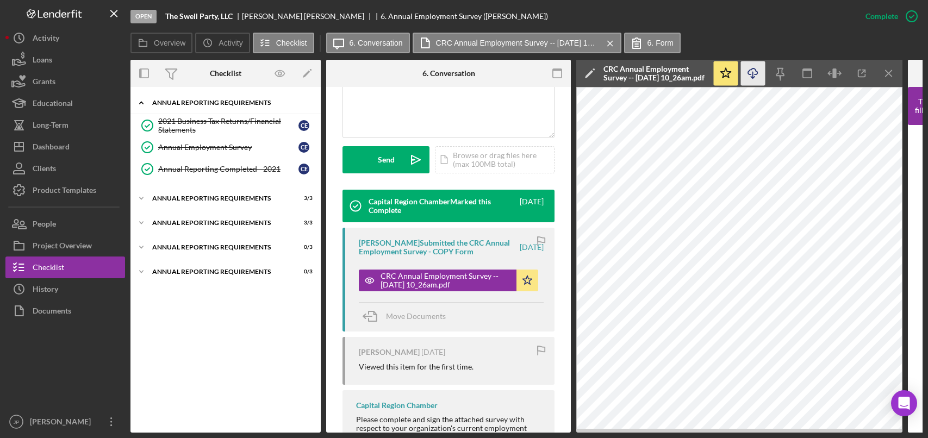
click at [182, 102] on div "Annual Reporting Requirements" at bounding box center [229, 102] width 155 height 7
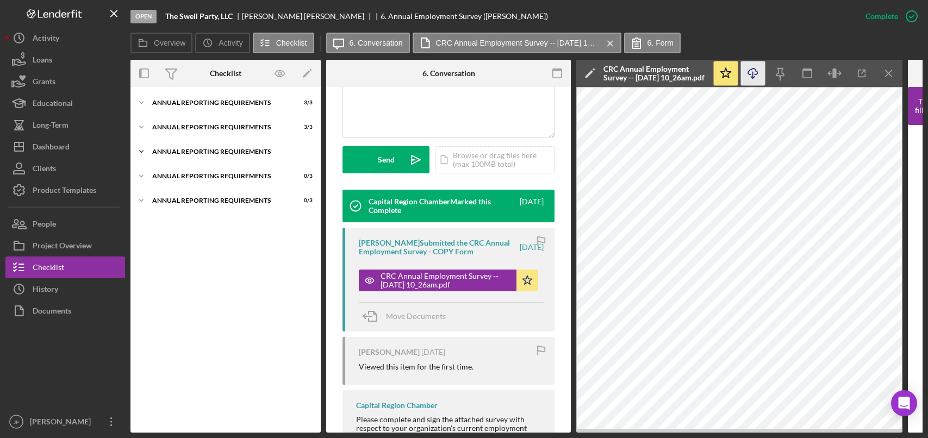
click at [204, 153] on div "Annual Reporting Requirements" at bounding box center [229, 151] width 155 height 7
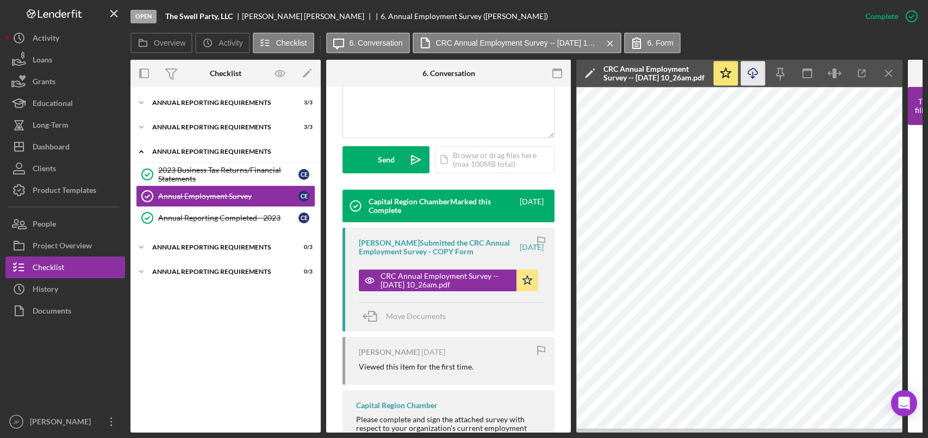
click at [205, 153] on div "Annual Reporting Requirements" at bounding box center [229, 151] width 155 height 7
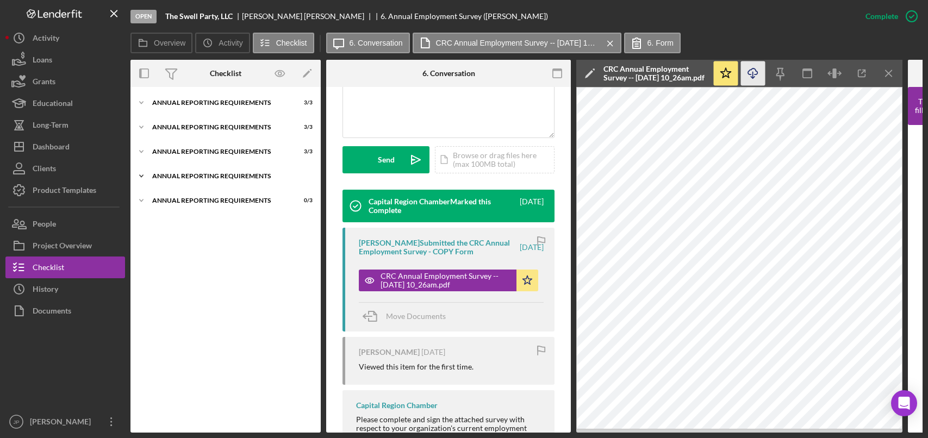
click at [195, 176] on div "Annual Reporting Requirements" at bounding box center [229, 176] width 155 height 7
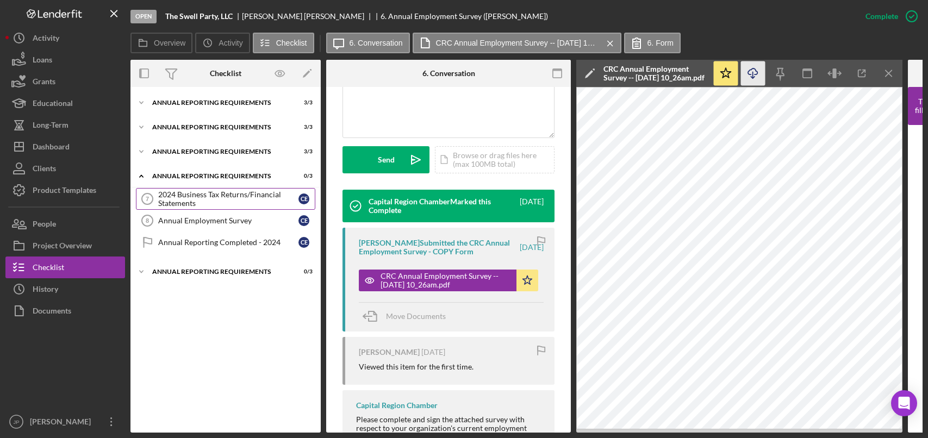
click at [211, 194] on div "2024 Business Tax Returns/Financial Statements" at bounding box center [228, 198] width 140 height 17
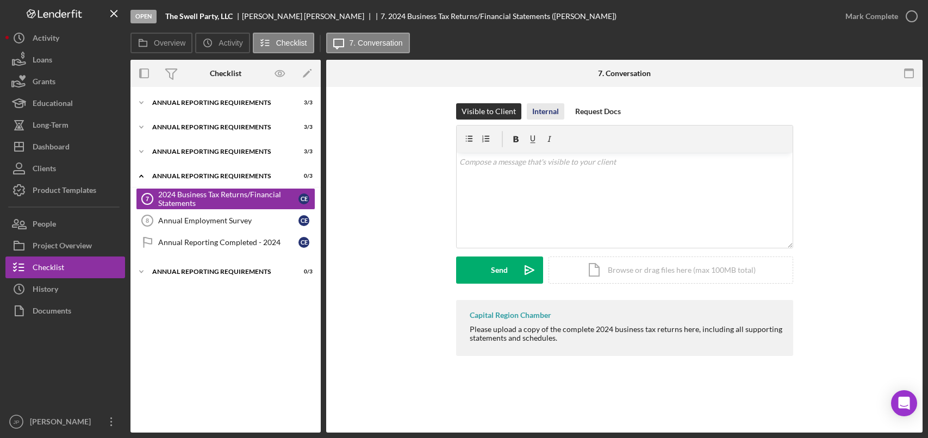
click at [545, 112] on div "Internal" at bounding box center [545, 111] width 27 height 16
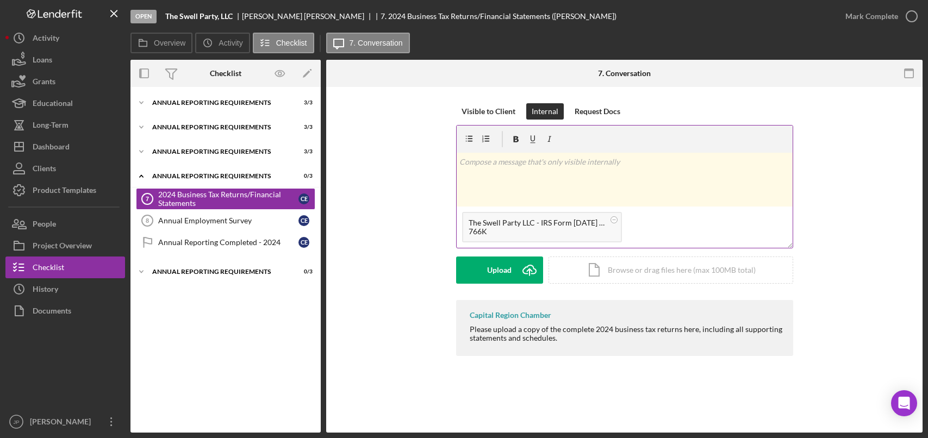
click at [515, 178] on div "v Color teal Color pink Remove color Add row above Add row below Add column bef…" at bounding box center [624, 180] width 336 height 54
click at [499, 271] on div "Post" at bounding box center [499, 270] width 15 height 27
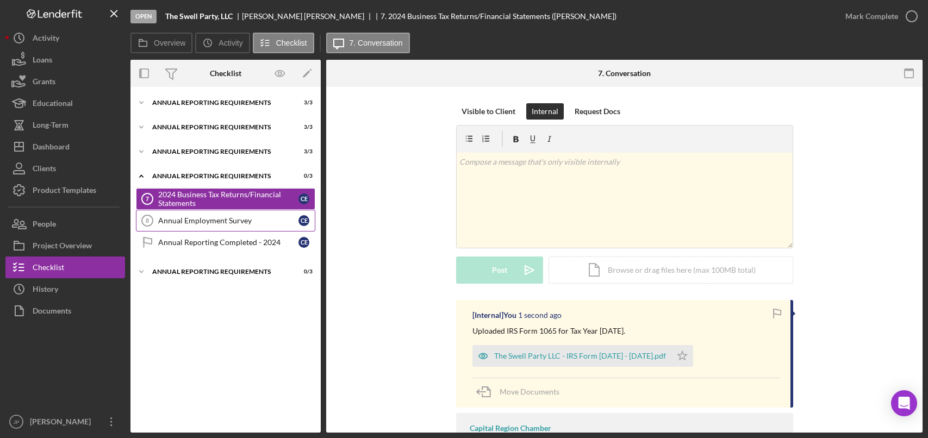
click at [234, 220] on div "Annual Employment Survey" at bounding box center [228, 220] width 140 height 9
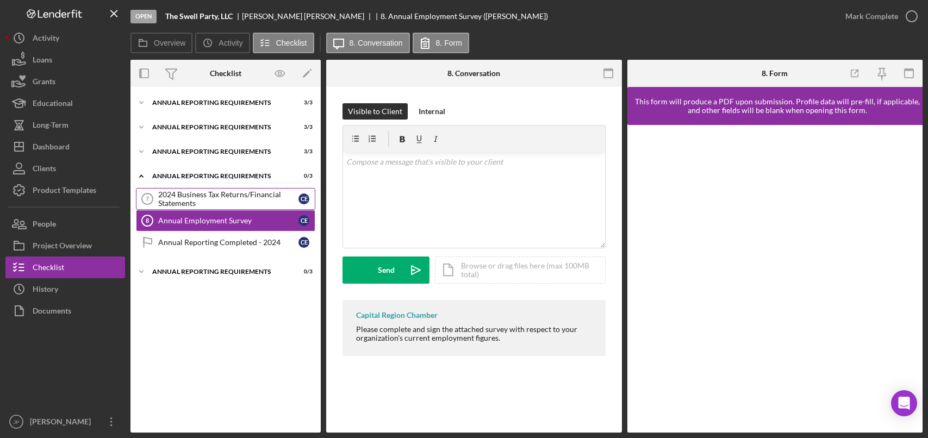
click at [241, 205] on div "2024 Business Tax Returns/Financial Statements" at bounding box center [228, 198] width 140 height 17
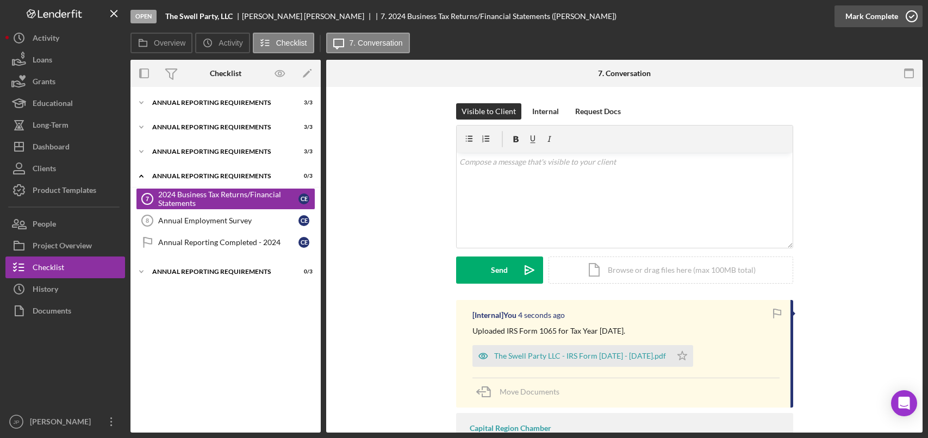
click at [912, 16] on icon "button" at bounding box center [911, 16] width 27 height 27
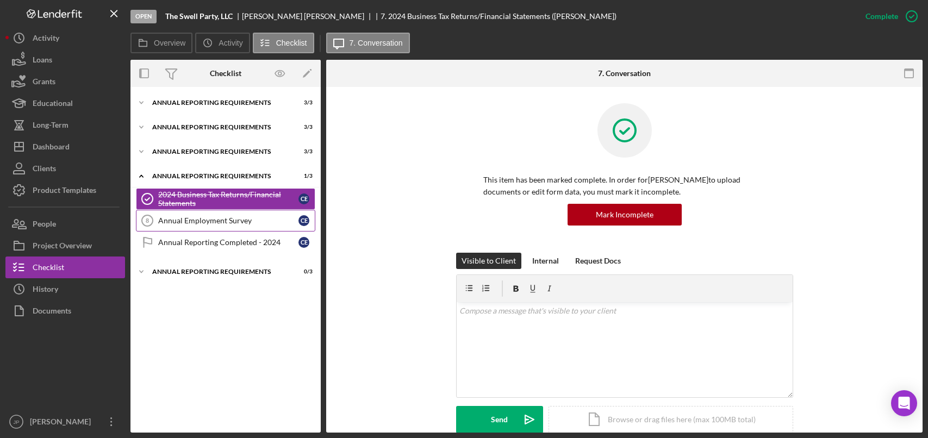
click at [223, 217] on div "Annual Employment Survey" at bounding box center [228, 220] width 140 height 9
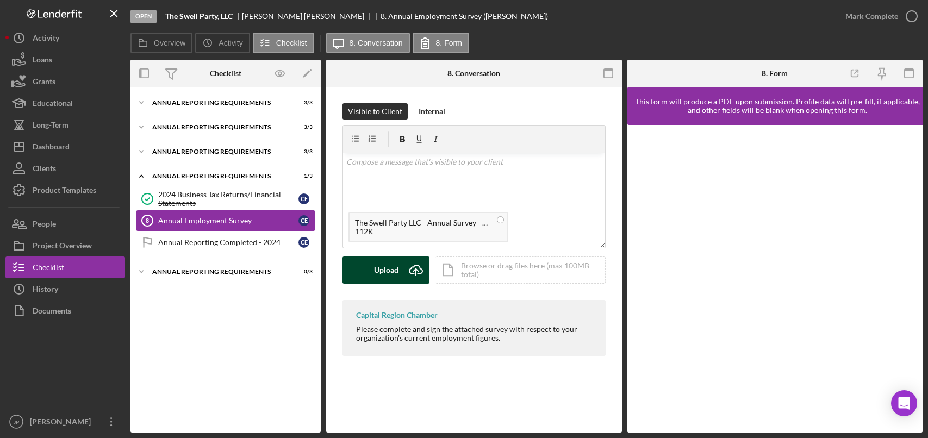
click at [392, 271] on div "Upload" at bounding box center [386, 270] width 24 height 27
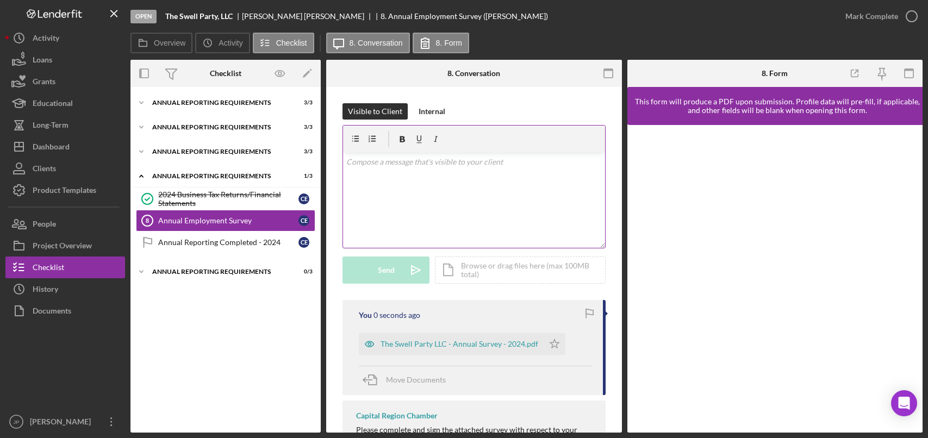
click at [426, 175] on div "v Color teal Color pink Remove color Add row above Add row below Add column bef…" at bounding box center [474, 200] width 262 height 95
click at [435, 111] on div "Internal" at bounding box center [431, 111] width 27 height 16
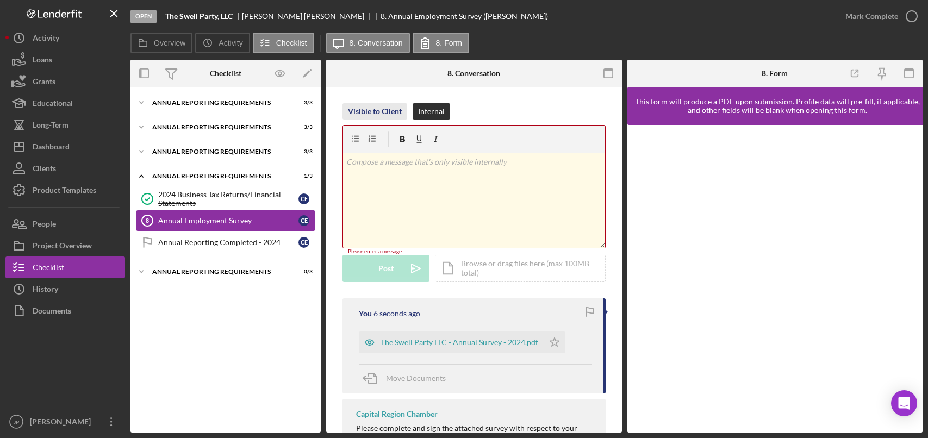
click at [379, 108] on div "Visible to Client" at bounding box center [375, 111] width 54 height 16
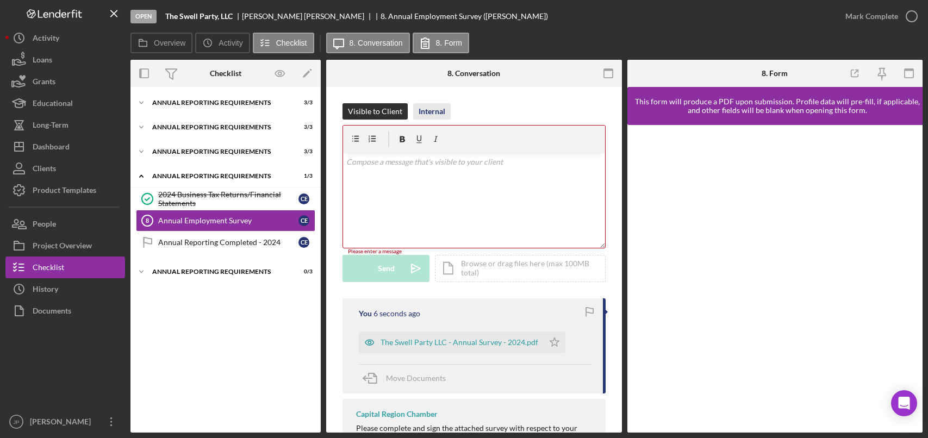
click at [428, 108] on div "Internal" at bounding box center [431, 111] width 27 height 16
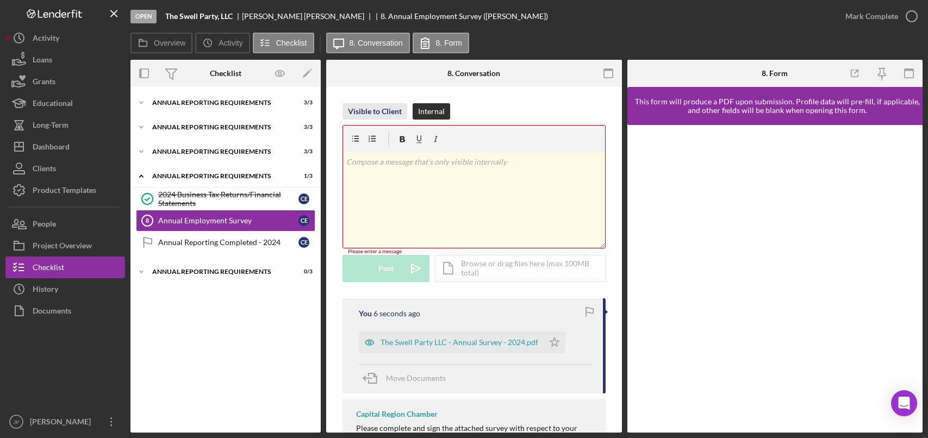
click at [363, 109] on div "Visible to Client" at bounding box center [375, 111] width 54 height 16
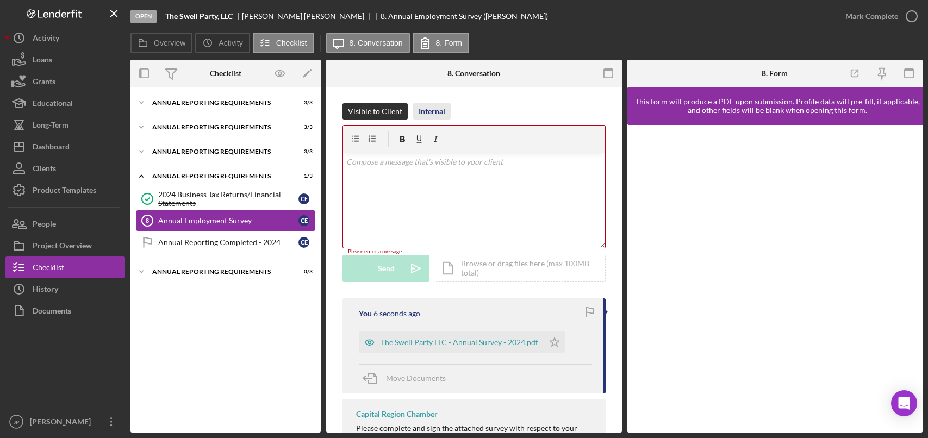
click at [435, 107] on div "Internal" at bounding box center [431, 111] width 27 height 16
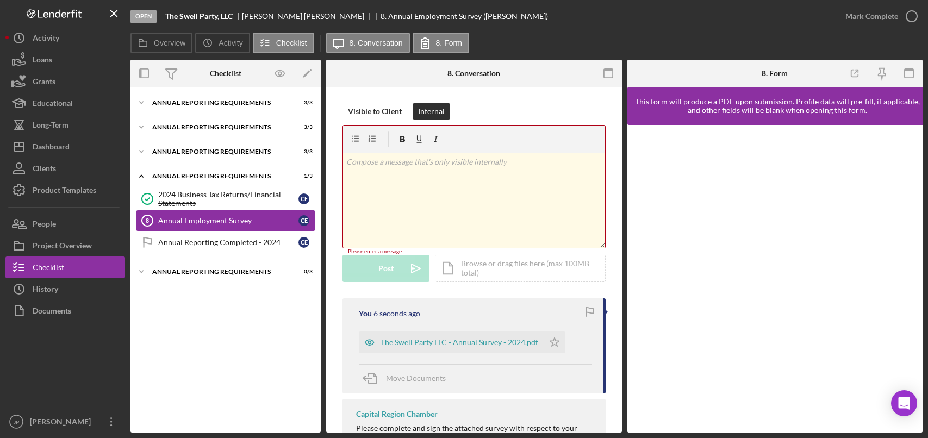
click at [403, 156] on p at bounding box center [473, 162] width 255 height 12
click at [381, 274] on div "Post" at bounding box center [385, 270] width 15 height 27
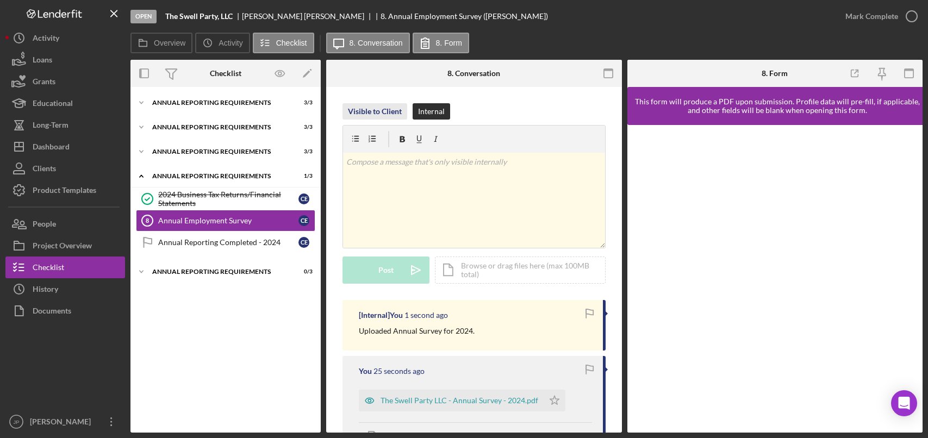
click at [383, 110] on div "Visible to Client" at bounding box center [375, 111] width 54 height 16
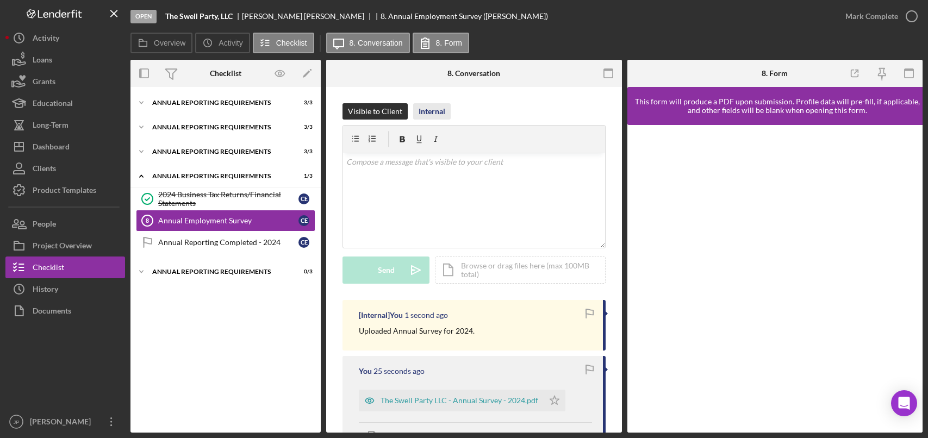
click at [436, 110] on div "Internal" at bounding box center [431, 111] width 27 height 16
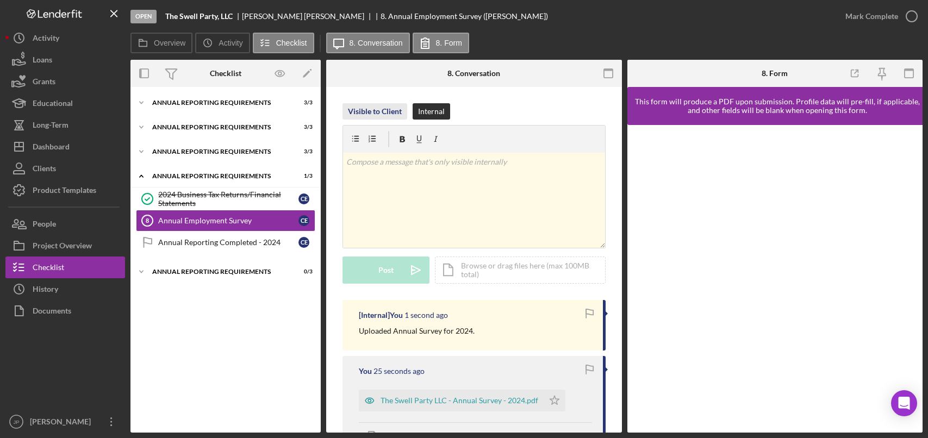
click at [379, 112] on div "Visible to Client" at bounding box center [375, 111] width 54 height 16
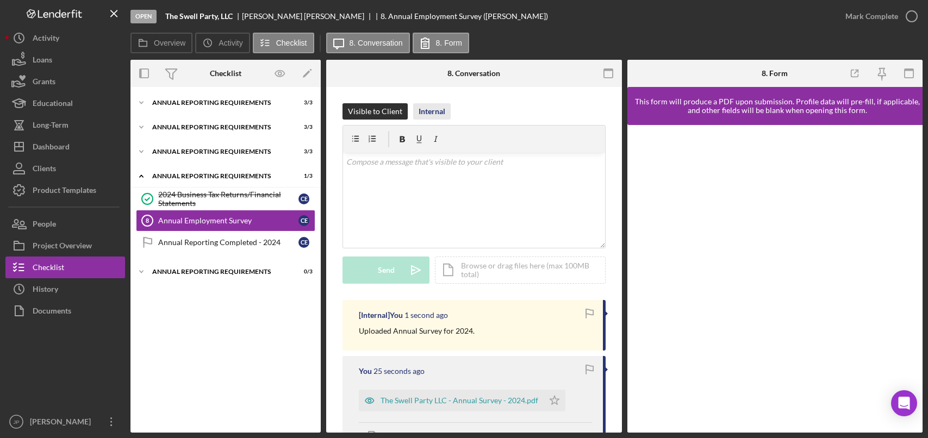
click at [445, 108] on button "Internal" at bounding box center [431, 111] width 37 height 16
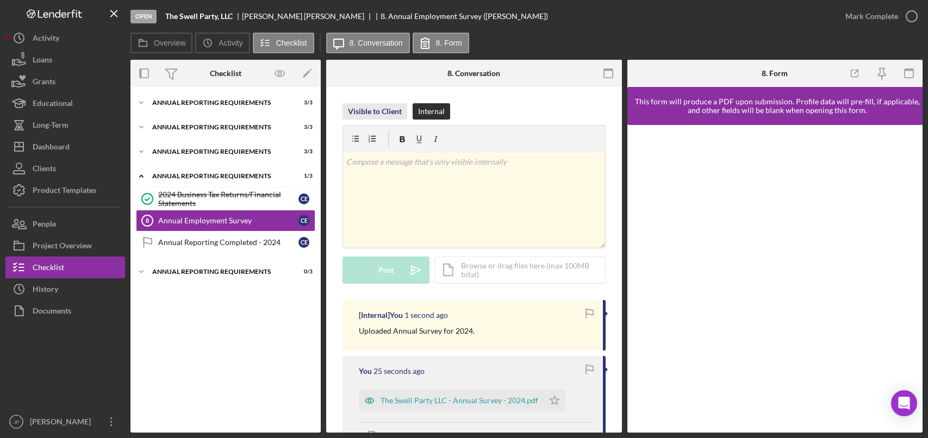
click at [378, 111] on div "Visible to Client" at bounding box center [375, 111] width 54 height 16
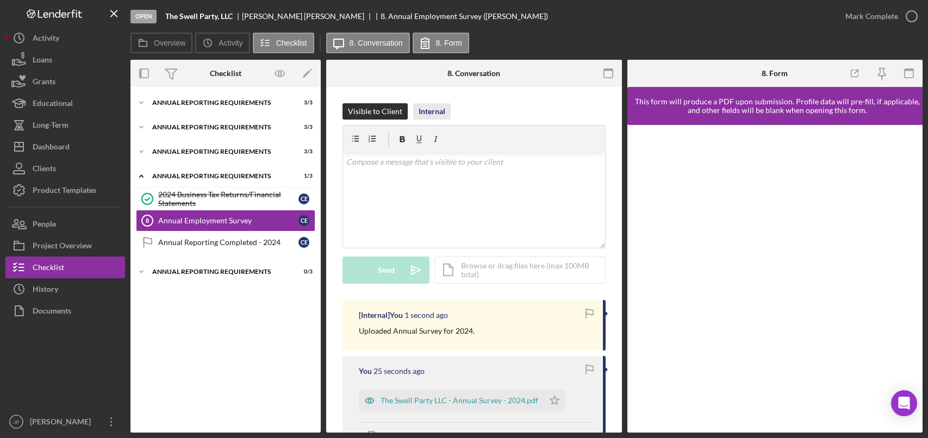
click at [435, 108] on div "Internal" at bounding box center [431, 111] width 27 height 16
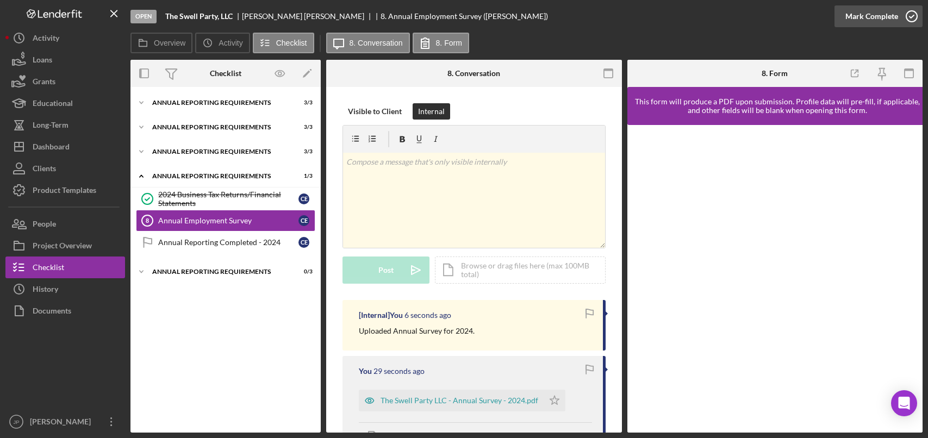
click at [916, 15] on icon "button" at bounding box center [911, 16] width 27 height 27
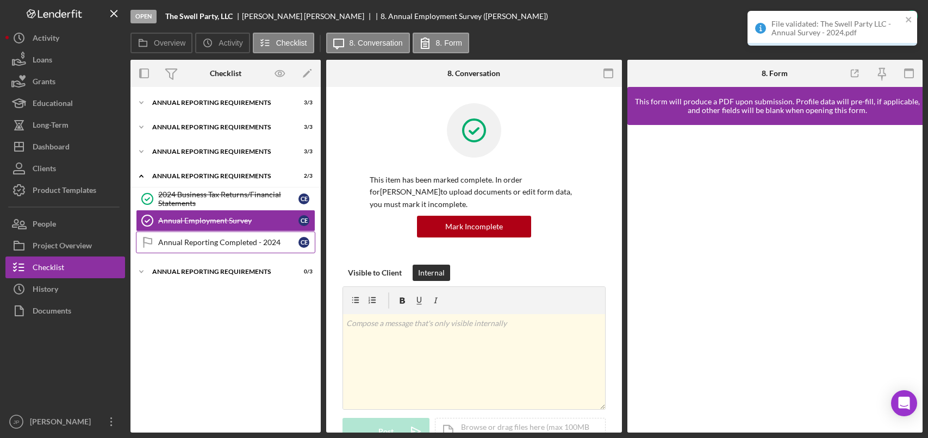
click at [248, 241] on div "Annual Reporting Completed - 2024" at bounding box center [228, 242] width 140 height 9
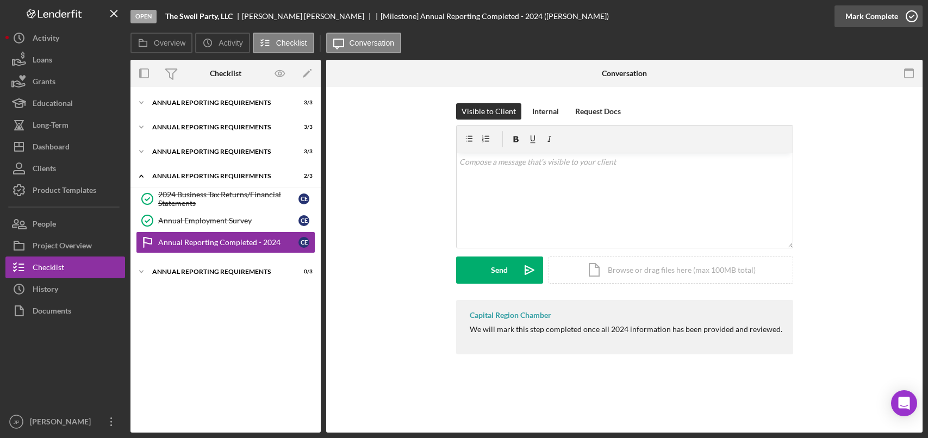
click at [917, 18] on icon "button" at bounding box center [911, 16] width 27 height 27
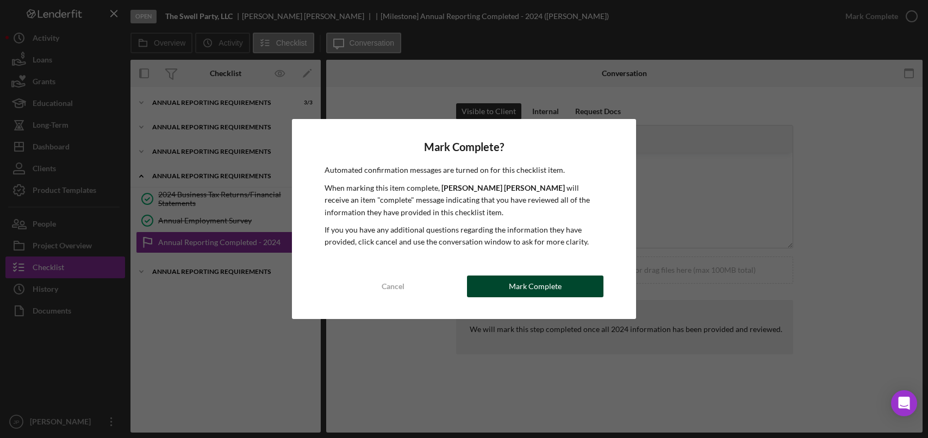
click at [571, 288] on button "Mark Complete" at bounding box center [535, 287] width 136 height 22
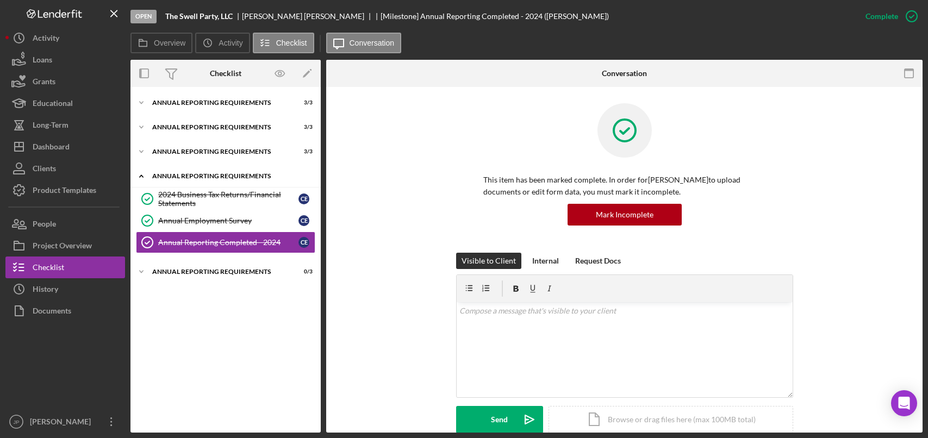
click at [226, 173] on div "Annual Reporting Requirements" at bounding box center [229, 176] width 155 height 7
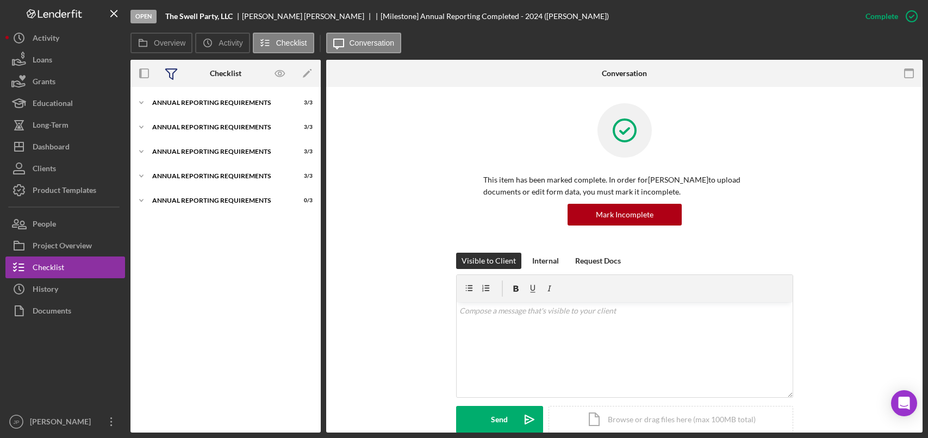
click at [174, 73] on icon at bounding box center [171, 73] width 27 height 27
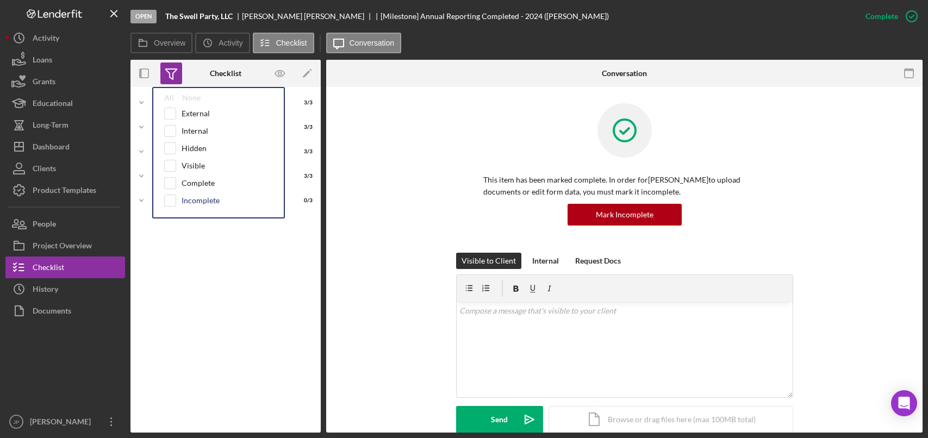
click at [196, 203] on div "Incomplete" at bounding box center [201, 200] width 38 height 9
click at [190, 200] on div "Incomplete" at bounding box center [201, 200] width 38 height 9
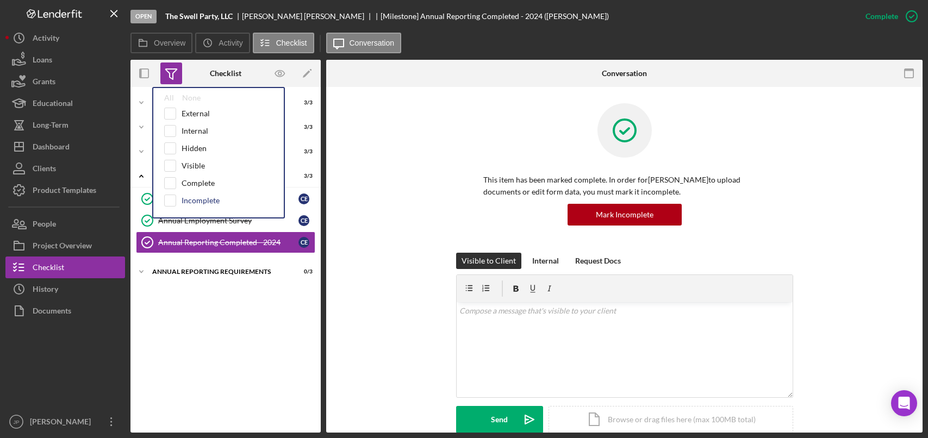
click at [190, 200] on div "Incomplete" at bounding box center [201, 200] width 38 height 9
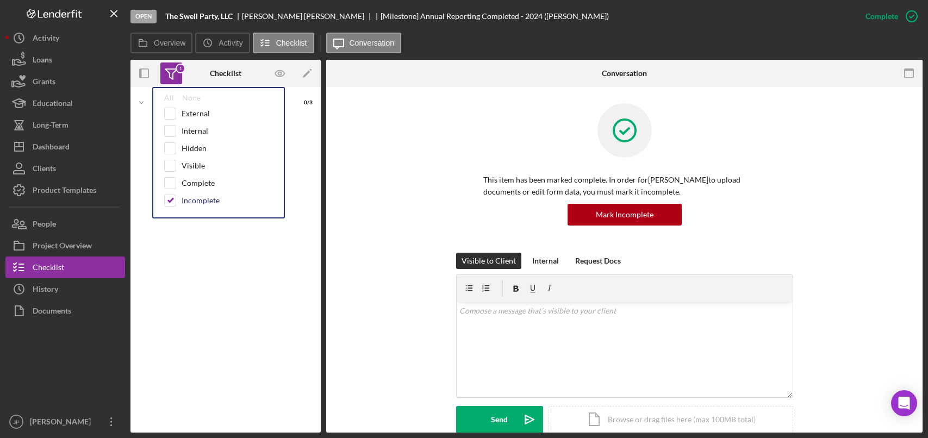
checkbox input "true"
click at [216, 287] on div "Icon/Expander Annual Reporting Requirements 0 / 3" at bounding box center [225, 259] width 190 height 335
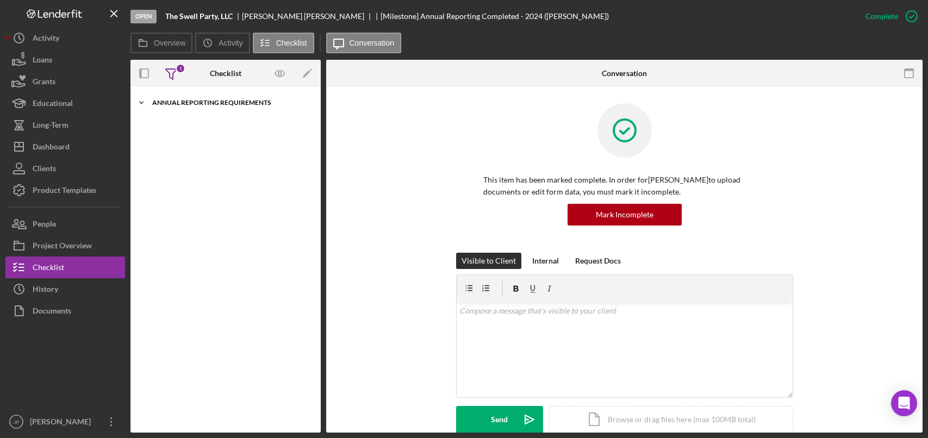
click at [184, 102] on div "Annual Reporting Requirements" at bounding box center [229, 102] width 155 height 7
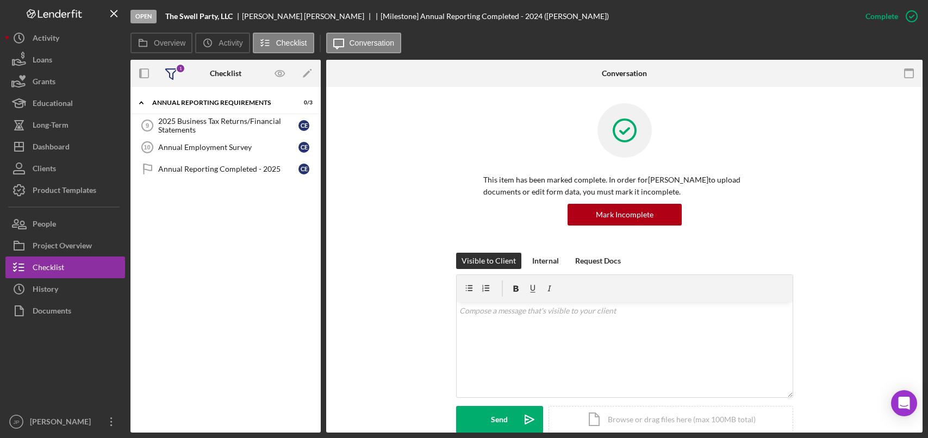
click at [176, 74] on icon at bounding box center [171, 73] width 27 height 27
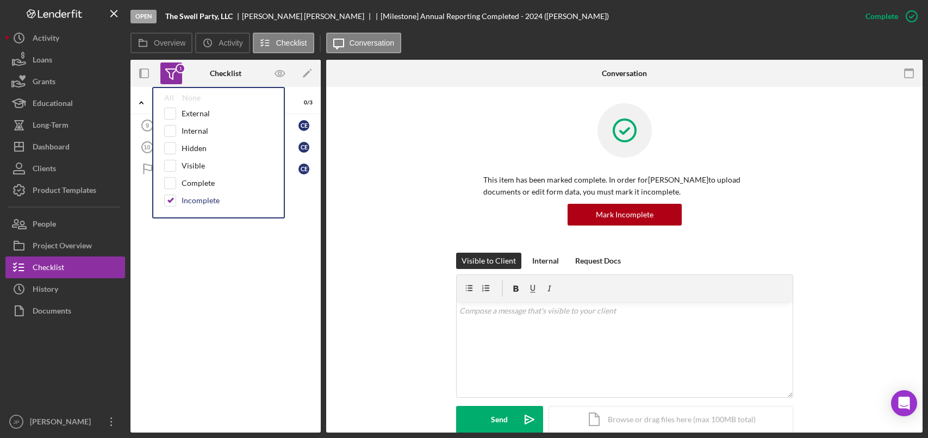
click at [190, 200] on div "Incomplete" at bounding box center [201, 200] width 38 height 9
checkbox input "false"
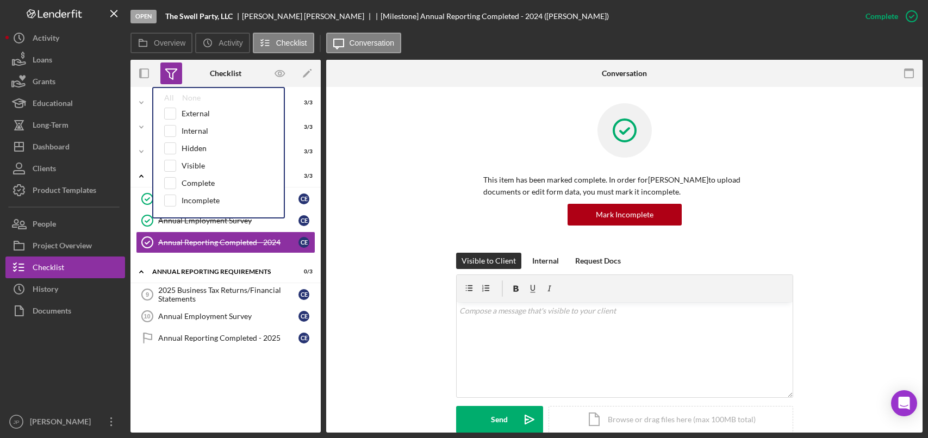
click at [243, 411] on div "Icon/Expander Annual Reporting Requirements 3 / 3 Icon/Expander Annual Reportin…" at bounding box center [225, 259] width 190 height 335
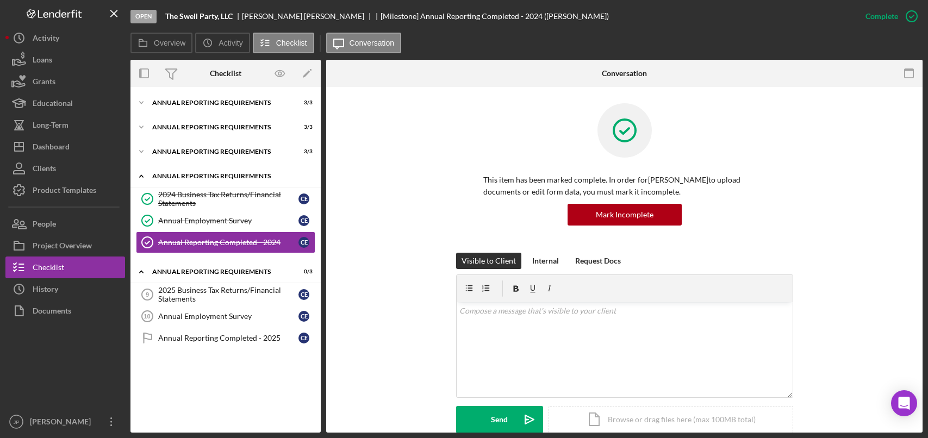
click at [209, 178] on div "Annual Reporting Requirements" at bounding box center [229, 176] width 155 height 7
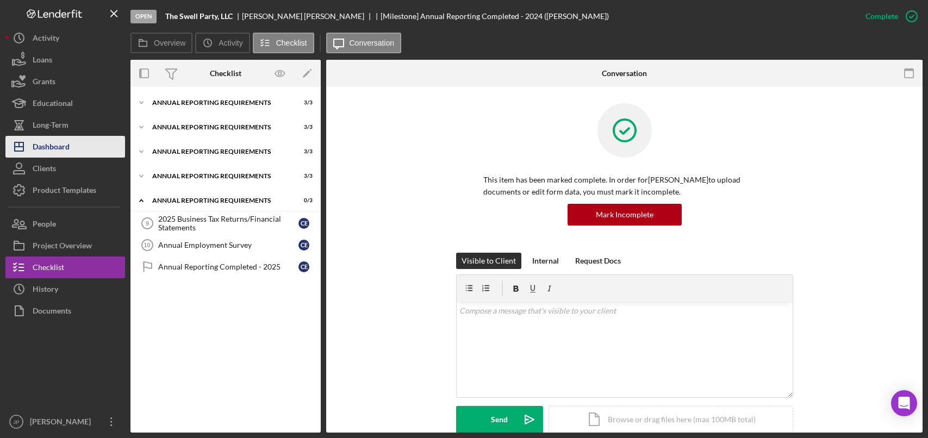
click at [60, 145] on div "Dashboard" at bounding box center [51, 148] width 37 height 24
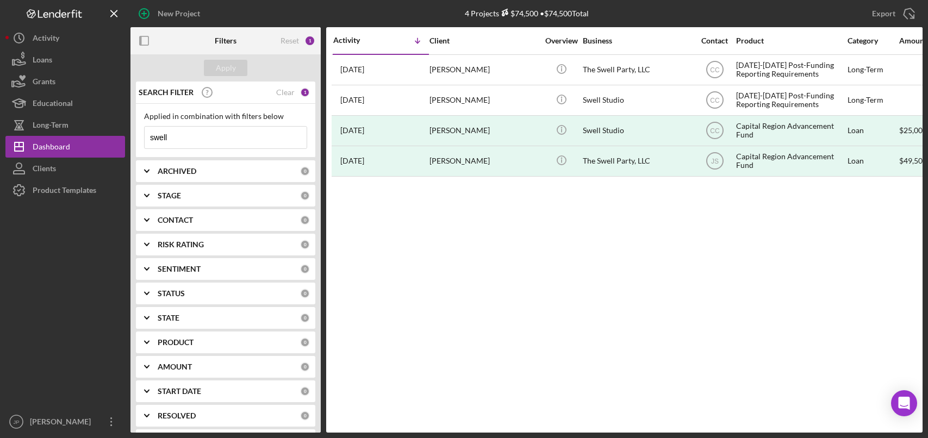
click at [184, 137] on input "swell" at bounding box center [226, 138] width 162 height 22
drag, startPoint x: 202, startPoint y: 136, endPoint x: 120, endPoint y: 136, distance: 82.6
click at [120, 136] on div "New Project 4 Projects $74,500 • $74,500 Total swell Export Icon/Export Filters…" at bounding box center [463, 216] width 917 height 433
click at [253, 97] on div "SEARCH FILTER" at bounding box center [218, 92] width 164 height 27
click at [228, 66] on div "Apply" at bounding box center [226, 68] width 20 height 16
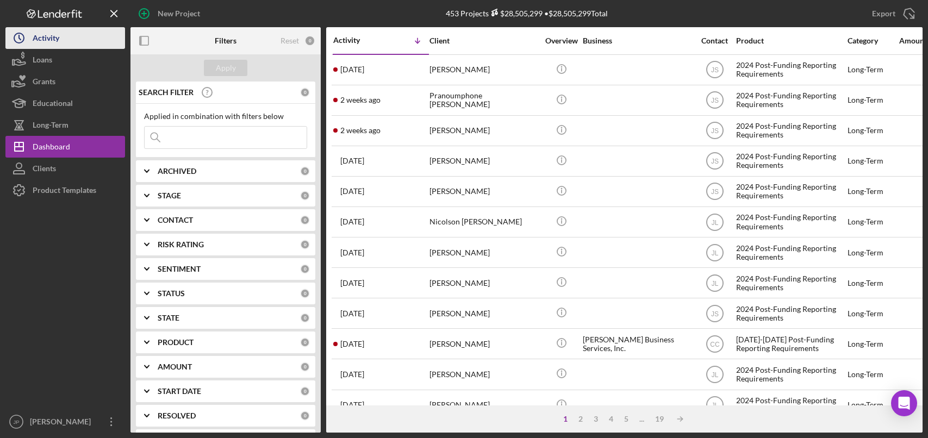
click at [53, 37] on div "Activity" at bounding box center [46, 39] width 27 height 24
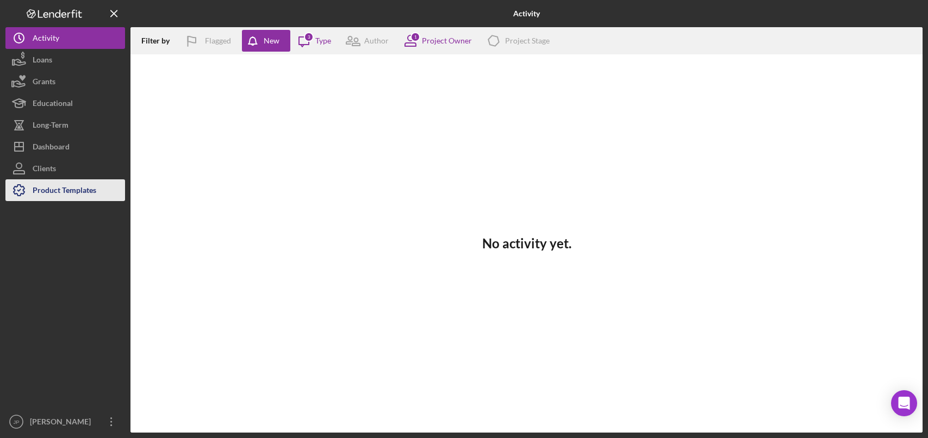
click at [89, 182] on div "Product Templates" at bounding box center [65, 191] width 64 height 24
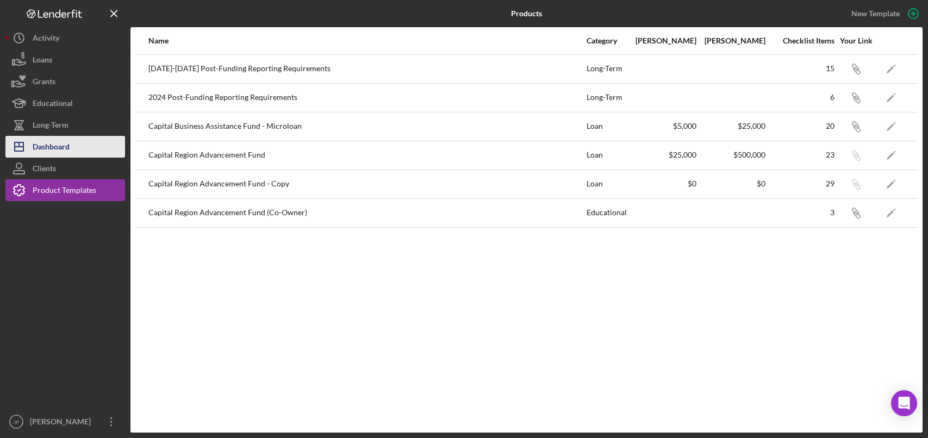
click at [58, 143] on div "Dashboard" at bounding box center [51, 148] width 37 height 24
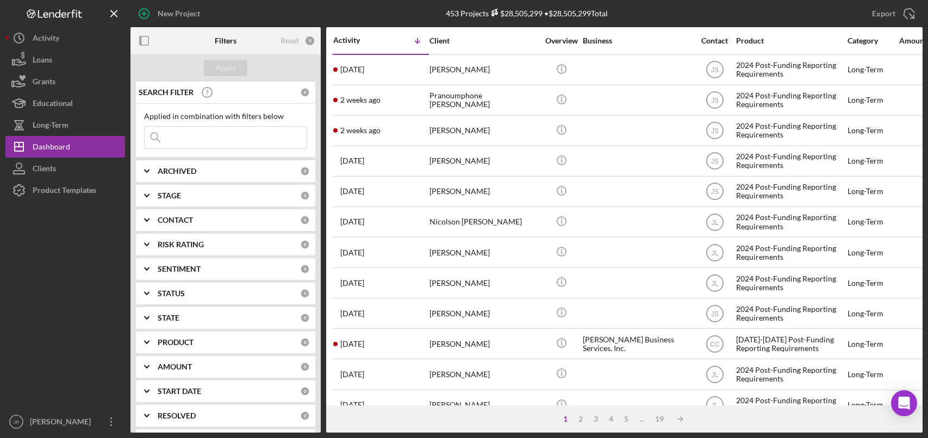
click at [161, 137] on icon at bounding box center [156, 138] width 22 height 22
click at [188, 136] on input at bounding box center [226, 138] width 162 height 22
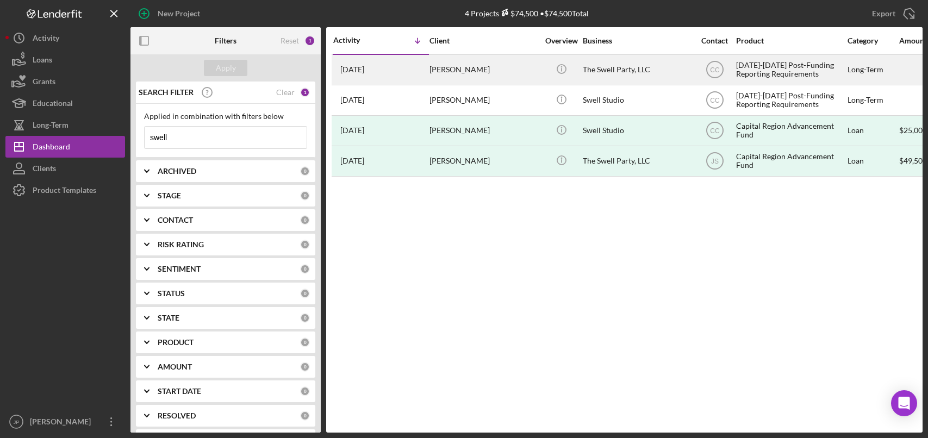
type input "swell"
click at [627, 73] on div "The Swell Party, LLC" at bounding box center [637, 69] width 109 height 29
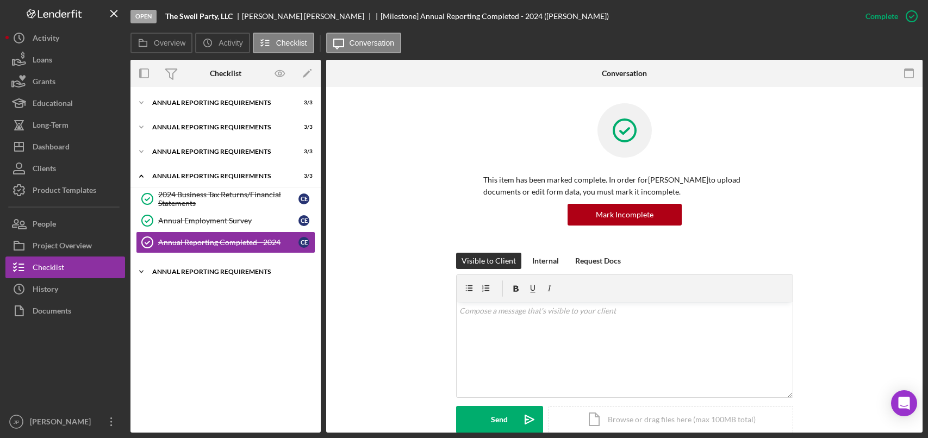
click at [216, 273] on div "Annual Reporting Requirements" at bounding box center [229, 271] width 155 height 7
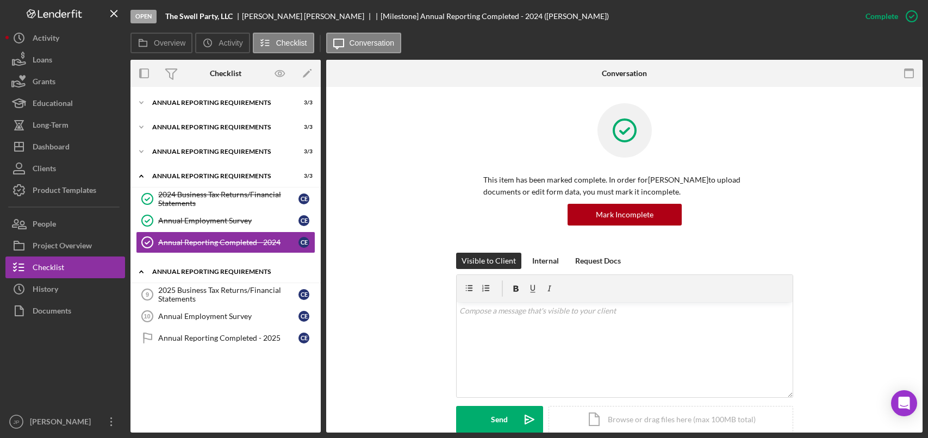
click at [209, 273] on div "Annual Reporting Requirements" at bounding box center [229, 271] width 155 height 7
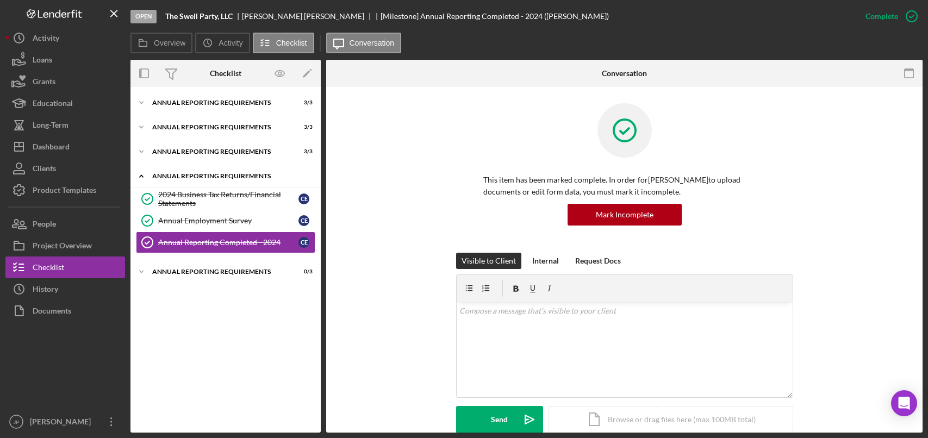
click at [220, 176] on div "Annual Reporting Requirements" at bounding box center [229, 176] width 155 height 7
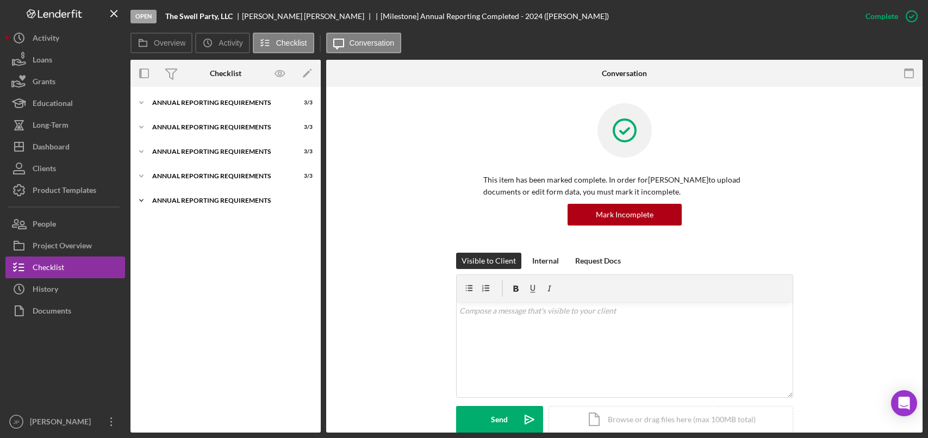
click at [215, 199] on div "Annual Reporting Requirements" at bounding box center [229, 200] width 155 height 7
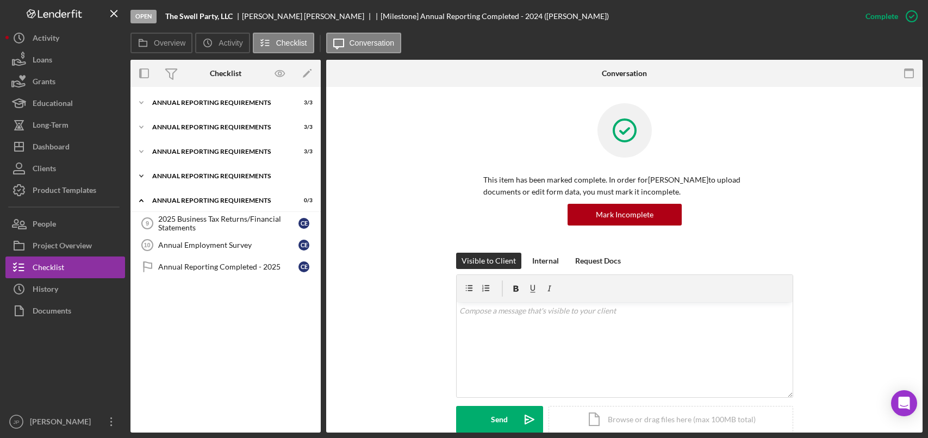
click at [221, 173] on div "Annual Reporting Requirements" at bounding box center [229, 176] width 155 height 7
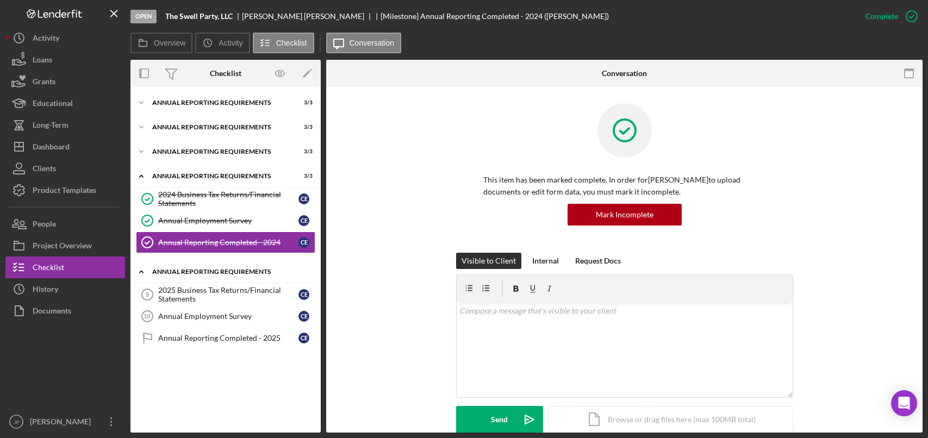
click at [202, 271] on div "Annual Reporting Requirements" at bounding box center [229, 271] width 155 height 7
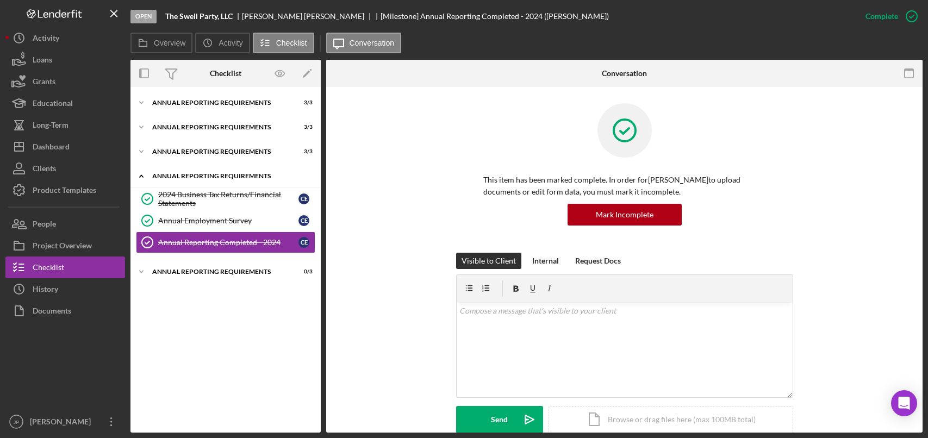
click at [199, 174] on div "Annual Reporting Requirements" at bounding box center [229, 176] width 155 height 7
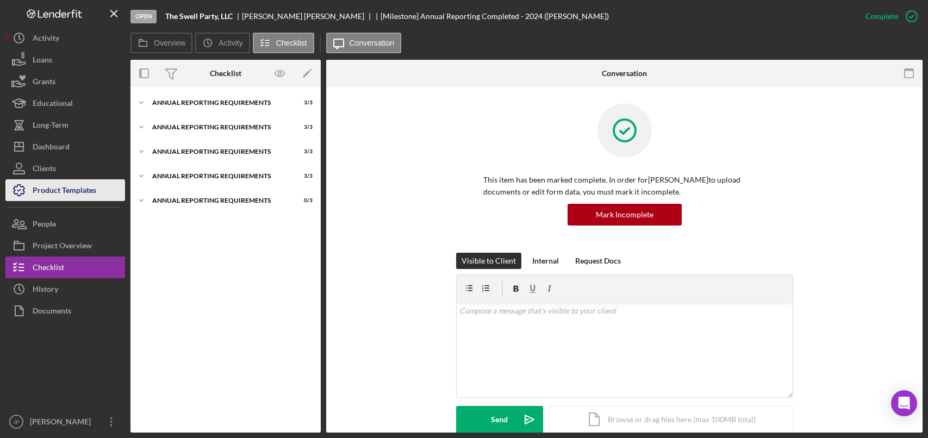
click at [52, 186] on div "Product Templates" at bounding box center [65, 191] width 64 height 24
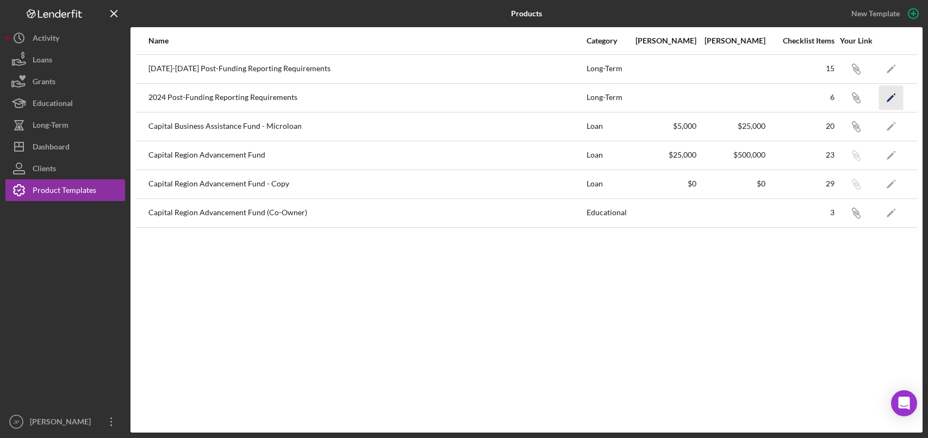
click at [894, 100] on icon "Icon/Edit" at bounding box center [891, 97] width 24 height 24
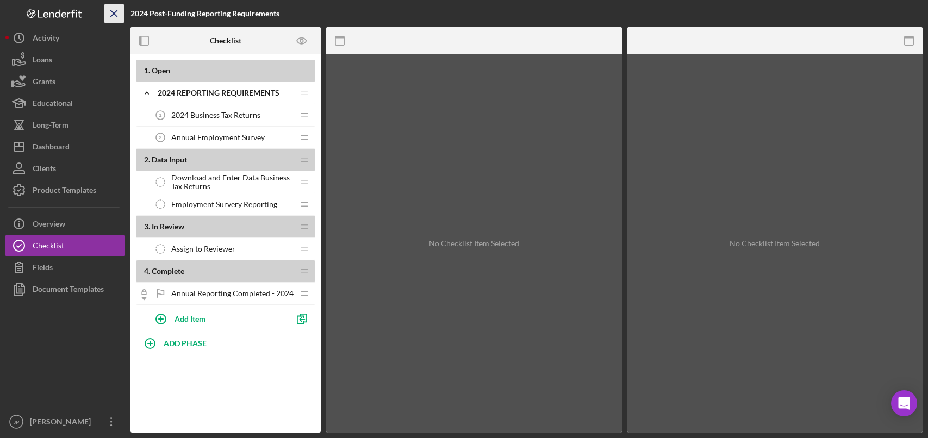
click at [115, 15] on line "button" at bounding box center [114, 13] width 6 height 6
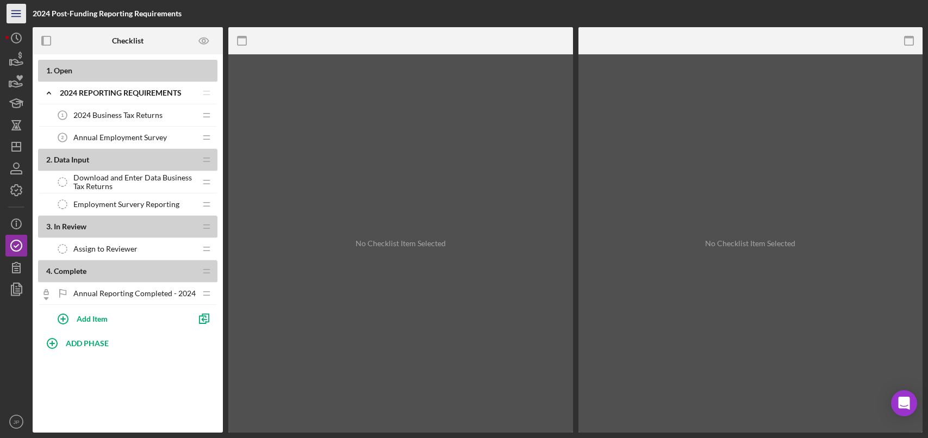
click at [14, 11] on line "button" at bounding box center [15, 11] width 9 height 0
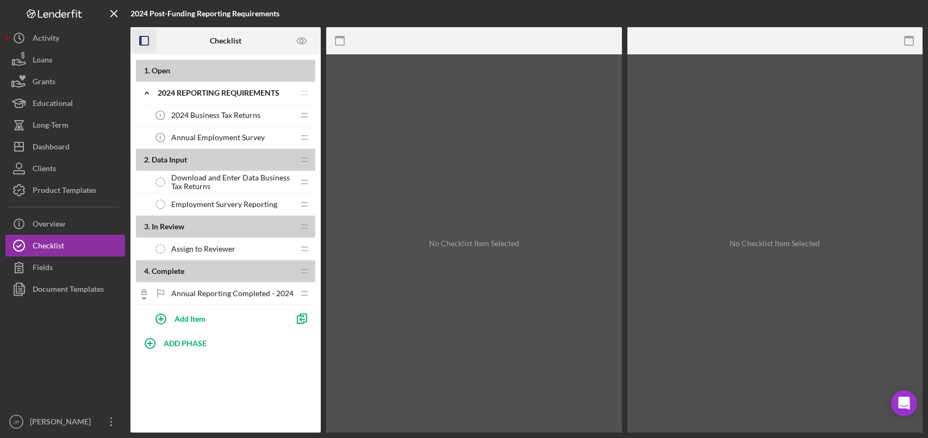
click at [141, 36] on rect "button" at bounding box center [141, 40] width 2 height 9
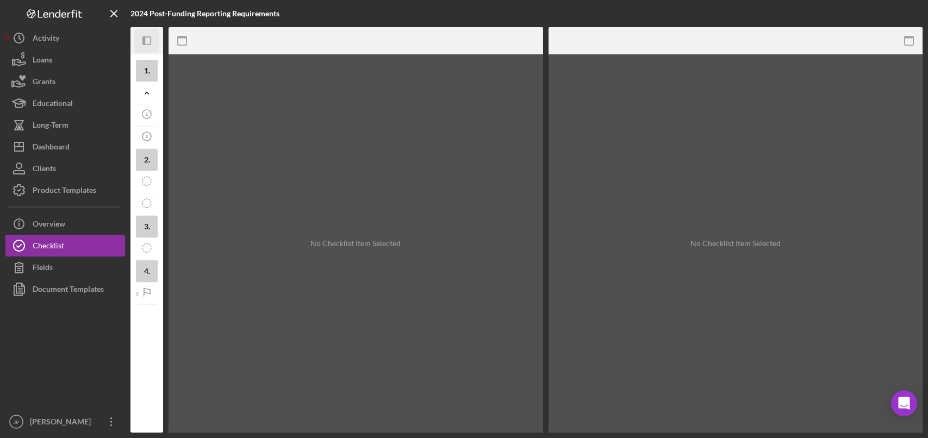
click at [141, 37] on icon "Icon/Panel Side Expand" at bounding box center [147, 41] width 24 height 24
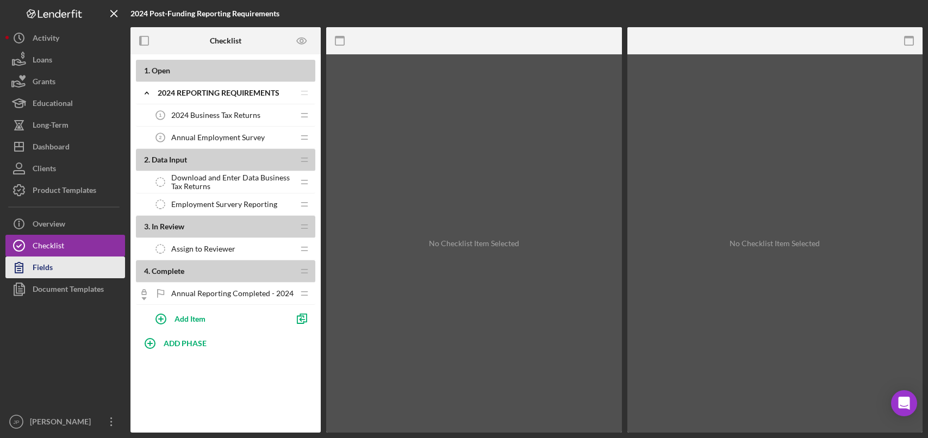
click at [48, 266] on div "Fields" at bounding box center [43, 269] width 20 height 24
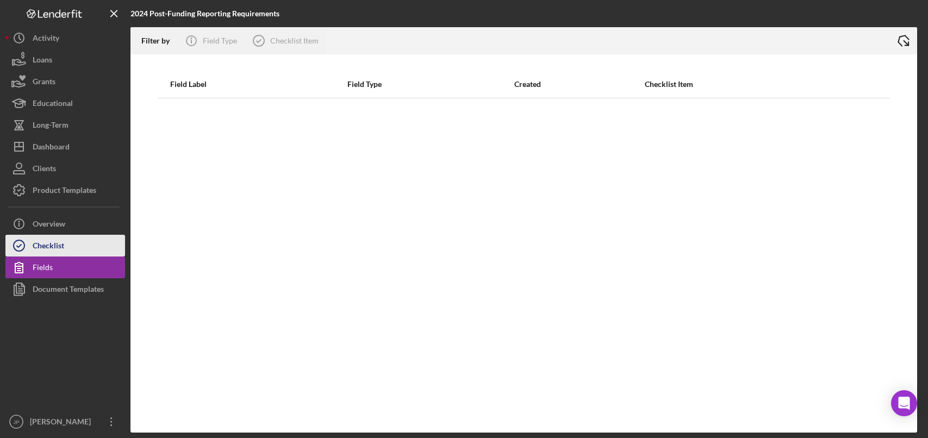
click at [54, 248] on div "Checklist" at bounding box center [49, 247] width 32 height 24
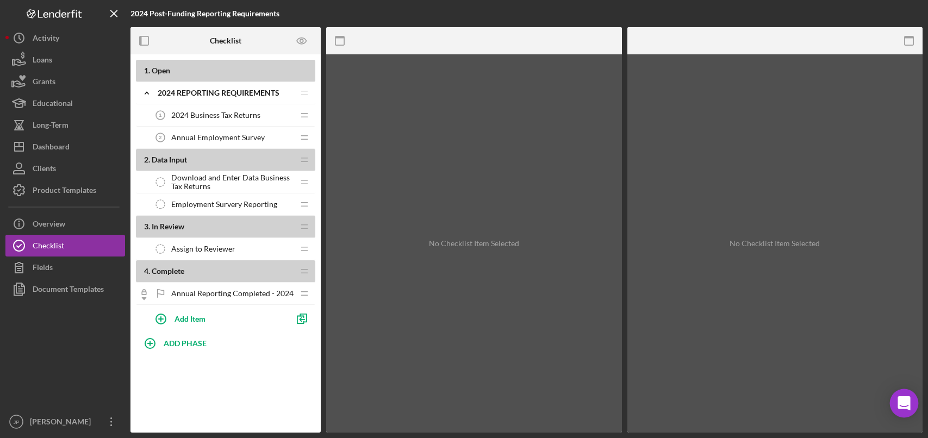
click at [908, 402] on icon "Open Intercom Messenger" at bounding box center [903, 403] width 12 height 14
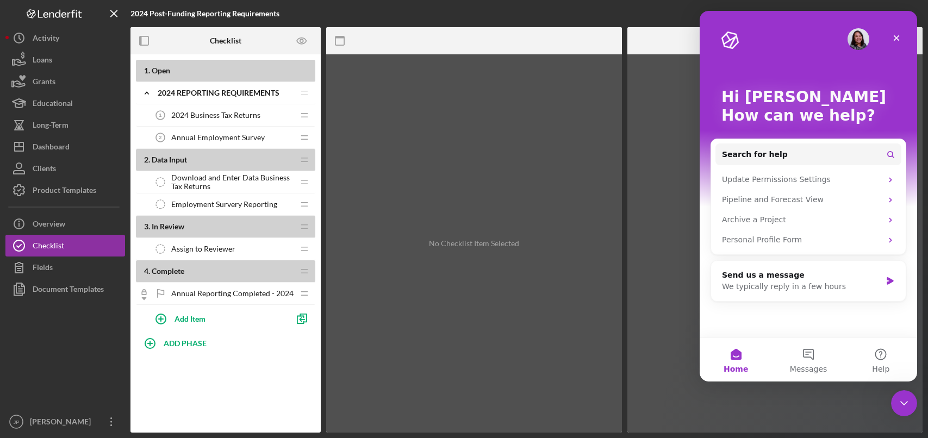
click at [908, 402] on icon "Close Intercom Messenger" at bounding box center [903, 403] width 13 height 13
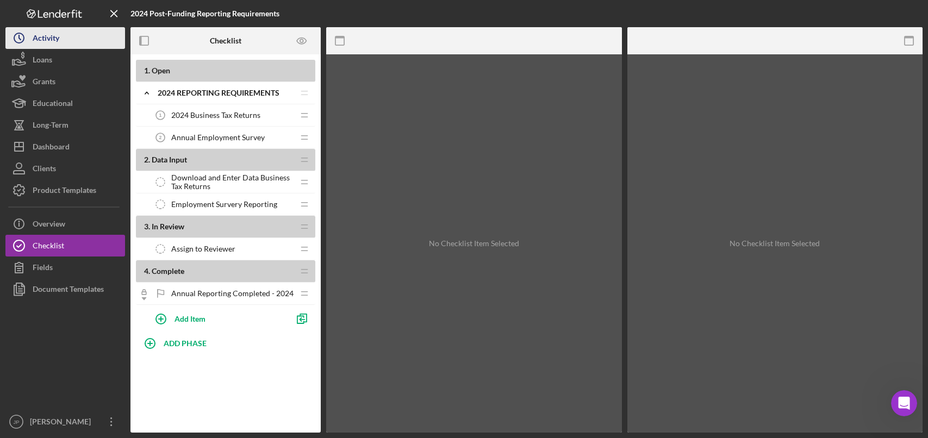
click at [57, 39] on div "Activity" at bounding box center [46, 39] width 27 height 24
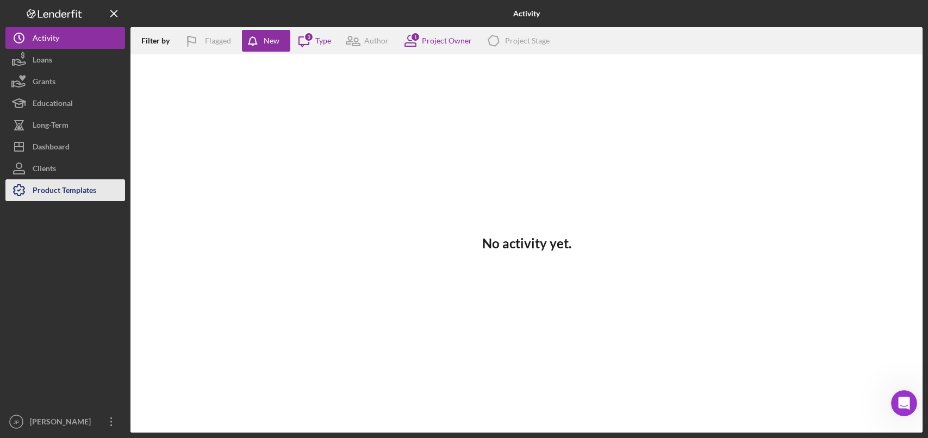
click at [62, 190] on div "Product Templates" at bounding box center [65, 191] width 64 height 24
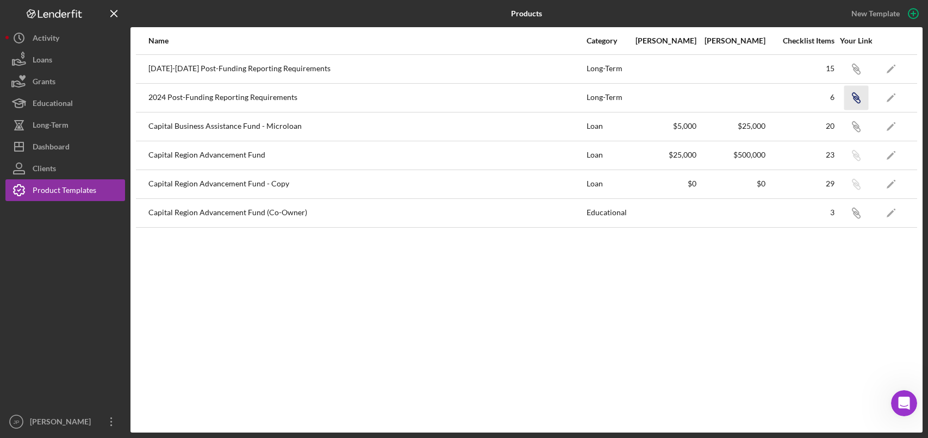
click at [859, 101] on icon "Icon/Link" at bounding box center [855, 97] width 24 height 24
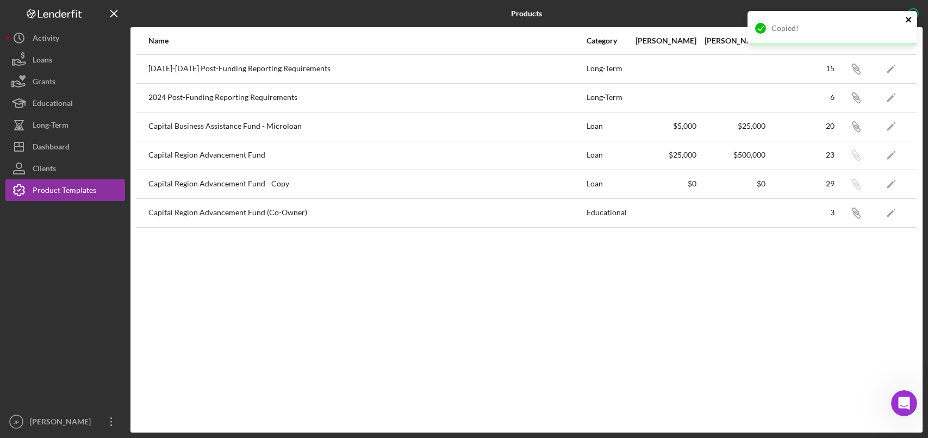
click at [909, 18] on icon "close" at bounding box center [907, 19] width 5 height 5
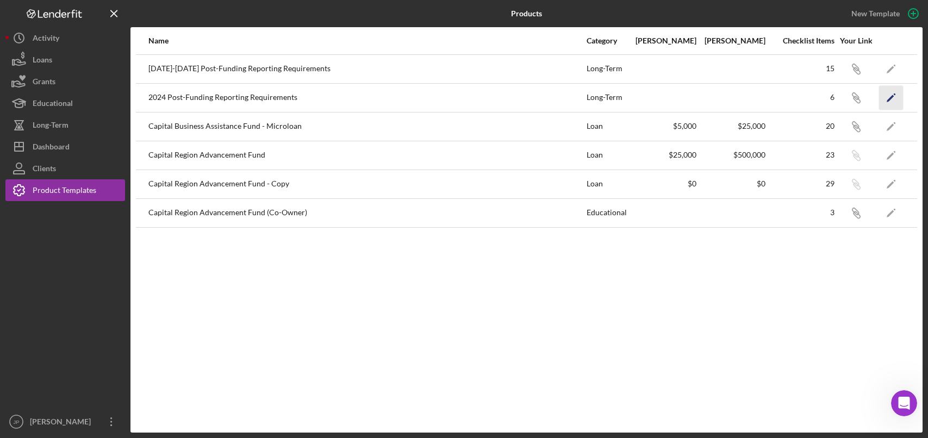
click at [890, 97] on polygon "button" at bounding box center [890, 99] width 8 height 8
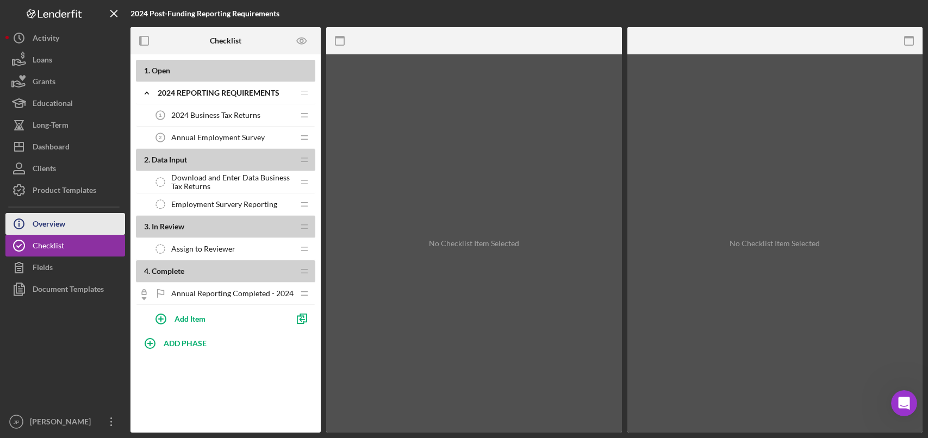
click at [51, 228] on div "Overview" at bounding box center [49, 225] width 33 height 24
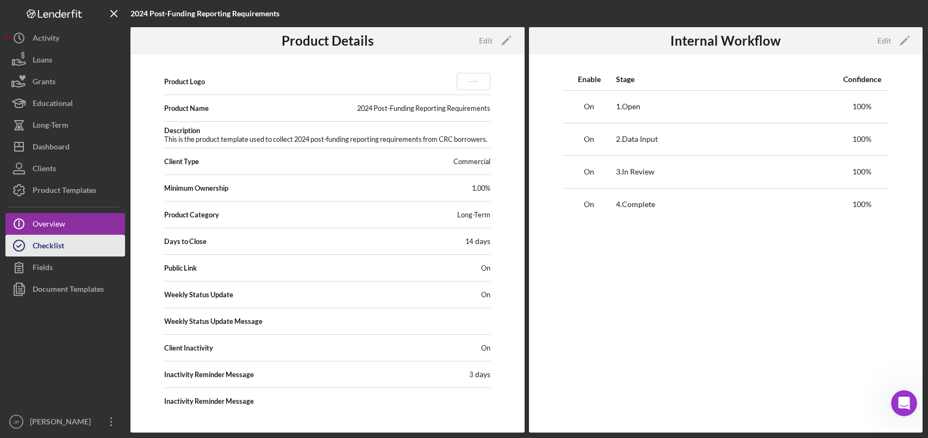
click at [46, 242] on div "Checklist" at bounding box center [49, 247] width 32 height 24
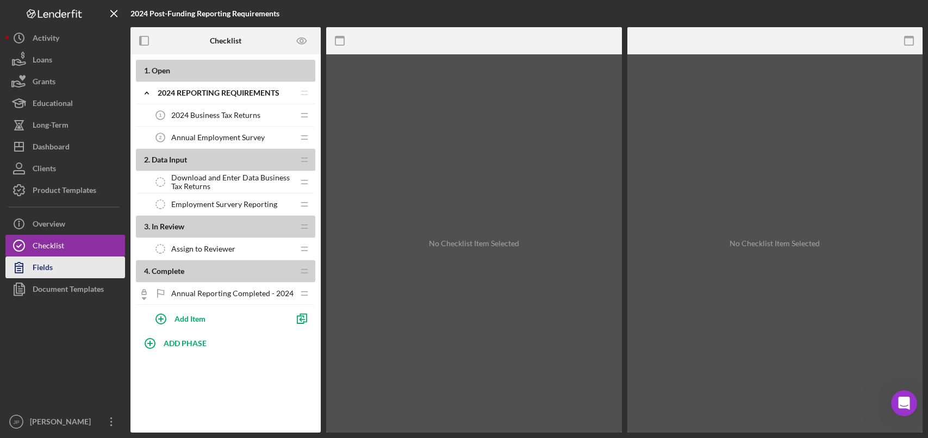
click at [45, 261] on div "Fields" at bounding box center [43, 269] width 20 height 24
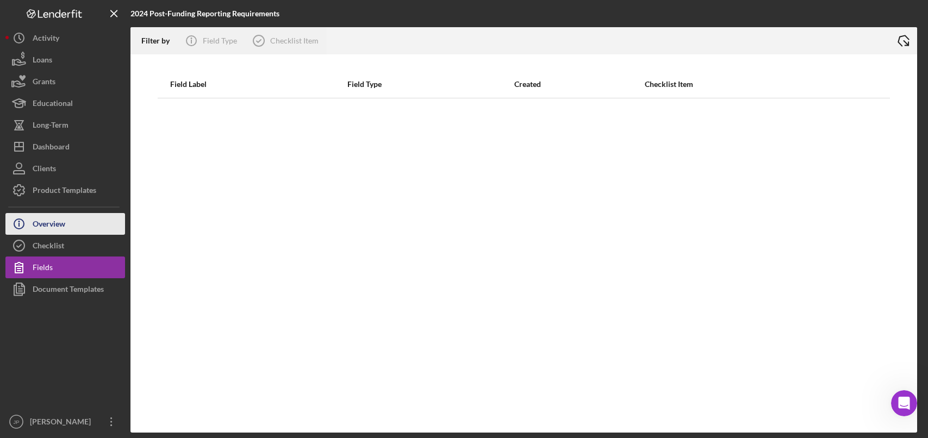
click at [58, 229] on div "Overview" at bounding box center [49, 225] width 33 height 24
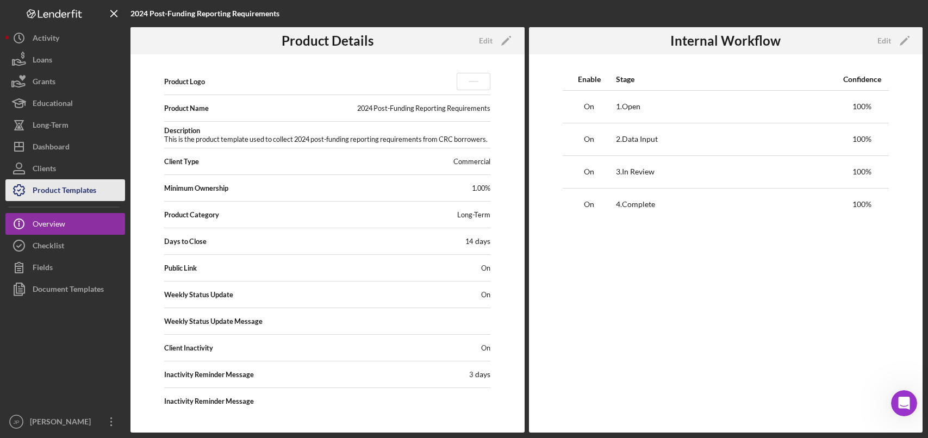
click at [72, 198] on div "Product Templates" at bounding box center [65, 191] width 64 height 24
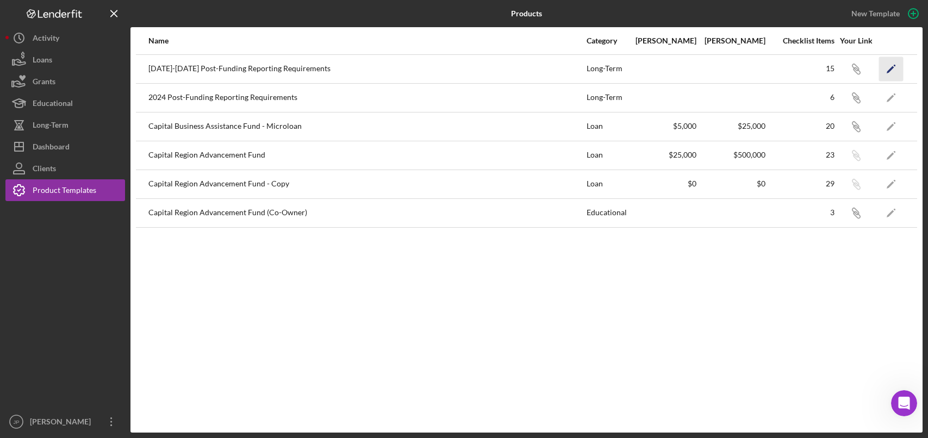
click at [890, 65] on icon "Icon/Edit" at bounding box center [891, 69] width 24 height 24
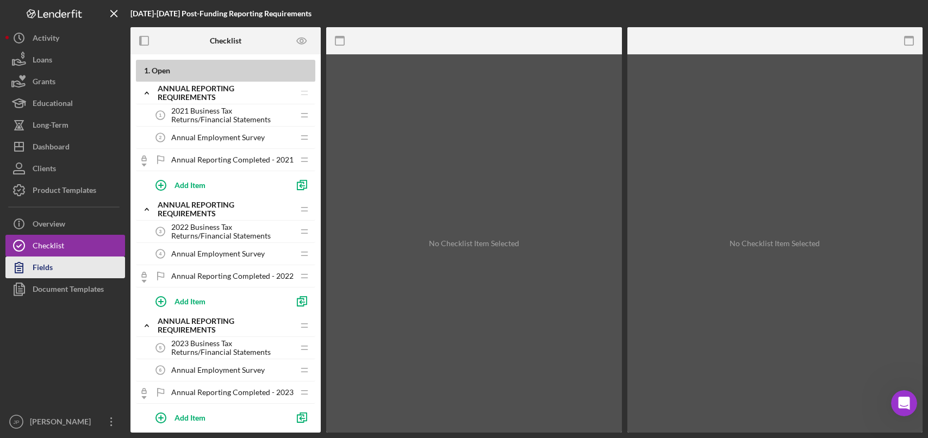
click at [49, 266] on div "Fields" at bounding box center [43, 269] width 20 height 24
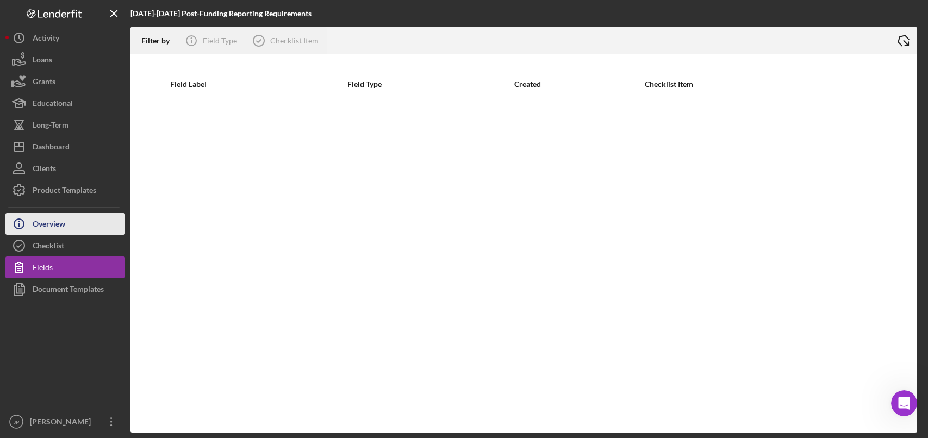
click at [59, 228] on div "Overview" at bounding box center [49, 225] width 33 height 24
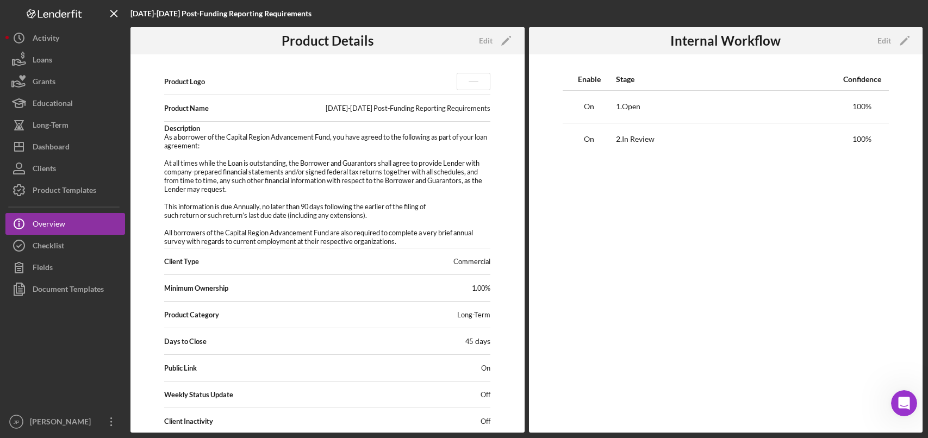
click at [396, 108] on div "[DATE]-[DATE] Post-Funding Reporting Requirements" at bounding box center [408, 108] width 165 height 9
click at [430, 110] on div "[DATE]-[DATE] Post-Funding Reporting Requirements" at bounding box center [408, 108] width 165 height 9
click at [490, 39] on div "Edit" at bounding box center [486, 41] width 14 height 16
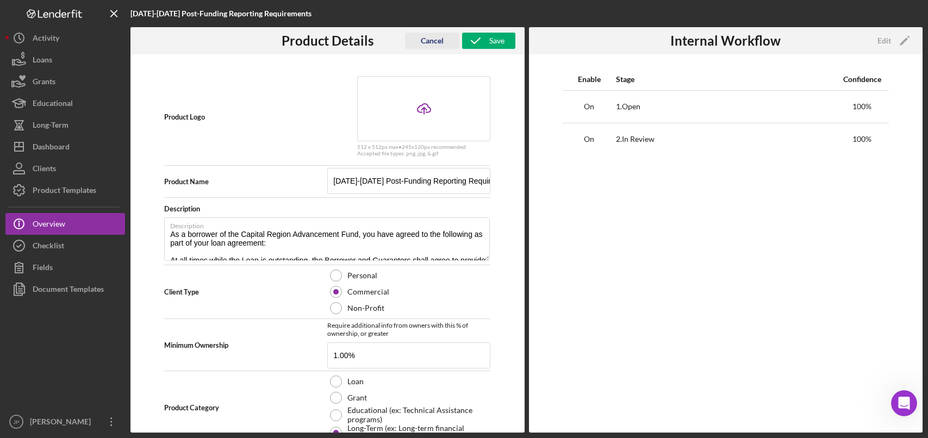
click at [433, 39] on div "Cancel" at bounding box center [432, 41] width 23 height 16
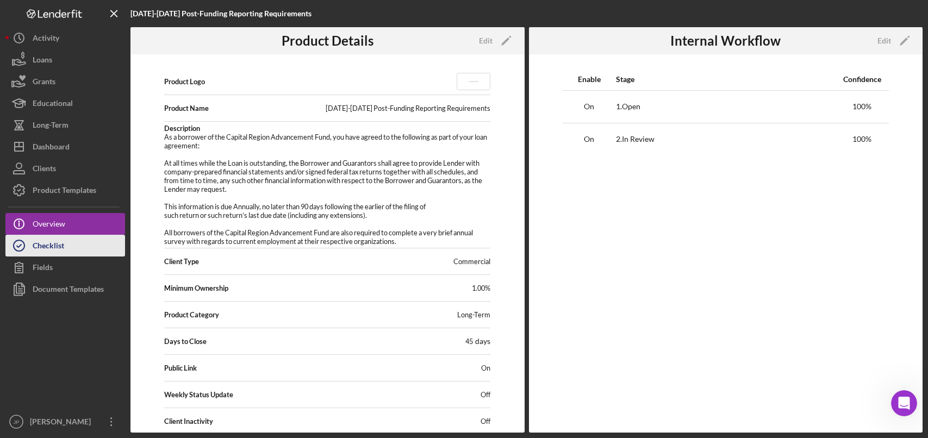
click at [57, 246] on div "Checklist" at bounding box center [49, 247] width 32 height 24
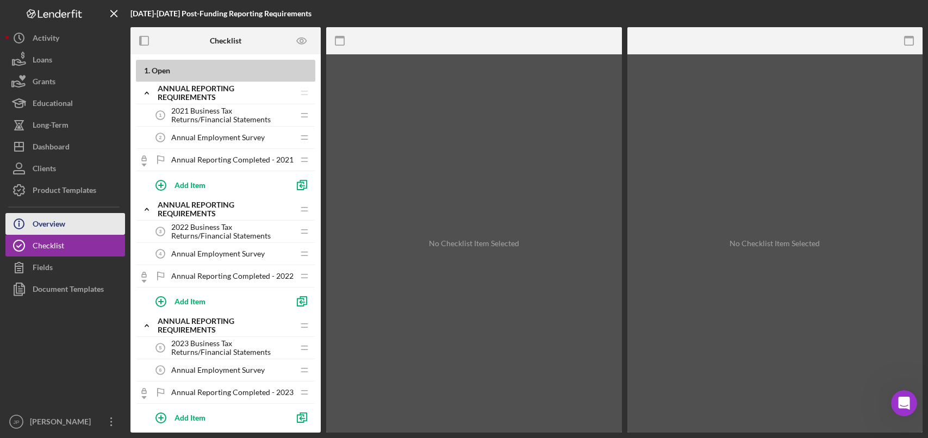
click at [51, 222] on div "Overview" at bounding box center [49, 225] width 33 height 24
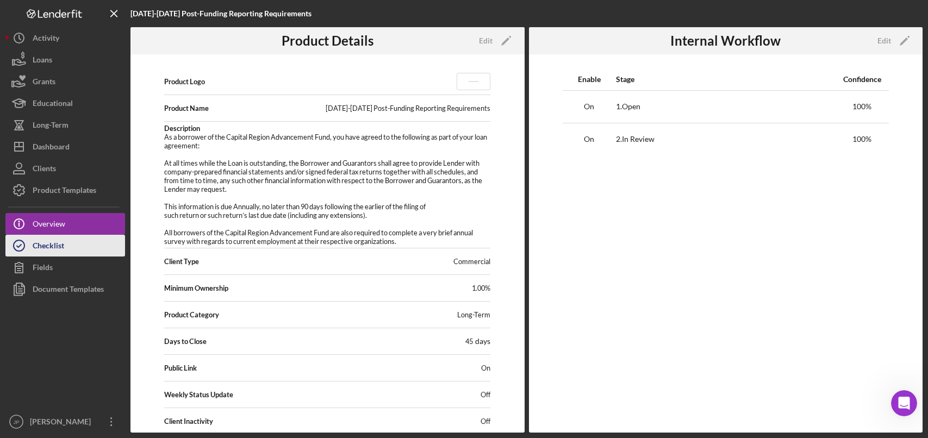
click at [55, 243] on div "Checklist" at bounding box center [49, 247] width 32 height 24
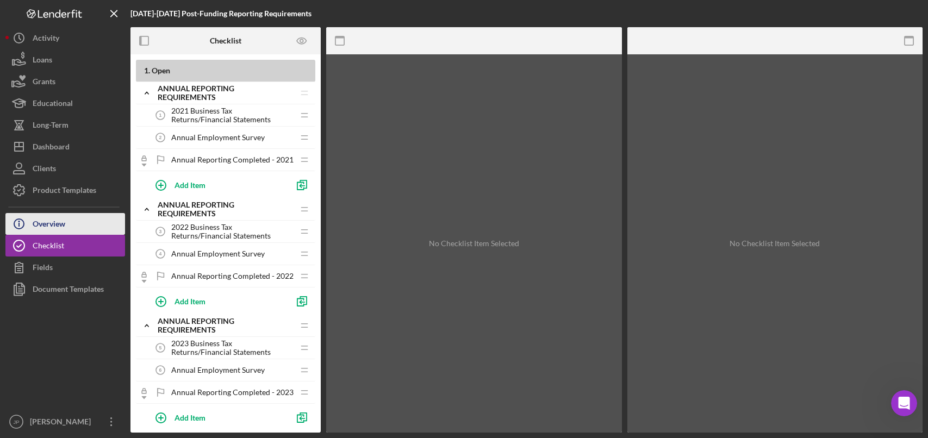
click at [29, 226] on icon "Icon/Info" at bounding box center [18, 223] width 27 height 27
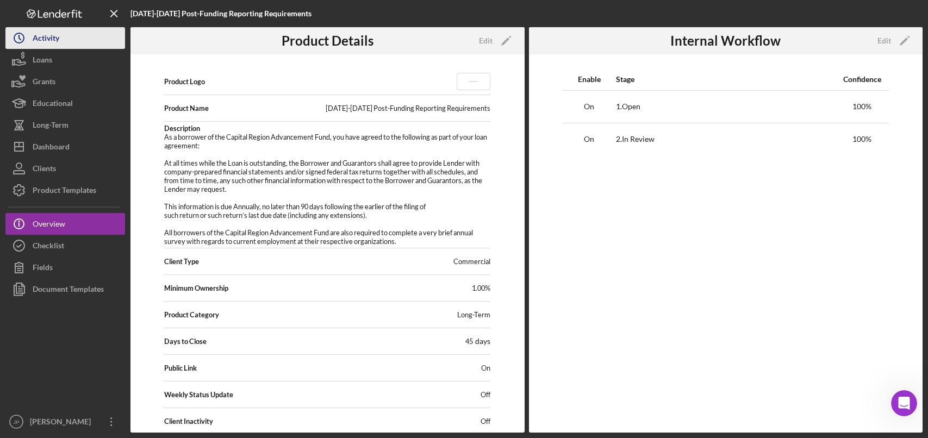
click at [47, 41] on div "Activity" at bounding box center [46, 39] width 27 height 24
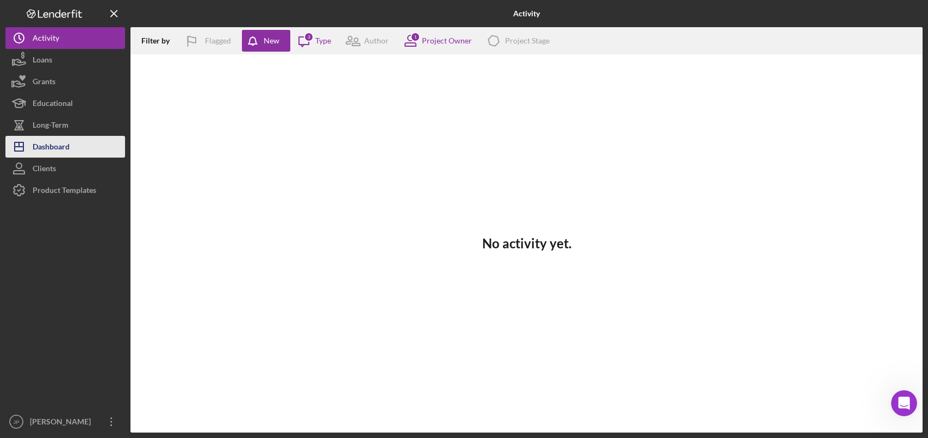
click at [61, 149] on div "Dashboard" at bounding box center [51, 148] width 37 height 24
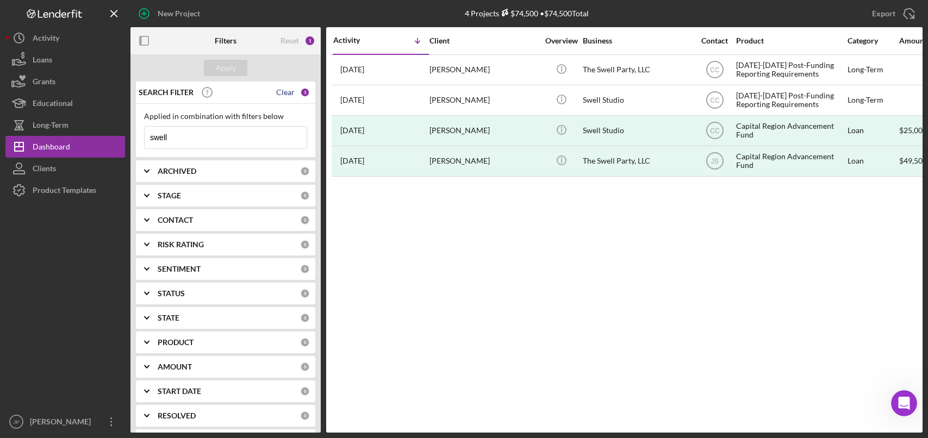
click at [284, 95] on div "Clear" at bounding box center [285, 92] width 18 height 9
click at [186, 137] on input at bounding box center [226, 138] width 162 height 22
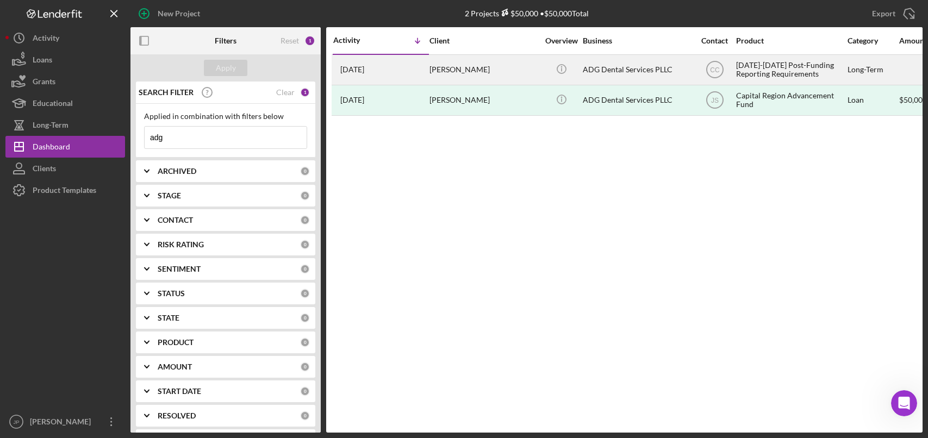
type input "adg"
click at [654, 70] on div "ADG Dental Services PLLC" at bounding box center [637, 69] width 109 height 29
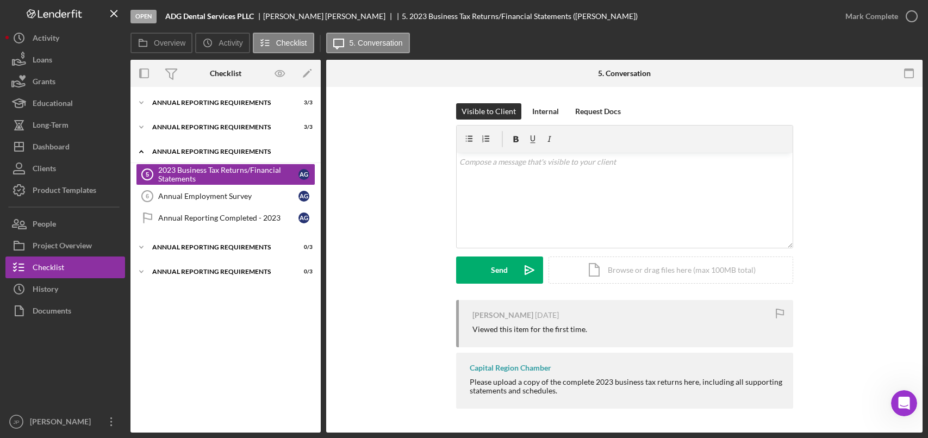
click at [165, 149] on div "Annual Reporting Requirements" at bounding box center [229, 151] width 155 height 7
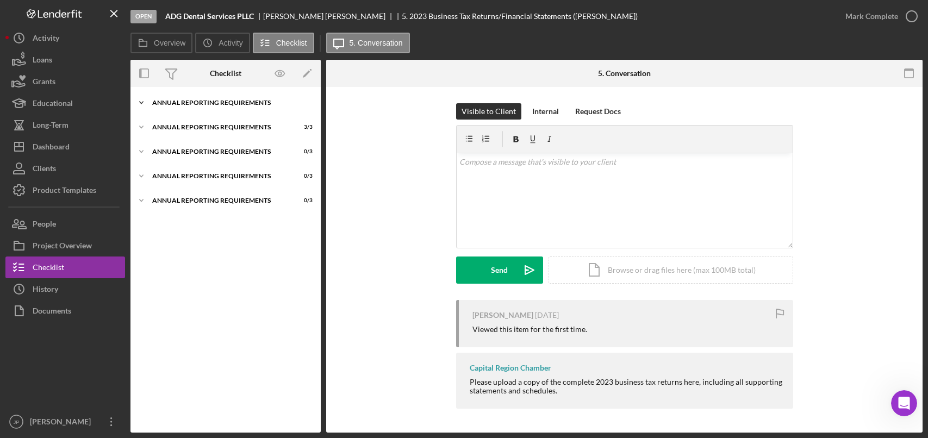
click at [242, 99] on div "Icon/Expander Annual Reporting Requirements 3 / 3" at bounding box center [225, 103] width 190 height 22
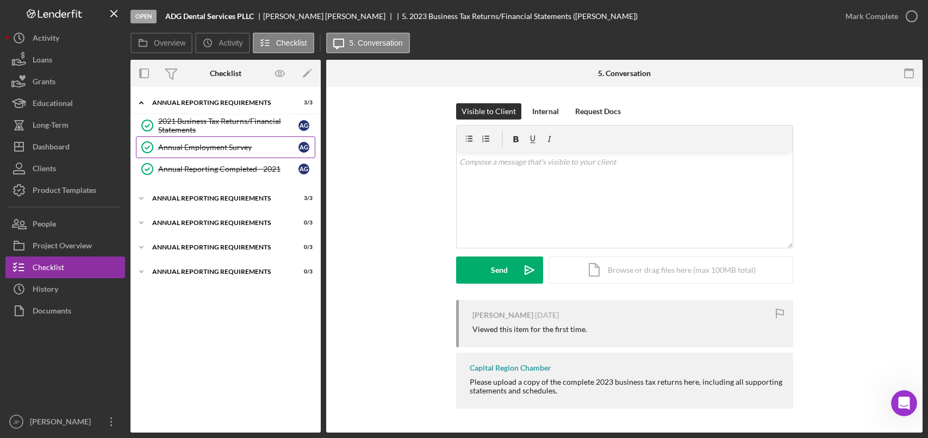
click at [209, 145] on div "Annual Employment Survey" at bounding box center [228, 147] width 140 height 9
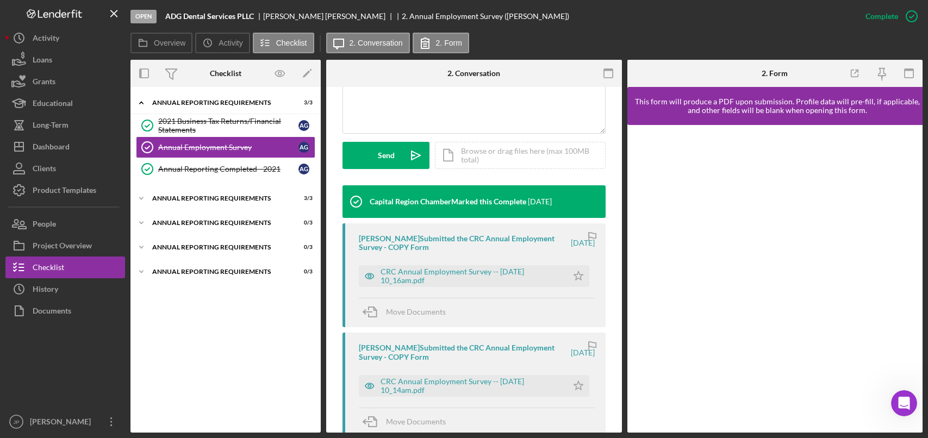
scroll to position [380, 0]
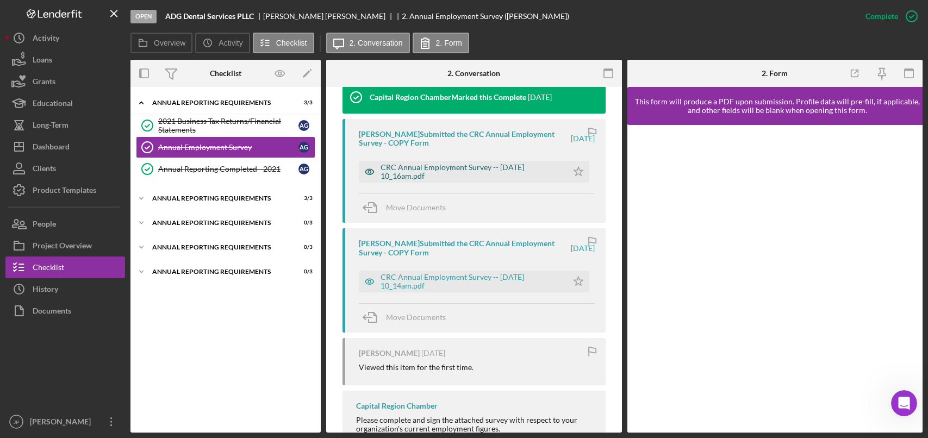
click at [518, 170] on div "CRC Annual Employment Survey -- [DATE] 10_16am.pdf" at bounding box center [471, 171] width 182 height 17
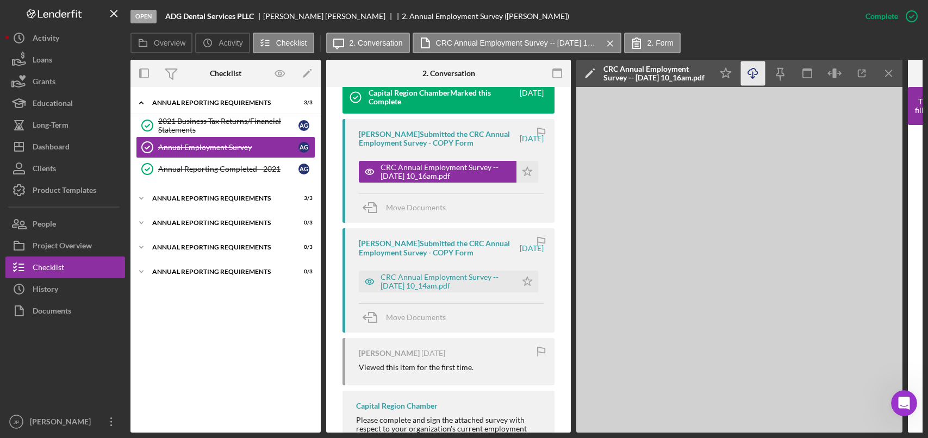
click at [755, 72] on icon "Icon/Download" at bounding box center [753, 73] width 24 height 24
click at [190, 103] on div "Annual Reporting Requirements" at bounding box center [229, 102] width 155 height 7
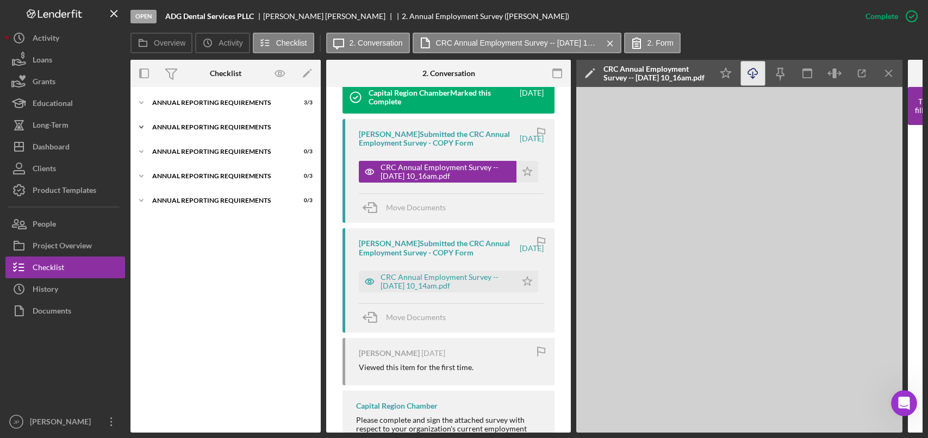
click at [190, 125] on div "Annual Reporting Requirements" at bounding box center [229, 127] width 155 height 7
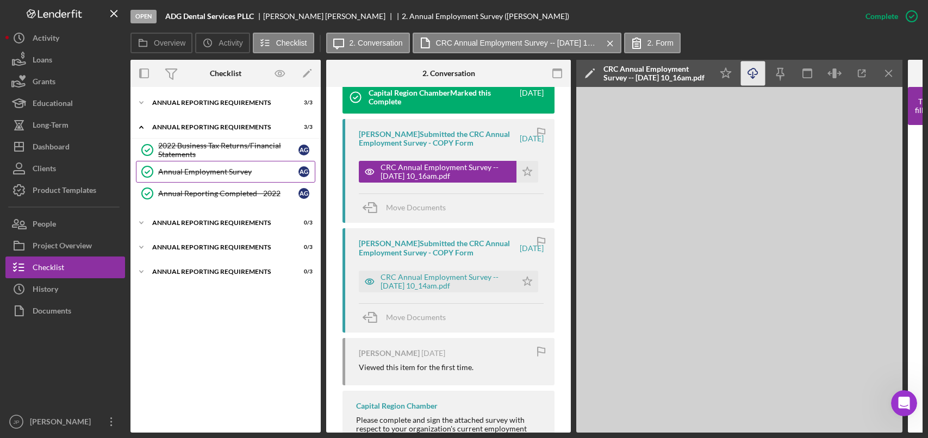
click at [193, 168] on div "Annual Employment Survey" at bounding box center [228, 171] width 140 height 9
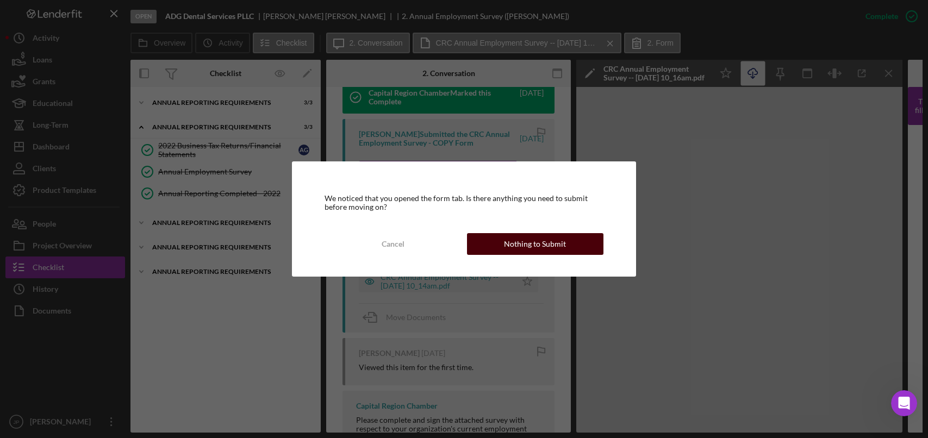
click at [546, 249] on div "Nothing to Submit" at bounding box center [535, 244] width 62 height 22
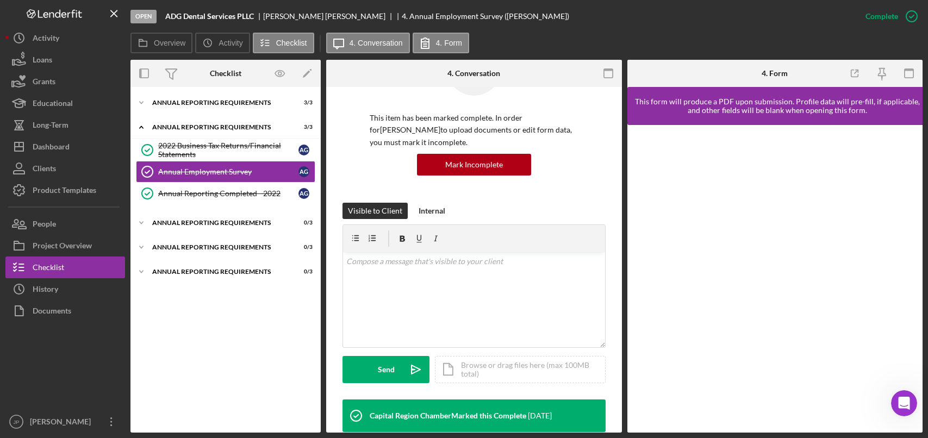
scroll to position [272, 0]
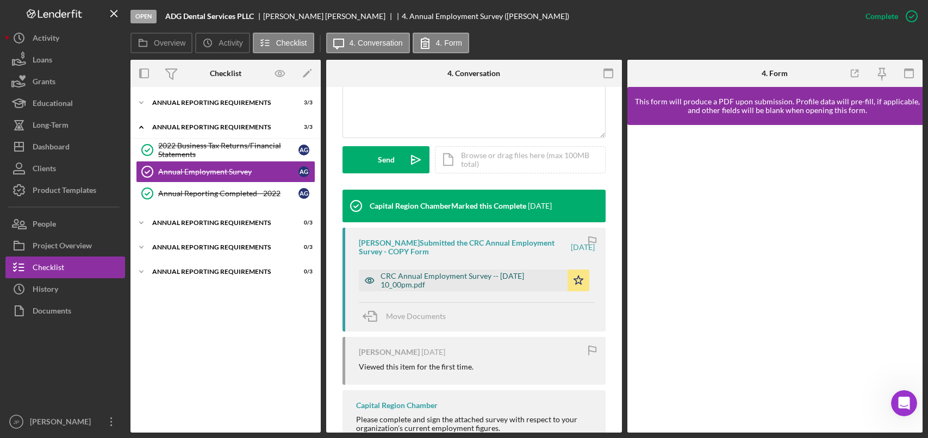
click at [473, 279] on div "CRC Annual Employment Survey -- [DATE] 10_00pm.pdf" at bounding box center [471, 280] width 182 height 17
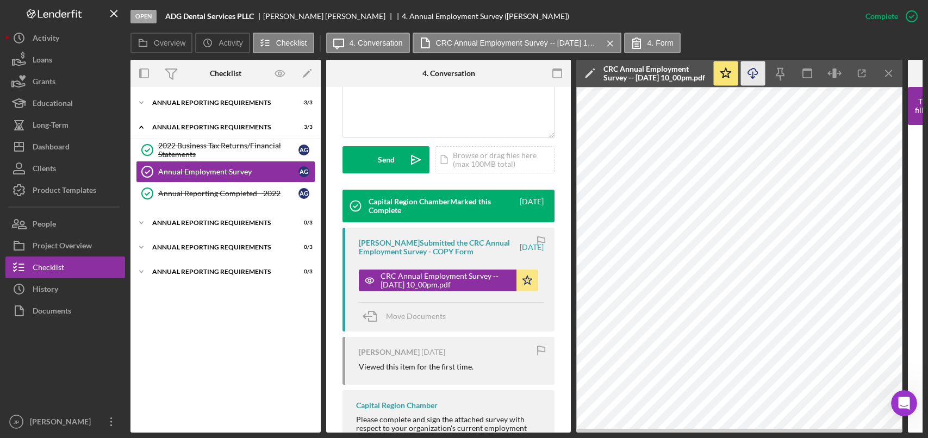
click at [752, 77] on g "button" at bounding box center [752, 73] width 9 height 10
click at [204, 126] on div "Annual Reporting Requirements" at bounding box center [229, 127] width 155 height 7
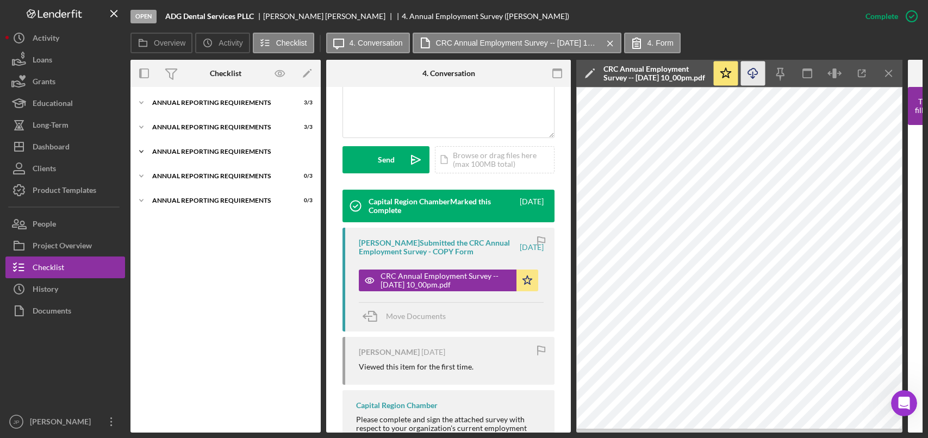
click at [199, 151] on div "Annual Reporting Requirements" at bounding box center [229, 151] width 155 height 7
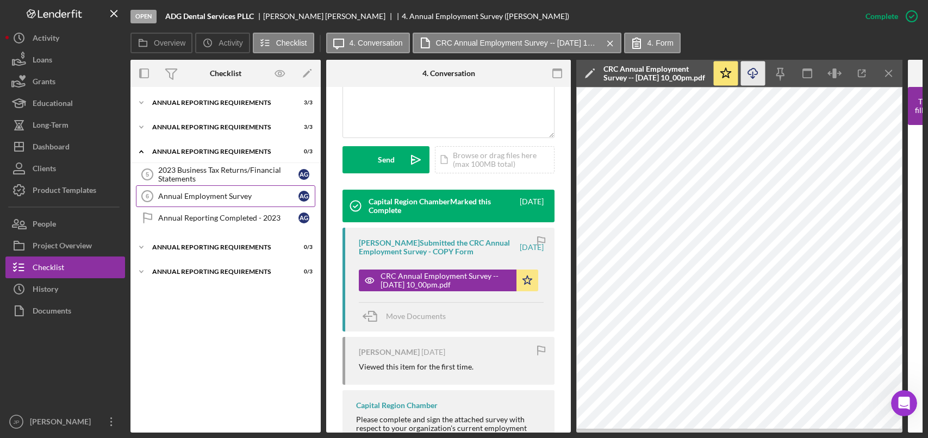
click at [221, 195] on div "Annual Employment Survey" at bounding box center [228, 196] width 140 height 9
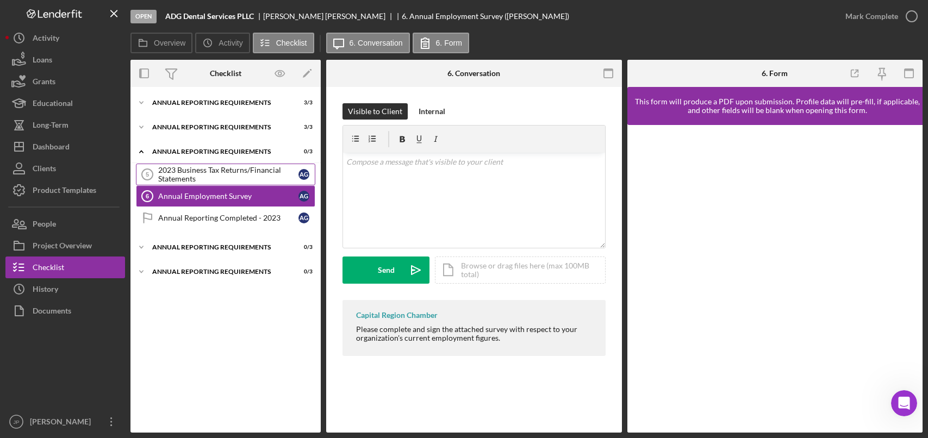
click at [217, 166] on div "2023 Business Tax Returns/Financial Statements" at bounding box center [228, 174] width 140 height 17
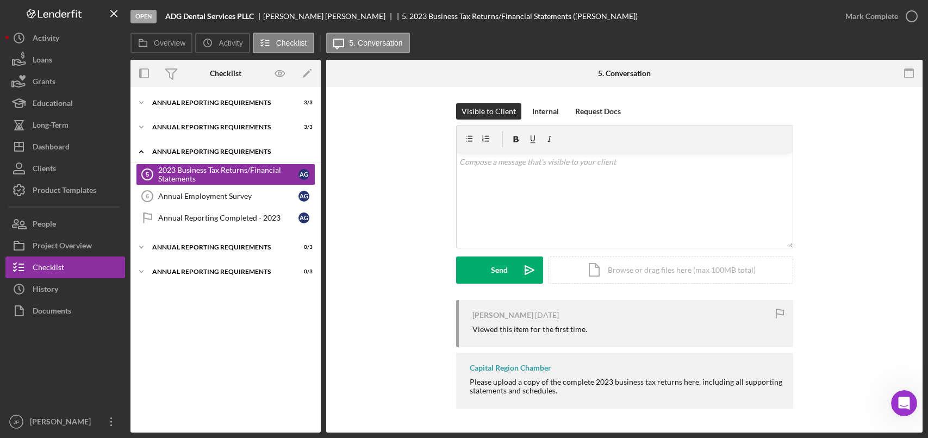
click at [225, 152] on div "Annual Reporting Requirements" at bounding box center [229, 151] width 155 height 7
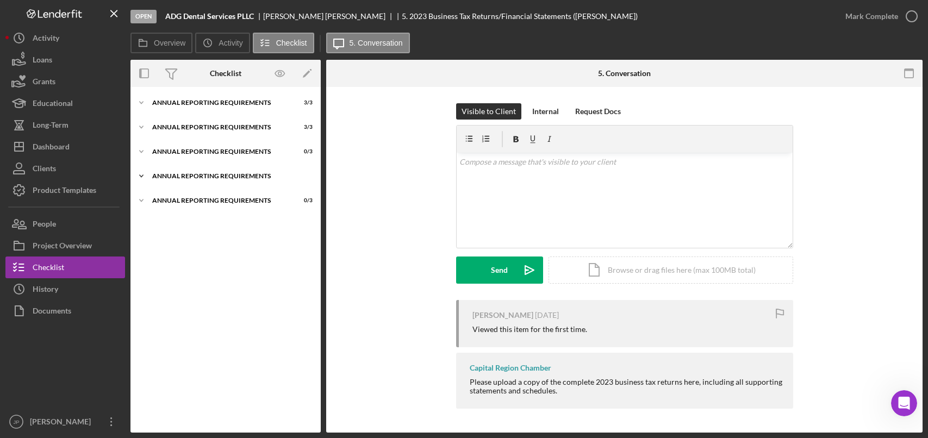
click at [215, 176] on div "Annual Reporting Requirements" at bounding box center [229, 176] width 155 height 7
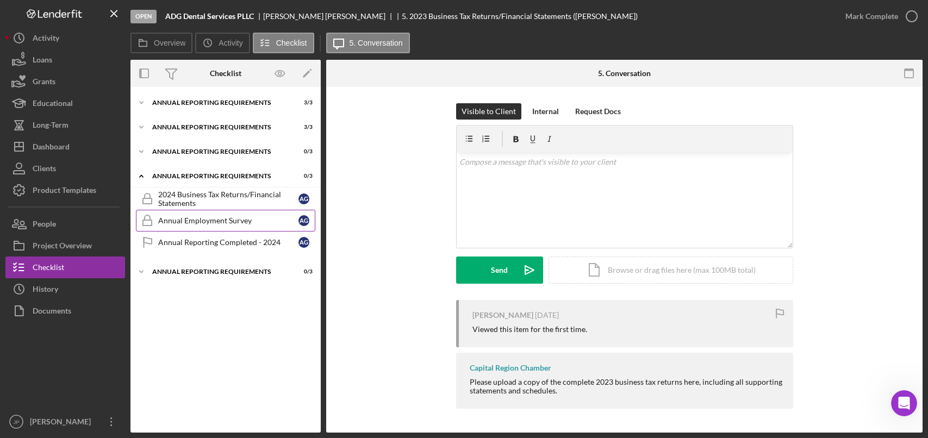
click at [222, 222] on div "Annual Employment Survey" at bounding box center [228, 220] width 140 height 9
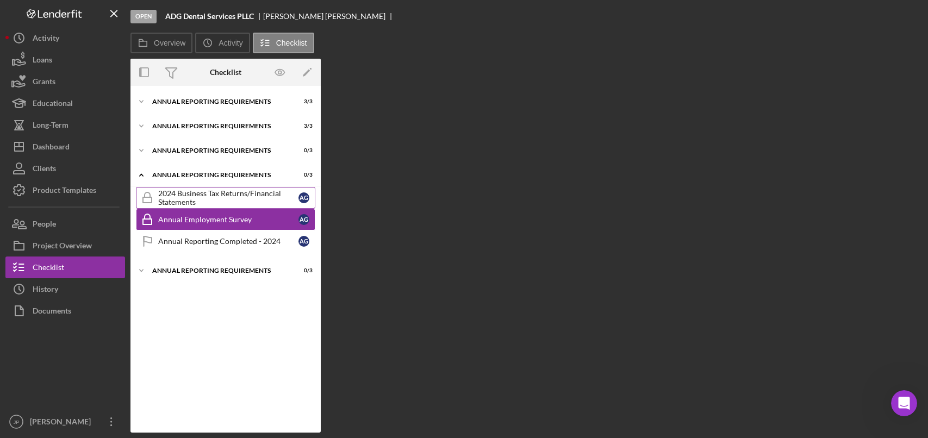
click at [225, 202] on div "2024 Business Tax Returns/Financial Statements" at bounding box center [228, 197] width 140 height 17
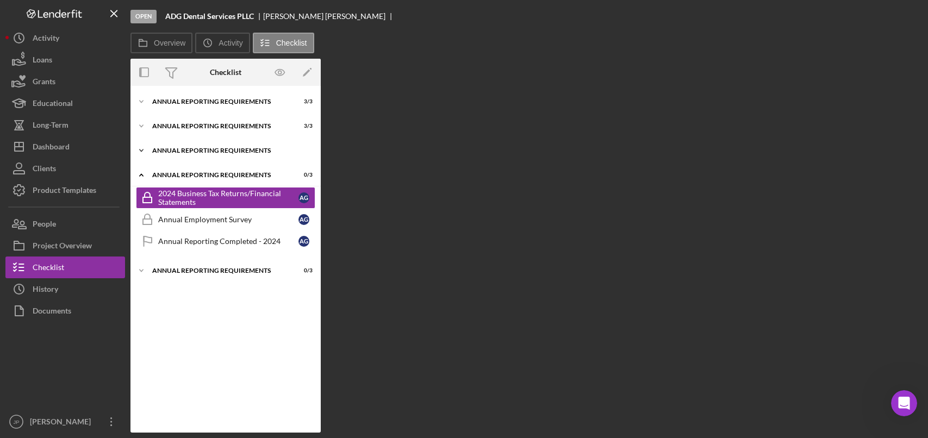
click at [209, 151] on div "Annual Reporting Requirements" at bounding box center [229, 150] width 155 height 7
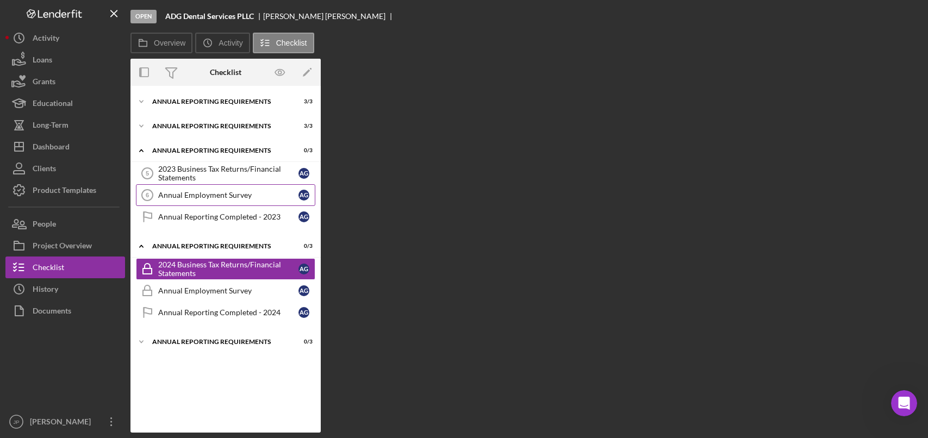
click at [190, 197] on div "Annual Employment Survey" at bounding box center [228, 195] width 140 height 9
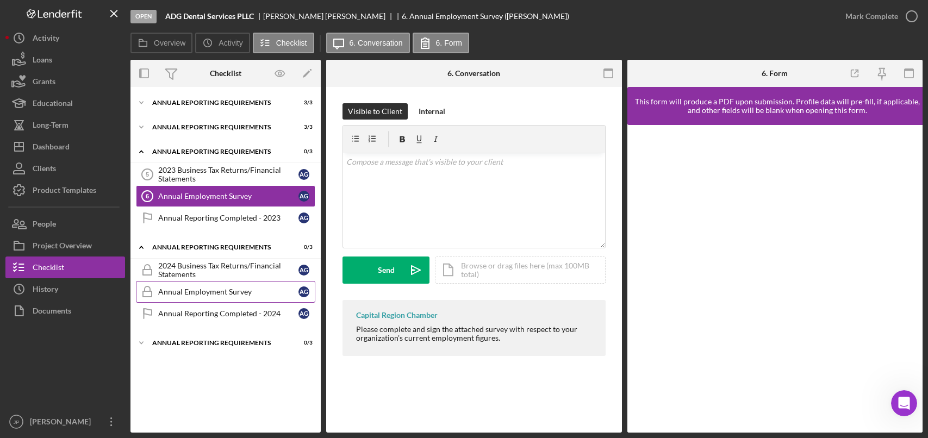
click at [191, 289] on div "Annual Employment Survey" at bounding box center [228, 291] width 140 height 9
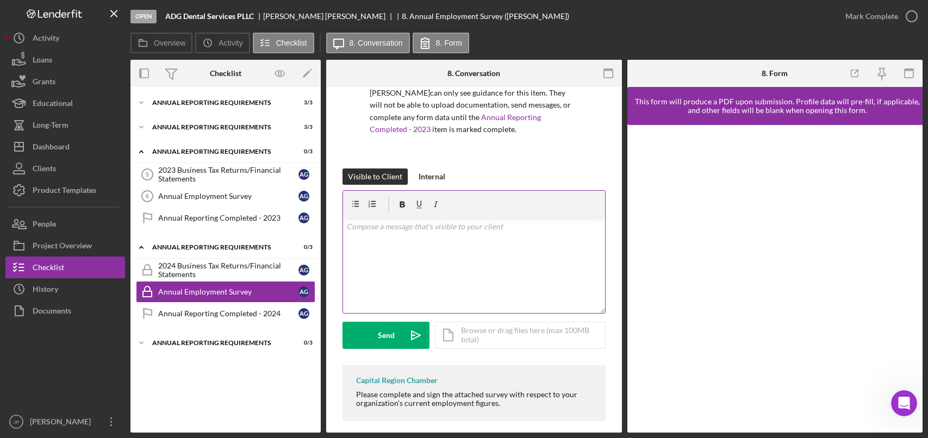
scroll to position [97, 0]
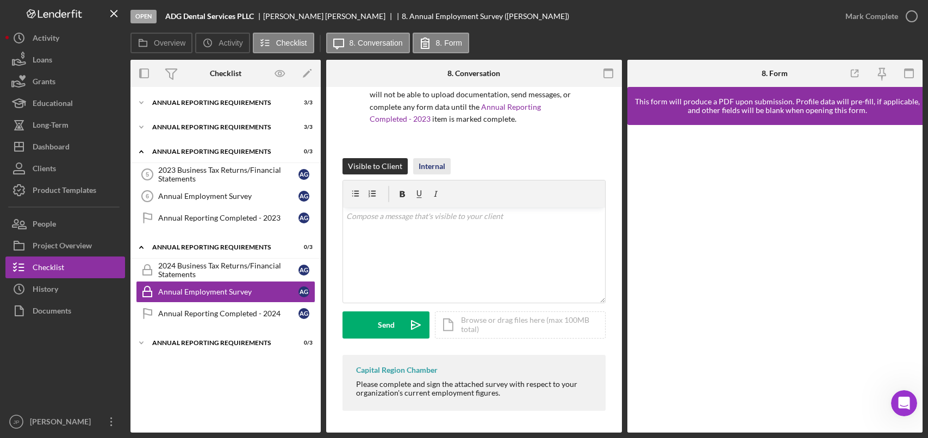
click at [427, 163] on div "Internal" at bounding box center [431, 166] width 27 height 16
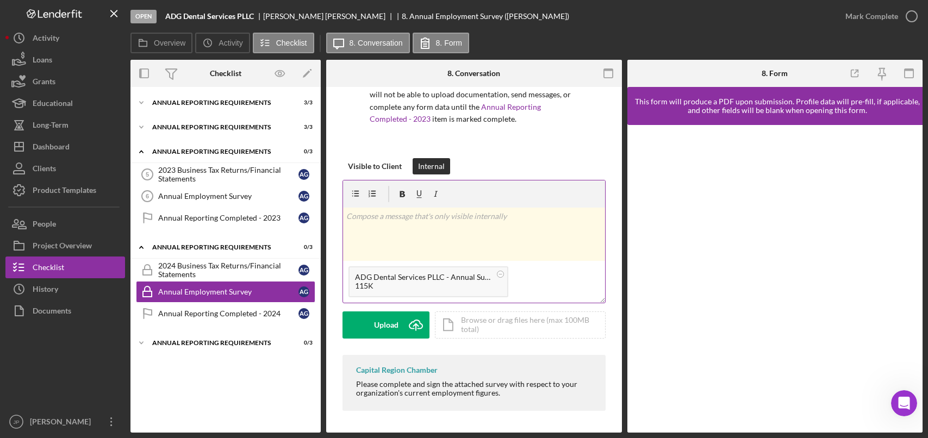
click at [422, 228] on div "v Color teal Color pink Remove color Add row above Add row below Add column bef…" at bounding box center [474, 235] width 262 height 54
click at [395, 324] on button "Post Icon/icon-invite-send" at bounding box center [385, 324] width 87 height 27
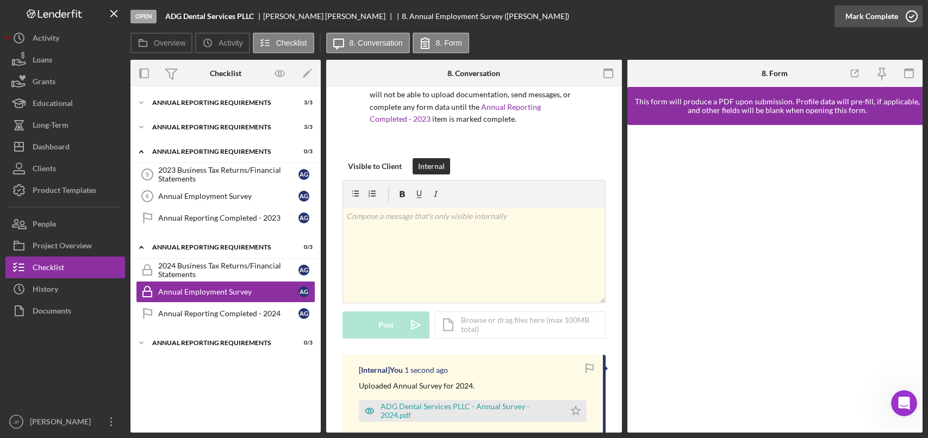
drag, startPoint x: 913, startPoint y: 14, endPoint x: 895, endPoint y: 16, distance: 18.1
click at [912, 14] on icon "button" at bounding box center [911, 16] width 27 height 27
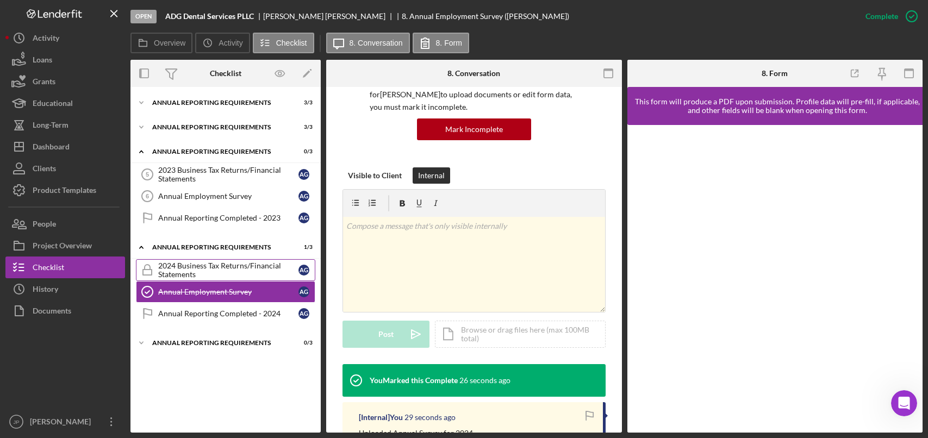
click at [230, 272] on div "2024 Business Tax Returns/Financial Statements" at bounding box center [228, 269] width 140 height 17
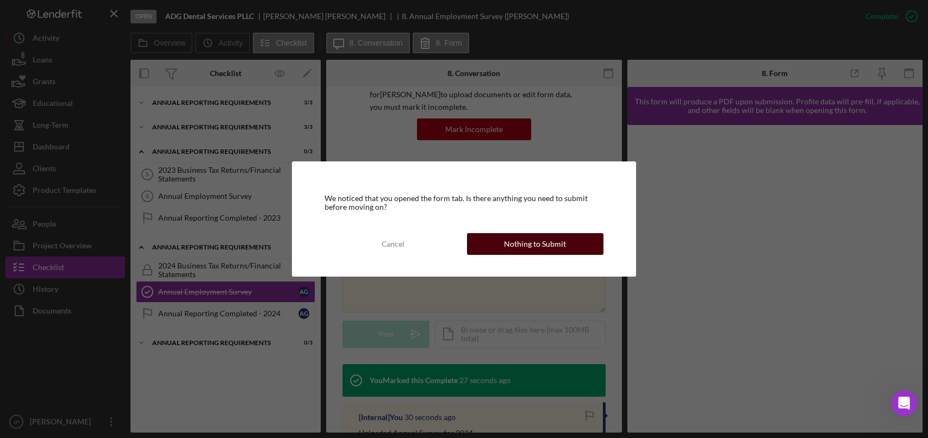
click at [525, 245] on div "Nothing to Submit" at bounding box center [535, 244] width 62 height 22
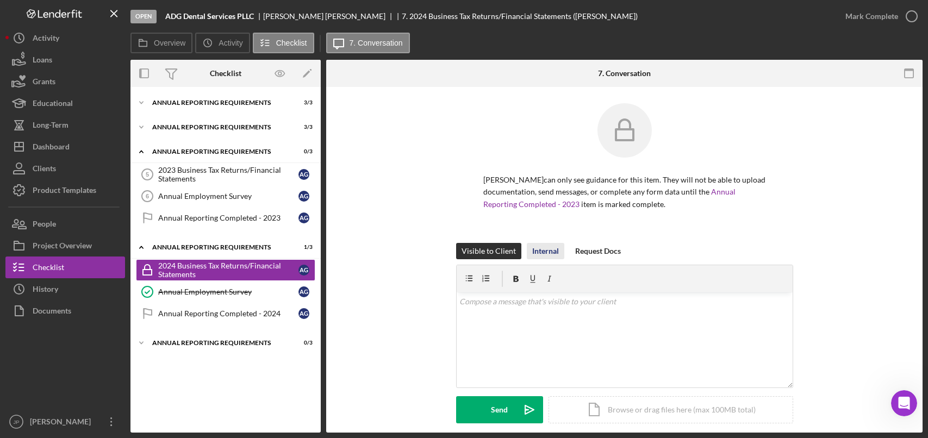
click at [546, 253] on div "Internal" at bounding box center [545, 251] width 27 height 16
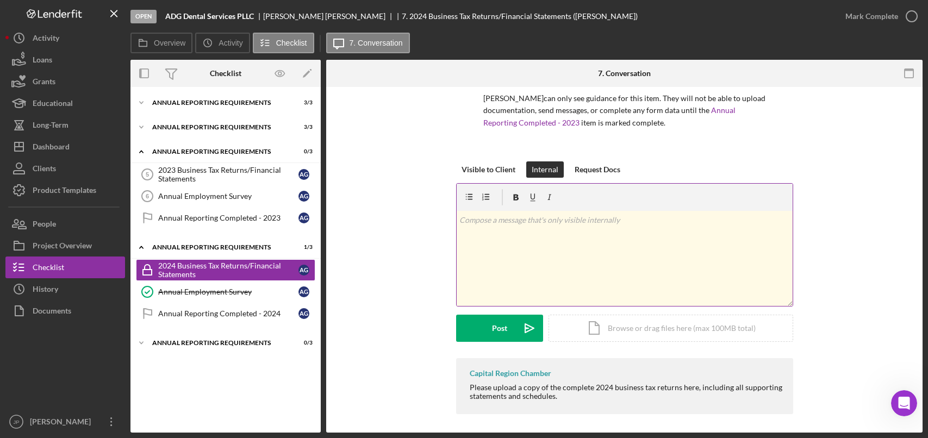
scroll to position [85, 0]
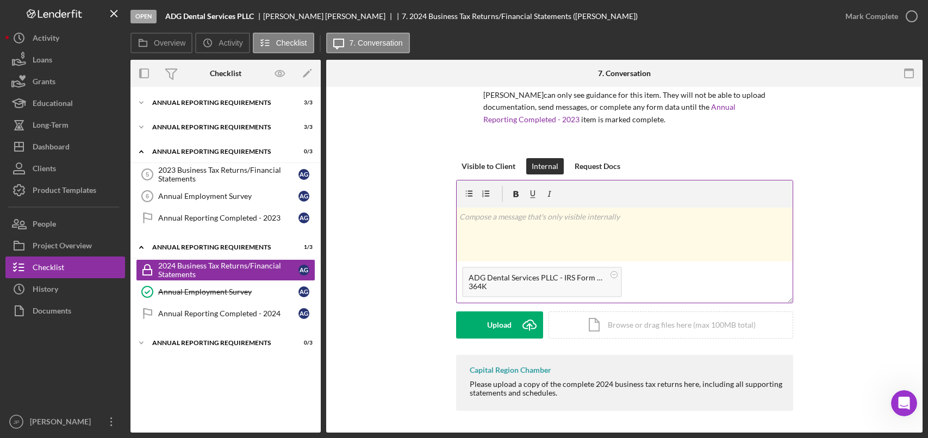
click at [512, 228] on div "v Color teal Color pink Remove color Add row above Add row below Add column bef…" at bounding box center [624, 235] width 336 height 54
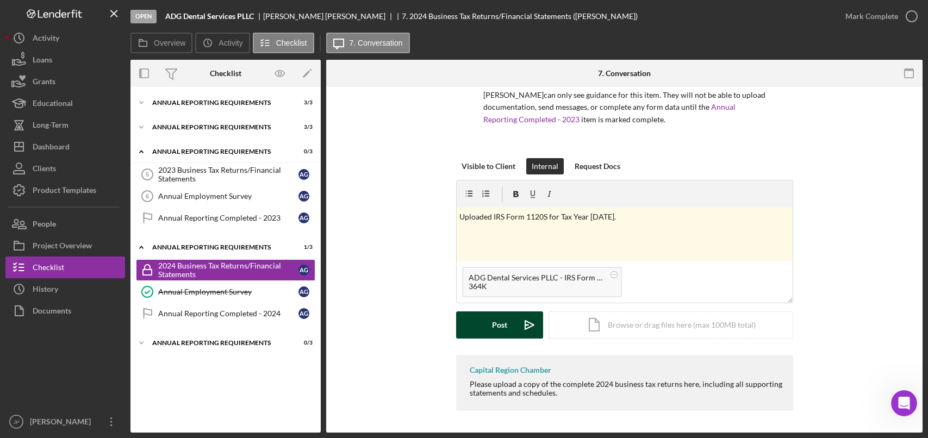
click at [509, 330] on button "Post Icon/icon-invite-send" at bounding box center [499, 324] width 87 height 27
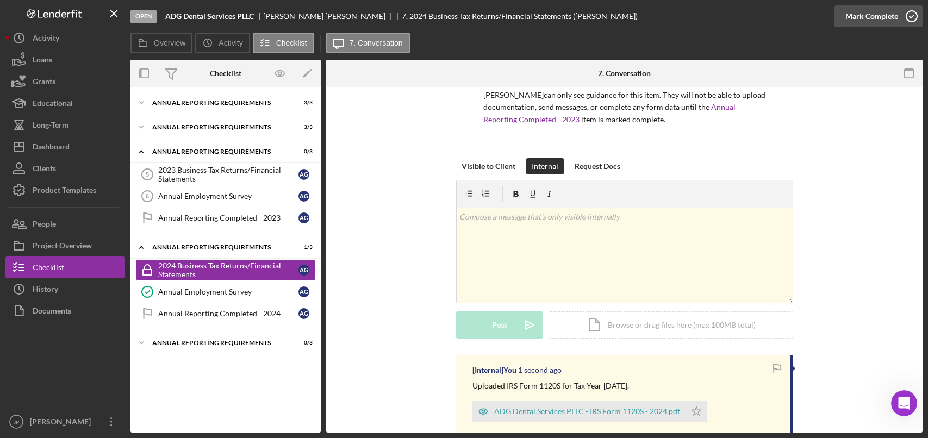
click at [912, 18] on icon "button" at bounding box center [911, 16] width 27 height 27
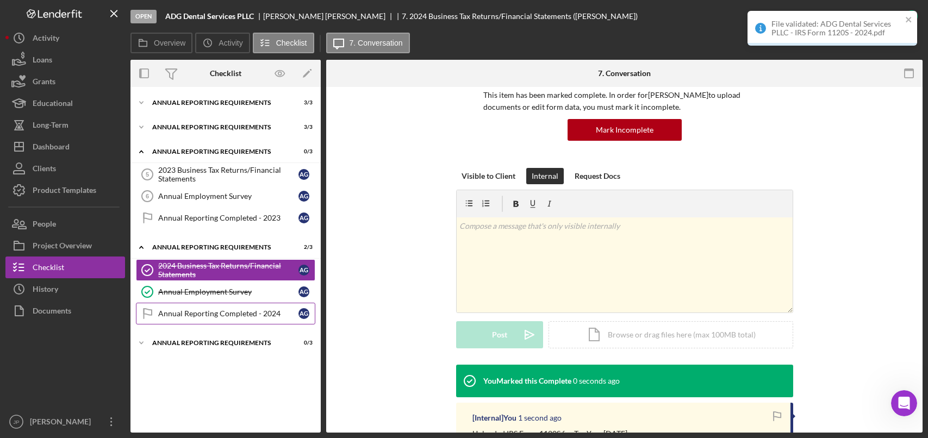
click at [238, 311] on div "Annual Reporting Completed - 2024" at bounding box center [228, 313] width 140 height 9
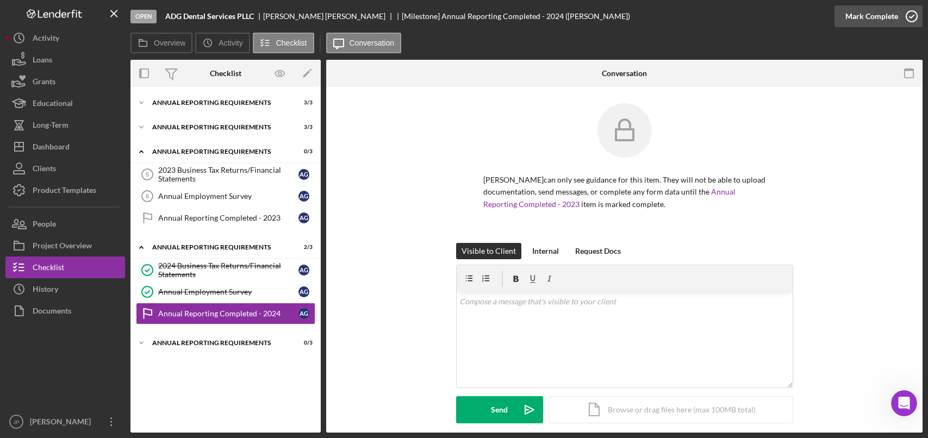
click at [914, 15] on icon "button" at bounding box center [911, 16] width 27 height 27
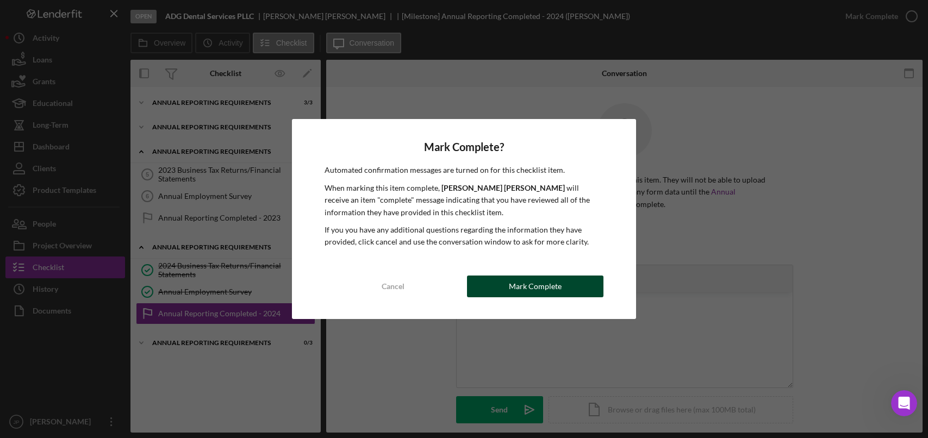
click at [514, 287] on div "Mark Complete" at bounding box center [535, 287] width 53 height 22
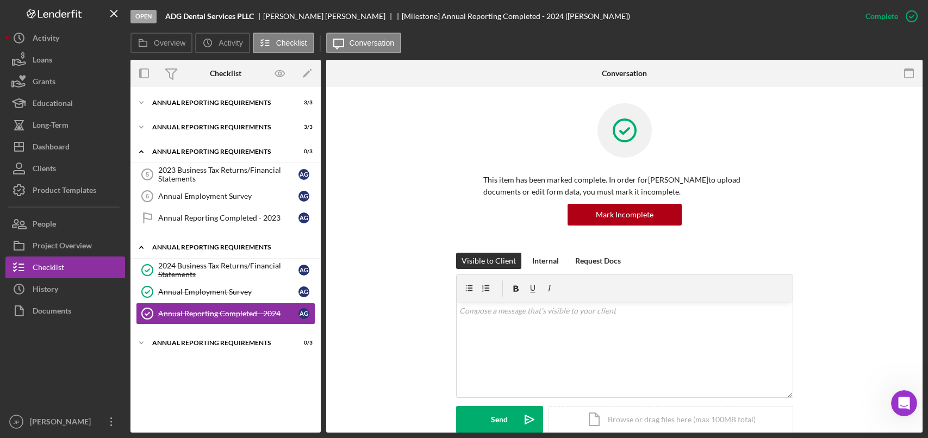
click at [237, 249] on div "Annual Reporting Requirements" at bounding box center [229, 247] width 155 height 7
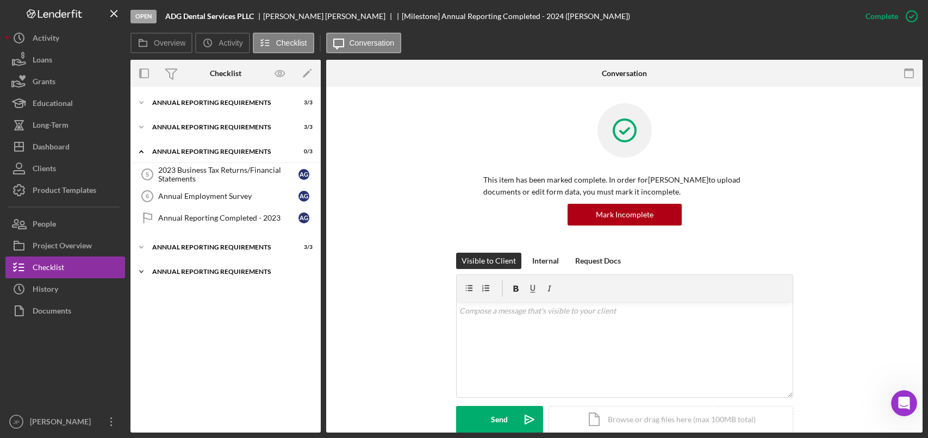
click at [212, 271] on div "Annual Reporting Requirements" at bounding box center [229, 271] width 155 height 7
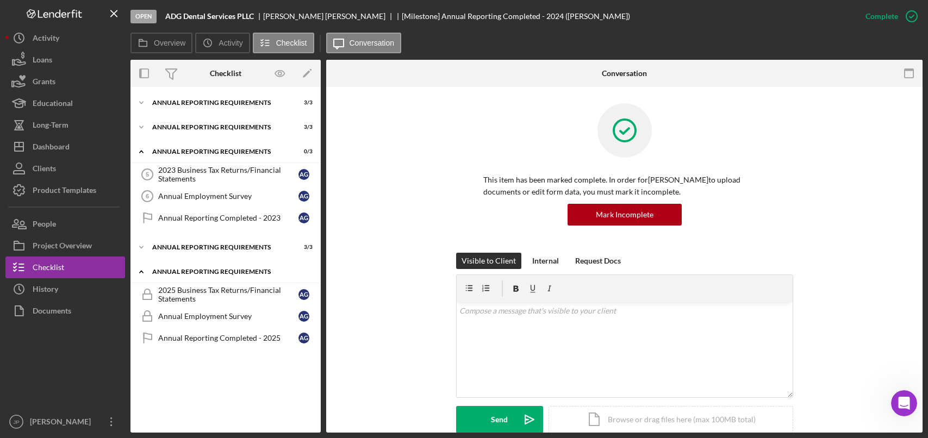
click at [172, 269] on div "Annual Reporting Requirements" at bounding box center [229, 271] width 155 height 7
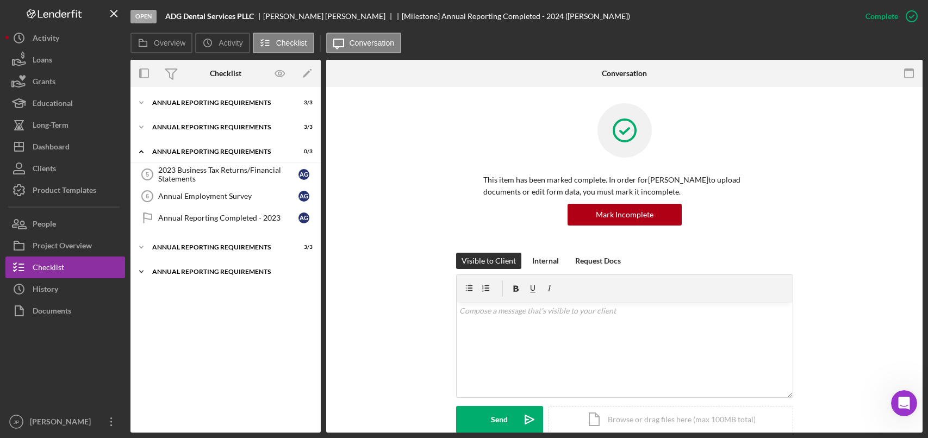
click at [173, 268] on div "Annual Reporting Requirements" at bounding box center [229, 271] width 155 height 7
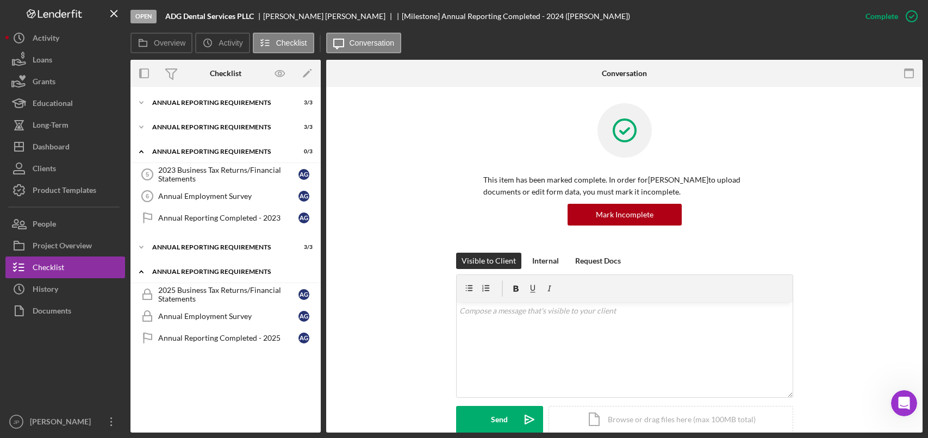
click at [205, 274] on div "Annual Reporting Requirements" at bounding box center [229, 271] width 155 height 7
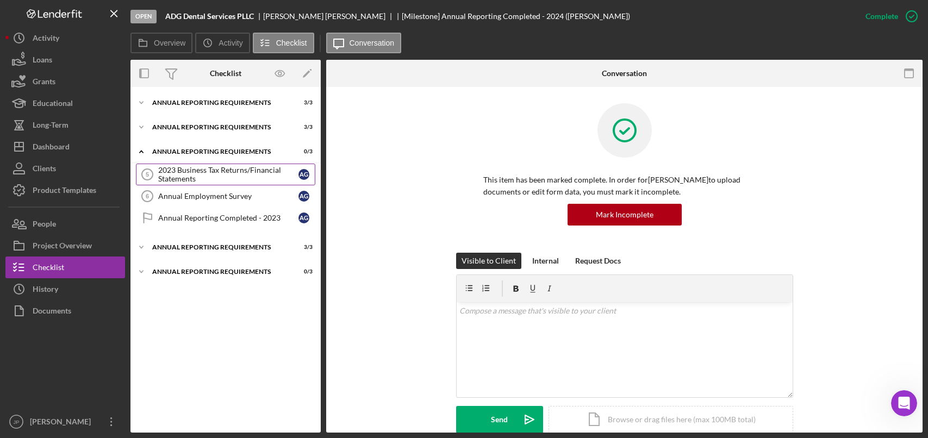
click at [204, 170] on div "2023 Business Tax Returns/Financial Statements" at bounding box center [228, 174] width 140 height 17
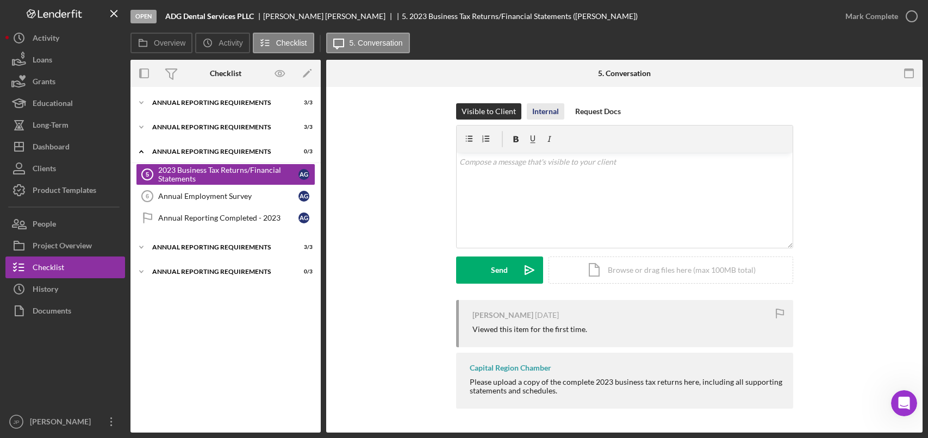
click at [536, 109] on div "Internal" at bounding box center [545, 111] width 27 height 16
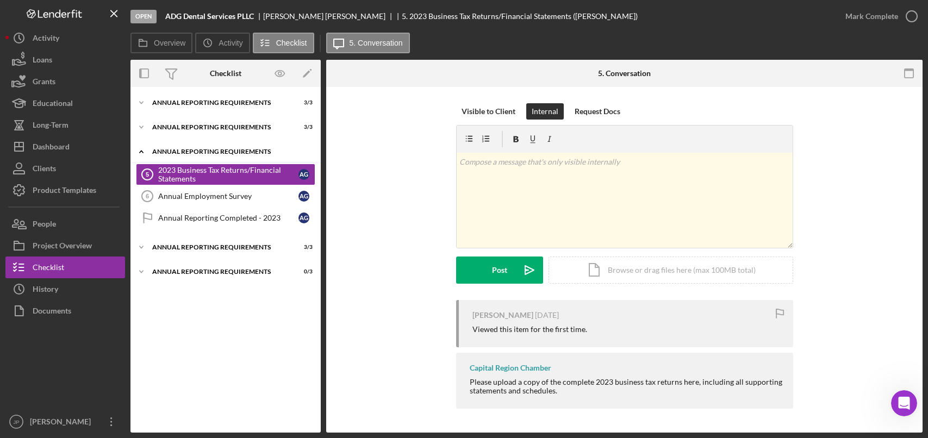
click at [169, 148] on div "Icon/Expander Annual Reporting Requirements 0 / 3" at bounding box center [225, 152] width 190 height 22
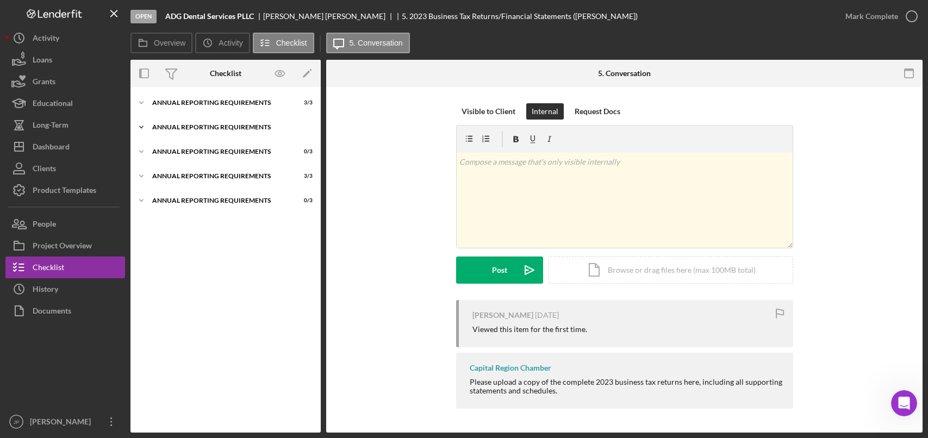
click at [182, 128] on div "Annual Reporting Requirements" at bounding box center [229, 127] width 155 height 7
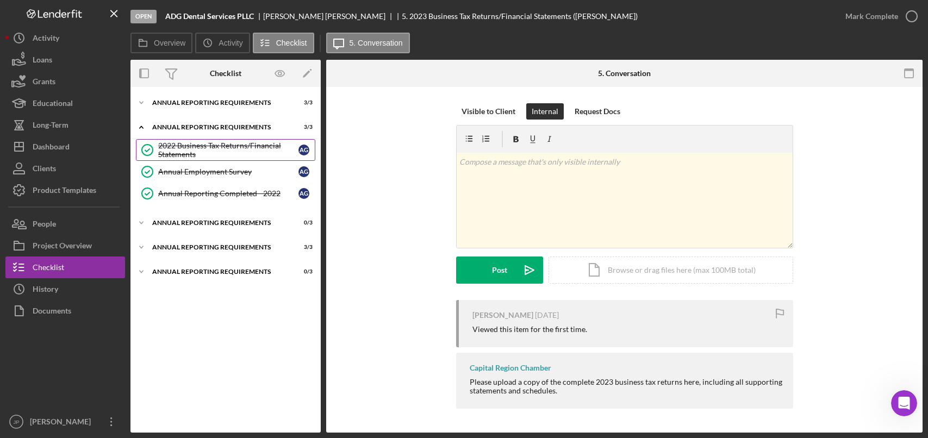
click at [222, 145] on div "2022 Business Tax Returns/Financial Statements" at bounding box center [228, 149] width 140 height 17
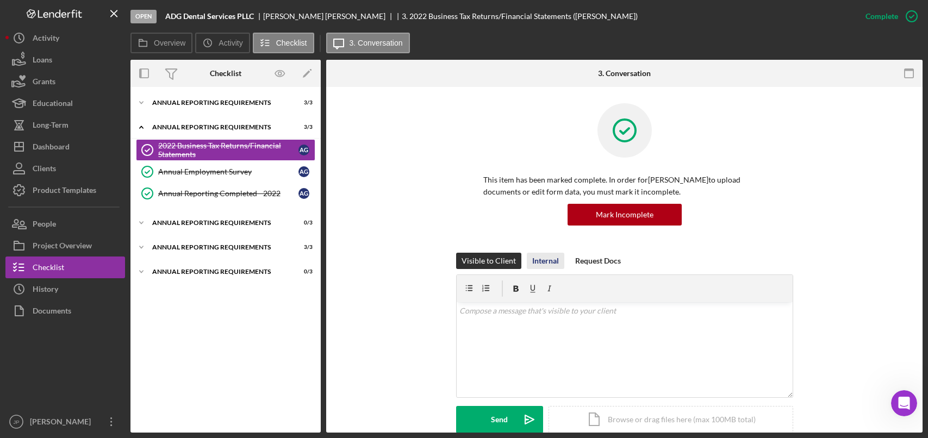
click at [554, 260] on div "Internal" at bounding box center [545, 261] width 27 height 16
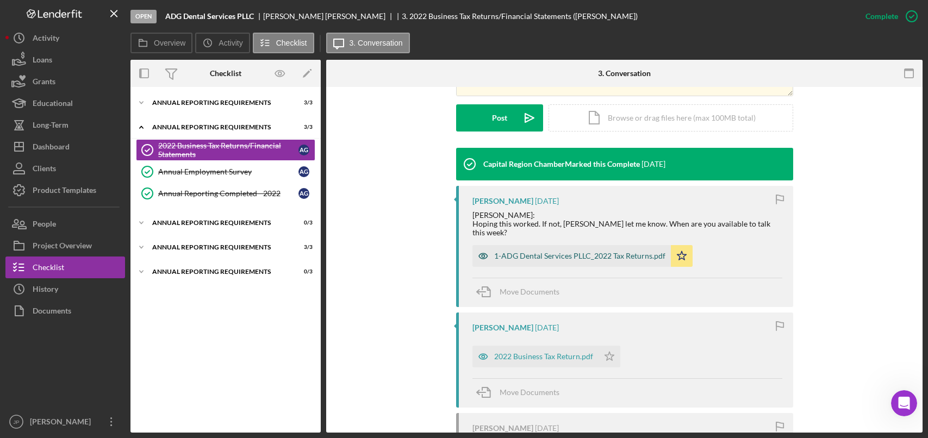
scroll to position [326, 0]
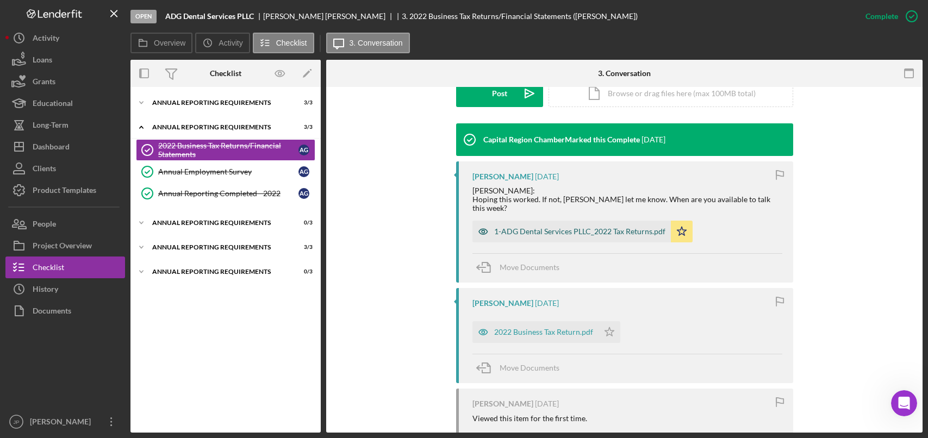
click at [621, 227] on div "1-ADG Dental Services PLLC_2022 Tax Returns.pdf" at bounding box center [579, 231] width 171 height 9
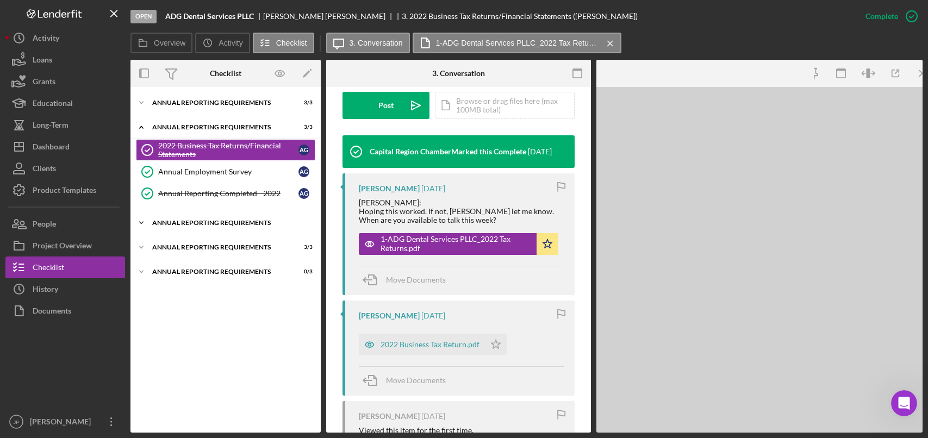
scroll to position [338, 0]
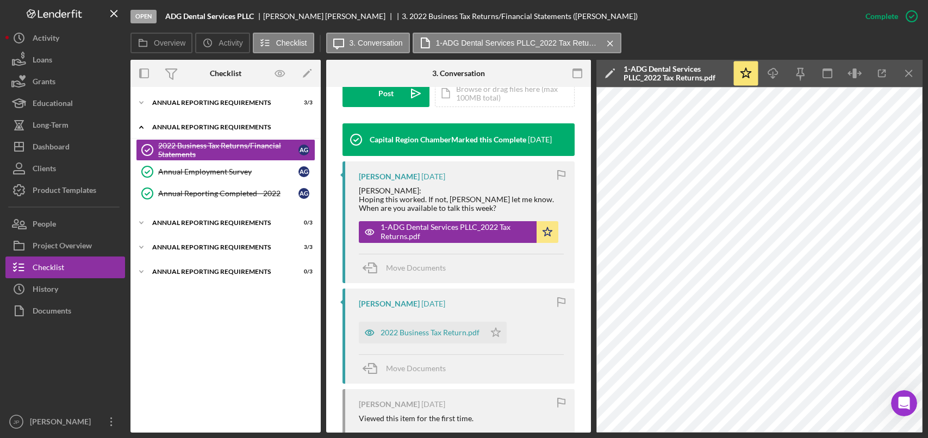
click at [212, 126] on div "Annual Reporting Requirements" at bounding box center [229, 127] width 155 height 7
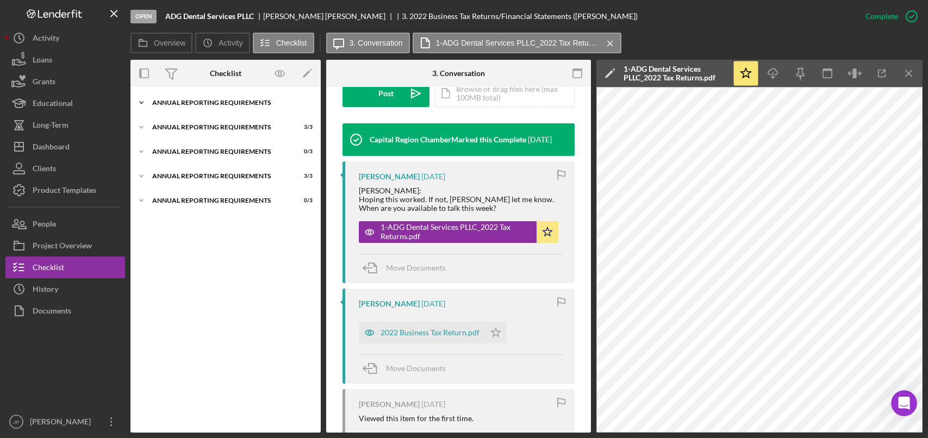
click at [212, 102] on div "Annual Reporting Requirements" at bounding box center [229, 102] width 155 height 7
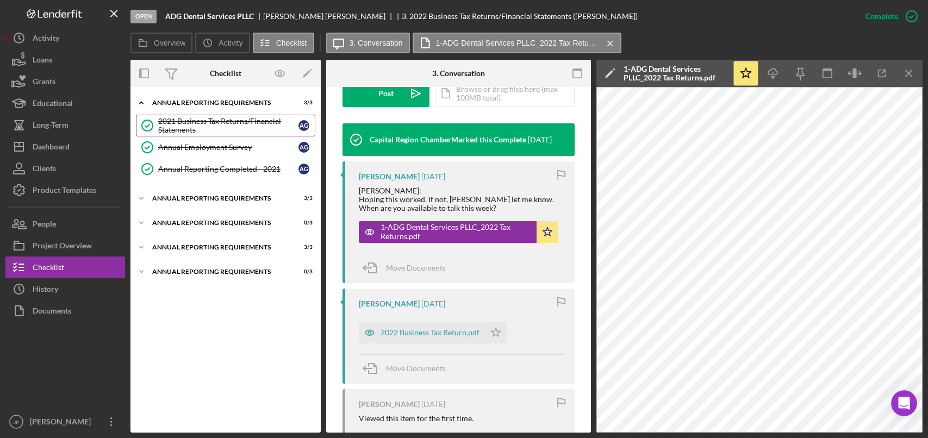
click at [209, 126] on div "2021 Business Tax Returns/Financial Statements" at bounding box center [228, 125] width 140 height 17
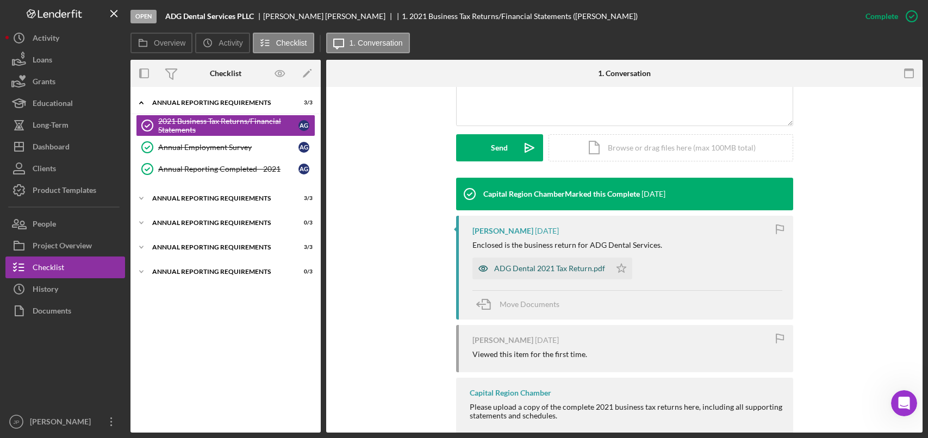
click at [554, 270] on div "ADG Dental 2021 Tax Return.pdf" at bounding box center [549, 268] width 111 height 9
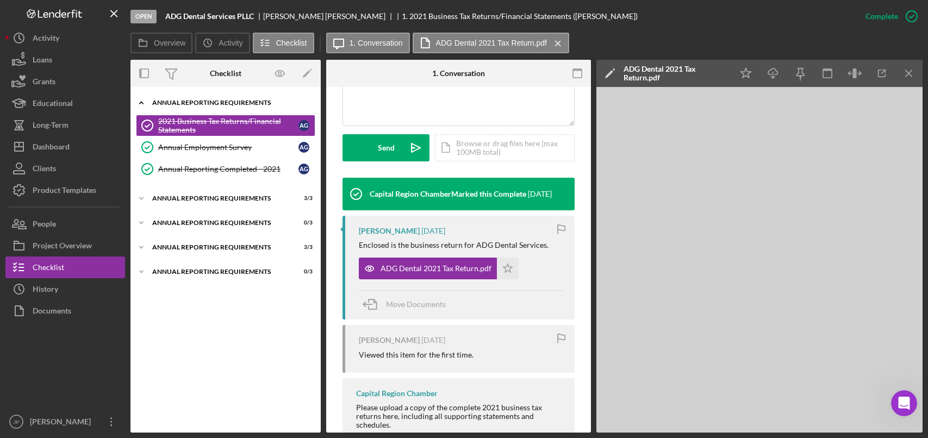
drag, startPoint x: 213, startPoint y: 119, endPoint x: 204, endPoint y: 110, distance: 12.3
click at [213, 119] on div "2021 Business Tax Returns/Financial Statements" at bounding box center [228, 125] width 140 height 17
click at [203, 103] on div "Annual Reporting Requirements" at bounding box center [229, 102] width 155 height 7
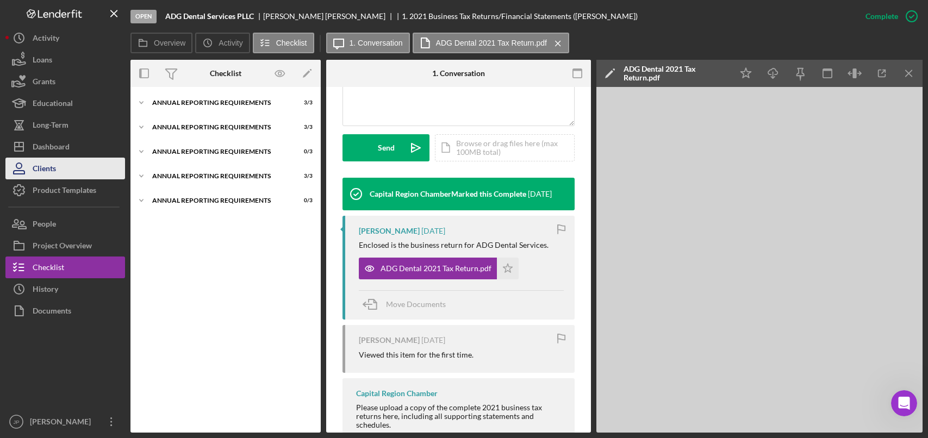
click at [58, 164] on button "Clients" at bounding box center [65, 169] width 120 height 22
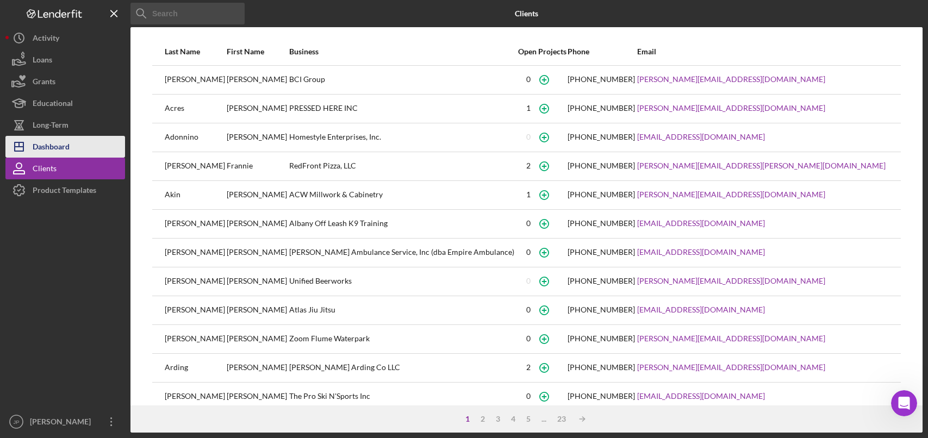
click at [48, 136] on div "Dashboard" at bounding box center [51, 148] width 37 height 24
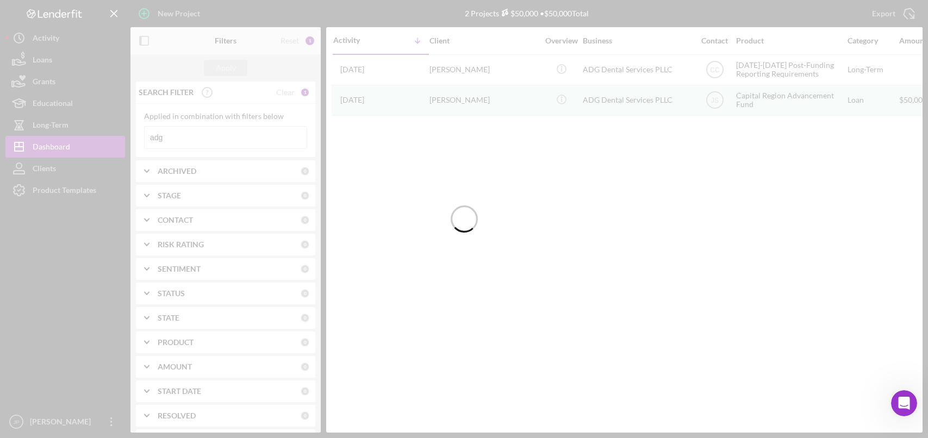
click at [179, 141] on div at bounding box center [464, 219] width 928 height 438
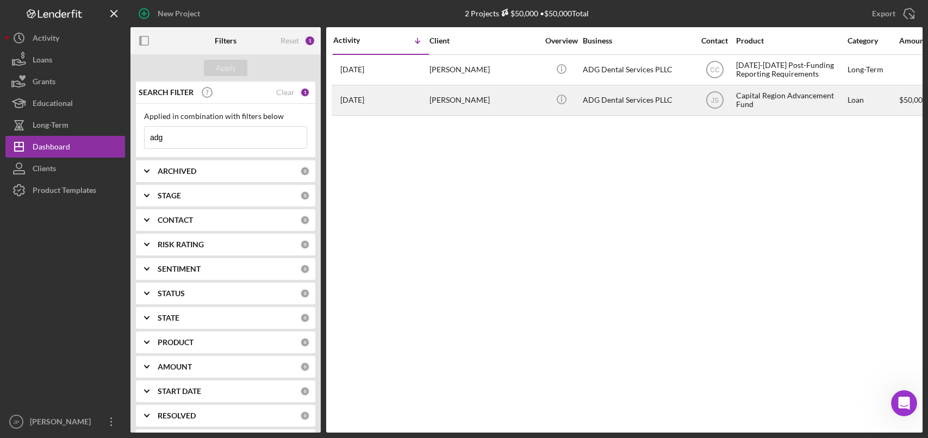
click at [641, 100] on div "ADG Dental Services PLLC" at bounding box center [637, 100] width 109 height 29
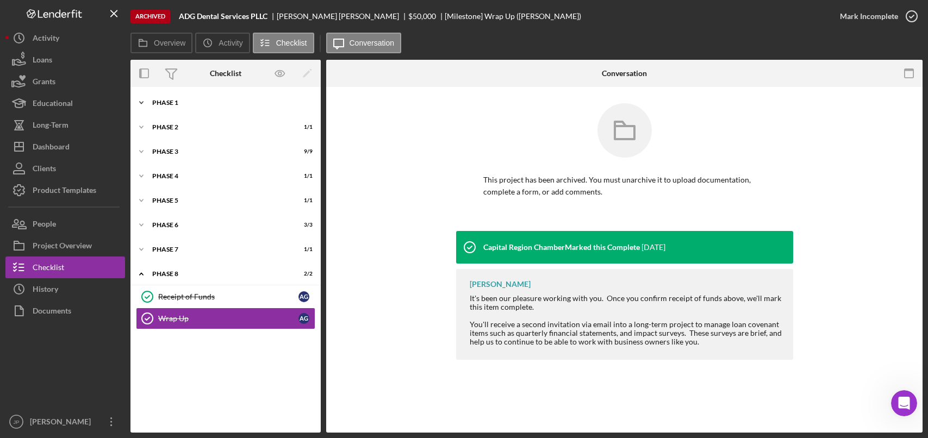
click at [173, 105] on div "Phase 1" at bounding box center [229, 102] width 155 height 7
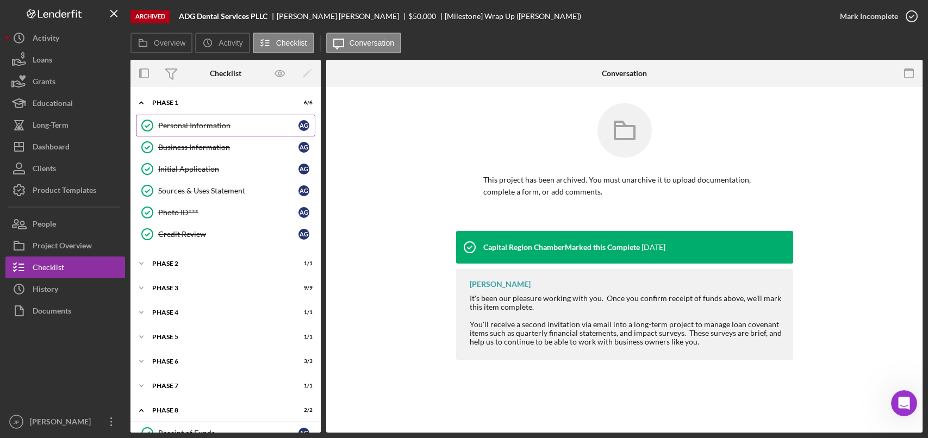
click at [201, 126] on div "Personal Information" at bounding box center [228, 125] width 140 height 9
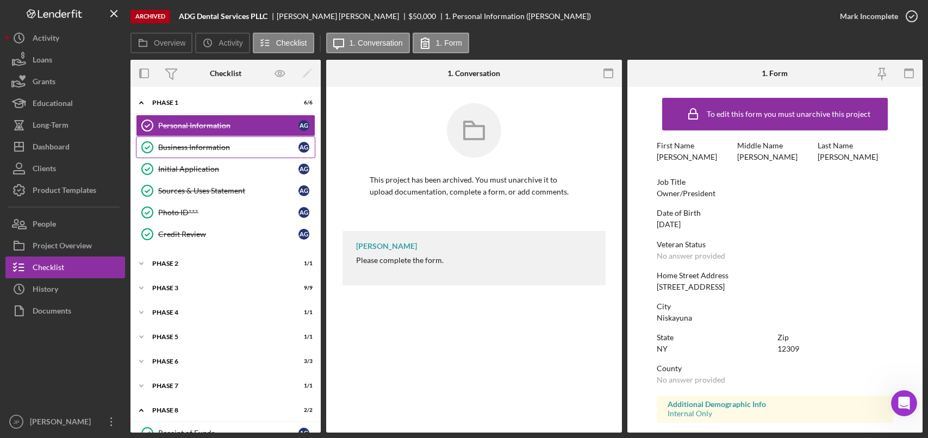
click at [203, 143] on div "Business Information" at bounding box center [228, 147] width 140 height 9
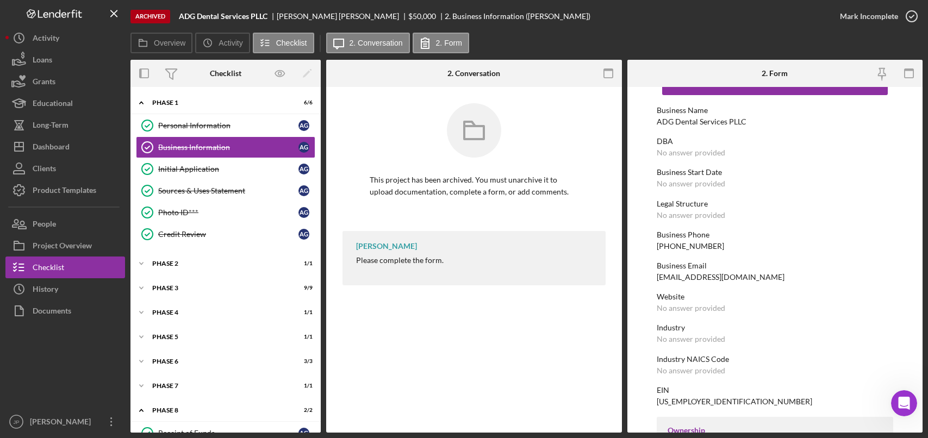
scroll to position [54, 0]
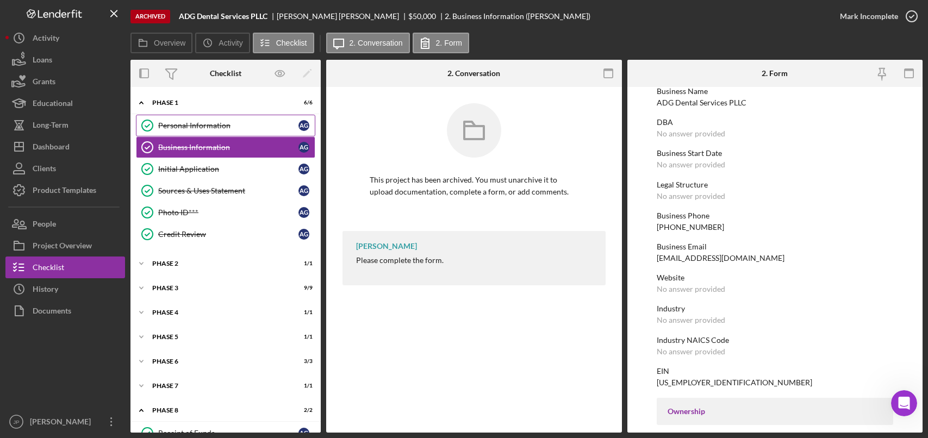
click at [198, 127] on div "Personal Information" at bounding box center [228, 125] width 140 height 9
